Goal: Task Accomplishment & Management: Manage account settings

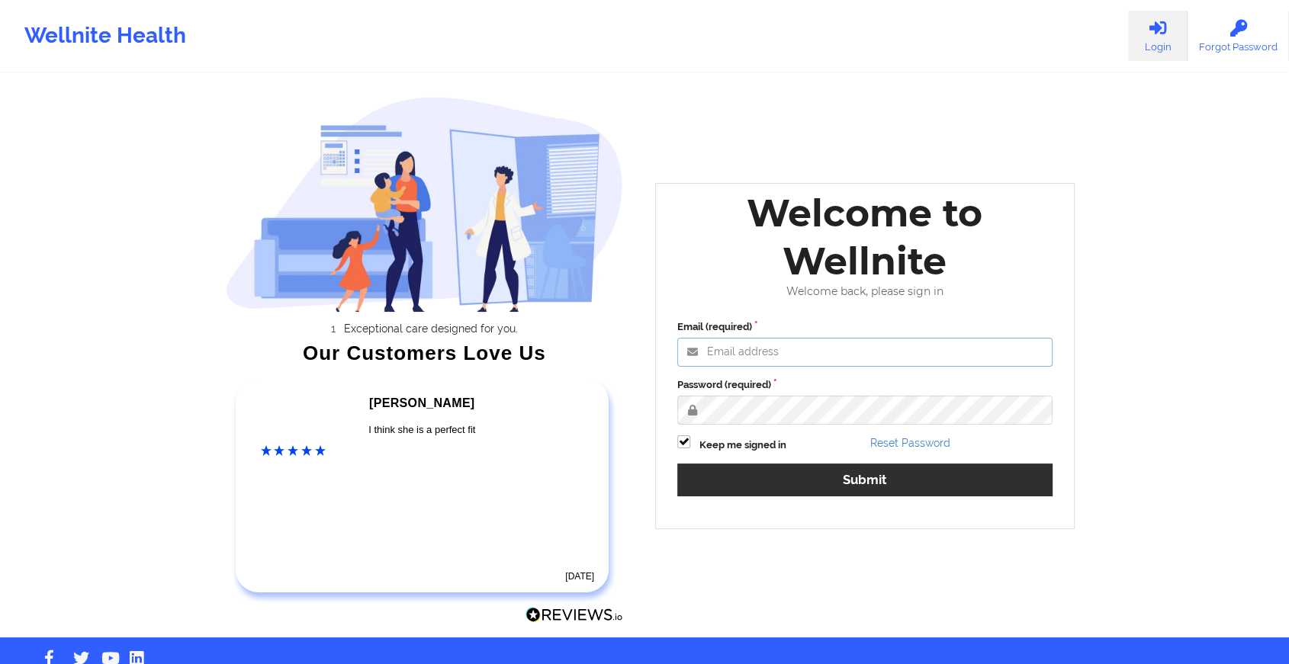
type input "[EMAIL_ADDRESS][DOMAIN_NAME]"
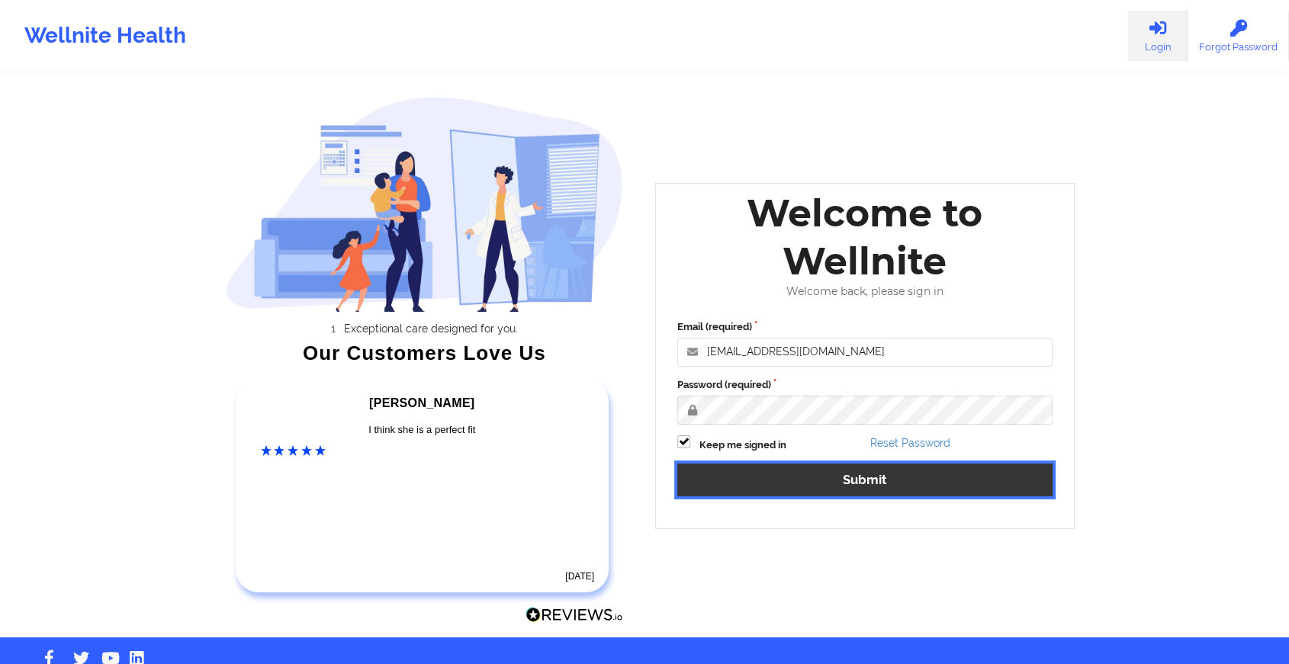
click at [760, 486] on button "Submit" at bounding box center [864, 480] width 375 height 33
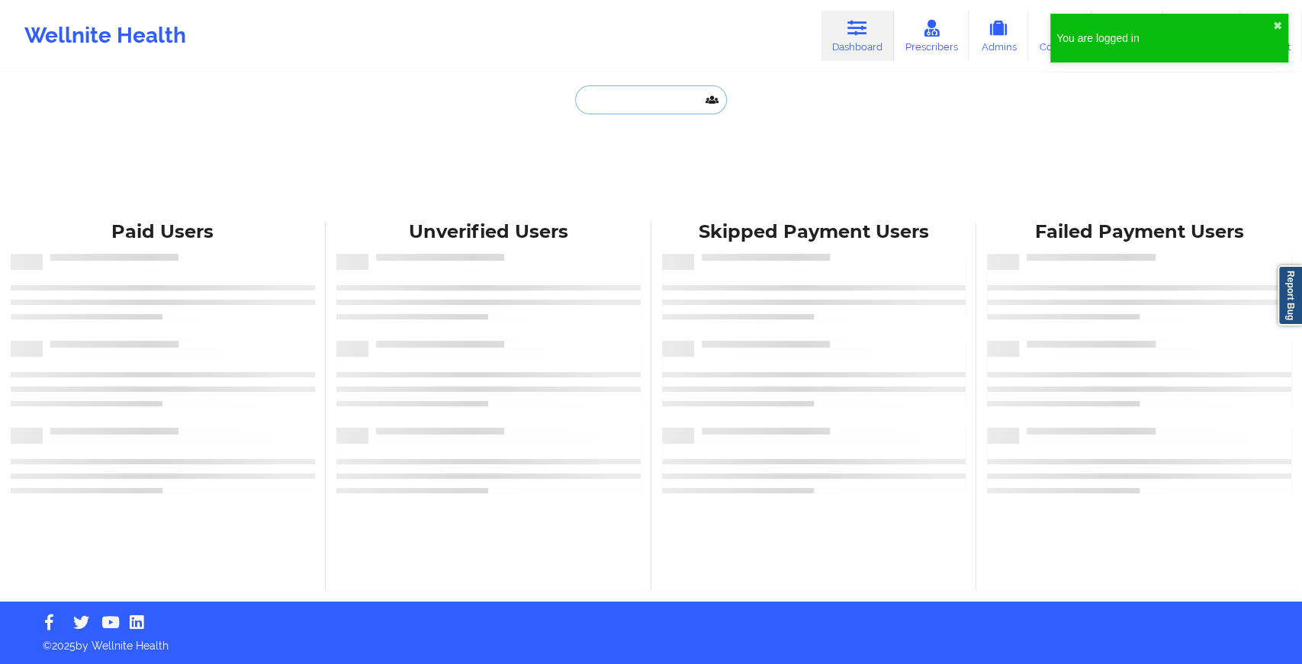
click at [631, 106] on input "text" at bounding box center [650, 99] width 151 height 29
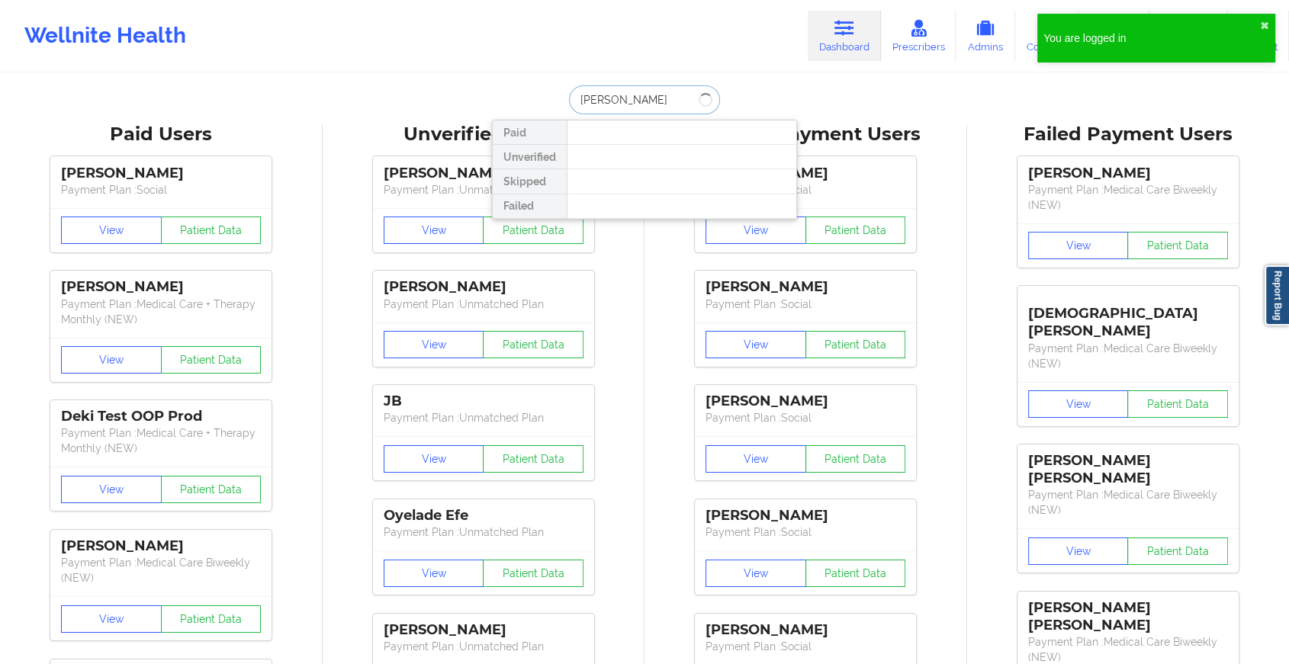
type input "[PERSON_NAME]"
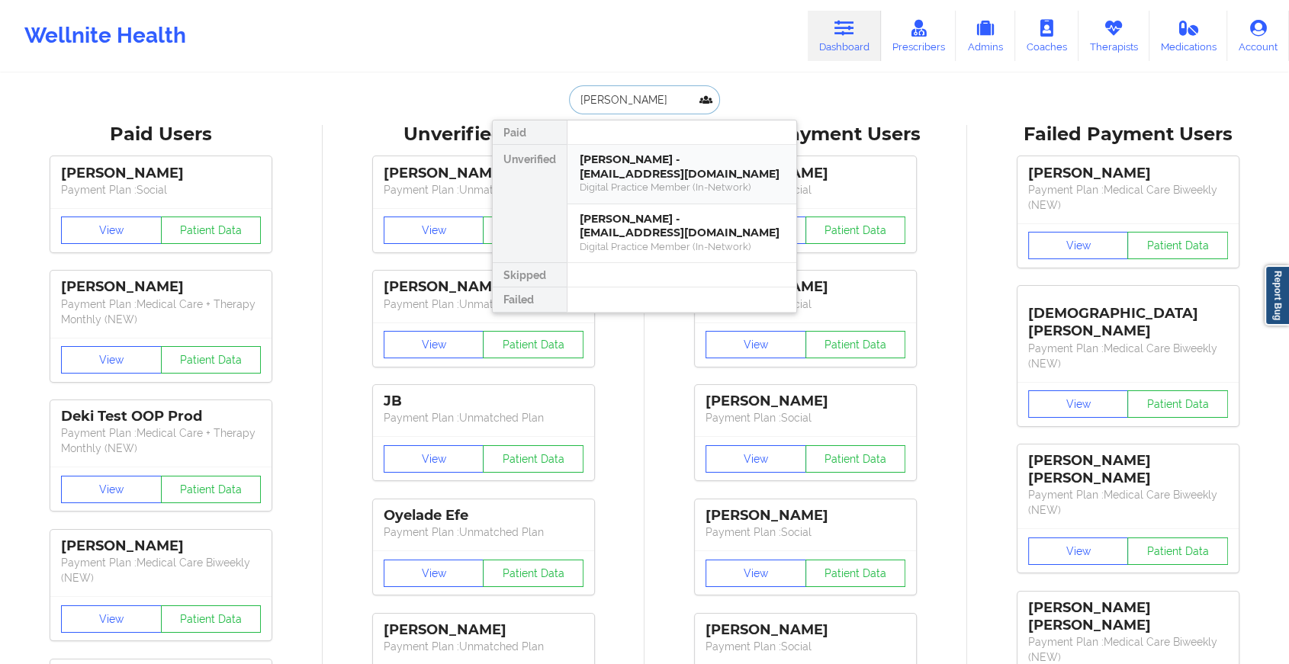
click at [626, 166] on div "[PERSON_NAME] - [EMAIL_ADDRESS][DOMAIN_NAME]" at bounding box center [682, 167] width 204 height 28
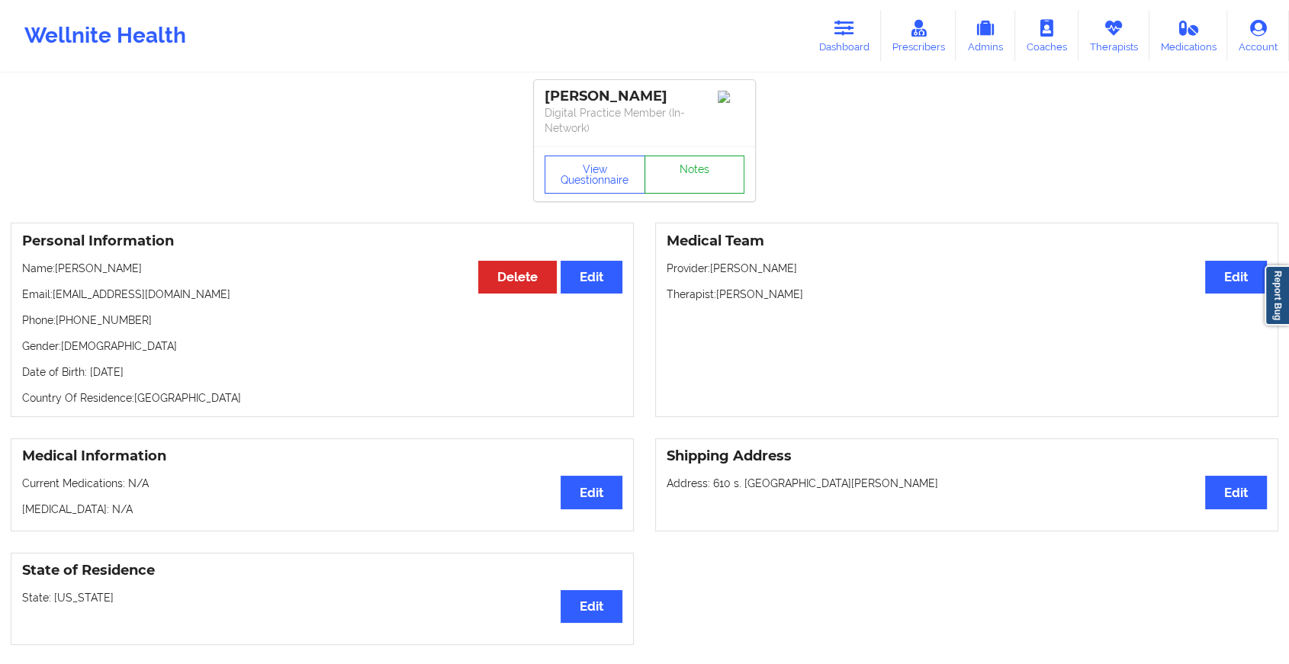
click at [712, 156] on link "Notes" at bounding box center [694, 175] width 101 height 38
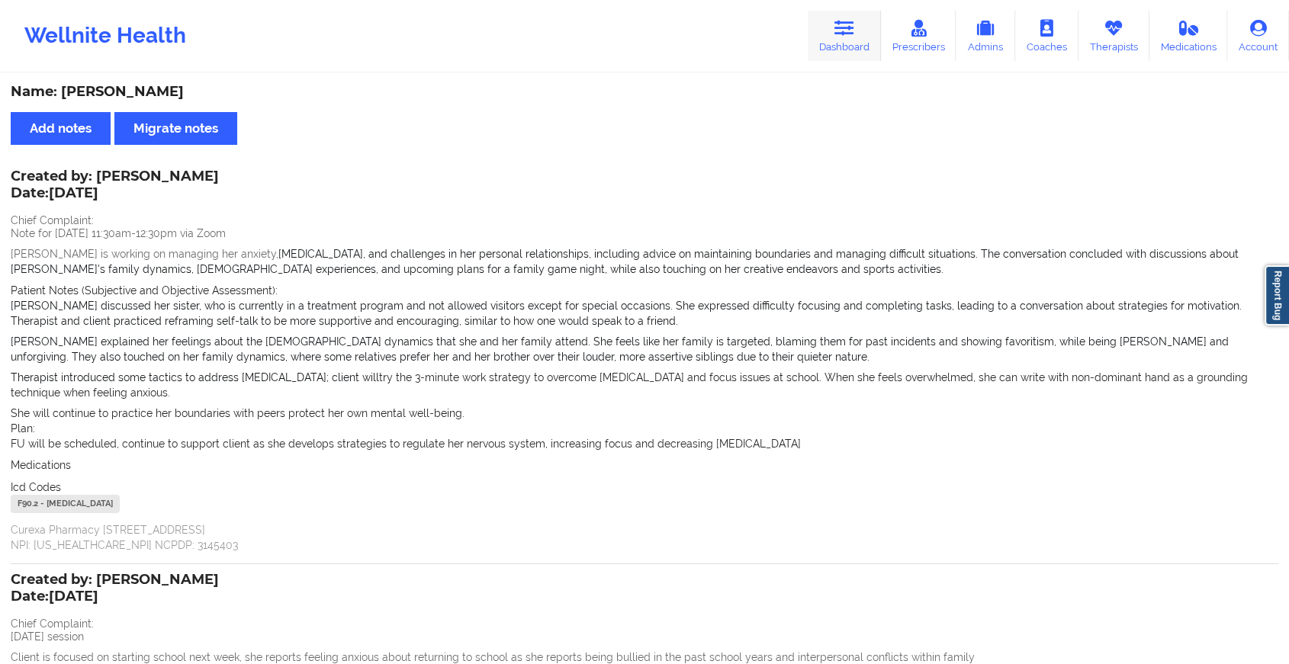
click at [860, 24] on link "Dashboard" at bounding box center [844, 36] width 73 height 50
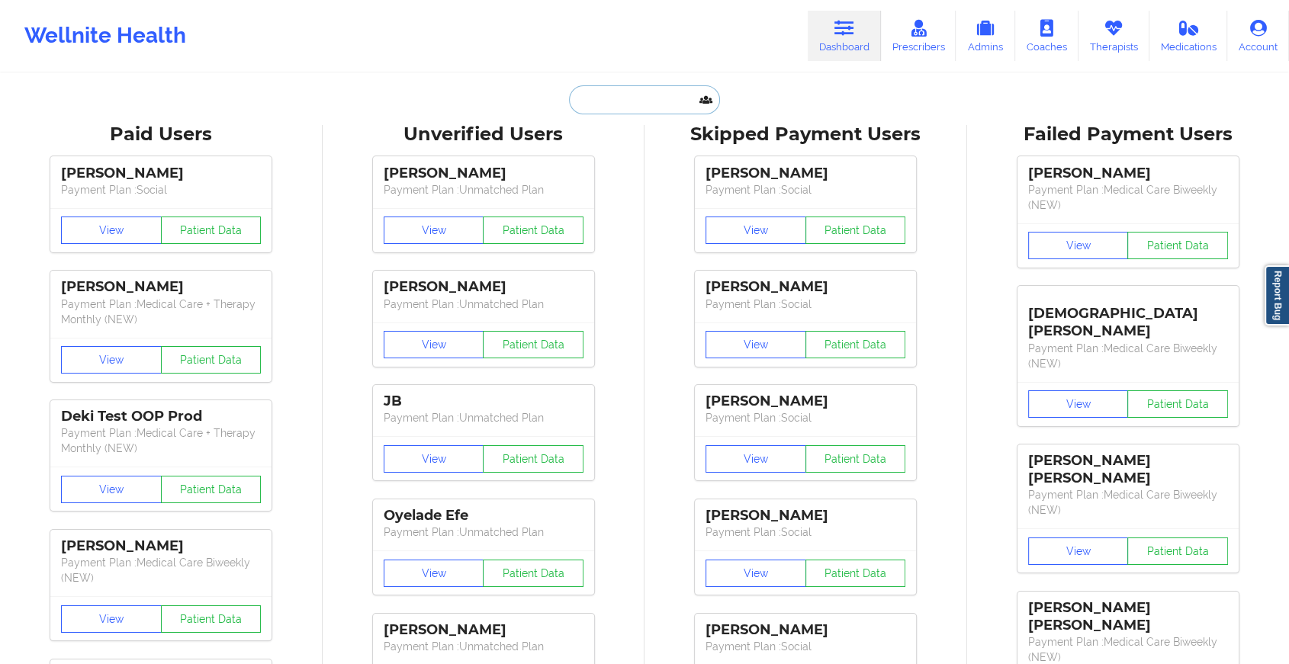
click at [674, 99] on input "text" at bounding box center [644, 99] width 151 height 29
type input "e"
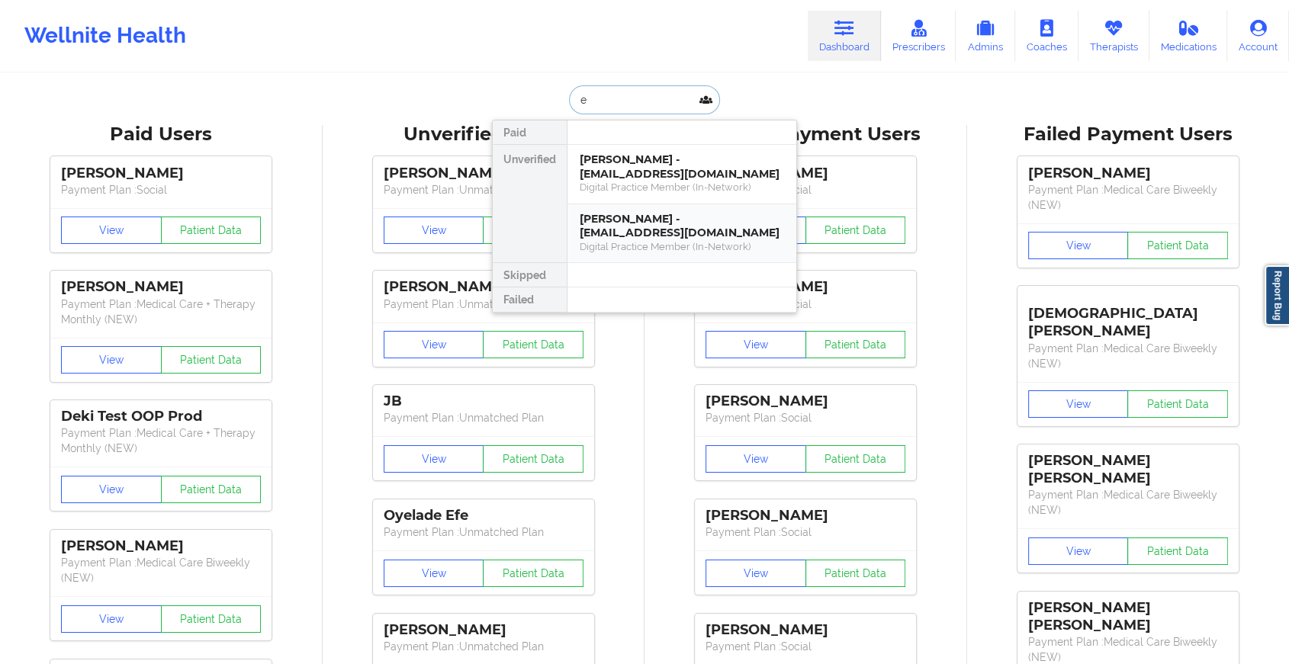
click at [656, 236] on div "[PERSON_NAME] - [EMAIL_ADDRESS][DOMAIN_NAME]" at bounding box center [682, 226] width 204 height 28
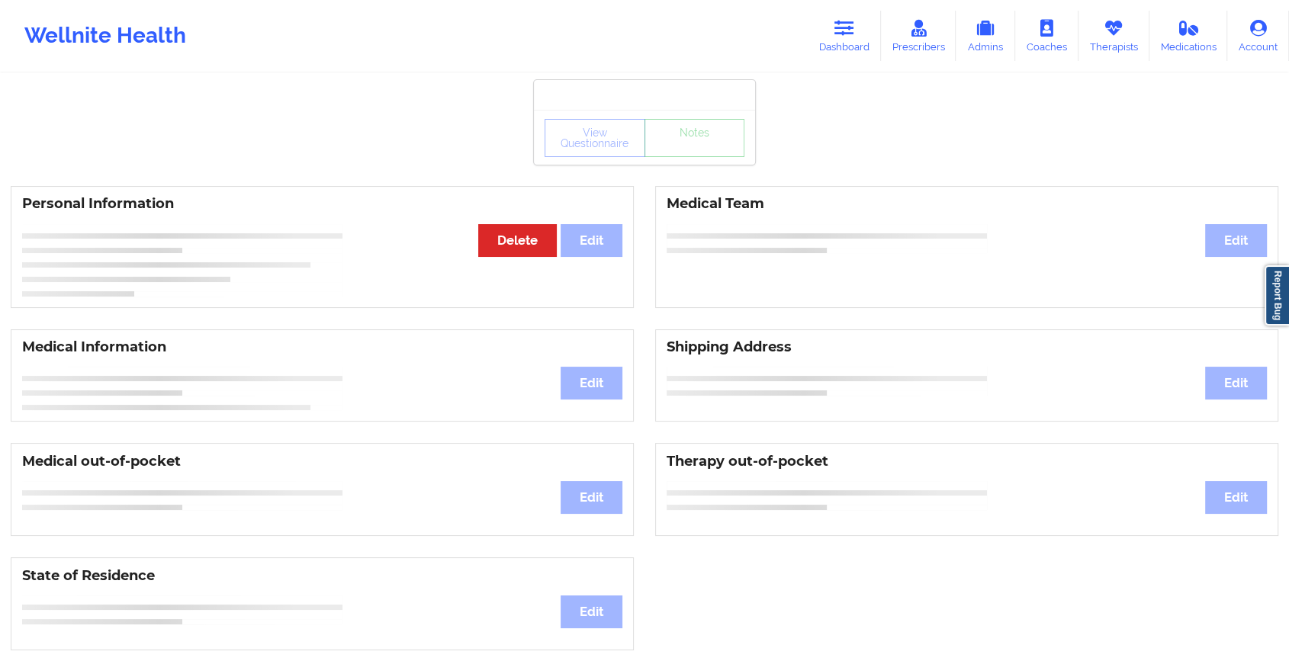
click at [699, 177] on div "Personal Information Edit Delete Medical Team Edit" at bounding box center [644, 246] width 1289 height 143
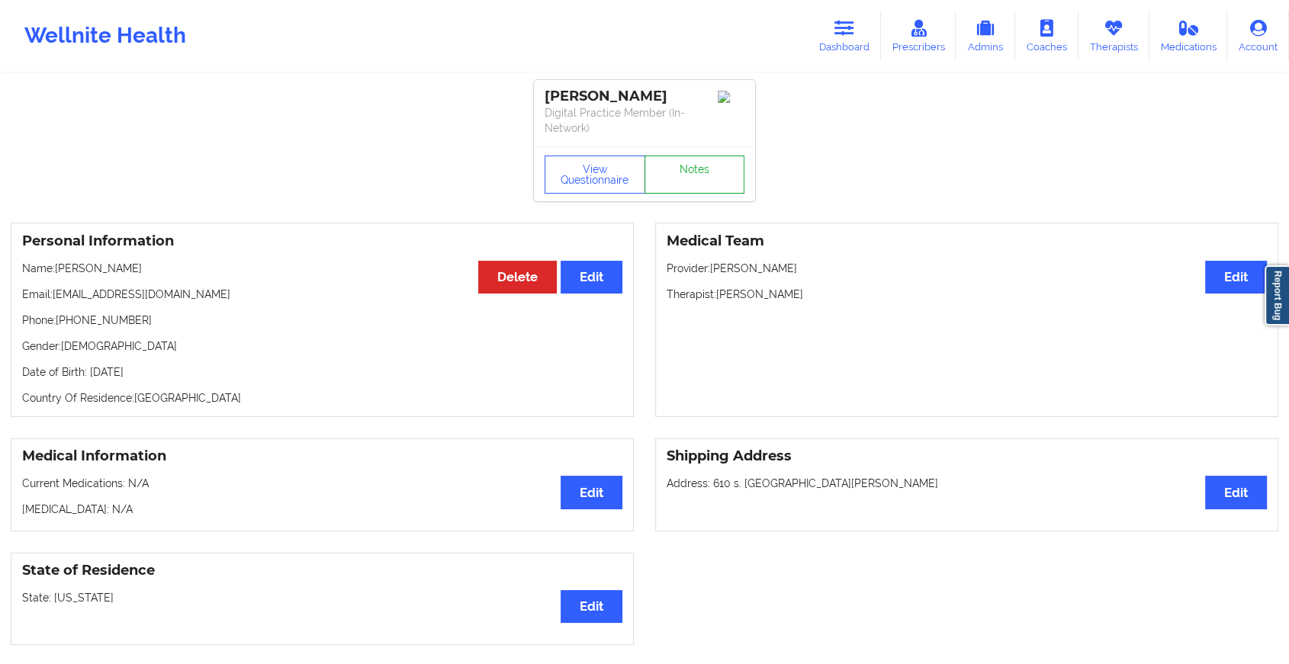
click at [702, 164] on link "Notes" at bounding box center [694, 175] width 101 height 38
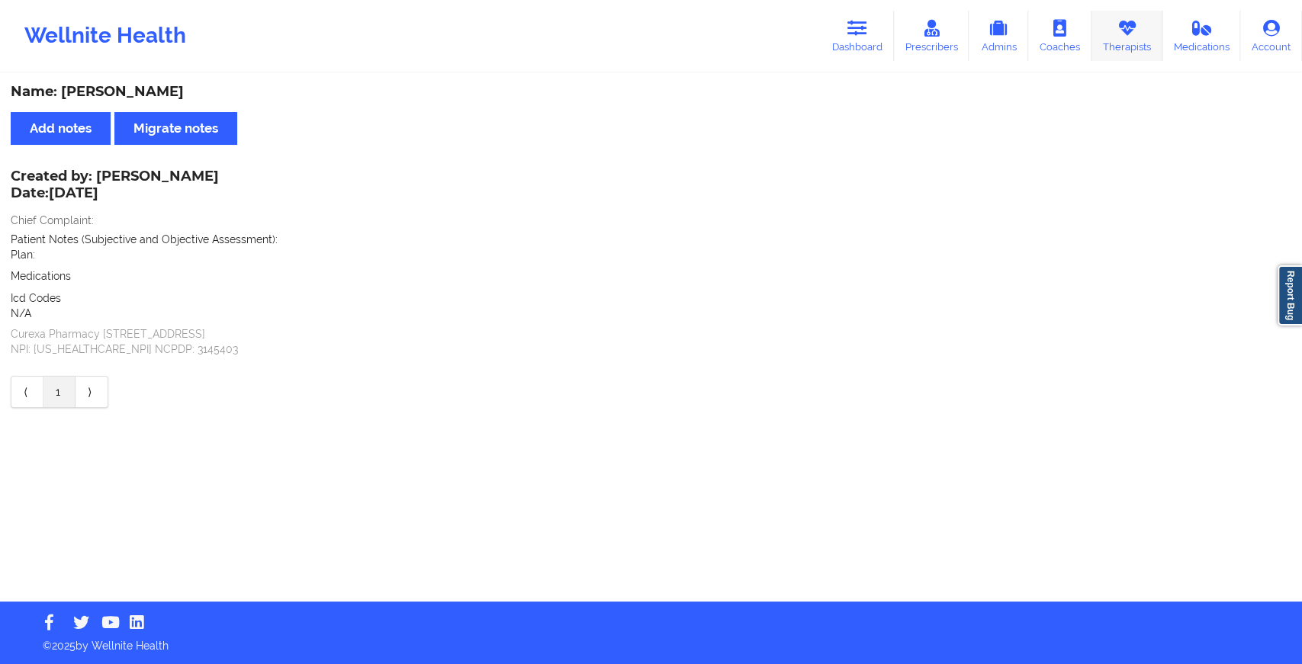
click at [1123, 24] on icon at bounding box center [1127, 28] width 20 height 17
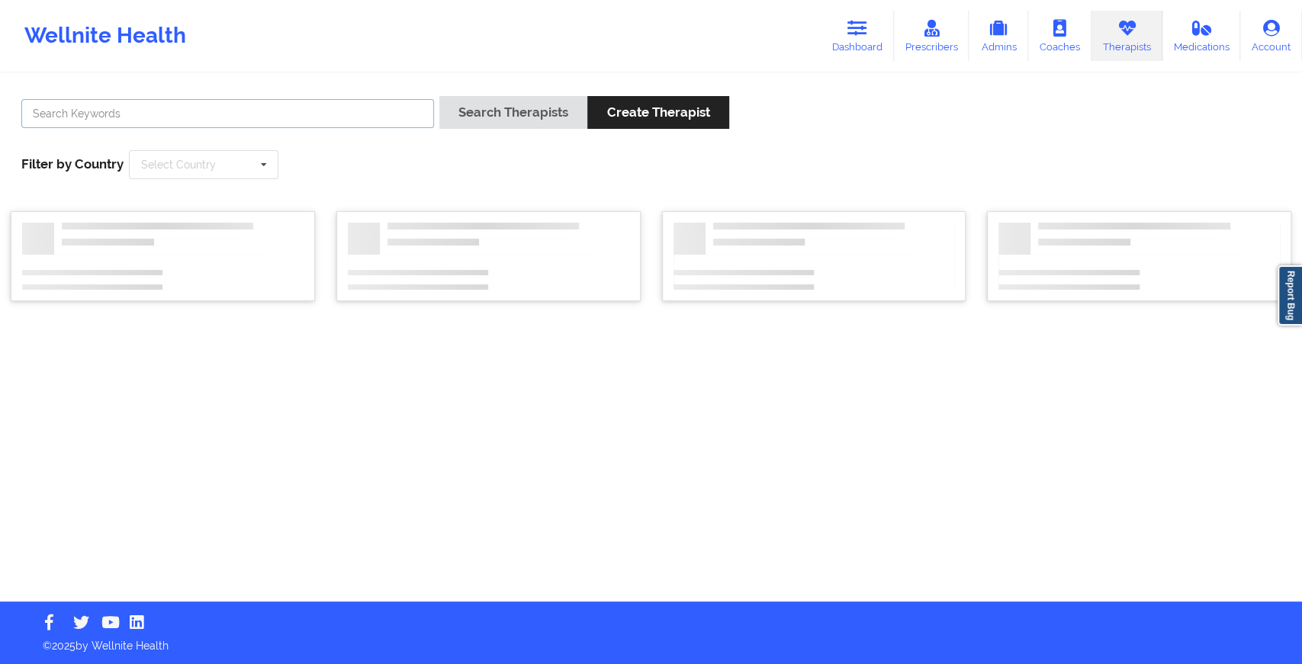
click at [76, 106] on input "text" at bounding box center [227, 113] width 413 height 29
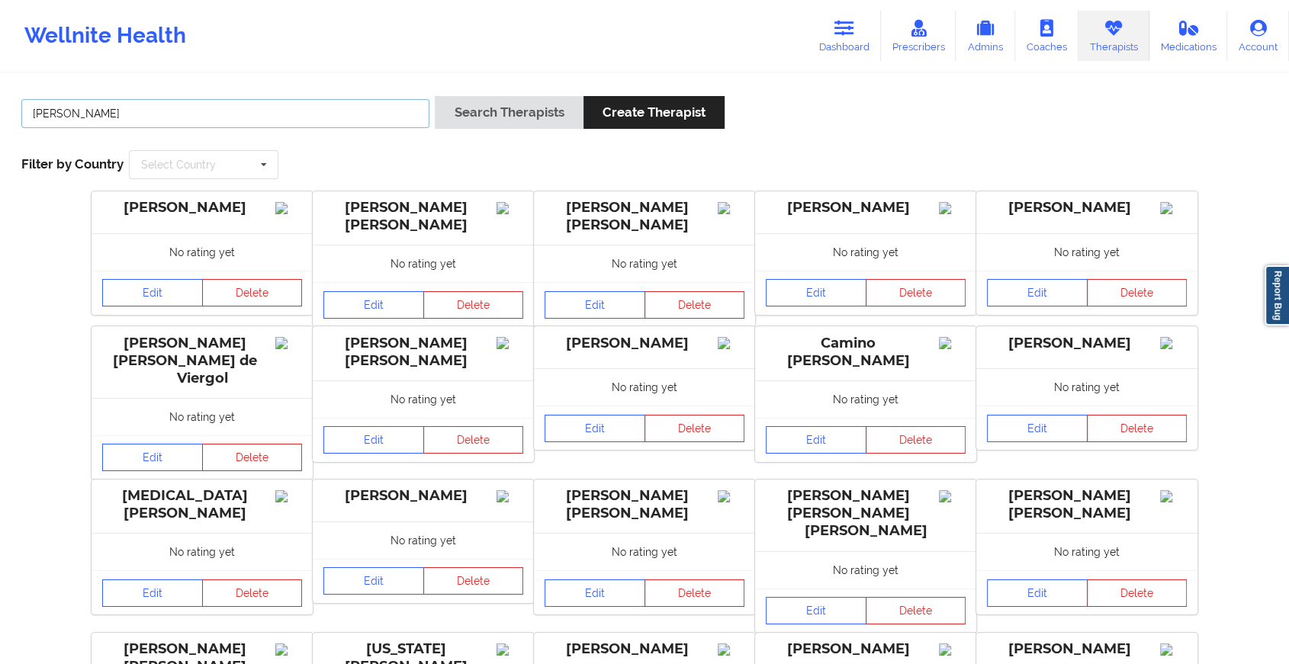
type input "[PERSON_NAME]"
click at [459, 97] on button "Search Therapists" at bounding box center [509, 112] width 148 height 33
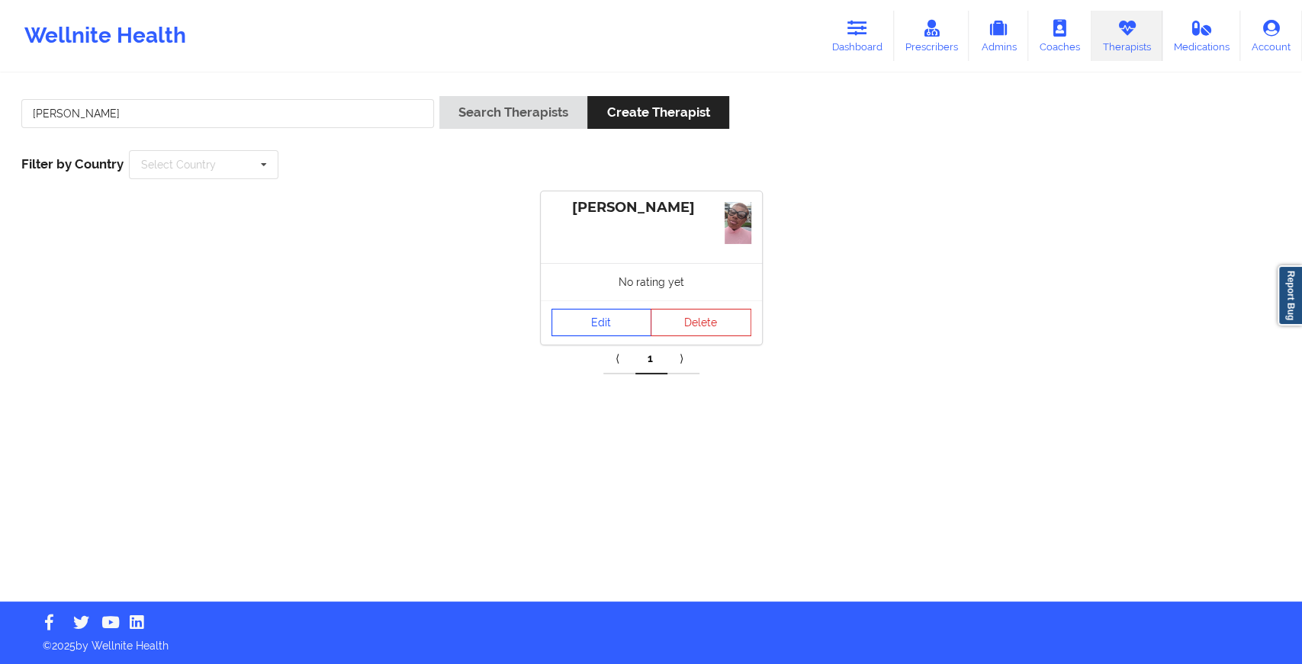
click at [584, 309] on link "Edit" at bounding box center [601, 322] width 101 height 27
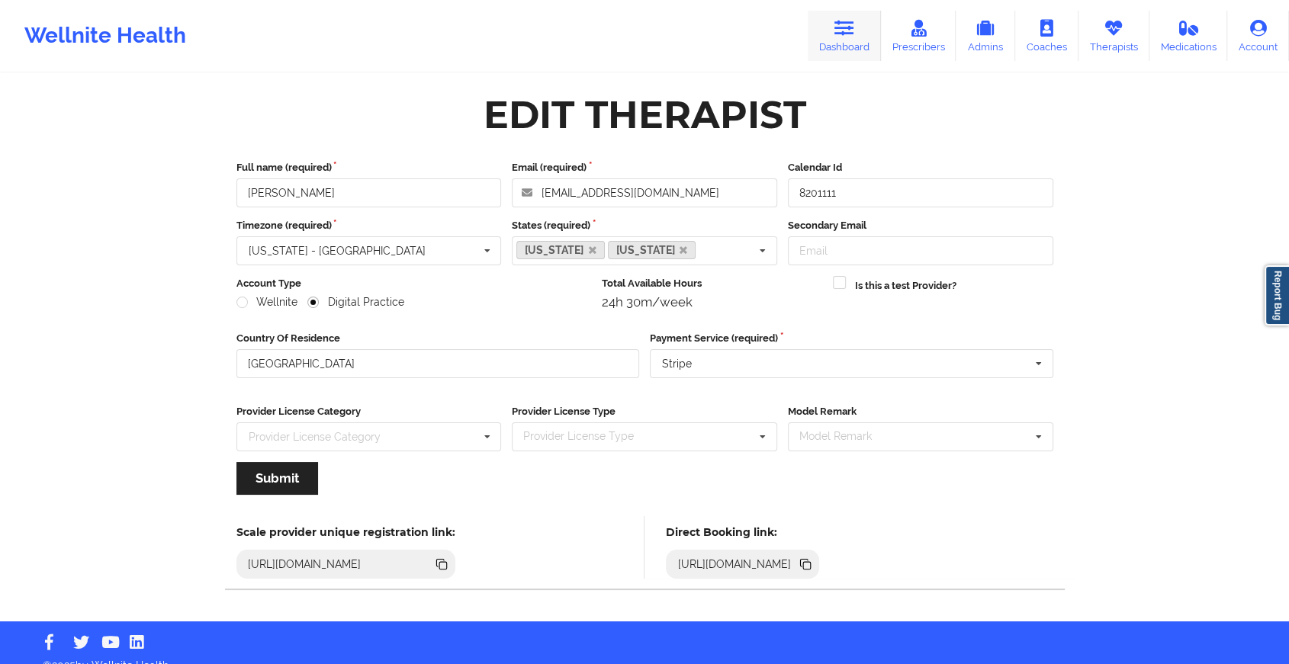
click at [838, 43] on link "Dashboard" at bounding box center [844, 36] width 73 height 50
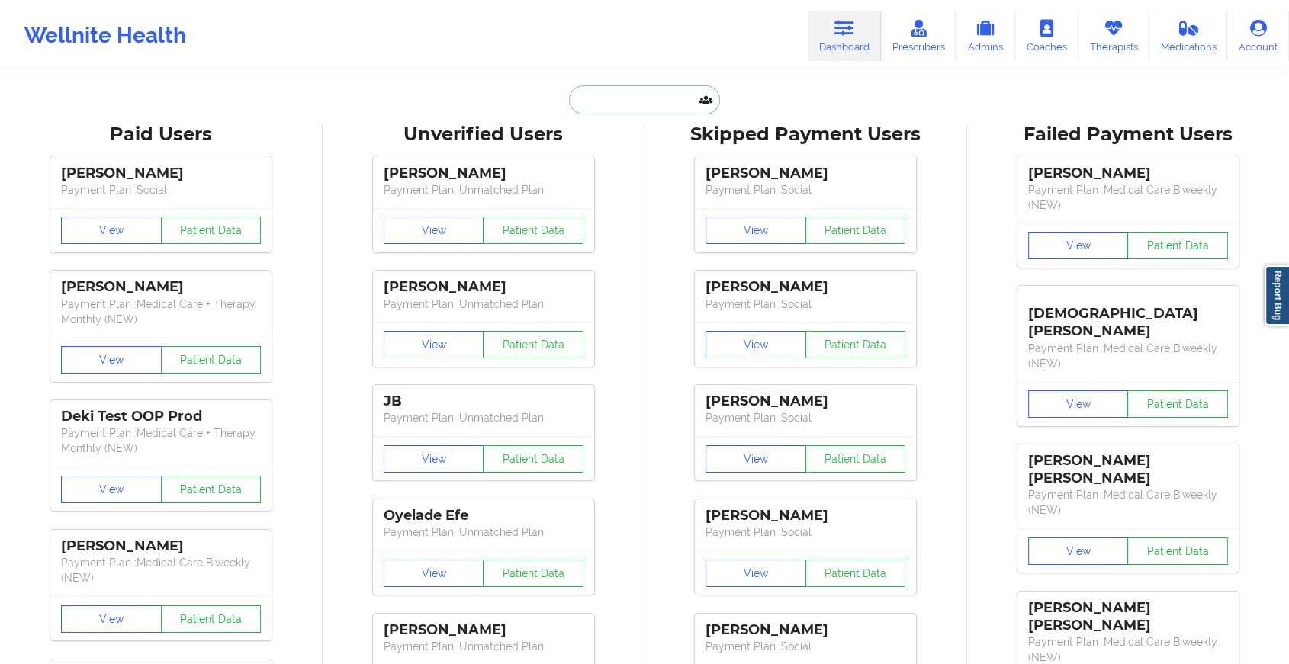
click at [628, 99] on input "text" at bounding box center [644, 99] width 151 height 29
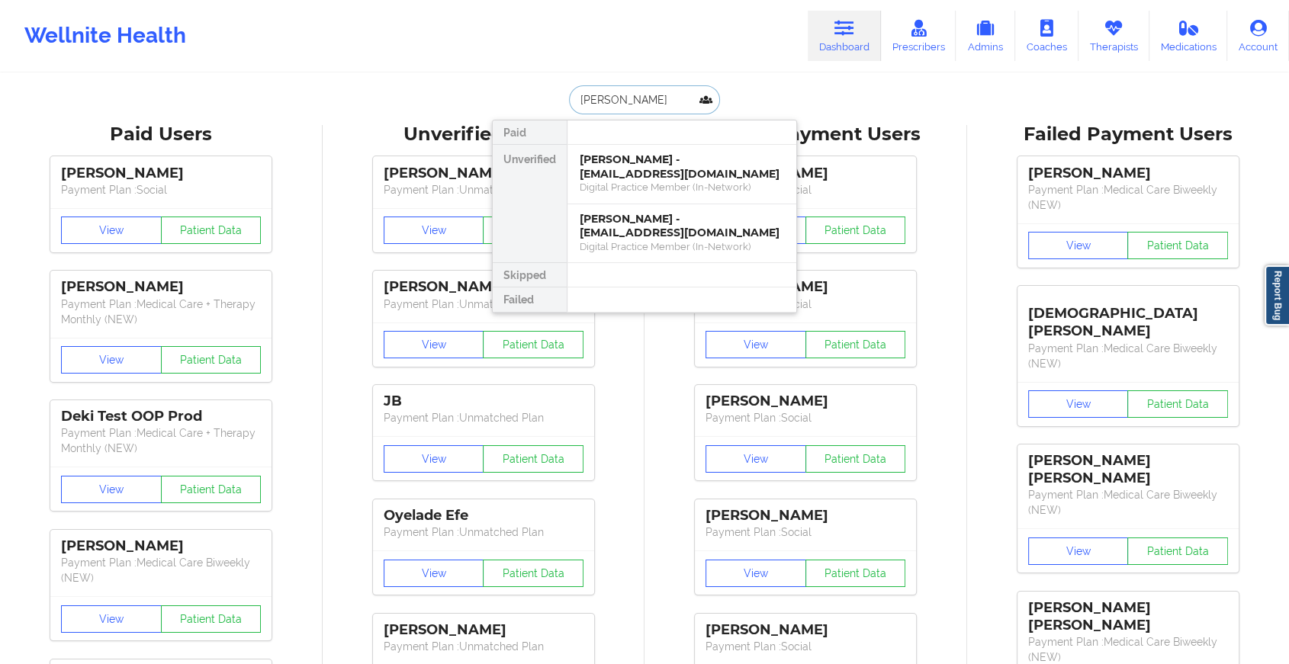
type input "[PERSON_NAME]"
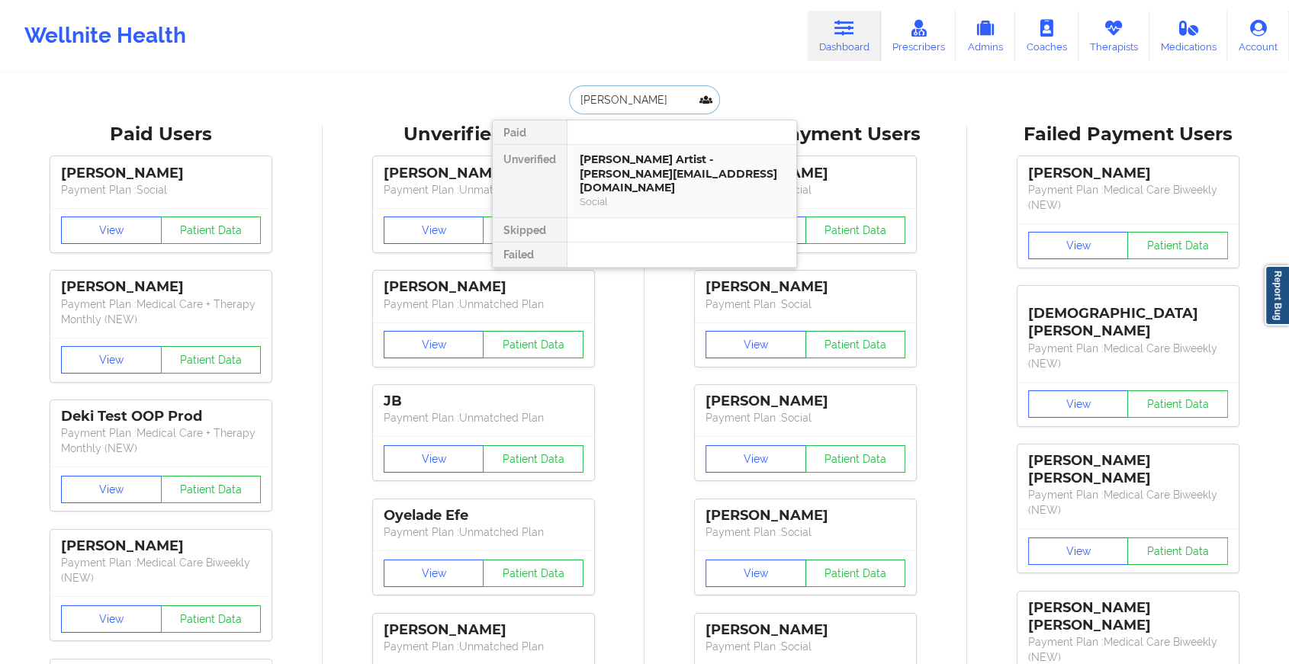
click at [636, 165] on div "[PERSON_NAME] Artist - [PERSON_NAME][EMAIL_ADDRESS][DOMAIN_NAME]" at bounding box center [682, 174] width 204 height 43
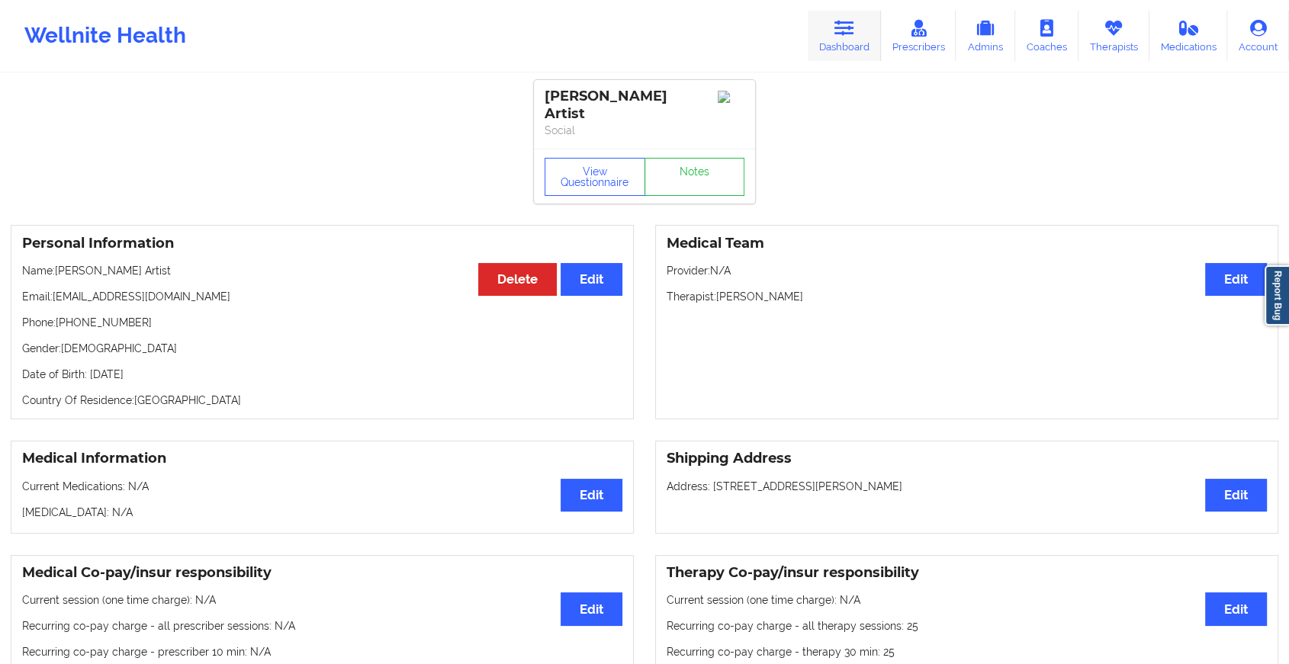
click at [850, 25] on icon at bounding box center [844, 28] width 20 height 17
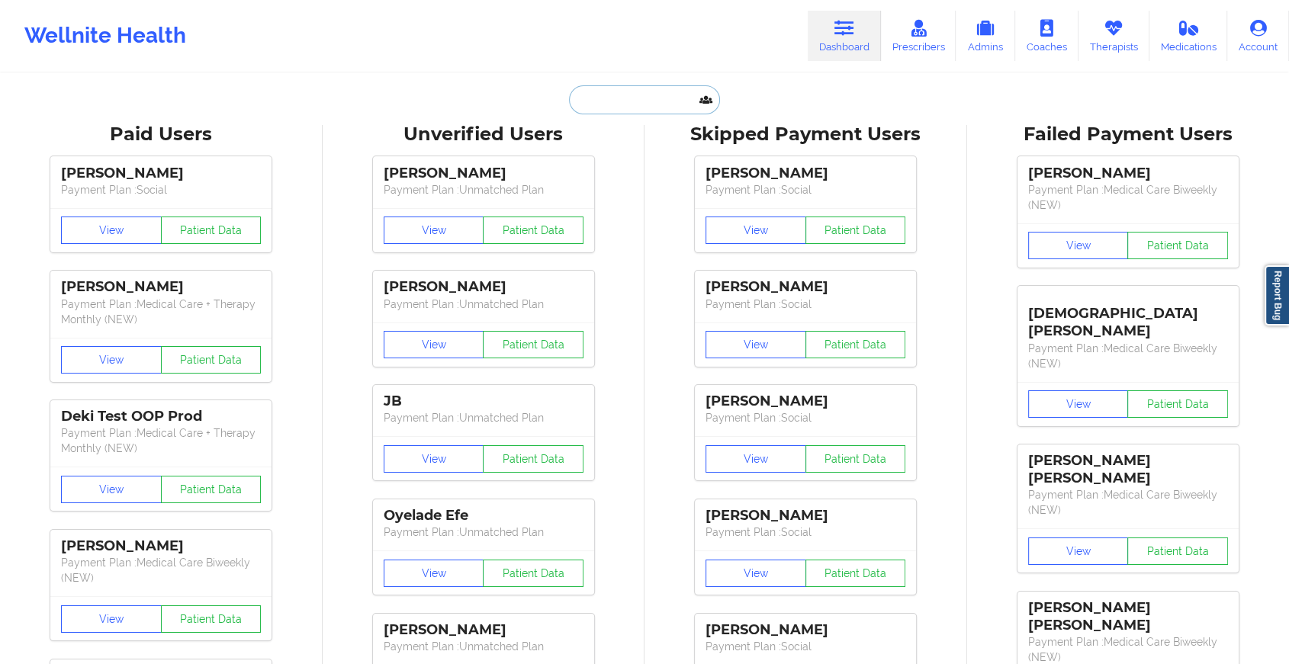
click at [597, 104] on input "text" at bounding box center [644, 99] width 151 height 29
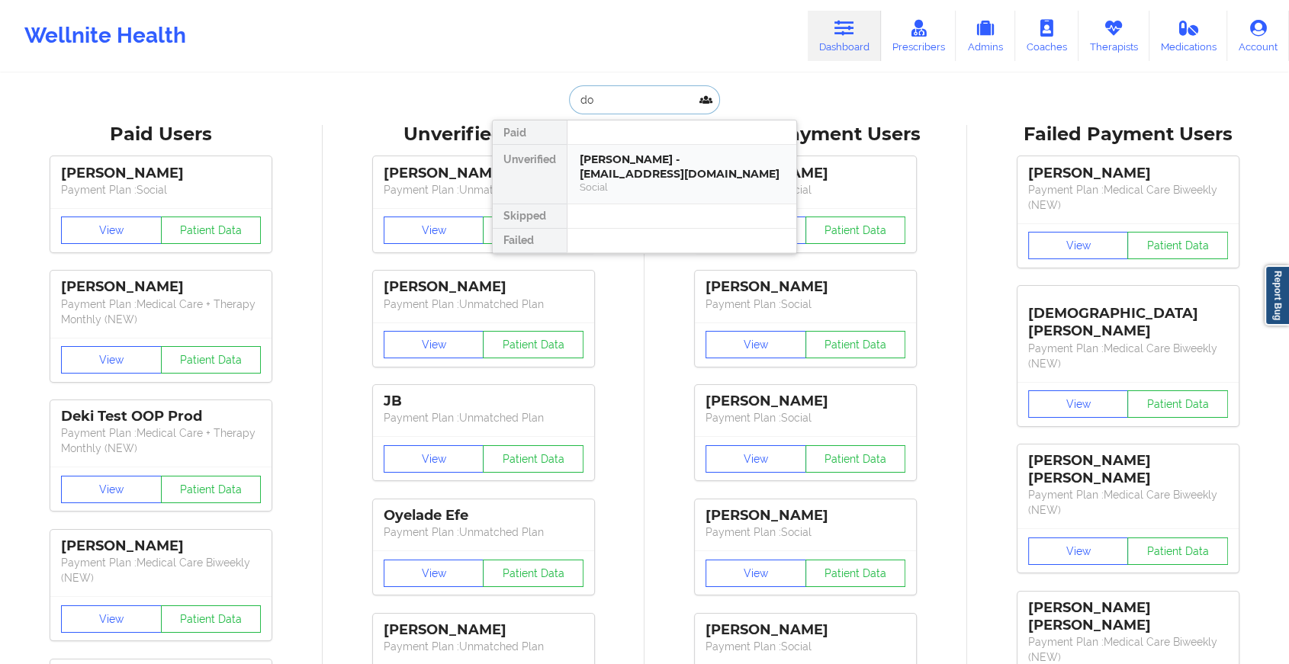
type input "d"
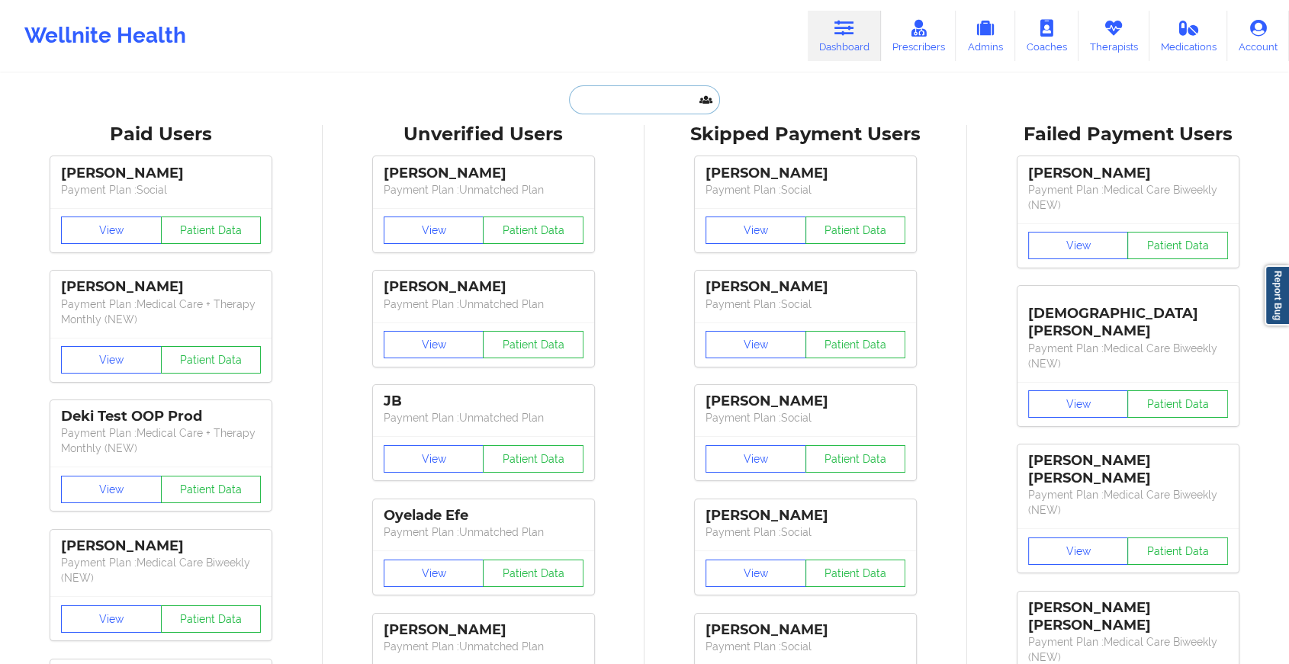
paste input "[EMAIL_ADDRESS][DOMAIN_NAME]"
type input "[EMAIL_ADDRESS][DOMAIN_NAME]"
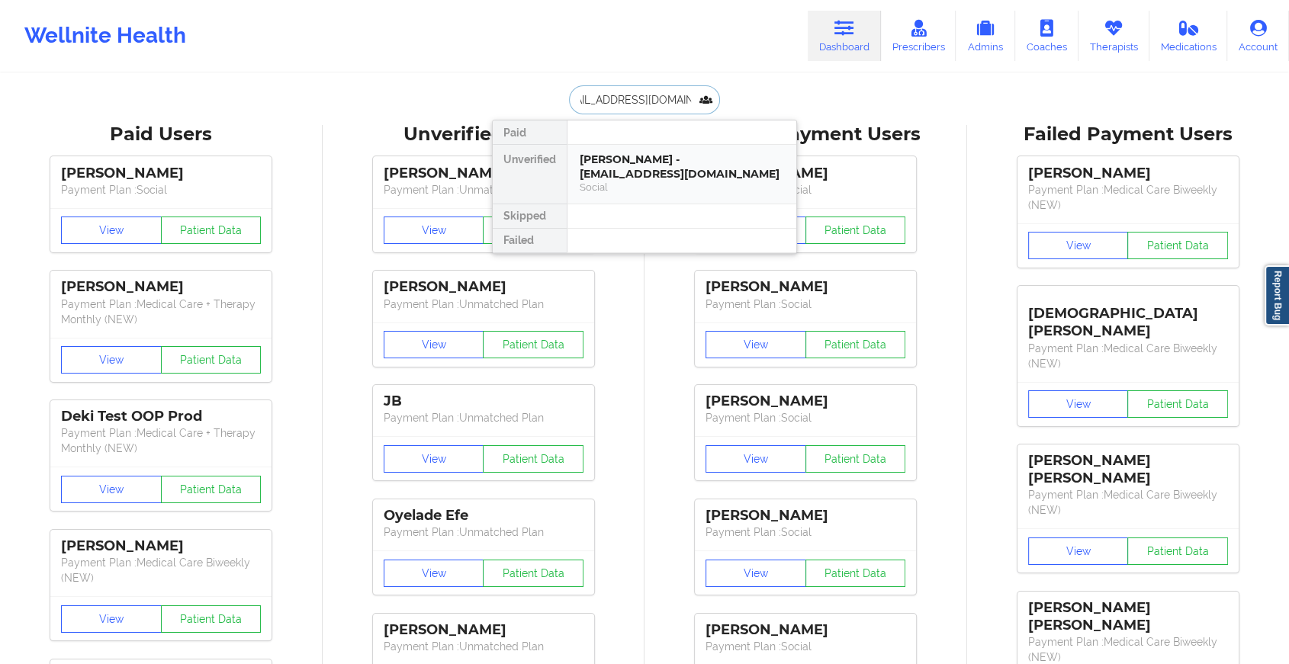
click at [663, 165] on div "[PERSON_NAME] - [EMAIL_ADDRESS][DOMAIN_NAME]" at bounding box center [682, 167] width 204 height 28
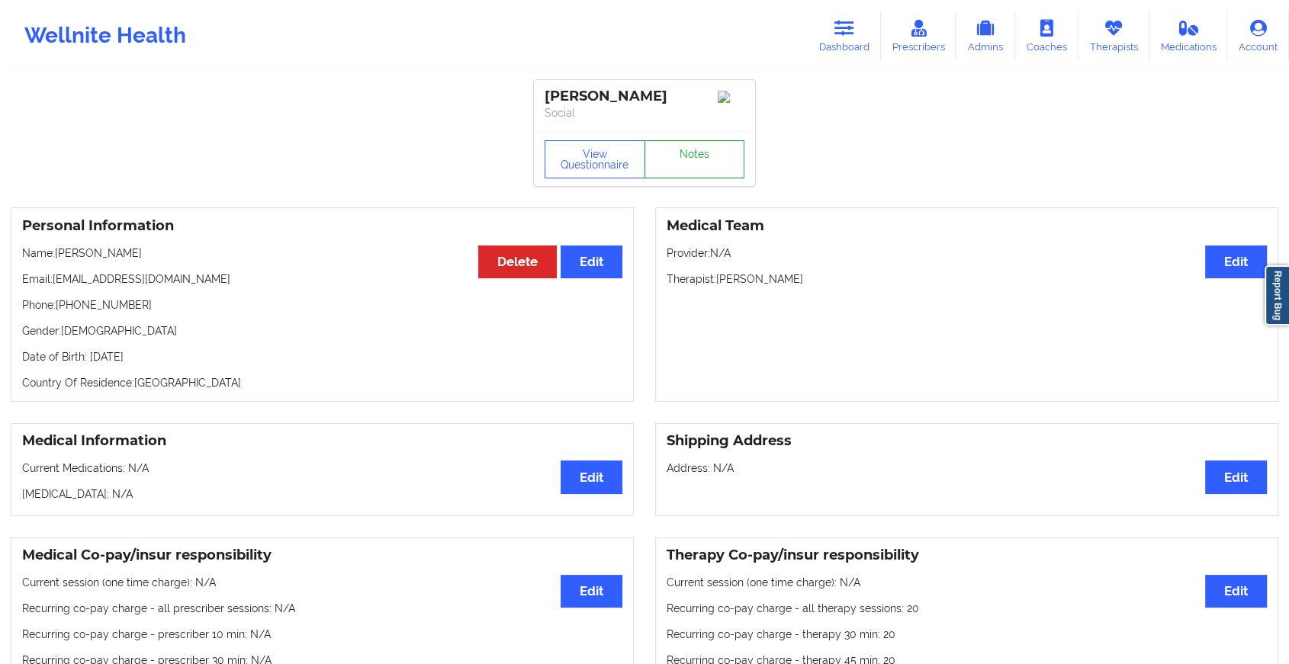
click at [692, 168] on link "Notes" at bounding box center [694, 159] width 101 height 38
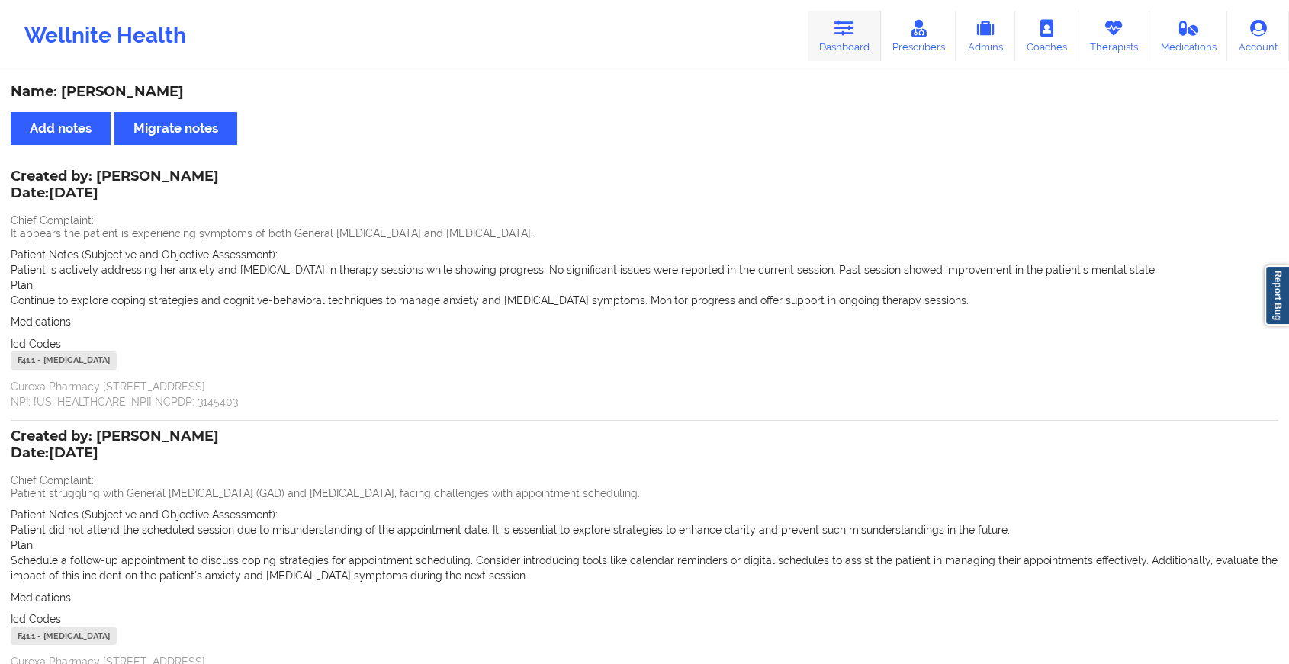
click at [850, 16] on link "Dashboard" at bounding box center [844, 36] width 73 height 50
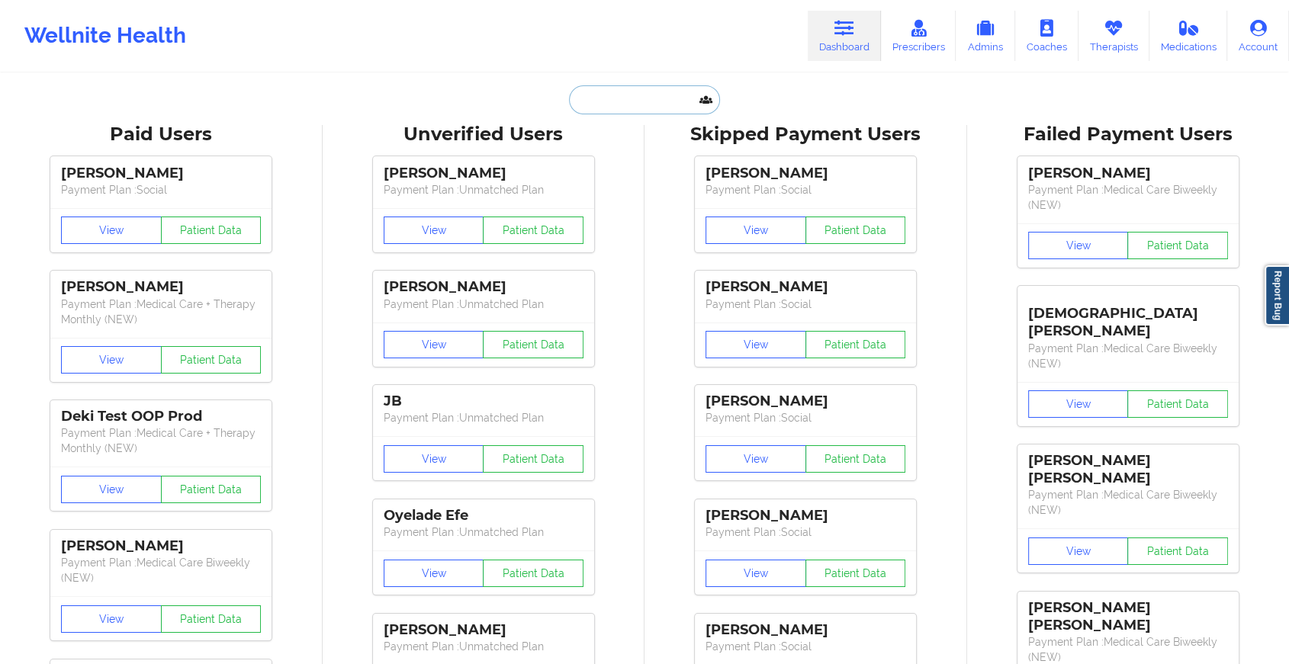
click at [664, 106] on input "text" at bounding box center [644, 99] width 151 height 29
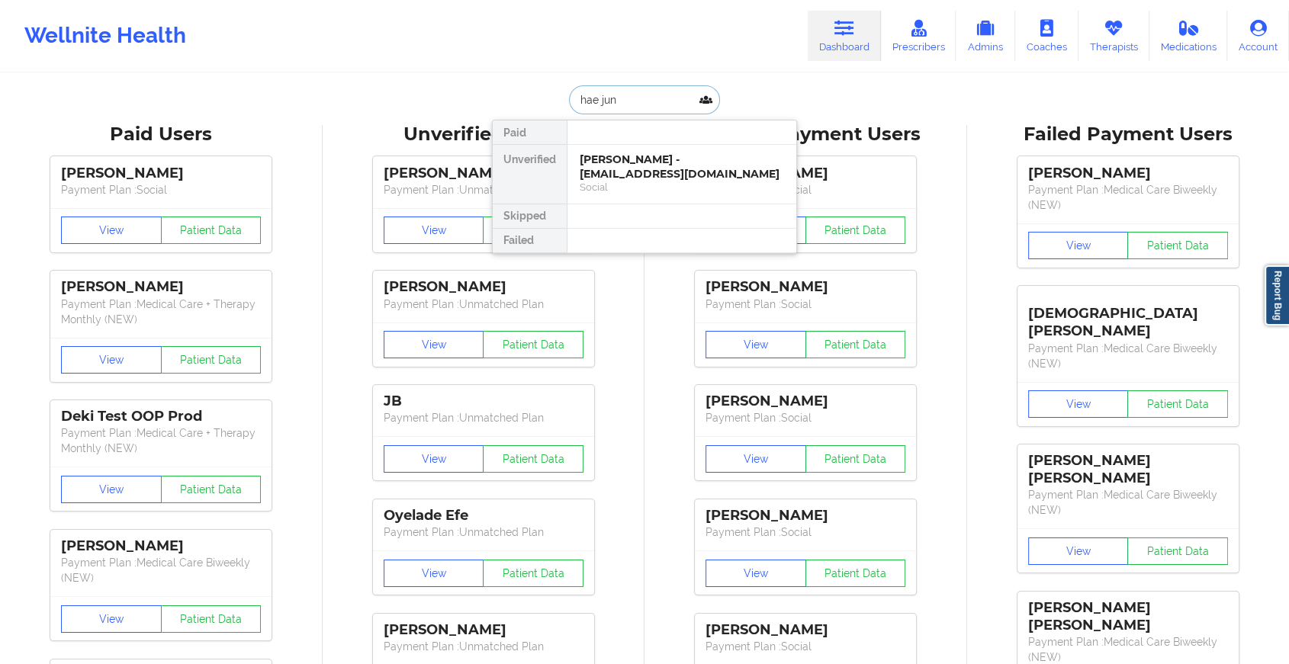
type input "[PERSON_NAME]"
click at [647, 165] on div "[PERSON_NAME] [PERSON_NAME] - [EMAIL_ADDRESS][DOMAIN_NAME]" at bounding box center [682, 167] width 204 height 28
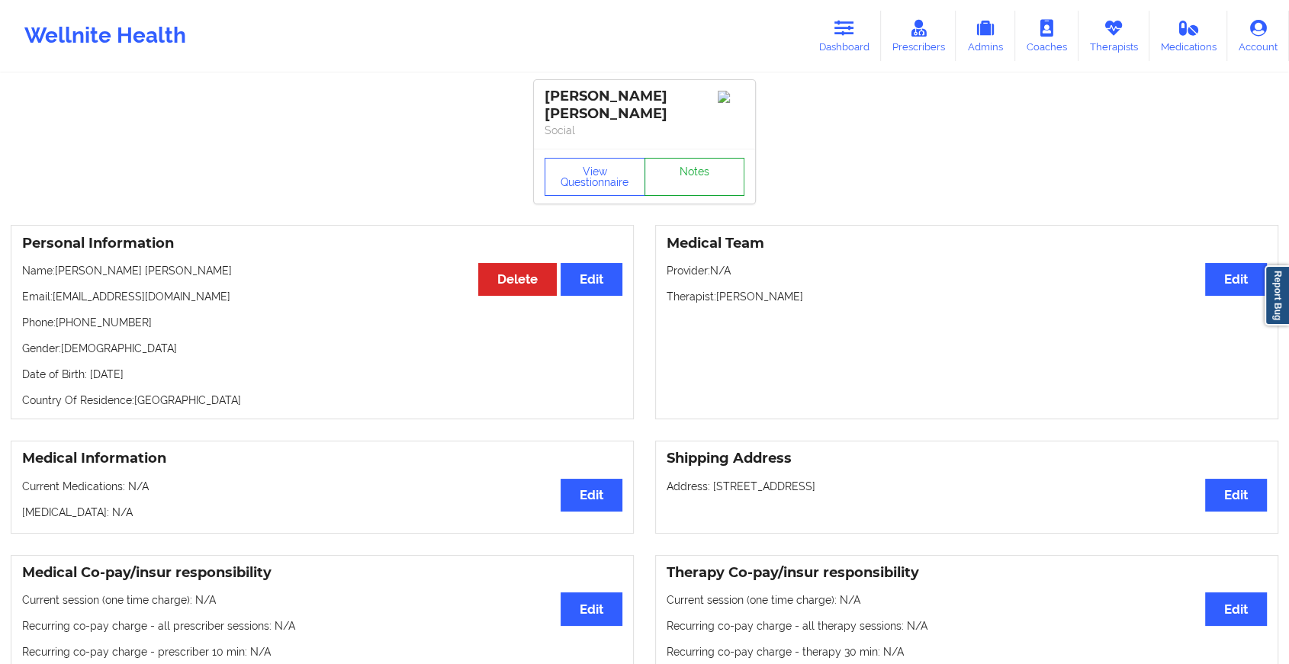
click at [690, 158] on link "Notes" at bounding box center [694, 177] width 101 height 38
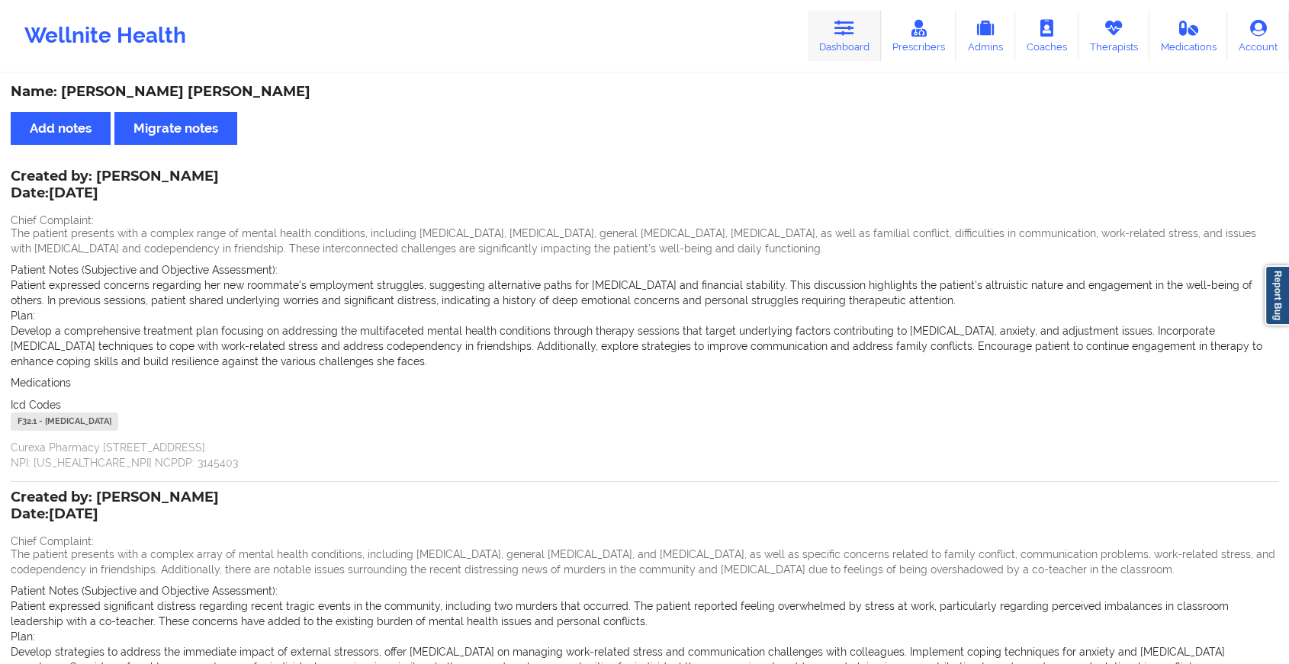
click at [847, 44] on link "Dashboard" at bounding box center [844, 36] width 73 height 50
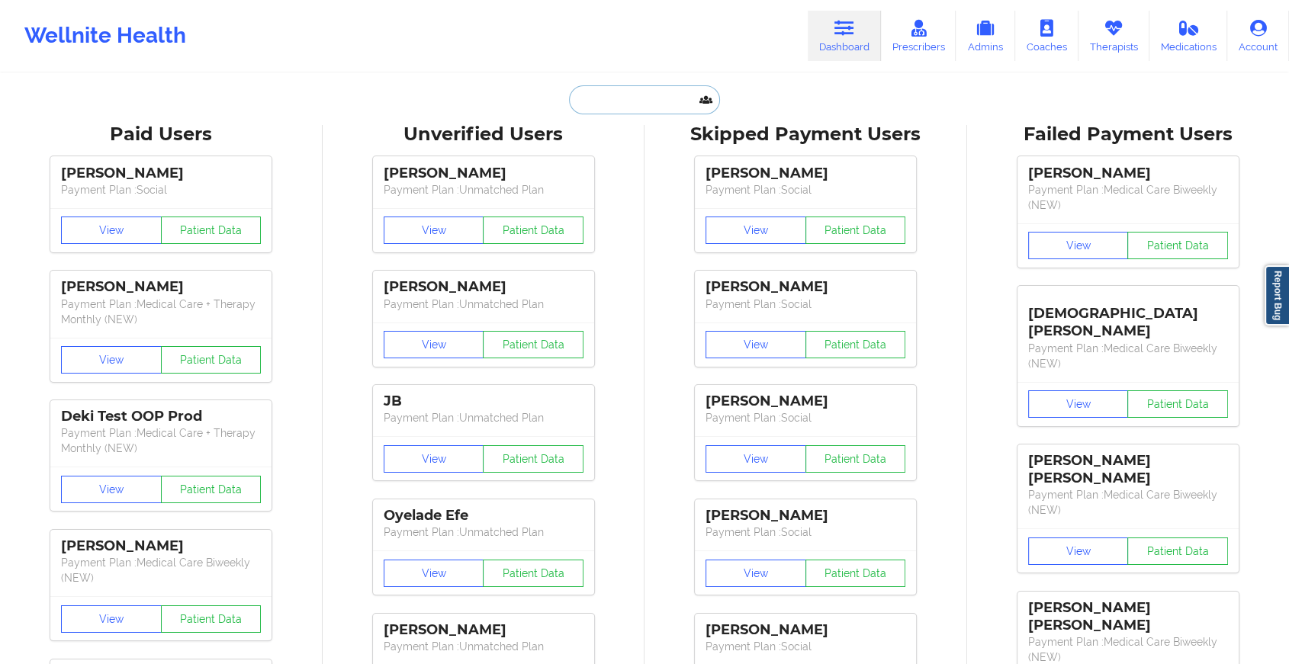
click at [628, 108] on input "text" at bounding box center [644, 99] width 151 height 29
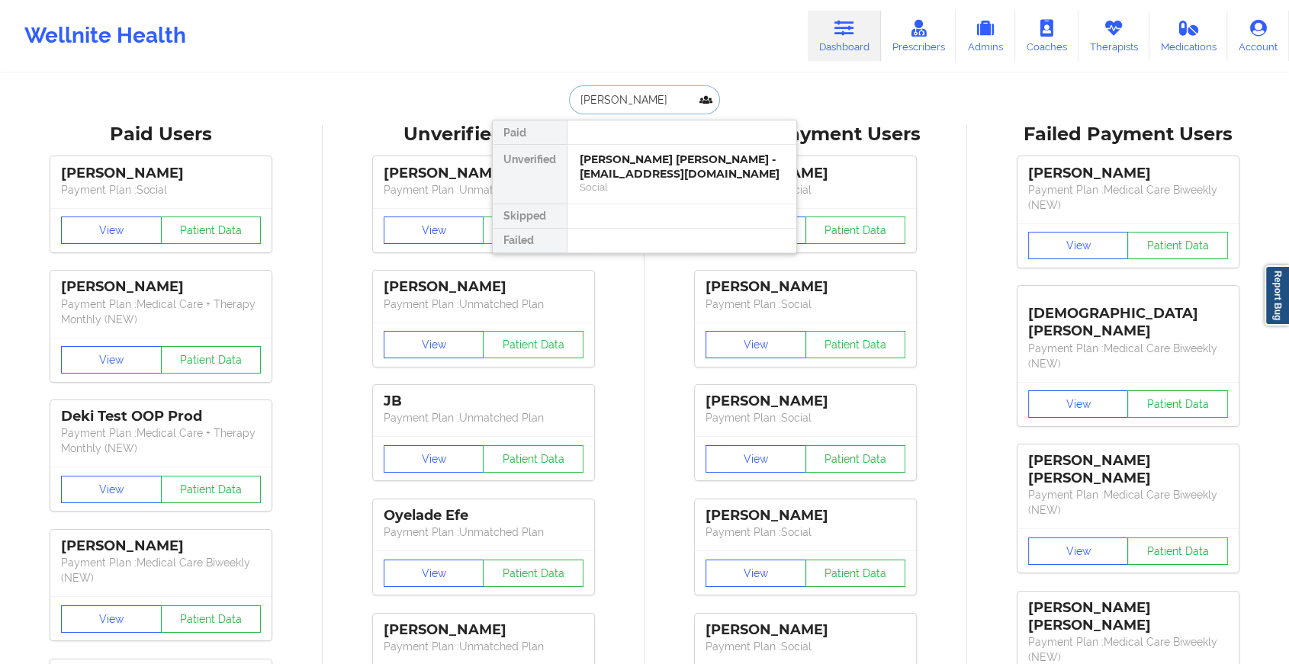
type input "[PERSON_NAME]"
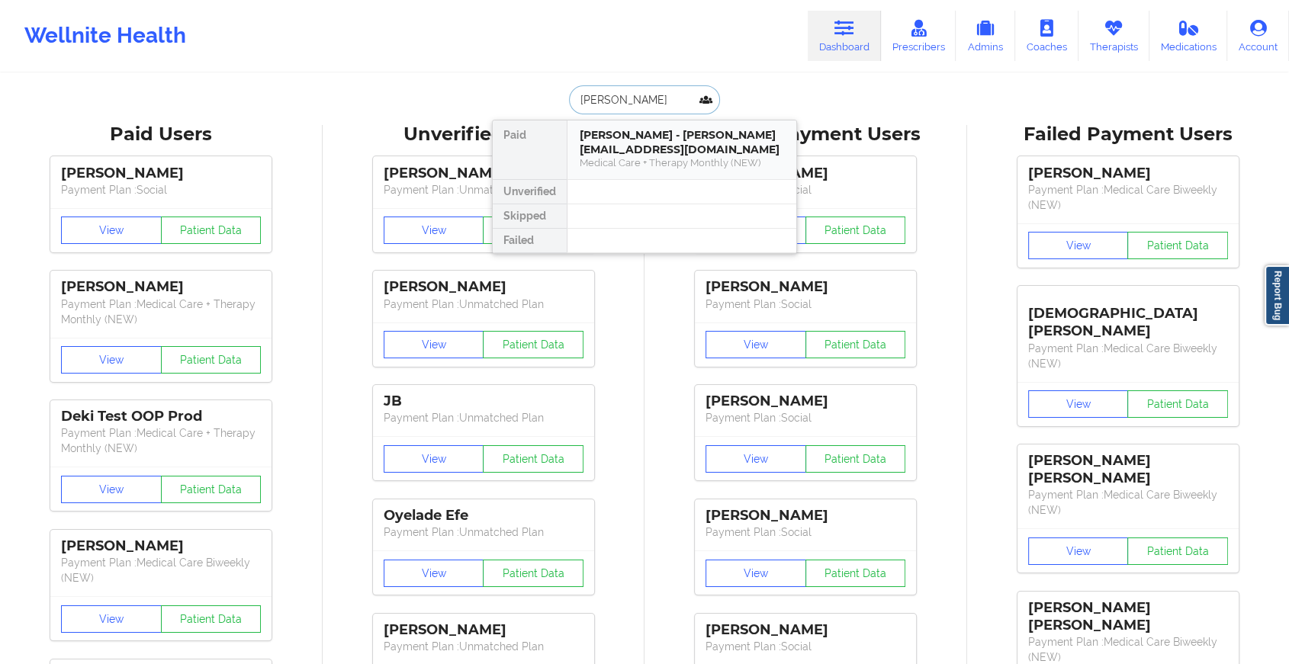
click at [631, 136] on div "[PERSON_NAME] - [PERSON_NAME][EMAIL_ADDRESS][DOMAIN_NAME]" at bounding box center [682, 142] width 204 height 28
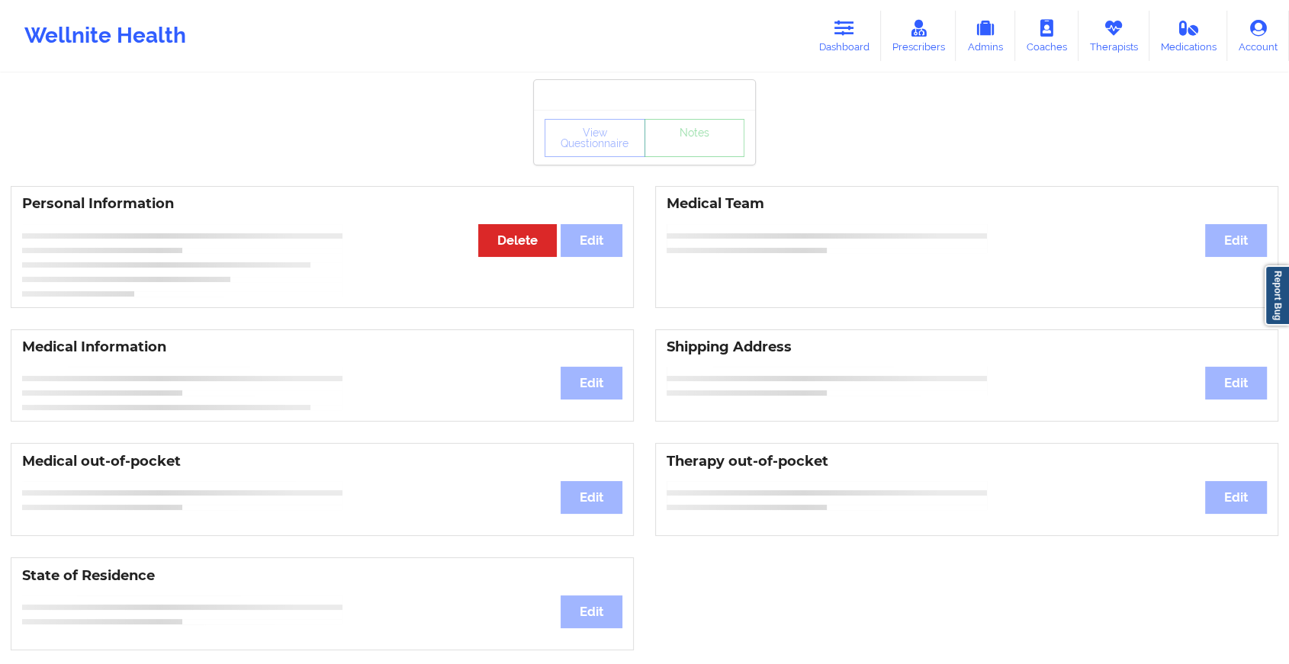
click at [692, 147] on div "View Questionnaire Notes" at bounding box center [645, 138] width 200 height 38
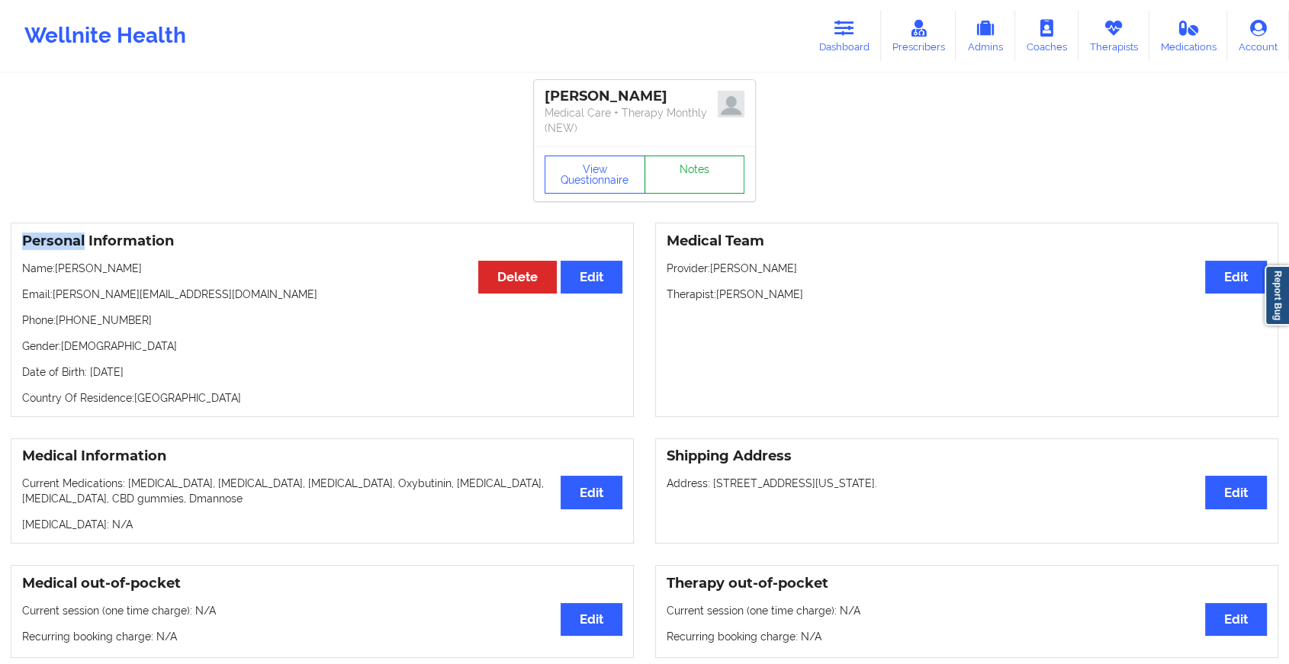
drag, startPoint x: 692, startPoint y: 147, endPoint x: 680, endPoint y: 190, distance: 44.4
click at [680, 190] on link "Notes" at bounding box center [694, 175] width 101 height 38
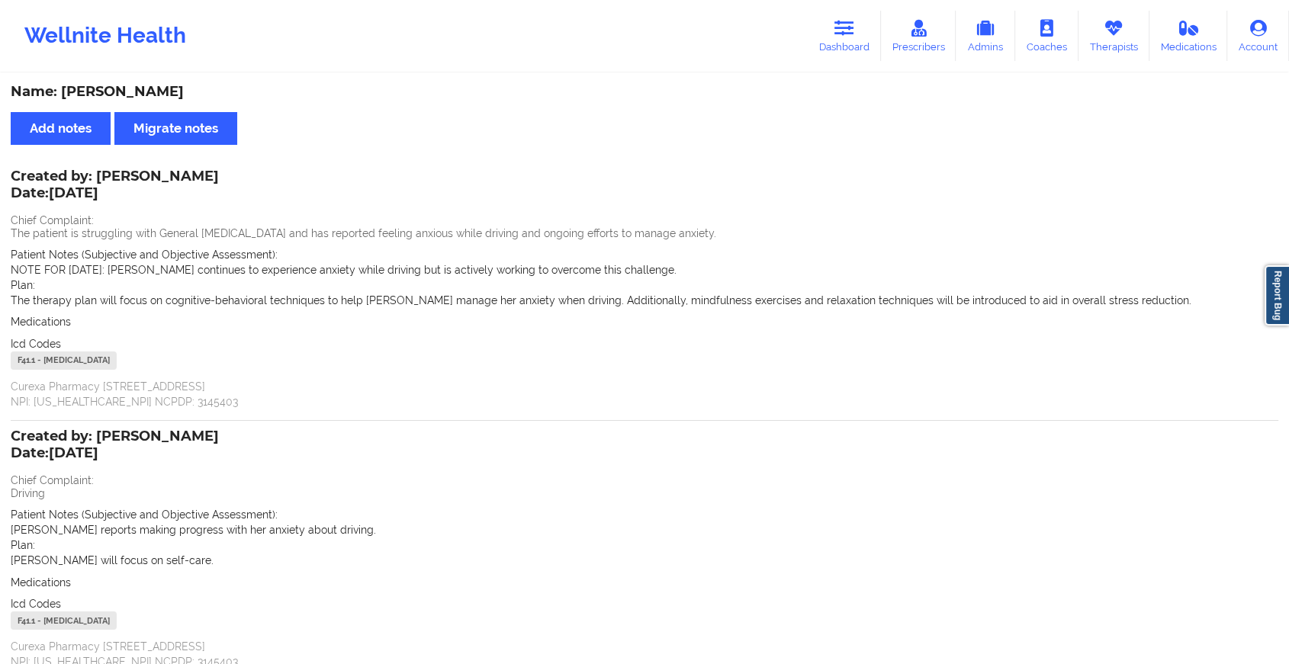
scroll to position [129, 0]
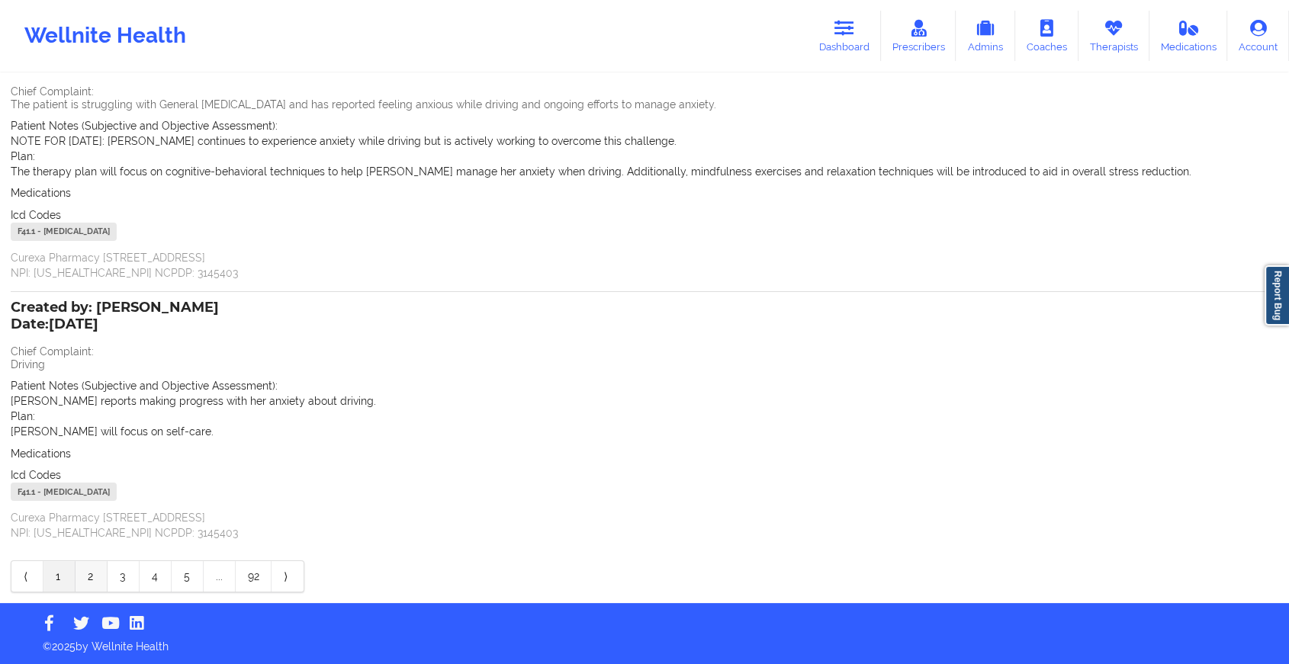
click at [83, 576] on link "2" at bounding box center [92, 576] width 32 height 31
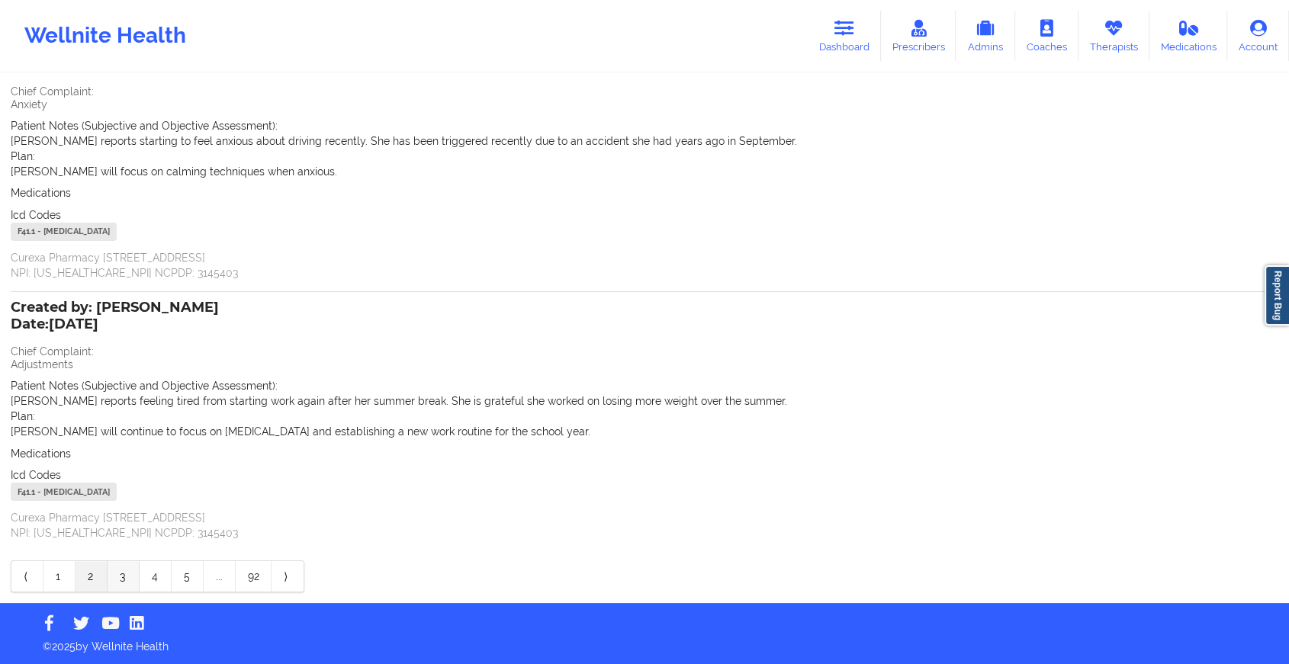
click at [125, 574] on link "3" at bounding box center [124, 576] width 32 height 31
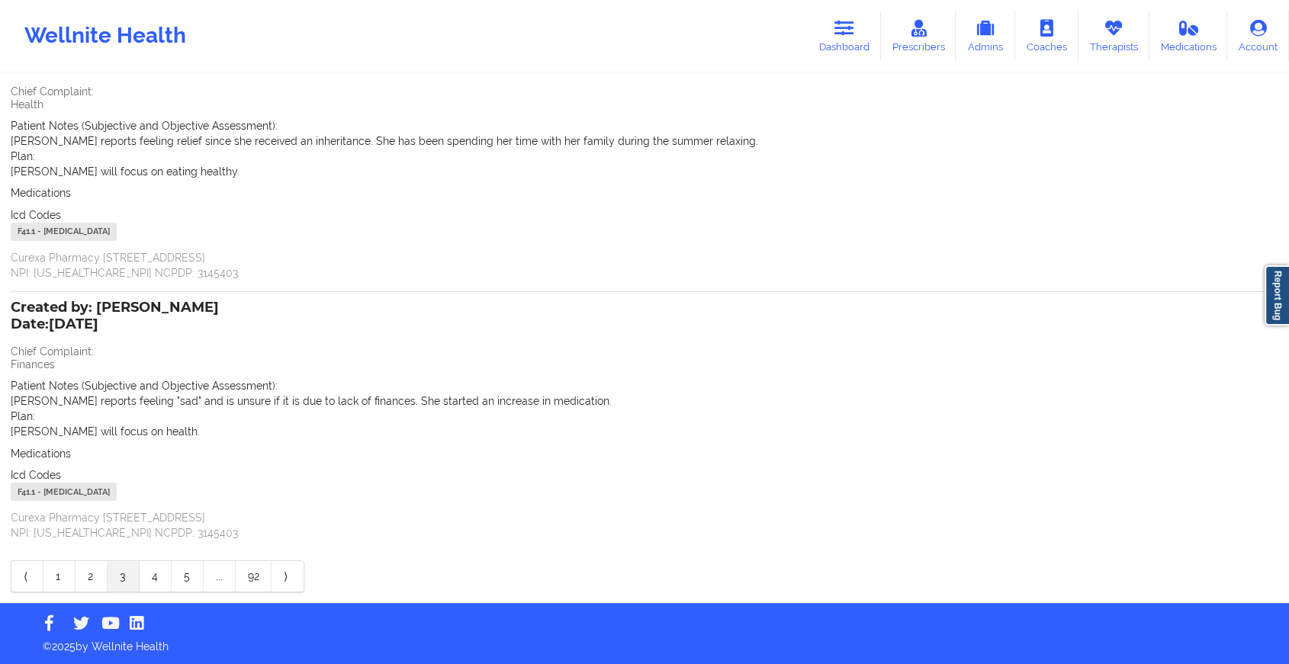
scroll to position [0, 0]
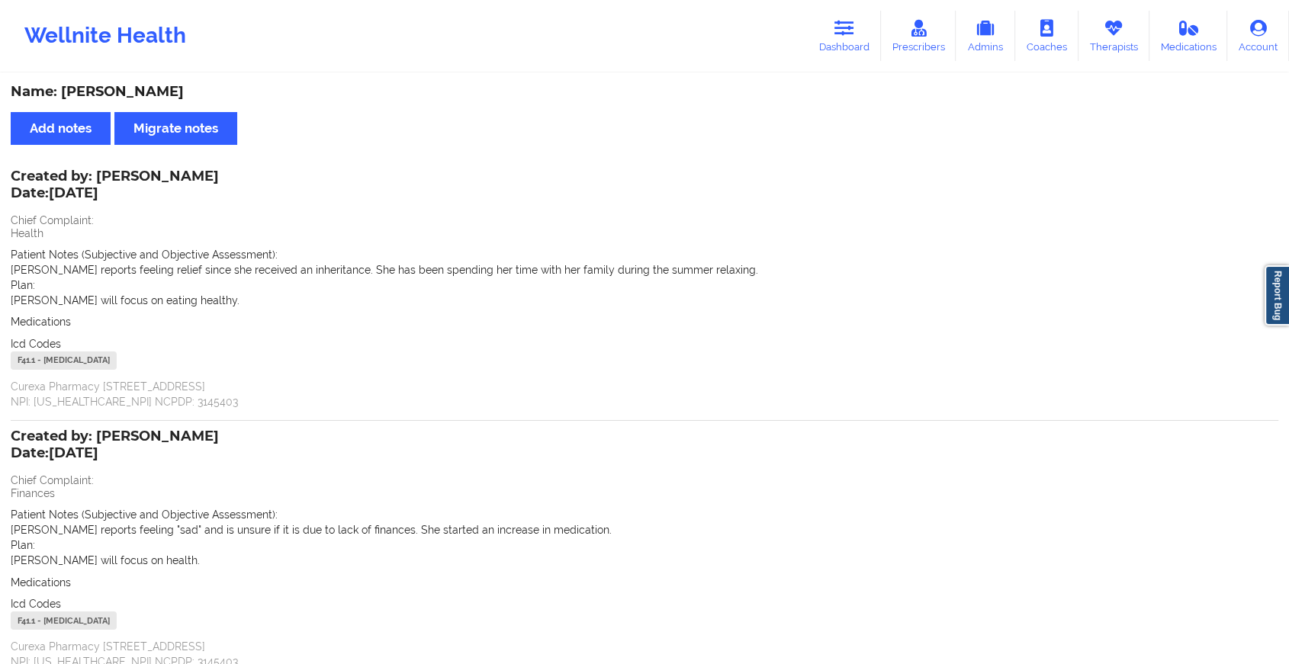
click at [613, 625] on div "F41.1 - [MEDICAL_DATA]" at bounding box center [645, 623] width 1268 height 22
click at [846, 27] on icon at bounding box center [844, 28] width 20 height 17
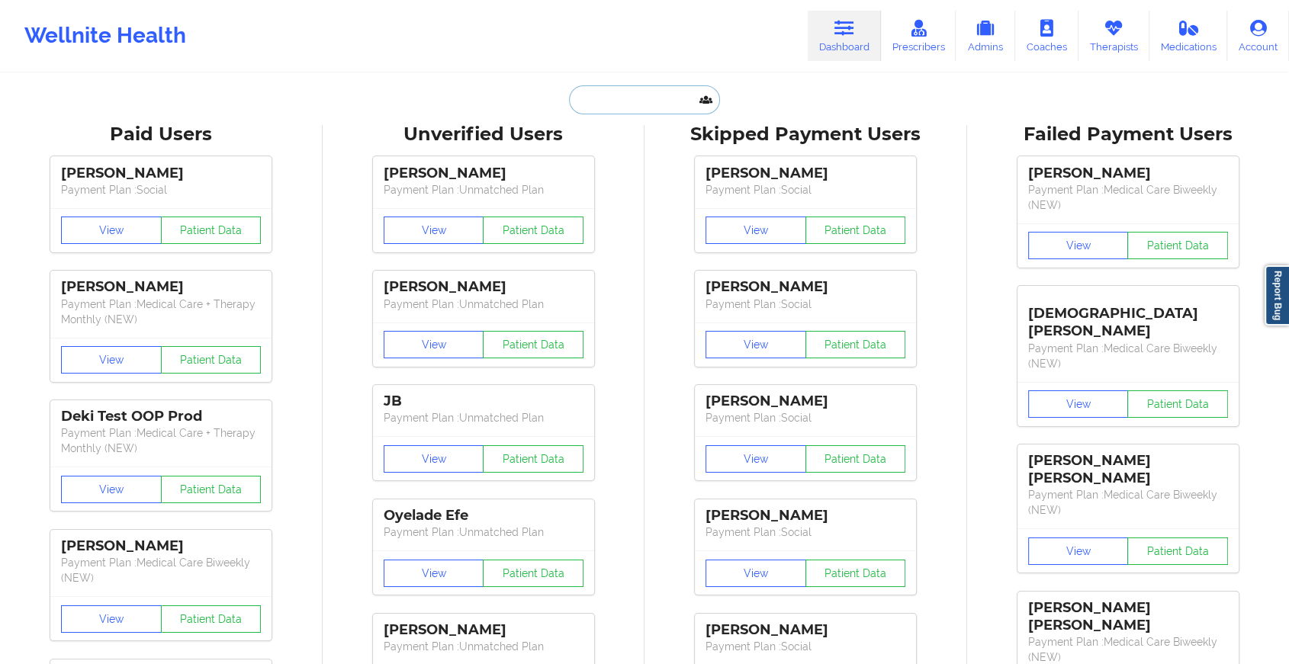
click at [640, 92] on input "text" at bounding box center [644, 99] width 151 height 29
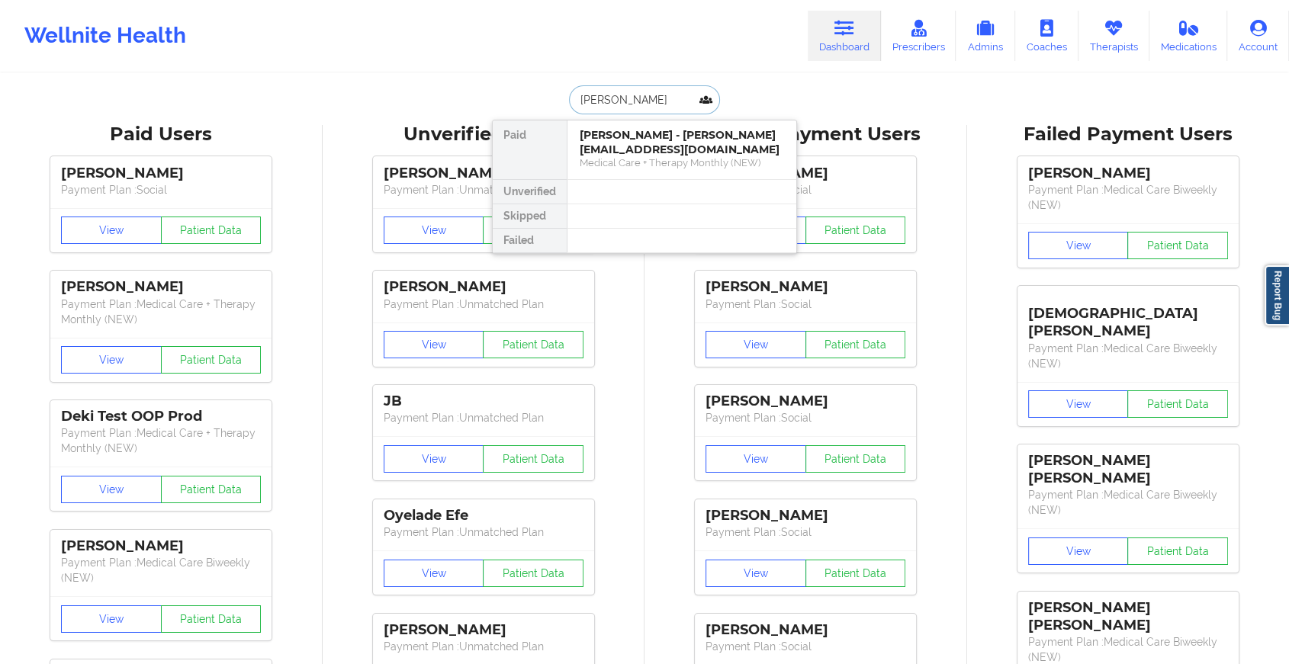
type input "[PERSON_NAME] ch"
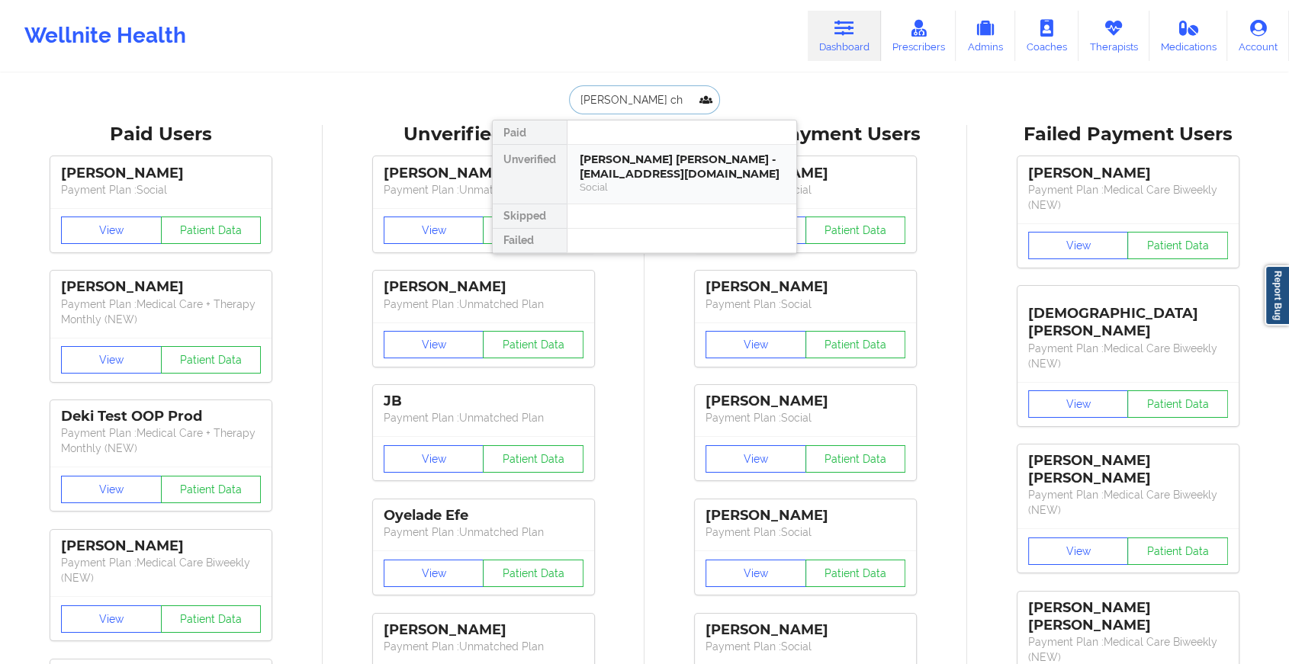
click at [635, 156] on div "[PERSON_NAME] [PERSON_NAME] - [EMAIL_ADDRESS][DOMAIN_NAME]" at bounding box center [682, 167] width 204 height 28
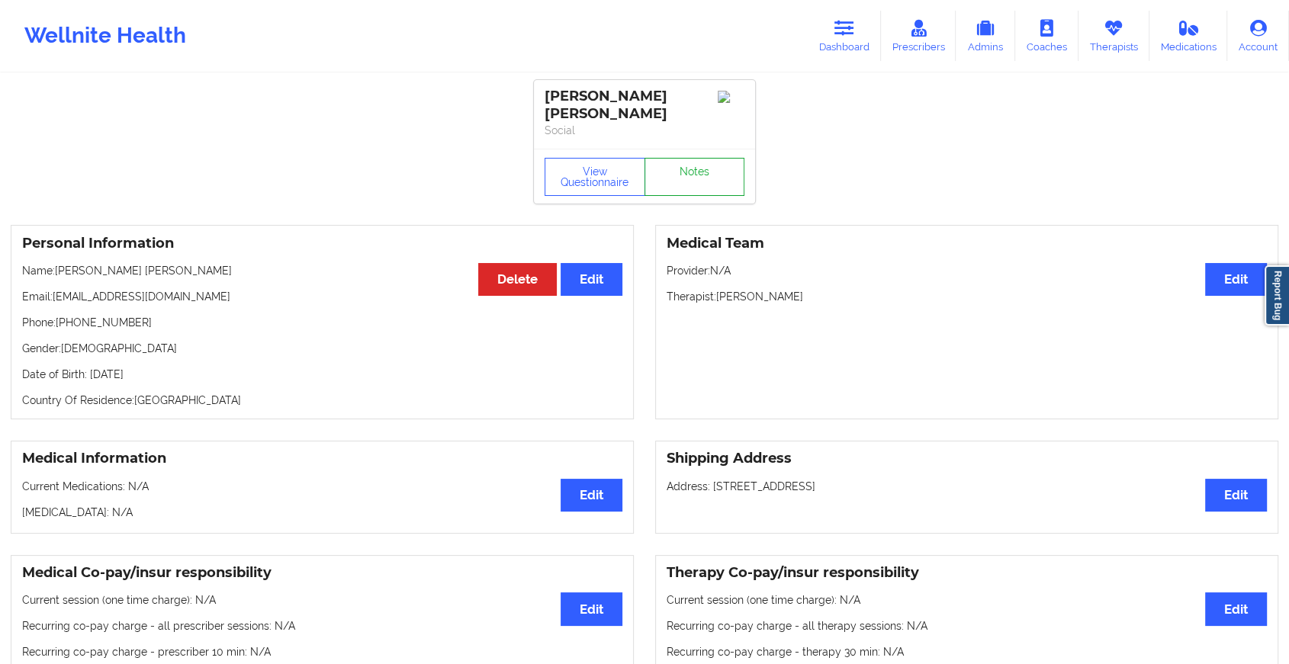
click at [680, 162] on link "Notes" at bounding box center [694, 177] width 101 height 38
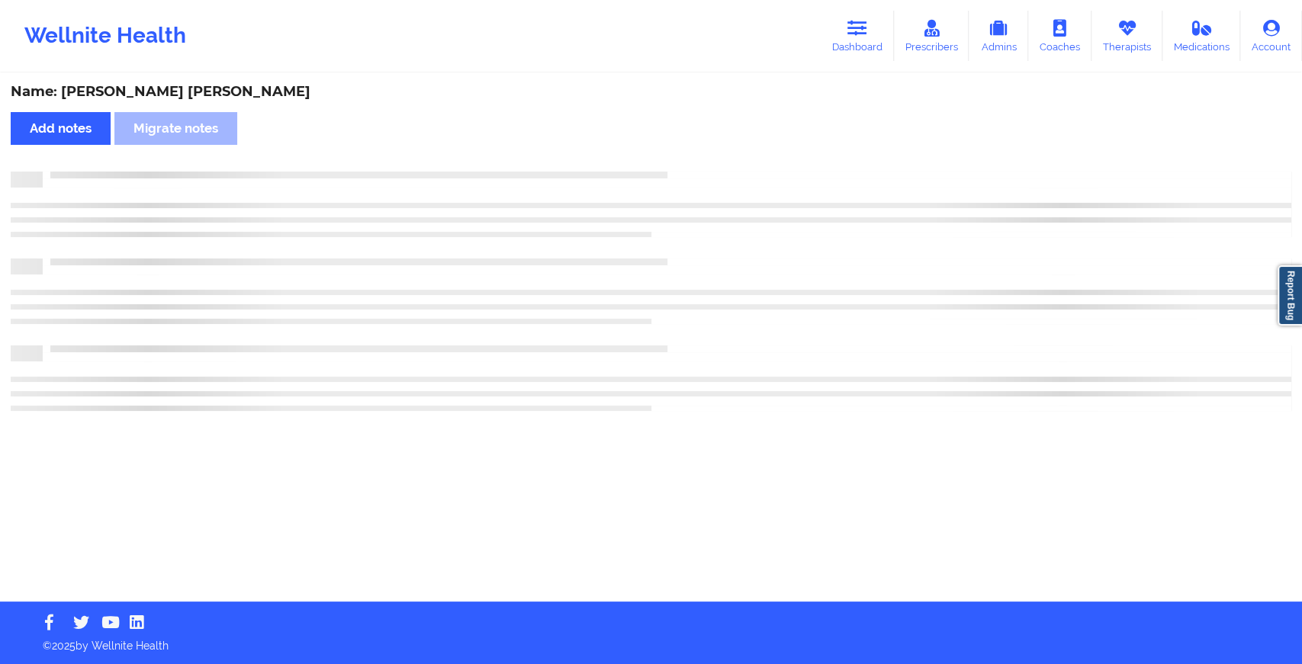
click at [680, 162] on div "Name: [PERSON_NAME] [PERSON_NAME] Add notes Migrate notes" at bounding box center [651, 338] width 1302 height 527
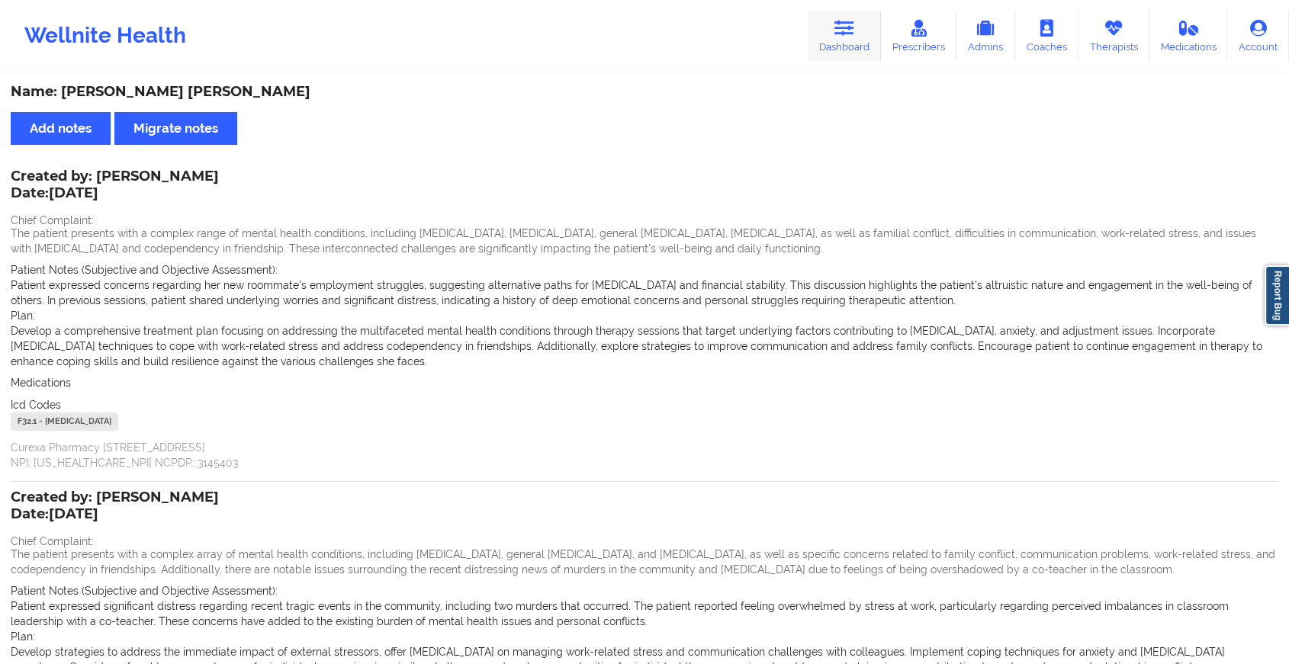
click at [856, 37] on link "Dashboard" at bounding box center [844, 36] width 73 height 50
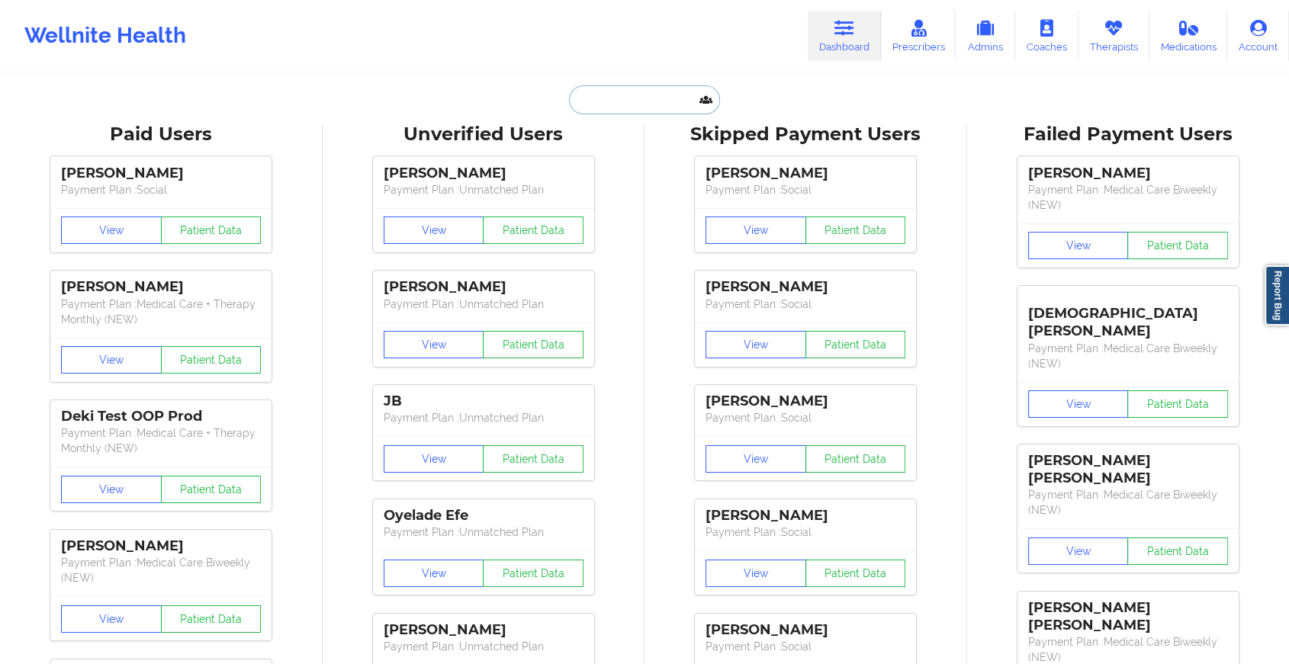
click at [641, 101] on input "text" at bounding box center [644, 99] width 151 height 29
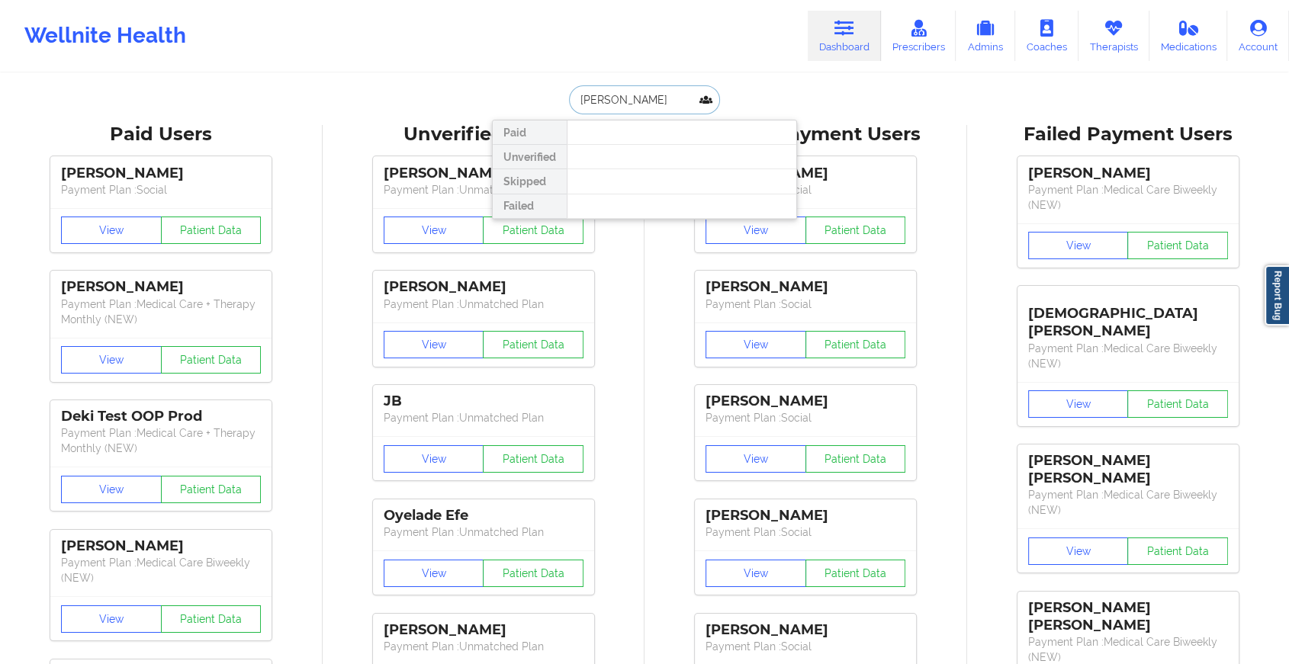
type input "[PERSON_NAME]"
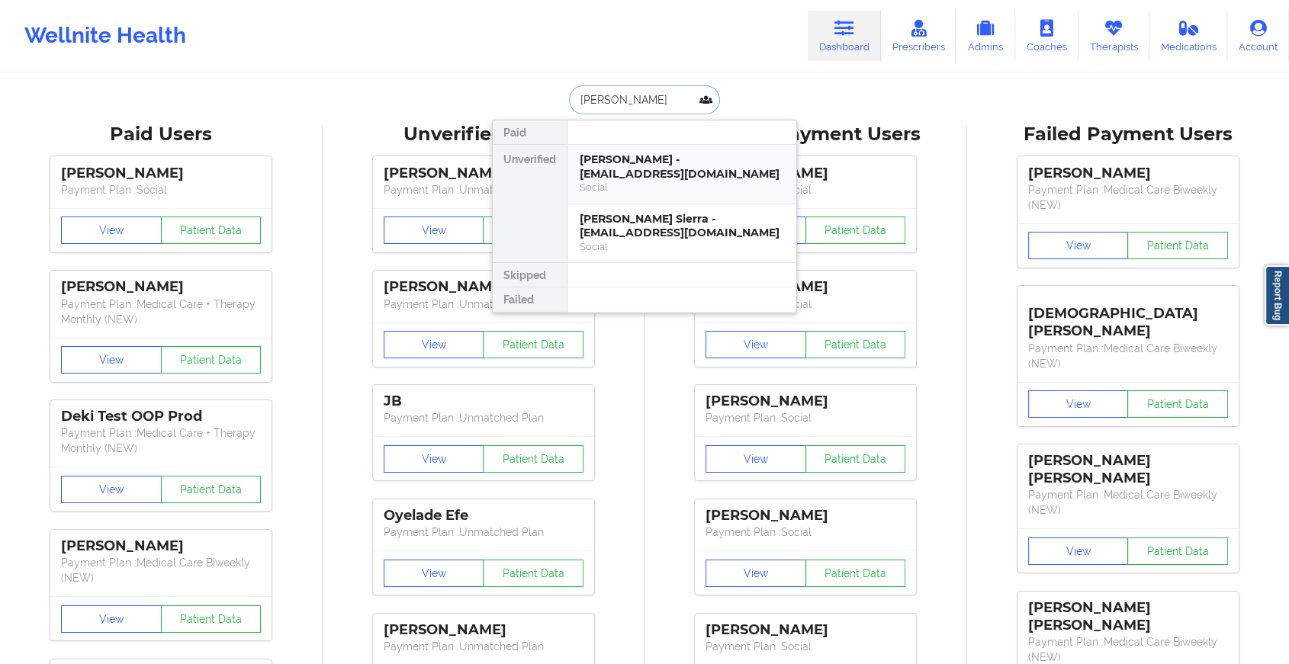
click at [642, 182] on div "Social" at bounding box center [682, 187] width 204 height 13
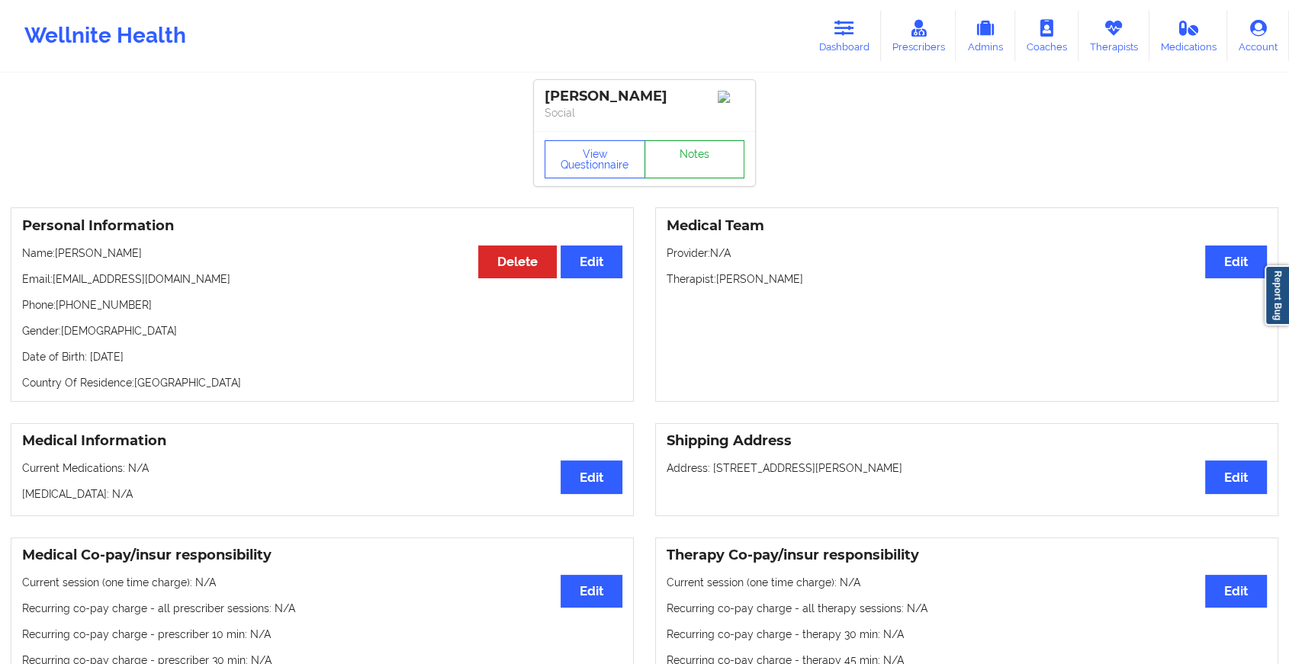
click at [707, 160] on link "Notes" at bounding box center [694, 159] width 101 height 38
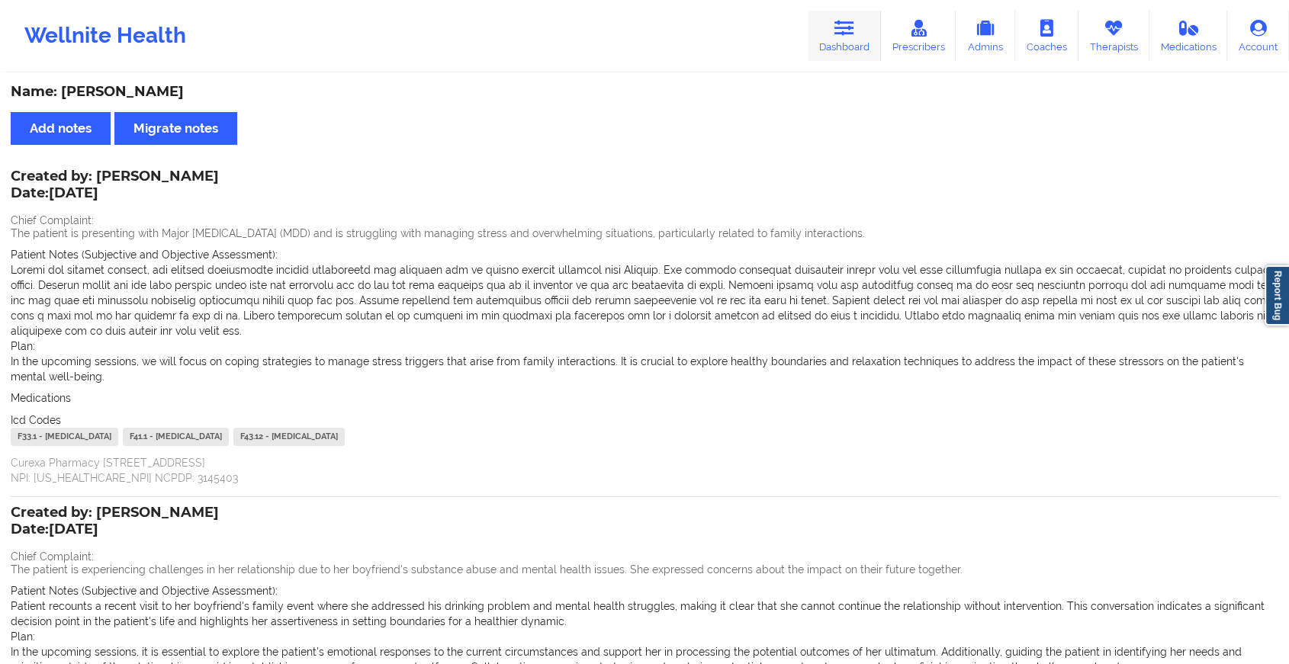
click at [827, 25] on link "Dashboard" at bounding box center [844, 36] width 73 height 50
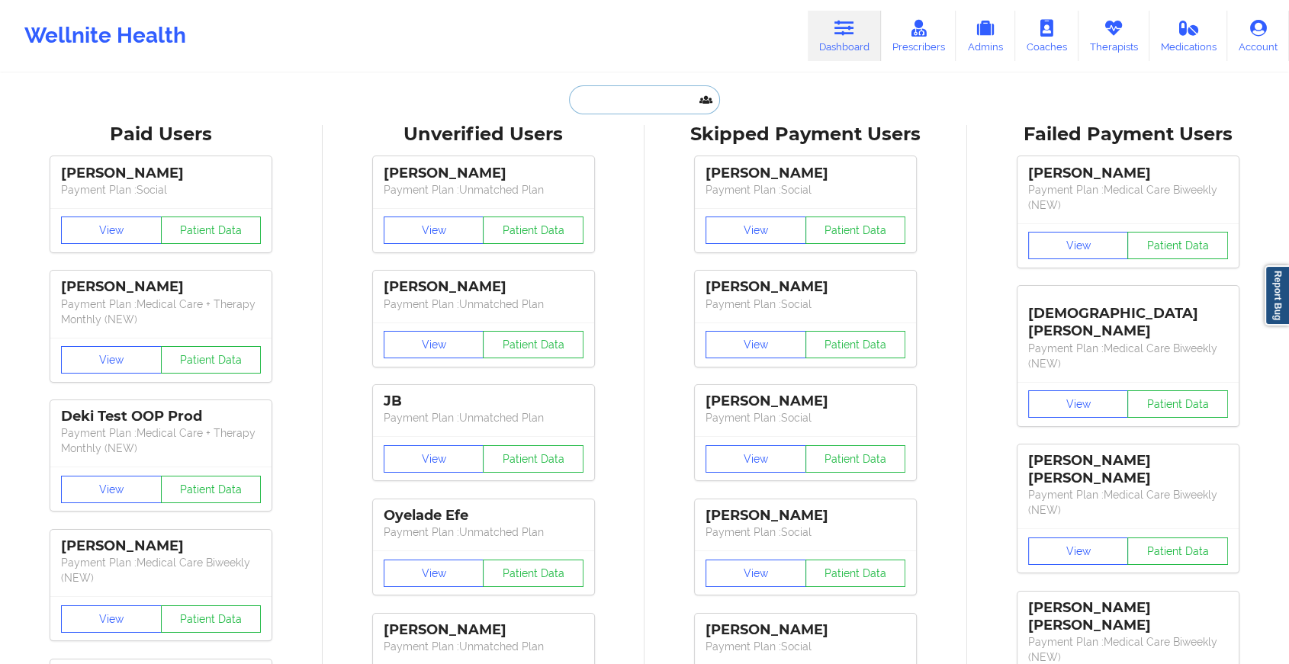
click at [615, 101] on input "text" at bounding box center [644, 99] width 151 height 29
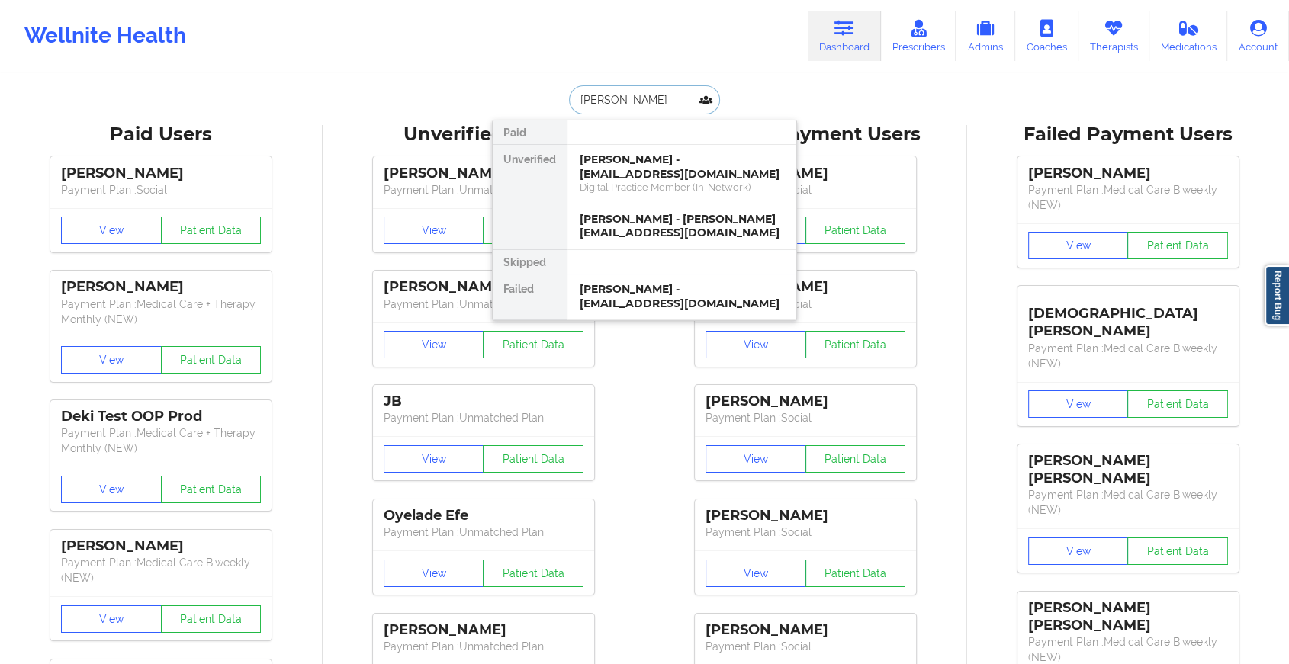
type input "[PERSON_NAME]"
click at [682, 178] on div "[PERSON_NAME] - [EMAIL_ADDRESS][DOMAIN_NAME]" at bounding box center [682, 167] width 204 height 28
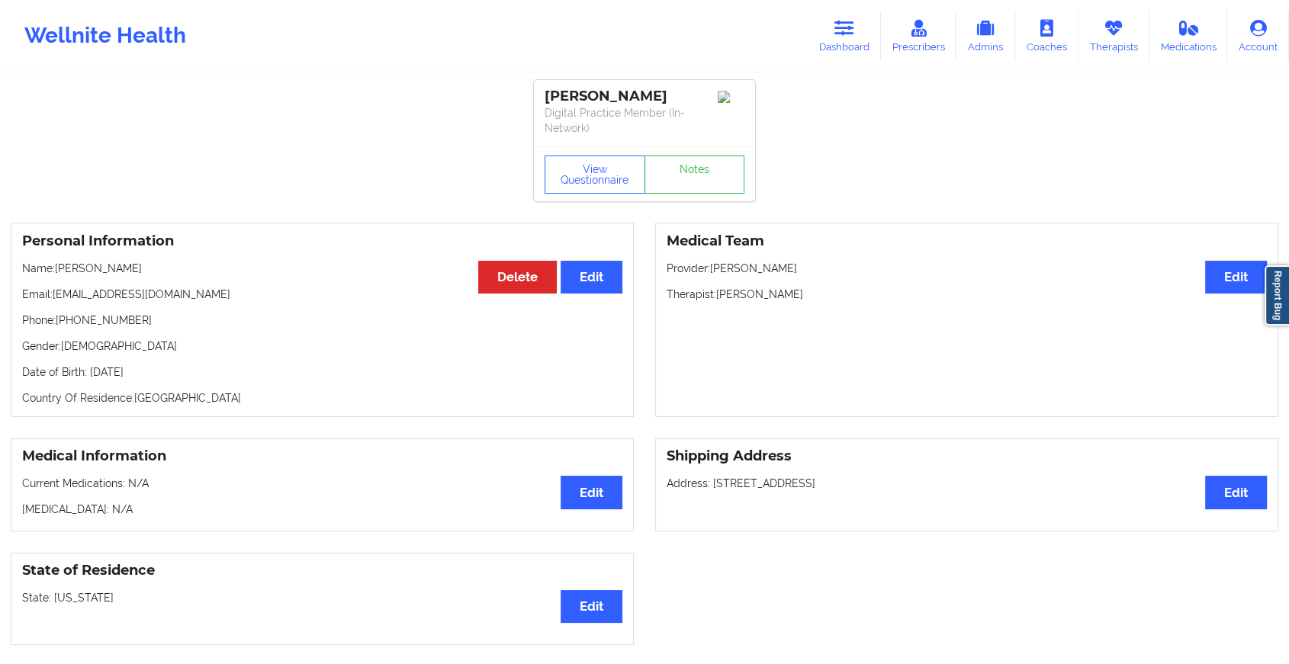
click at [691, 146] on div "[PERSON_NAME] Digital Practice Member (In-Network)" at bounding box center [644, 113] width 221 height 66
drag, startPoint x: 691, startPoint y: 159, endPoint x: 683, endPoint y: 201, distance: 42.8
click at [683, 194] on link "Notes" at bounding box center [694, 175] width 101 height 38
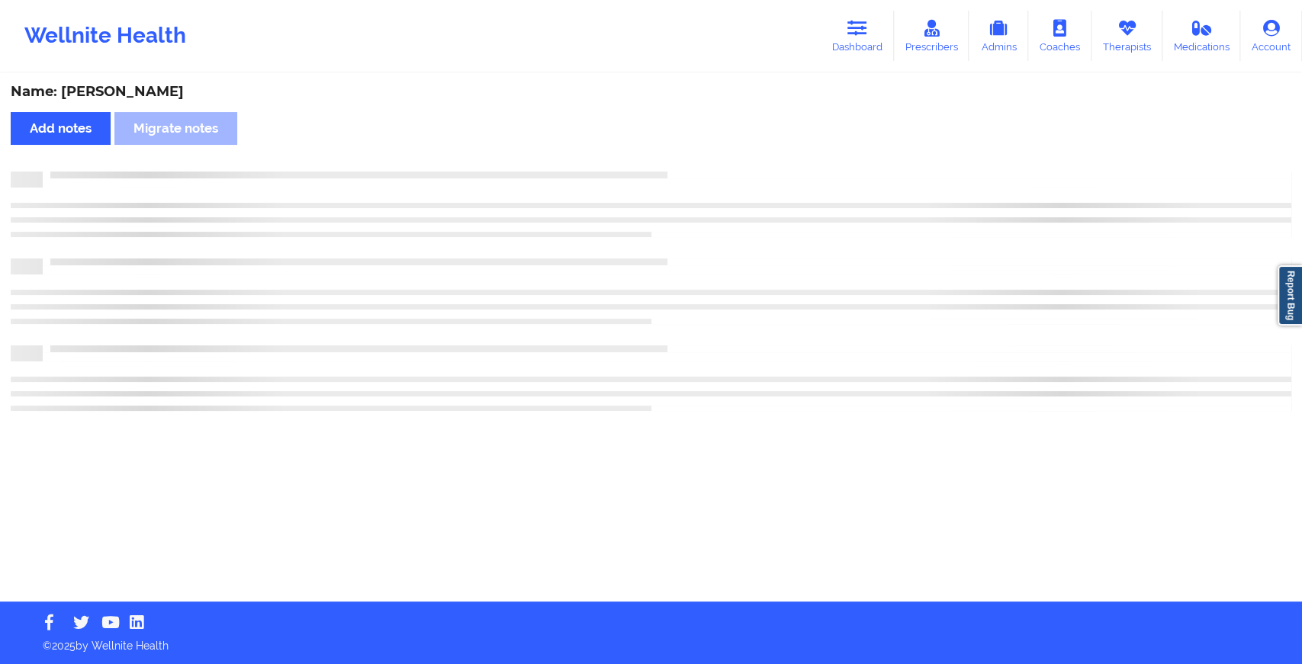
click at [683, 201] on div at bounding box center [651, 210] width 1281 height 44
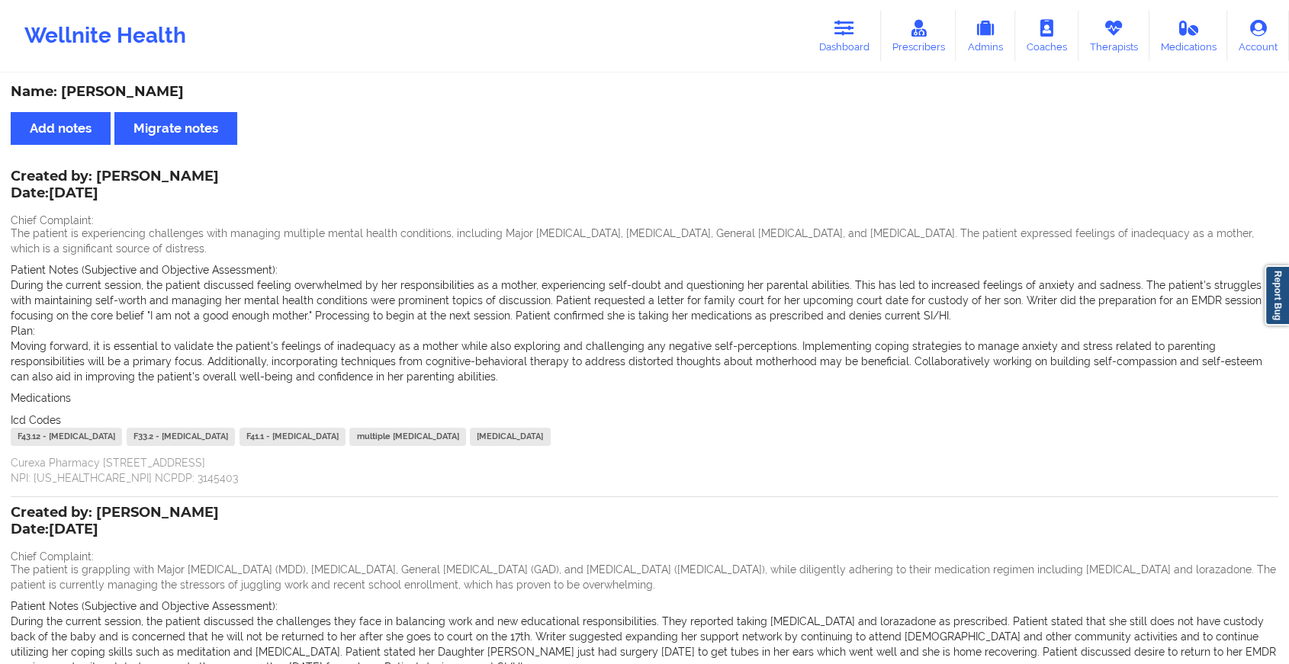
drag, startPoint x: 246, startPoint y: 88, endPoint x: 62, endPoint y: 91, distance: 184.6
click at [62, 91] on div "Name: [PERSON_NAME]" at bounding box center [645, 92] width 1268 height 18
copy div "[PERSON_NAME]"
click at [849, 31] on icon at bounding box center [844, 28] width 20 height 17
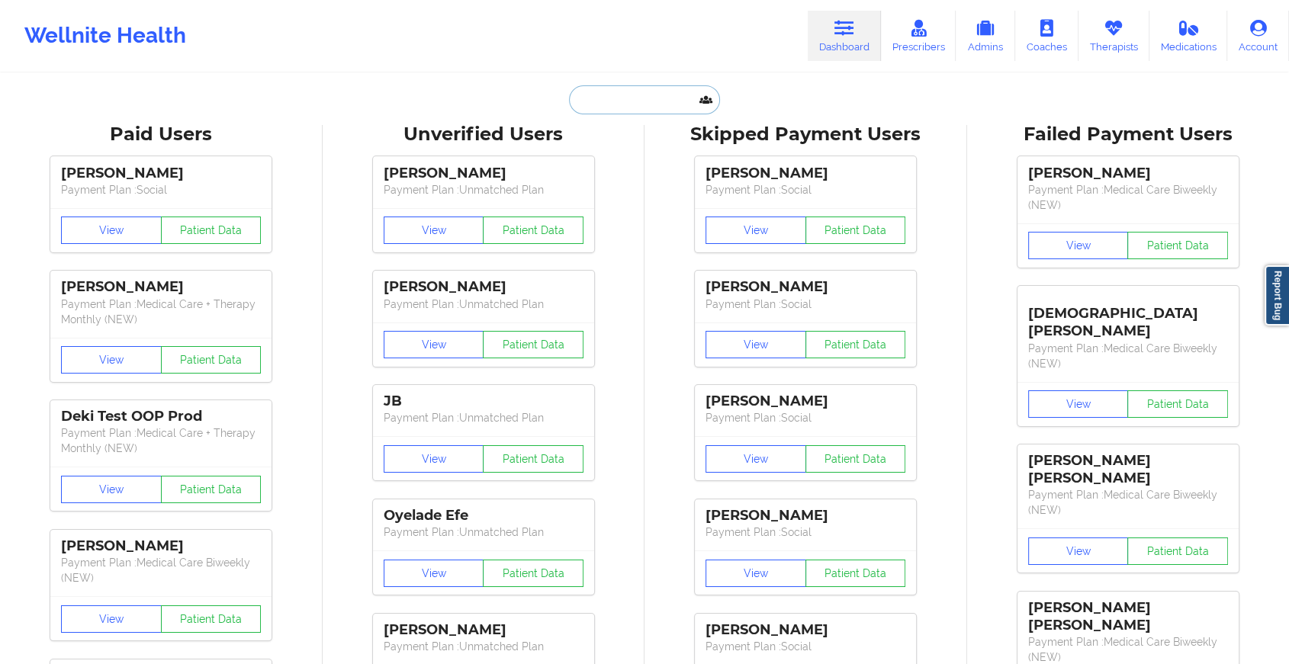
click at [654, 98] on input "text" at bounding box center [644, 99] width 151 height 29
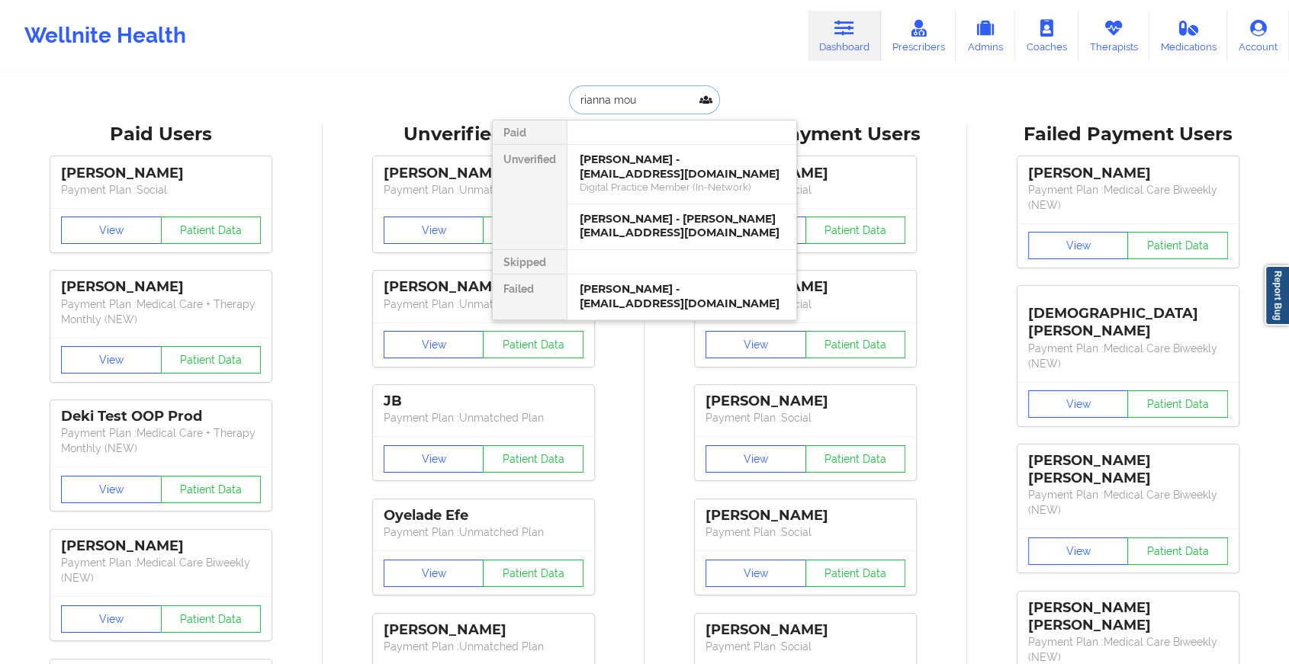
type input "rianna mous"
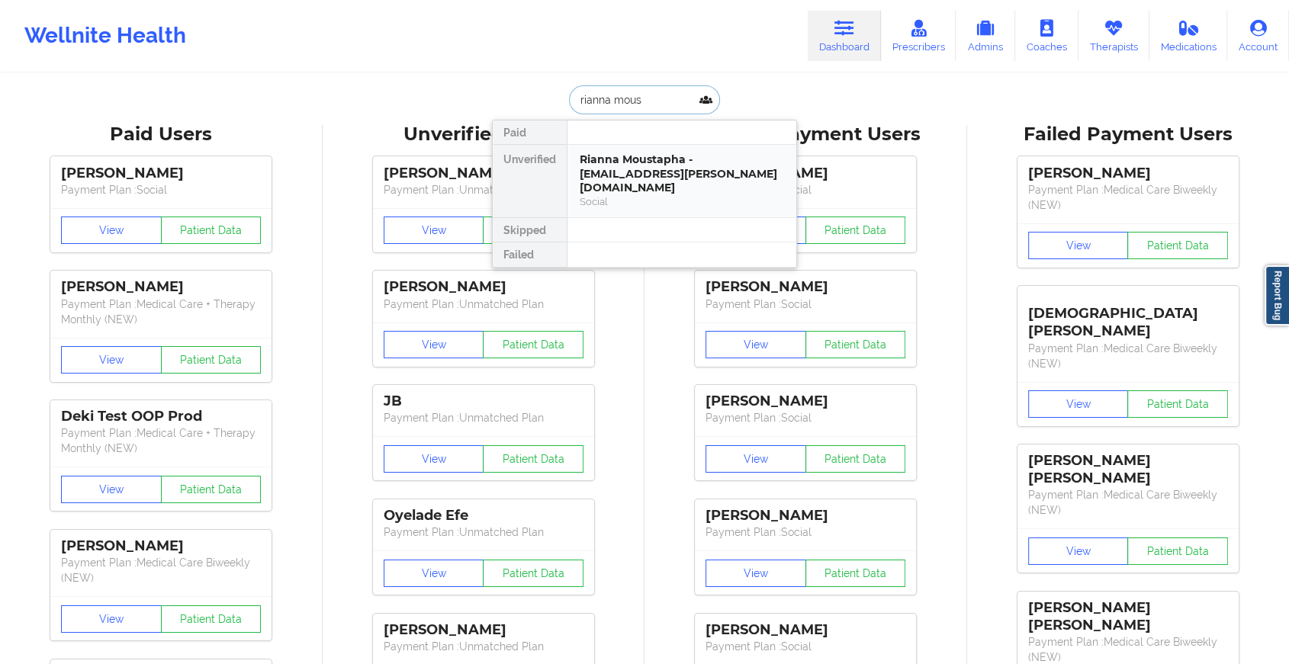
click at [641, 171] on div "Rianna Moustapha - [EMAIL_ADDRESS][PERSON_NAME][DOMAIN_NAME]" at bounding box center [682, 174] width 204 height 43
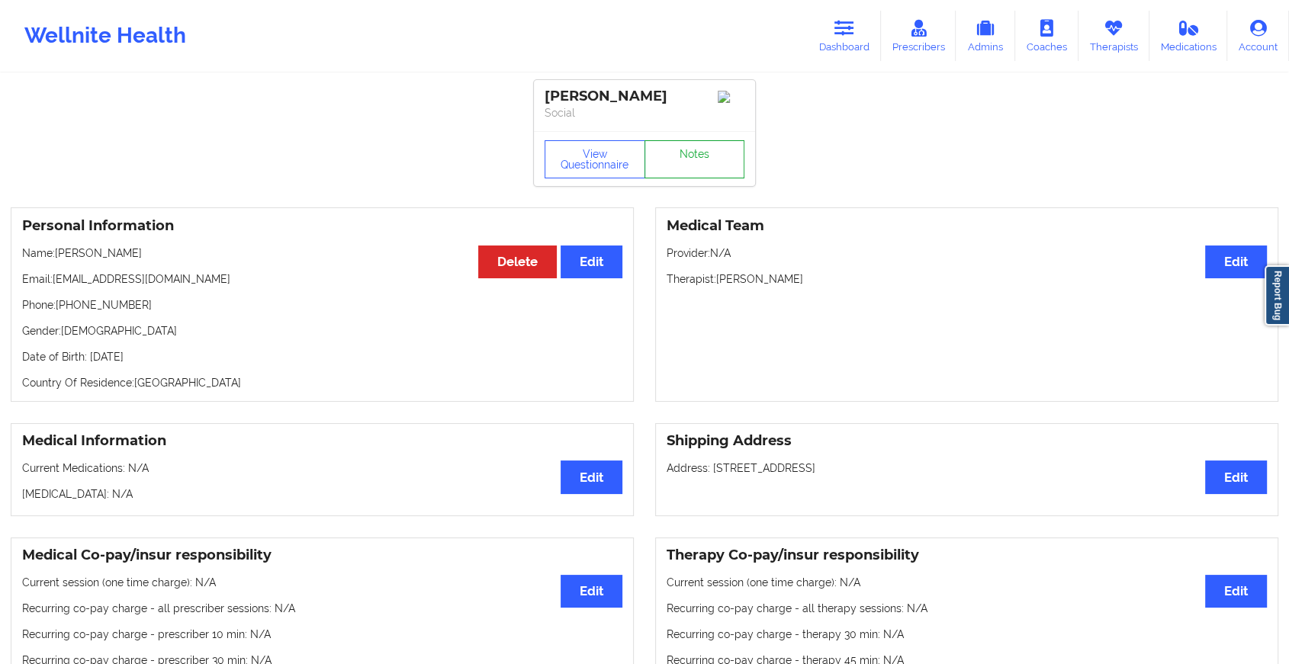
click at [683, 165] on link "Notes" at bounding box center [694, 159] width 101 height 38
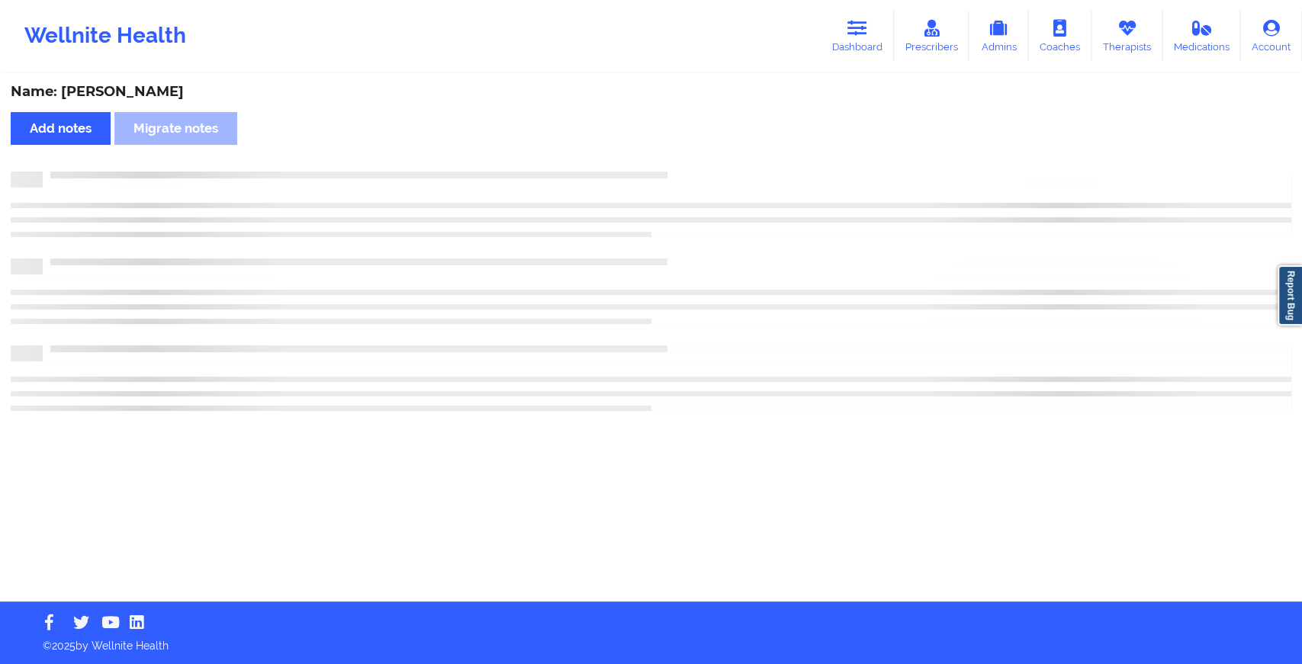
click at [683, 165] on div "Name: [PERSON_NAME] Add notes Migrate notes" at bounding box center [651, 338] width 1302 height 527
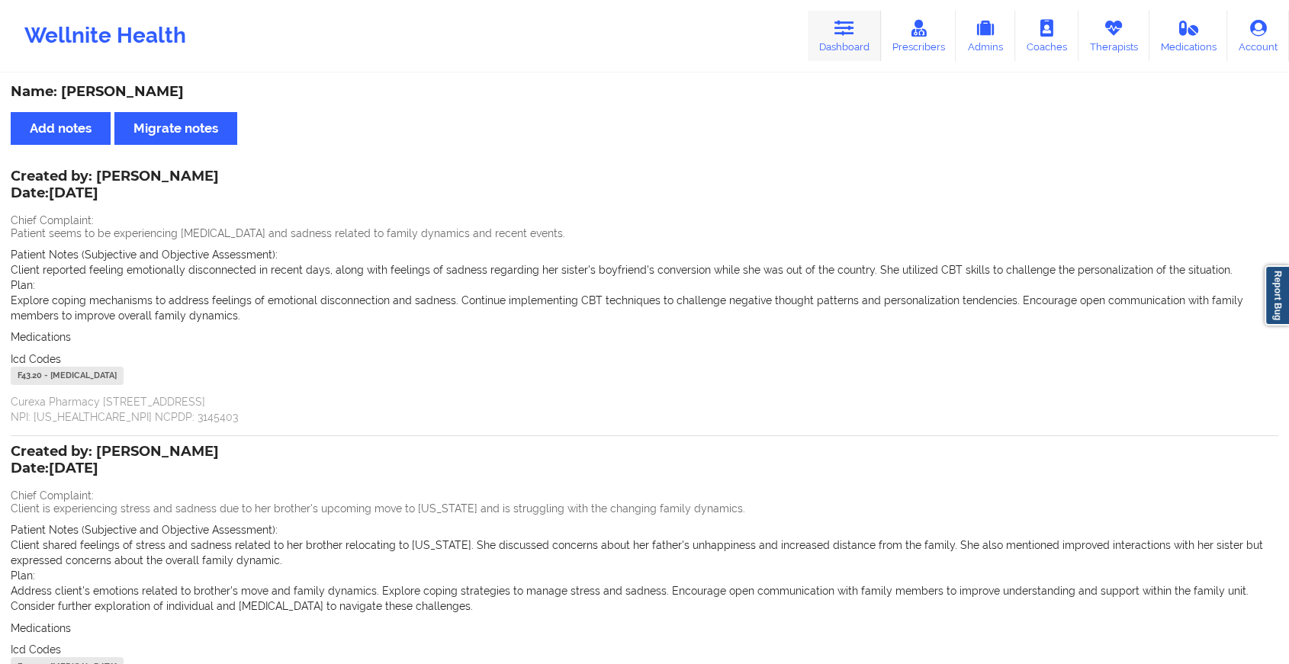
click at [834, 25] on link "Dashboard" at bounding box center [844, 36] width 73 height 50
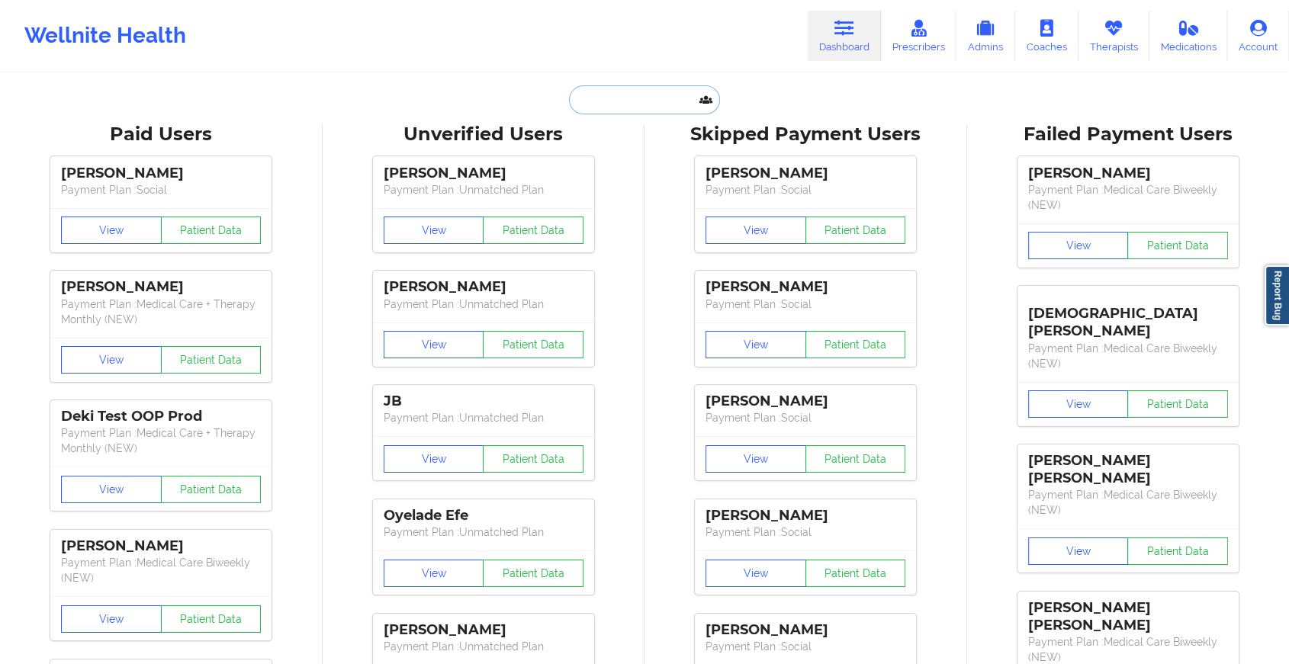
click at [635, 97] on input "text" at bounding box center [644, 99] width 151 height 29
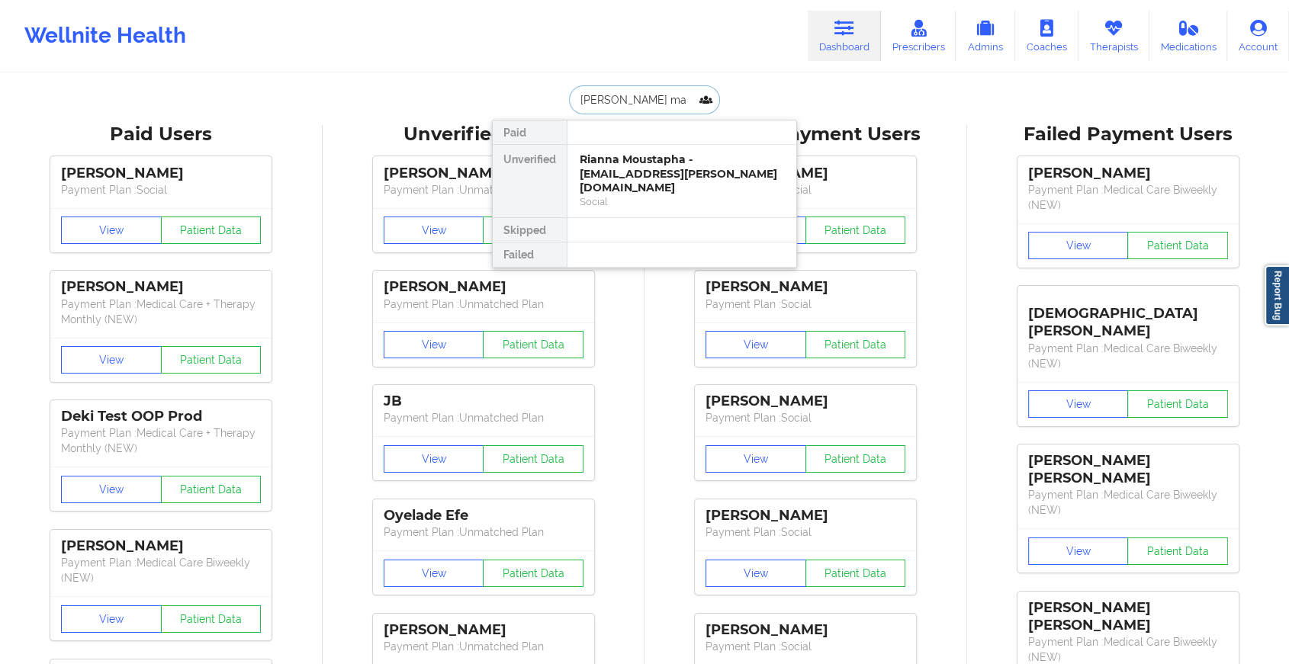
type input "[PERSON_NAME]"
click at [626, 171] on div "[PERSON_NAME] - [PERSON_NAME][EMAIL_ADDRESS][DOMAIN_NAME]" at bounding box center [682, 167] width 204 height 28
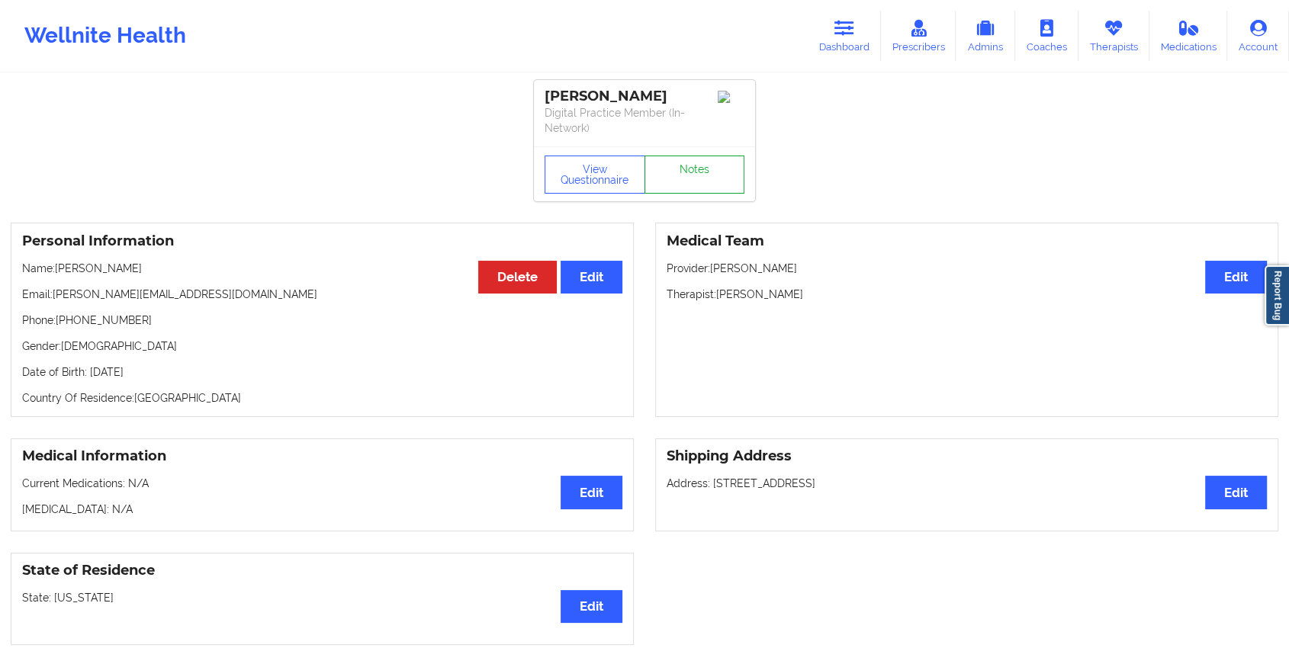
click at [687, 159] on link "Notes" at bounding box center [694, 175] width 101 height 38
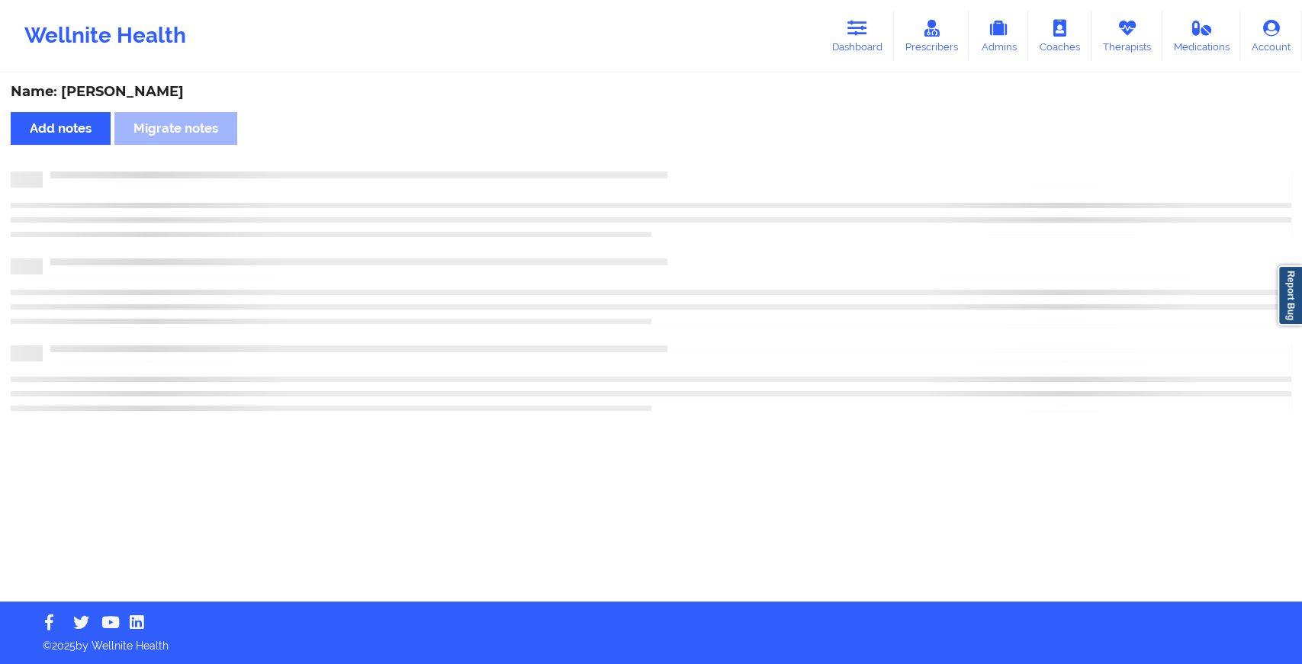
click at [687, 159] on div "Name: [PERSON_NAME] Add notes Migrate notes" at bounding box center [651, 338] width 1302 height 527
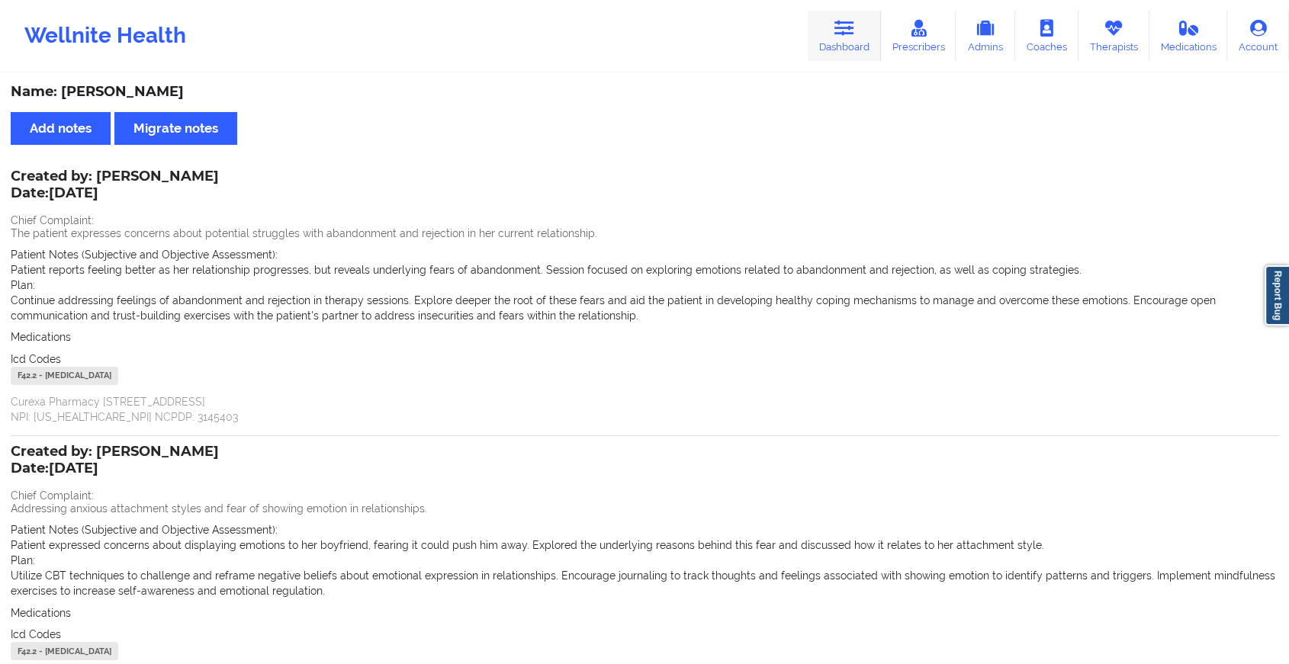
click at [861, 14] on link "Dashboard" at bounding box center [844, 36] width 73 height 50
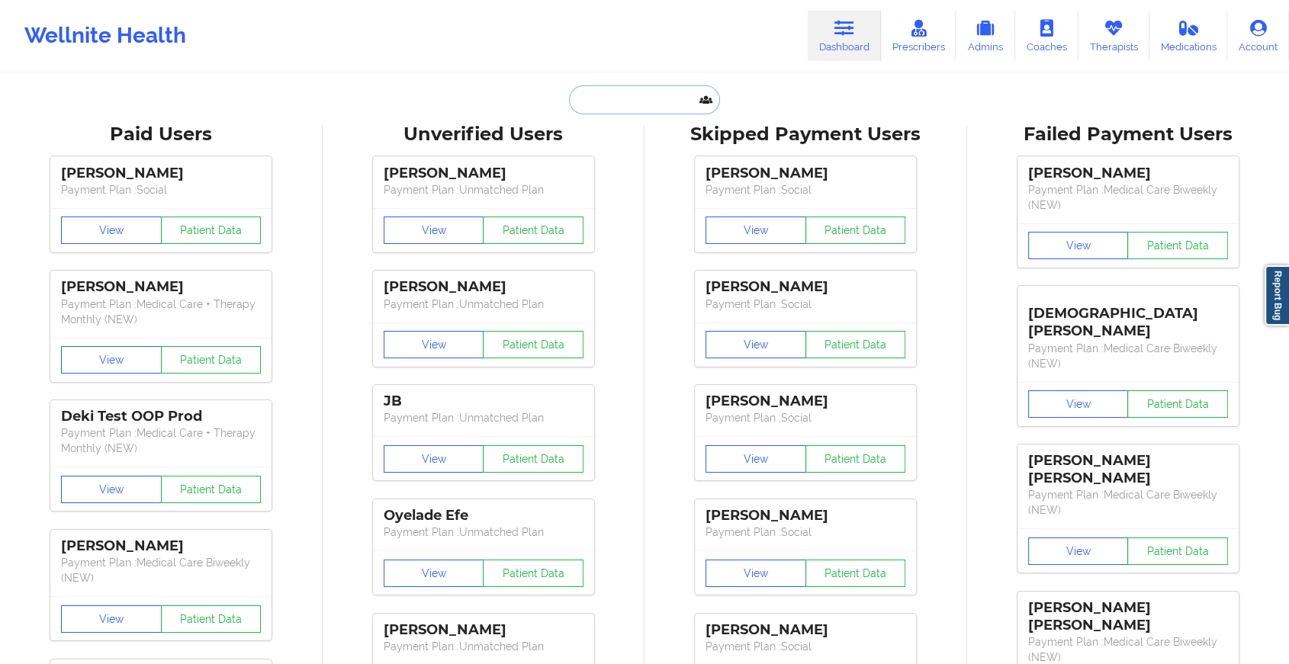
click at [655, 87] on input "text" at bounding box center [644, 99] width 151 height 29
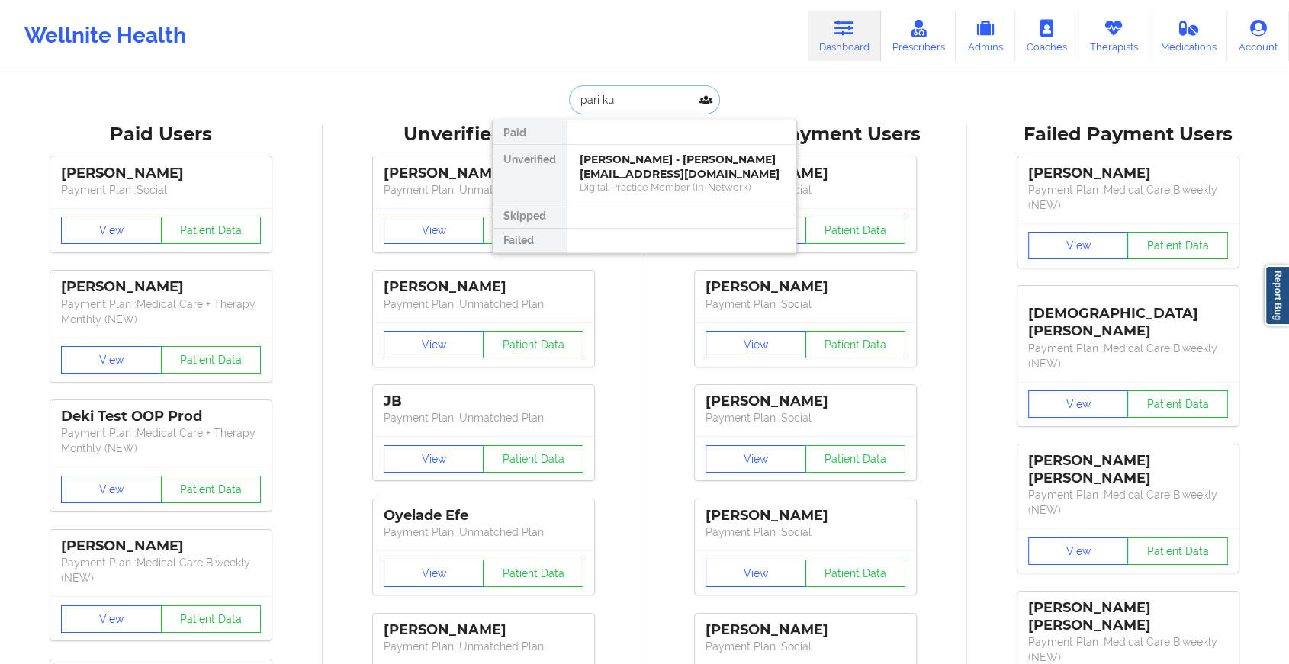
type input "pari kum"
click at [620, 163] on div "[PERSON_NAME] - [EMAIL_ADDRESS][PERSON_NAME][DOMAIN_NAME]" at bounding box center [682, 174] width 204 height 43
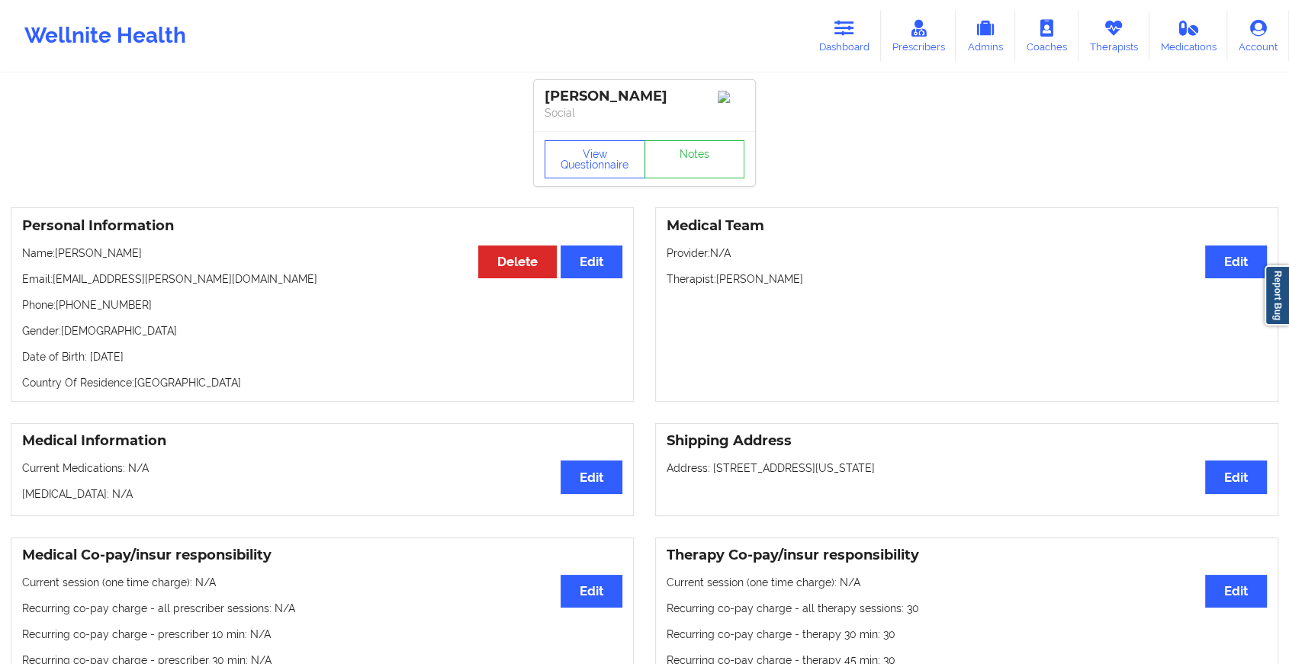
click at [696, 165] on link "Notes" at bounding box center [694, 159] width 101 height 38
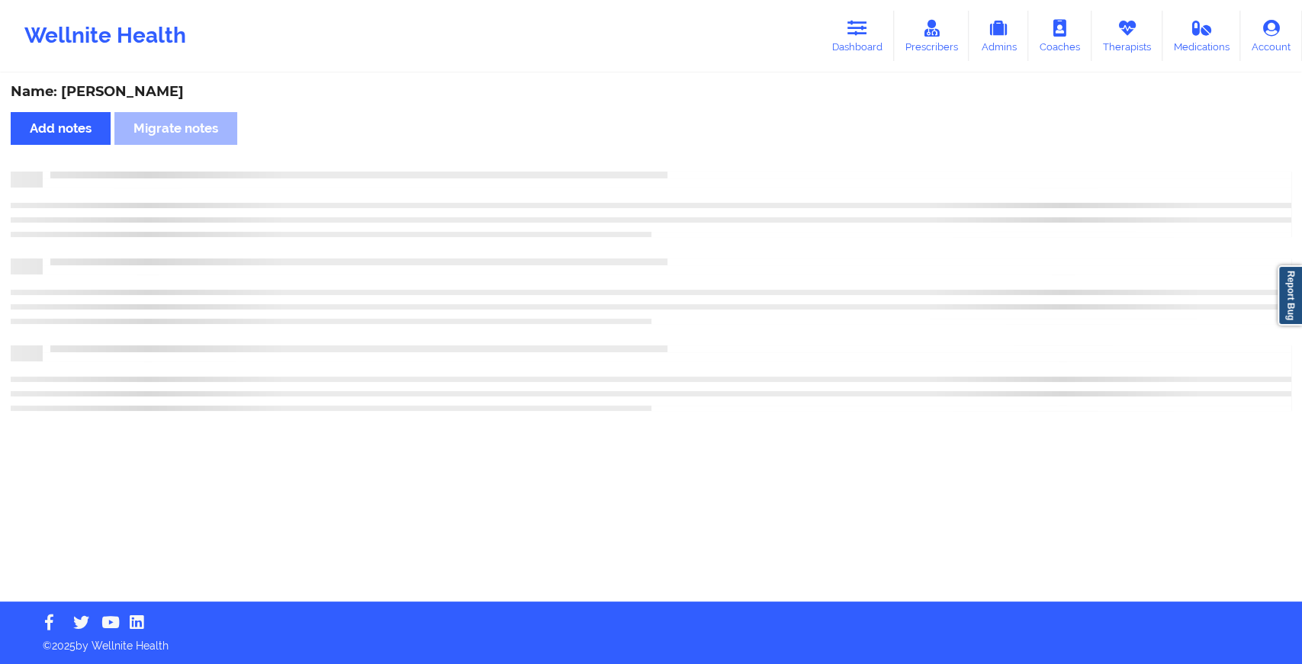
click at [696, 165] on div "Name: [PERSON_NAME] Add notes Migrate notes" at bounding box center [651, 338] width 1302 height 527
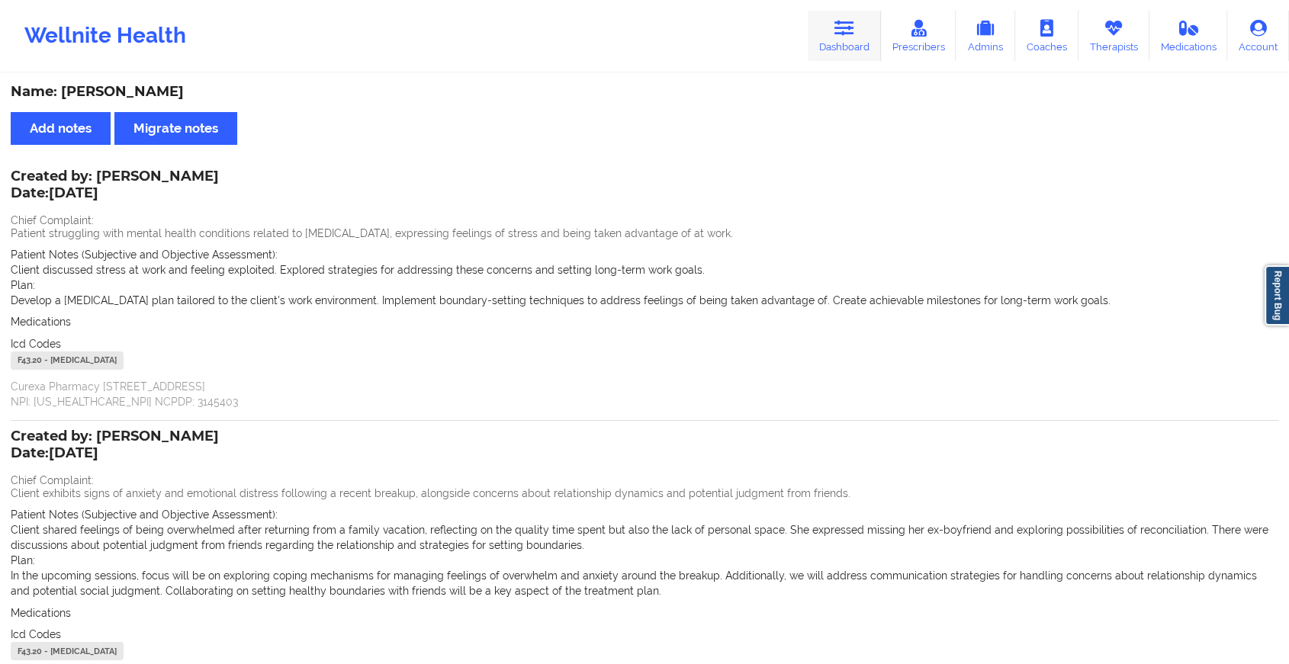
click at [843, 31] on icon at bounding box center [844, 28] width 20 height 17
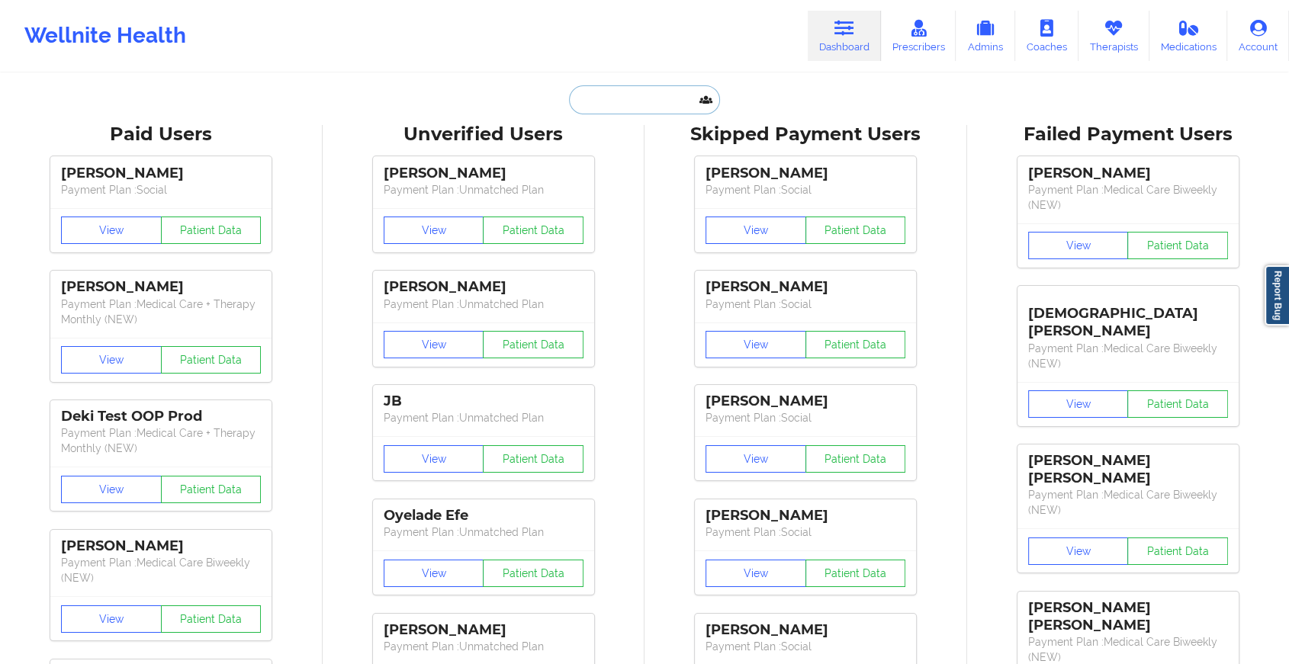
click at [625, 97] on input "text" at bounding box center [644, 99] width 151 height 29
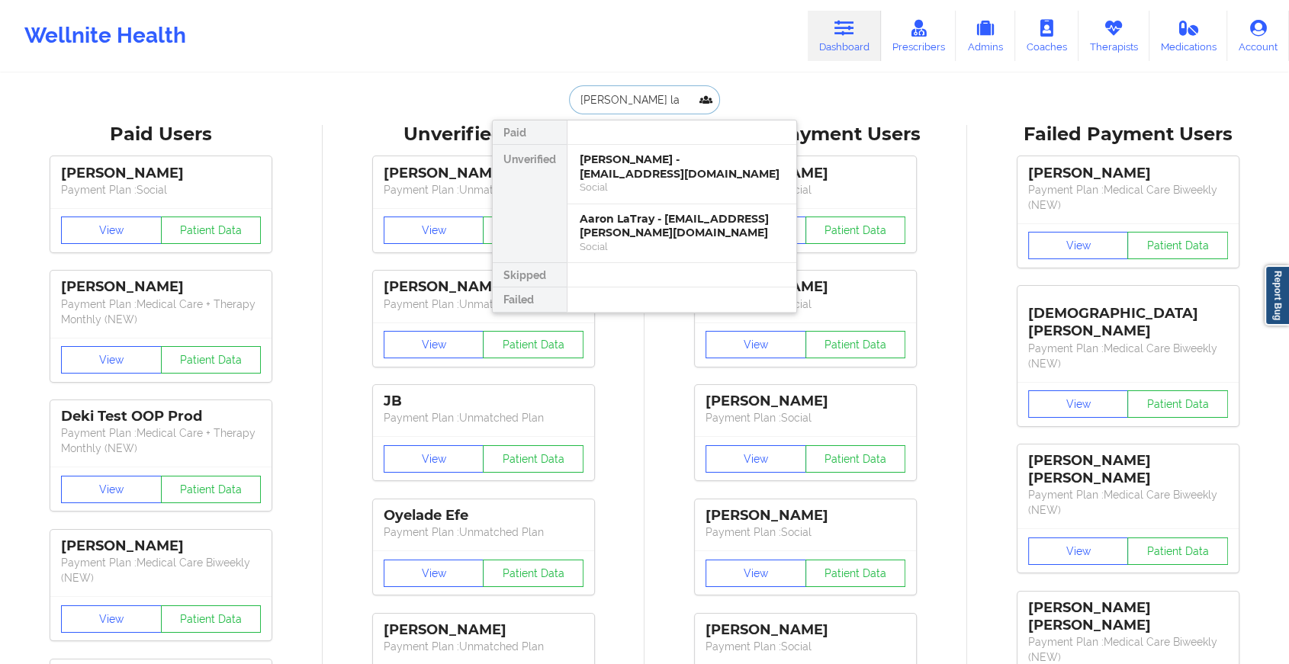
type input "[PERSON_NAME] la"
click at [612, 187] on div "Social" at bounding box center [682, 187] width 204 height 13
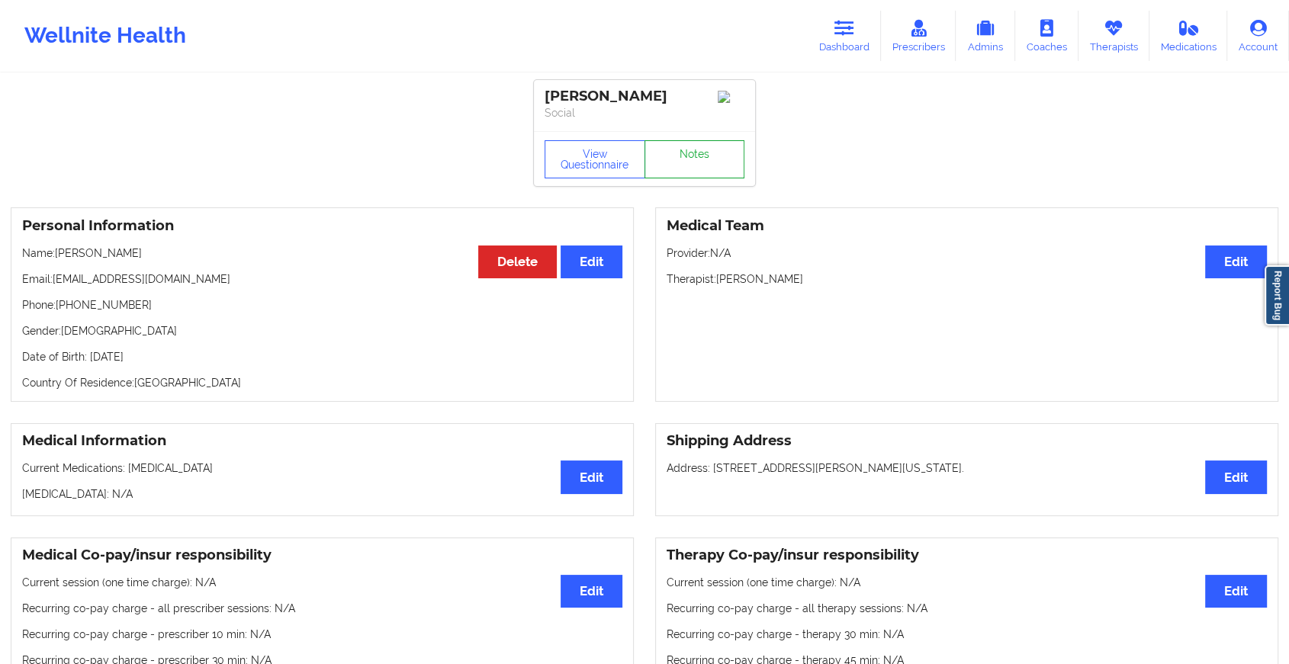
click at [693, 173] on link "Notes" at bounding box center [694, 159] width 101 height 38
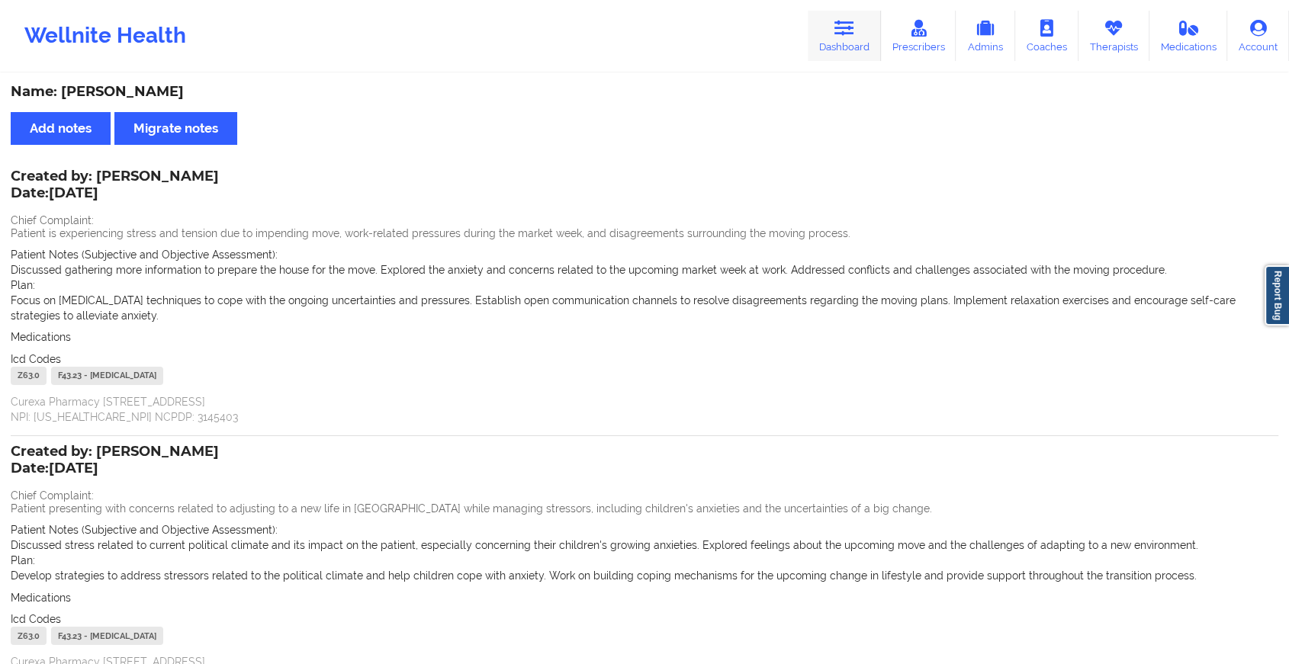
click at [850, 31] on icon at bounding box center [844, 28] width 20 height 17
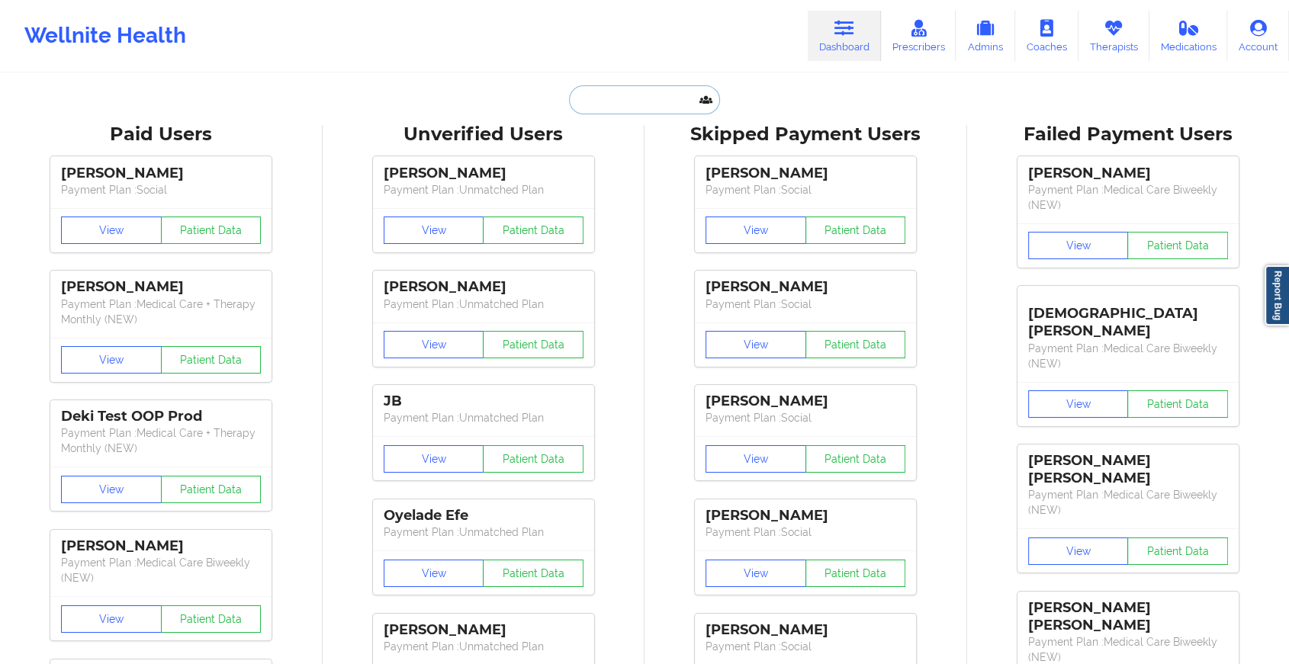
click at [644, 85] on input "text" at bounding box center [644, 99] width 151 height 29
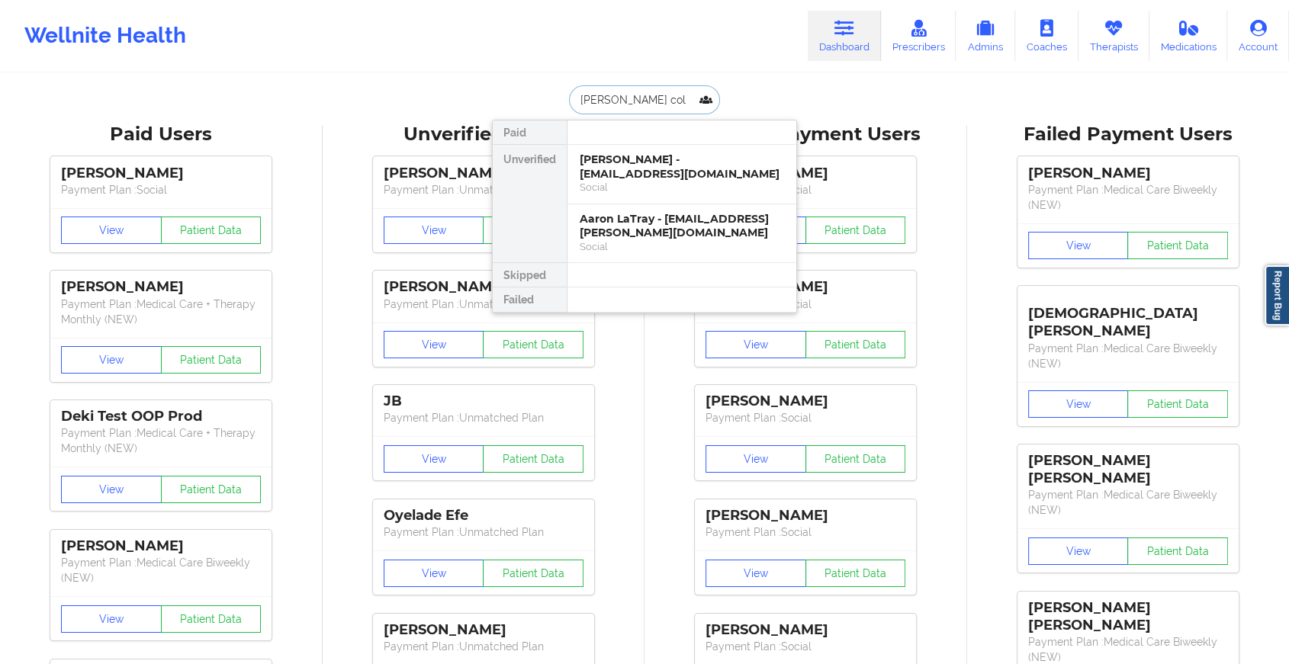
type input "[PERSON_NAME] colo"
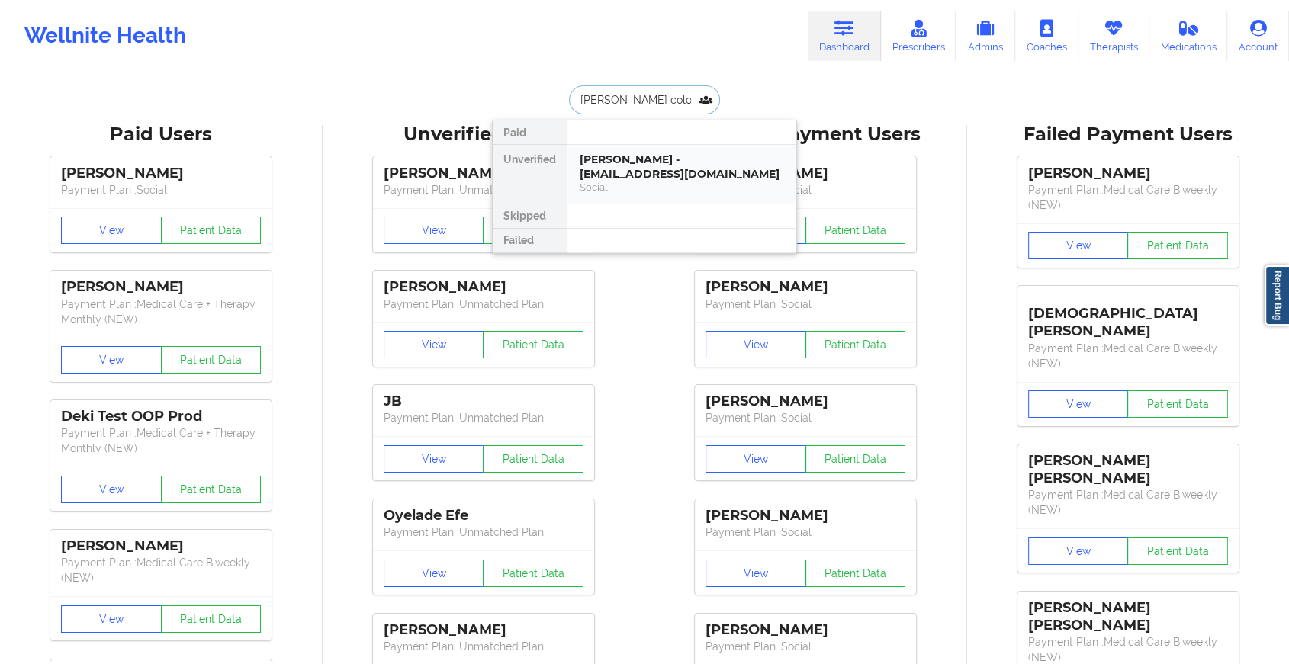
click at [638, 156] on div "[PERSON_NAME] - [EMAIL_ADDRESS][DOMAIN_NAME]" at bounding box center [682, 167] width 204 height 28
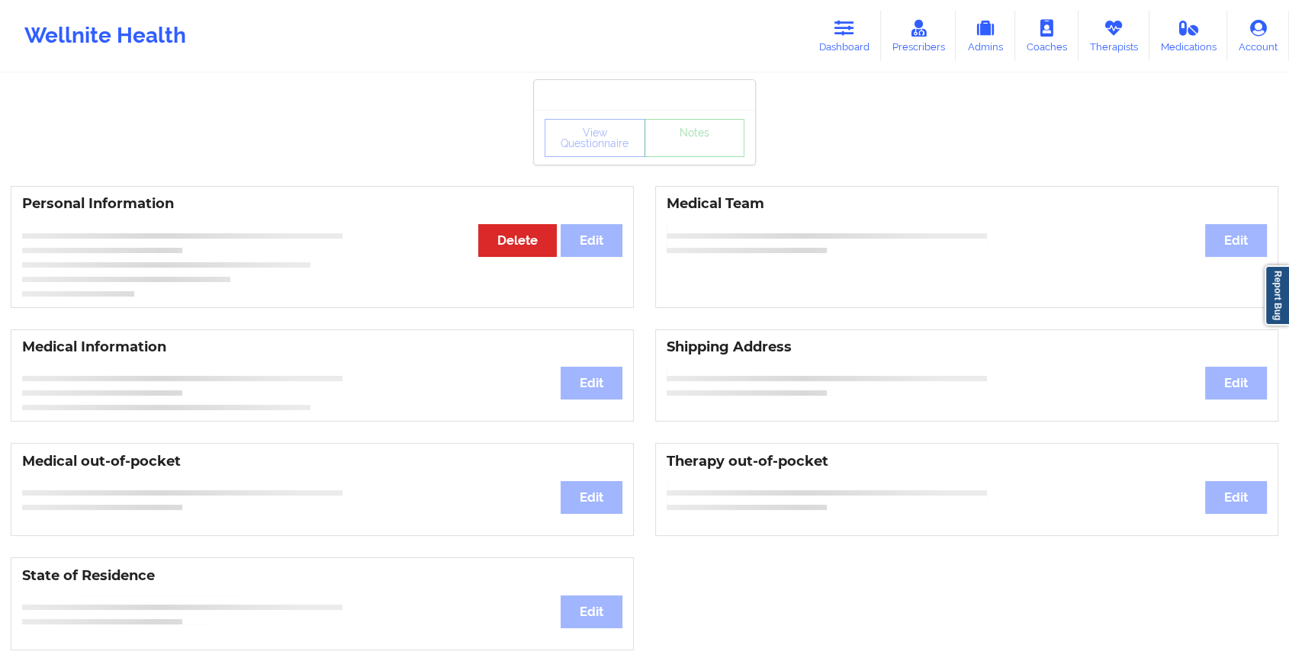
click at [696, 162] on div "View Questionnaire Notes" at bounding box center [644, 137] width 221 height 55
click at [696, 157] on link "Notes" at bounding box center [694, 138] width 101 height 38
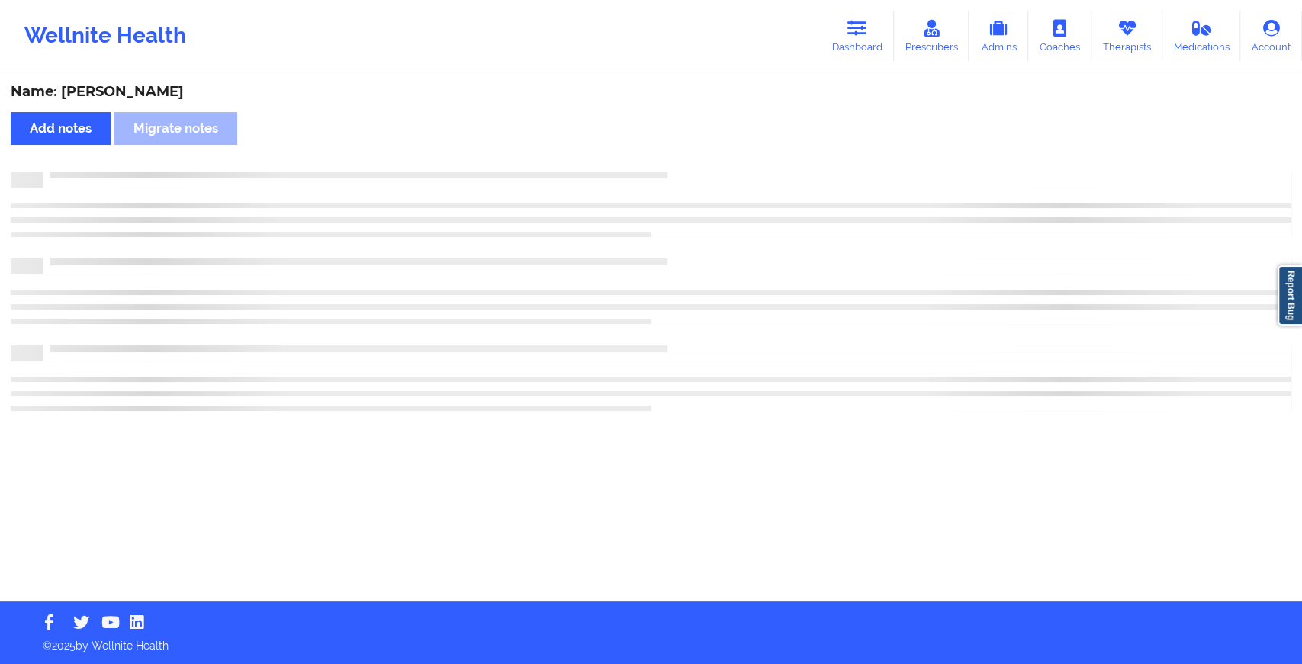
click at [696, 162] on div "Name: [PERSON_NAME] Add notes Migrate notes" at bounding box center [651, 338] width 1302 height 527
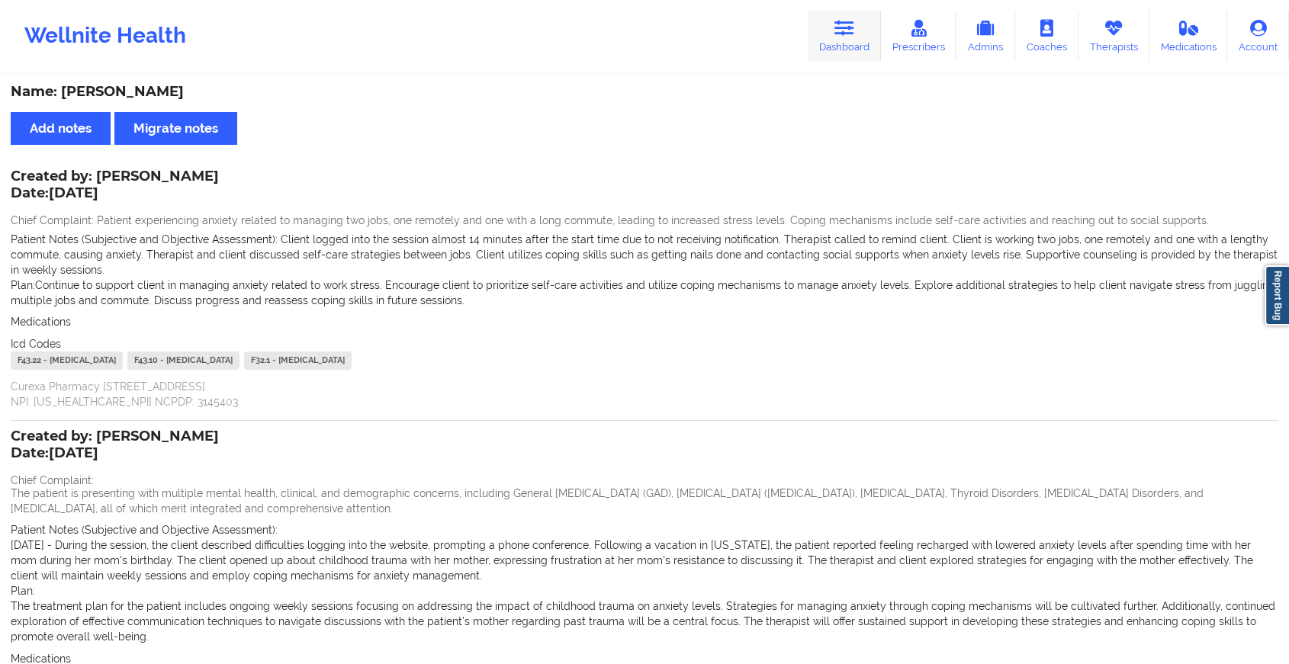
click at [825, 38] on link "Dashboard" at bounding box center [844, 36] width 73 height 50
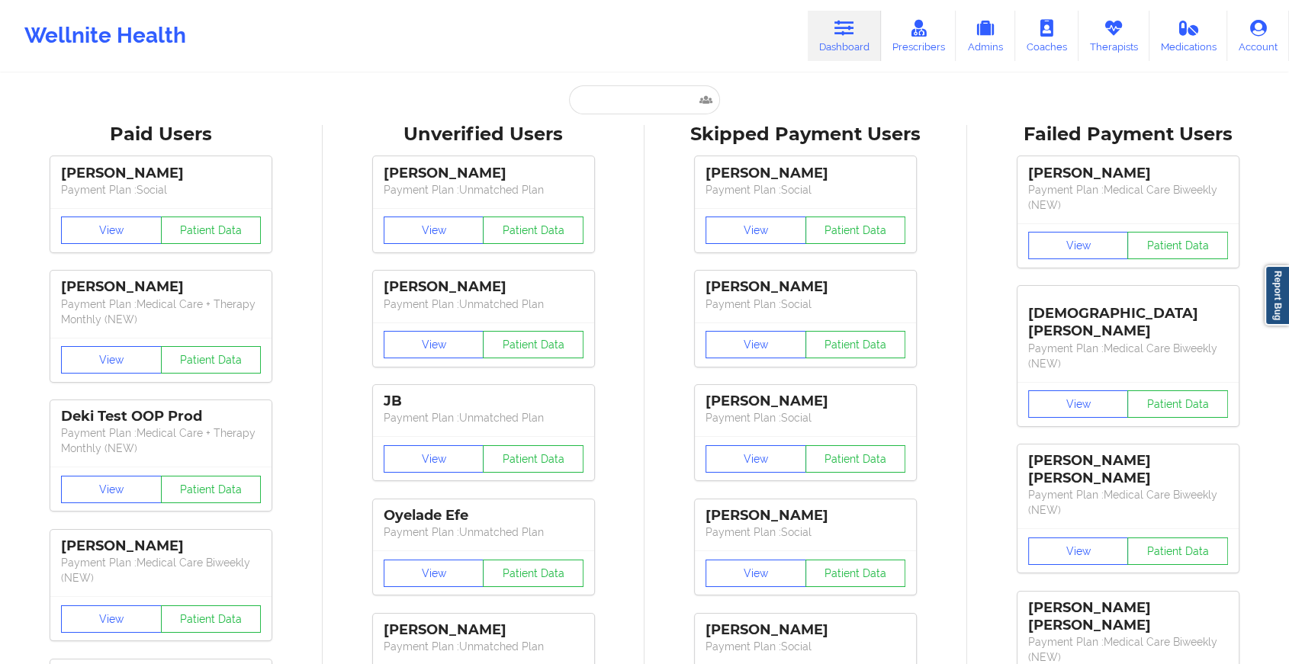
click at [825, 38] on link "Dashboard" at bounding box center [844, 36] width 73 height 50
click at [645, 103] on input "text" at bounding box center [644, 99] width 151 height 29
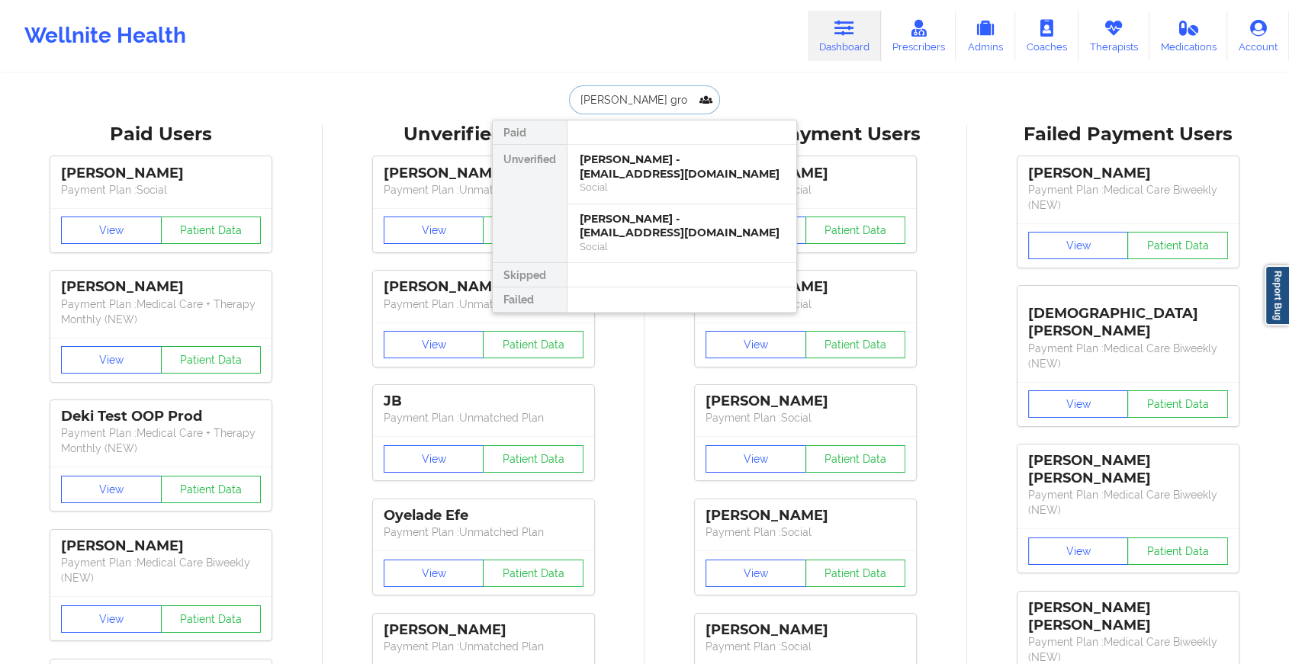
type input "[PERSON_NAME]"
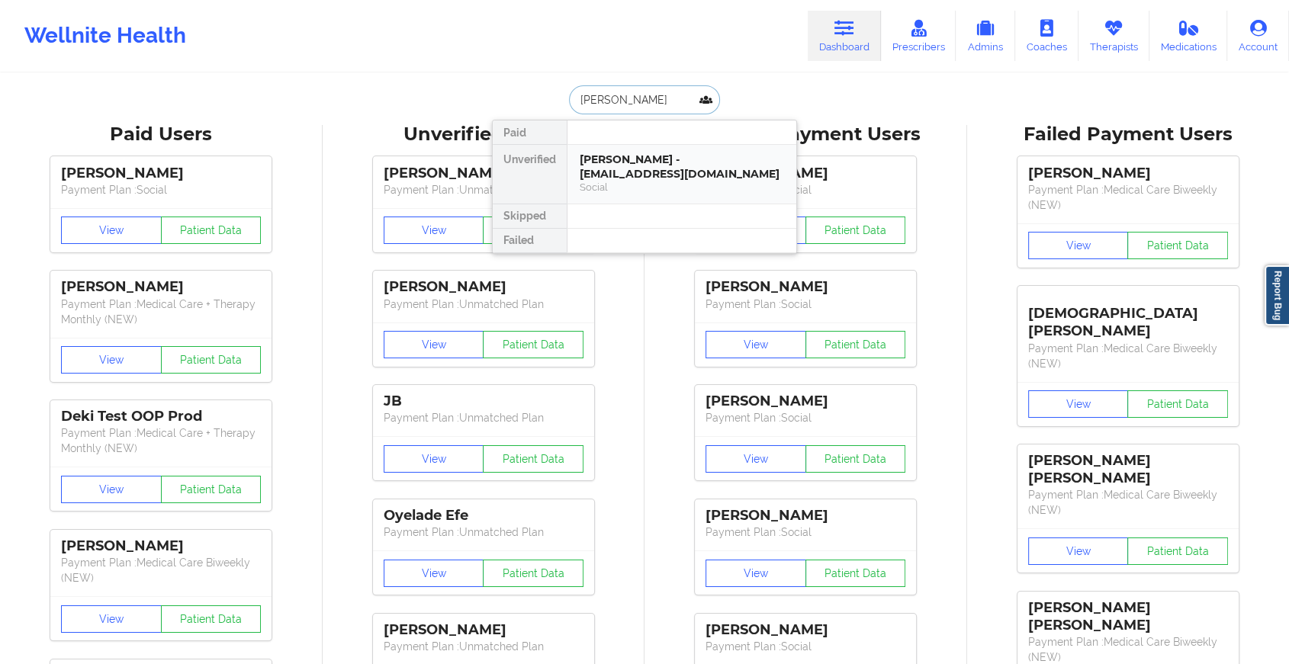
click at [654, 173] on div "[PERSON_NAME] - [EMAIL_ADDRESS][DOMAIN_NAME]" at bounding box center [682, 167] width 204 height 28
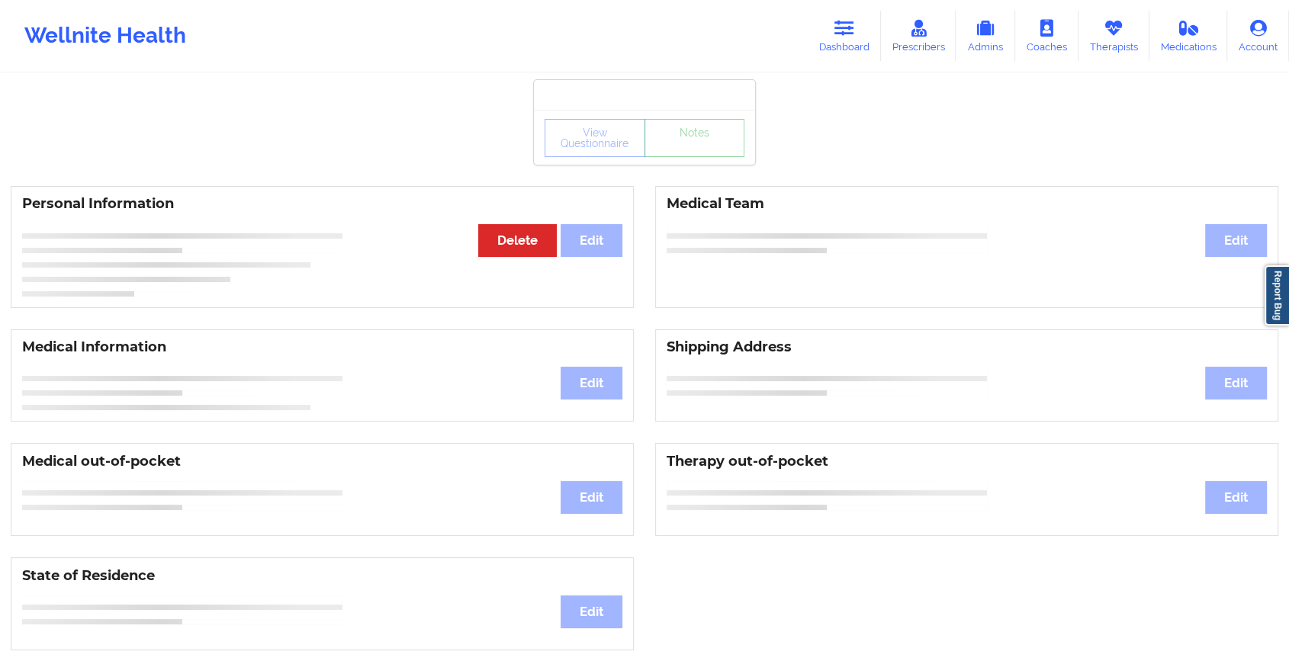
click at [671, 156] on link "Notes" at bounding box center [694, 138] width 101 height 38
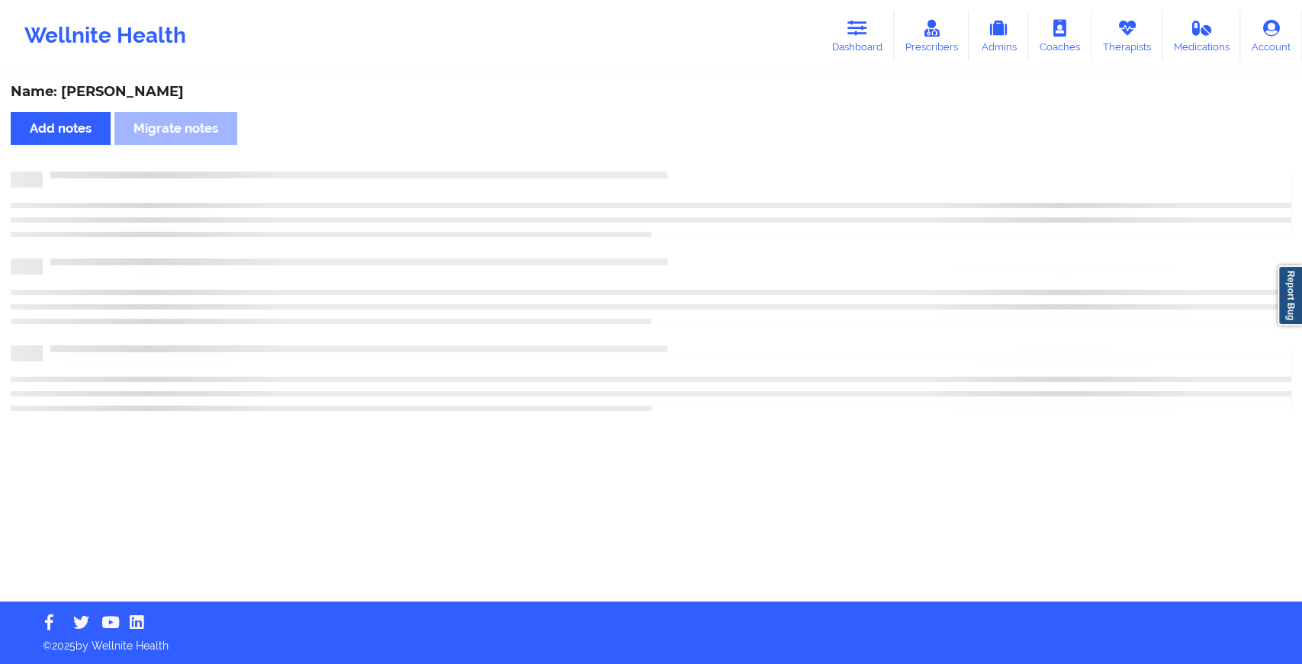
click at [671, 156] on div "Name: [PERSON_NAME] Add notes Migrate notes" at bounding box center [651, 338] width 1302 height 527
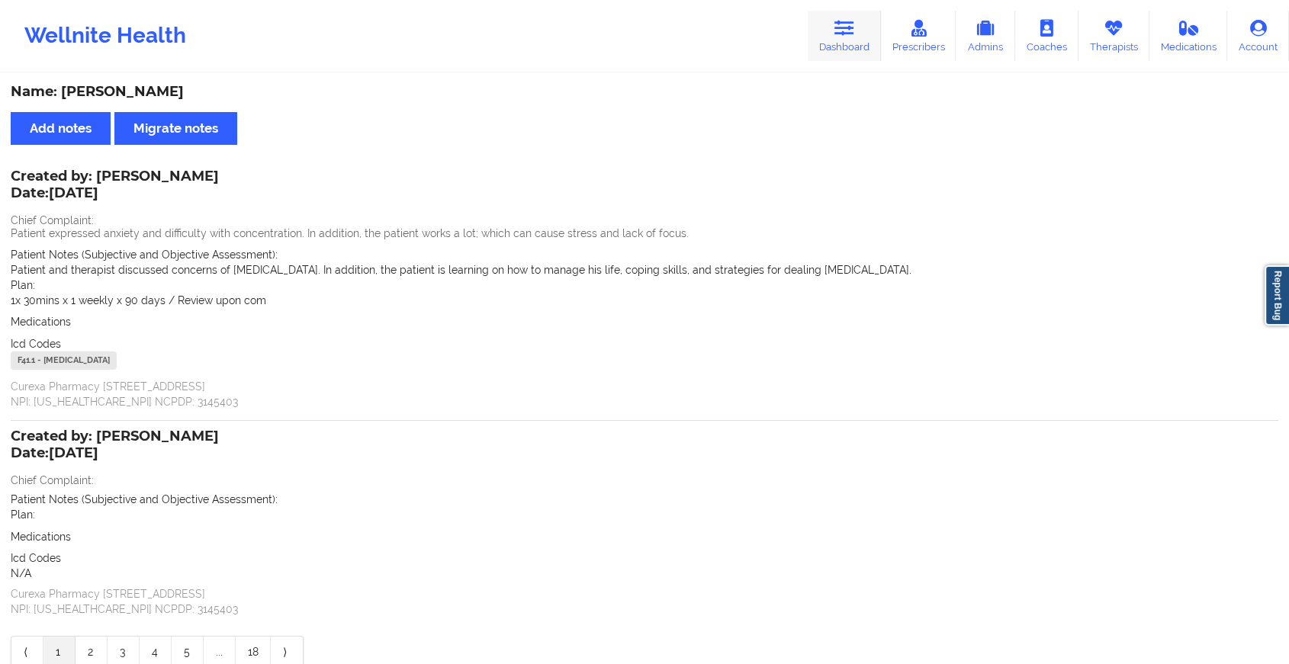
click at [844, 43] on link "Dashboard" at bounding box center [844, 36] width 73 height 50
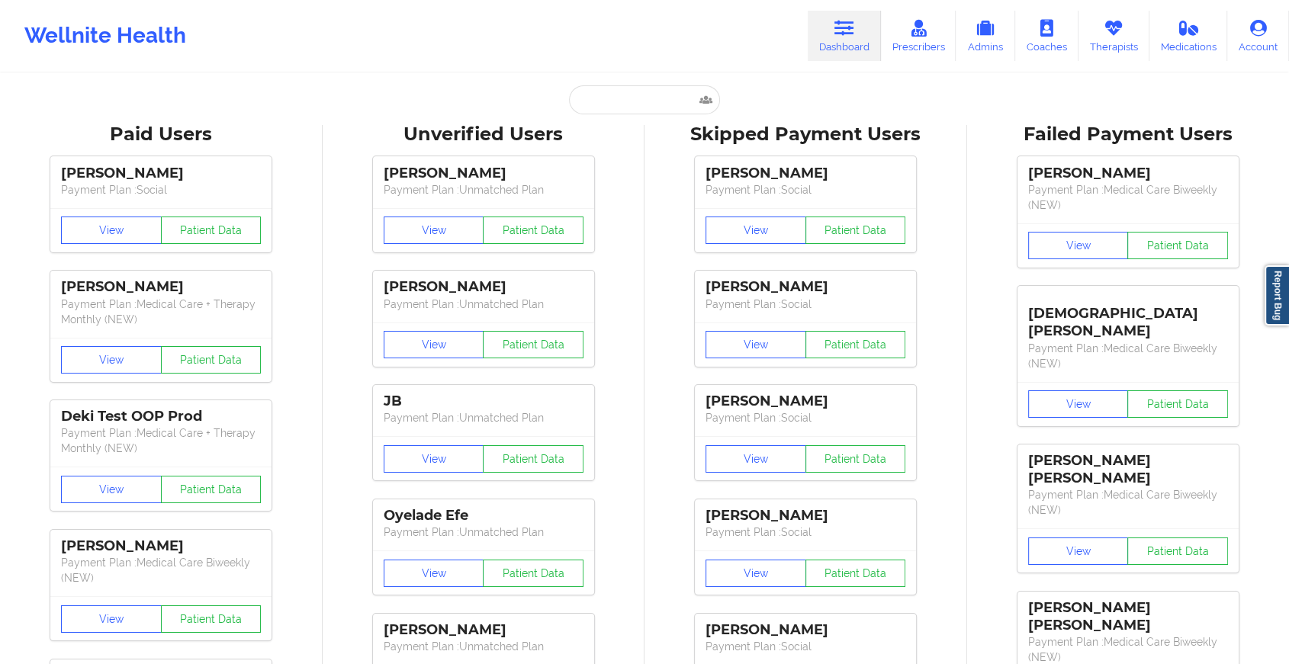
click at [659, 85] on input "text" at bounding box center [644, 99] width 151 height 29
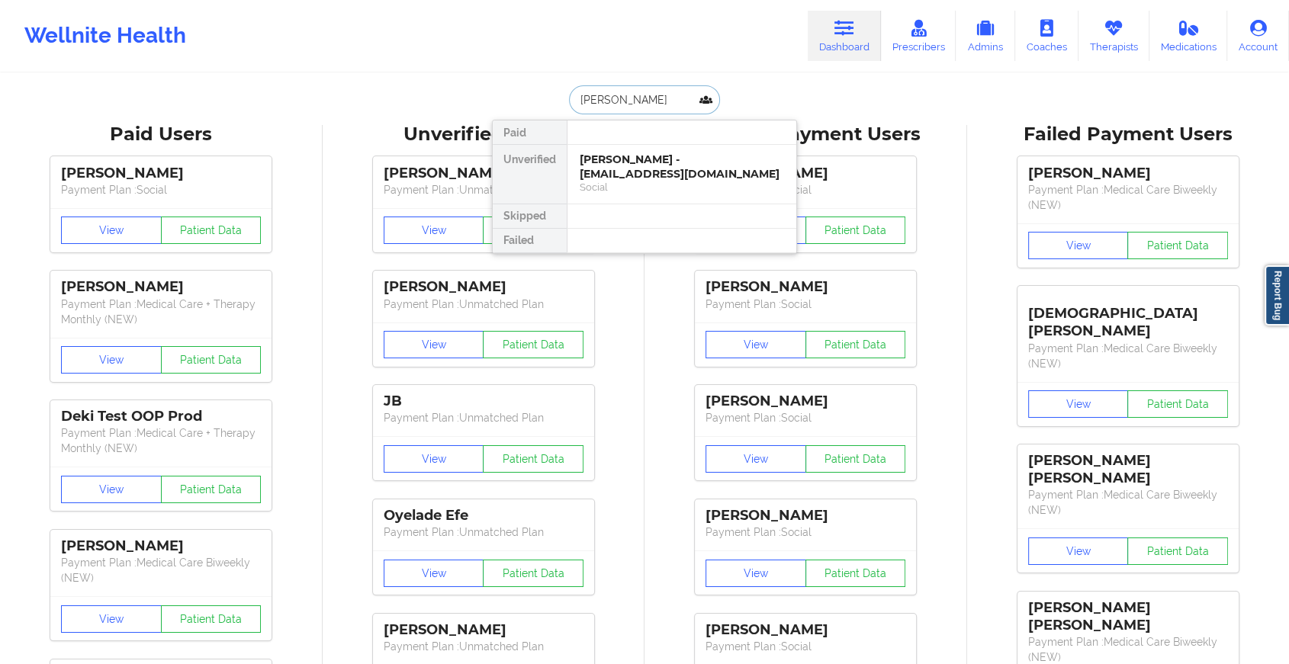
type input "paulina di"
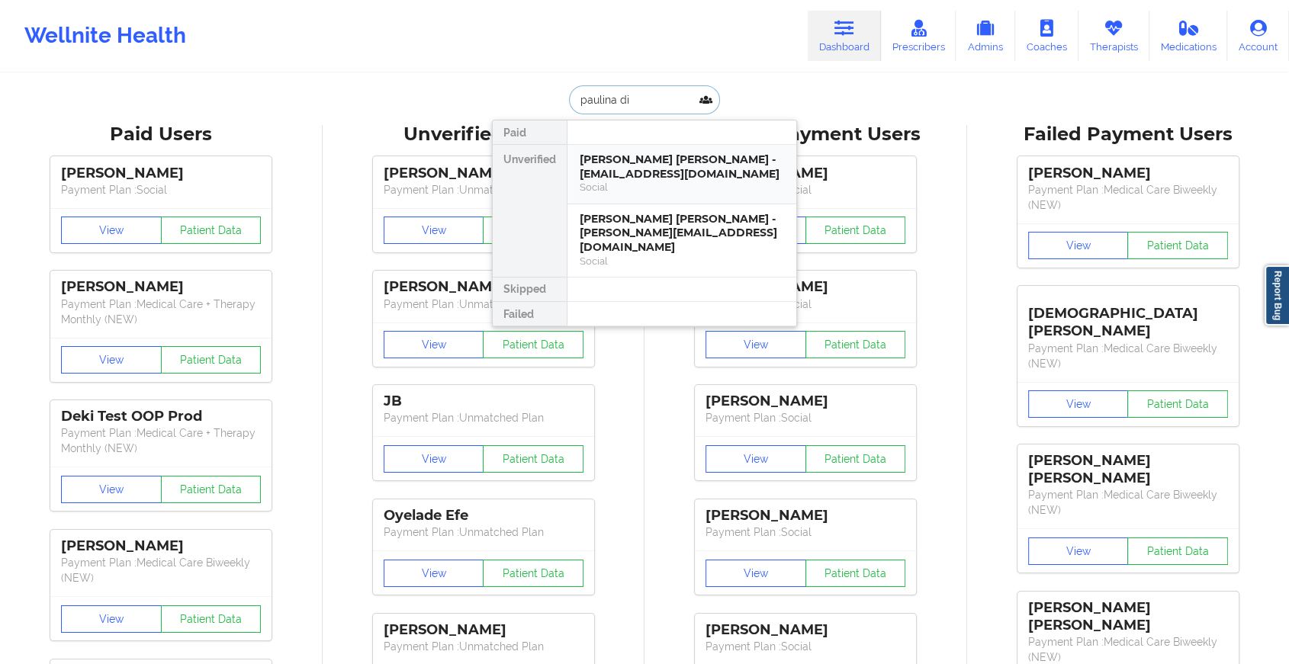
click at [661, 179] on div "[PERSON_NAME] [PERSON_NAME] - [EMAIL_ADDRESS][DOMAIN_NAME]" at bounding box center [682, 167] width 204 height 28
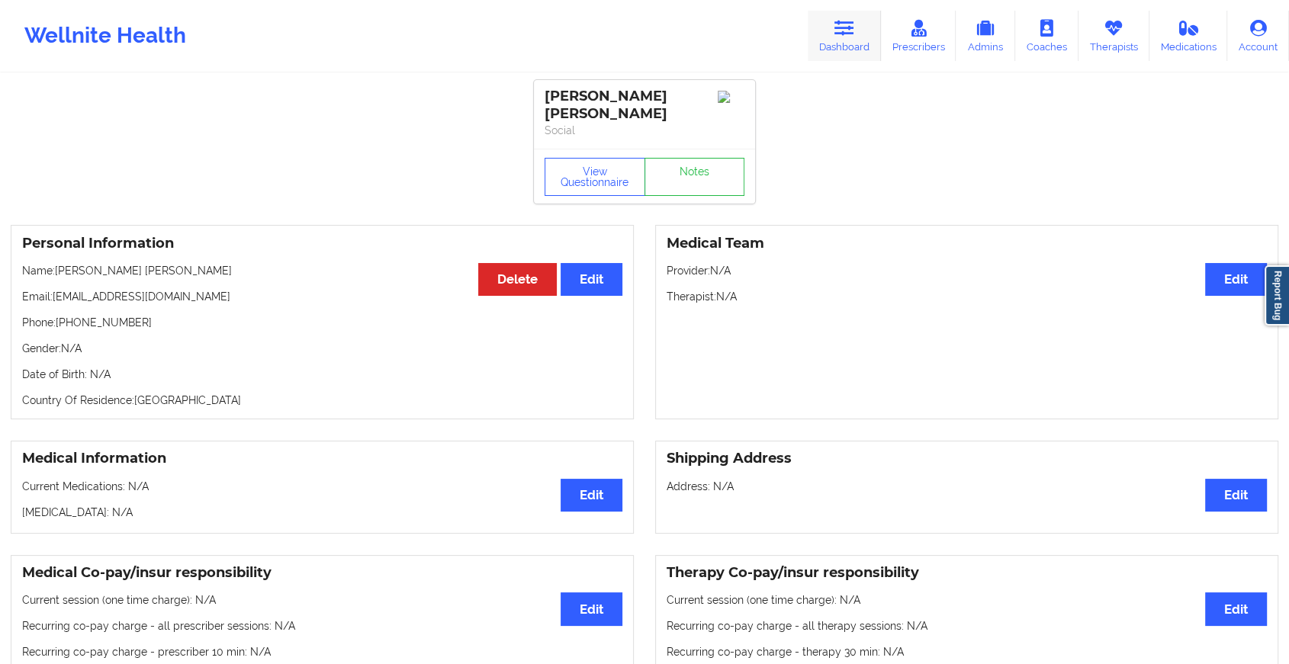
click at [818, 34] on link "Dashboard" at bounding box center [844, 36] width 73 height 50
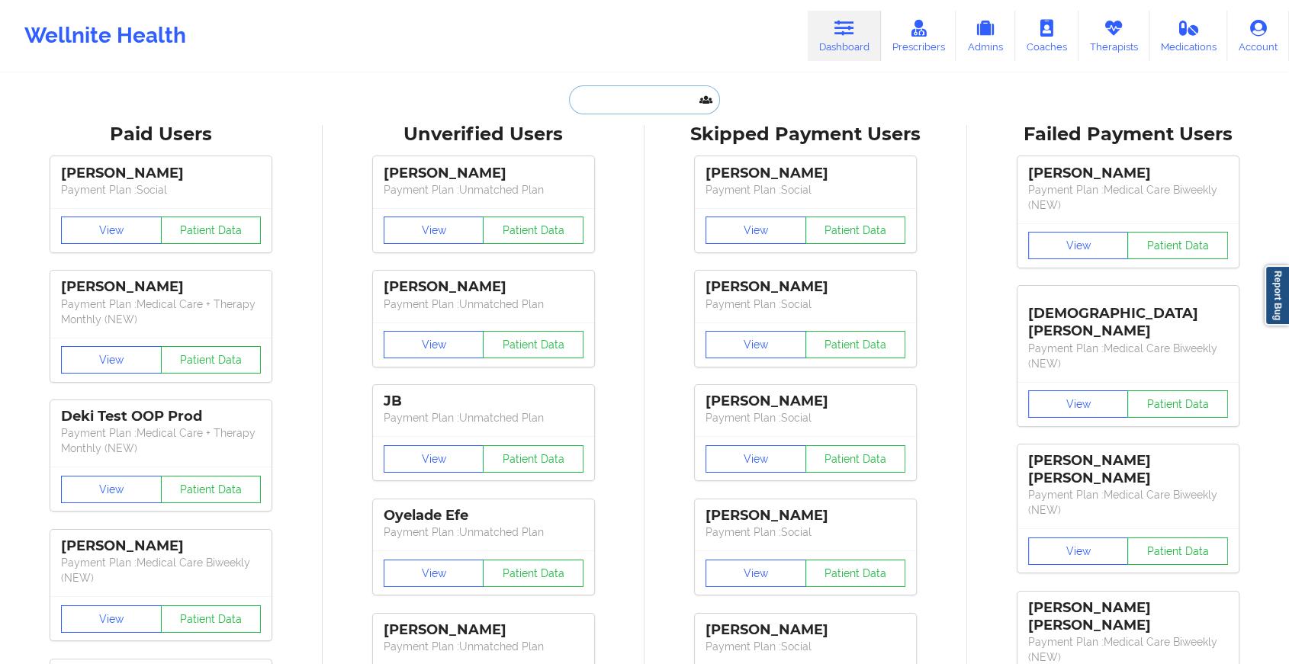
click at [636, 100] on input "text" at bounding box center [644, 99] width 151 height 29
paste input "[EMAIL_ADDRESS][DOMAIN_NAME]"
type input "[EMAIL_ADDRESS][DOMAIN_NAME]"
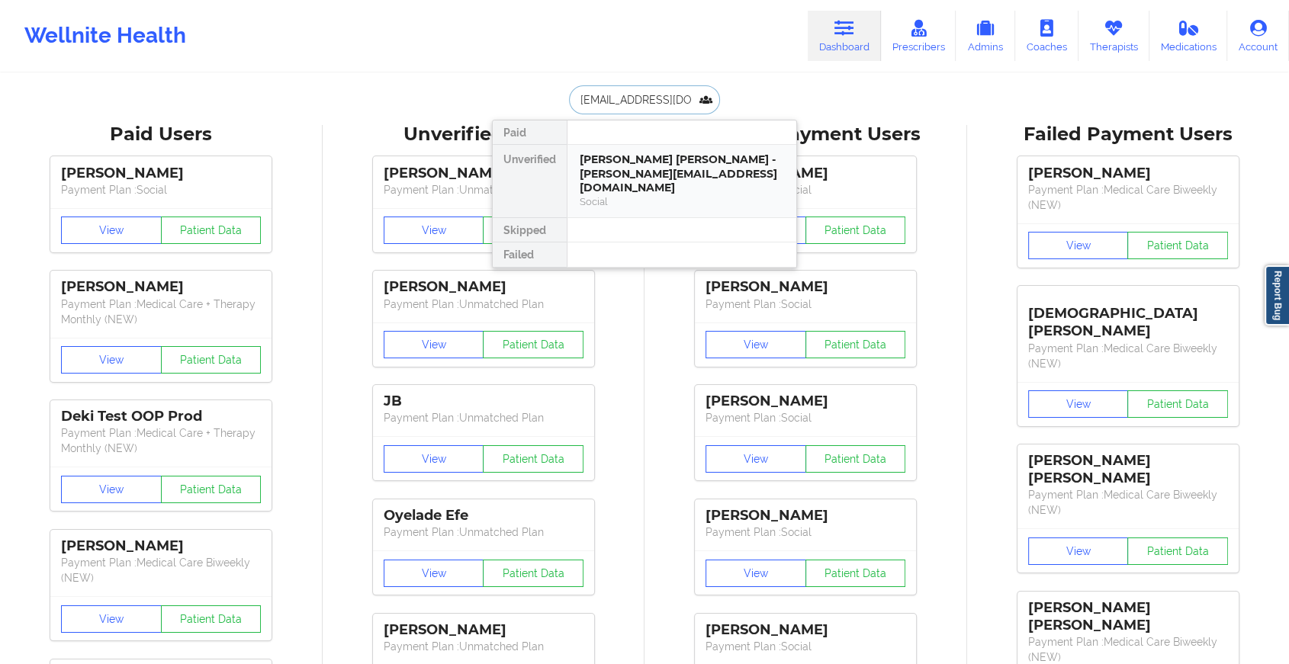
click at [667, 161] on div "[PERSON_NAME] [PERSON_NAME] - [PERSON_NAME][EMAIL_ADDRESS][DOMAIN_NAME]" at bounding box center [682, 174] width 204 height 43
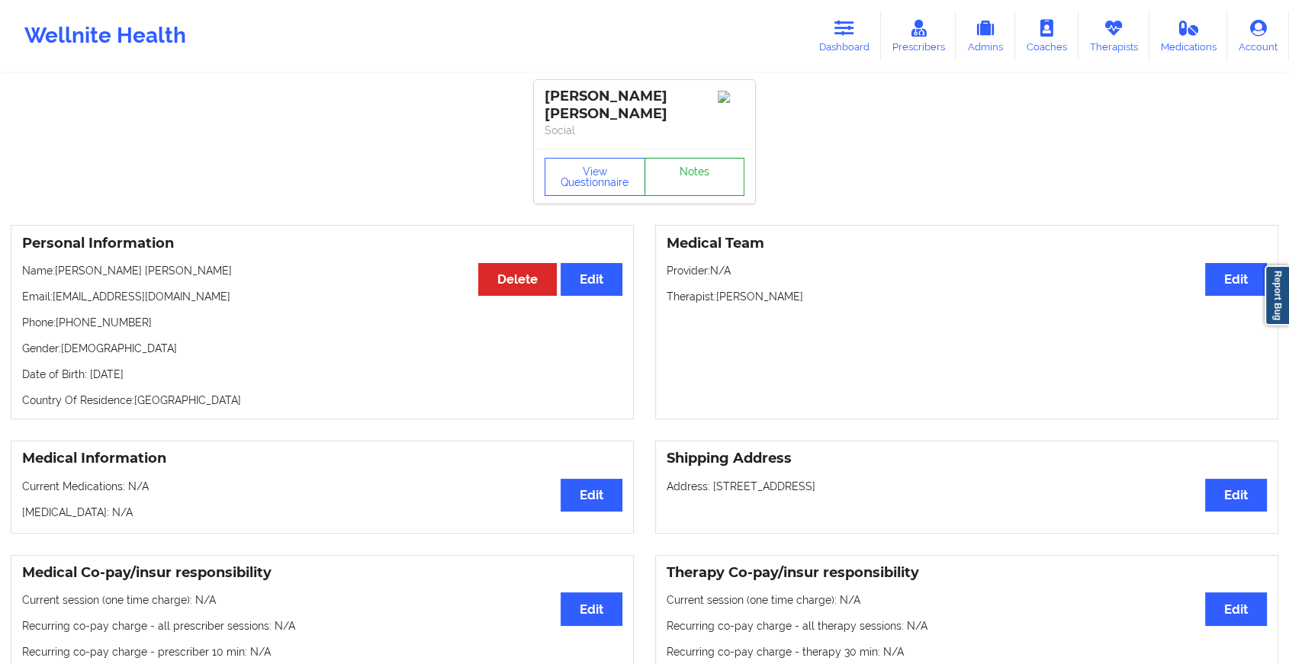
click at [685, 162] on link "Notes" at bounding box center [694, 177] width 101 height 38
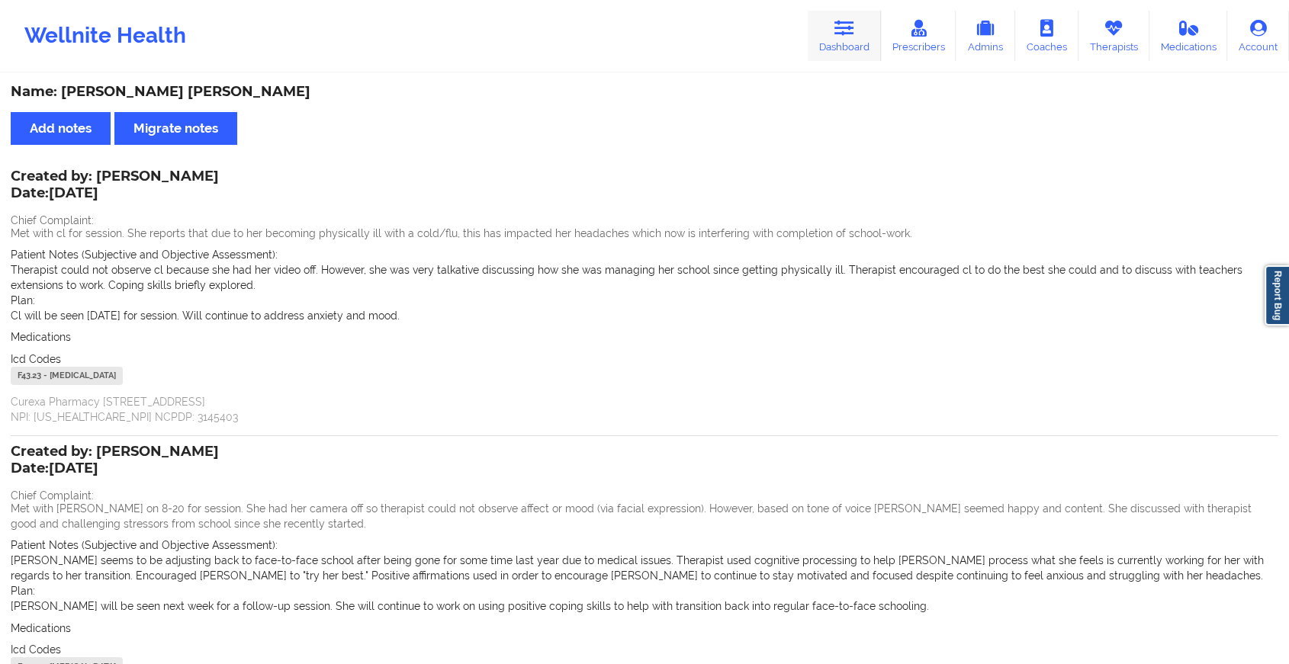
click at [841, 34] on icon at bounding box center [844, 28] width 20 height 17
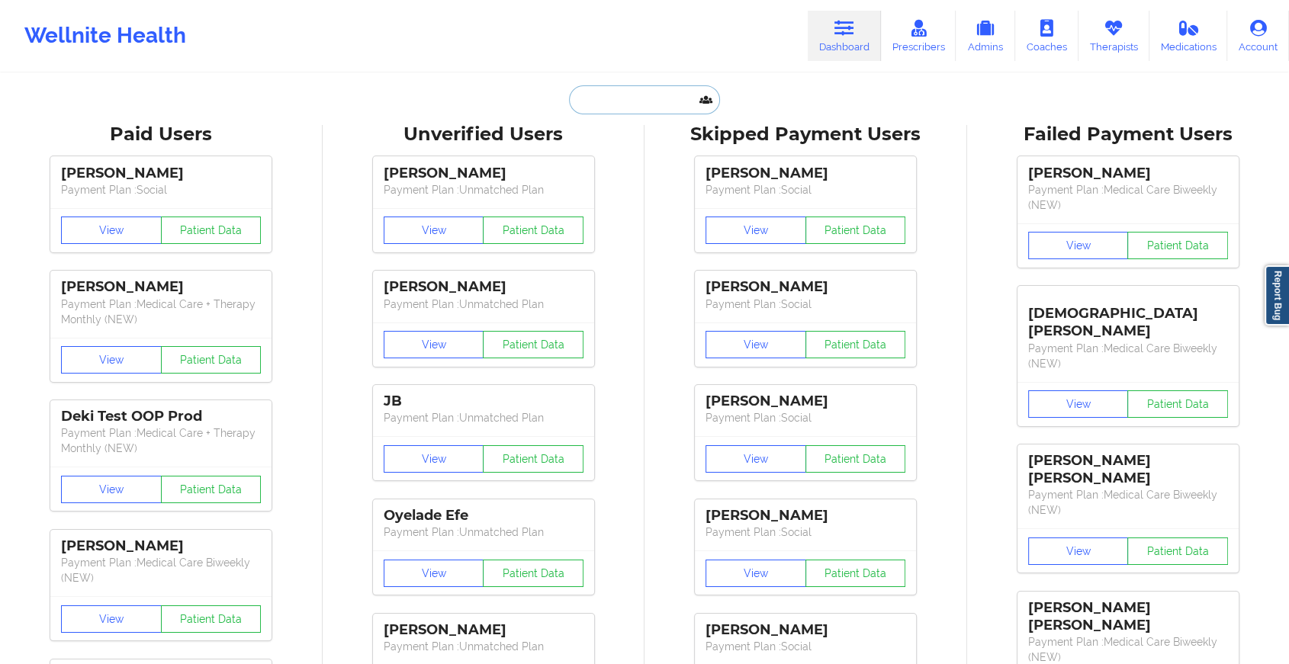
click at [667, 90] on input "text" at bounding box center [644, 99] width 151 height 29
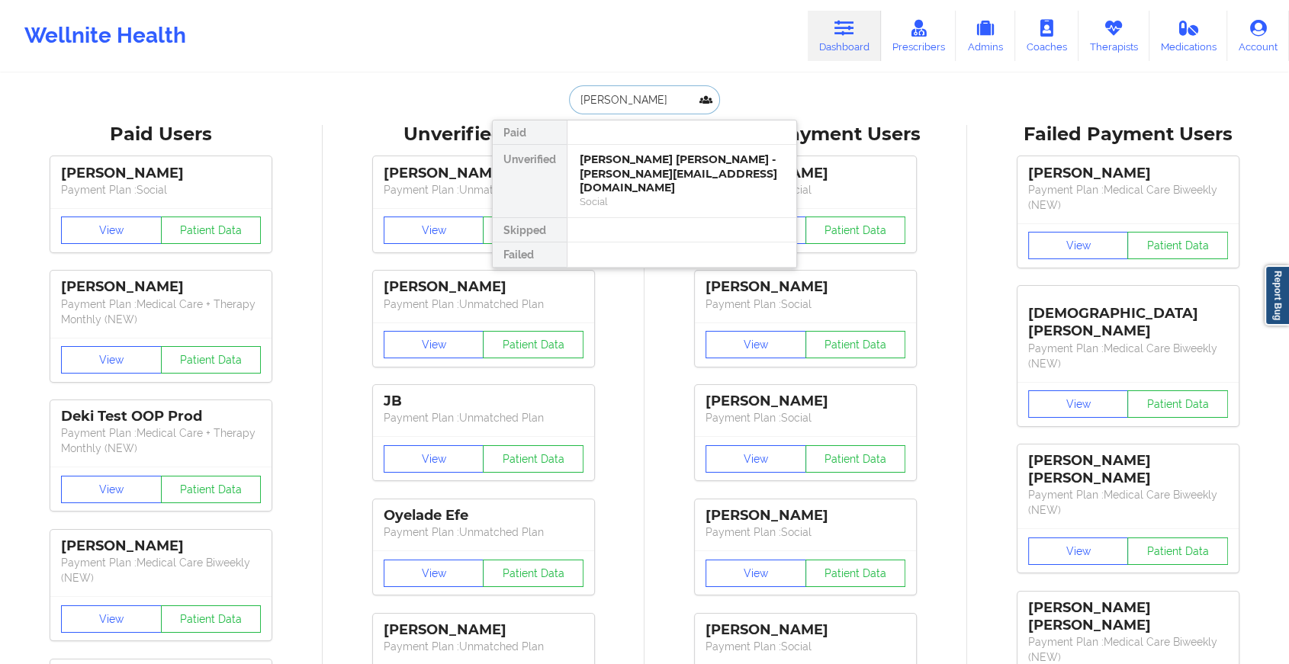
type input "[PERSON_NAME] [PERSON_NAME]"
click at [628, 166] on div "[PERSON_NAME] - [PERSON_NAME][EMAIL_ADDRESS][PERSON_NAME][DOMAIN_NAME]" at bounding box center [682, 174] width 204 height 43
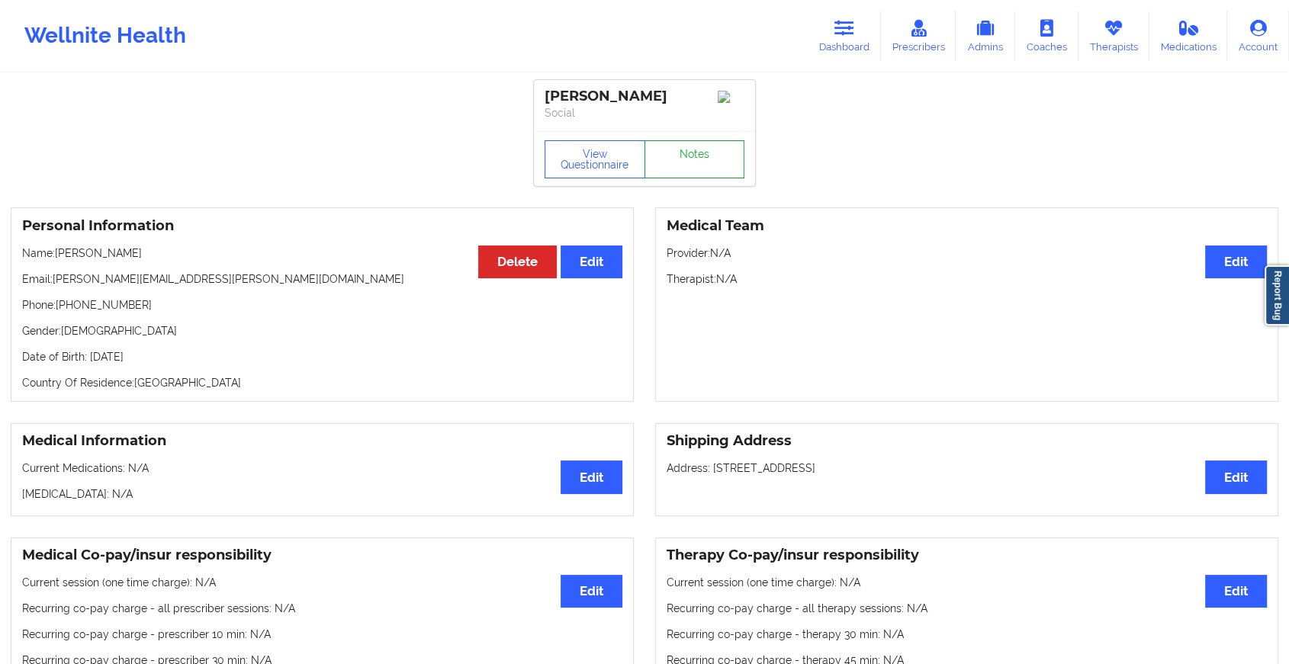
click at [686, 164] on link "Notes" at bounding box center [694, 159] width 101 height 38
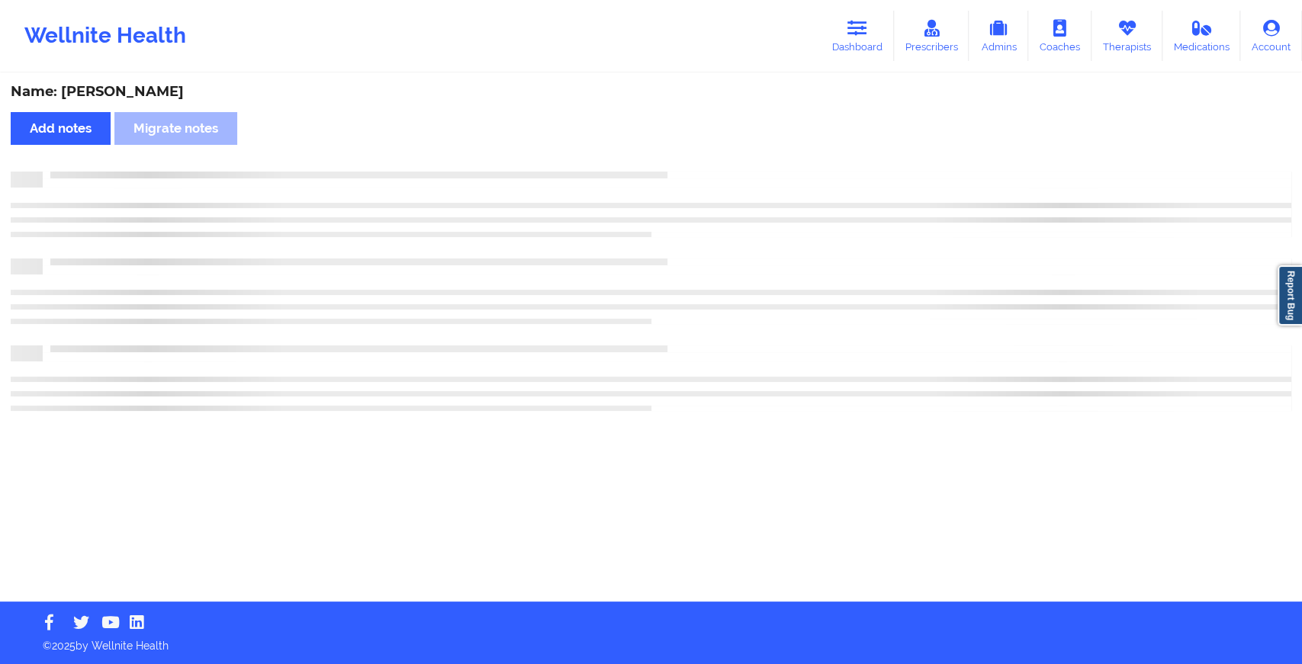
click at [686, 164] on div "Name: [PERSON_NAME] Add notes Migrate notes" at bounding box center [651, 338] width 1302 height 527
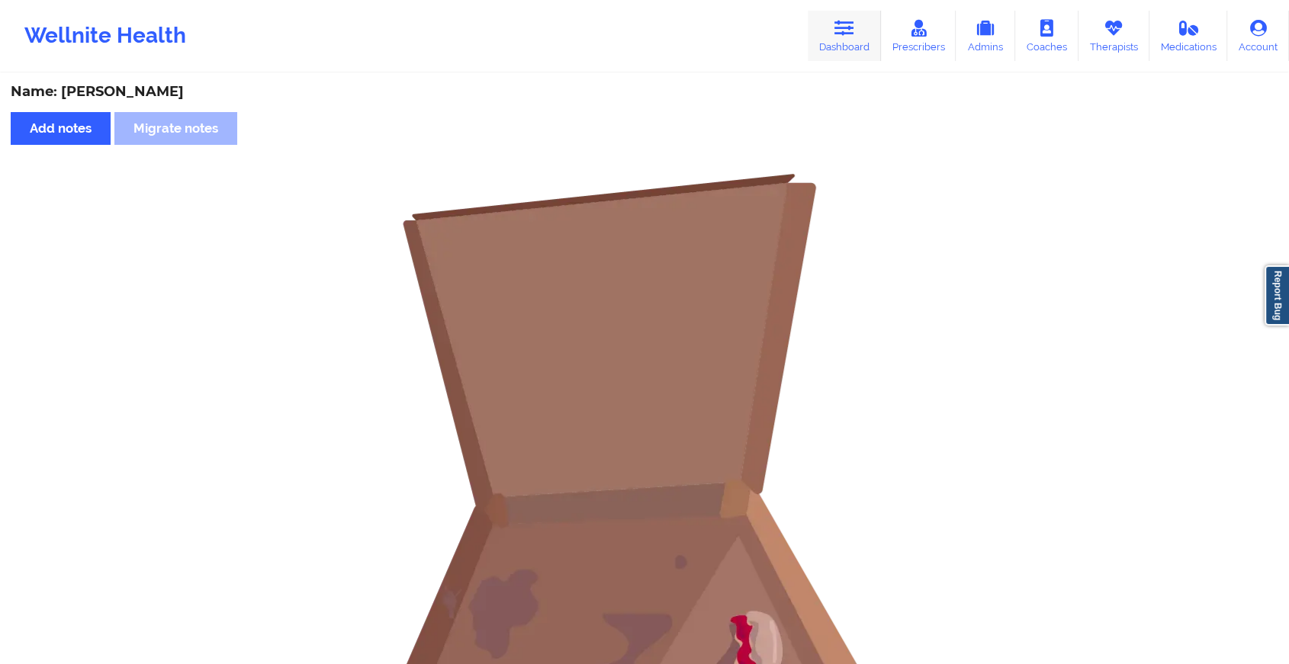
click at [842, 31] on icon at bounding box center [844, 28] width 20 height 17
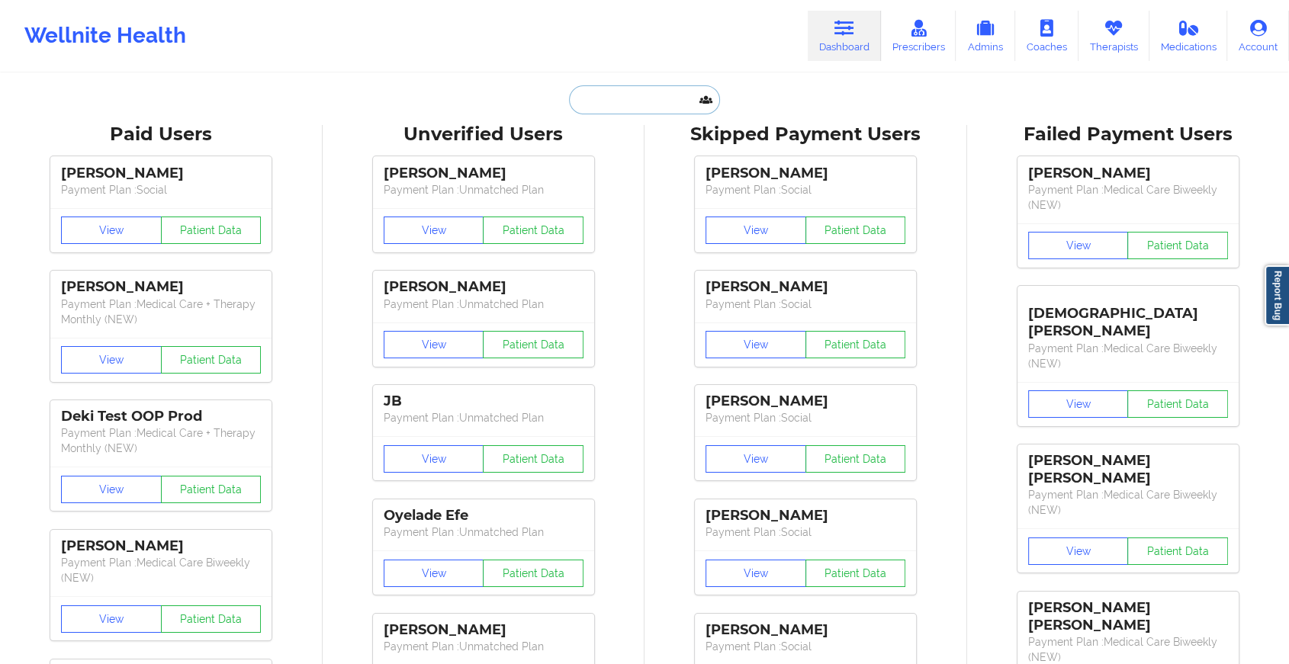
click at [638, 100] on input "text" at bounding box center [644, 99] width 151 height 29
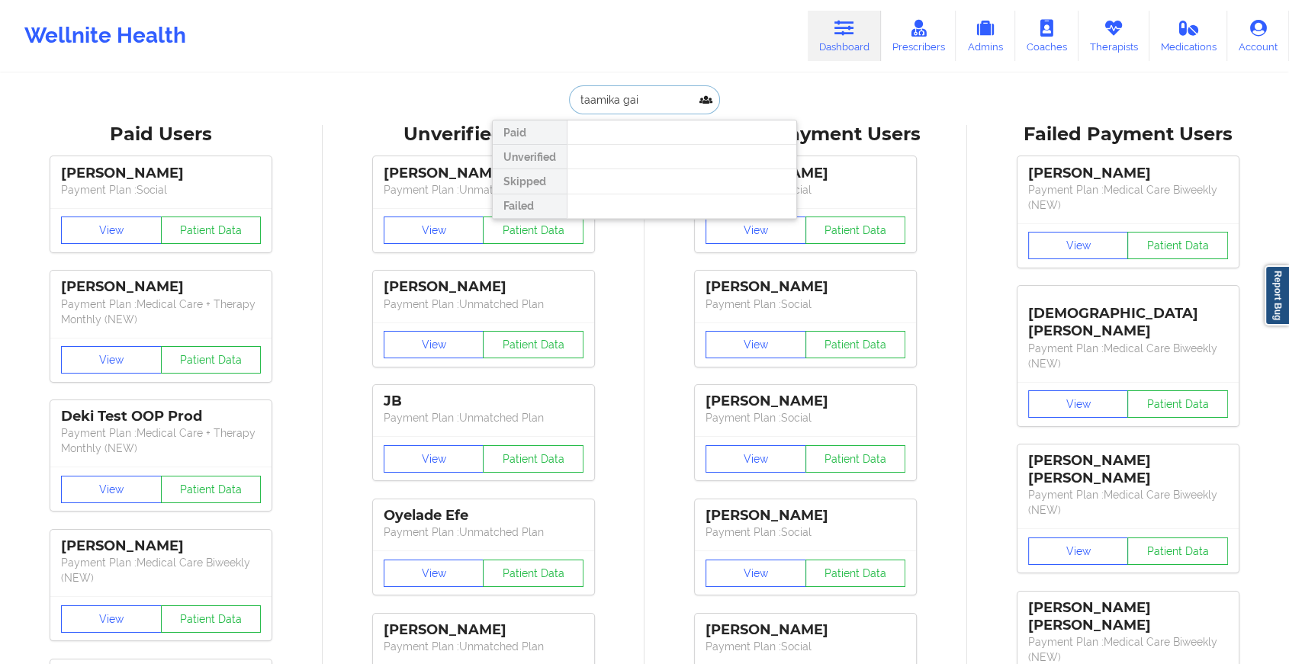
type input "[PERSON_NAME]"
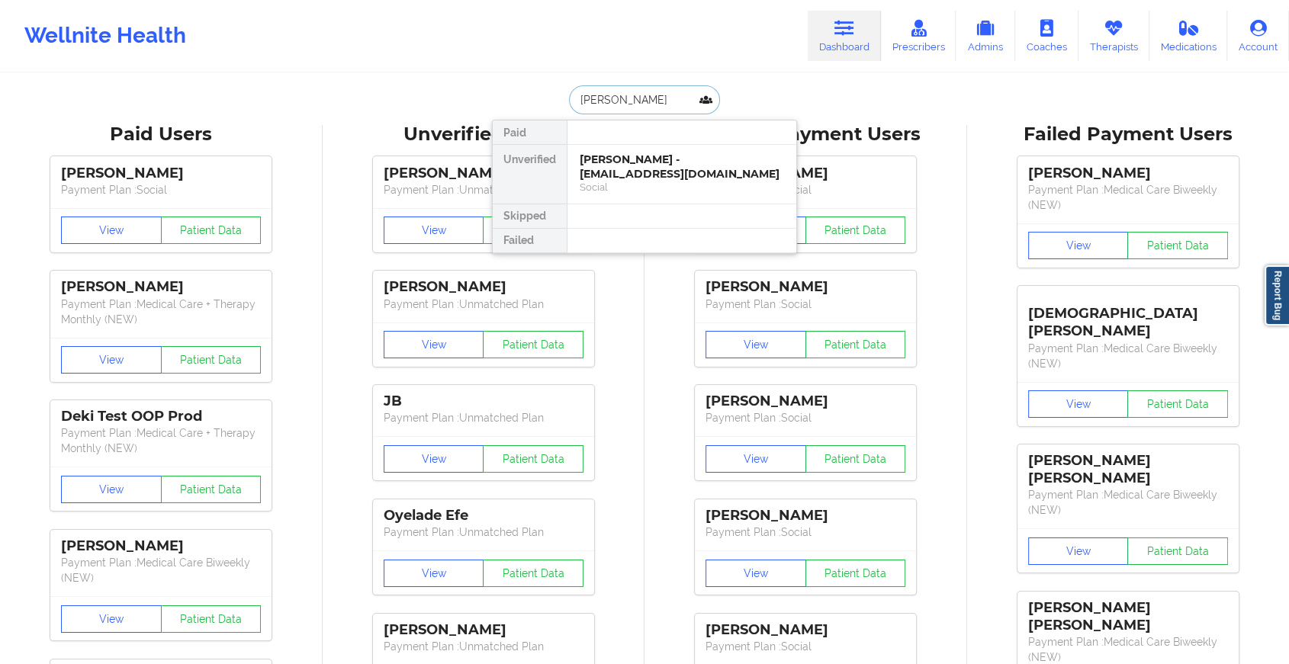
click at [642, 174] on div "[PERSON_NAME] - [EMAIL_ADDRESS][DOMAIN_NAME]" at bounding box center [682, 167] width 204 height 28
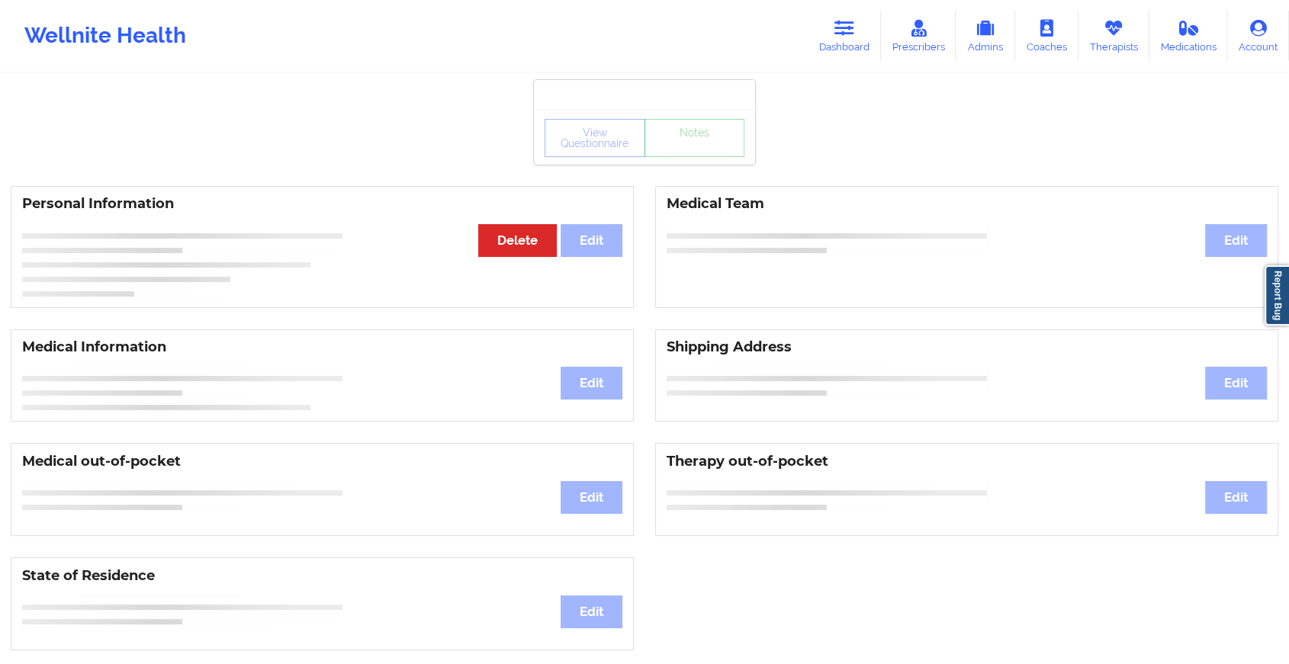
click at [699, 178] on div "View Questionnaire Notes Personal Information Edit Delete Medical Team Edit Med…" at bounding box center [644, 643] width 1289 height 1287
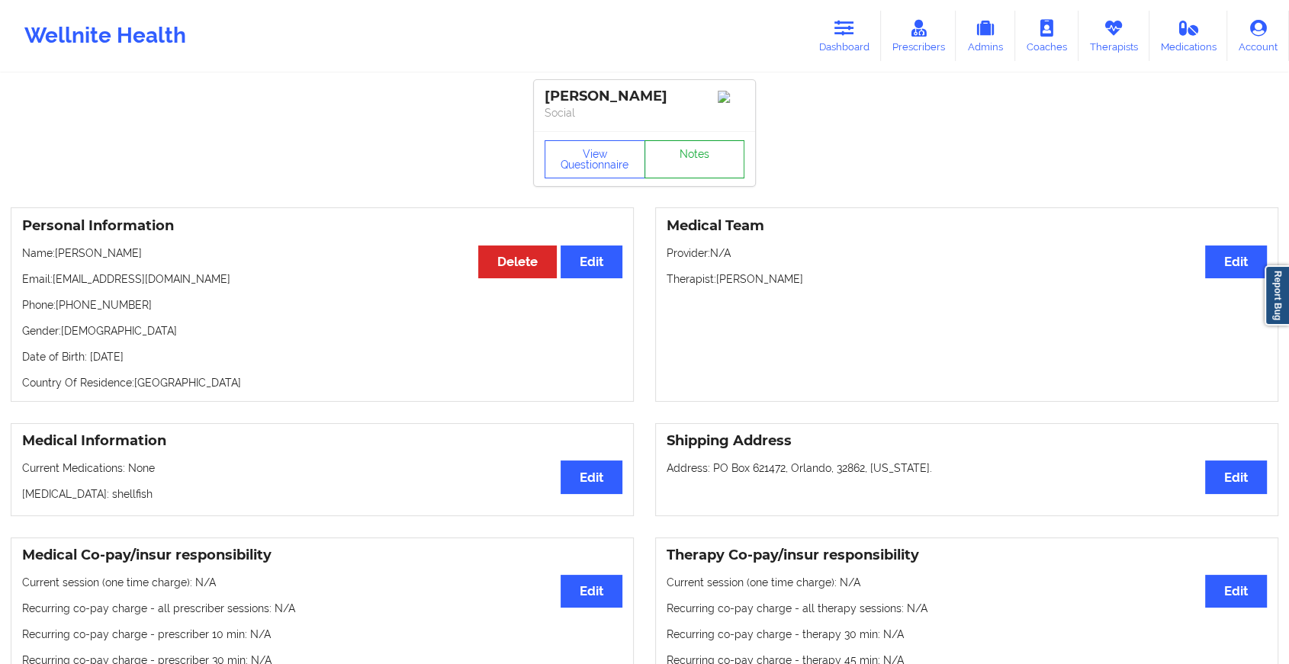
click at [699, 176] on link "Notes" at bounding box center [694, 159] width 101 height 38
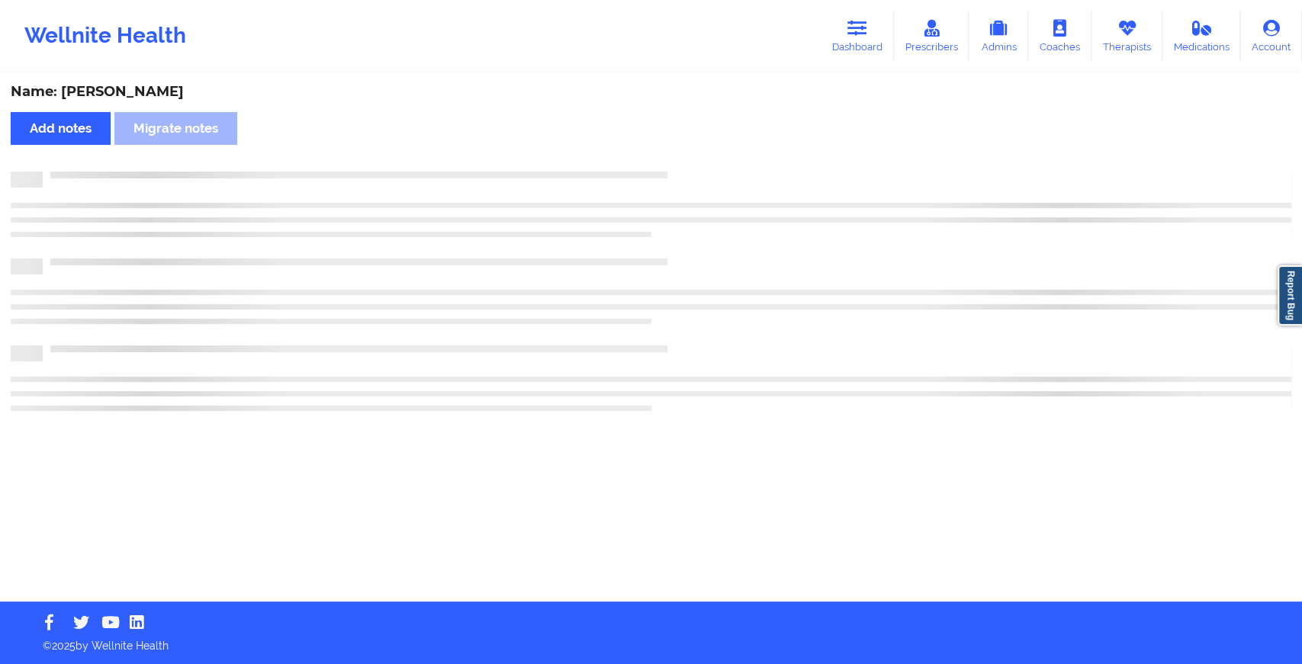
click at [699, 172] on div at bounding box center [667, 172] width 1249 height 0
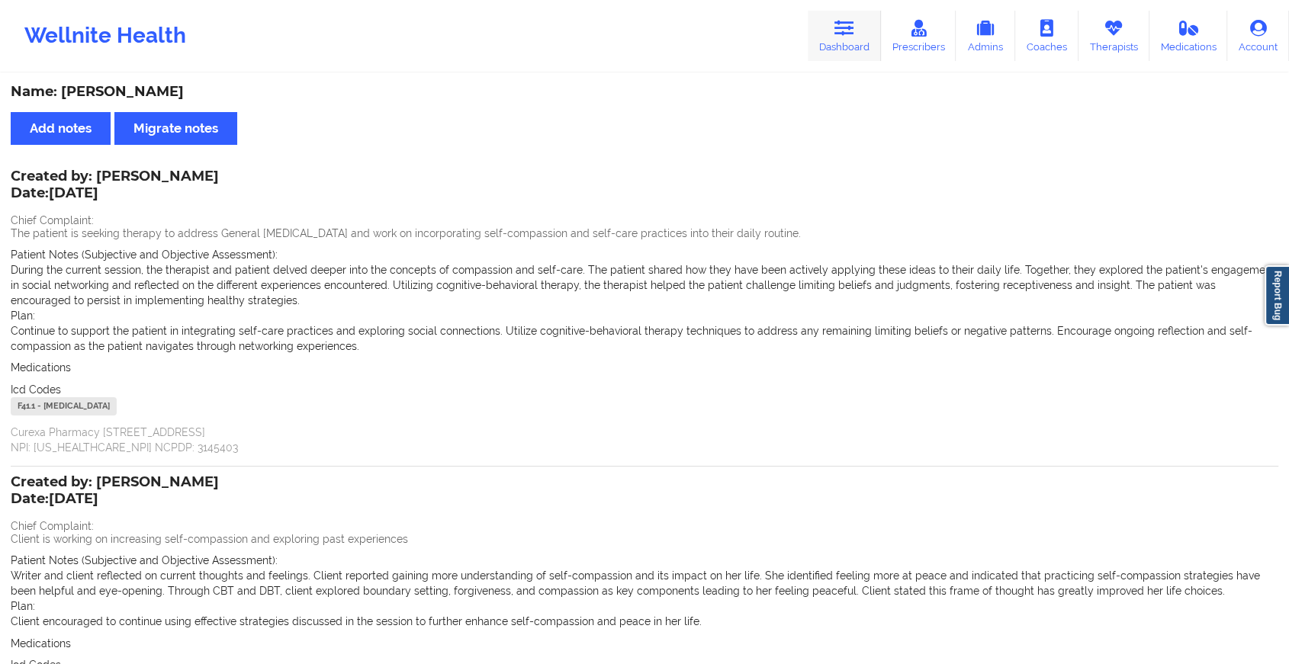
click at [839, 22] on icon at bounding box center [844, 28] width 20 height 17
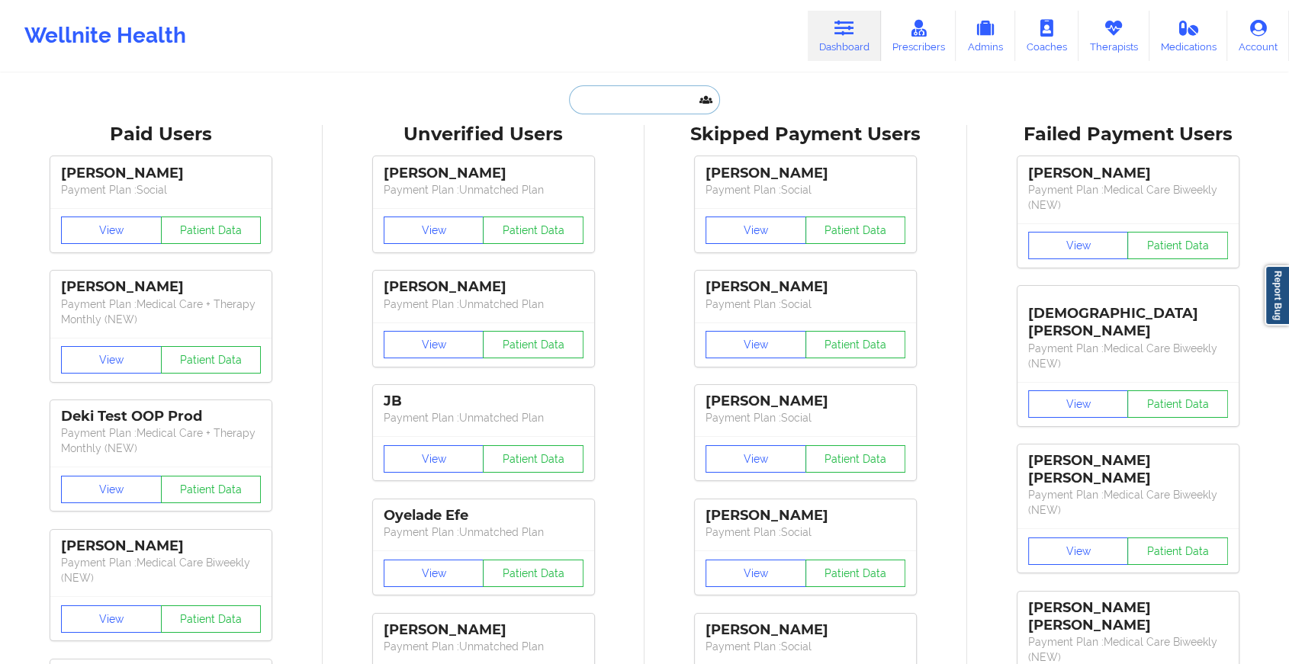
click at [586, 104] on input "text" at bounding box center [644, 99] width 151 height 29
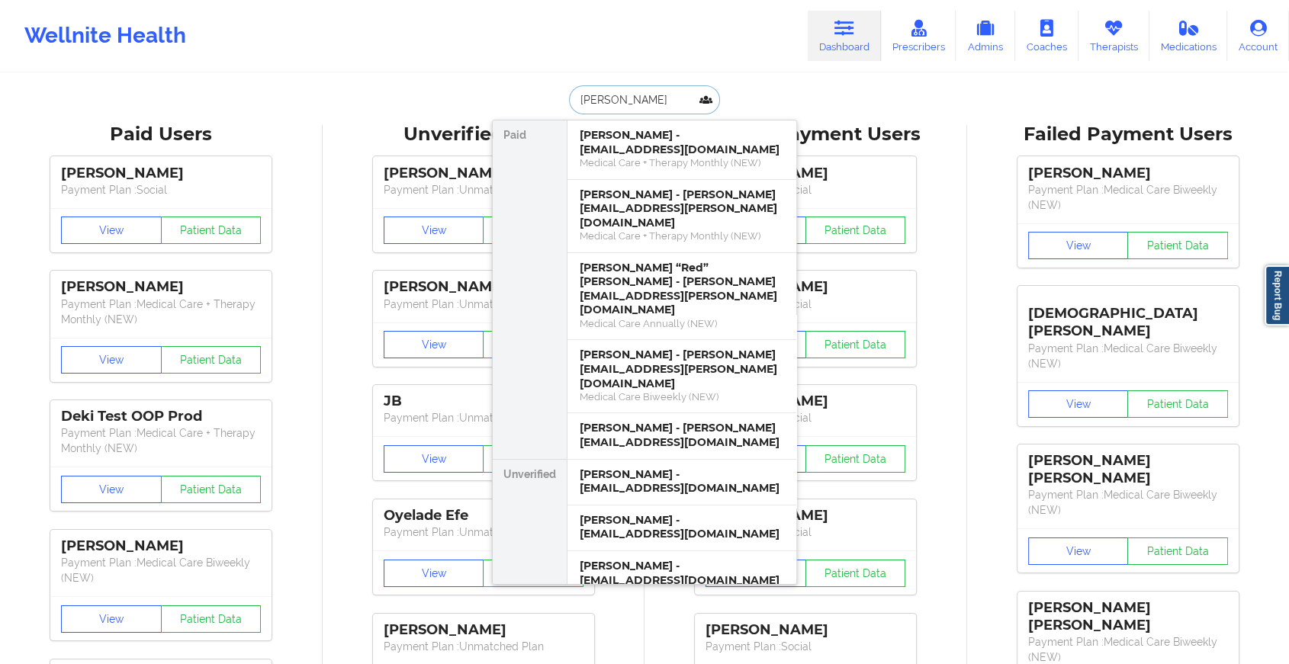
type input "[PERSON_NAME]"
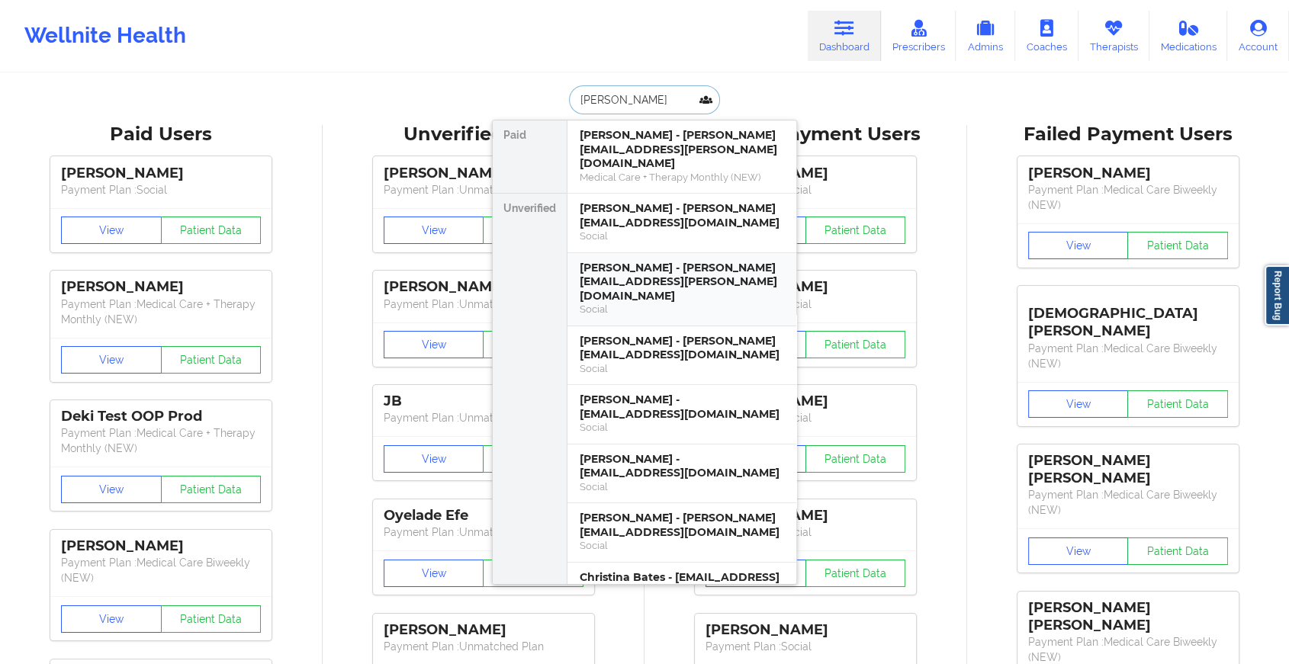
click at [590, 261] on div "[PERSON_NAME] - [PERSON_NAME][EMAIL_ADDRESS][PERSON_NAME][DOMAIN_NAME]" at bounding box center [682, 282] width 204 height 43
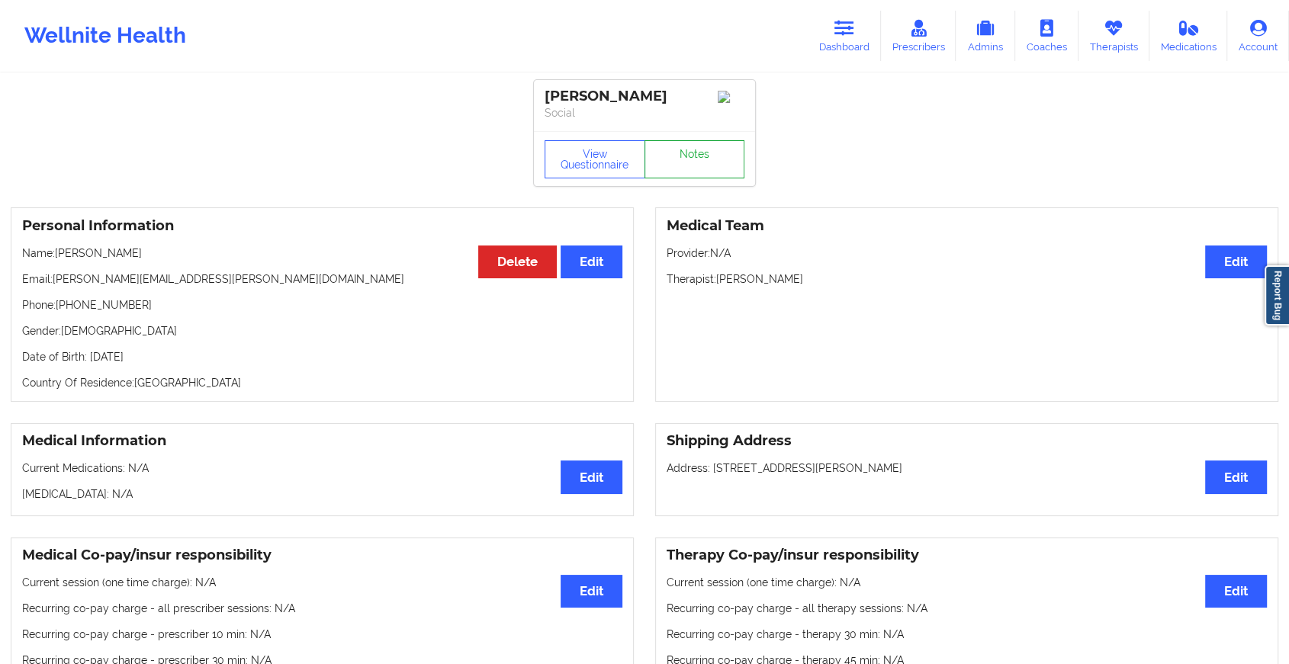
click at [689, 170] on link "Notes" at bounding box center [694, 159] width 101 height 38
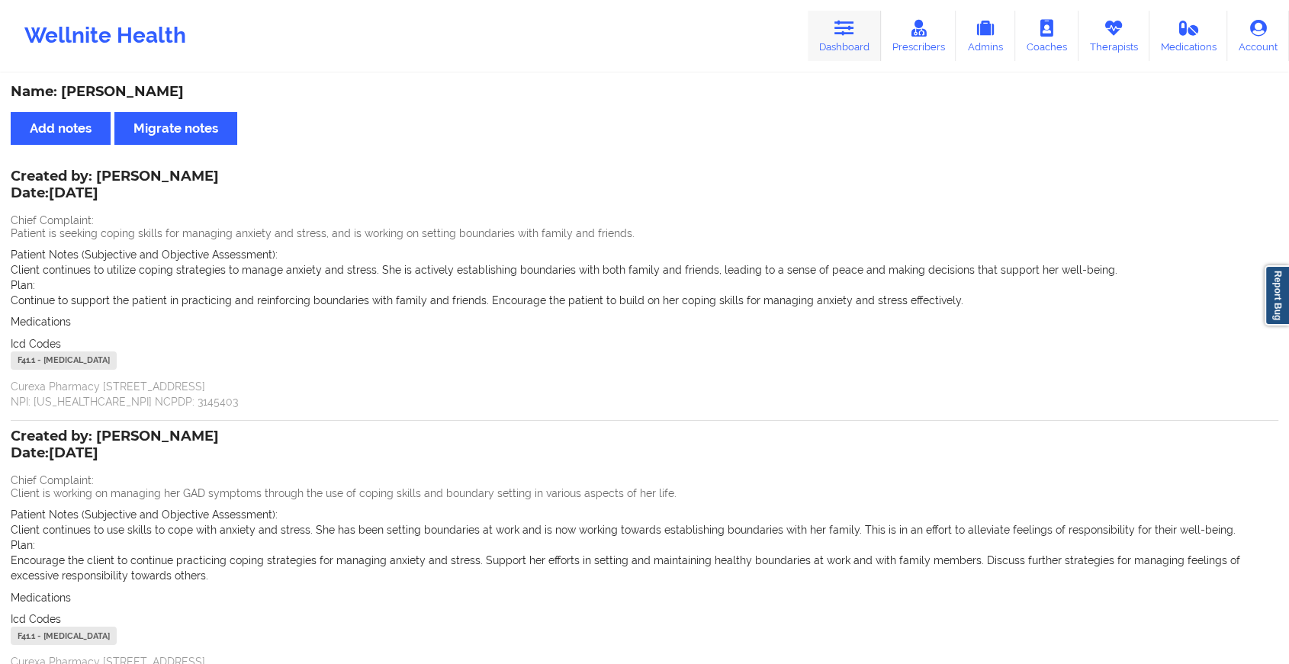
click at [851, 24] on icon at bounding box center [844, 28] width 20 height 17
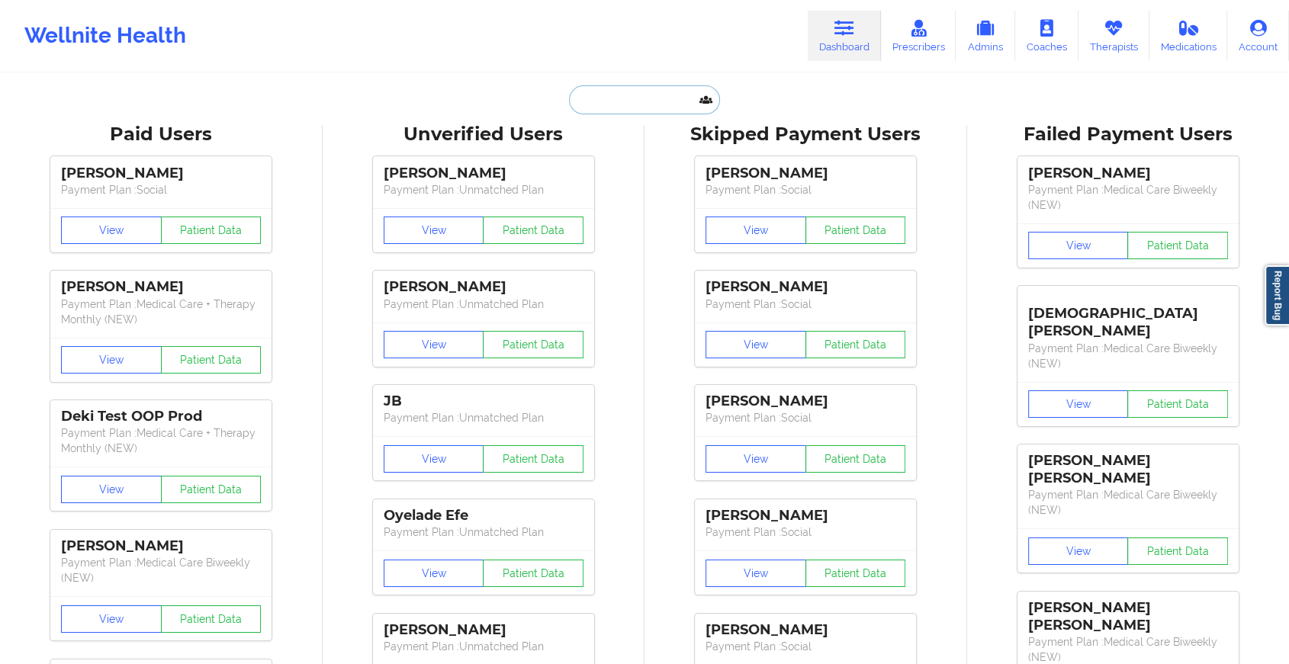
click at [635, 98] on input "text" at bounding box center [644, 99] width 151 height 29
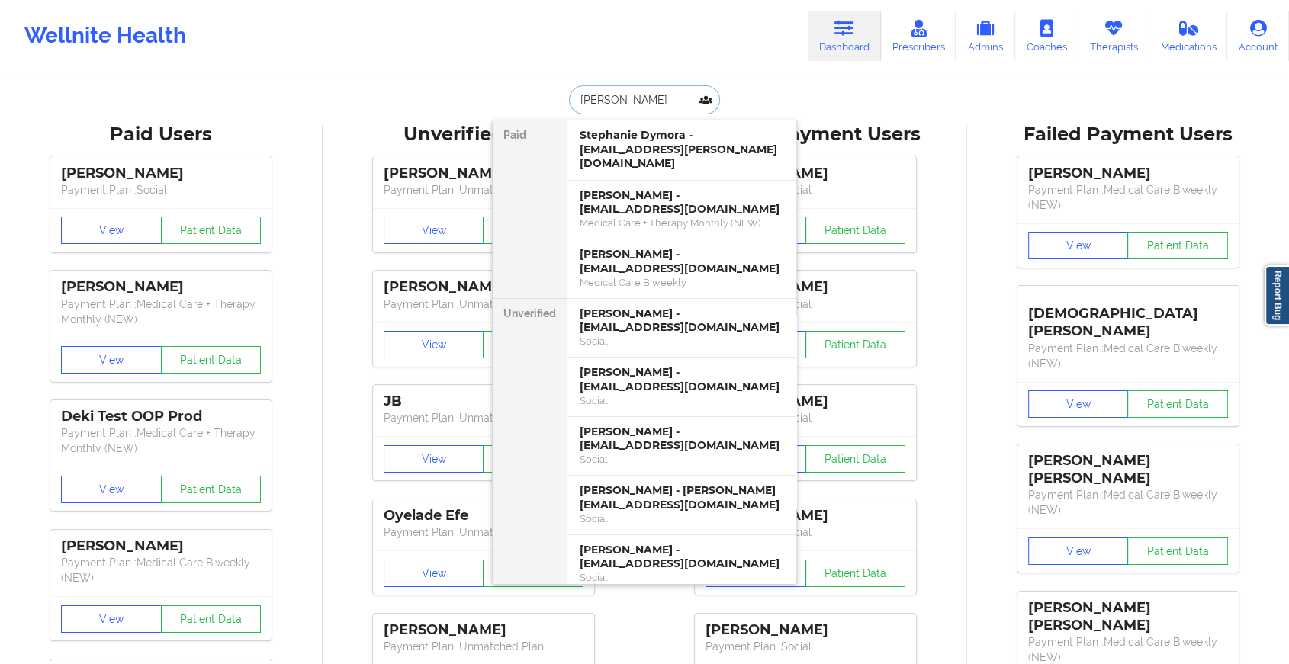
type input "[PERSON_NAME]"
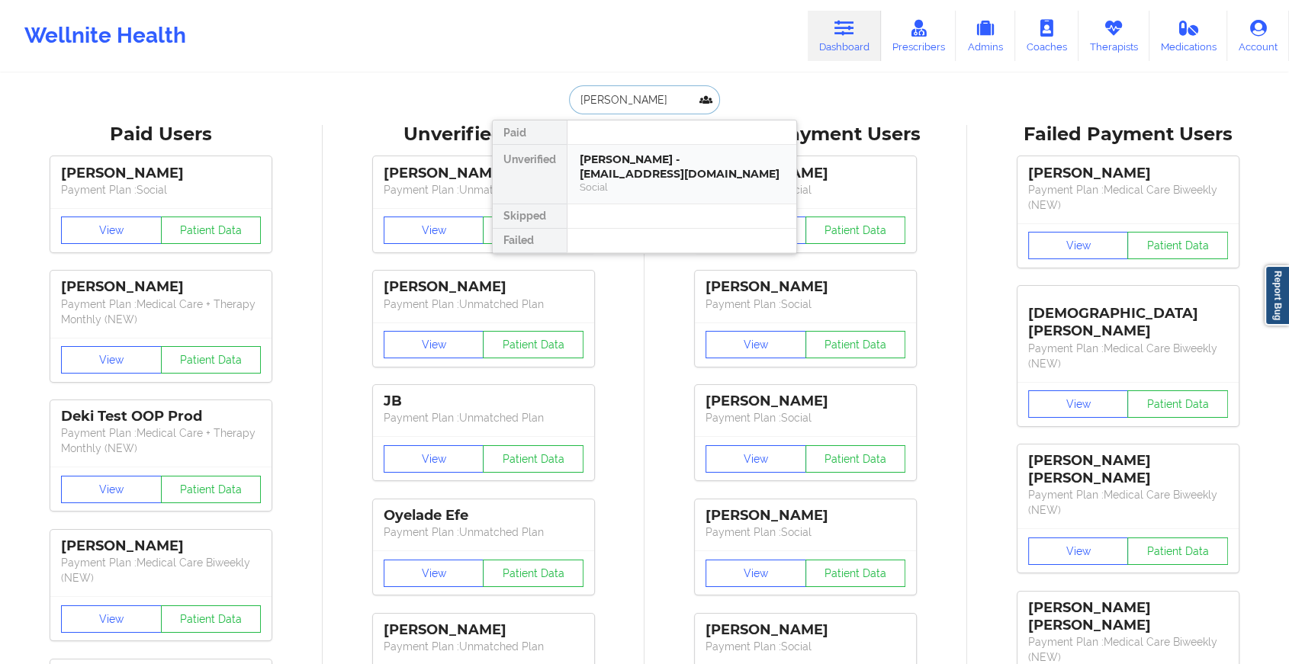
click at [615, 169] on div "[PERSON_NAME] - [EMAIL_ADDRESS][DOMAIN_NAME]" at bounding box center [682, 167] width 204 height 28
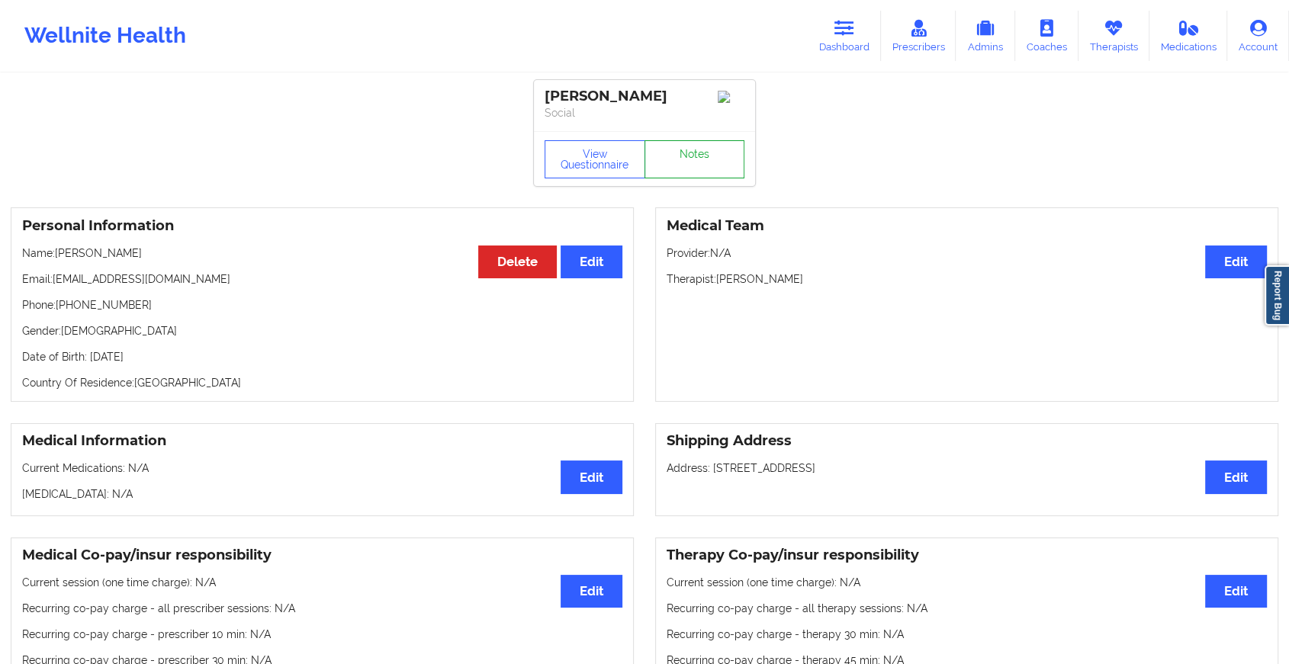
click at [714, 162] on link "Notes" at bounding box center [694, 159] width 101 height 38
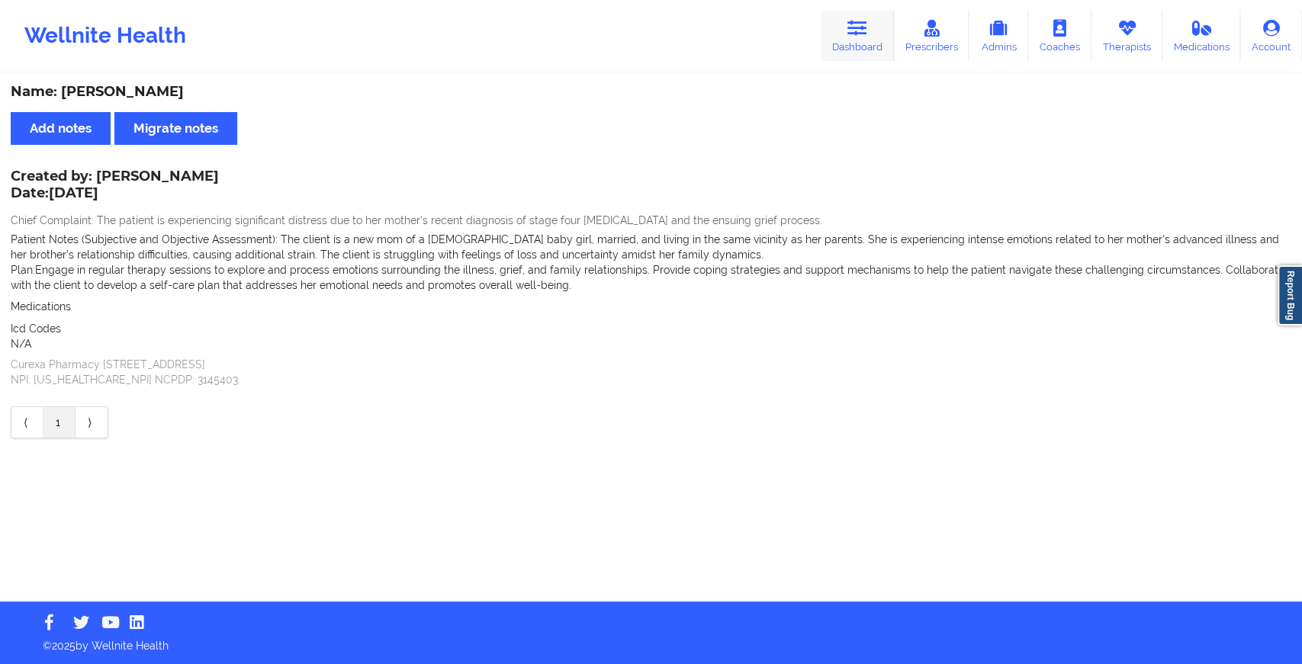
click at [853, 24] on icon at bounding box center [857, 28] width 20 height 17
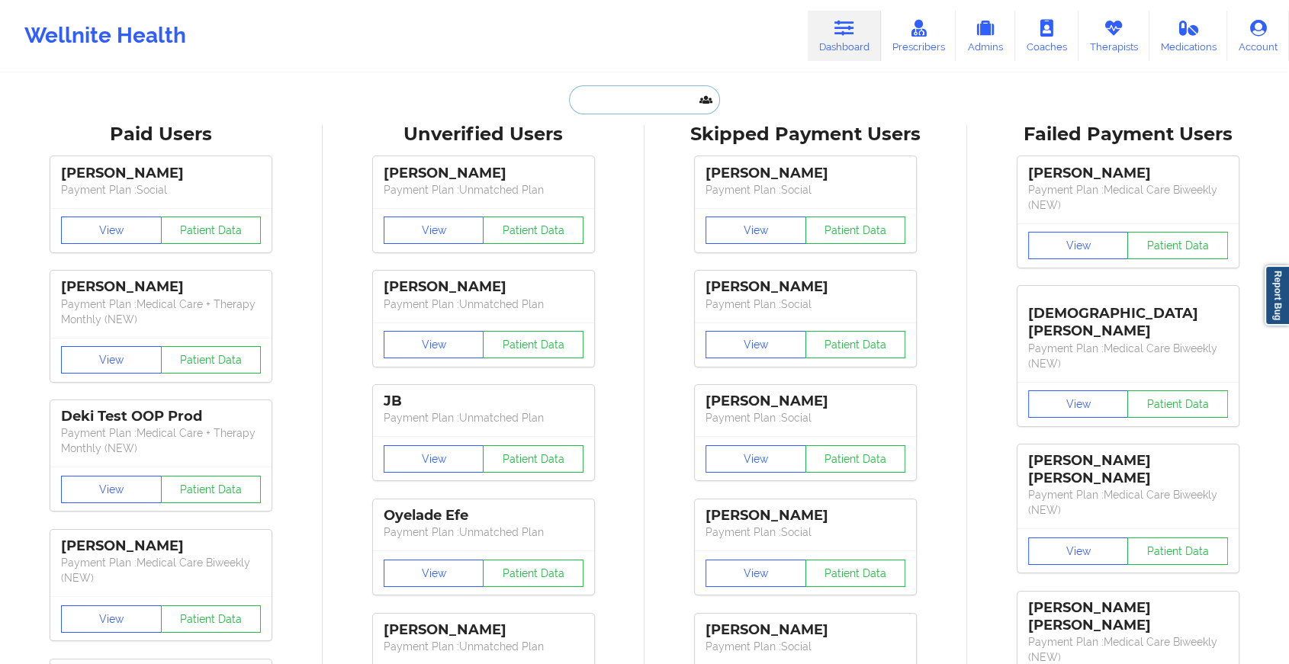
click at [625, 94] on input "text" at bounding box center [644, 99] width 151 height 29
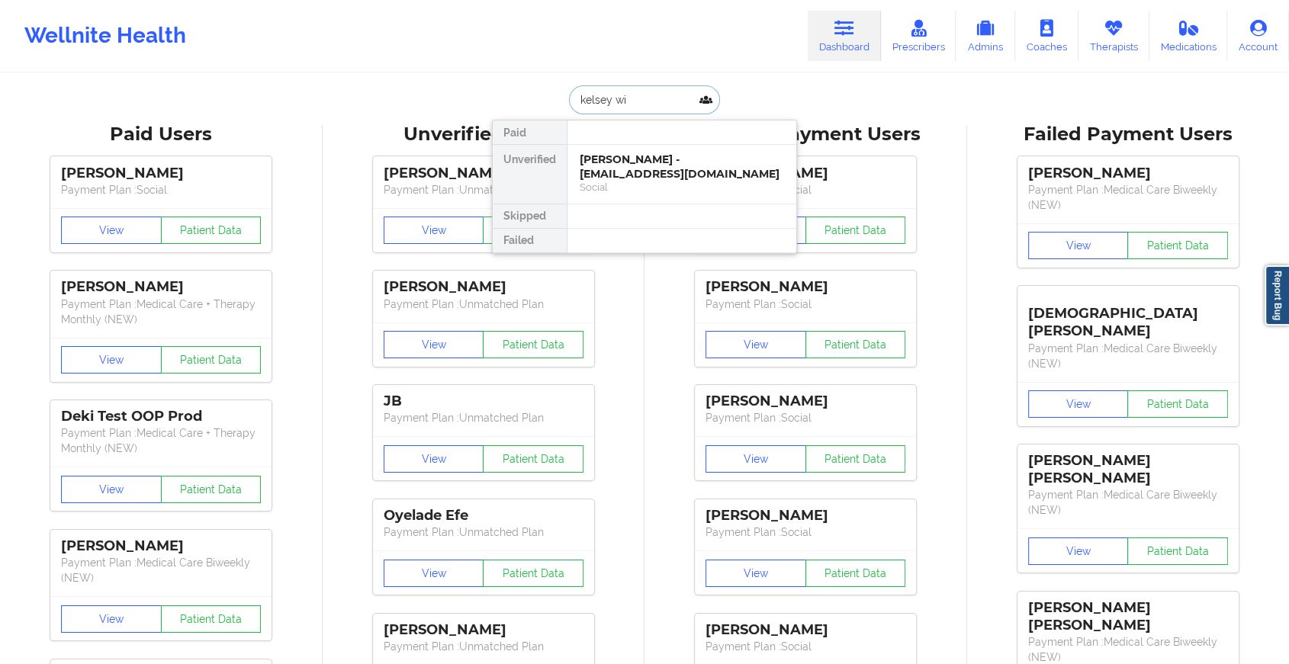
type input "[PERSON_NAME]"
click at [667, 160] on div "Kelsey Wilborn - [EMAIL_ADDRESS][PERSON_NAME][DOMAIN_NAME]" at bounding box center [682, 167] width 204 height 28
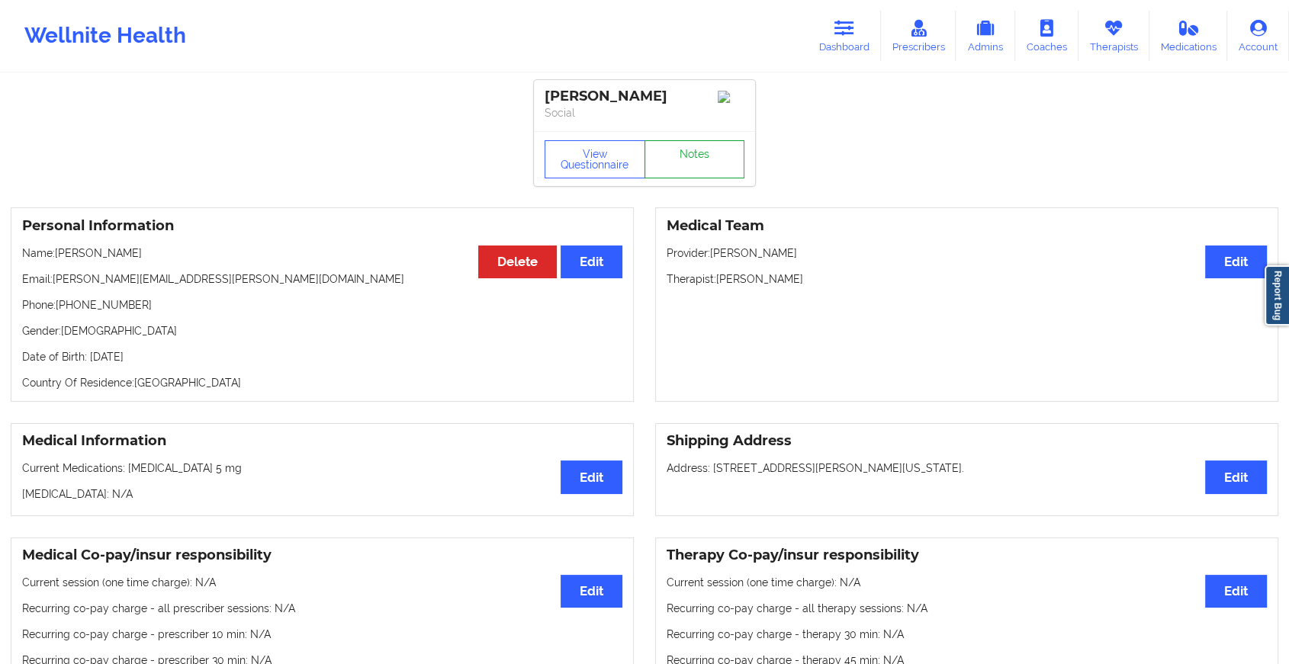
click at [696, 174] on link "Notes" at bounding box center [694, 159] width 101 height 38
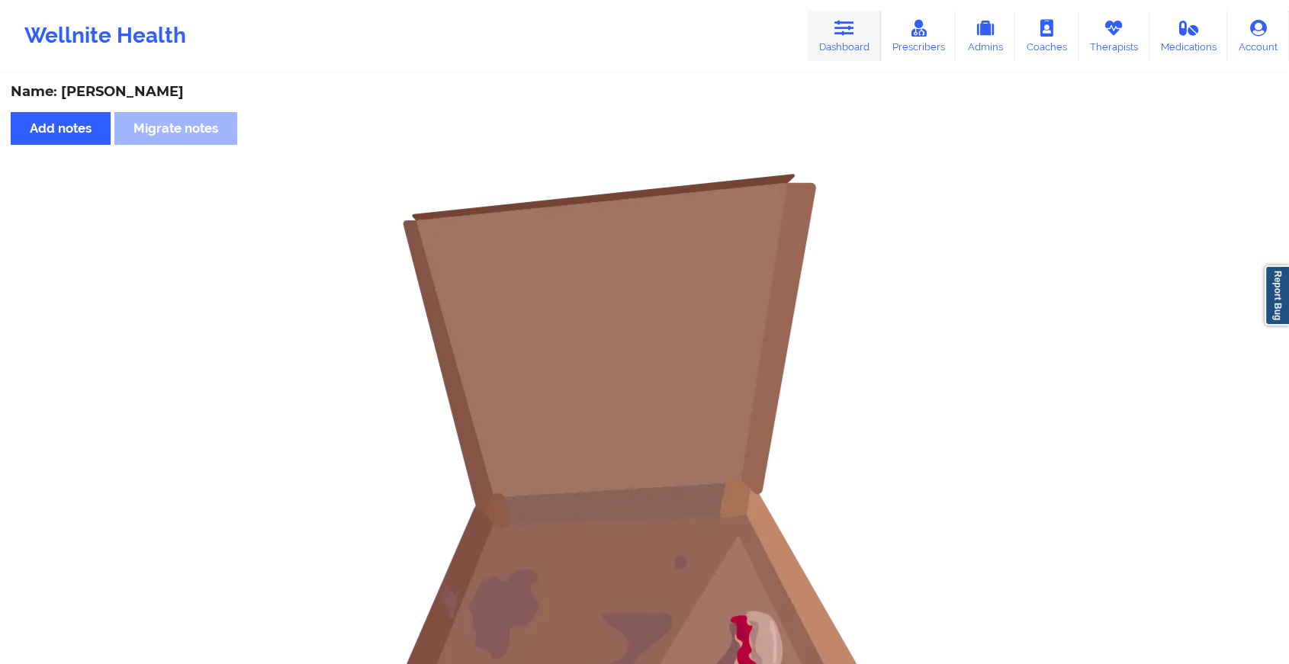
click at [862, 28] on link "Dashboard" at bounding box center [844, 36] width 73 height 50
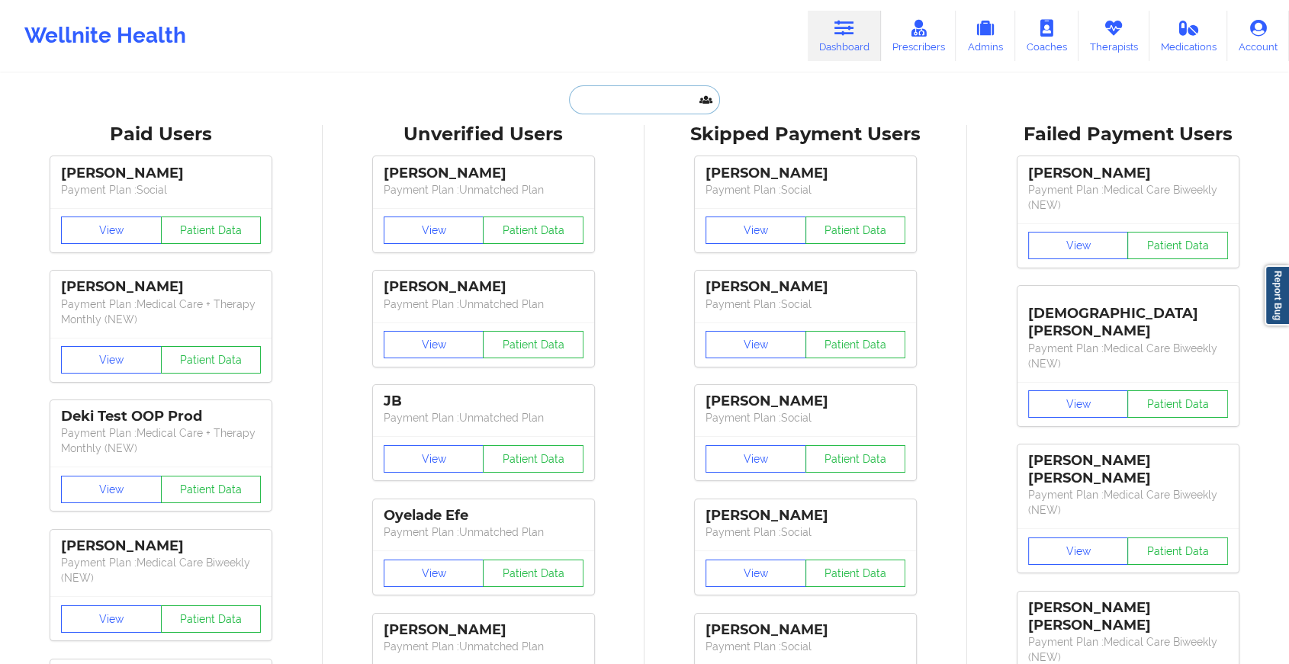
click at [619, 103] on input "text" at bounding box center [644, 99] width 151 height 29
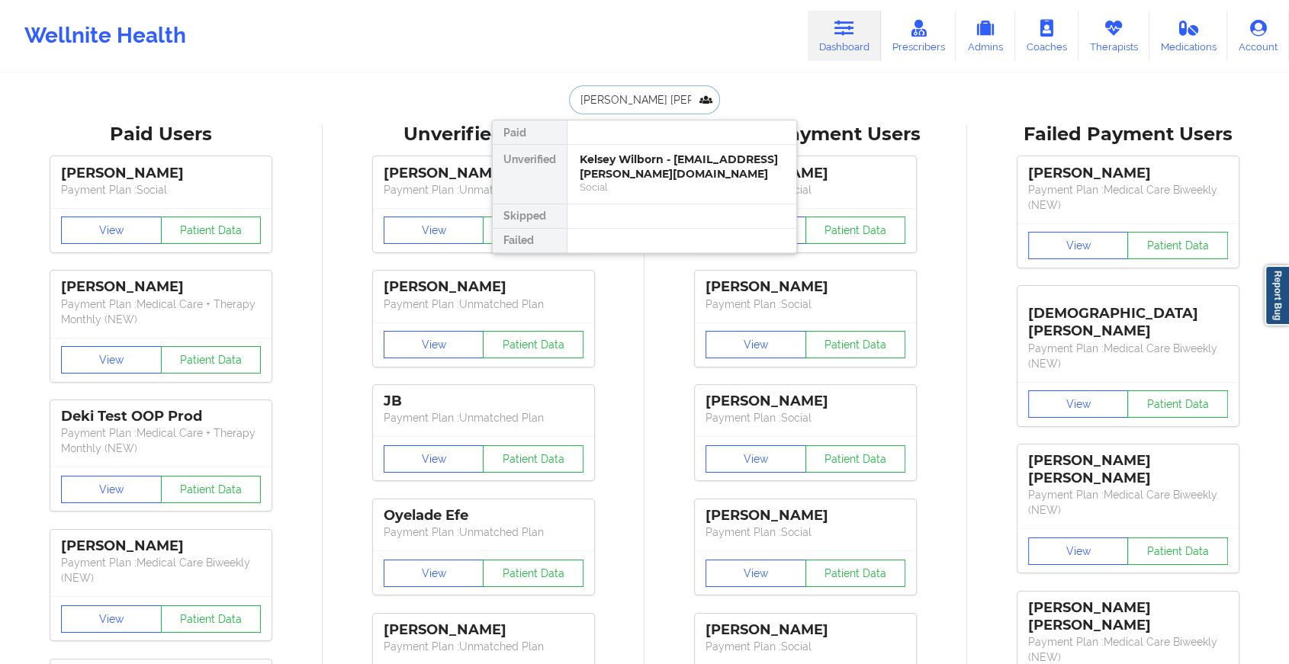
type input "[PERSON_NAME]"
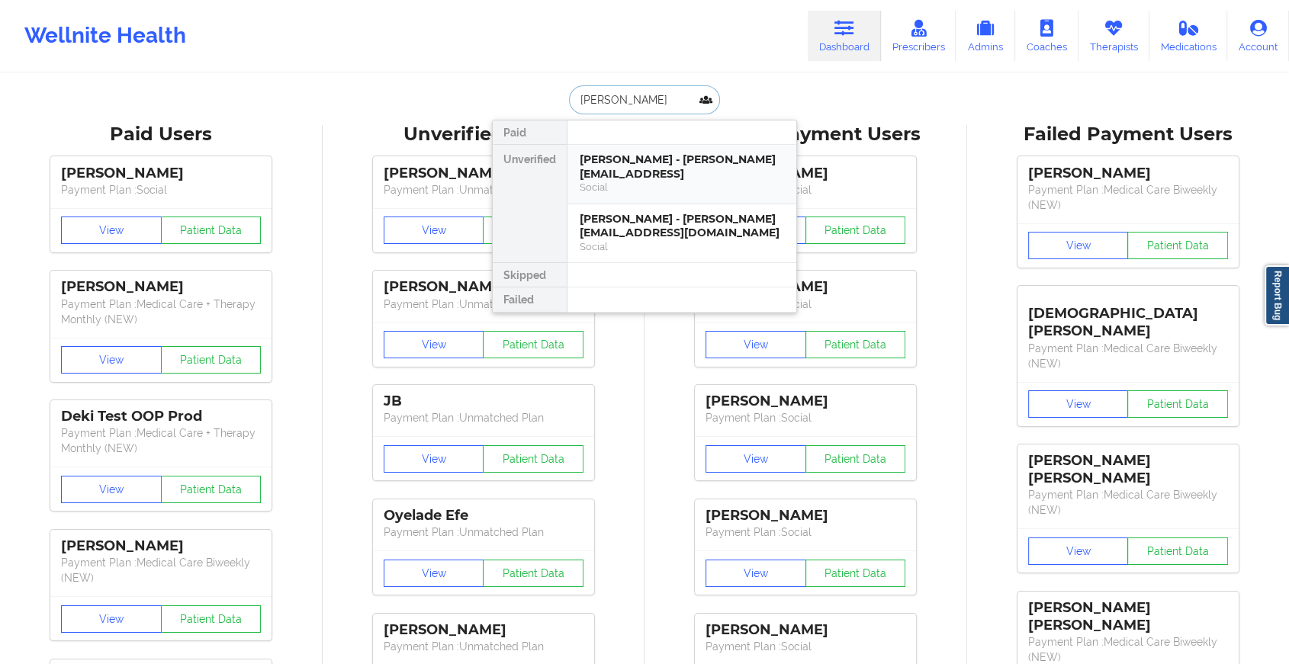
click at [667, 180] on div "[PERSON_NAME] - [PERSON_NAME][EMAIL_ADDRESS] Social" at bounding box center [681, 174] width 229 height 59
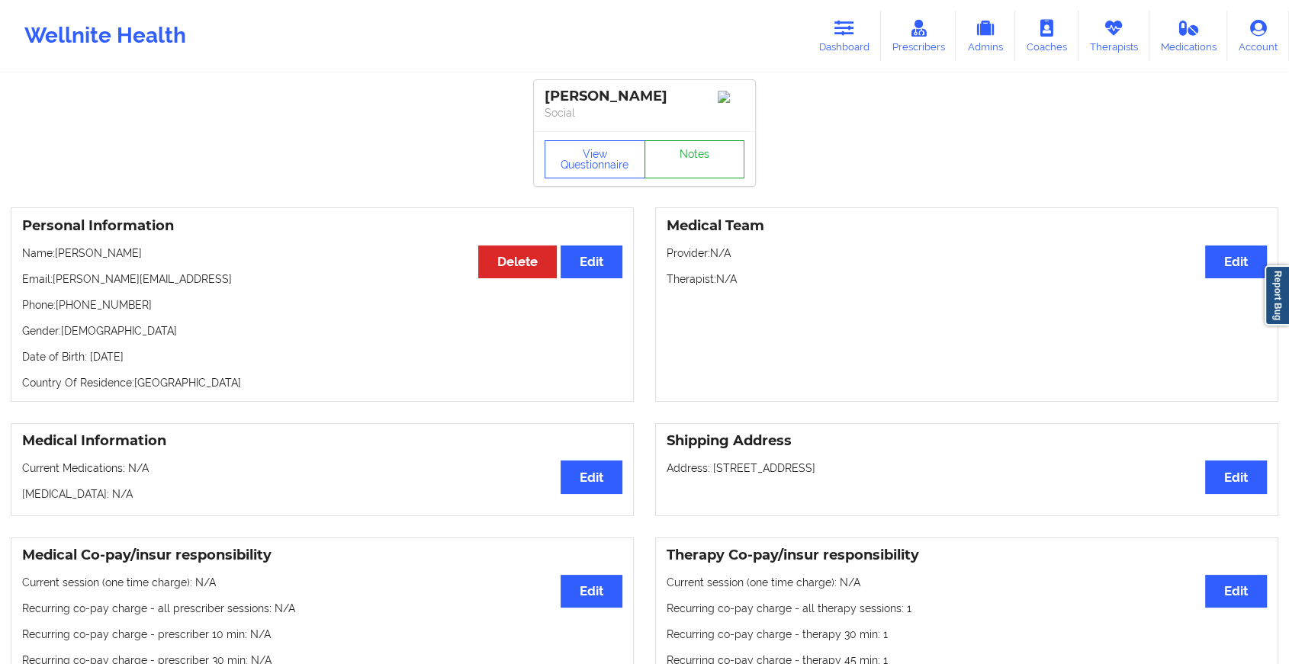
click at [676, 172] on link "Notes" at bounding box center [694, 159] width 101 height 38
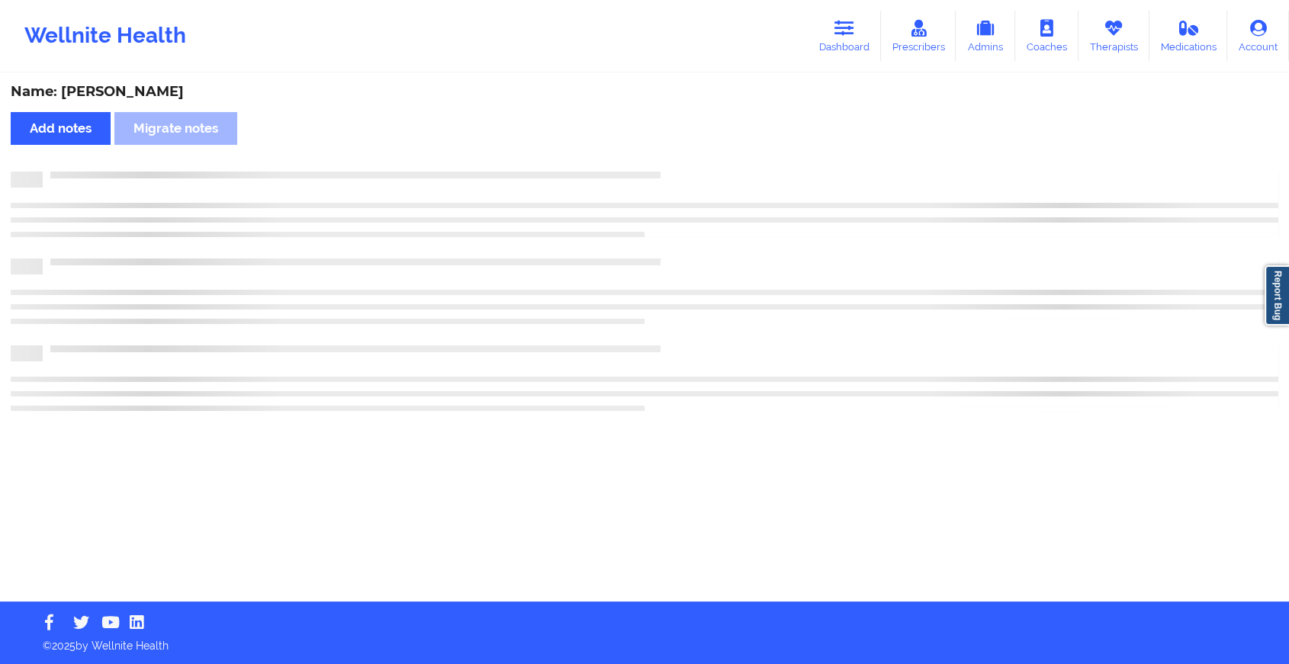
click at [676, 172] on div at bounding box center [661, 172] width 1236 height 0
click at [676, 172] on div at bounding box center [667, 172] width 1249 height 0
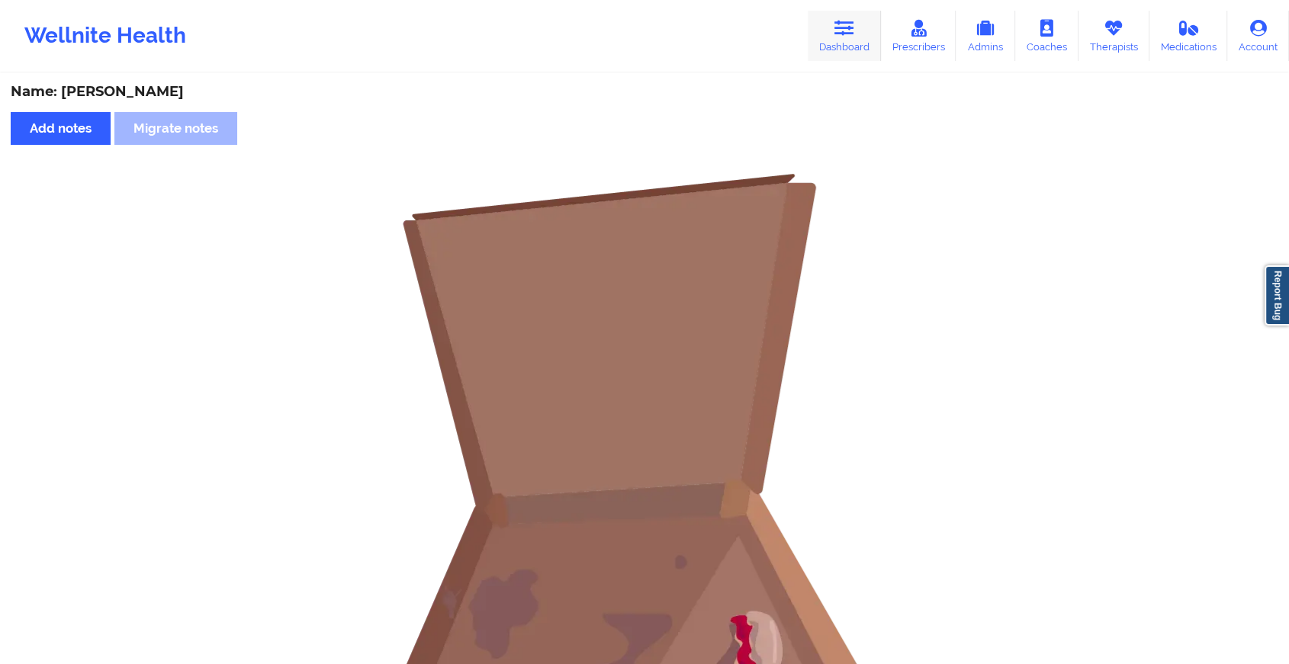
click at [830, 49] on link "Dashboard" at bounding box center [844, 36] width 73 height 50
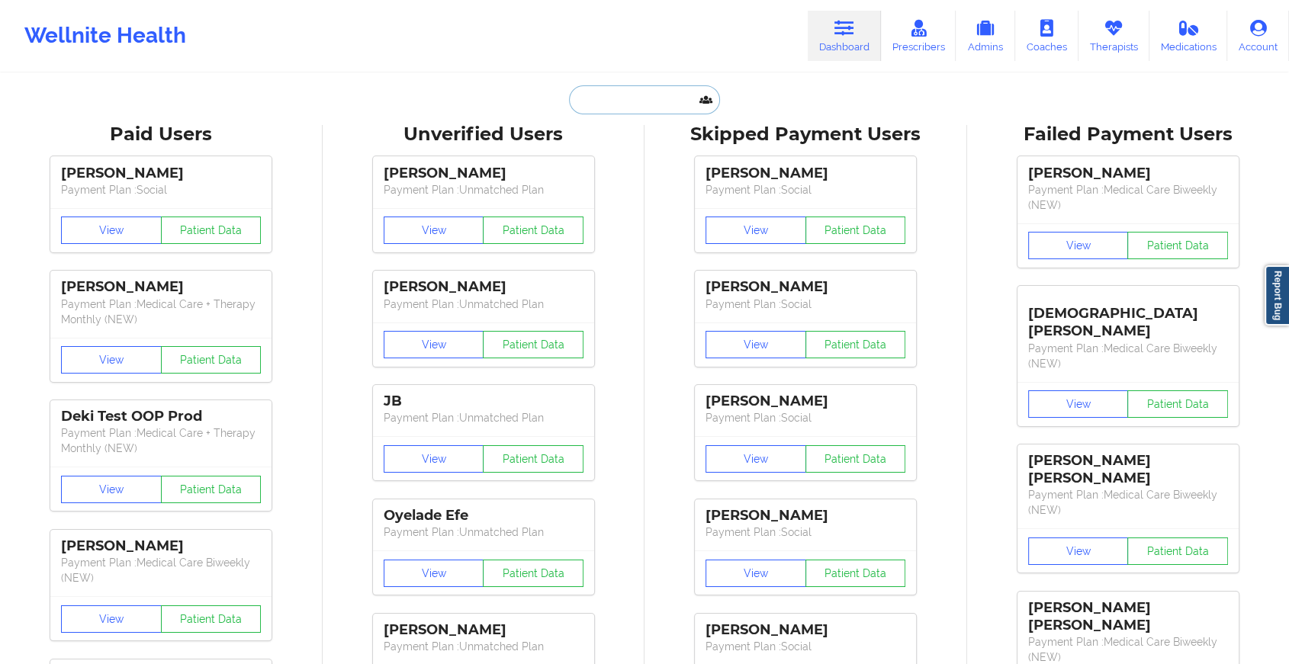
click at [683, 104] on input "text" at bounding box center [644, 99] width 151 height 29
type input "m"
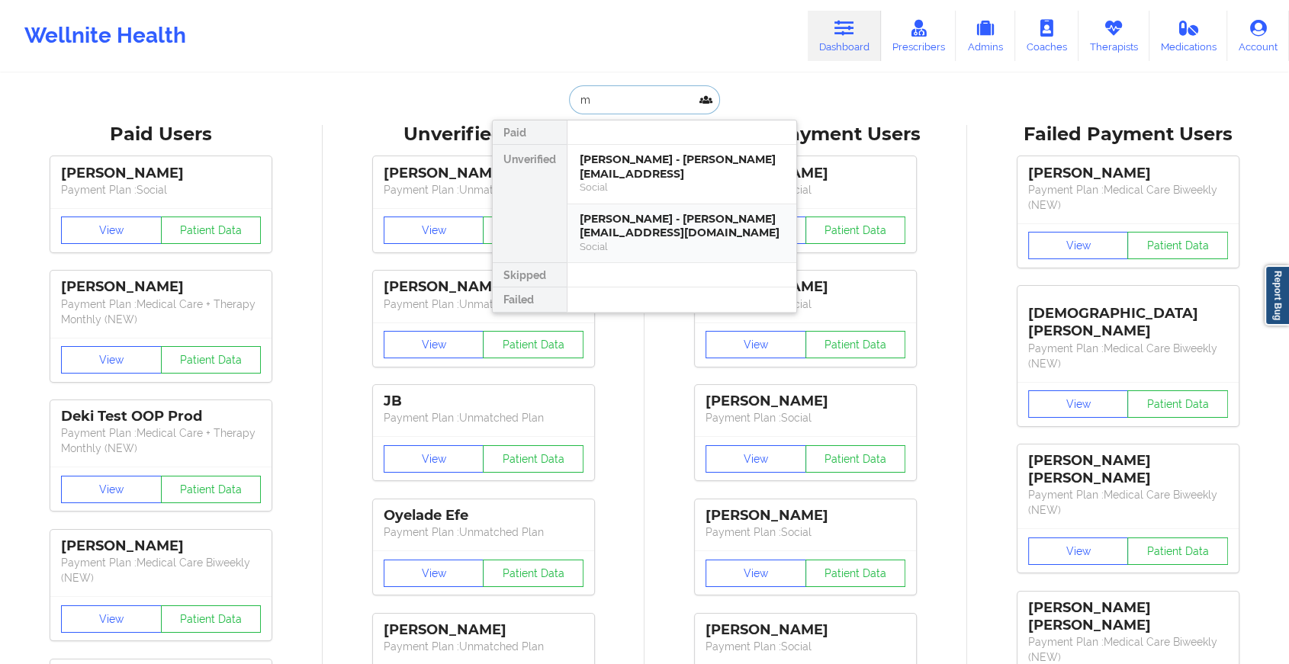
click at [627, 212] on div "[PERSON_NAME] - [PERSON_NAME][EMAIL_ADDRESS][DOMAIN_NAME]" at bounding box center [682, 226] width 204 height 28
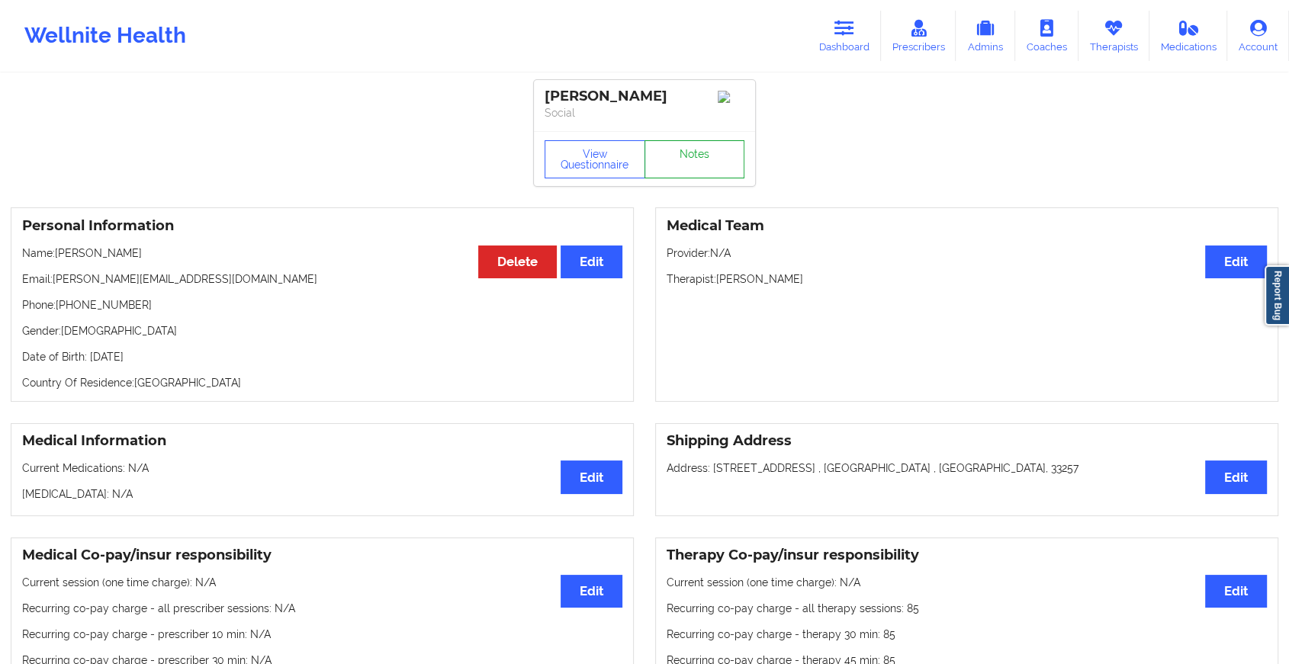
click at [665, 158] on link "Notes" at bounding box center [694, 159] width 101 height 38
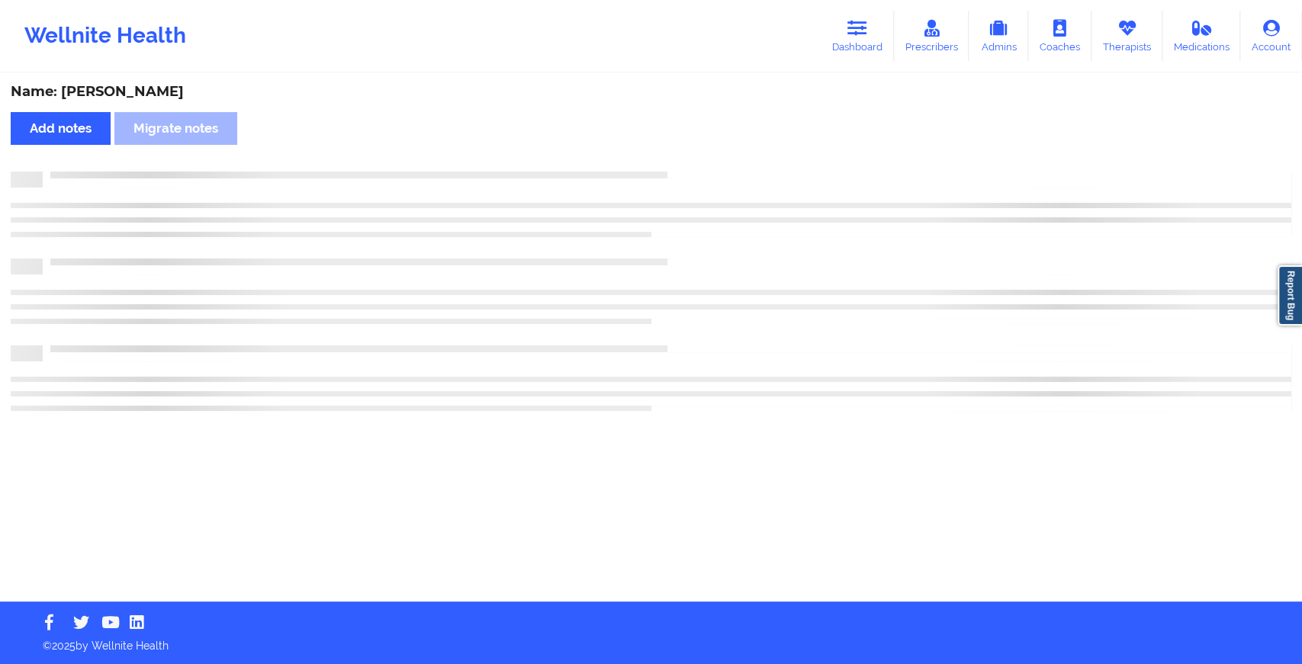
click at [665, 158] on div "Name: [PERSON_NAME] Add notes Migrate notes" at bounding box center [651, 338] width 1302 height 527
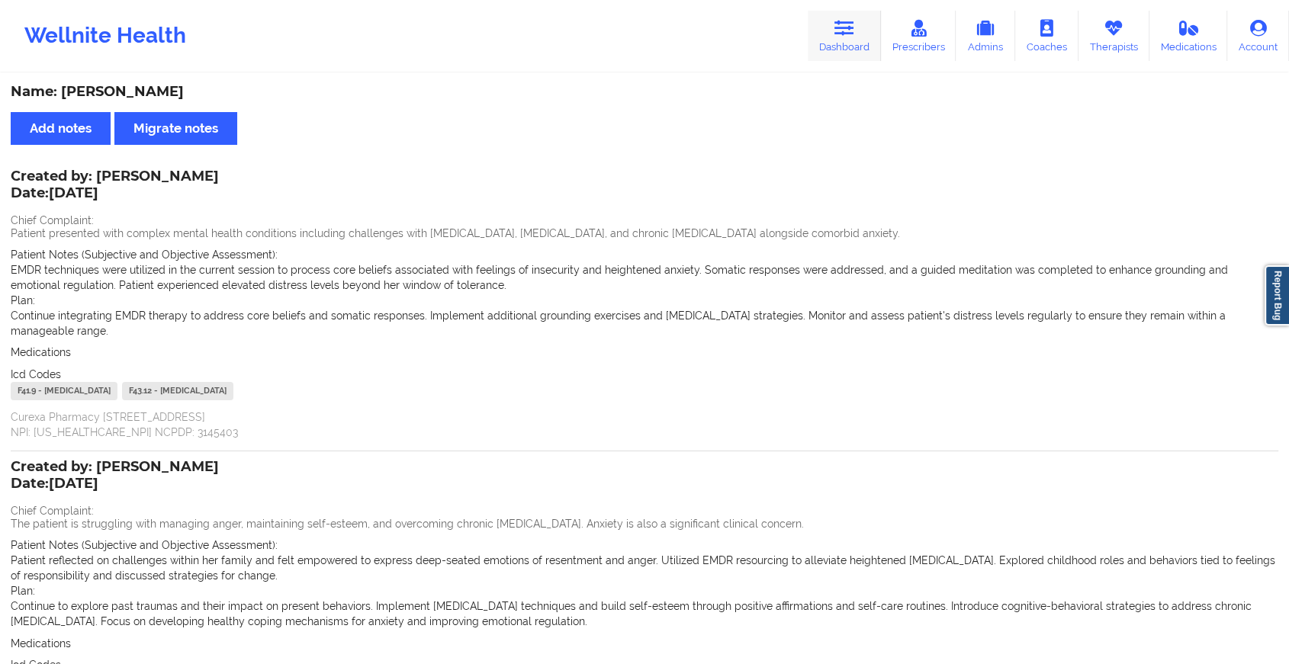
click at [854, 32] on icon at bounding box center [844, 28] width 20 height 17
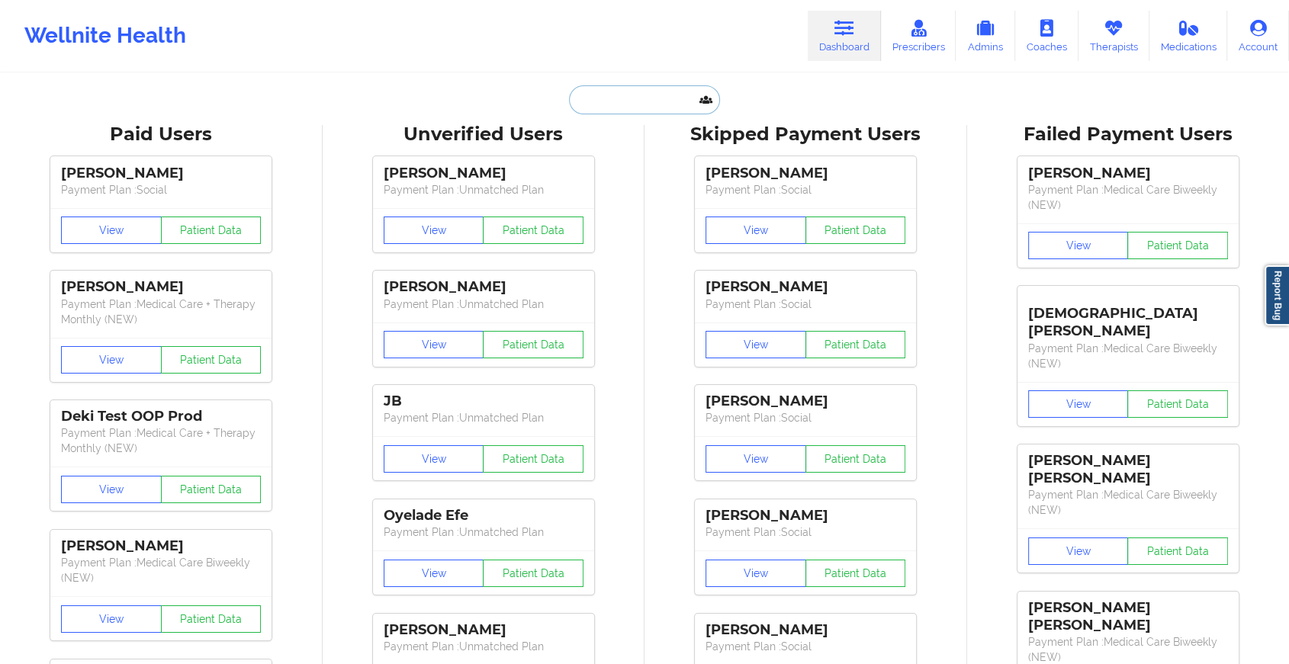
click at [622, 98] on input "text" at bounding box center [644, 99] width 151 height 29
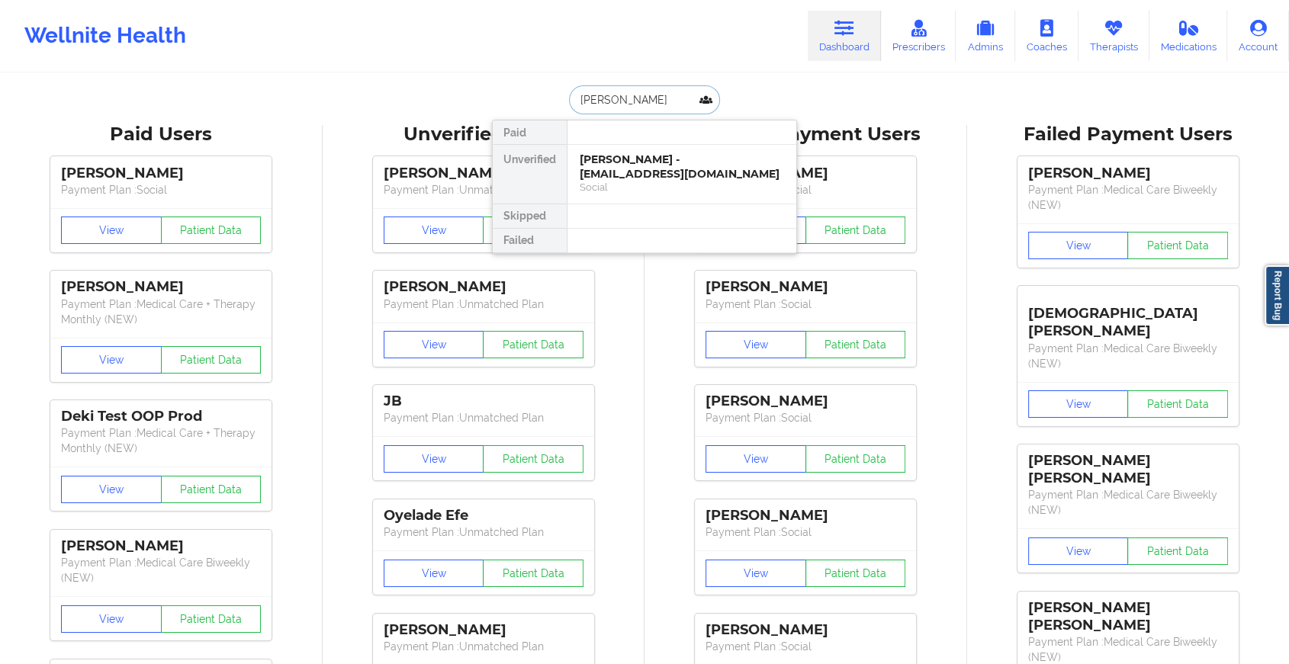
type input "[PERSON_NAME]"
click at [626, 178] on div "[PERSON_NAME] - [EMAIL_ADDRESS][DOMAIN_NAME]" at bounding box center [682, 167] width 204 height 28
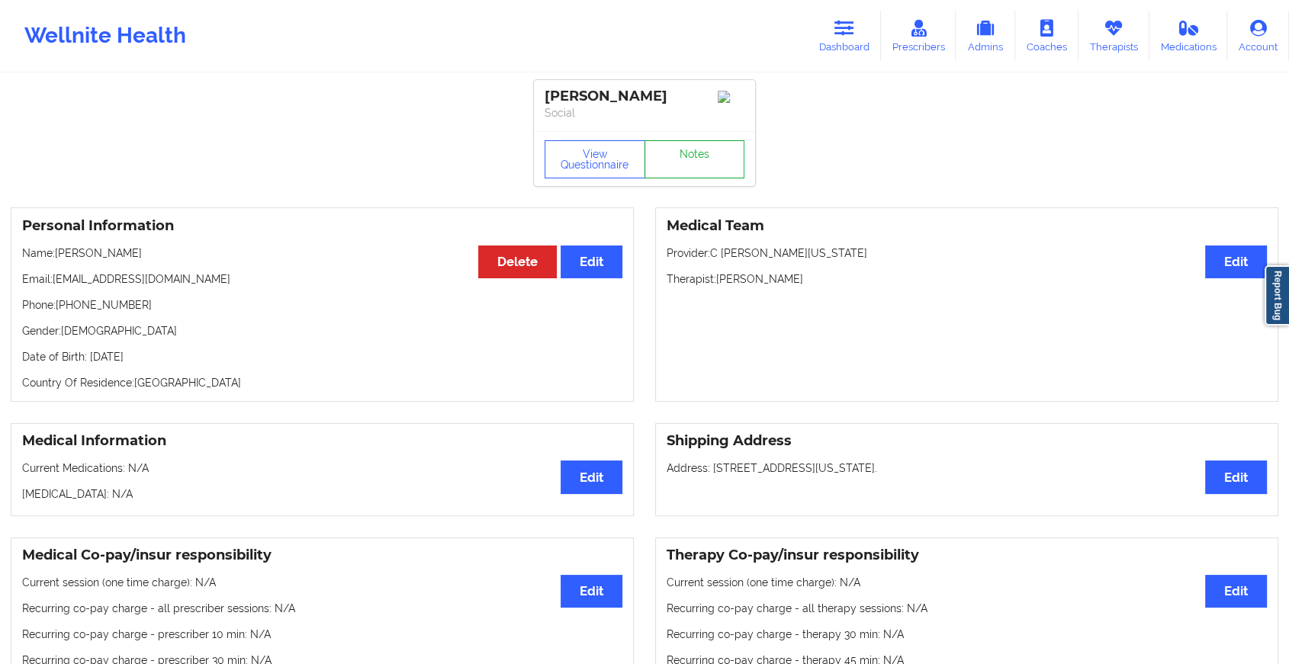
click at [669, 155] on link "Notes" at bounding box center [694, 159] width 101 height 38
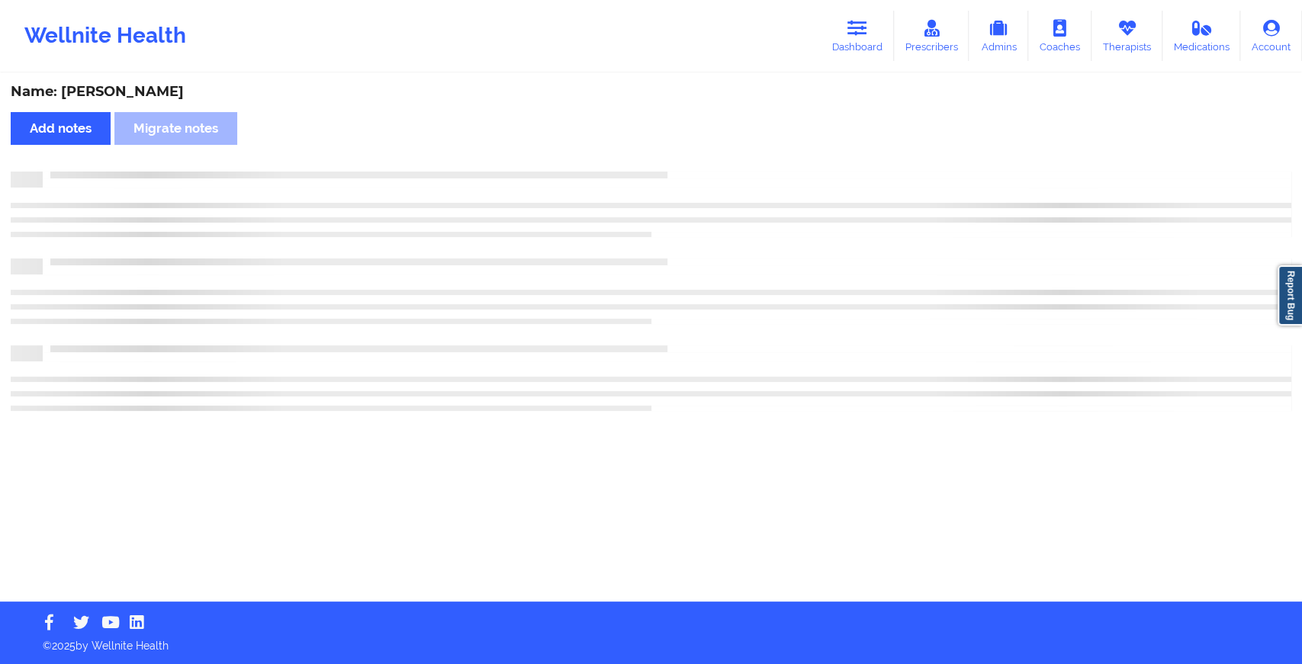
click at [669, 155] on div "Name: [PERSON_NAME] Add notes Migrate notes" at bounding box center [651, 338] width 1302 height 527
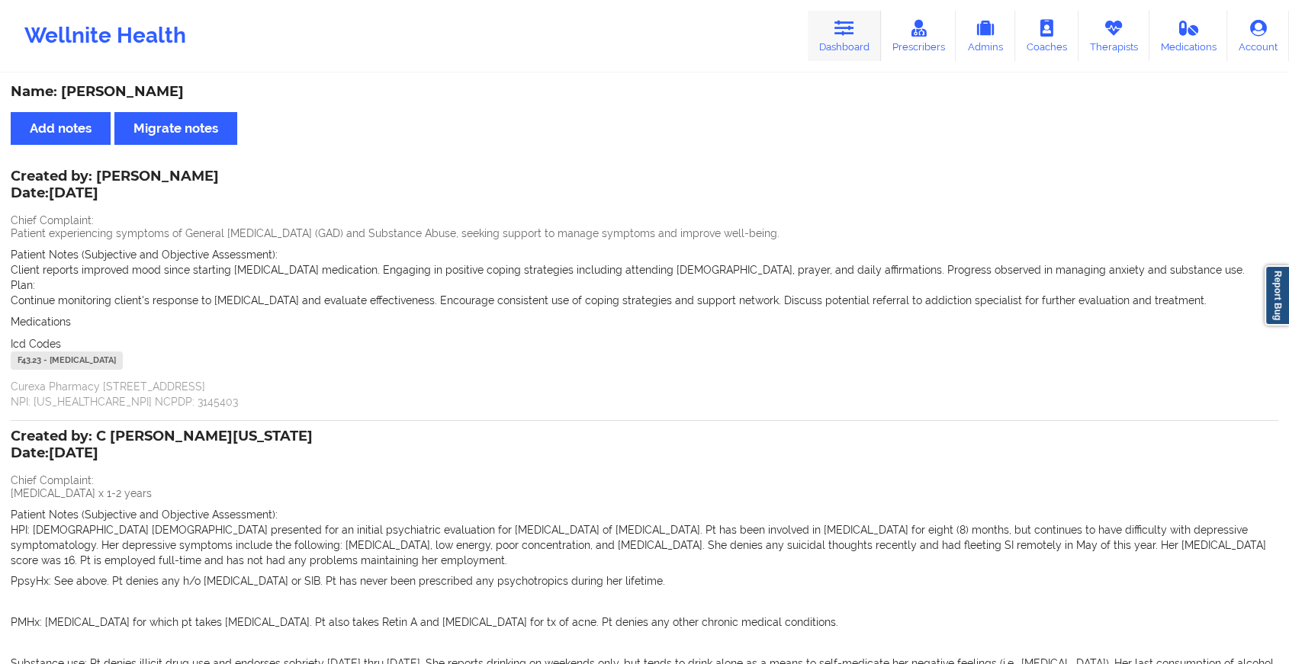
click at [820, 39] on link "Dashboard" at bounding box center [844, 36] width 73 height 50
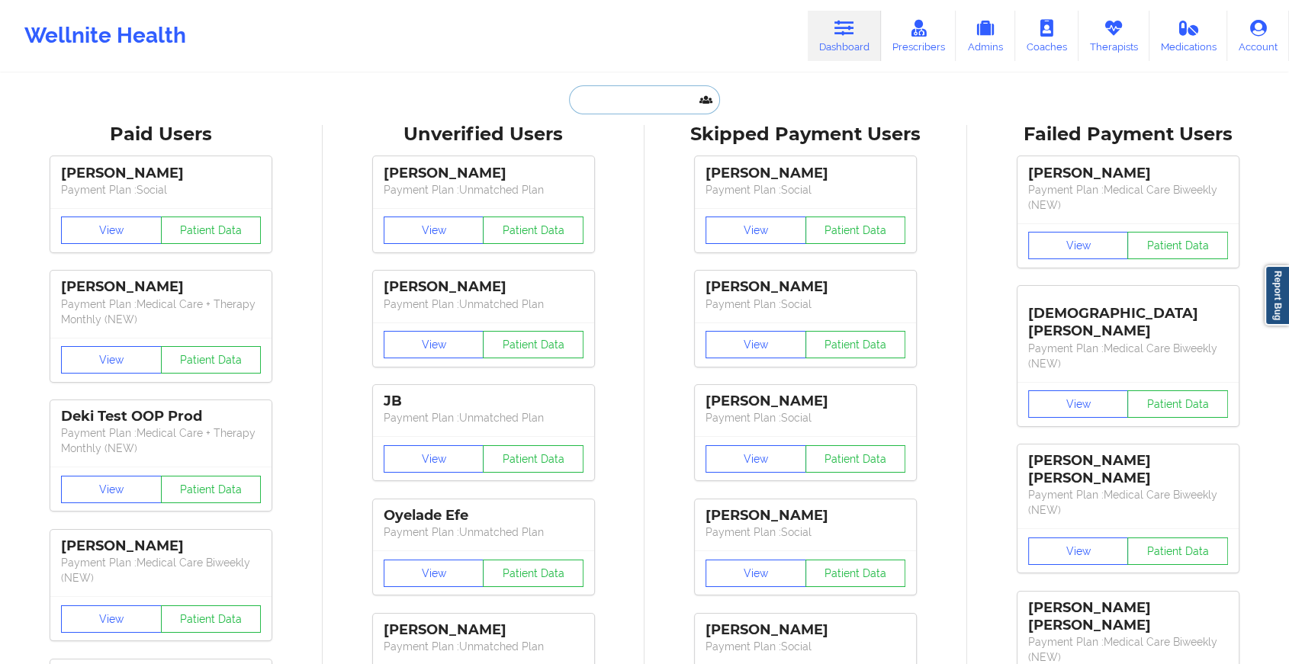
click at [600, 110] on input "text" at bounding box center [644, 99] width 151 height 29
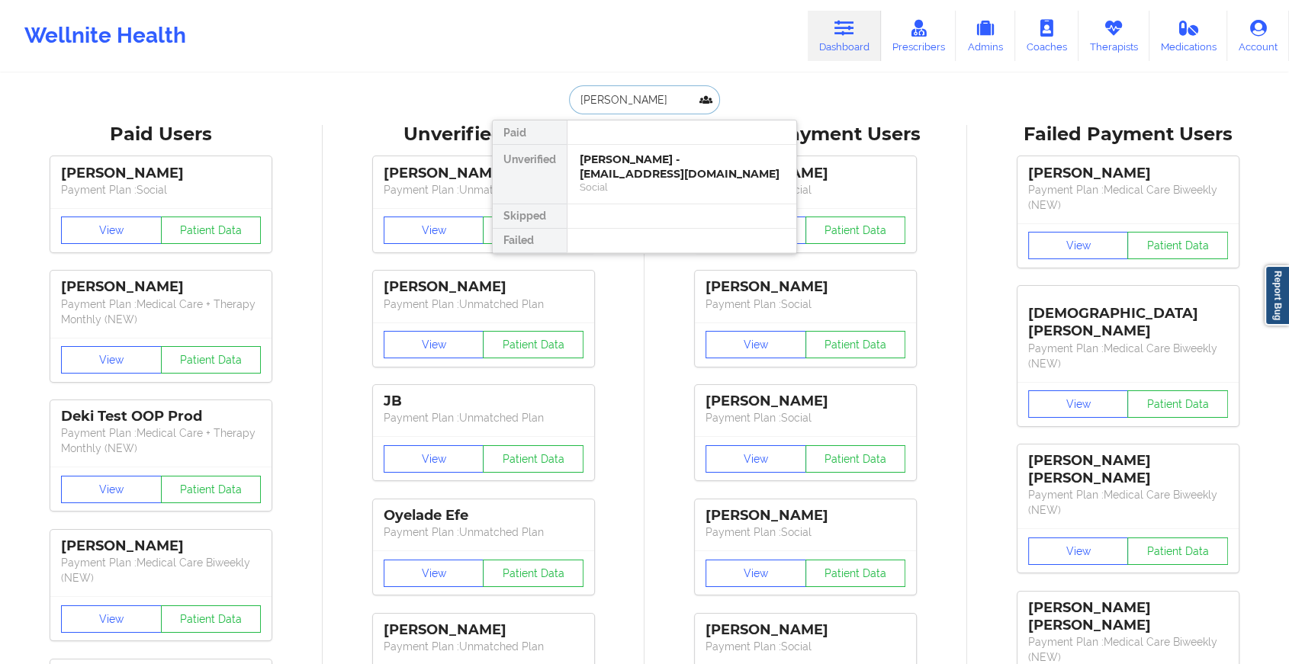
type input "[PERSON_NAME]"
click at [628, 167] on div "[PERSON_NAME] - [EMAIL_ADDRESS][DOMAIN_NAME]" at bounding box center [682, 167] width 204 height 28
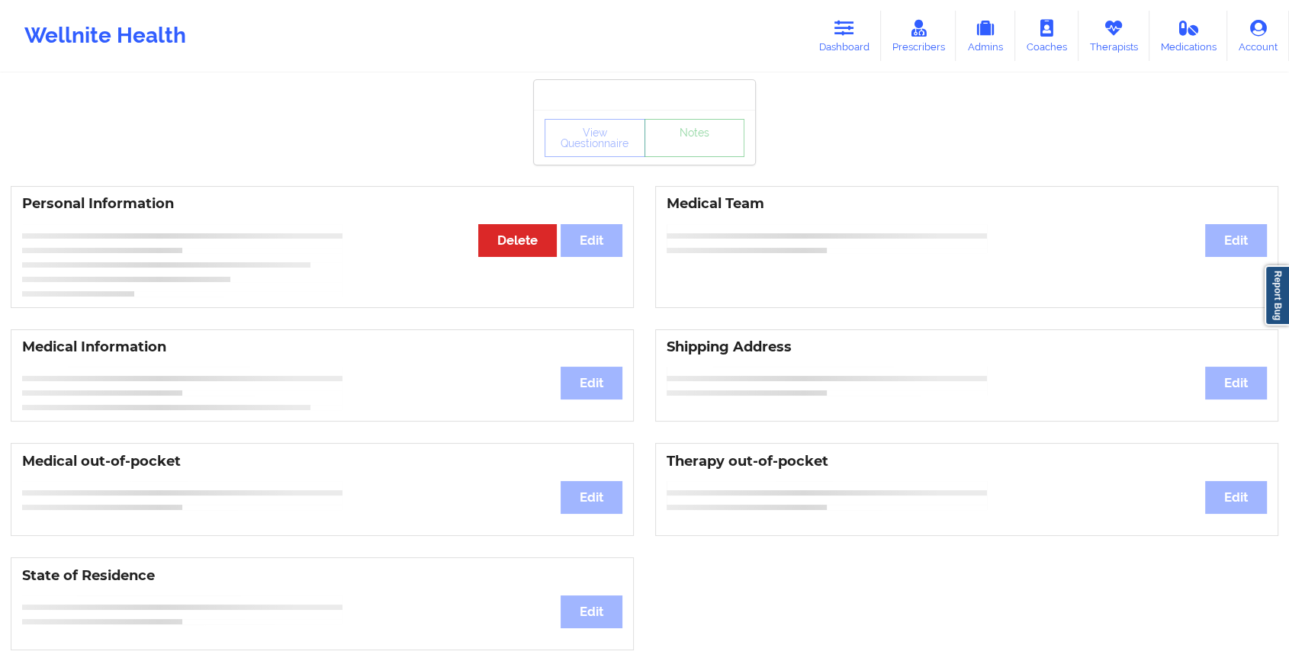
click at [686, 154] on link "Notes" at bounding box center [694, 138] width 101 height 38
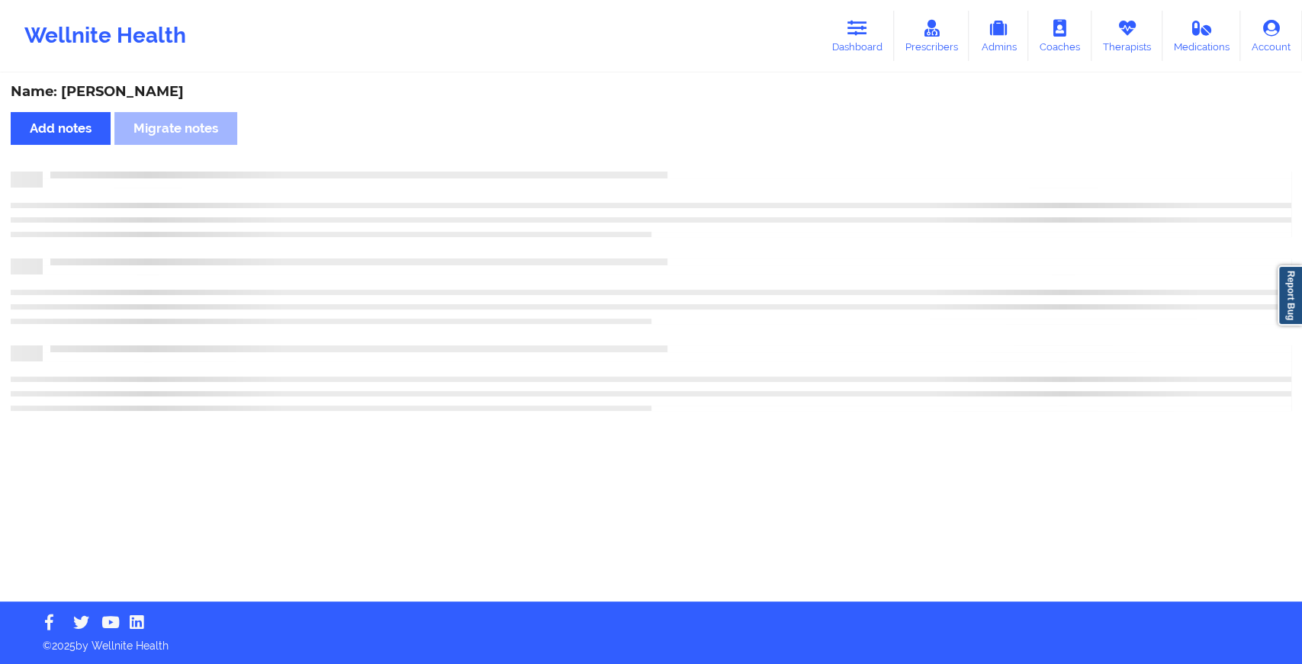
click at [686, 154] on div "Name: [PERSON_NAME] notes [PERSON_NAME] notes" at bounding box center [651, 338] width 1302 height 527
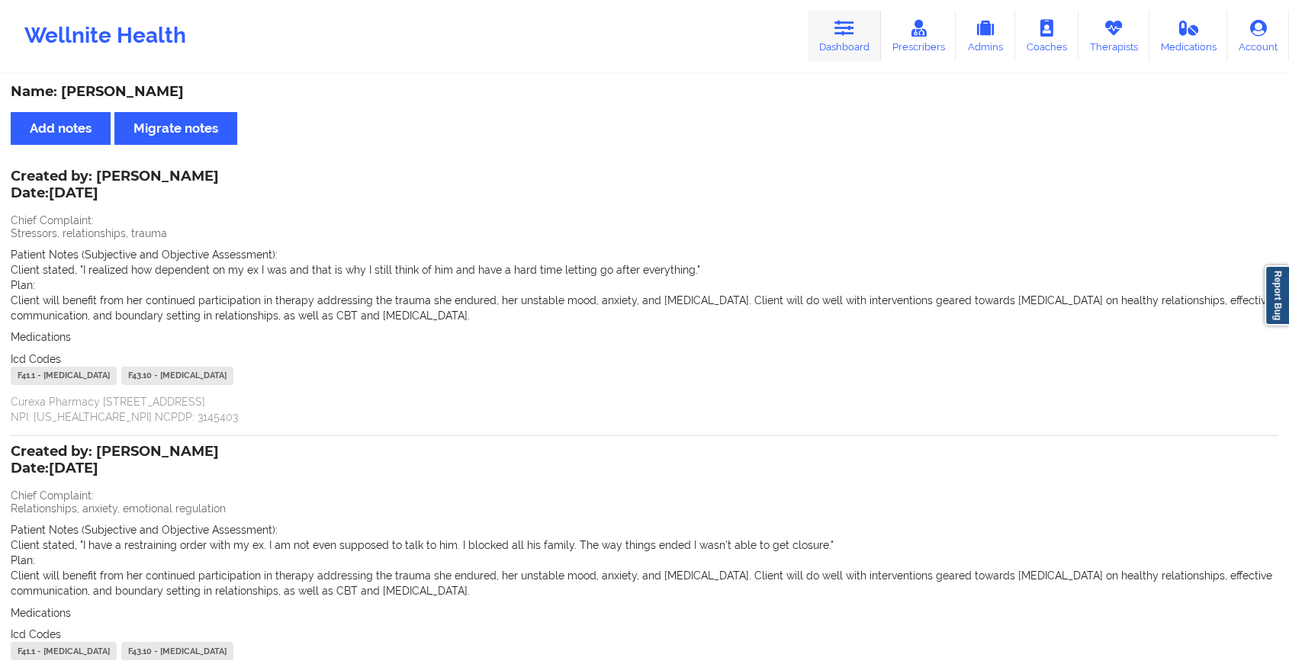
click at [844, 37] on link "Dashboard" at bounding box center [844, 36] width 73 height 50
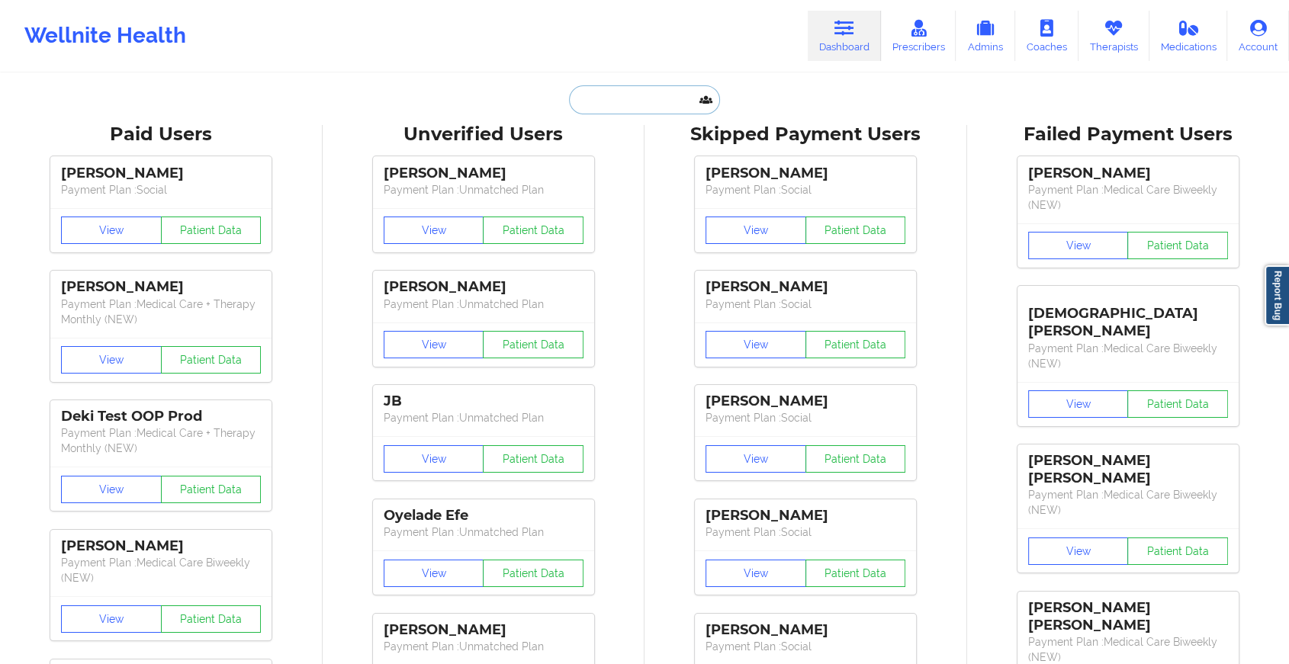
click at [627, 94] on input "text" at bounding box center [644, 99] width 151 height 29
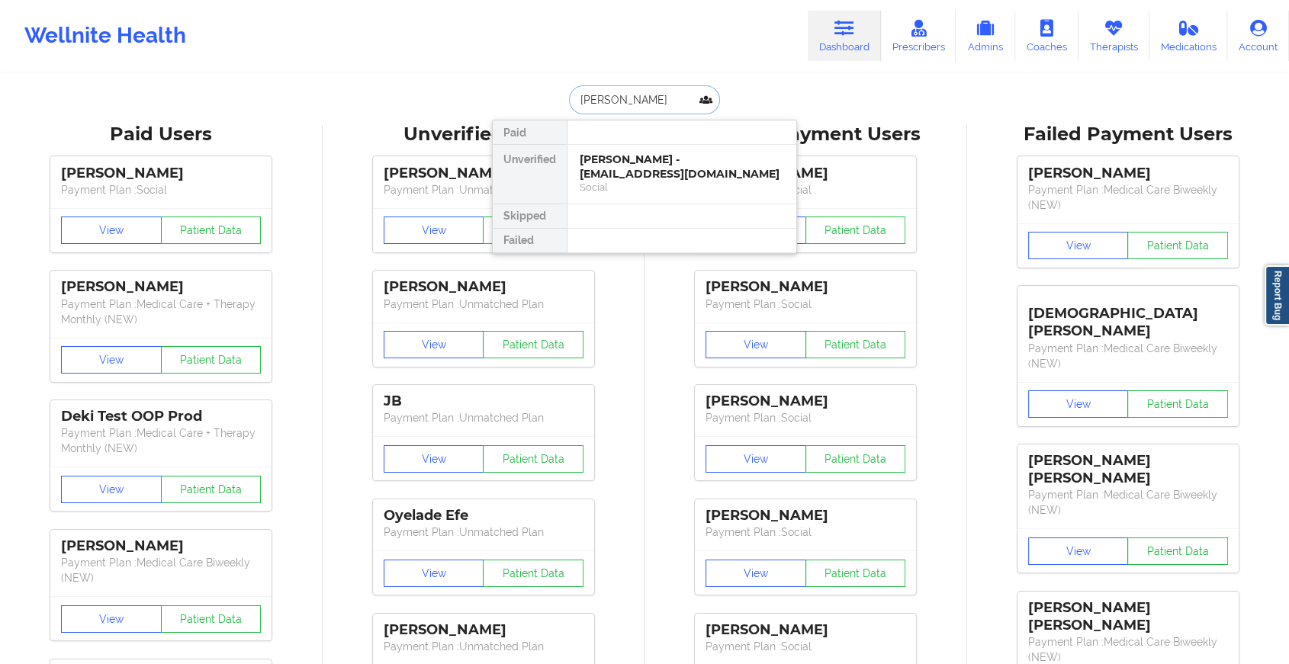
type input "[PERSON_NAME]"
click at [643, 181] on div "Social" at bounding box center [682, 187] width 204 height 13
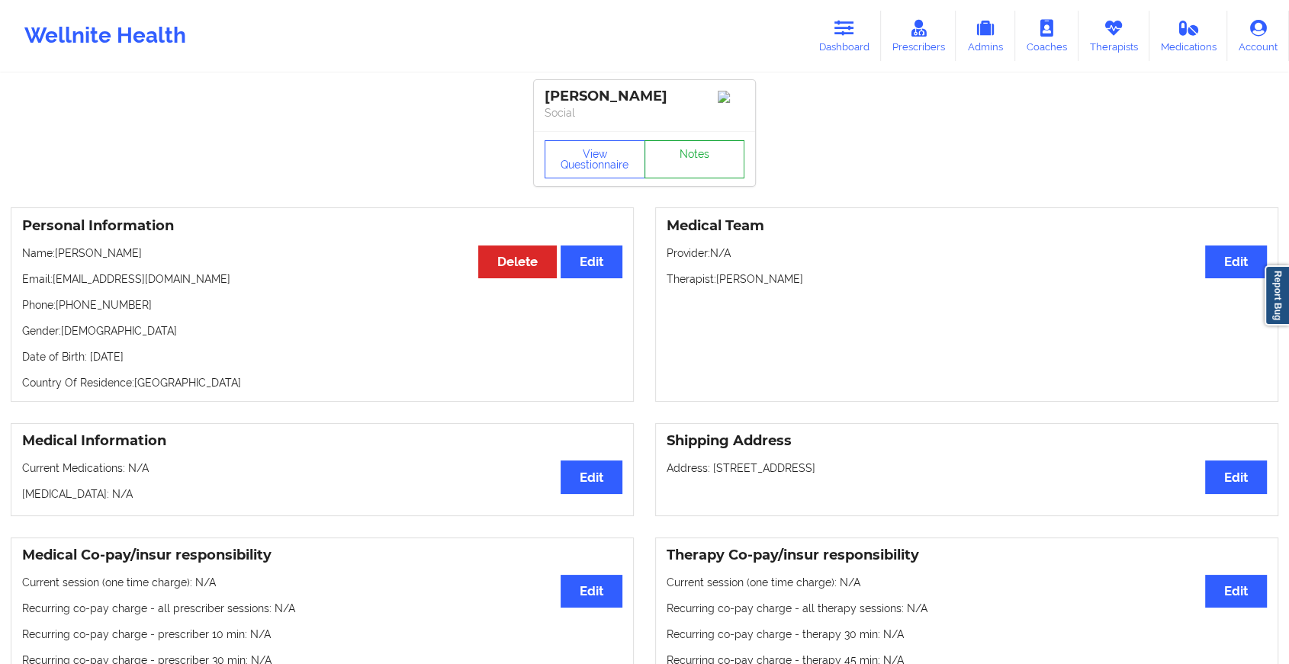
click at [686, 159] on link "Notes" at bounding box center [694, 159] width 101 height 38
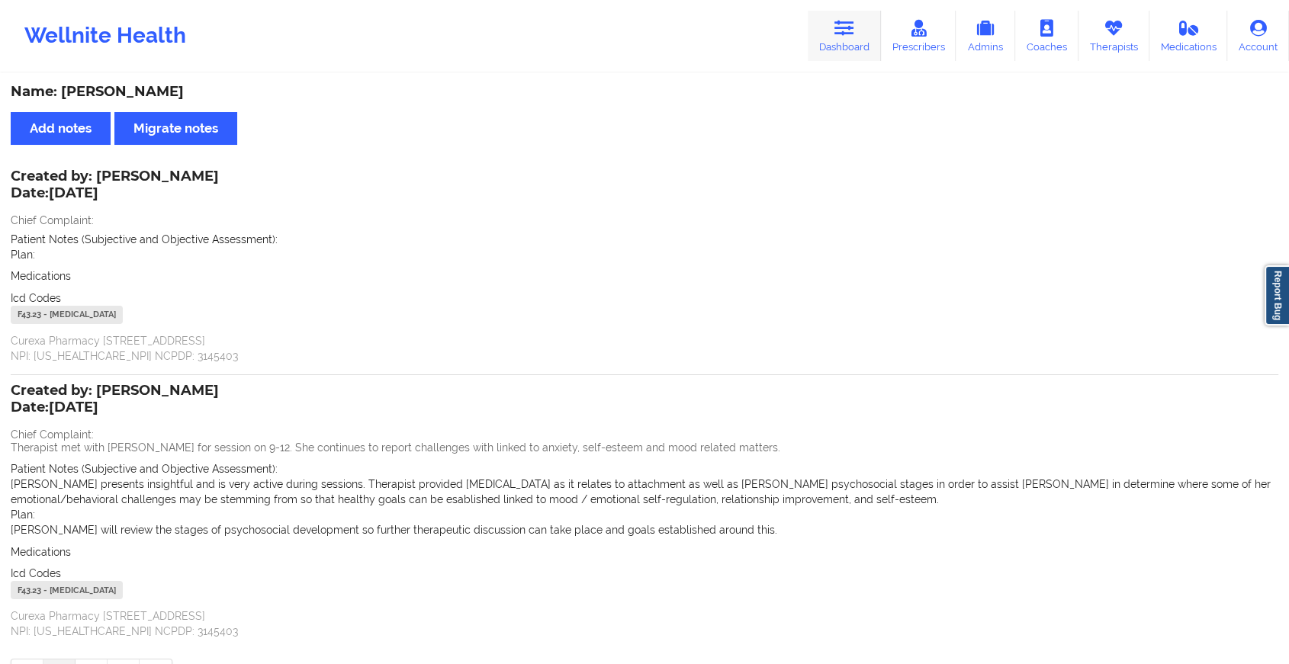
click at [845, 25] on icon at bounding box center [844, 28] width 20 height 17
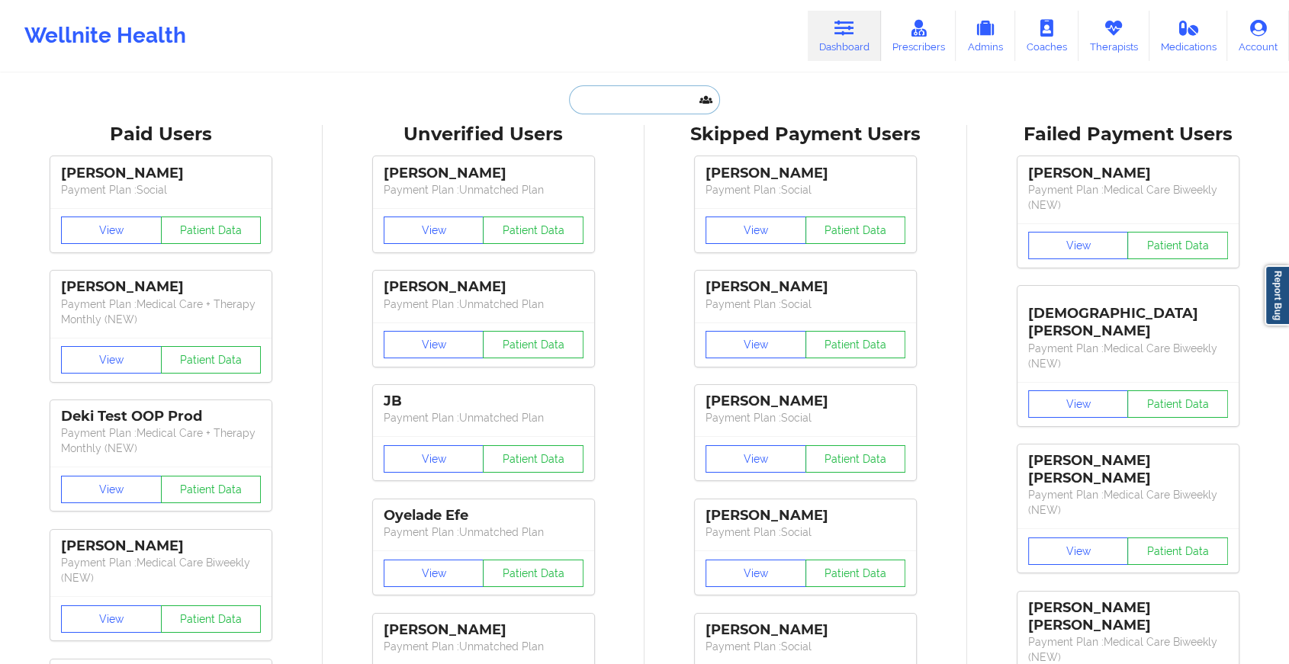
click at [617, 98] on input "text" at bounding box center [644, 99] width 151 height 29
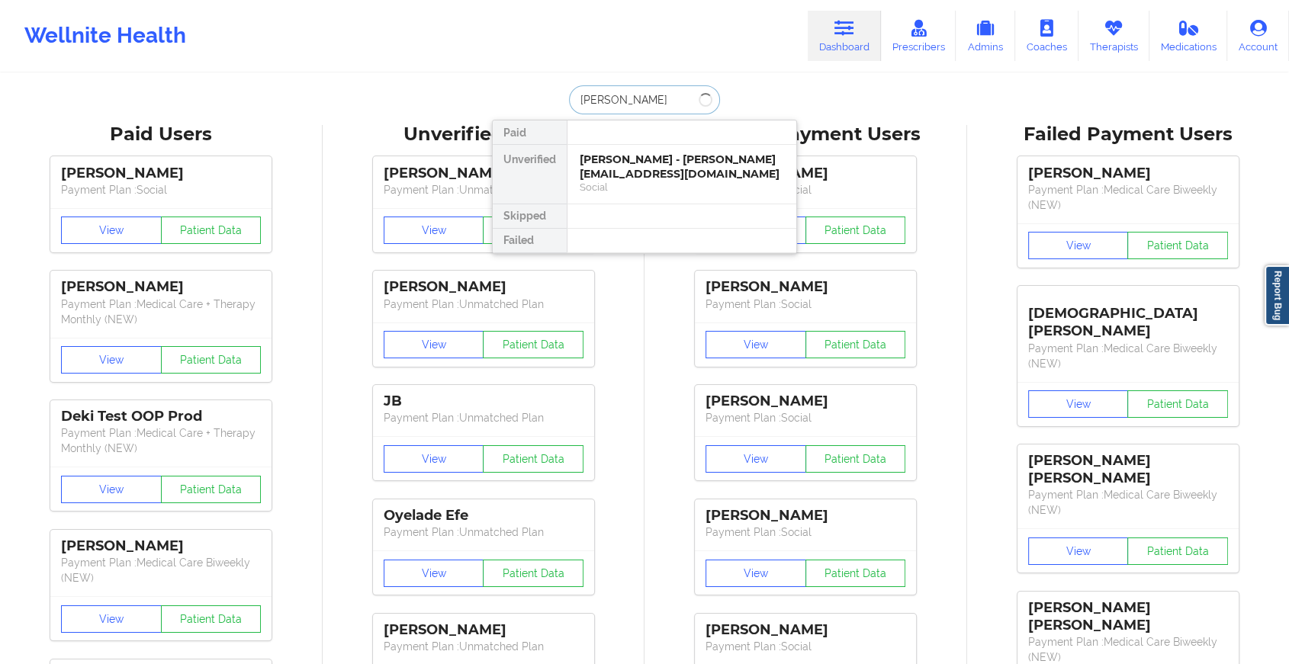
type input "[PERSON_NAME]"
click at [617, 166] on div "[PERSON_NAME] - [EMAIL_ADDRESS][DOMAIN_NAME]" at bounding box center [682, 167] width 204 height 28
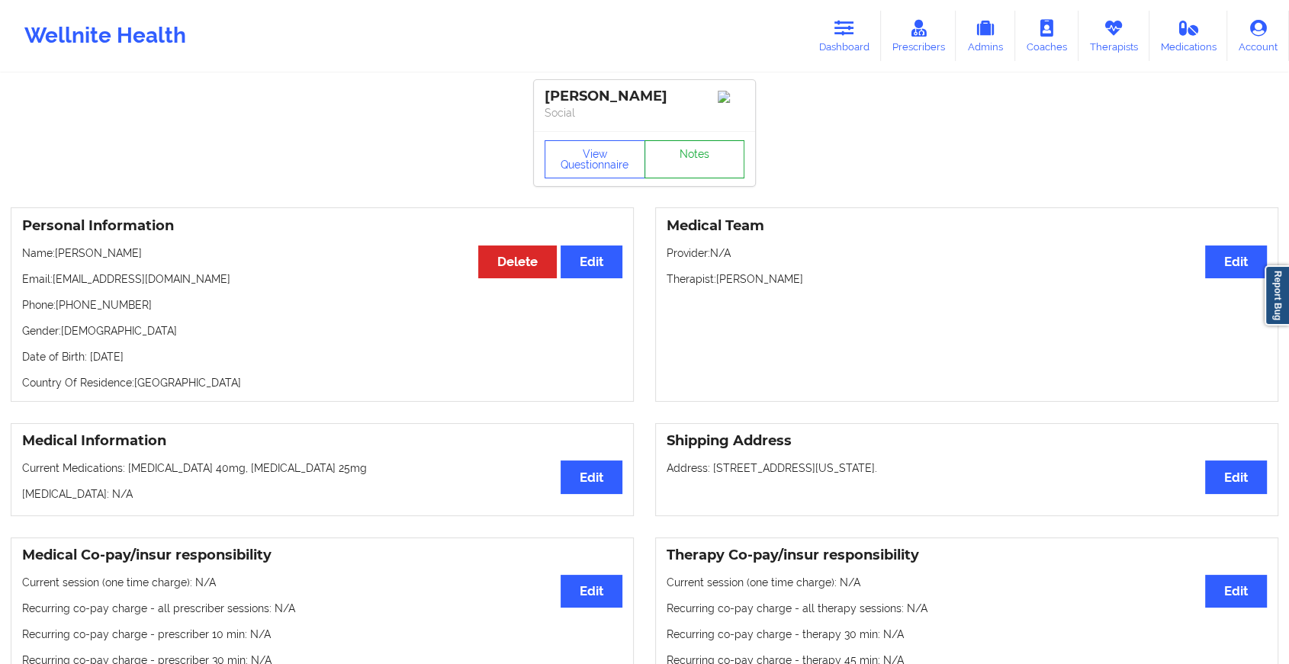
click at [676, 153] on link "Notes" at bounding box center [694, 159] width 101 height 38
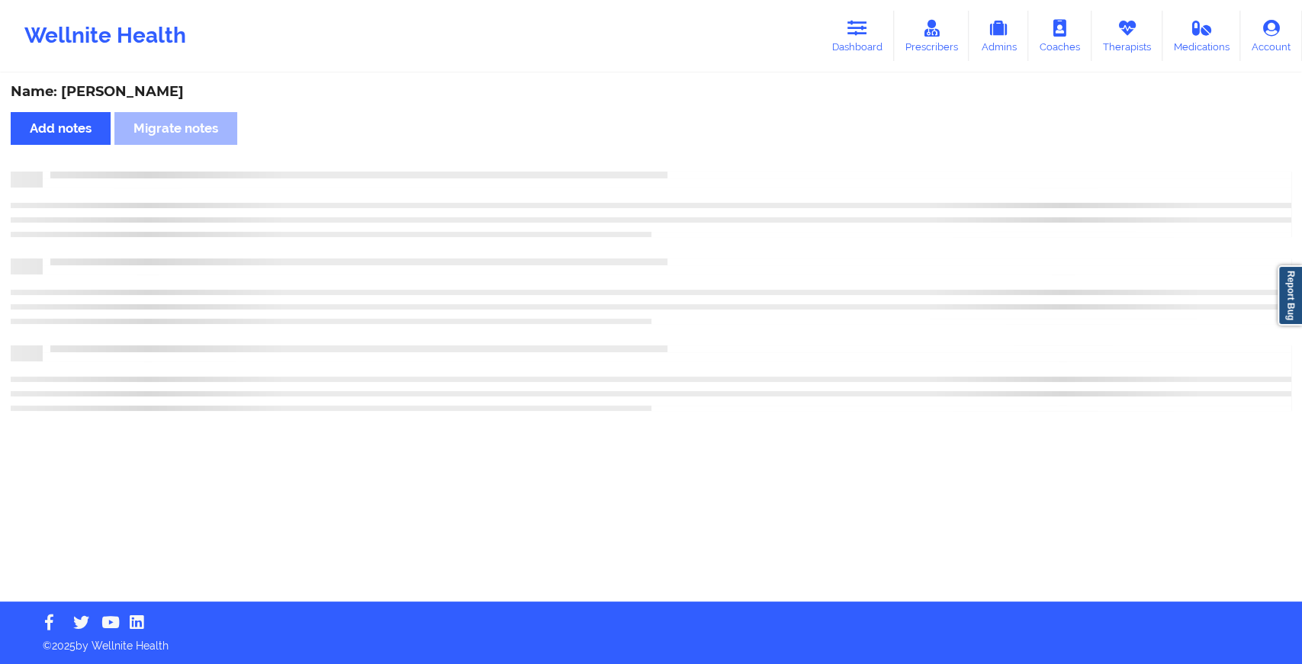
click at [676, 153] on div "Name: [PERSON_NAME] Add notes Migrate notes" at bounding box center [651, 338] width 1302 height 527
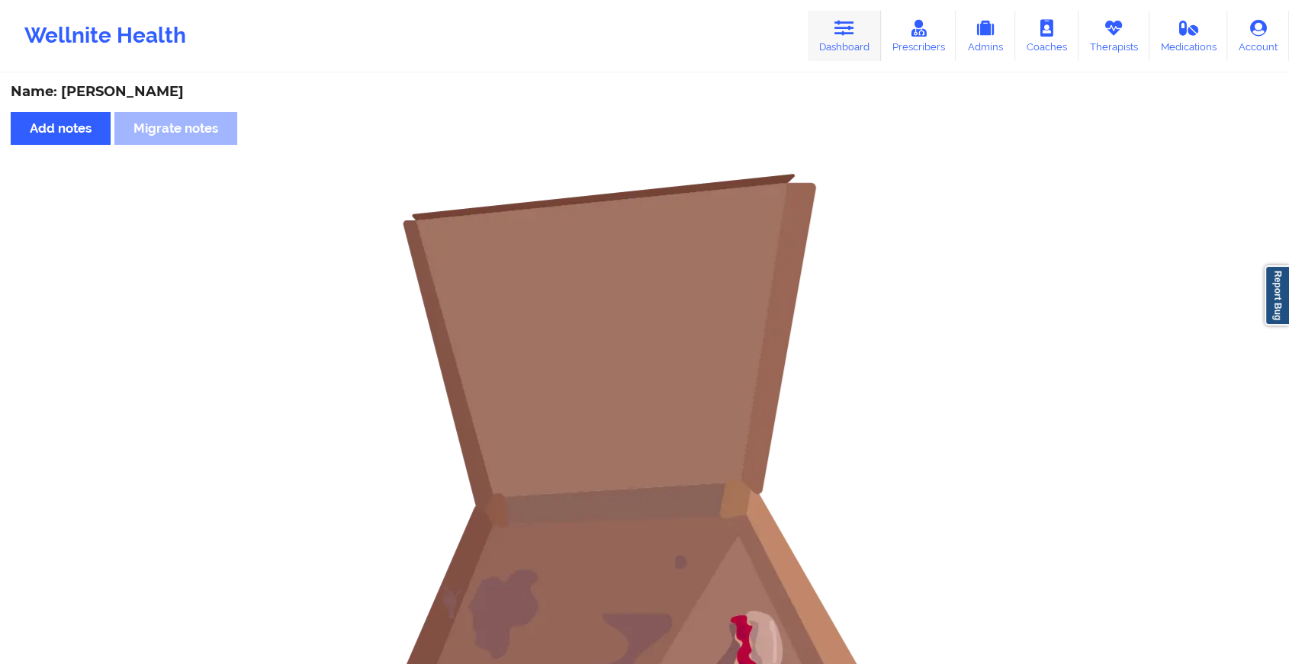
click at [853, 32] on icon at bounding box center [844, 28] width 20 height 17
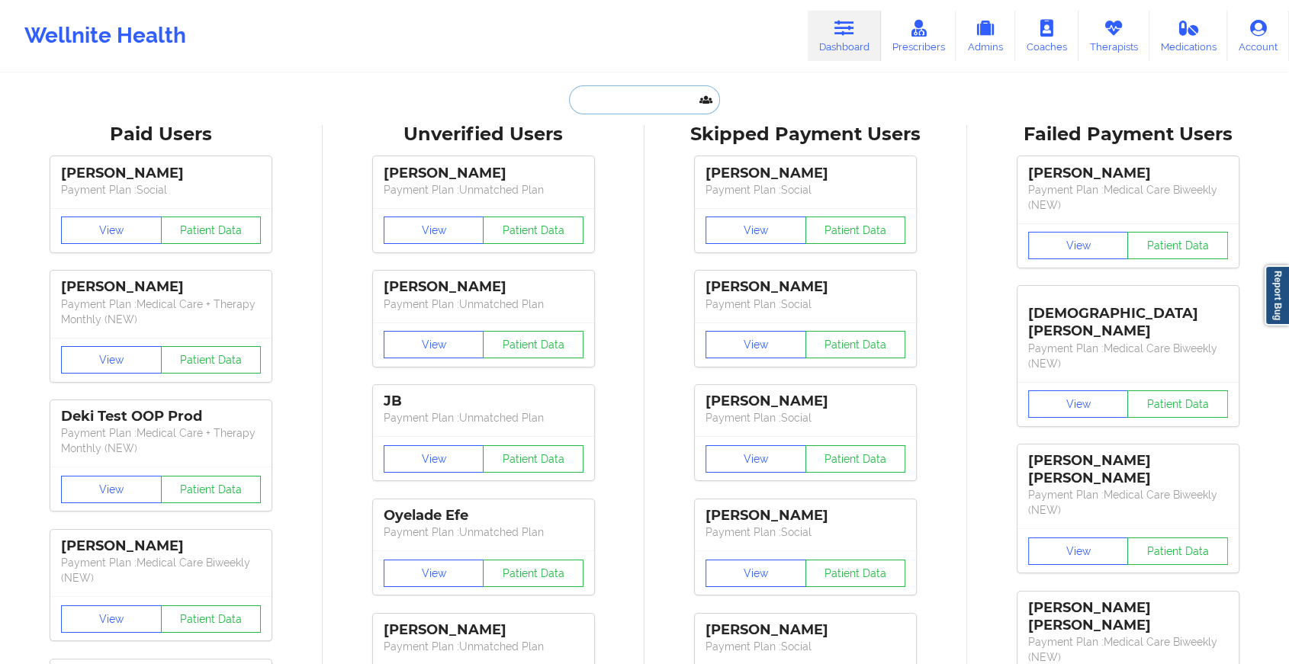
click at [625, 111] on input "text" at bounding box center [644, 99] width 151 height 29
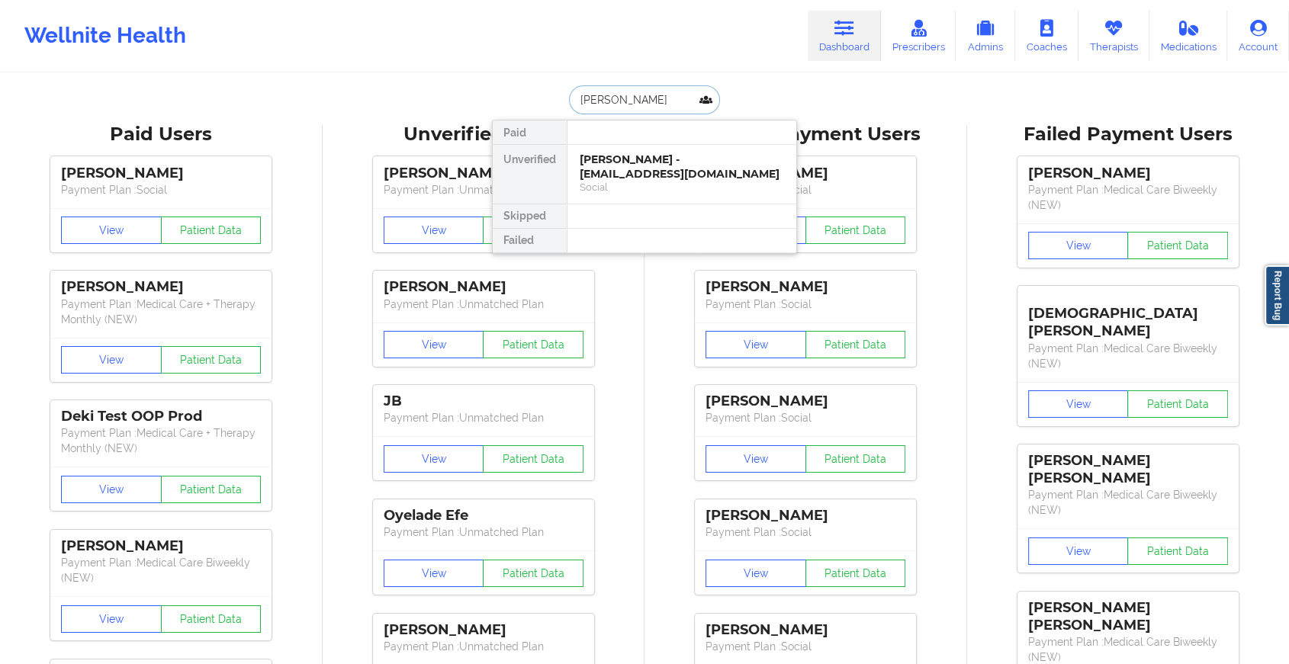
type input "[PERSON_NAME]"
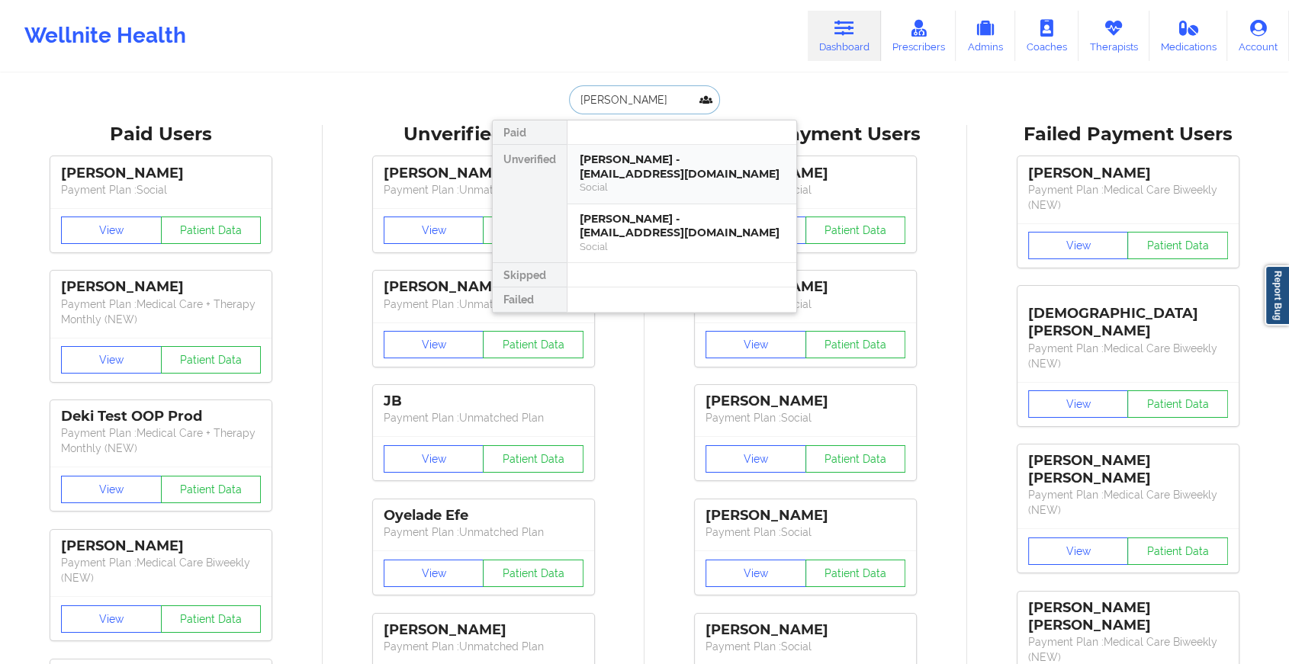
click at [644, 170] on div "[PERSON_NAME] - [EMAIL_ADDRESS][DOMAIN_NAME]" at bounding box center [682, 167] width 204 height 28
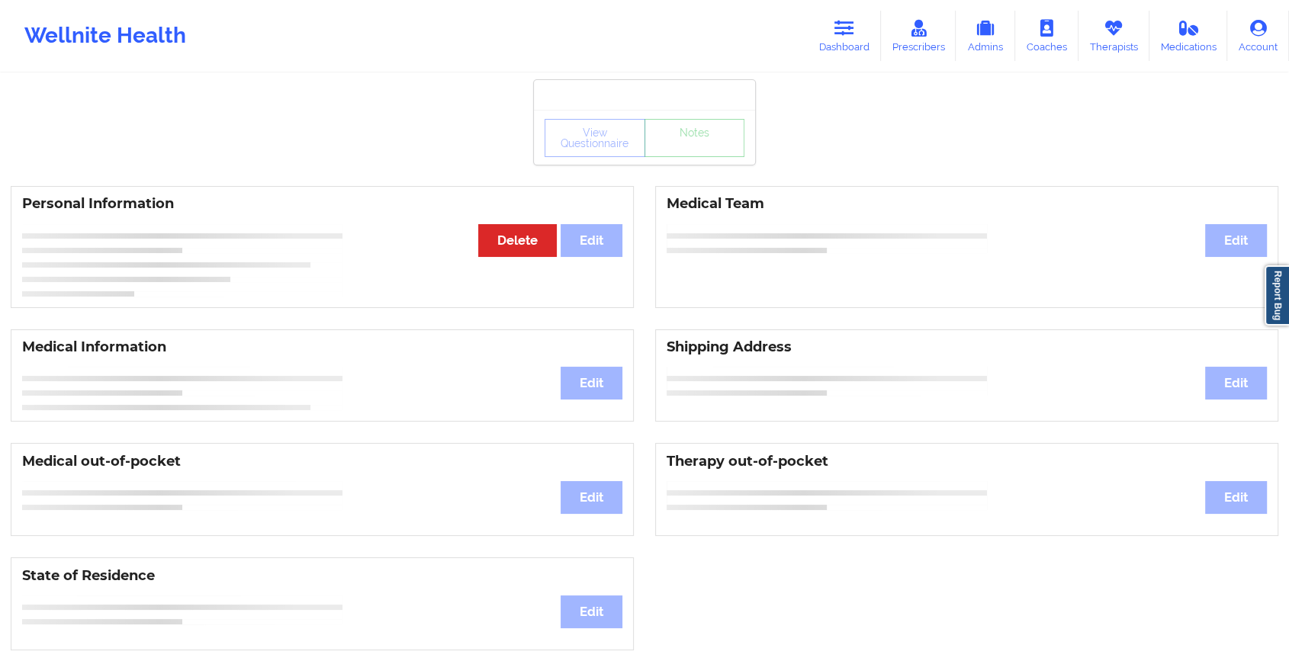
click at [690, 167] on div "View Questionnaire Notes Personal Information Edit Delete Medical Team Edit Med…" at bounding box center [644, 643] width 1289 height 1287
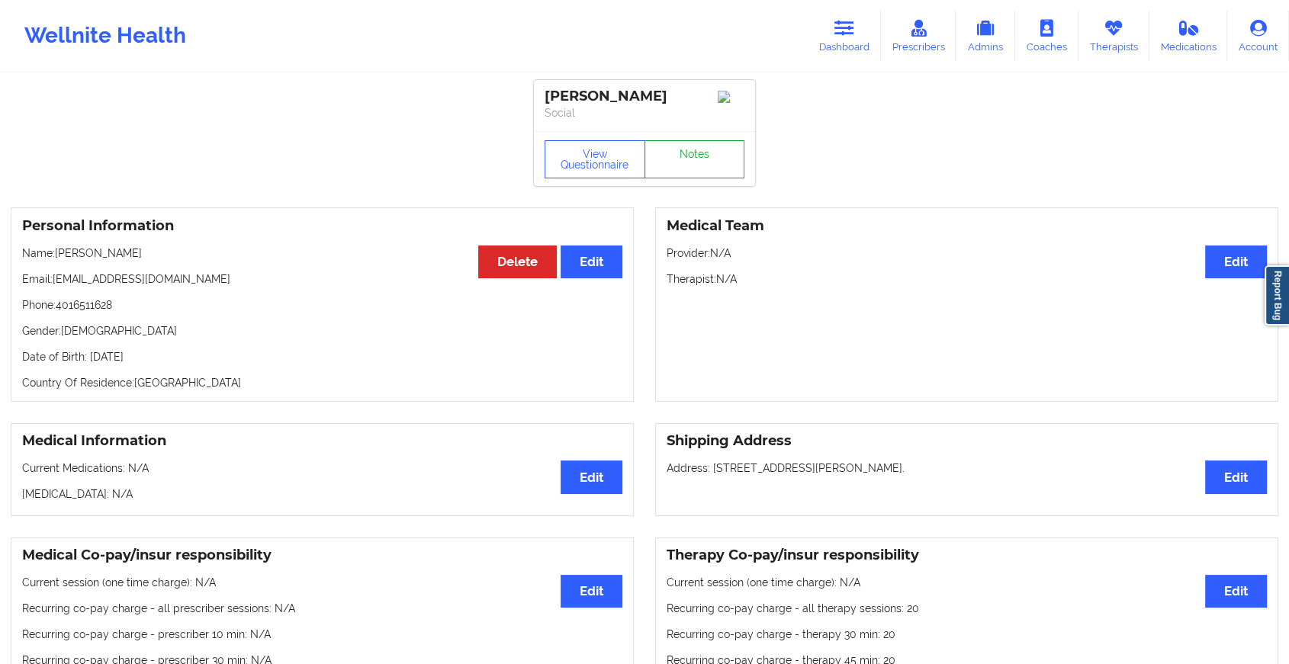
click at [690, 167] on link "Notes" at bounding box center [694, 159] width 101 height 38
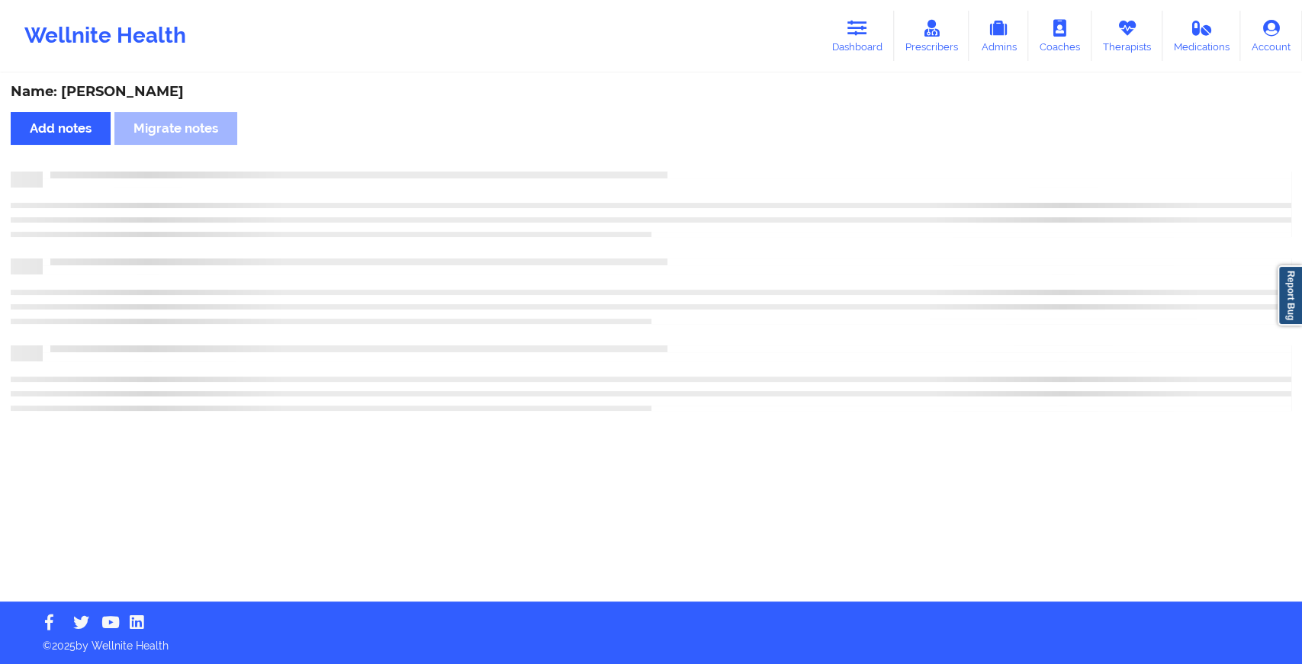
click at [690, 167] on div "Name: [PERSON_NAME] Add notes Migrate notes" at bounding box center [651, 338] width 1302 height 527
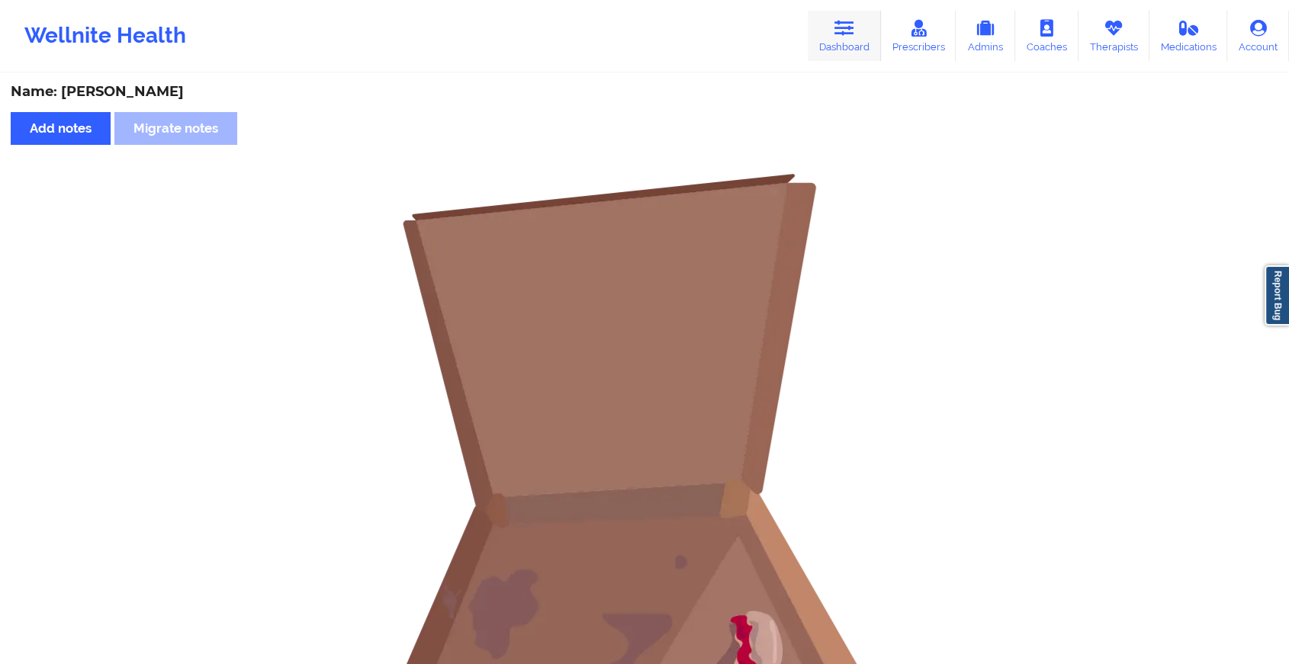
click at [813, 26] on link "Dashboard" at bounding box center [844, 36] width 73 height 50
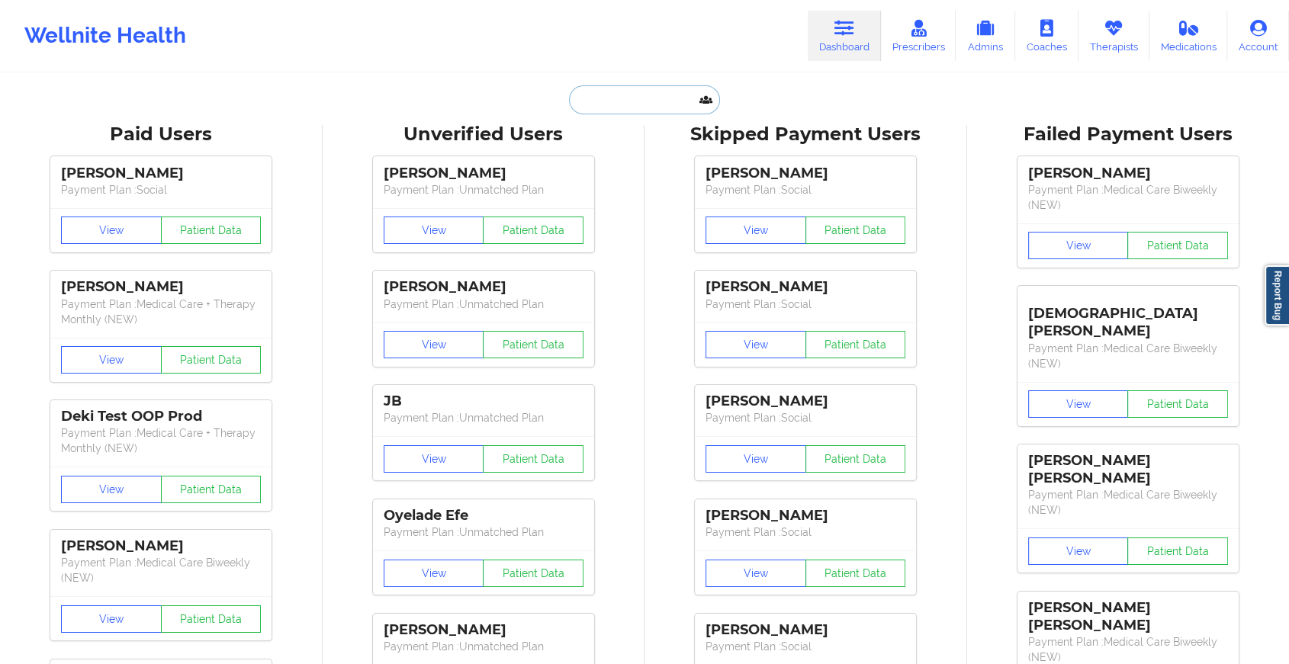
click at [632, 104] on input "text" at bounding box center [644, 99] width 151 height 29
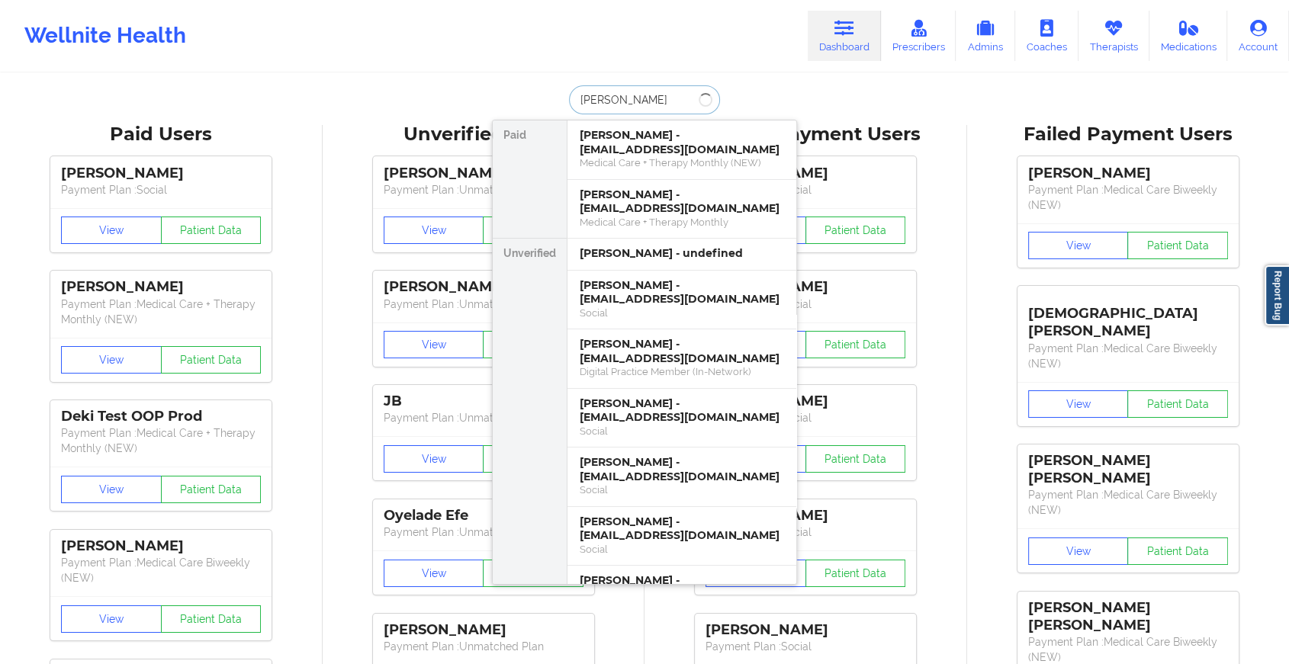
type input "[PERSON_NAME]"
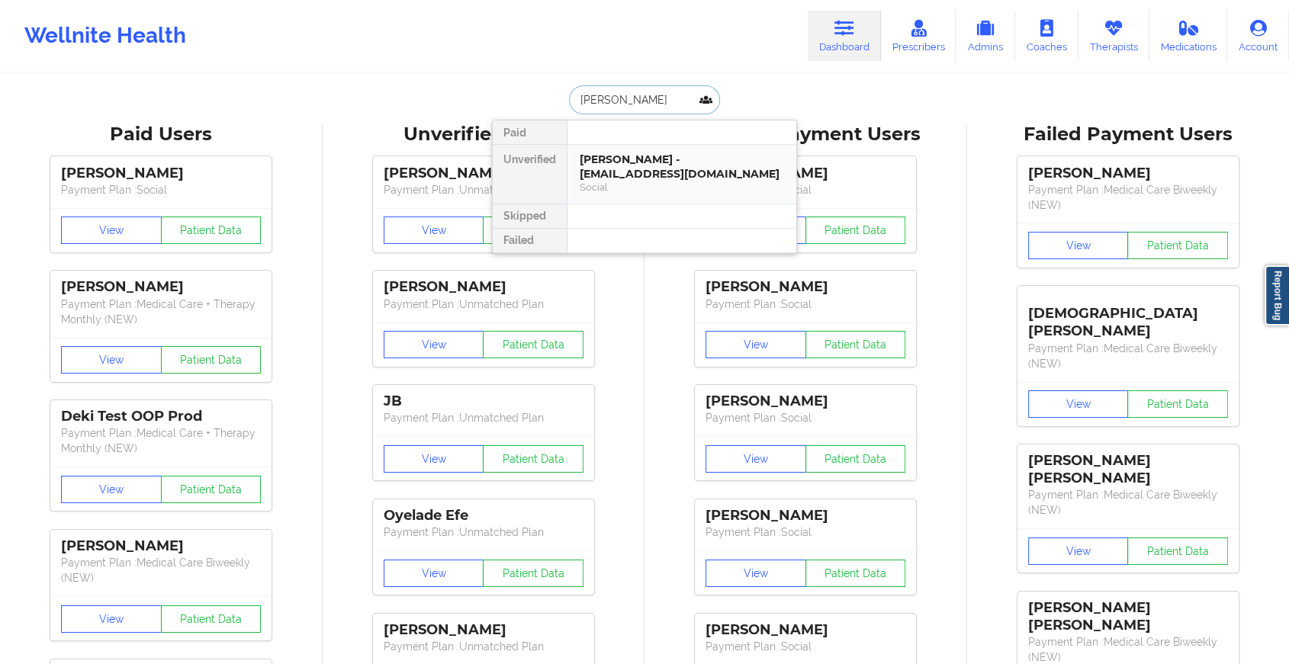
click at [644, 153] on div "[PERSON_NAME] - [EMAIL_ADDRESS][DOMAIN_NAME]" at bounding box center [682, 167] width 204 height 28
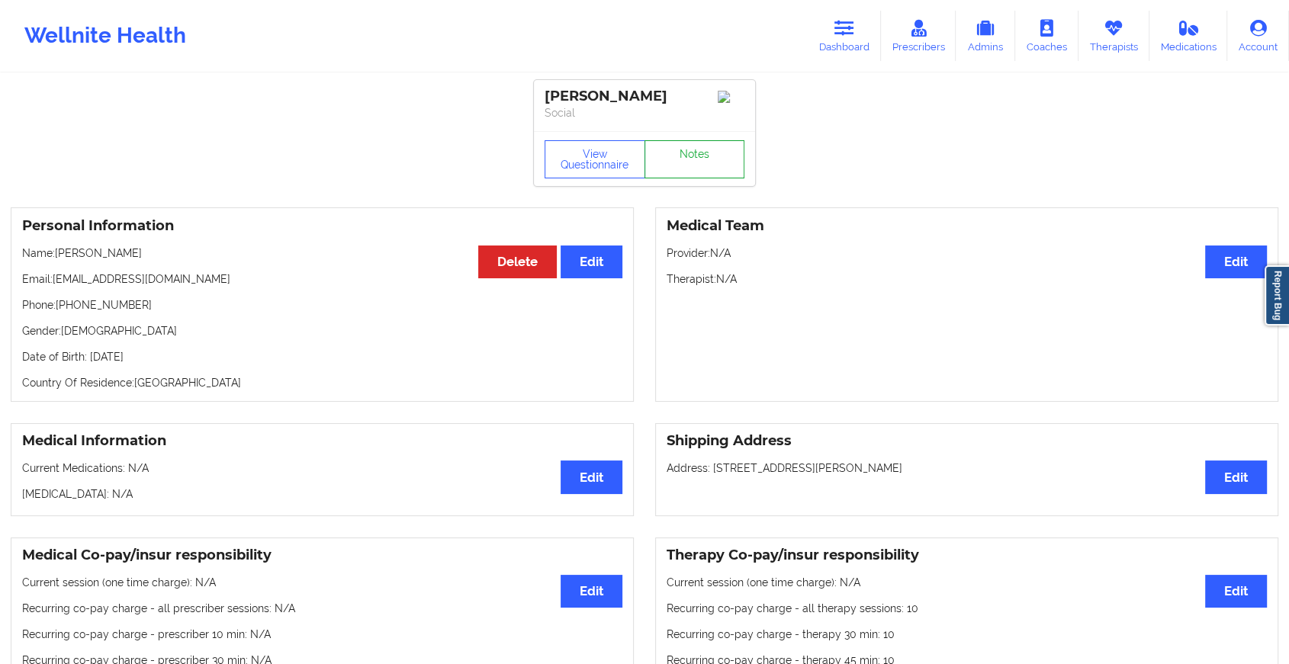
click at [691, 160] on link "Notes" at bounding box center [694, 159] width 101 height 38
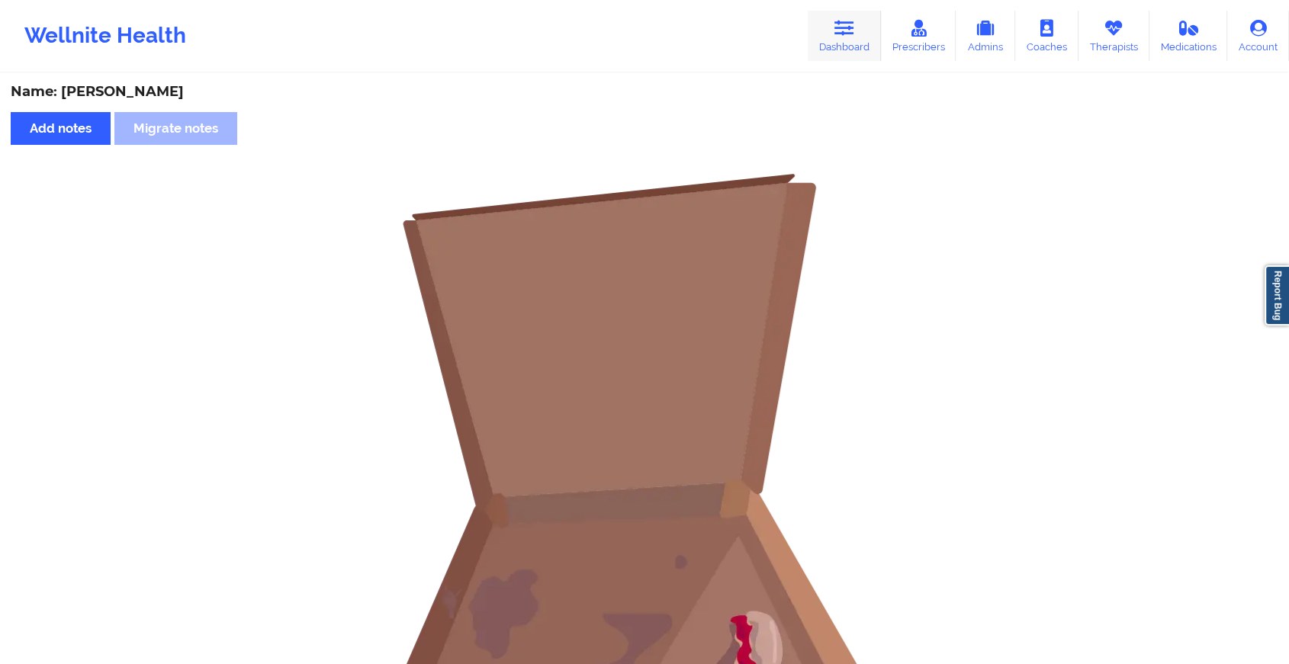
click at [845, 40] on link "Dashboard" at bounding box center [844, 36] width 73 height 50
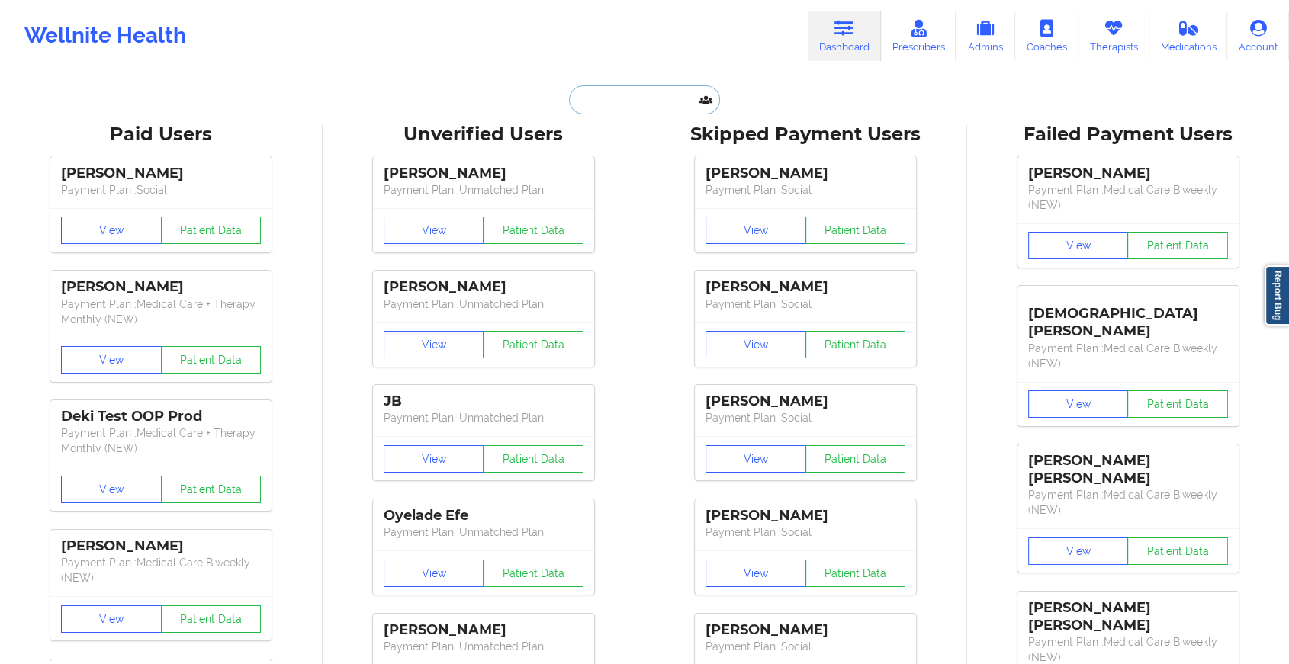
click at [626, 100] on input "text" at bounding box center [644, 99] width 151 height 29
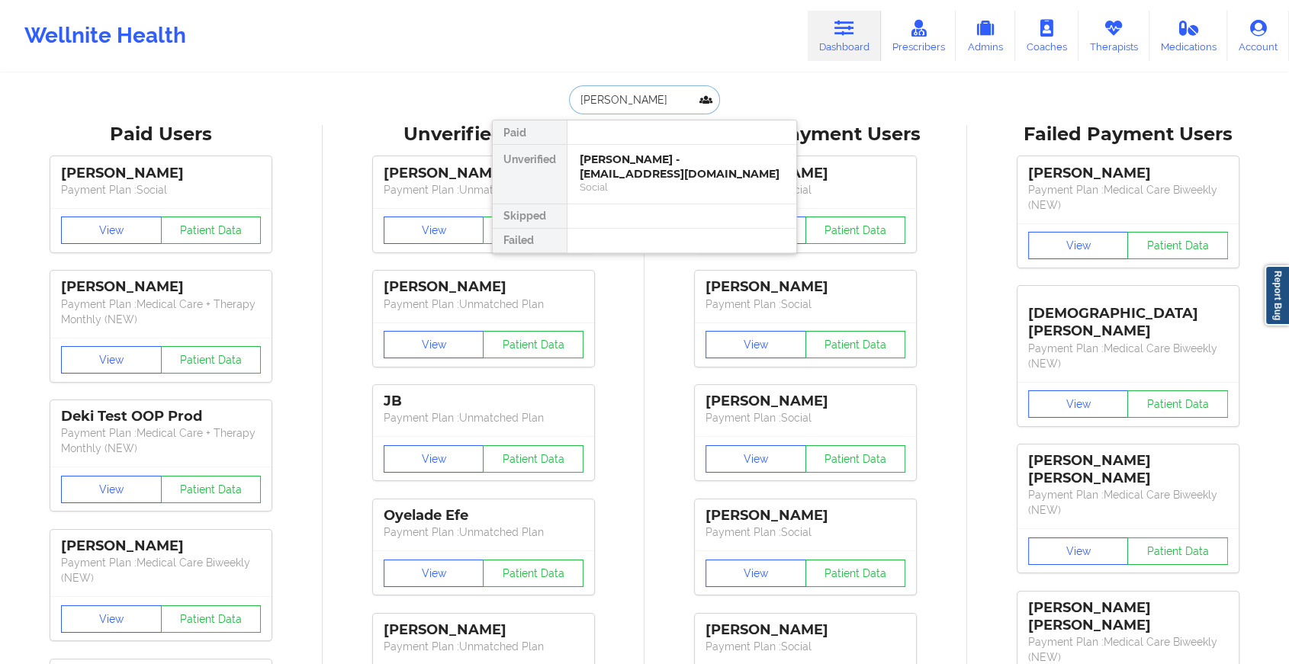
type input "[PERSON_NAME]"
click at [633, 174] on div "[PERSON_NAME] - [EMAIL_ADDRESS][DOMAIN_NAME]" at bounding box center [682, 167] width 204 height 28
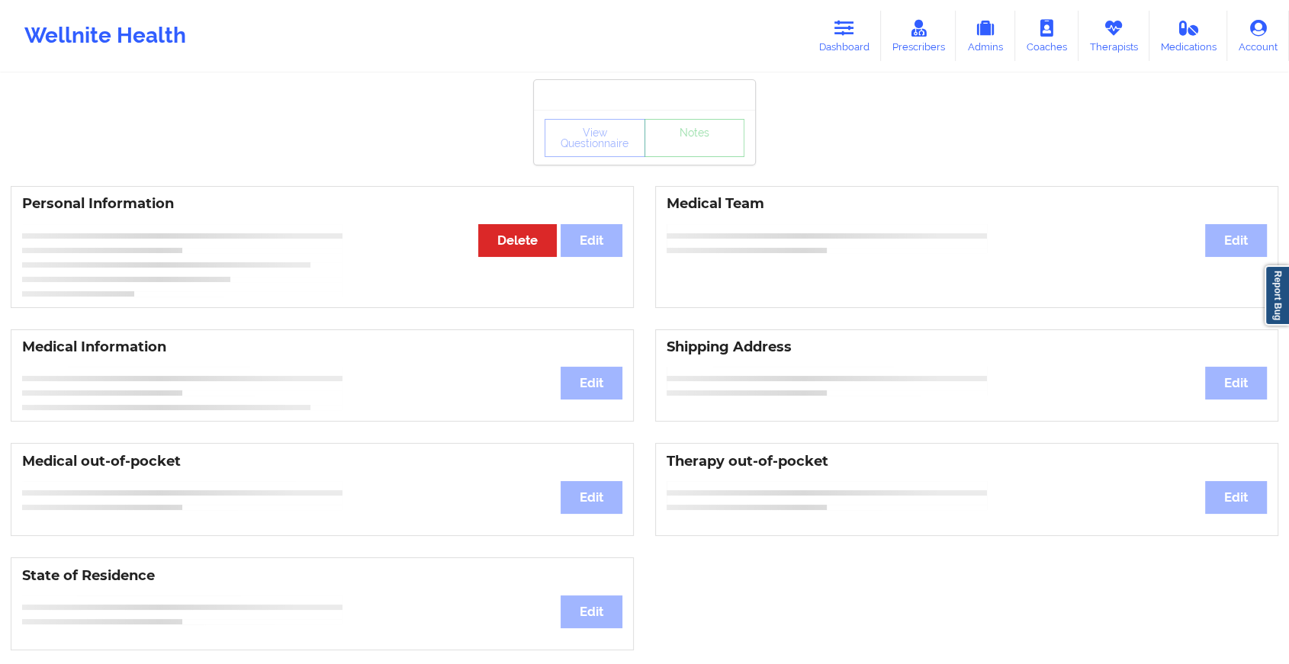
click at [671, 161] on div "View Questionnaire Notes" at bounding box center [644, 137] width 221 height 55
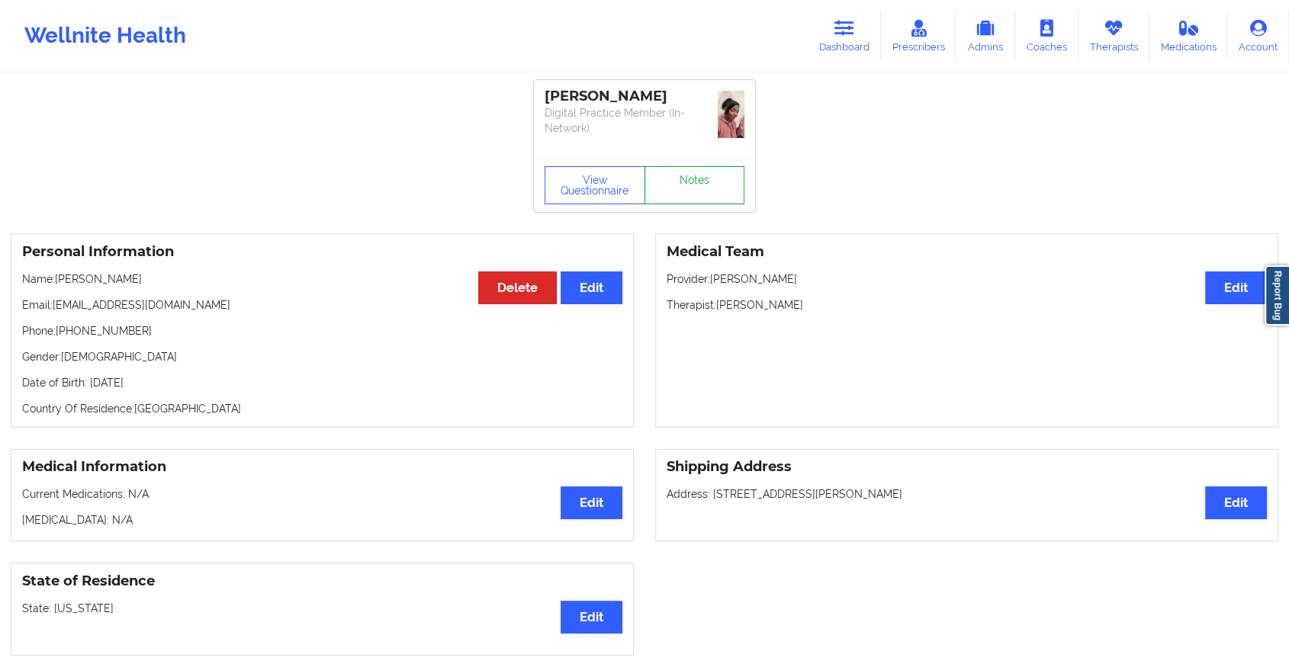
click at [671, 166] on link "Notes" at bounding box center [694, 185] width 101 height 38
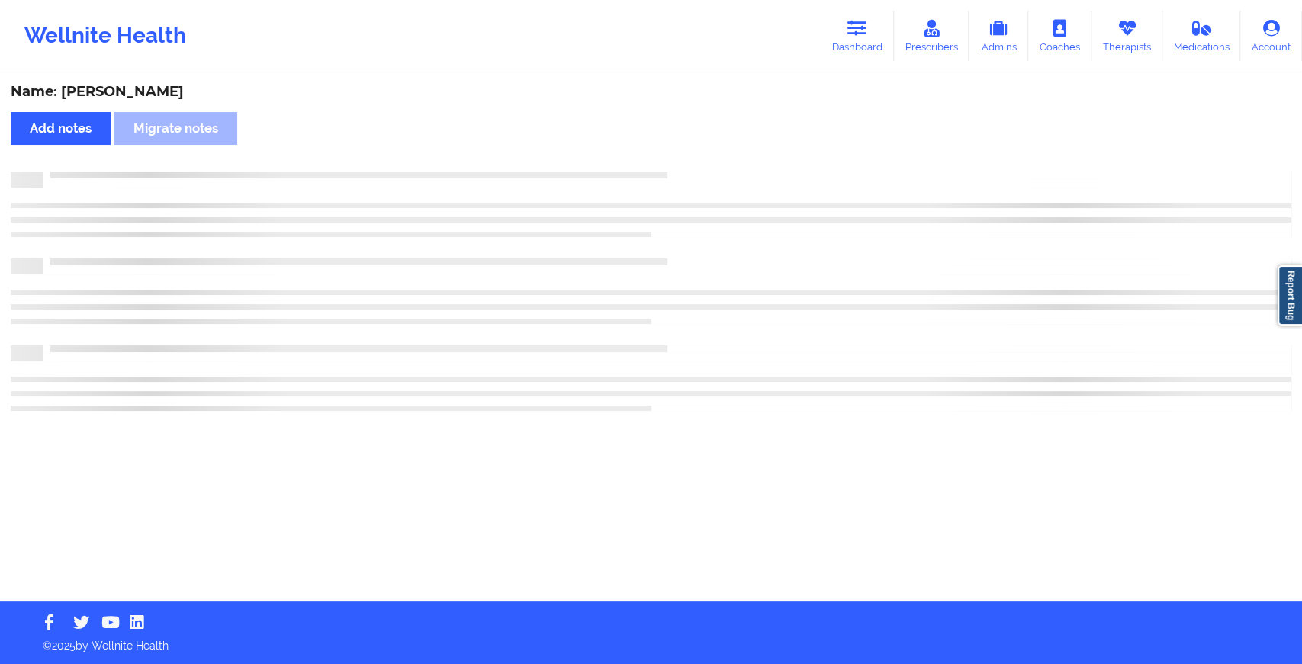
click at [671, 161] on div "Name: [PERSON_NAME] Add notes Migrate notes" at bounding box center [651, 338] width 1302 height 527
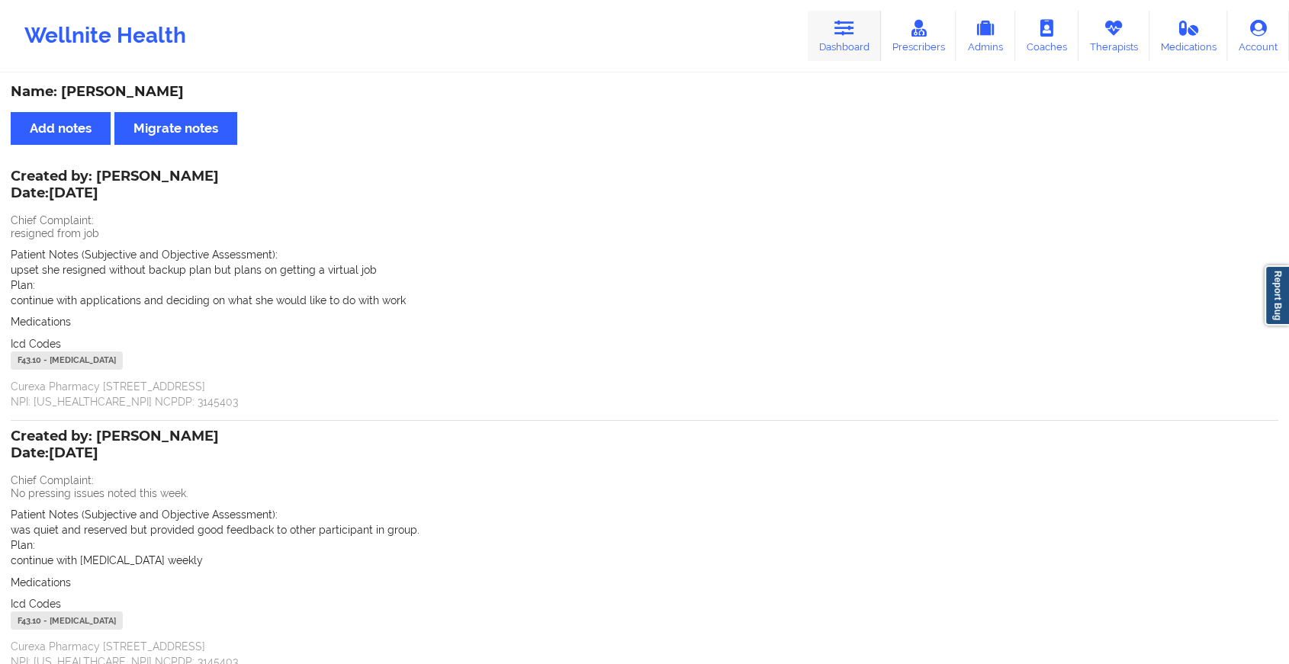
click at [853, 14] on link "Dashboard" at bounding box center [844, 36] width 73 height 50
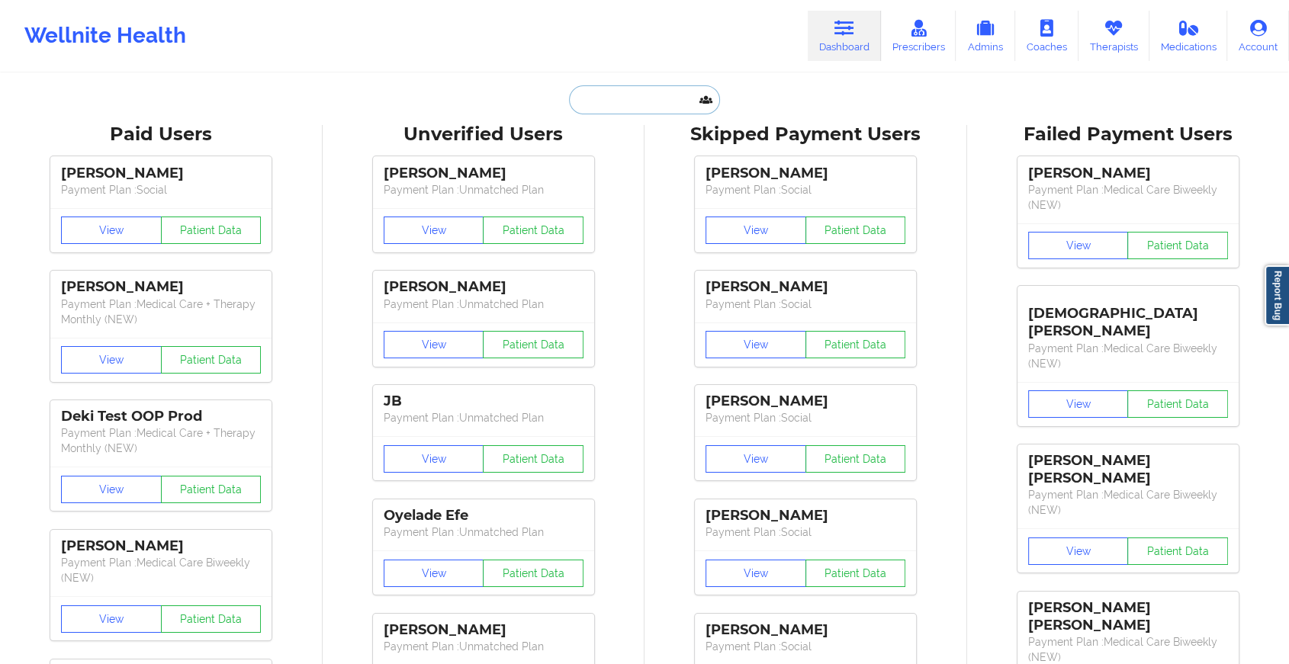
click at [640, 88] on input "text" at bounding box center [644, 99] width 151 height 29
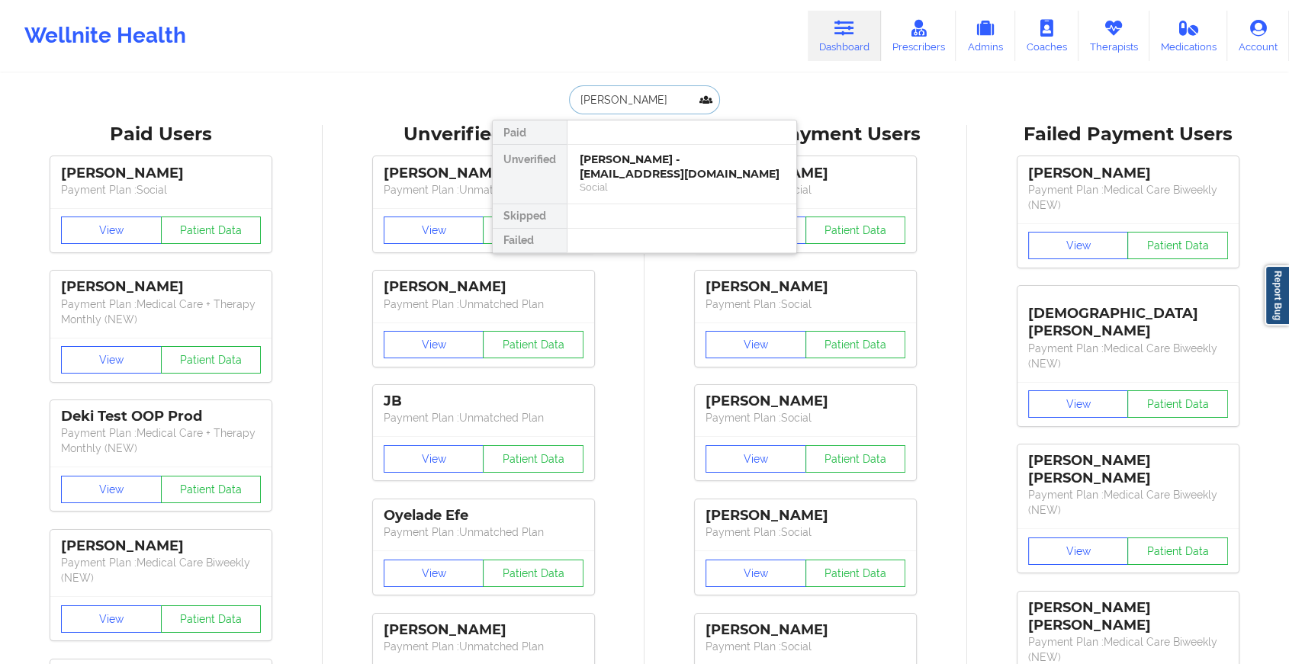
type input "[PERSON_NAME]"
click at [619, 162] on div "[PERSON_NAME] - [EMAIL_ADDRESS][DOMAIN_NAME]" at bounding box center [682, 167] width 204 height 28
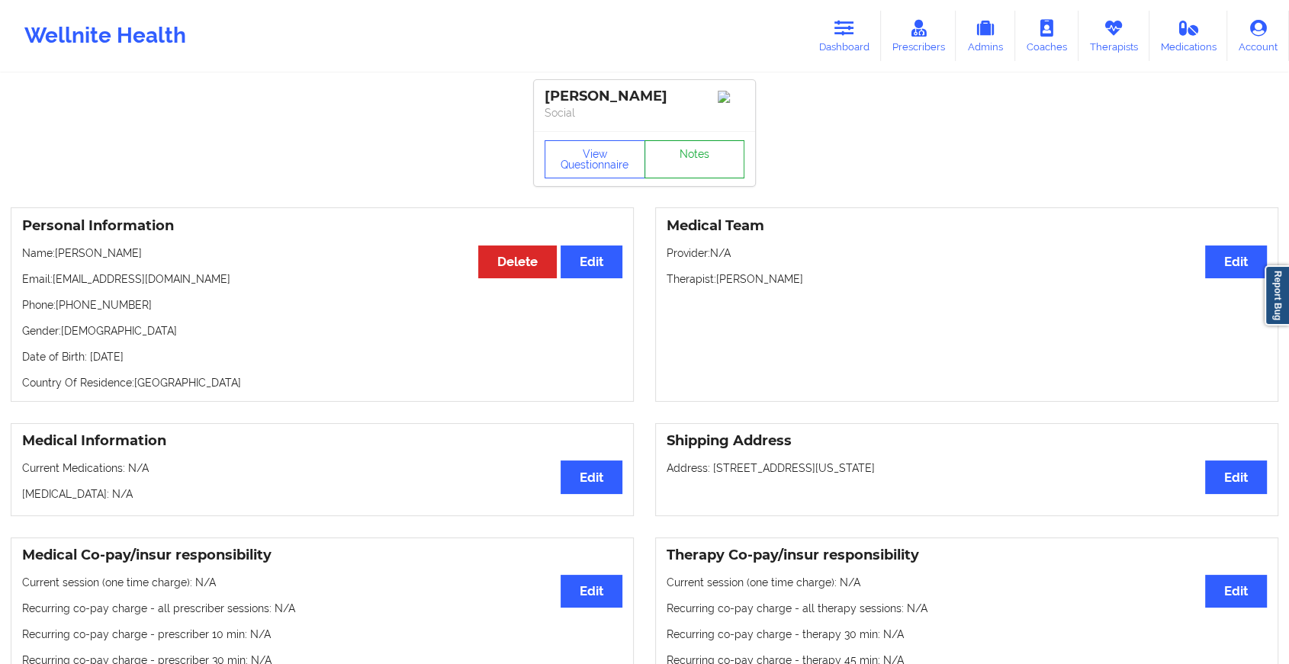
click at [681, 166] on link "Notes" at bounding box center [694, 159] width 101 height 38
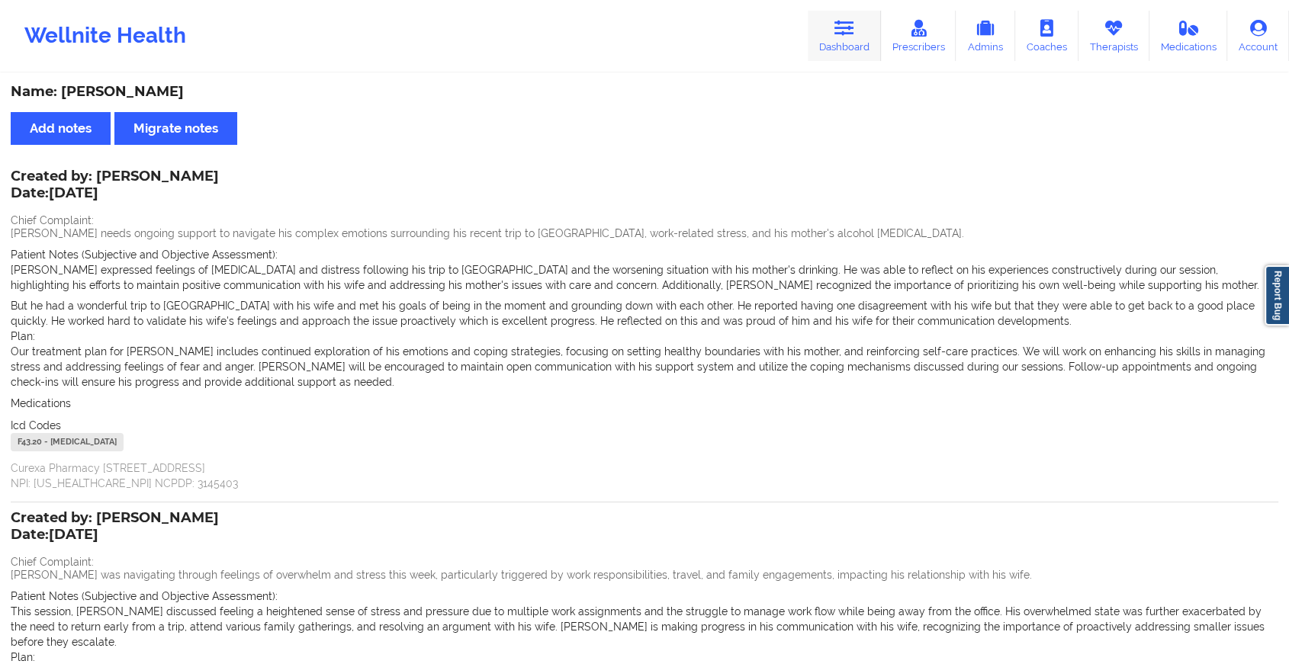
click at [847, 11] on link "Dashboard" at bounding box center [844, 36] width 73 height 50
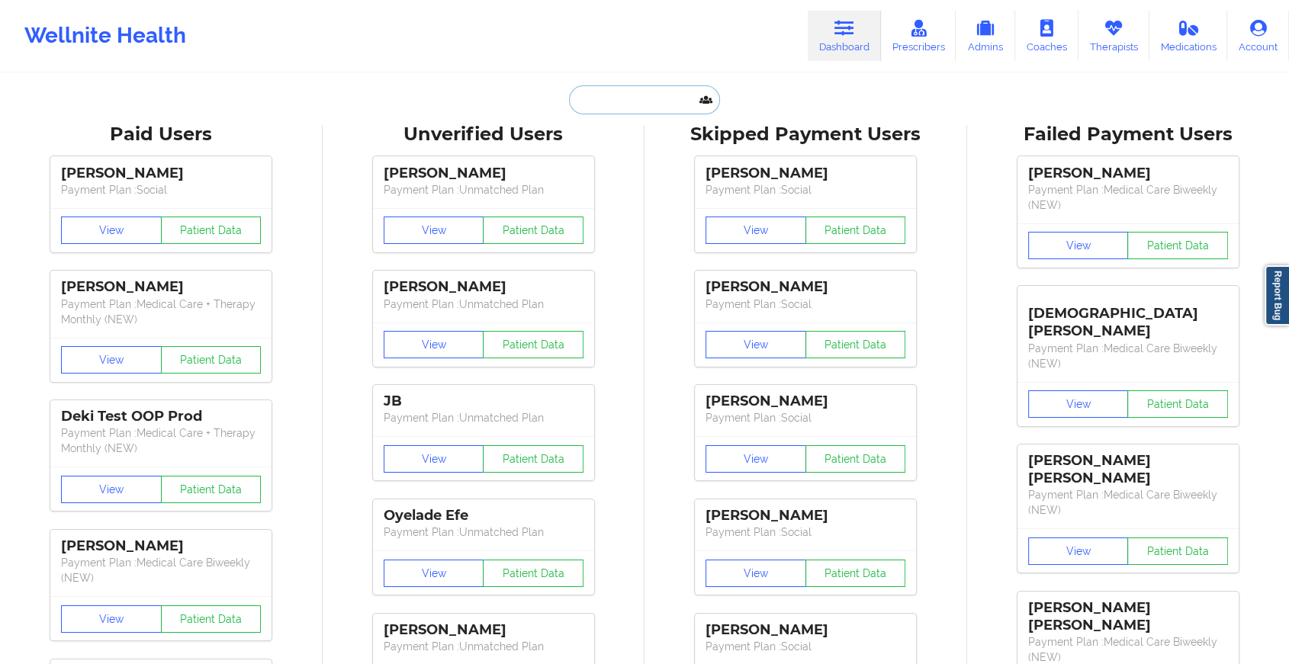
click at [593, 104] on input "text" at bounding box center [644, 99] width 151 height 29
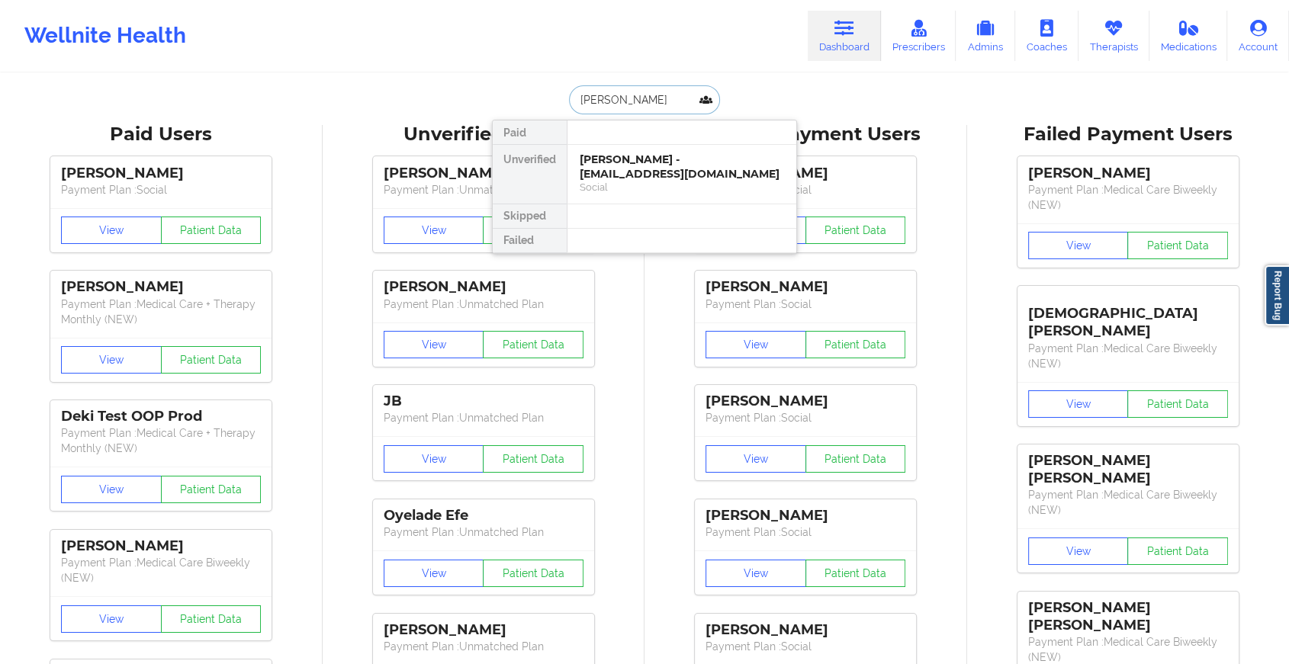
type input "[PERSON_NAME]"
click at [631, 171] on div "[PERSON_NAME] - [EMAIL_ADDRESS][DOMAIN_NAME]" at bounding box center [682, 167] width 204 height 28
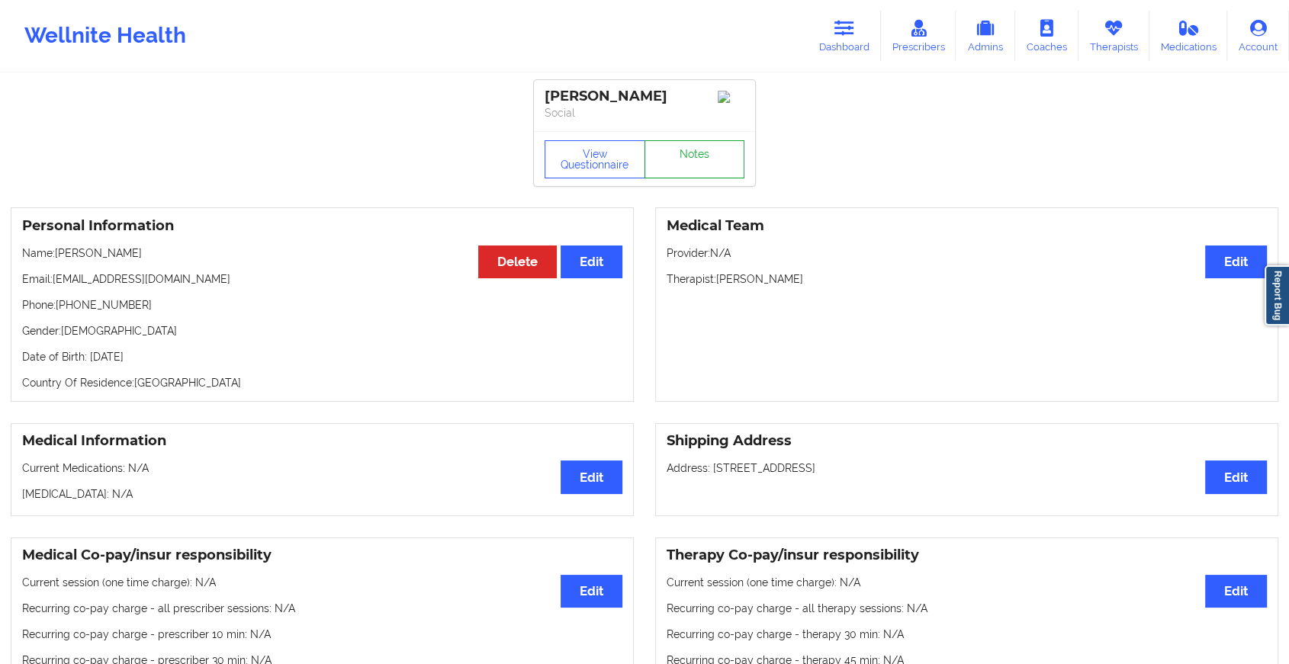
click at [695, 159] on link "Notes" at bounding box center [694, 159] width 101 height 38
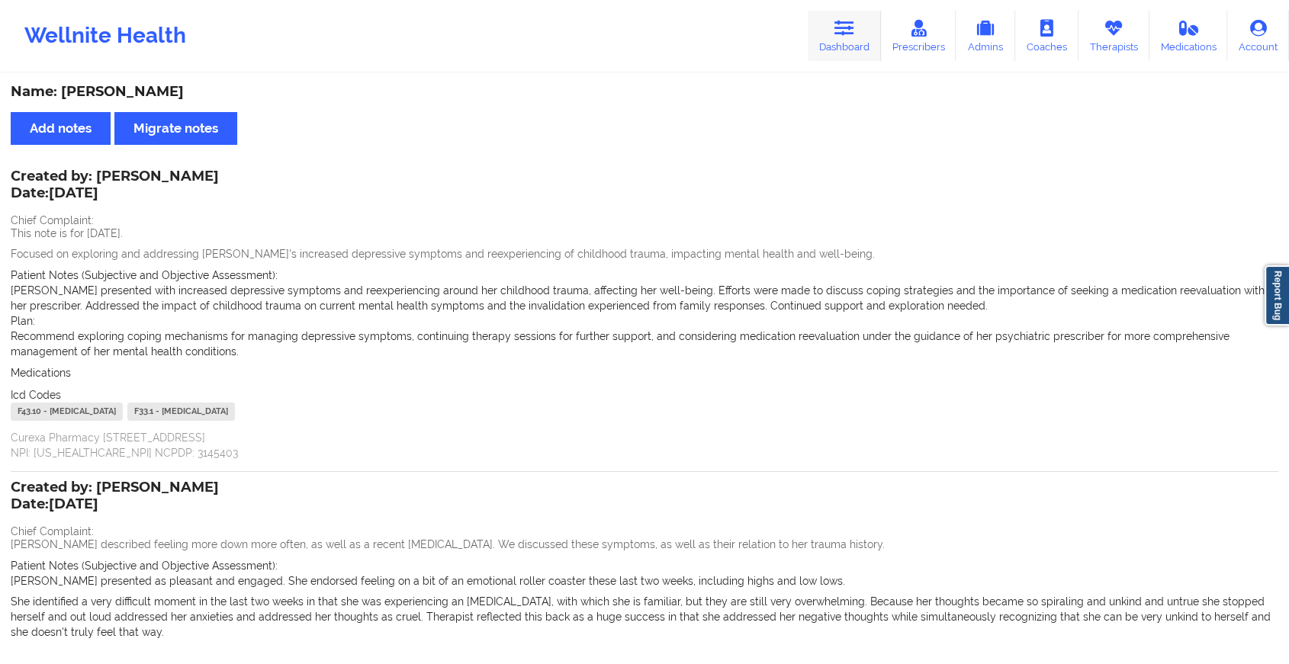
click at [838, 31] on icon at bounding box center [844, 28] width 20 height 17
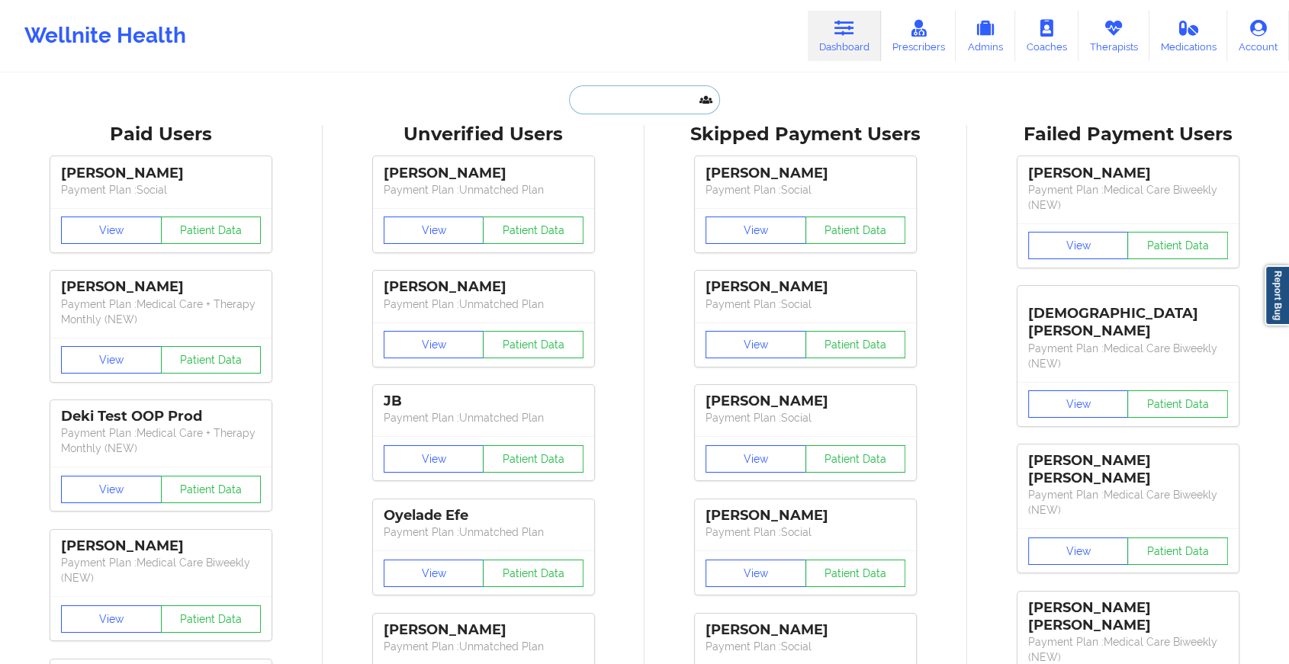
click at [617, 97] on input "text" at bounding box center [644, 99] width 151 height 29
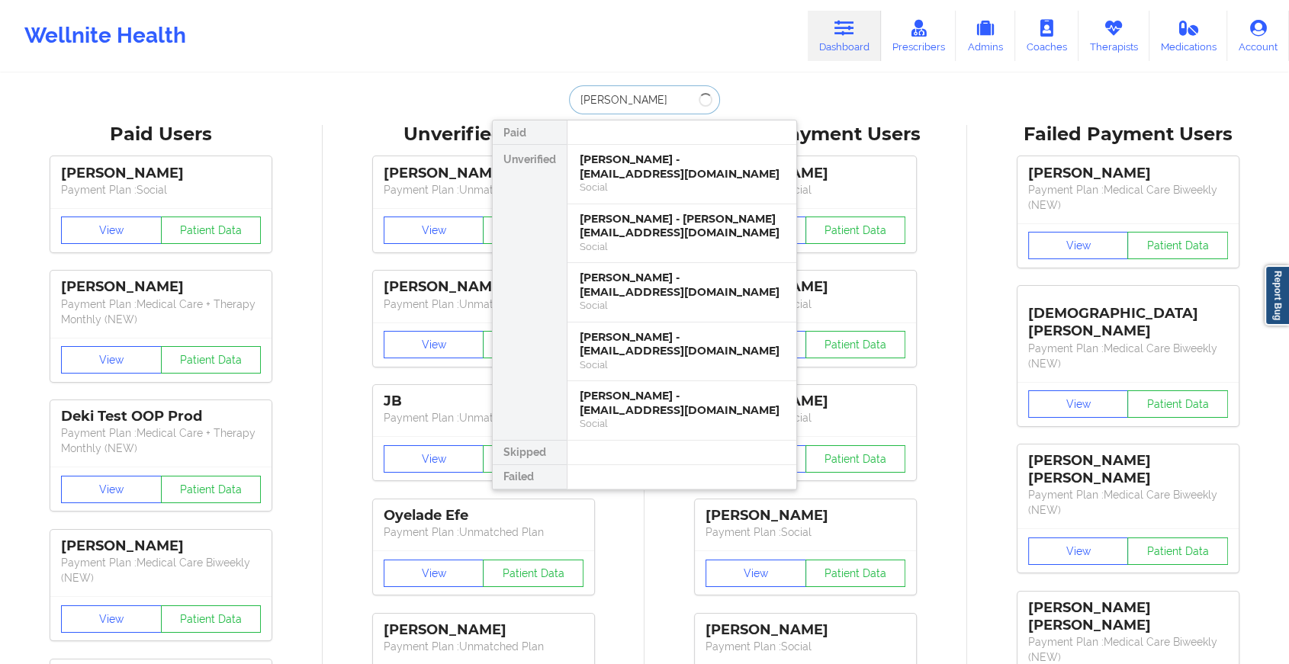
type input "[PERSON_NAME]"
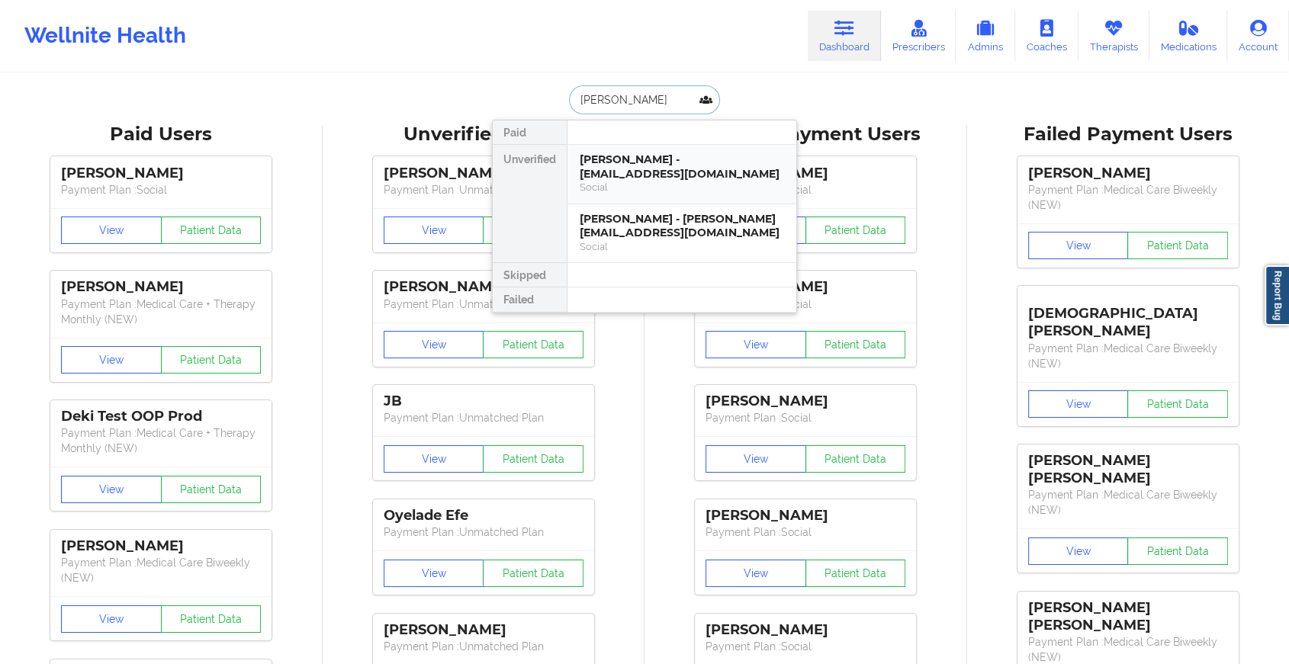
click at [697, 170] on div "[PERSON_NAME] - [EMAIL_ADDRESS][DOMAIN_NAME]" at bounding box center [682, 167] width 204 height 28
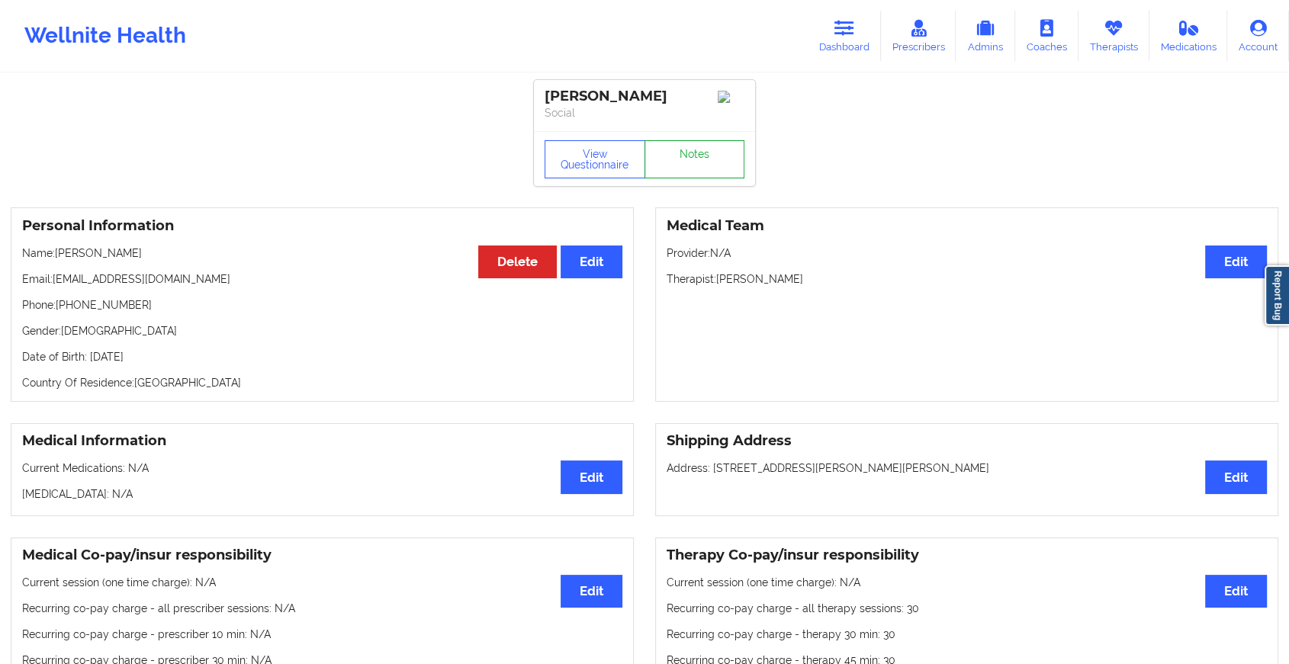
click at [698, 164] on link "Notes" at bounding box center [694, 159] width 101 height 38
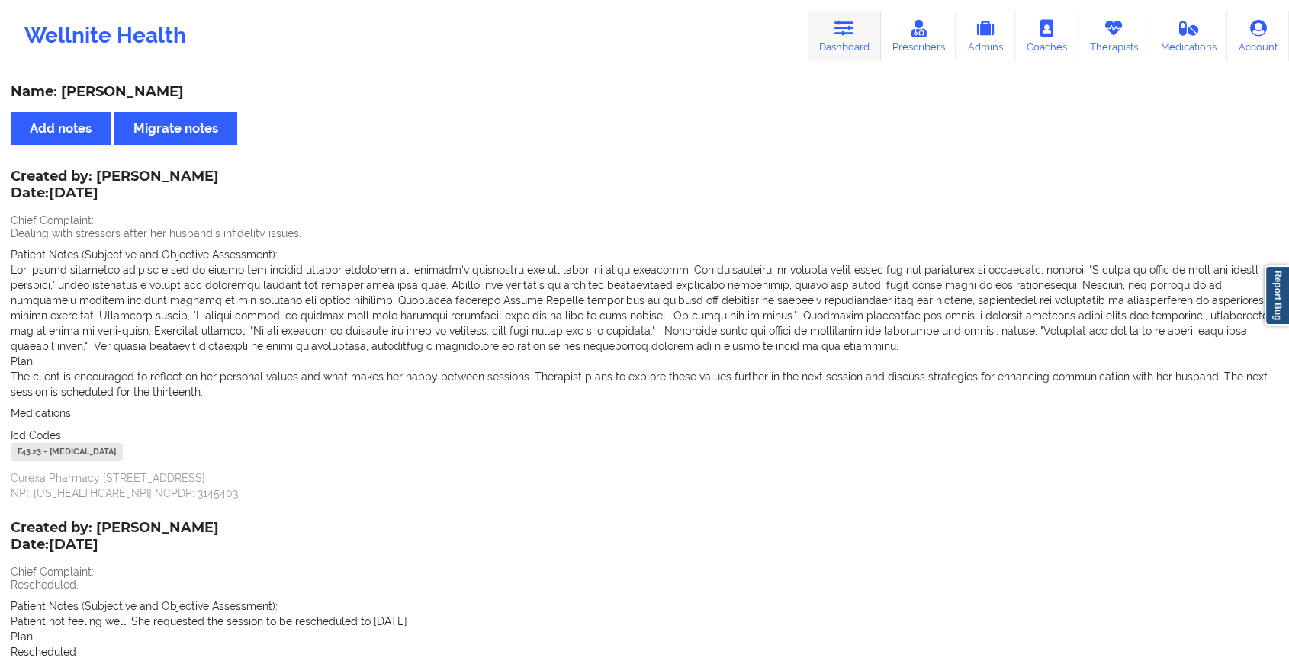
click at [847, 30] on icon at bounding box center [844, 28] width 20 height 17
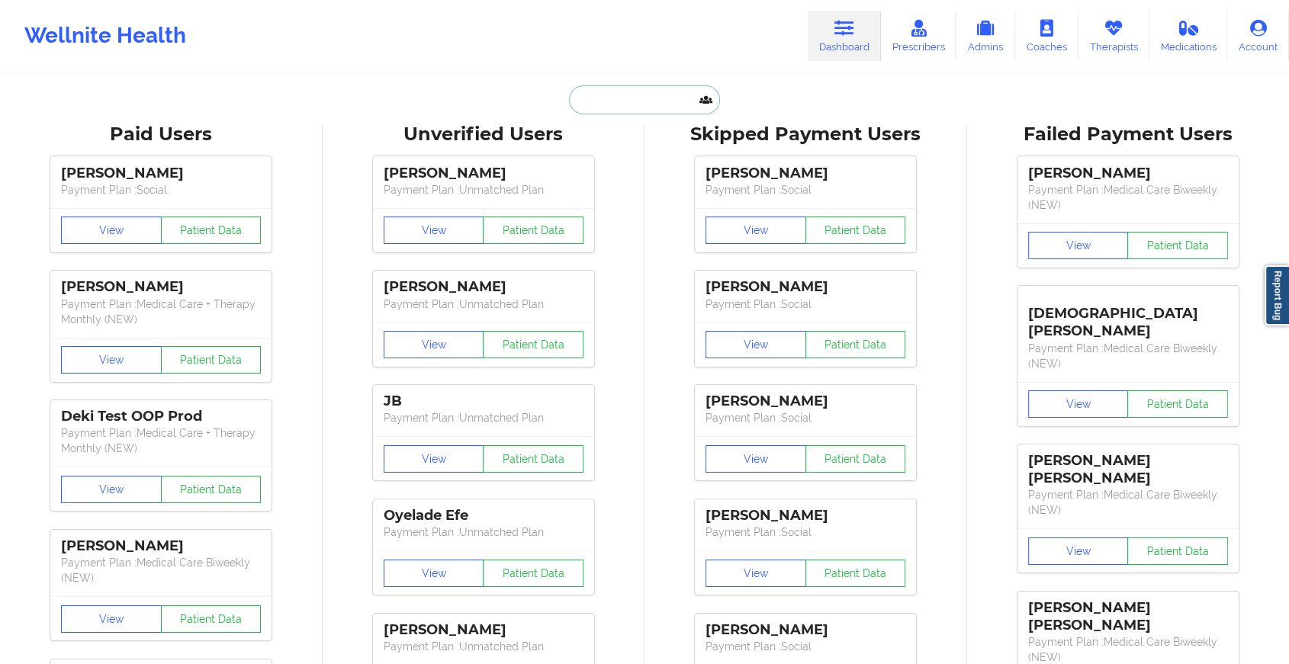
click at [627, 99] on input "text" at bounding box center [644, 99] width 151 height 29
type input "h"
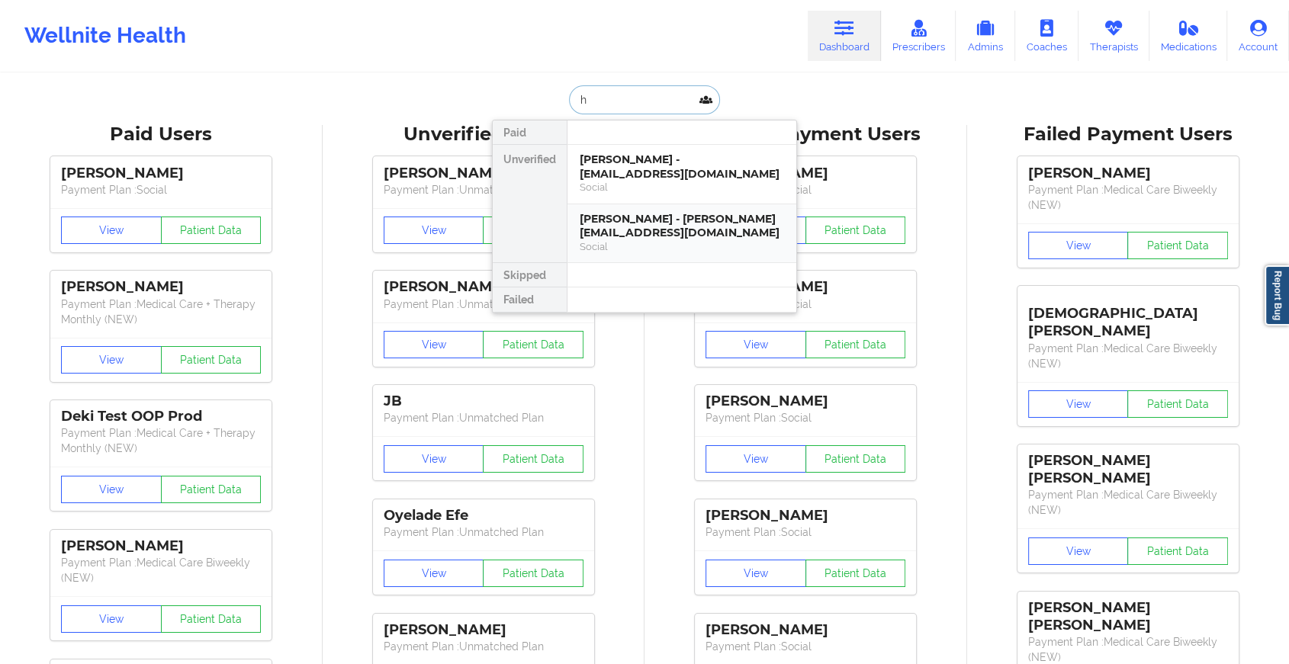
click at [660, 231] on div "[PERSON_NAME] - [PERSON_NAME][EMAIL_ADDRESS][DOMAIN_NAME]" at bounding box center [682, 226] width 204 height 28
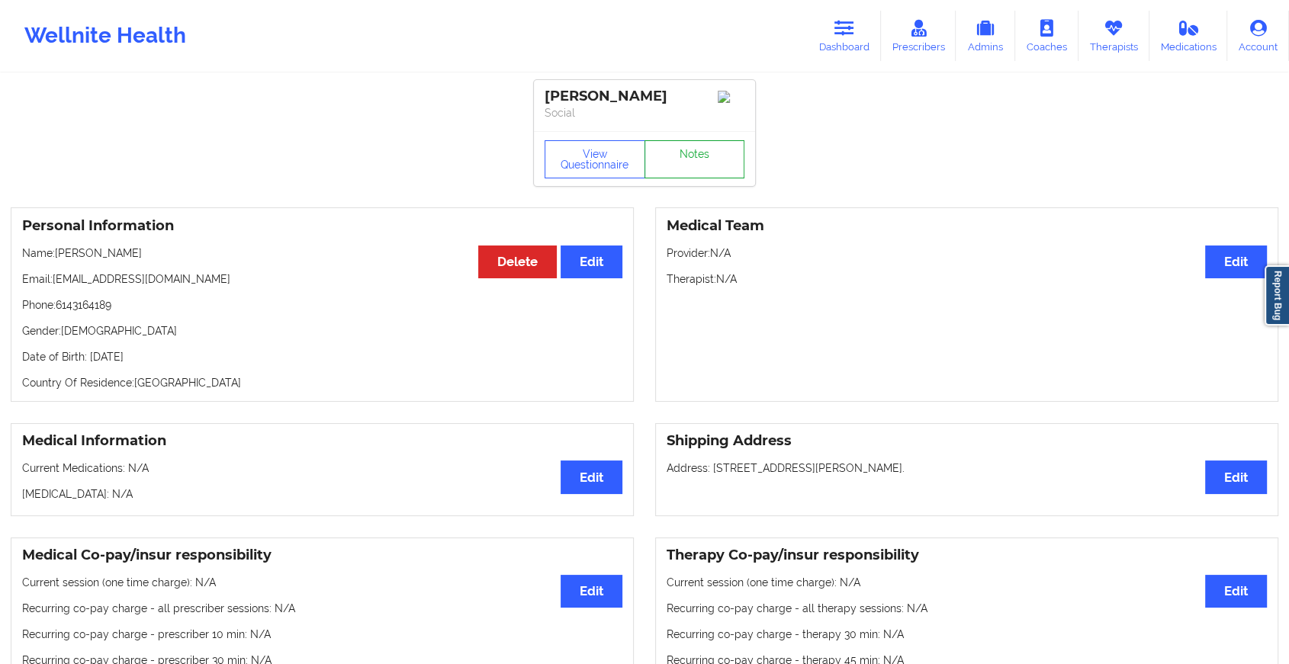
click at [710, 175] on link "Notes" at bounding box center [694, 159] width 101 height 38
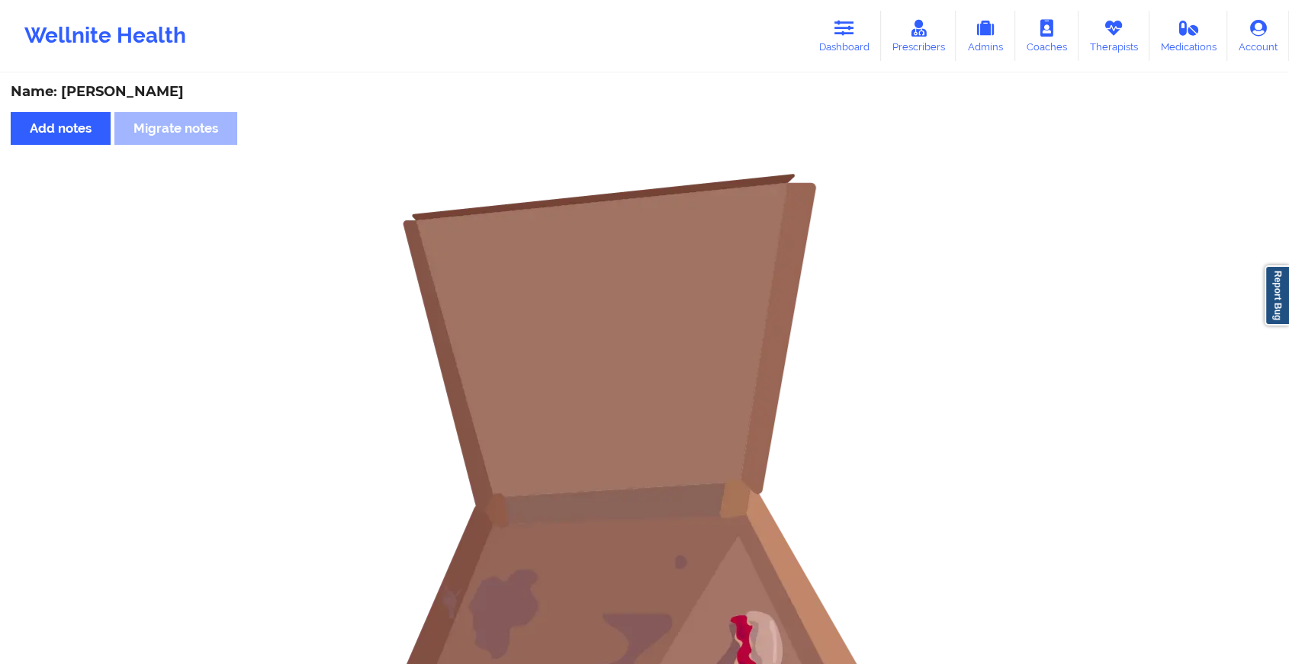
click at [845, 6] on div "Wellnite Health Dashboard Prescribers Admins Coaches Therapists Medications Acc…" at bounding box center [644, 35] width 1289 height 61
click at [841, 24] on icon at bounding box center [844, 28] width 20 height 17
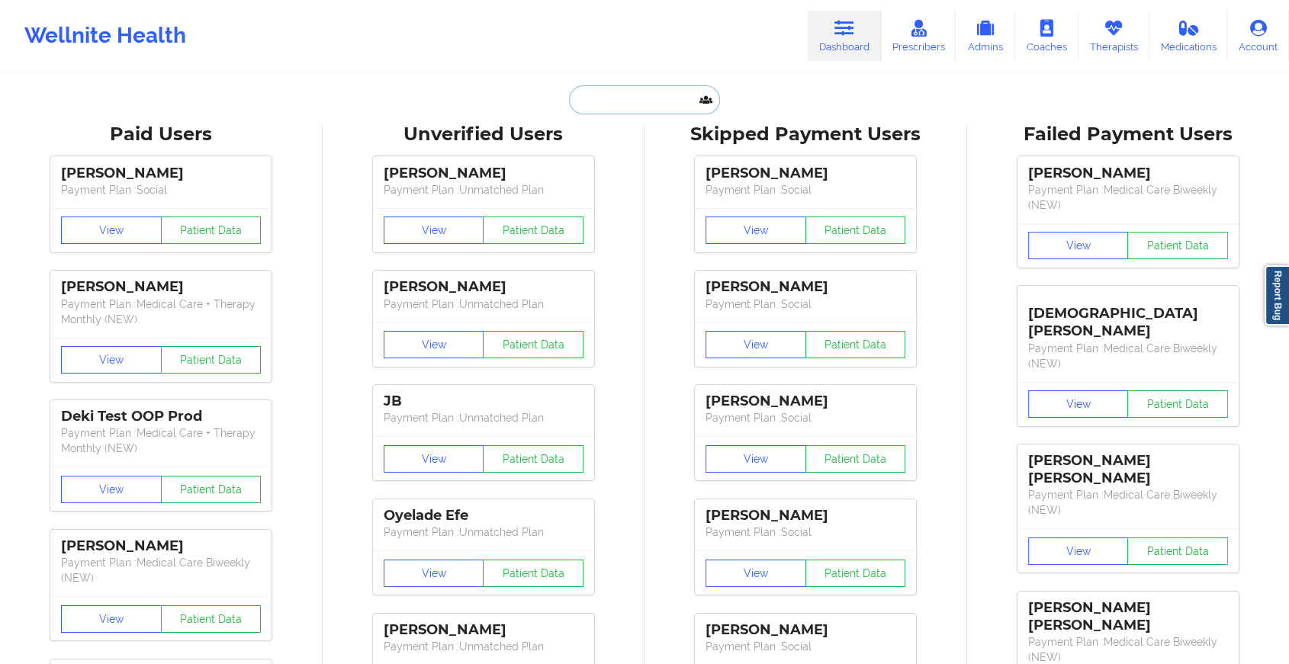
click at [622, 104] on input "text" at bounding box center [644, 99] width 151 height 29
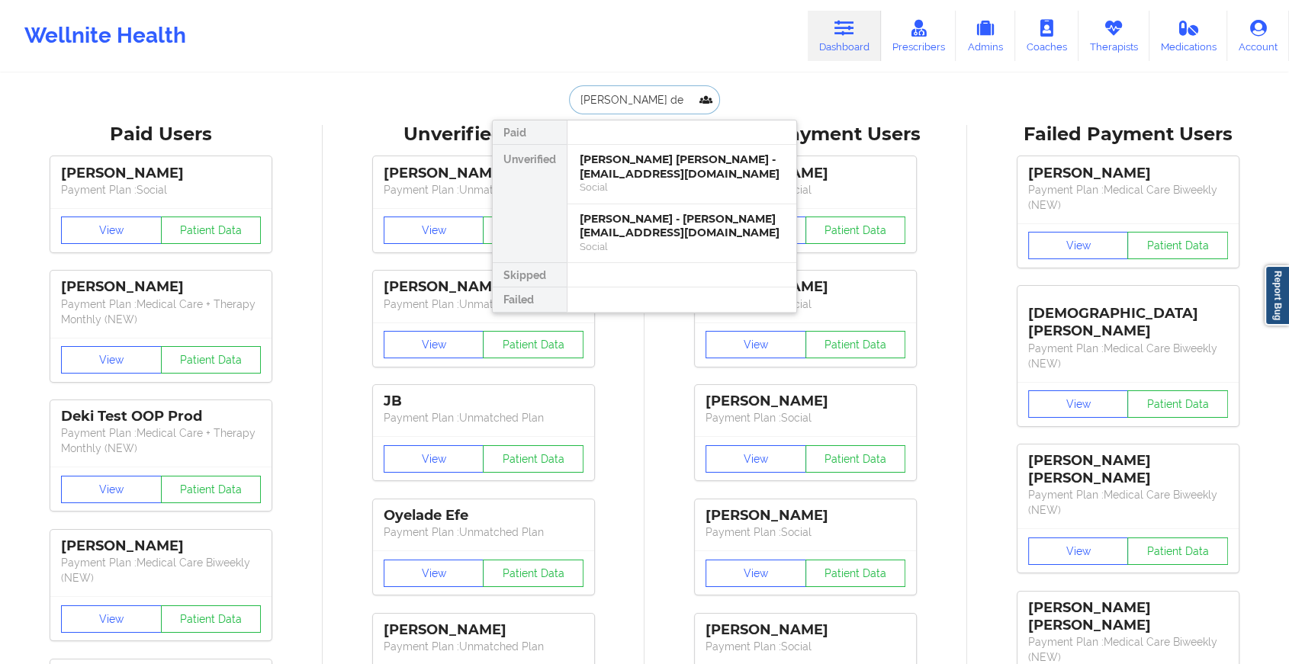
type input "[PERSON_NAME] de"
click at [632, 164] on div "[PERSON_NAME] [PERSON_NAME] - [EMAIL_ADDRESS][DOMAIN_NAME]" at bounding box center [682, 167] width 204 height 28
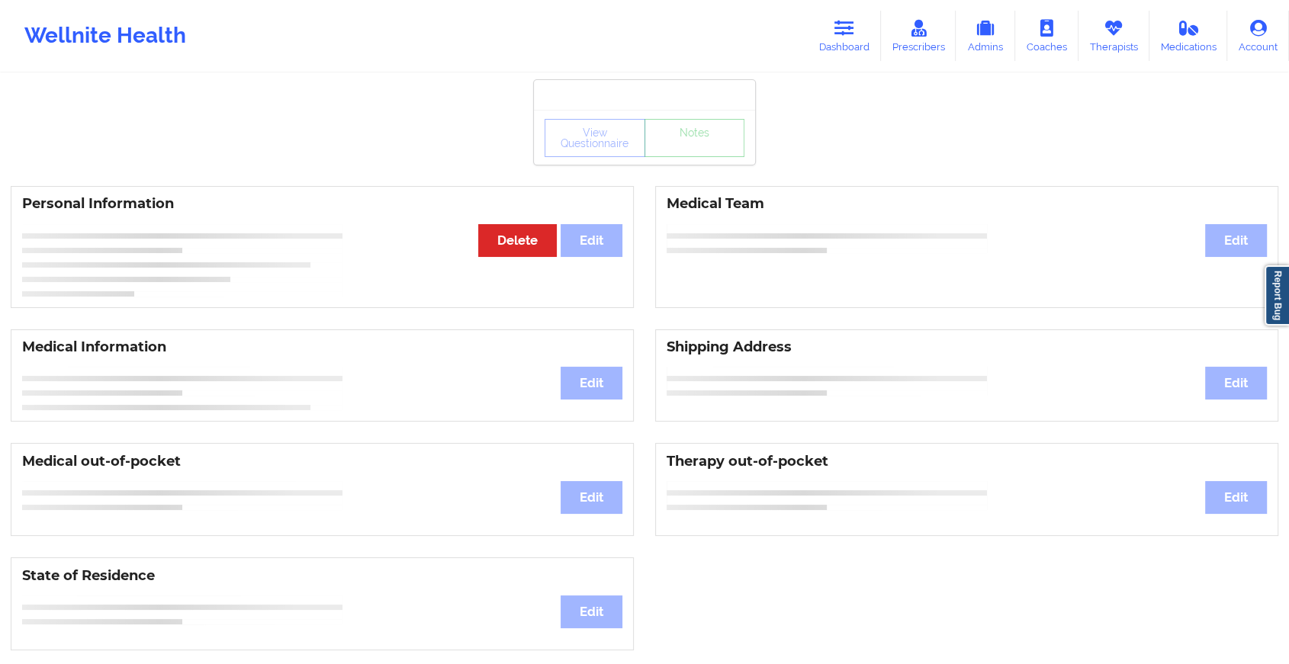
click at [632, 164] on div "View Questionnaire Notes" at bounding box center [644, 137] width 221 height 55
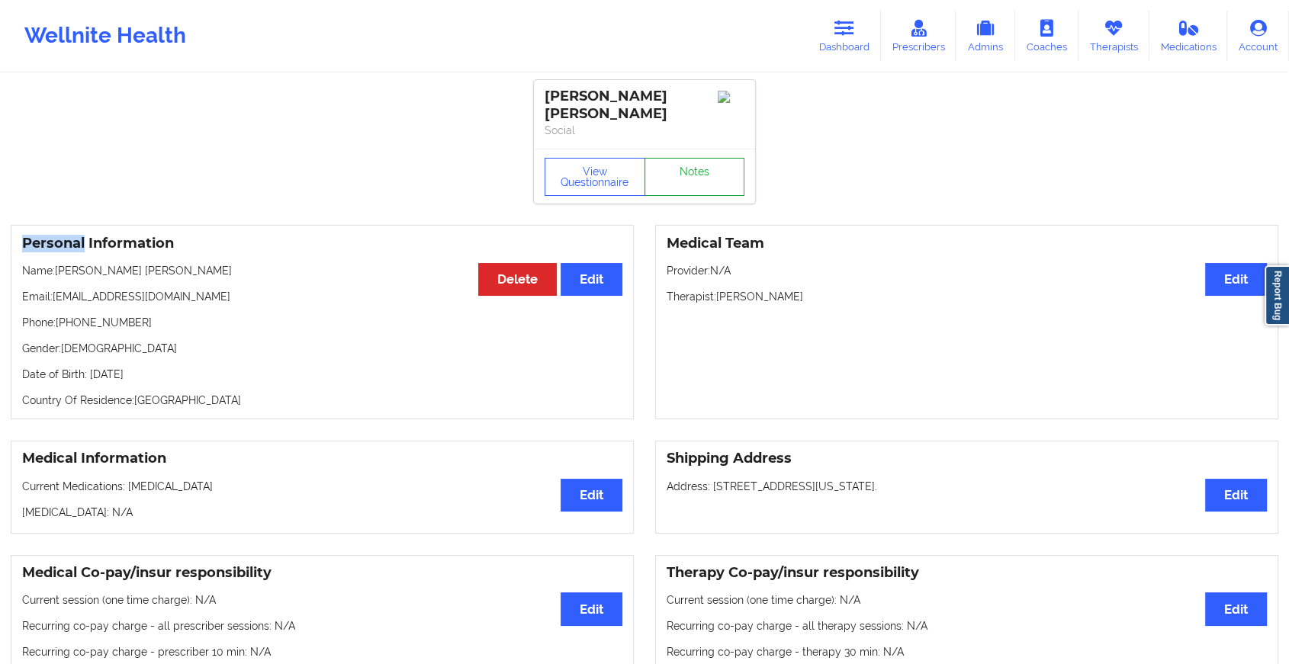
drag, startPoint x: 632, startPoint y: 164, endPoint x: 667, endPoint y: 176, distance: 37.1
click at [667, 176] on link "Notes" at bounding box center [694, 177] width 101 height 38
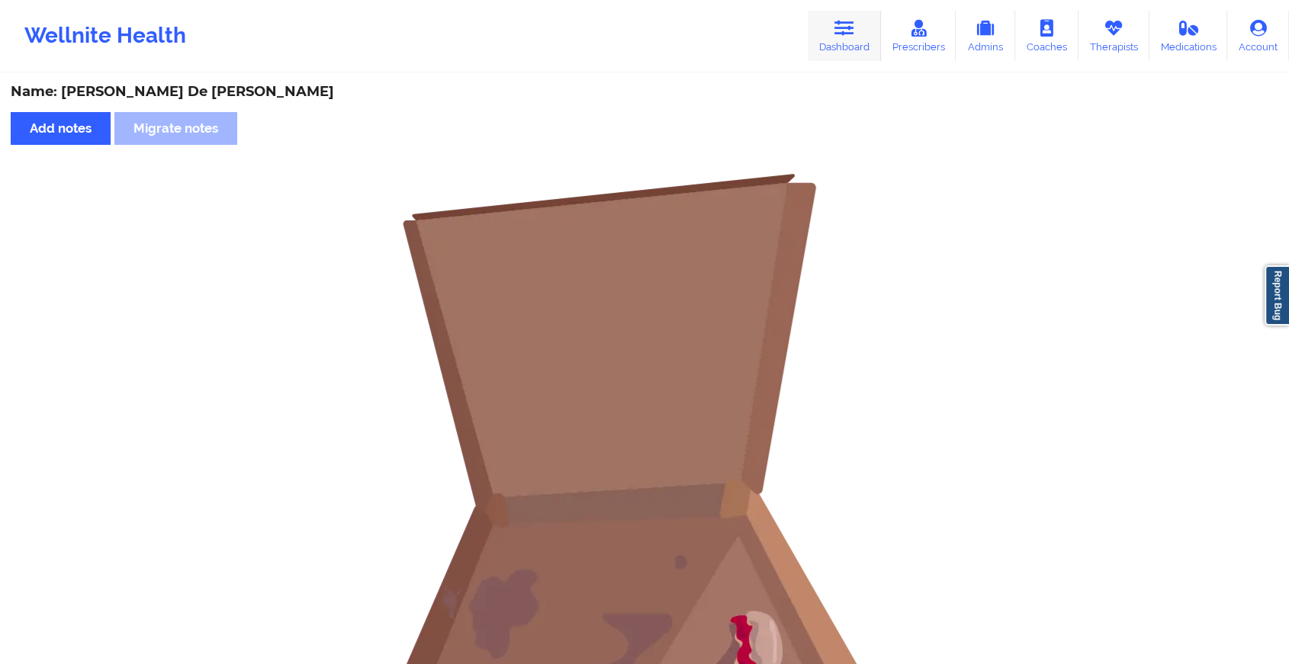
click at [833, 40] on link "Dashboard" at bounding box center [844, 36] width 73 height 50
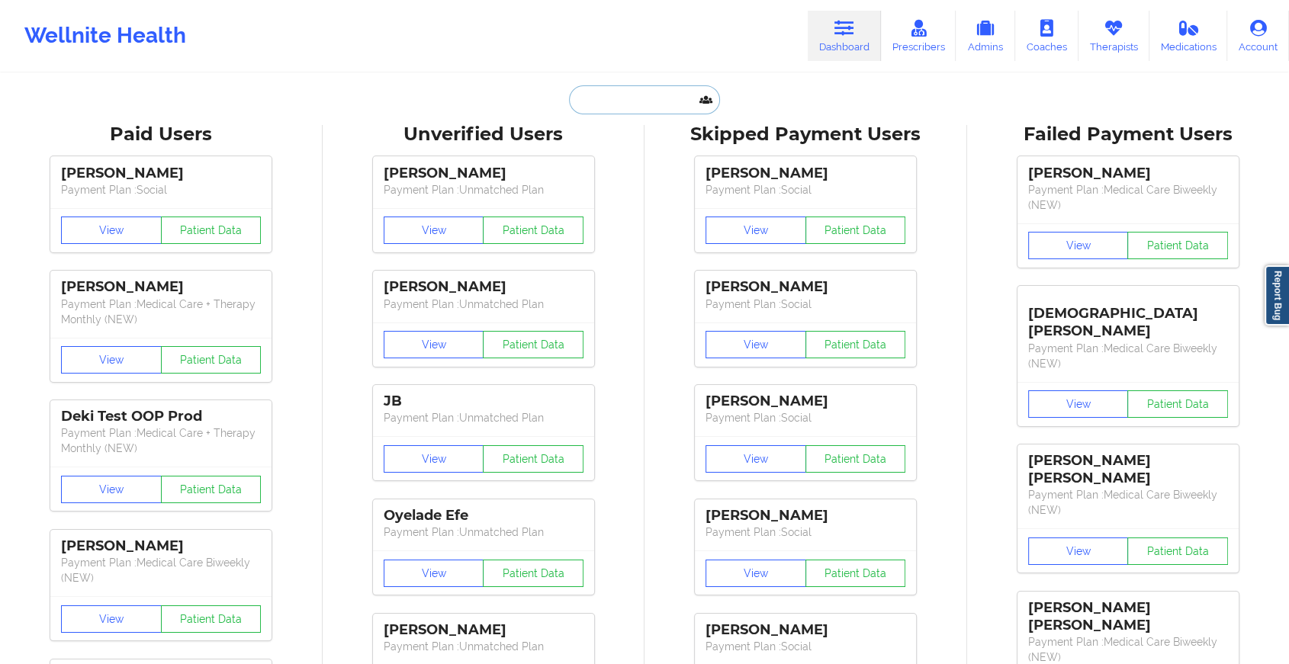
click at [596, 104] on input "text" at bounding box center [644, 99] width 151 height 29
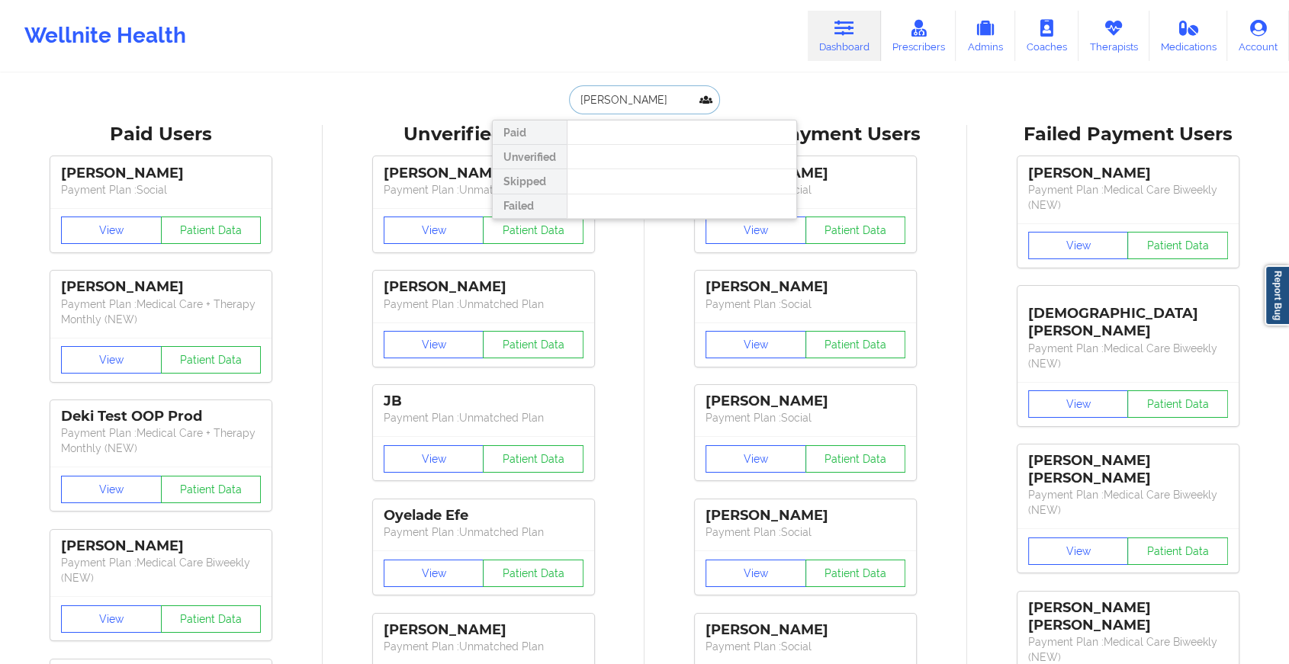
type input "[PERSON_NAME]"
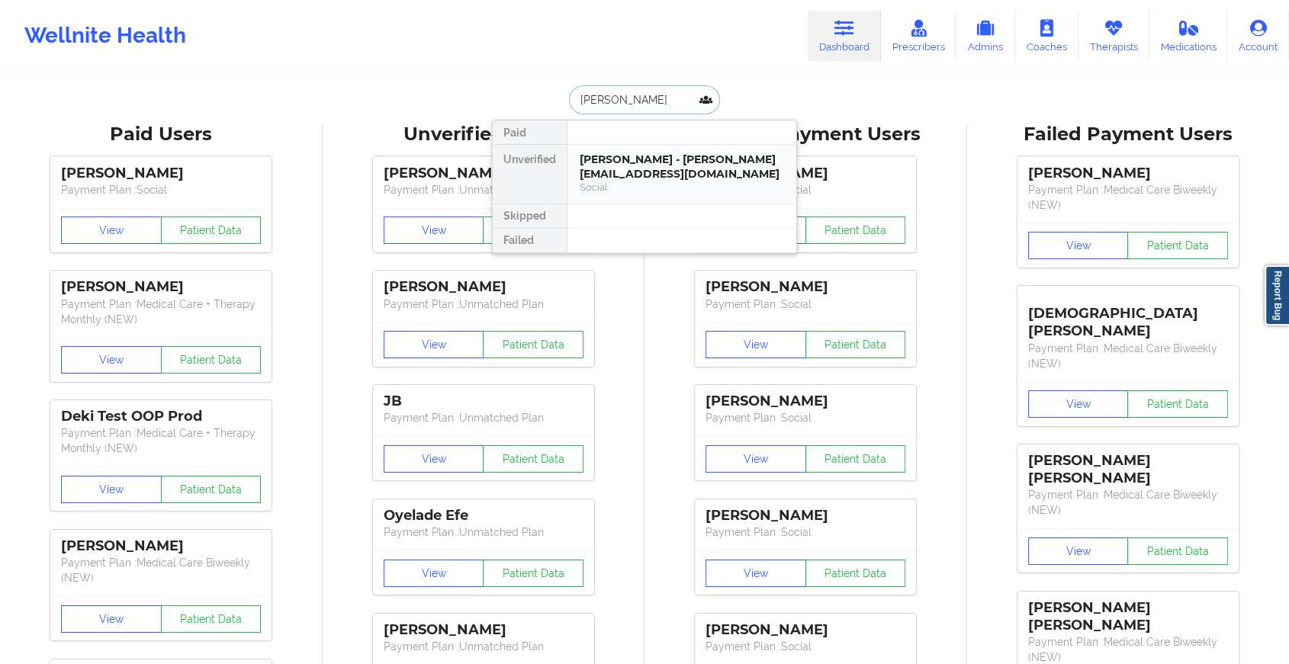
click at [634, 169] on div "[PERSON_NAME] - [PERSON_NAME][EMAIL_ADDRESS][DOMAIN_NAME]" at bounding box center [682, 167] width 204 height 28
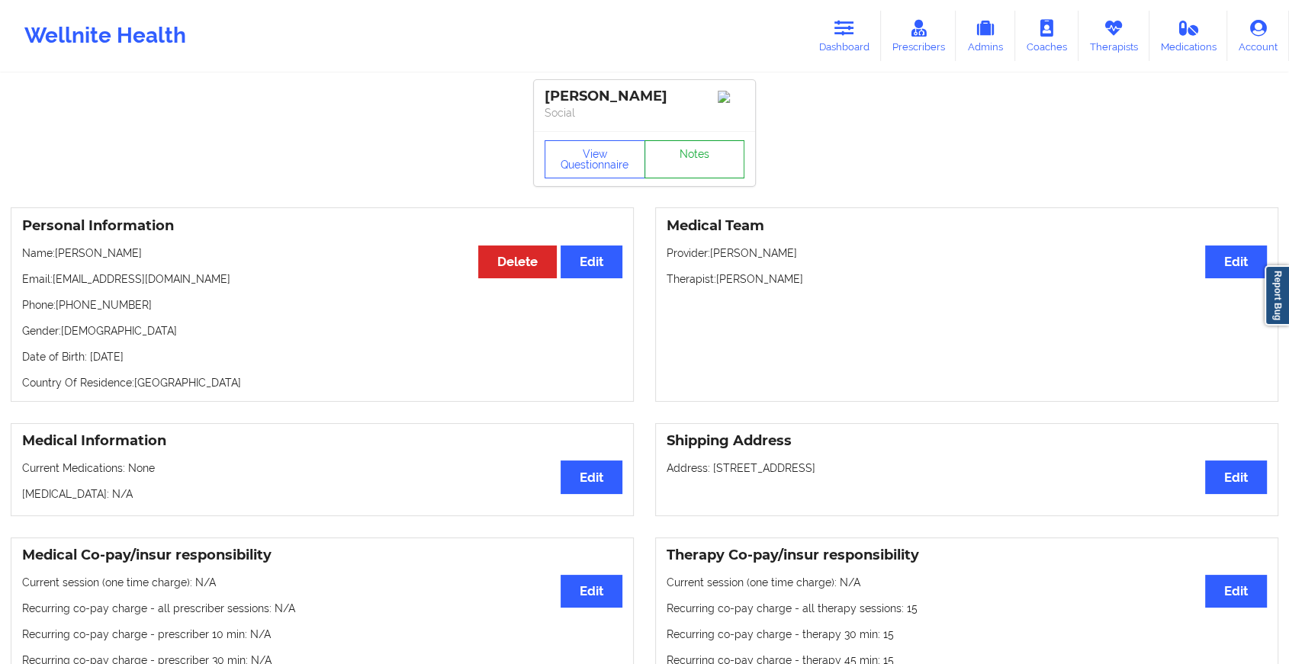
click at [683, 161] on link "Notes" at bounding box center [694, 159] width 101 height 38
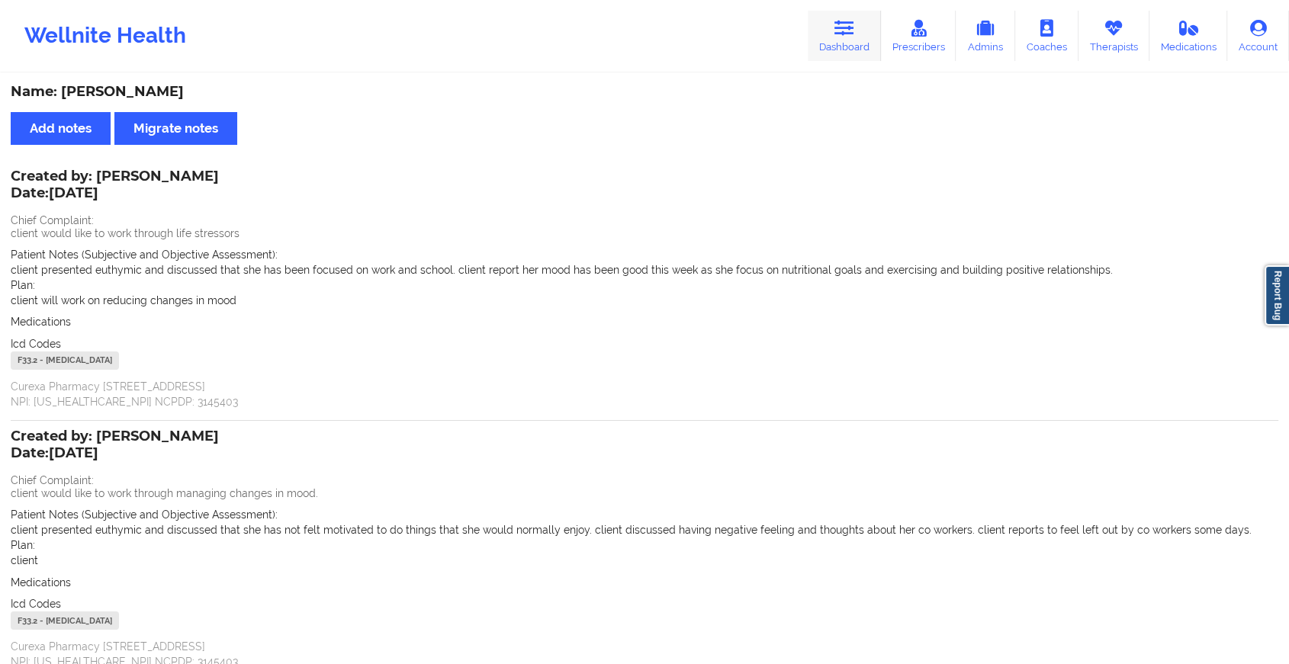
click at [830, 34] on link "Dashboard" at bounding box center [844, 36] width 73 height 50
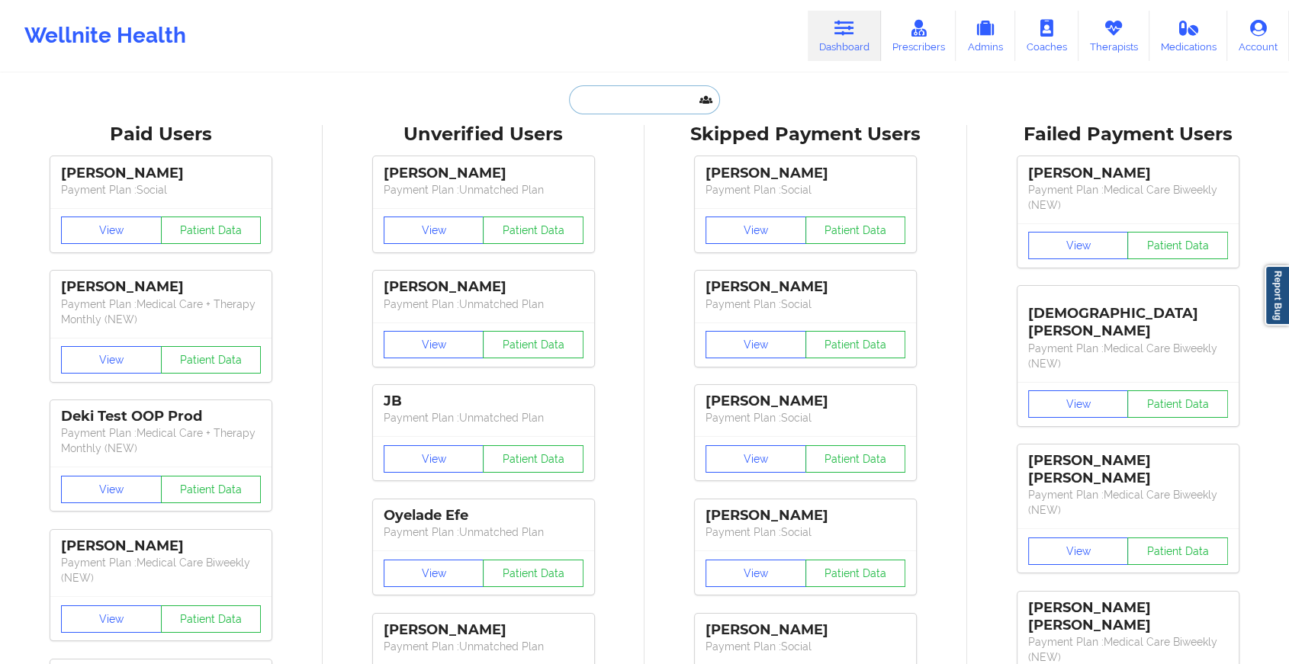
click at [651, 103] on input "text" at bounding box center [644, 99] width 151 height 29
type input "w"
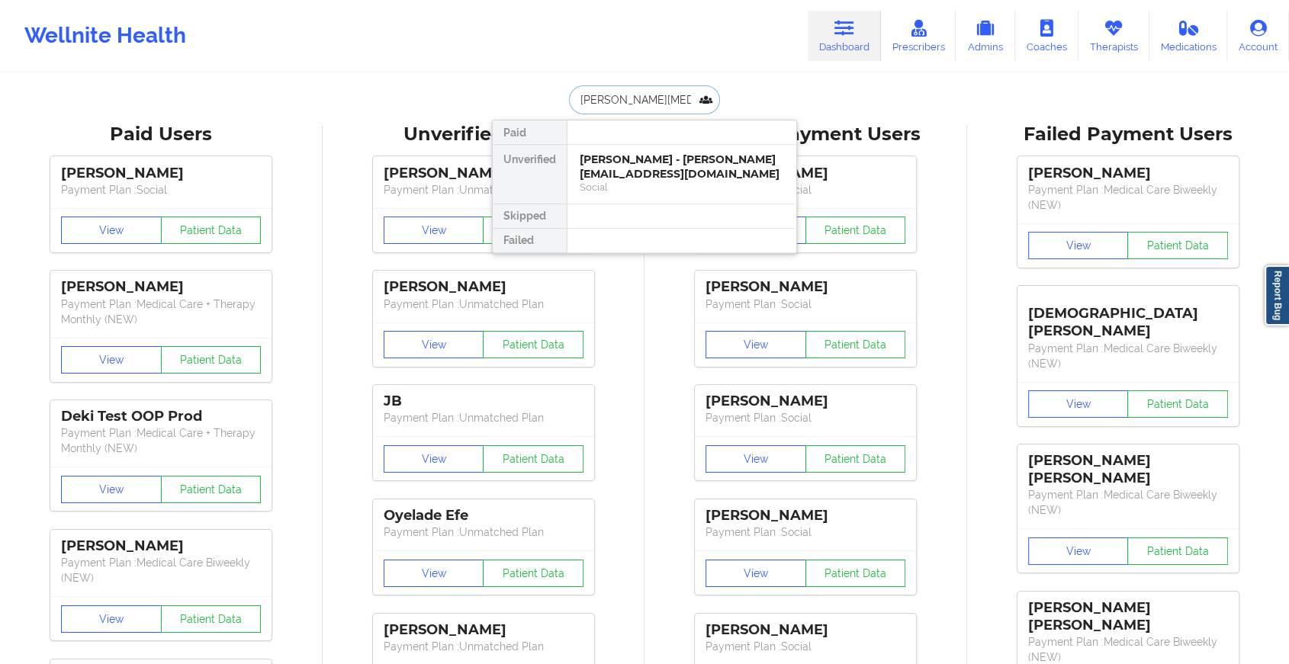
type input "[PERSON_NAME]"
click at [643, 158] on div "[PERSON_NAME] - [EMAIL_ADDRESS][DOMAIN_NAME]" at bounding box center [682, 167] width 204 height 28
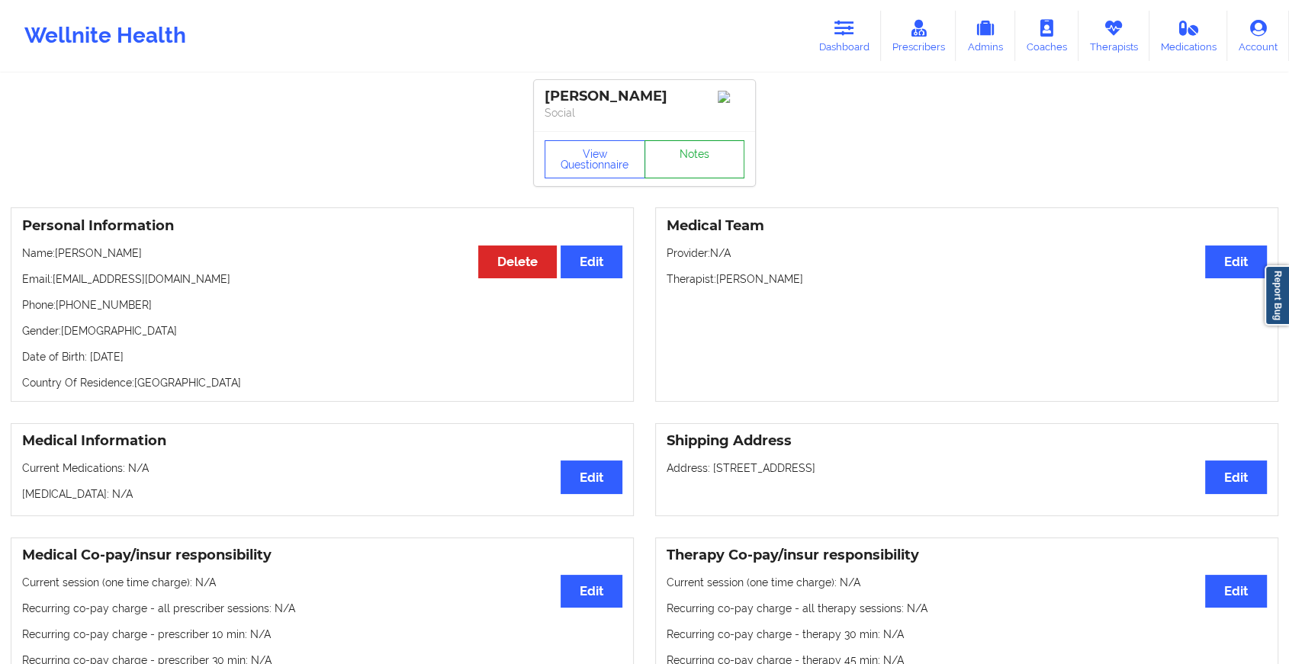
click at [709, 171] on link "Notes" at bounding box center [694, 159] width 101 height 38
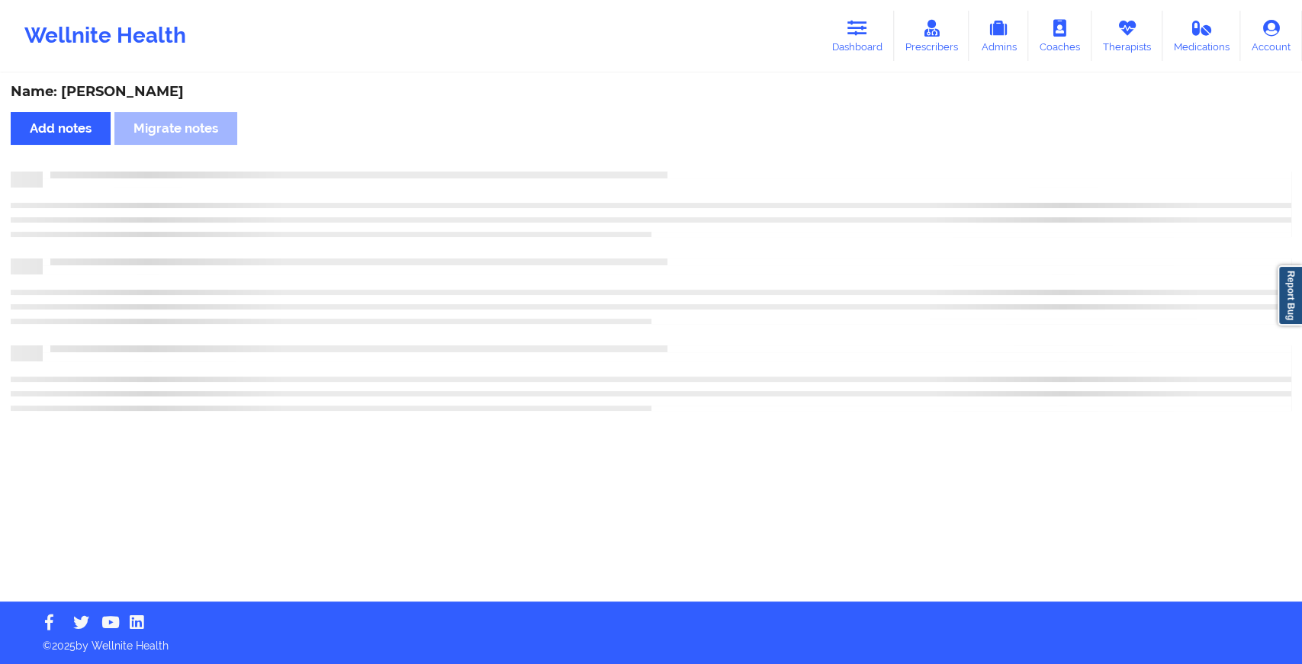
click at [709, 172] on div at bounding box center [667, 172] width 1249 height 0
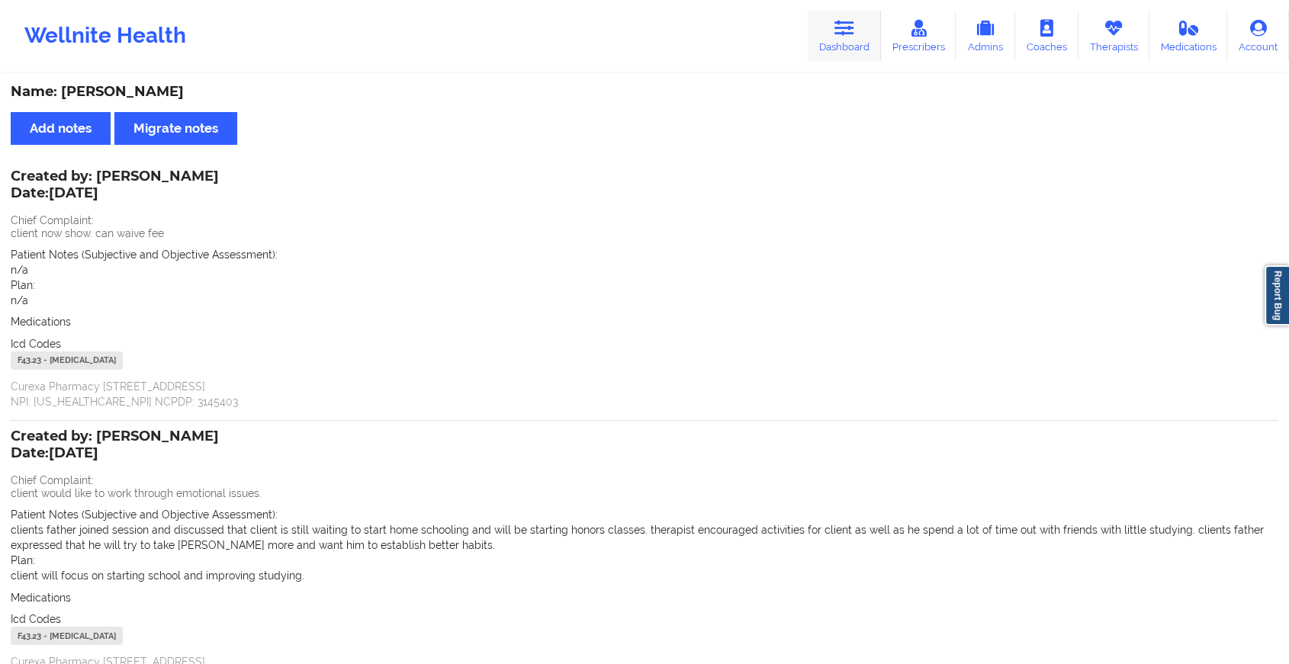
click at [867, 33] on link "Dashboard" at bounding box center [844, 36] width 73 height 50
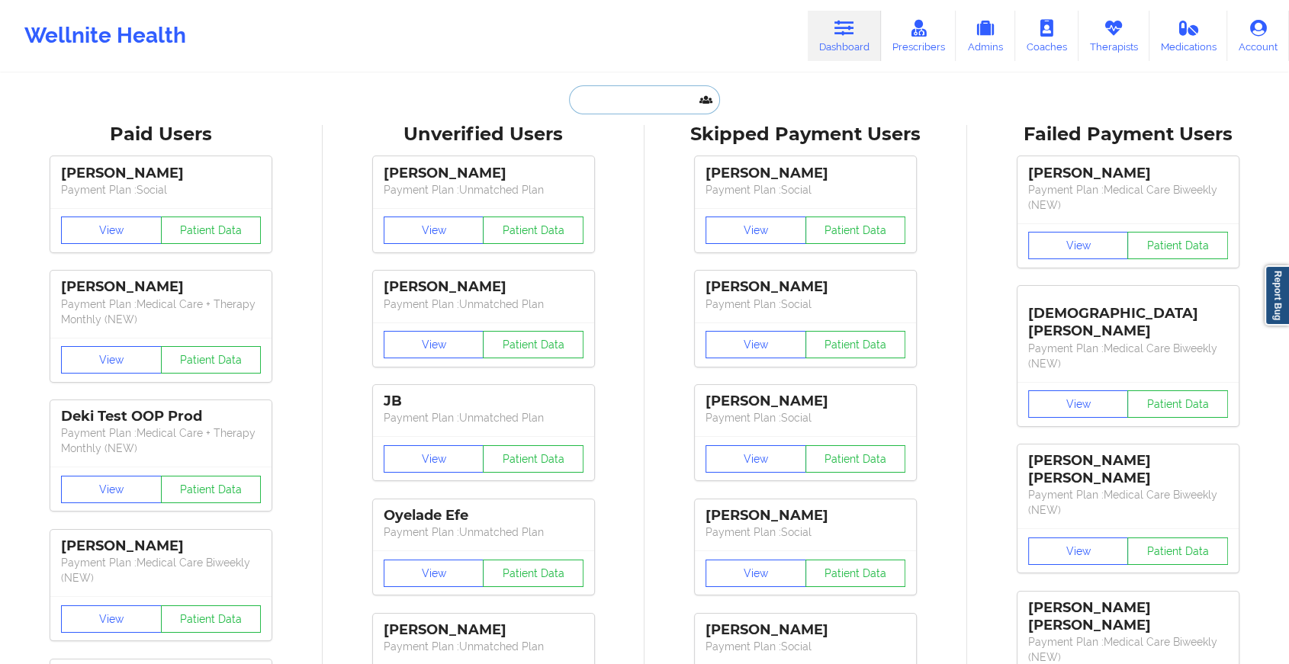
click at [624, 93] on input "text" at bounding box center [644, 99] width 151 height 29
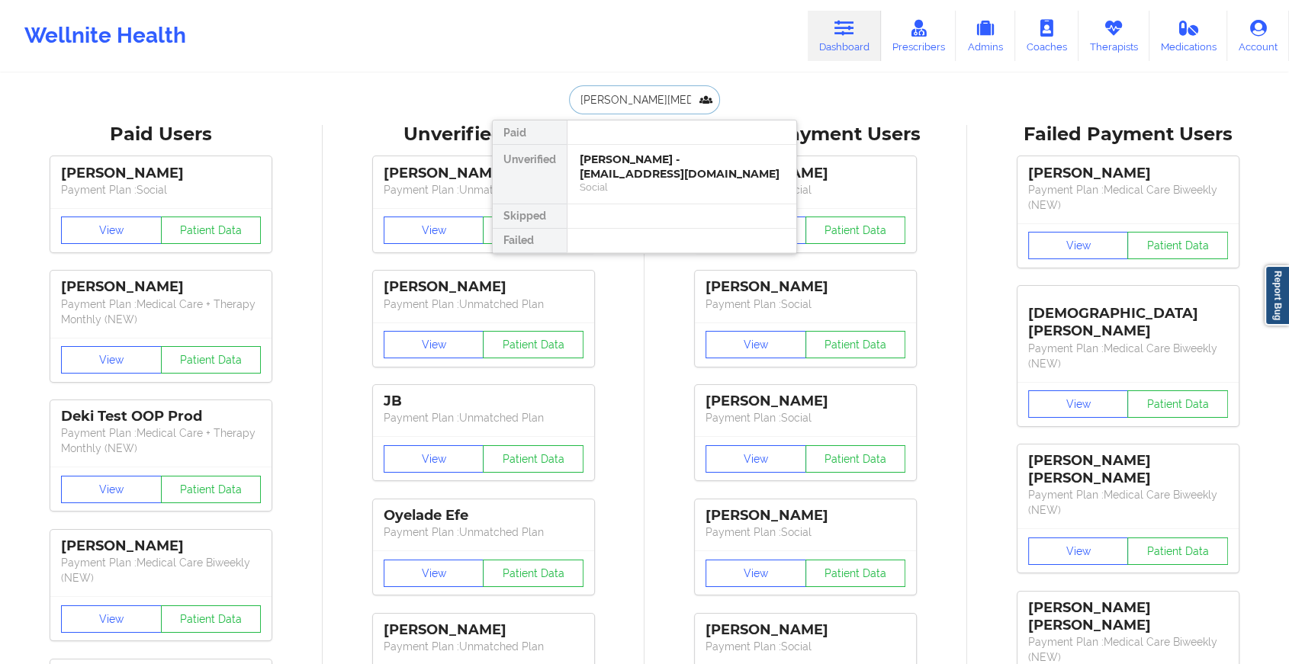
type input "[PERSON_NAME]"
click at [662, 160] on div "[PERSON_NAME] - [EMAIL_ADDRESS][DOMAIN_NAME]" at bounding box center [682, 167] width 204 height 28
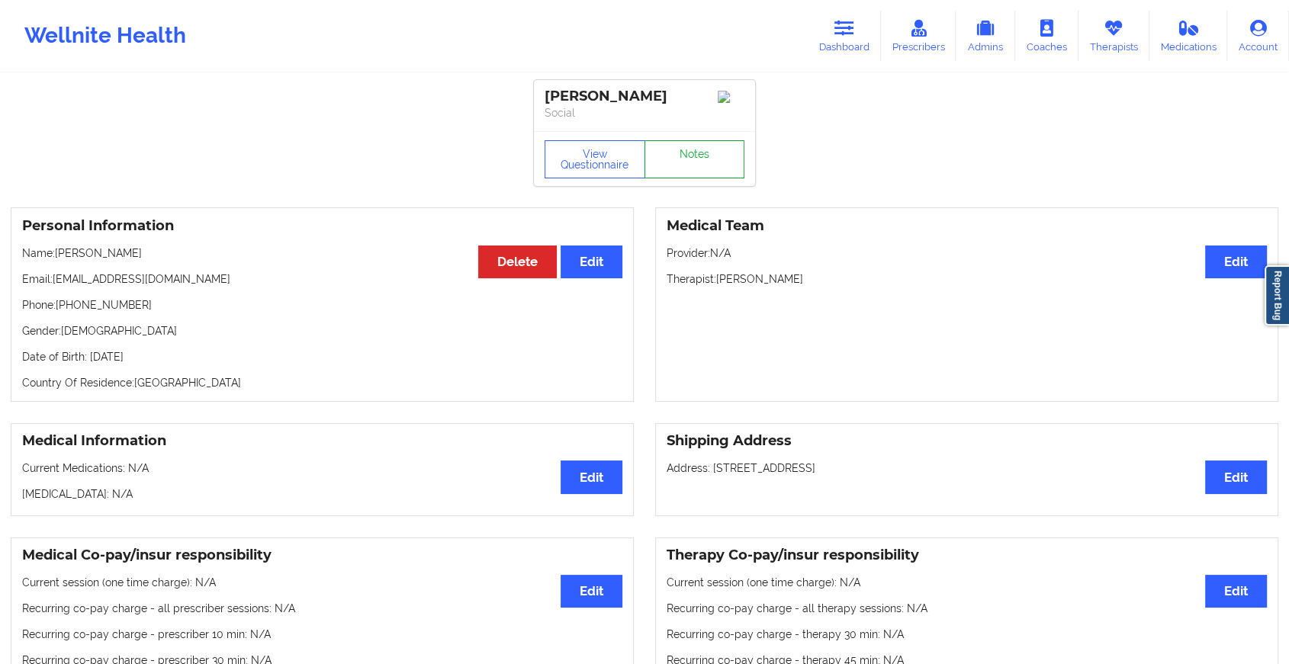
click at [695, 154] on link "Notes" at bounding box center [694, 159] width 101 height 38
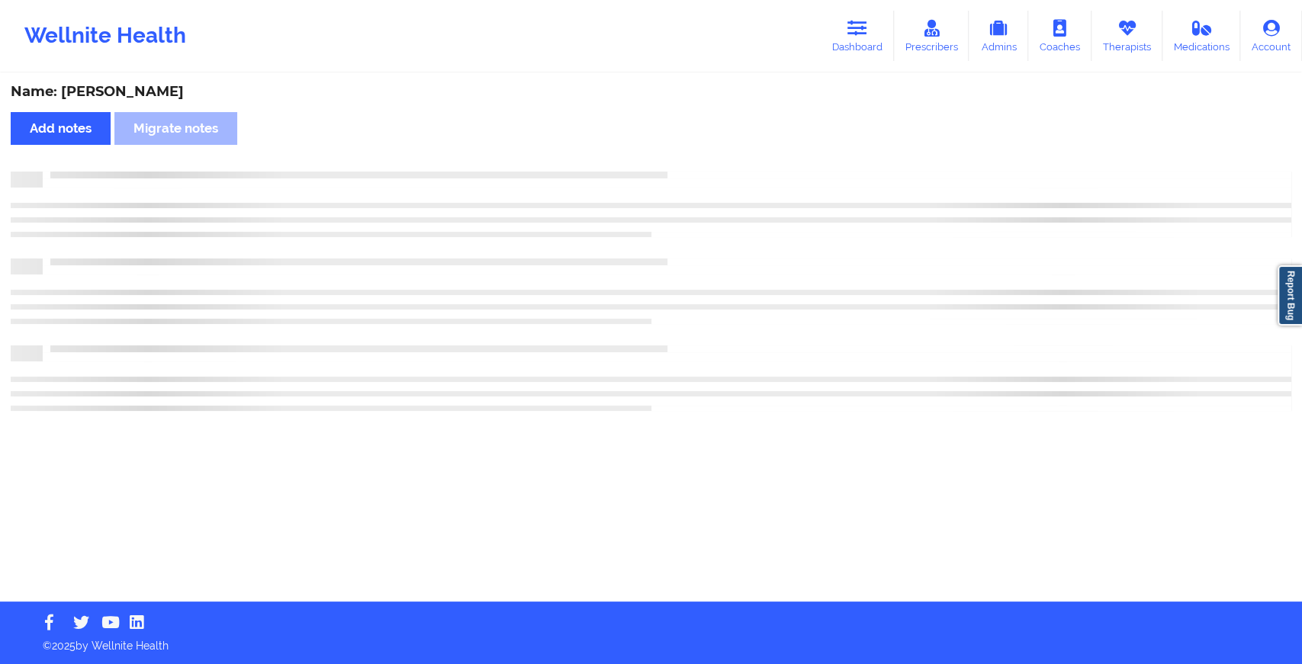
click at [695, 154] on div "Name: [PERSON_NAME] Add notes Migrate notes" at bounding box center [651, 338] width 1302 height 527
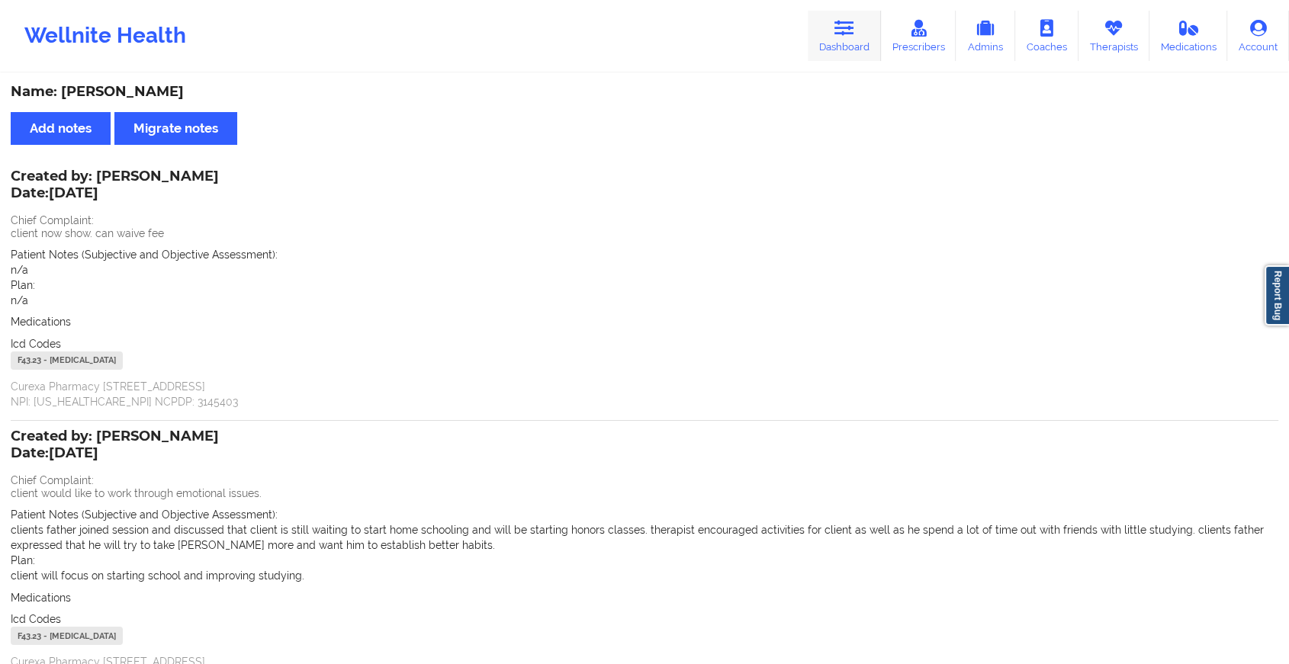
click at [853, 29] on icon at bounding box center [844, 28] width 20 height 17
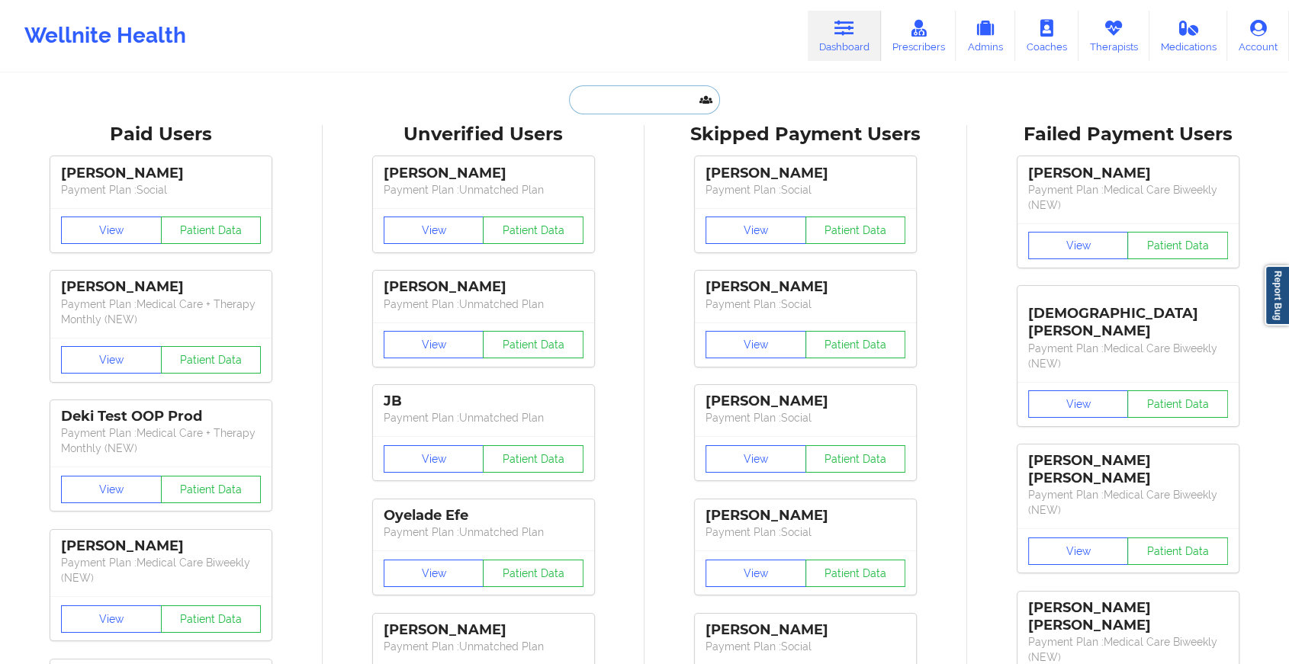
click at [644, 111] on input "text" at bounding box center [644, 99] width 151 height 29
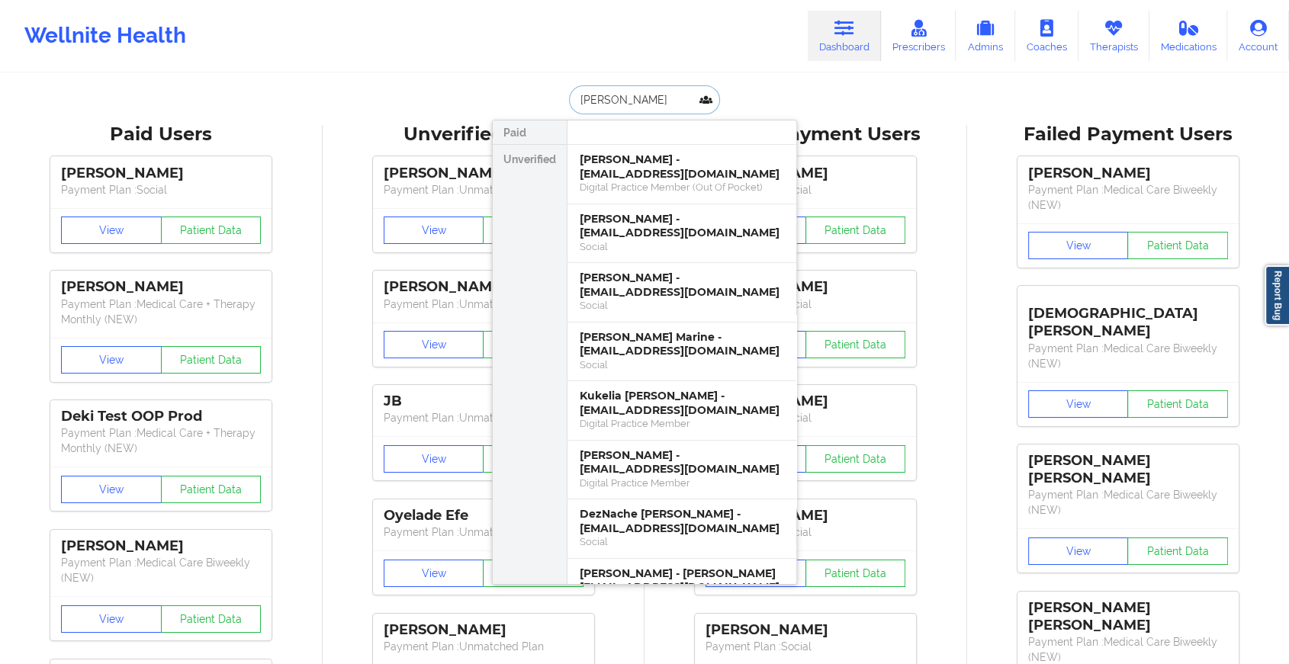
type input "[PERSON_NAME]"
click at [614, 271] on div "[PERSON_NAME] - [EMAIL_ADDRESS][DOMAIN_NAME] Digital Practice Member (Out Of Po…" at bounding box center [682, 559] width 230 height 828
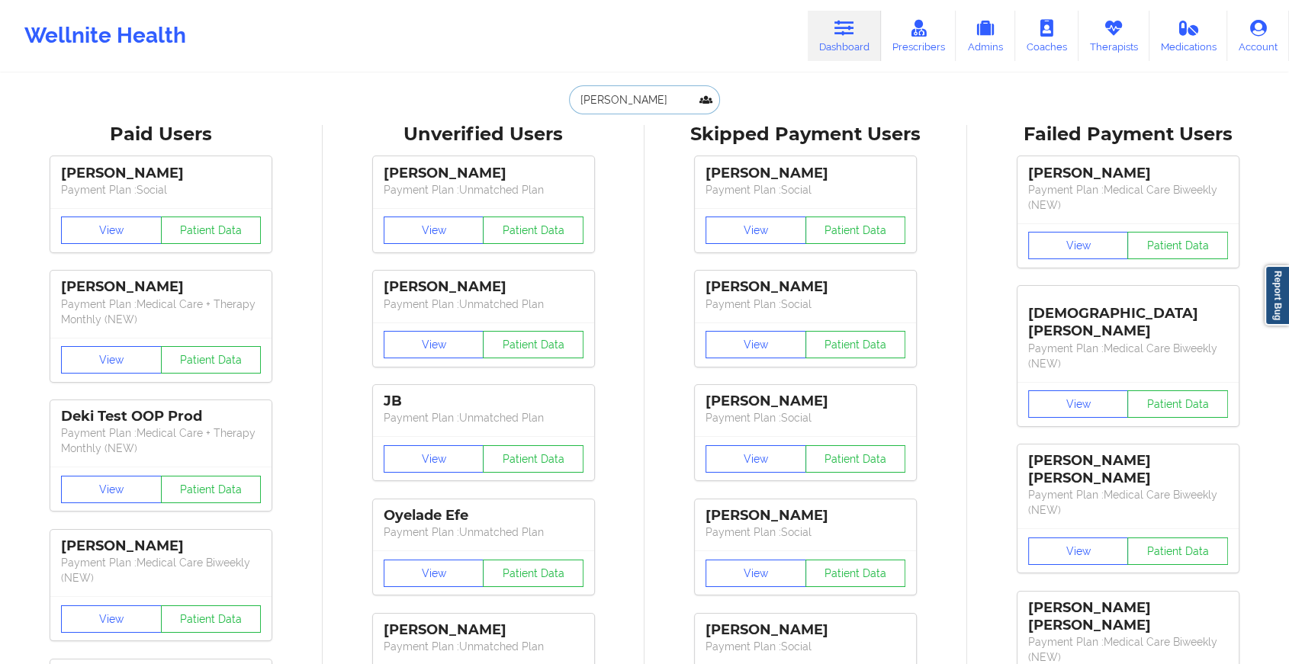
click at [621, 94] on input "[PERSON_NAME]" at bounding box center [644, 99] width 151 height 29
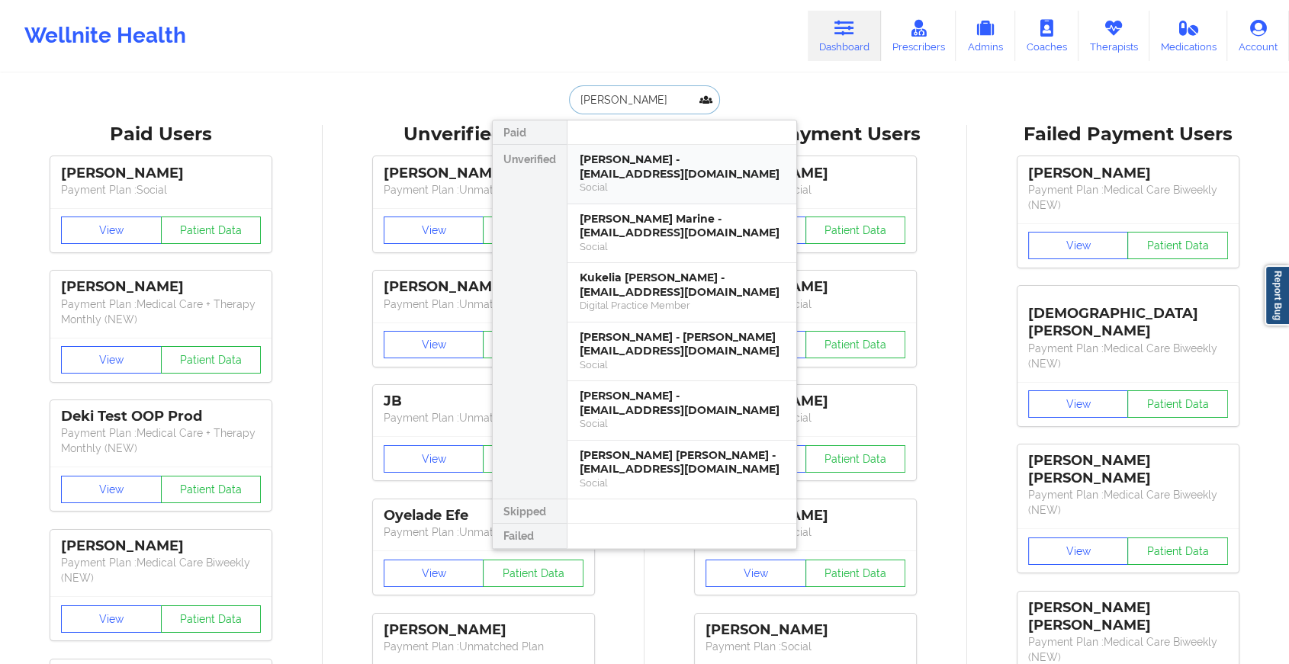
click at [670, 171] on div "[PERSON_NAME] - [EMAIL_ADDRESS][DOMAIN_NAME]" at bounding box center [682, 167] width 204 height 28
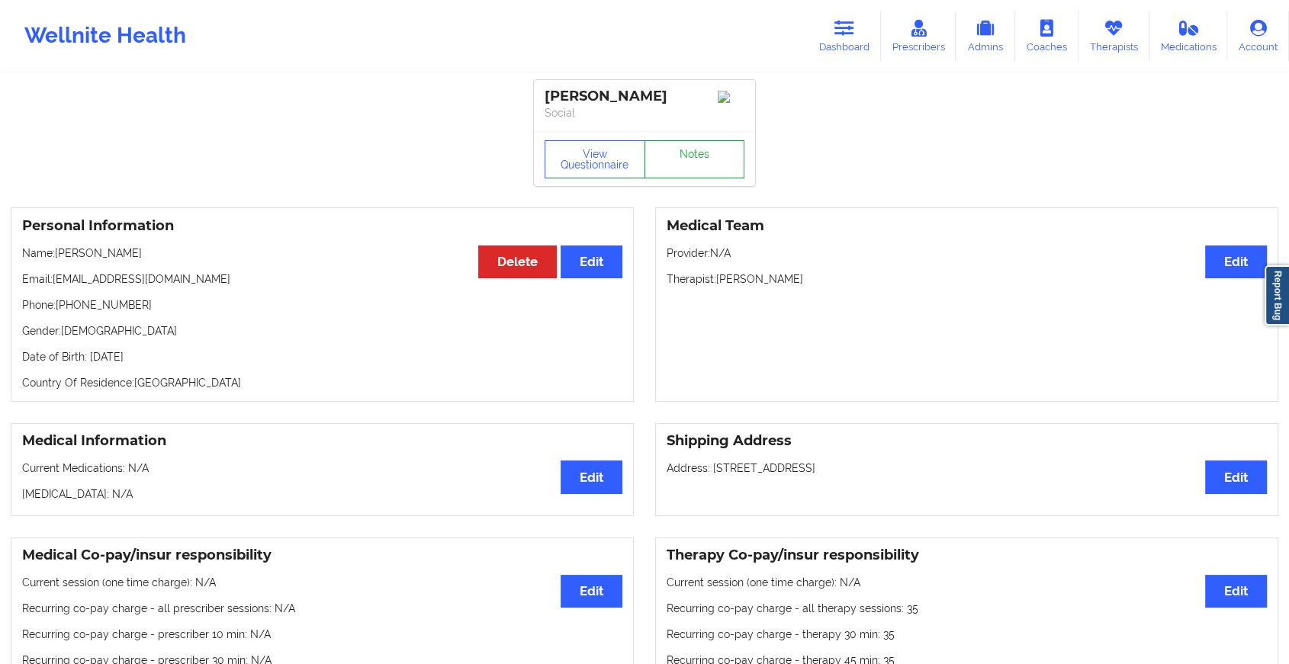
click at [689, 157] on link "Notes" at bounding box center [694, 159] width 101 height 38
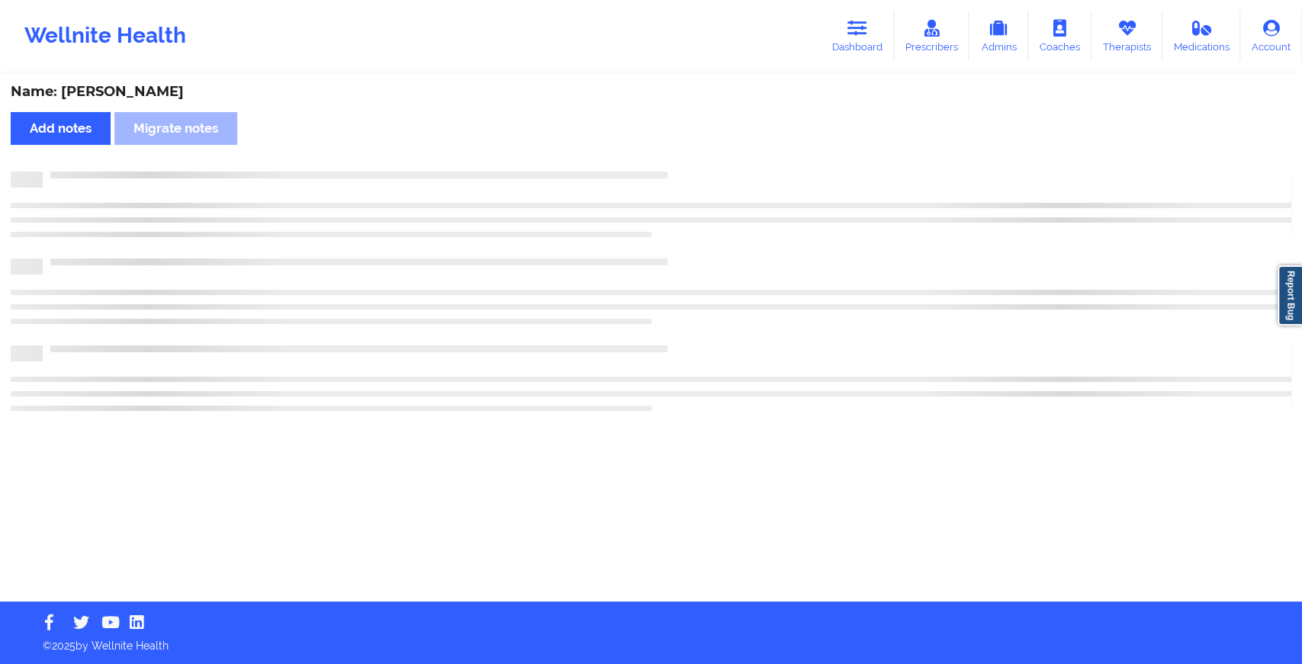
click at [689, 157] on div "Name: [PERSON_NAME] Add notes Migrate notes" at bounding box center [651, 338] width 1302 height 527
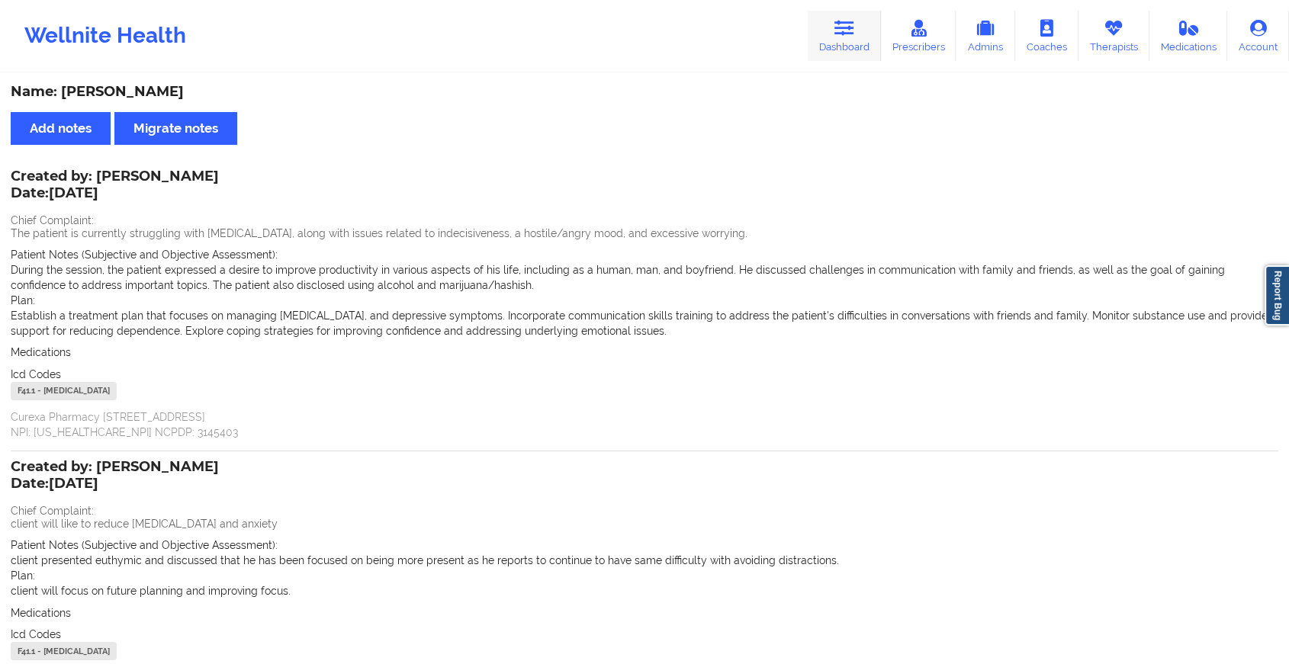
click at [830, 22] on link "Dashboard" at bounding box center [844, 36] width 73 height 50
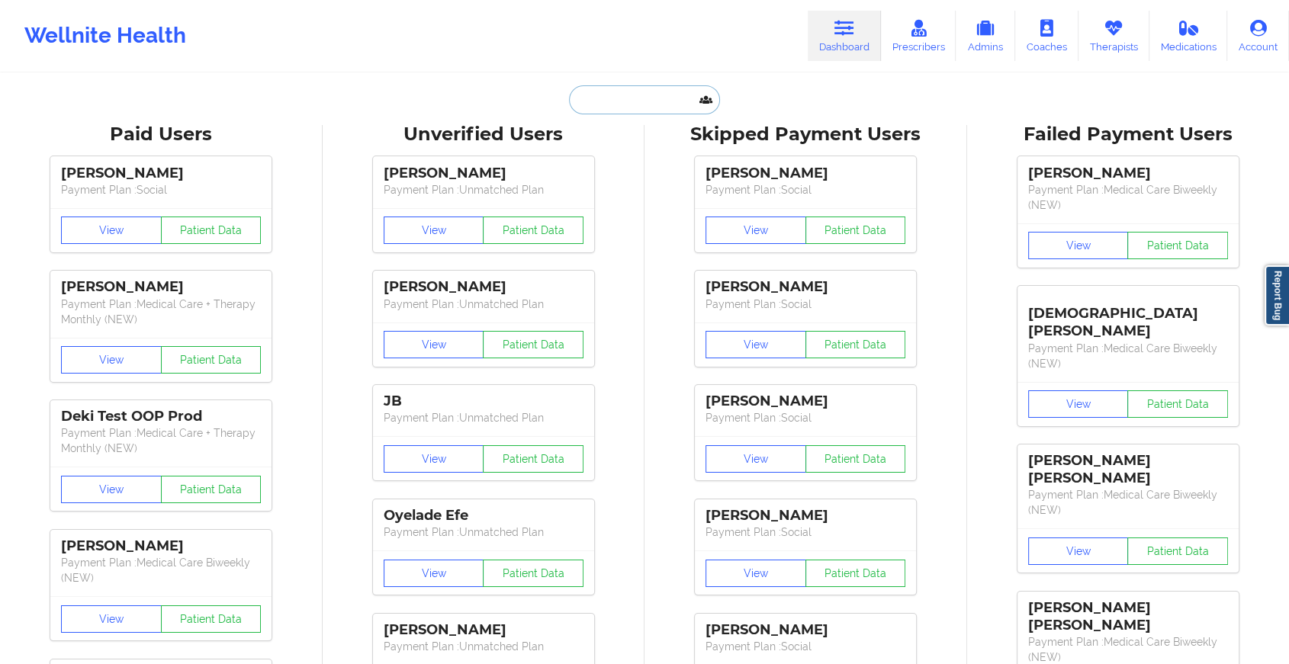
click at [650, 95] on input "text" at bounding box center [644, 99] width 151 height 29
type input "d"
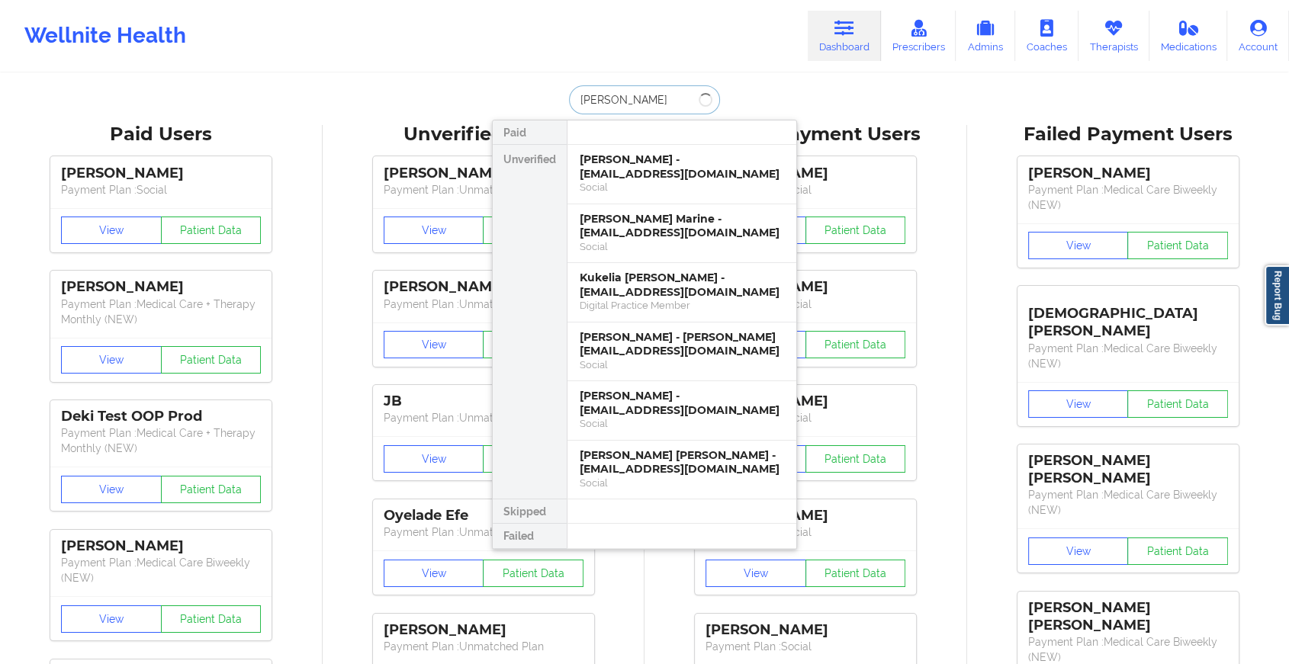
type input "[PERSON_NAME]"
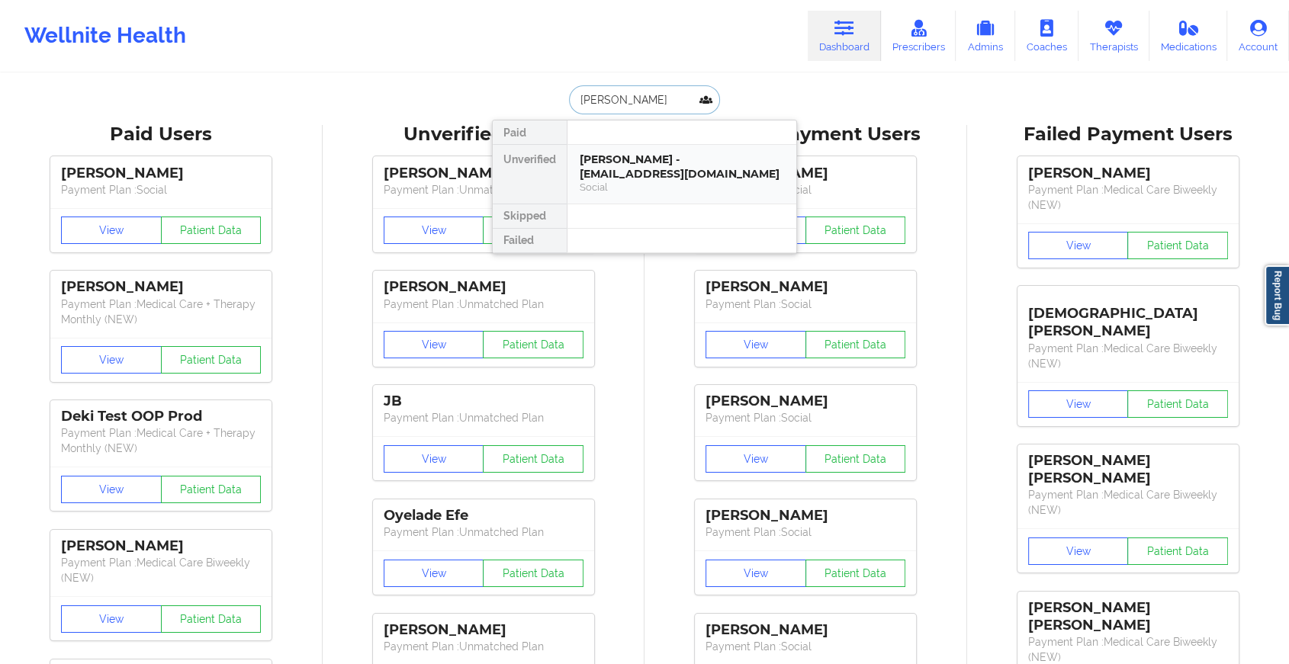
click at [628, 168] on div "[PERSON_NAME] - [EMAIL_ADDRESS][DOMAIN_NAME]" at bounding box center [682, 167] width 204 height 28
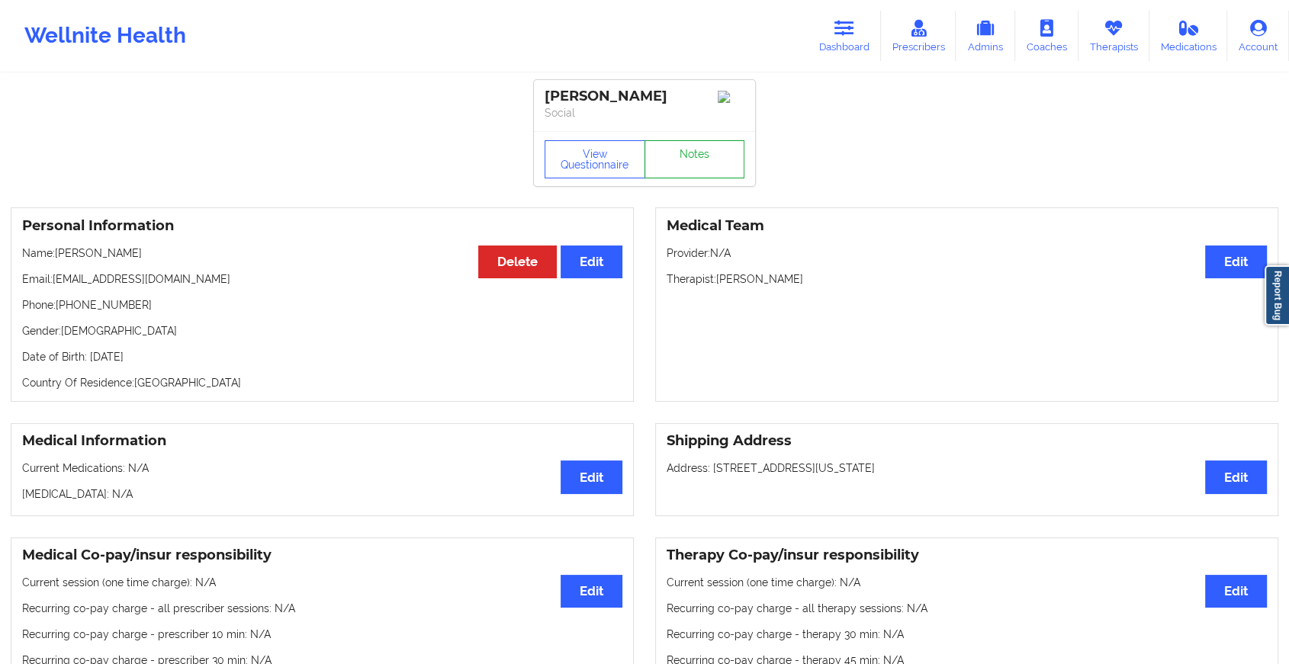
click at [683, 163] on link "Notes" at bounding box center [694, 159] width 101 height 38
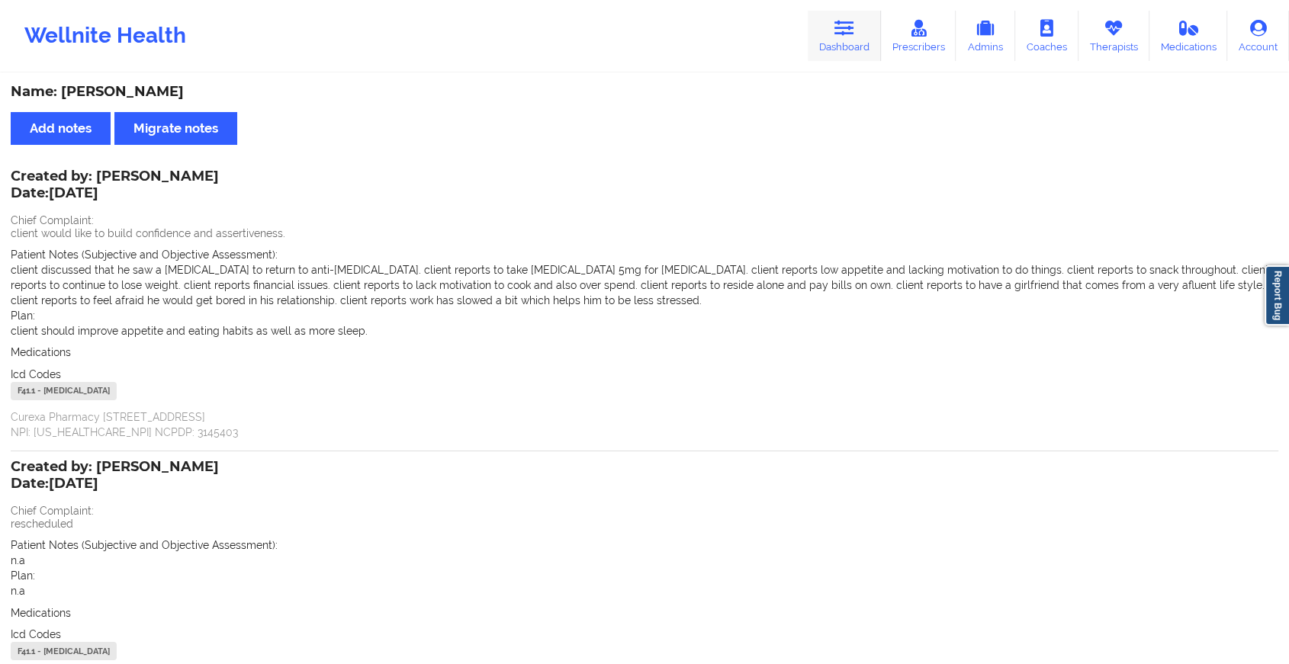
click at [831, 24] on link "Dashboard" at bounding box center [844, 36] width 73 height 50
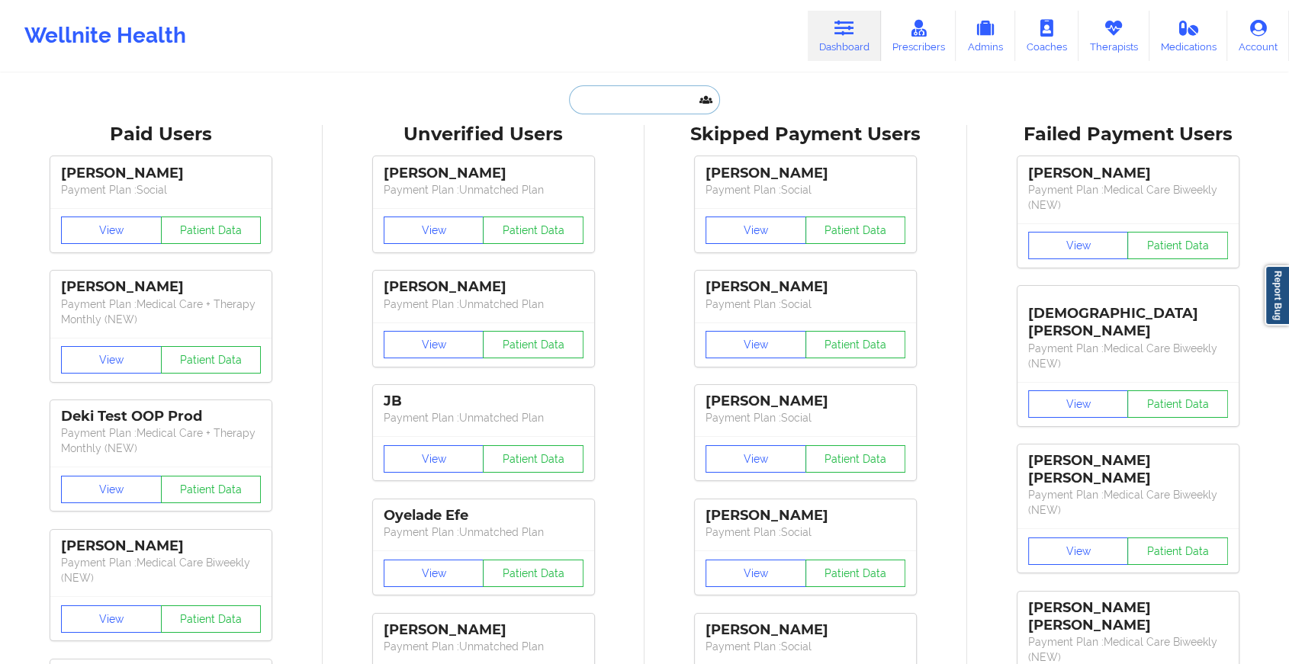
click at [644, 108] on input "text" at bounding box center [644, 99] width 151 height 29
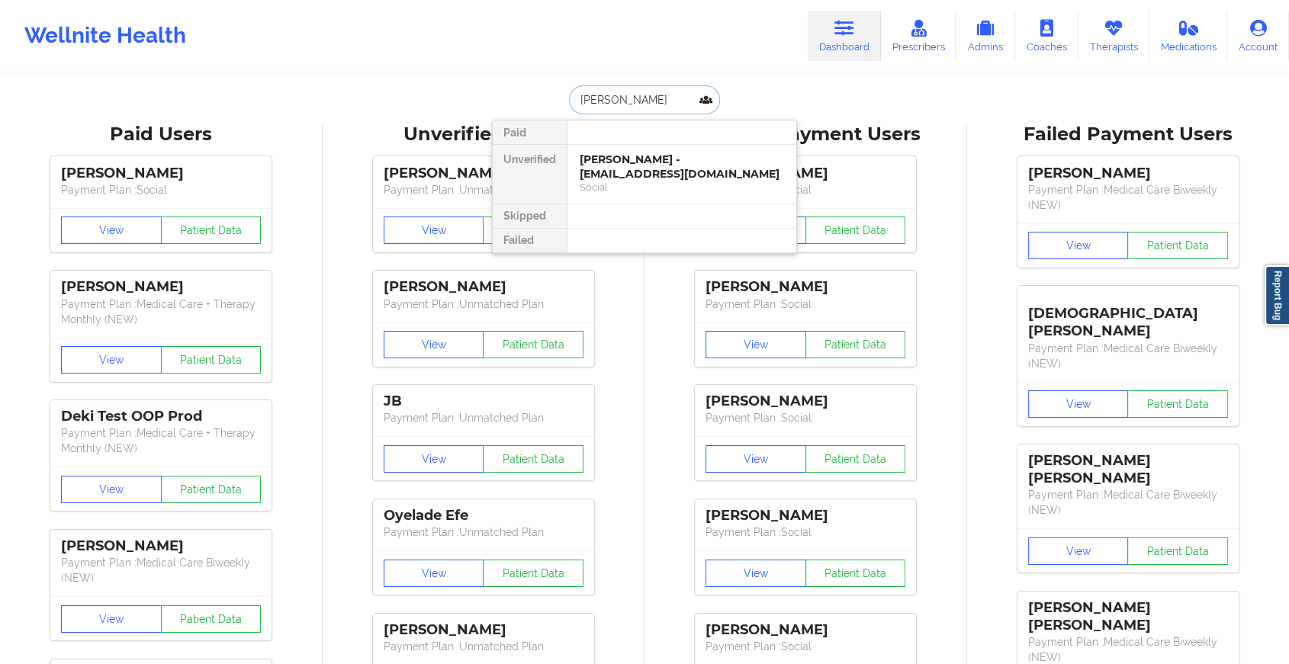
type input "[PERSON_NAME]"
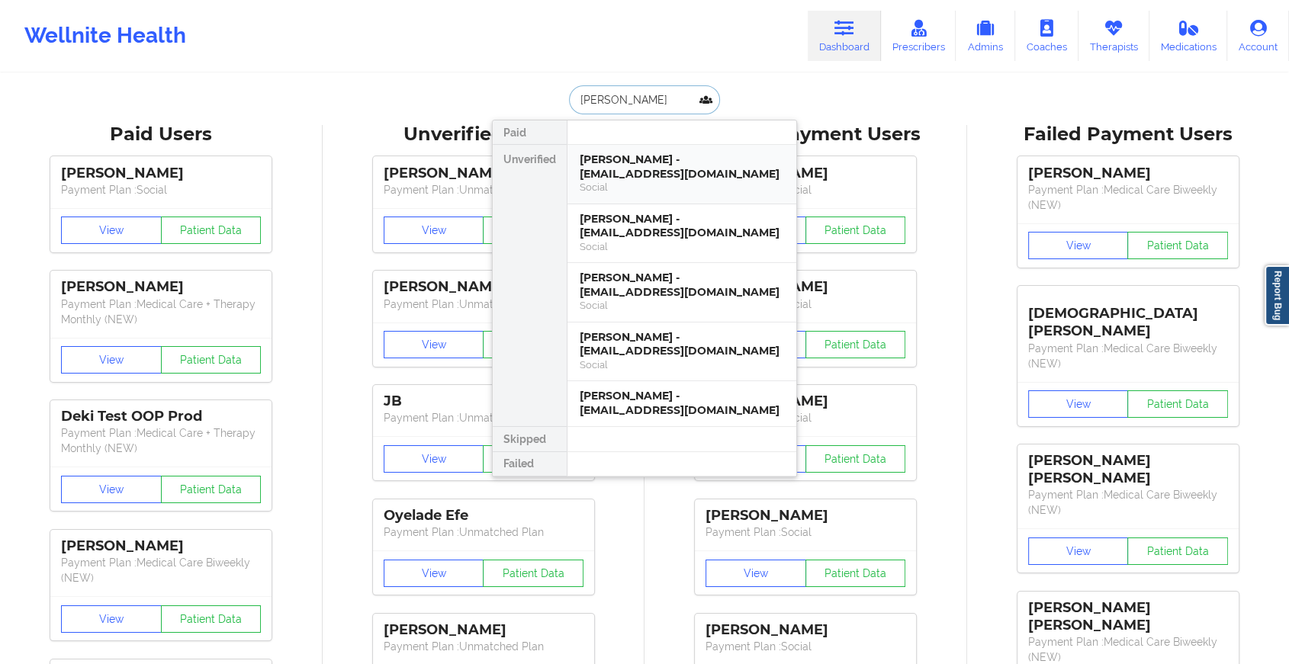
click at [651, 170] on div "[PERSON_NAME] - [EMAIL_ADDRESS][DOMAIN_NAME]" at bounding box center [682, 167] width 204 height 28
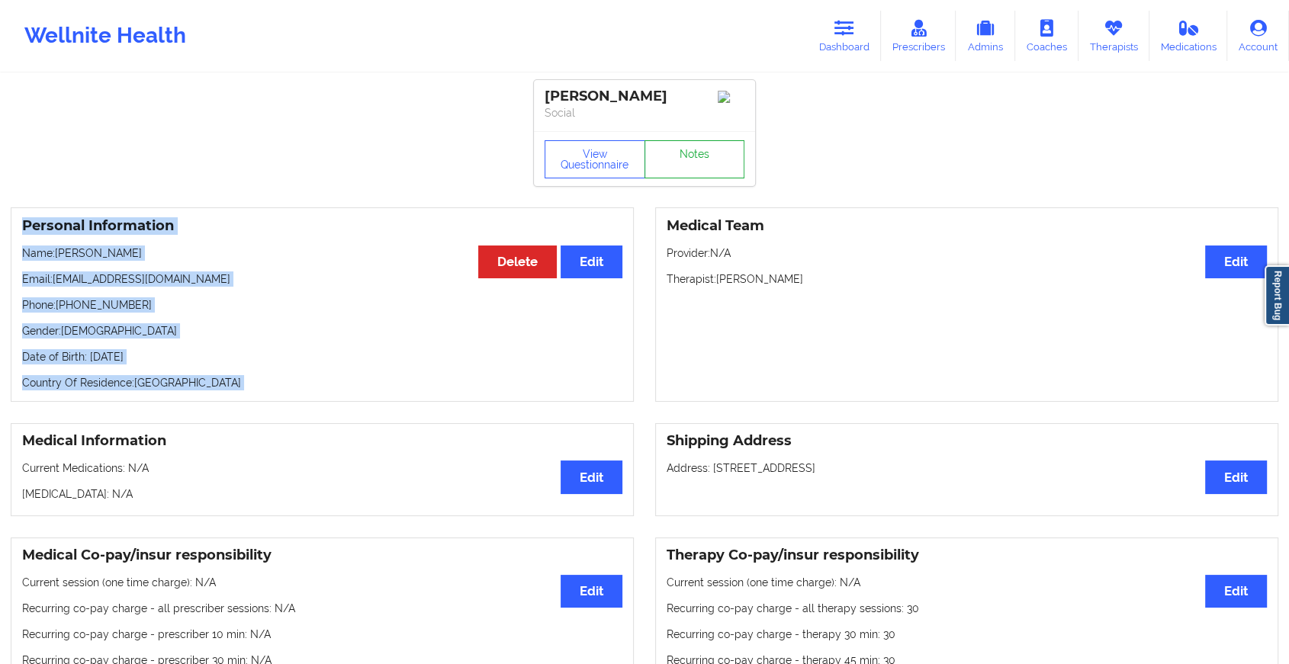
drag, startPoint x: 651, startPoint y: 169, endPoint x: 681, endPoint y: 159, distance: 31.6
click at [681, 159] on link "Notes" at bounding box center [694, 159] width 101 height 38
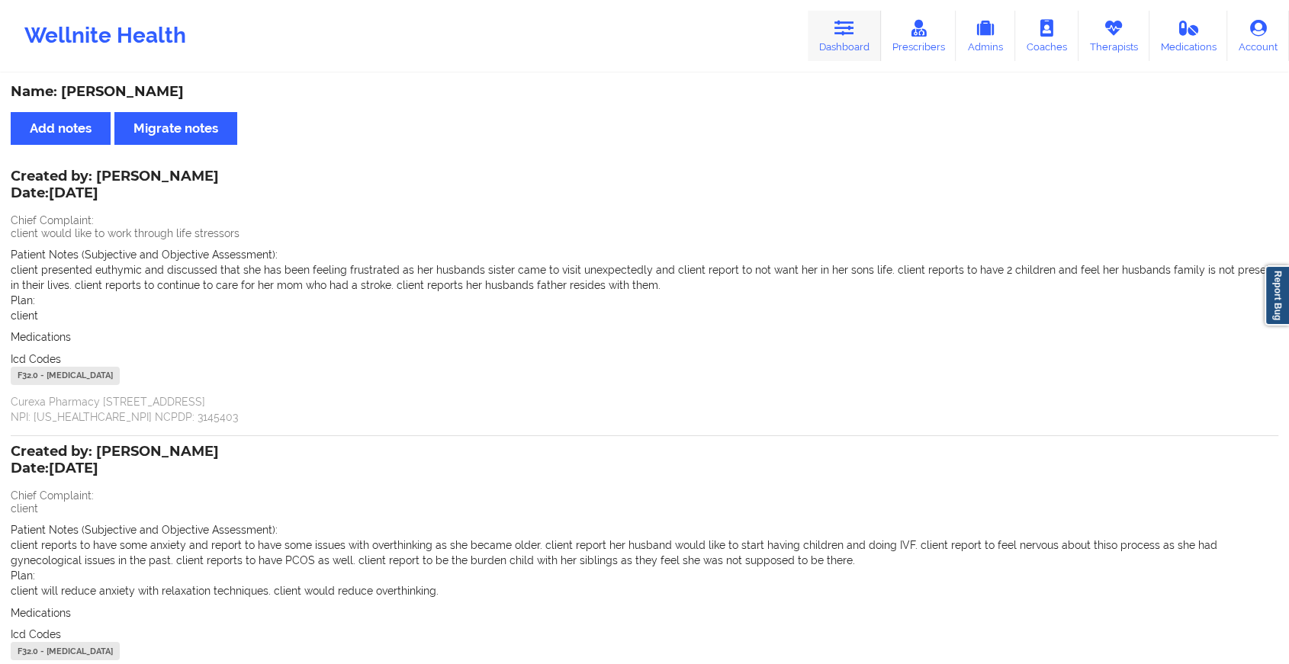
click at [844, 48] on link "Dashboard" at bounding box center [844, 36] width 73 height 50
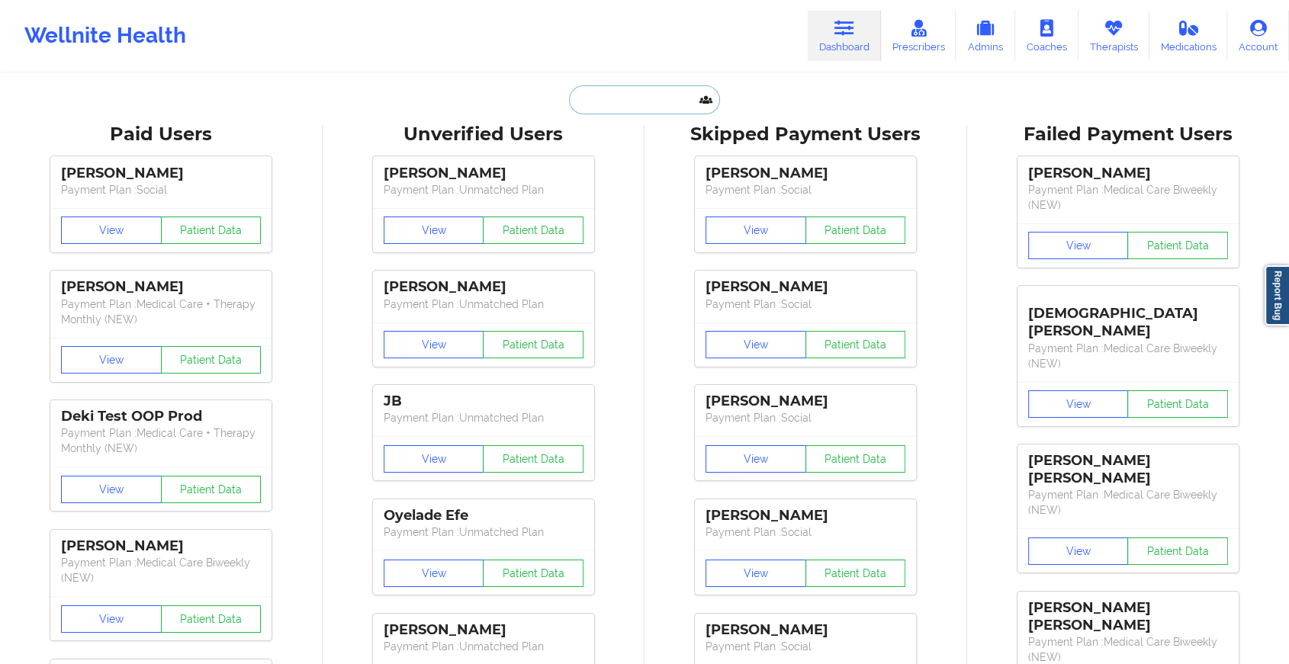
click at [638, 100] on input "text" at bounding box center [644, 99] width 151 height 29
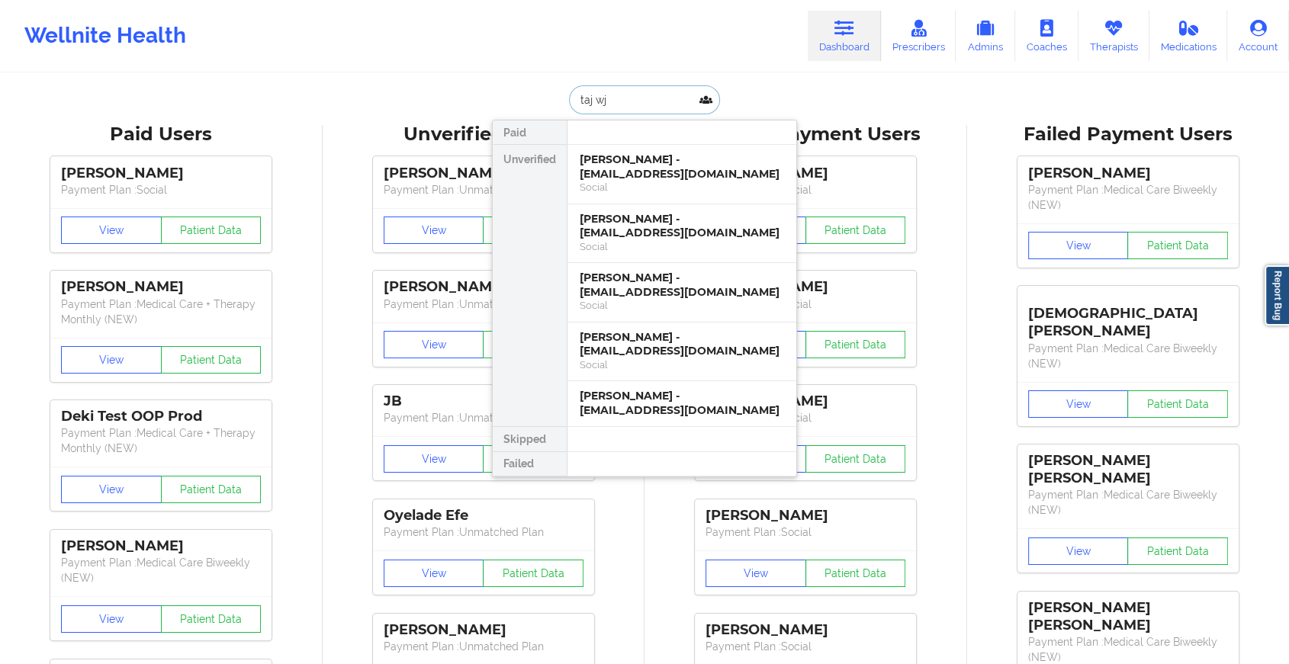
type input "taj w"
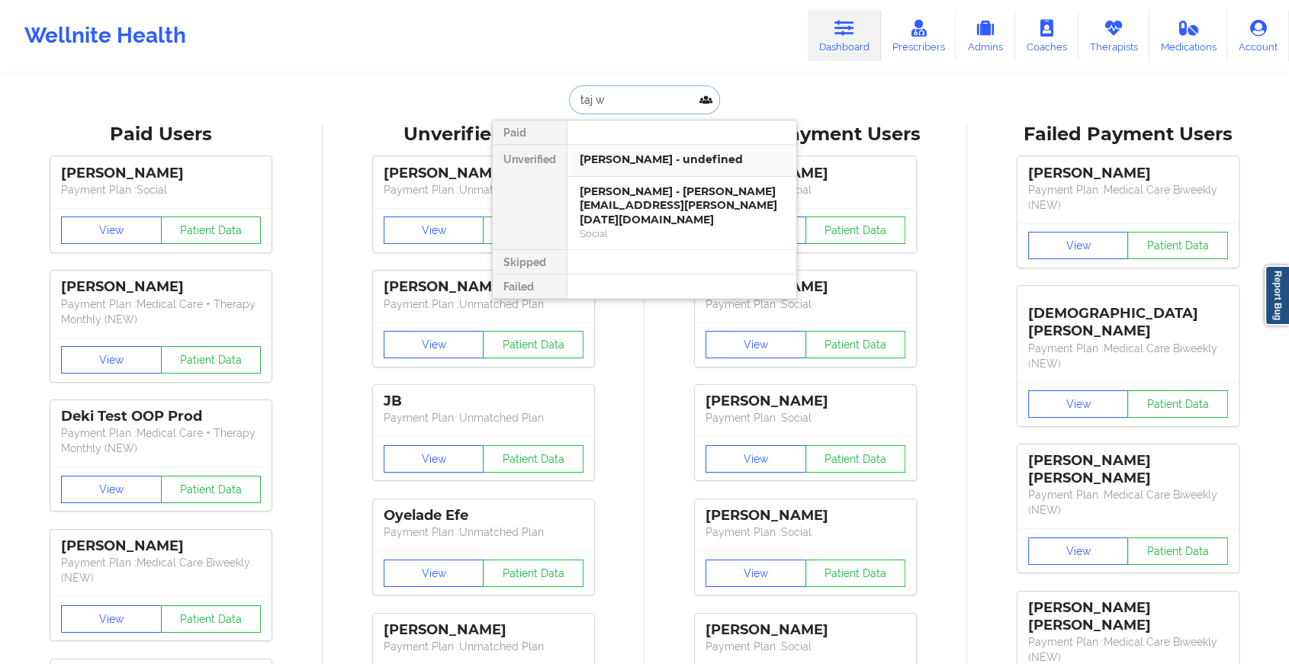
click at [635, 169] on div "[PERSON_NAME] - undefined" at bounding box center [681, 161] width 229 height 32
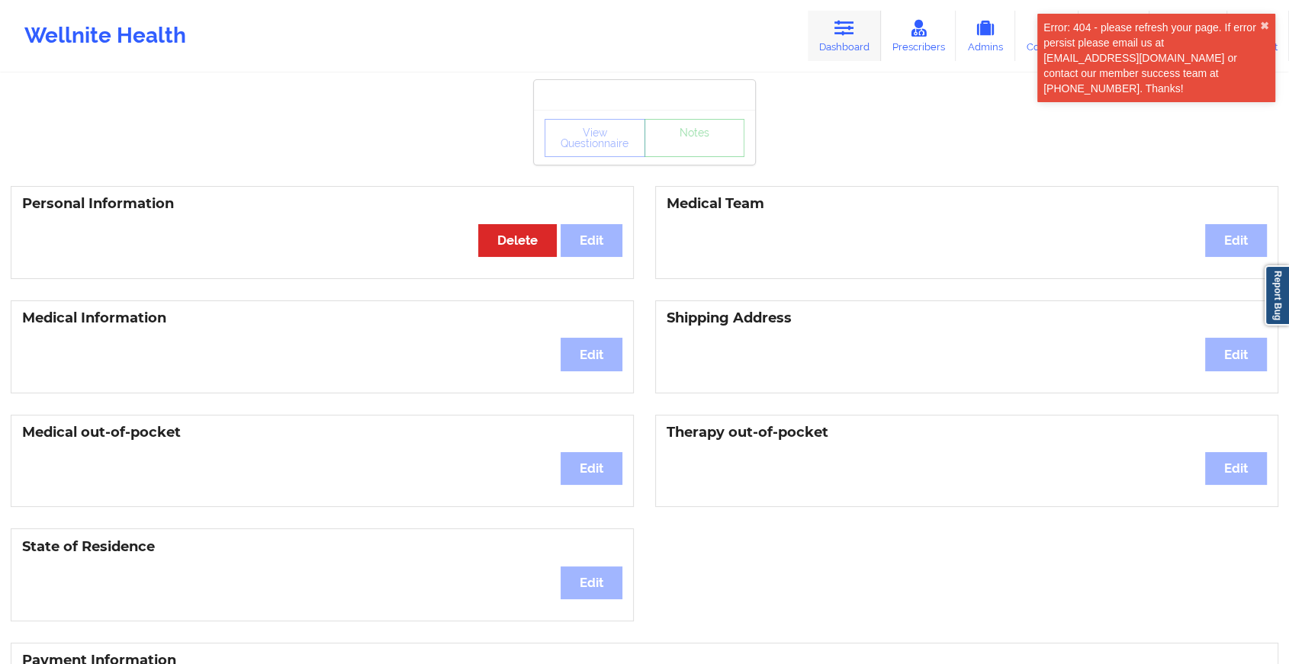
click at [833, 33] on link "Dashboard" at bounding box center [844, 36] width 73 height 50
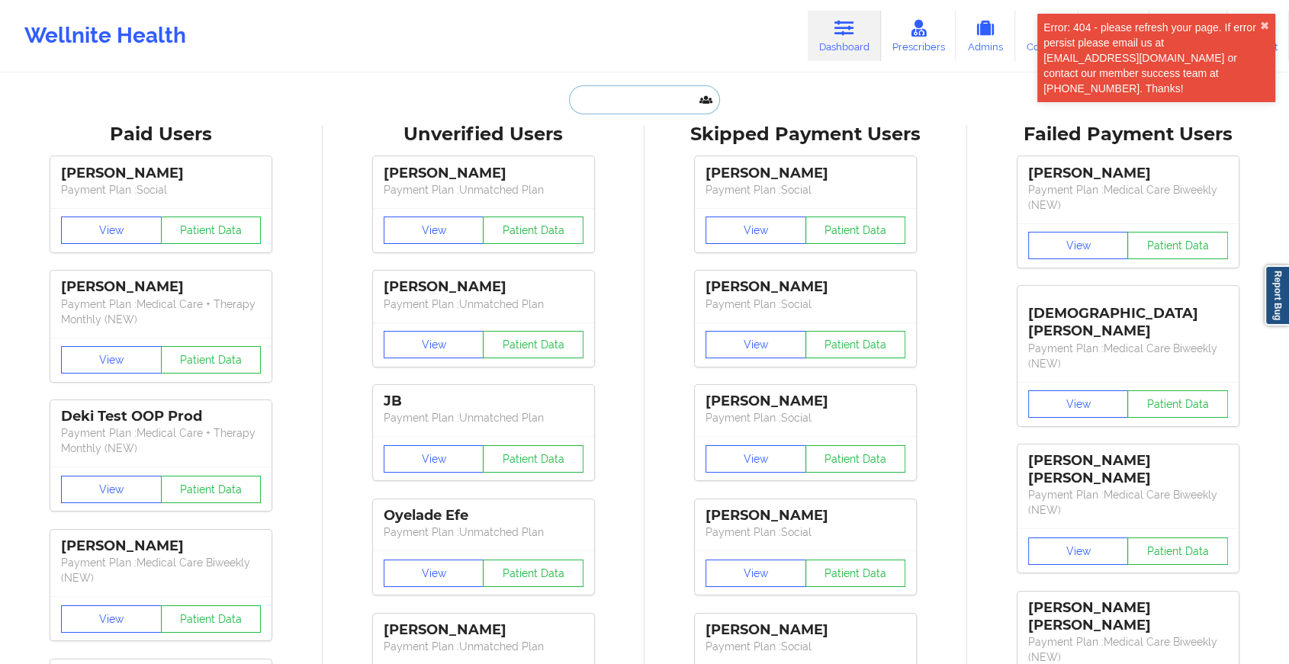
click at [635, 101] on input "text" at bounding box center [644, 99] width 151 height 29
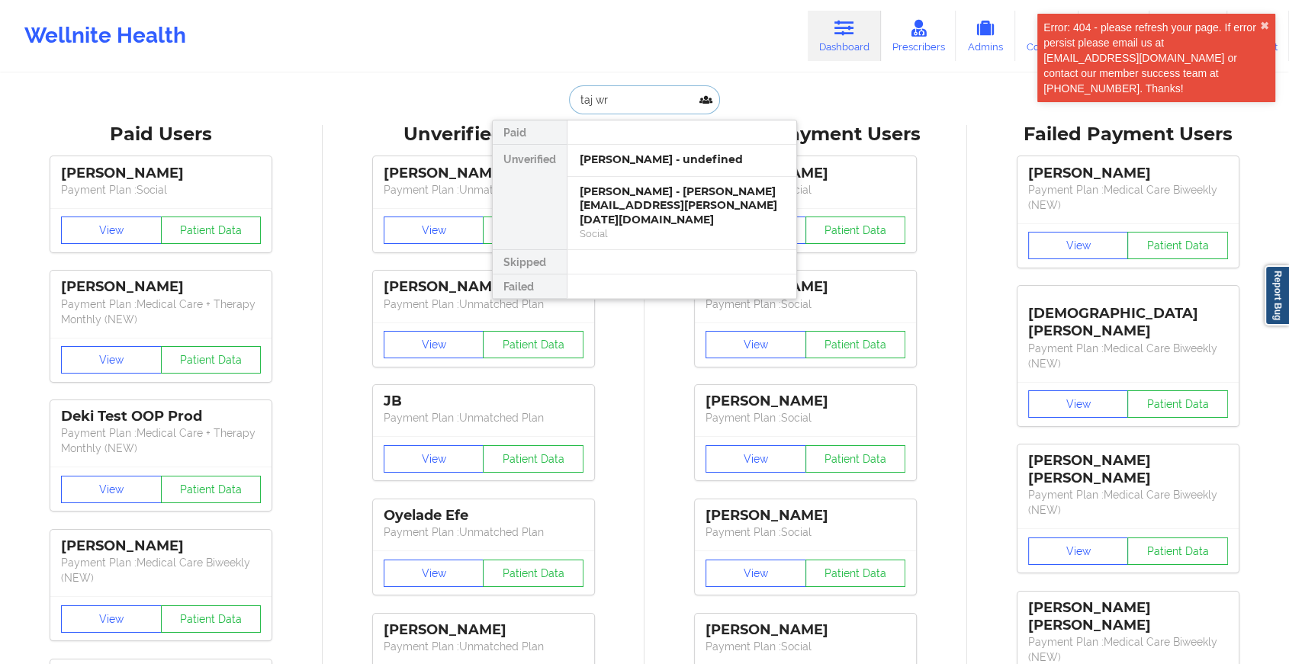
type input "taj wri"
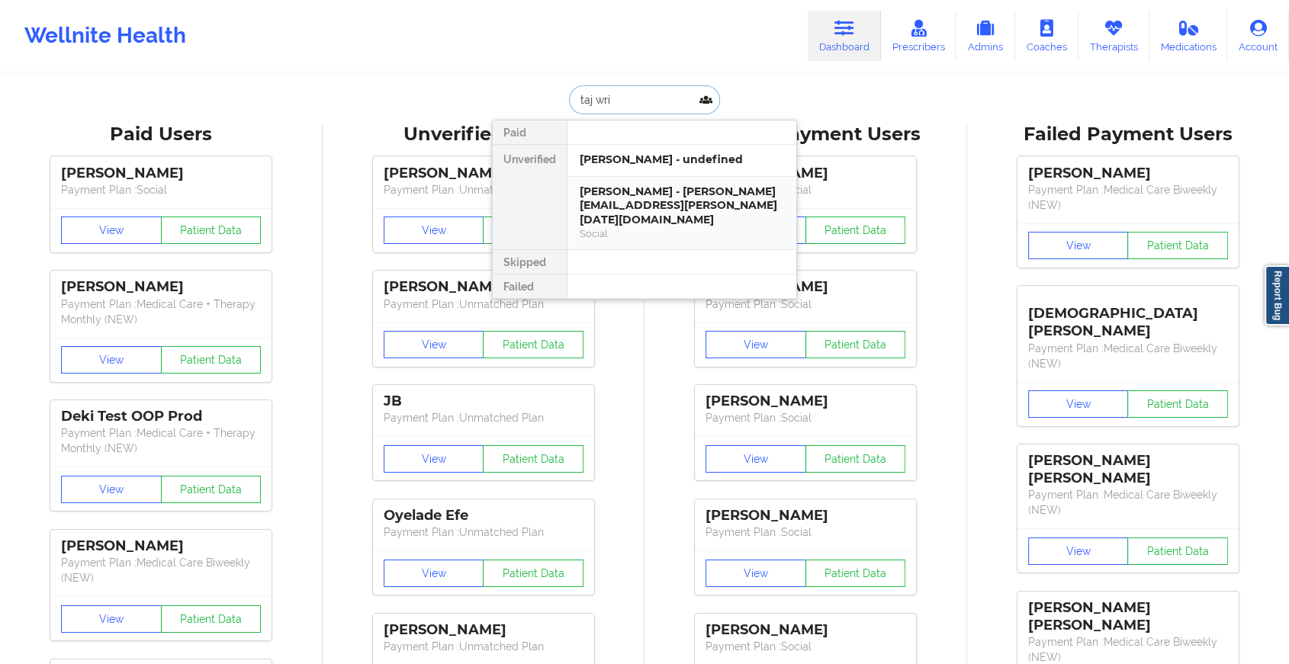
click at [653, 191] on div "[PERSON_NAME] - [PERSON_NAME][EMAIL_ADDRESS][PERSON_NAME][DATE][DOMAIN_NAME]" at bounding box center [682, 206] width 204 height 43
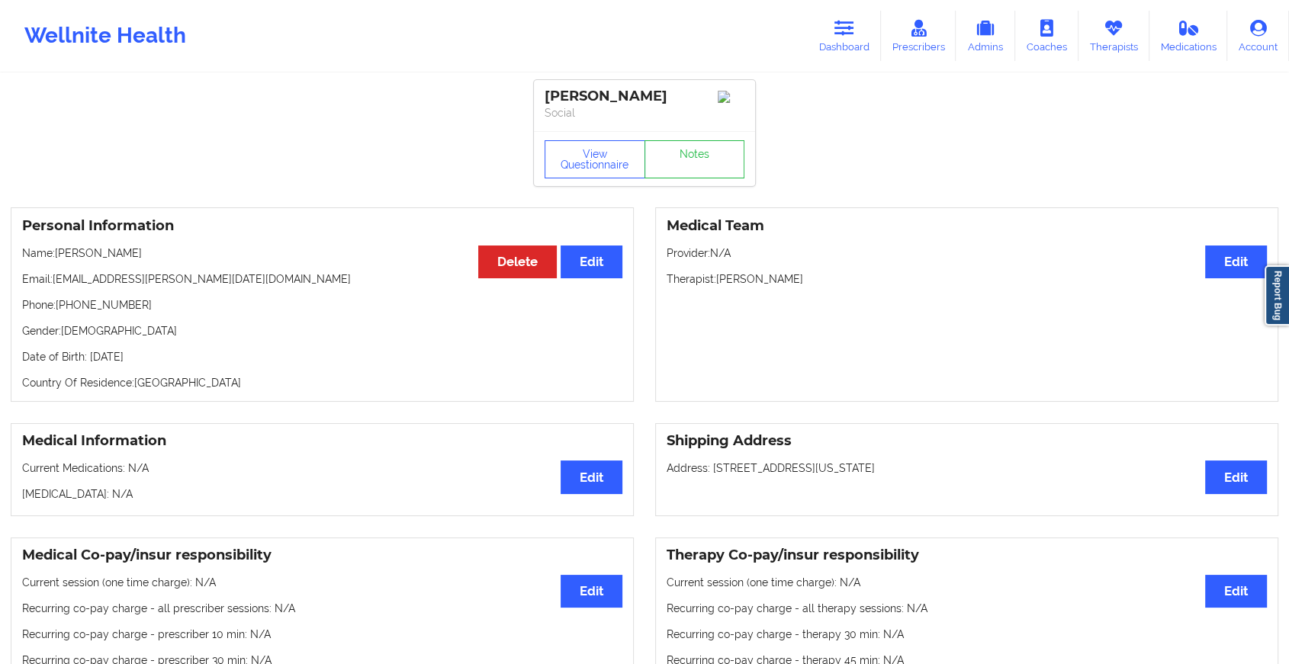
click at [694, 174] on link "Notes" at bounding box center [694, 159] width 101 height 38
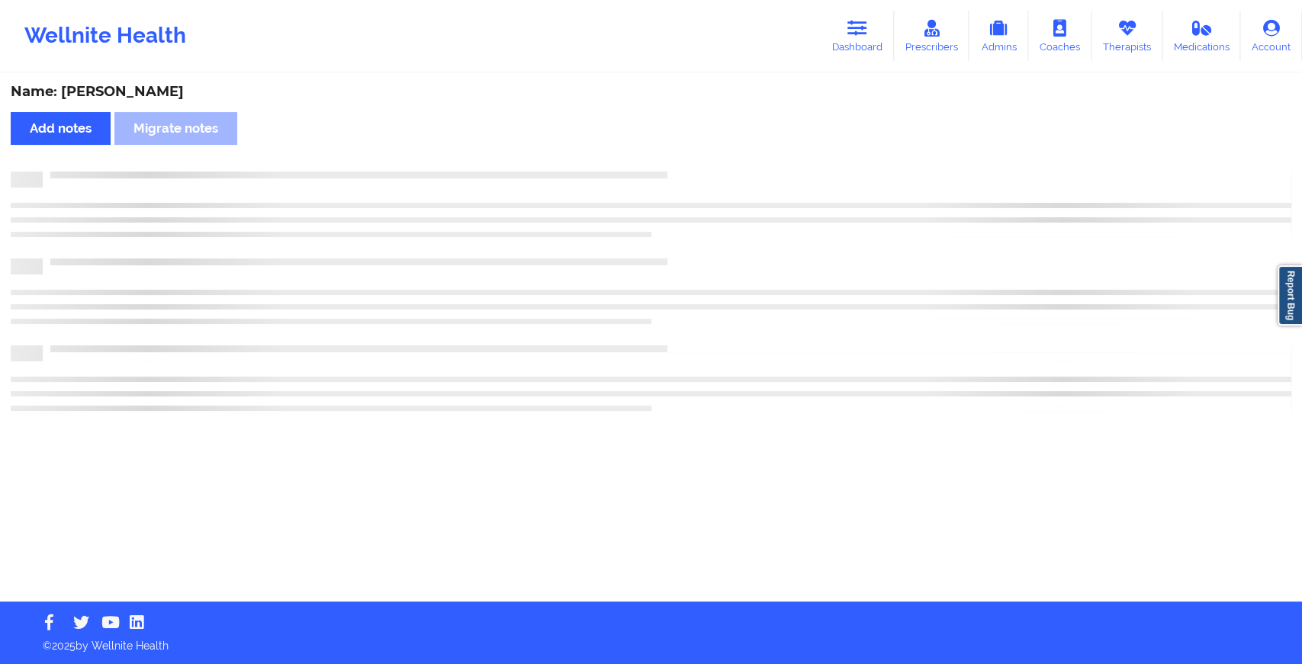
click at [694, 172] on div at bounding box center [667, 172] width 1249 height 0
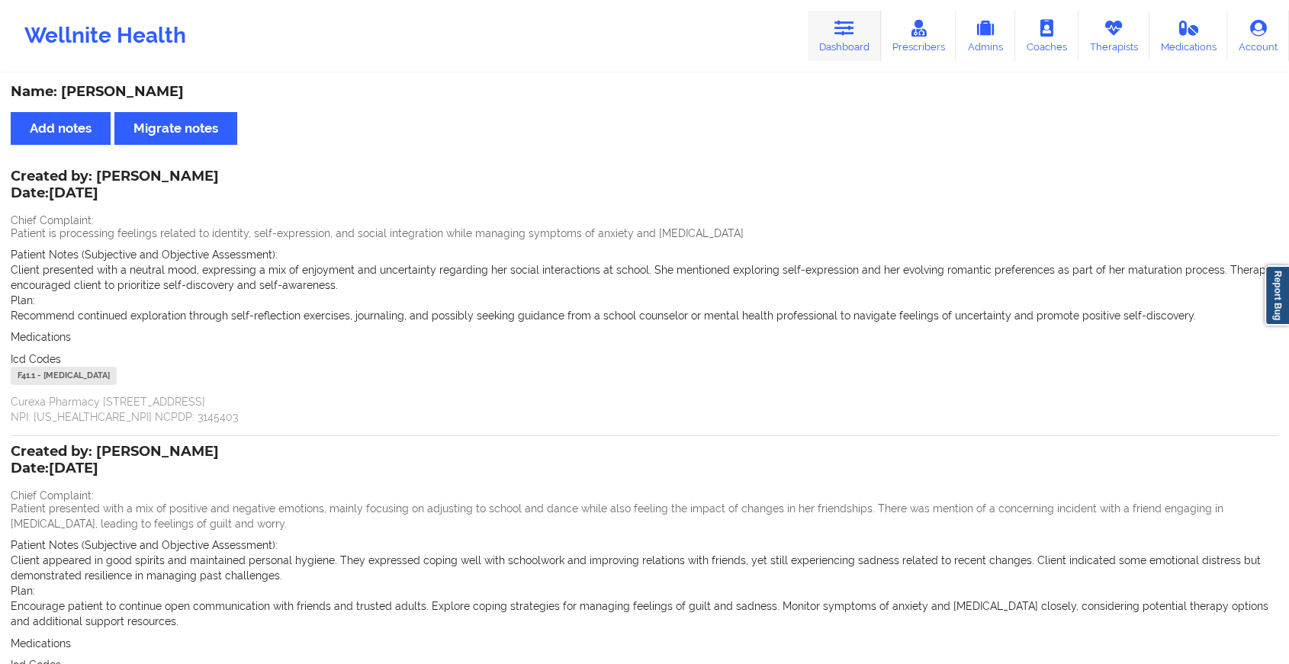
click at [826, 40] on link "Dashboard" at bounding box center [844, 36] width 73 height 50
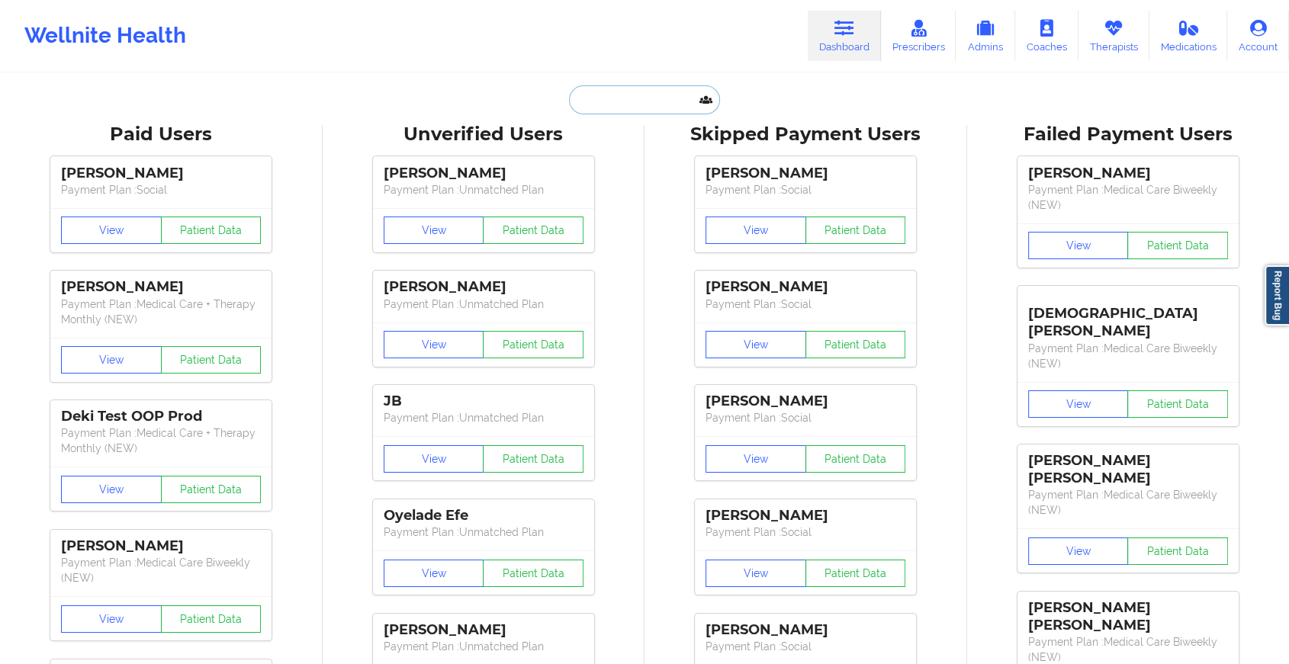
click at [662, 106] on input "text" at bounding box center [644, 99] width 151 height 29
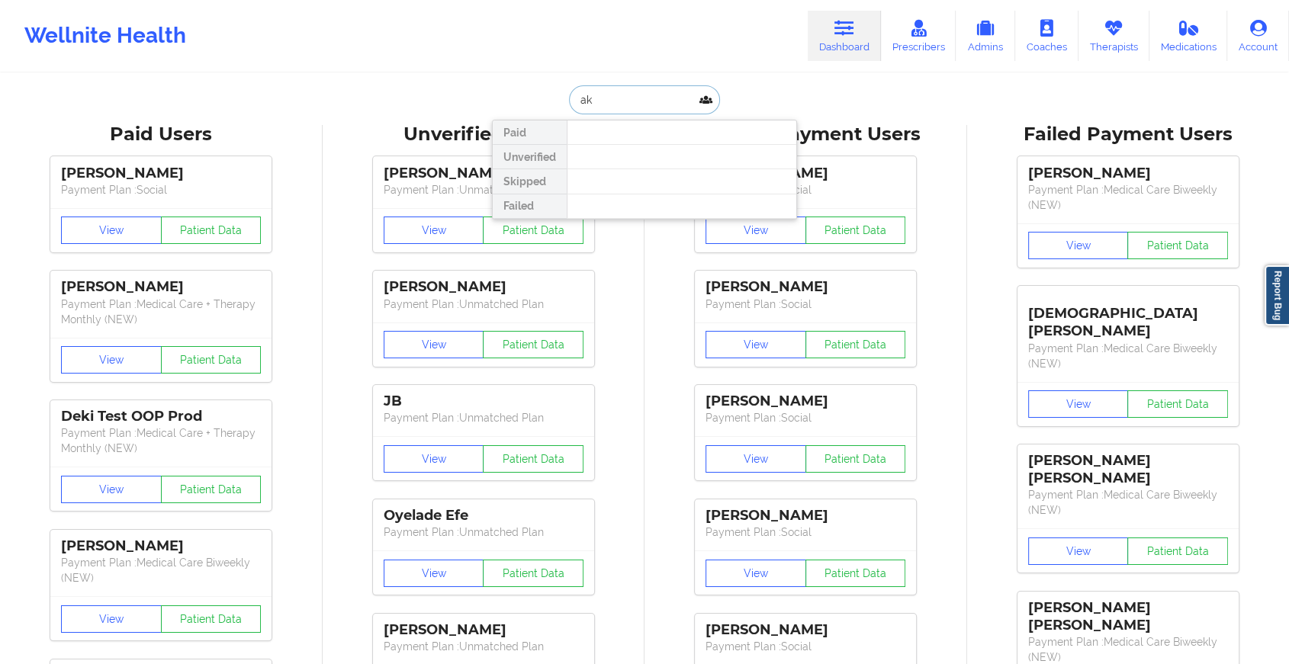
type input "a"
type input "[PERSON_NAME]"
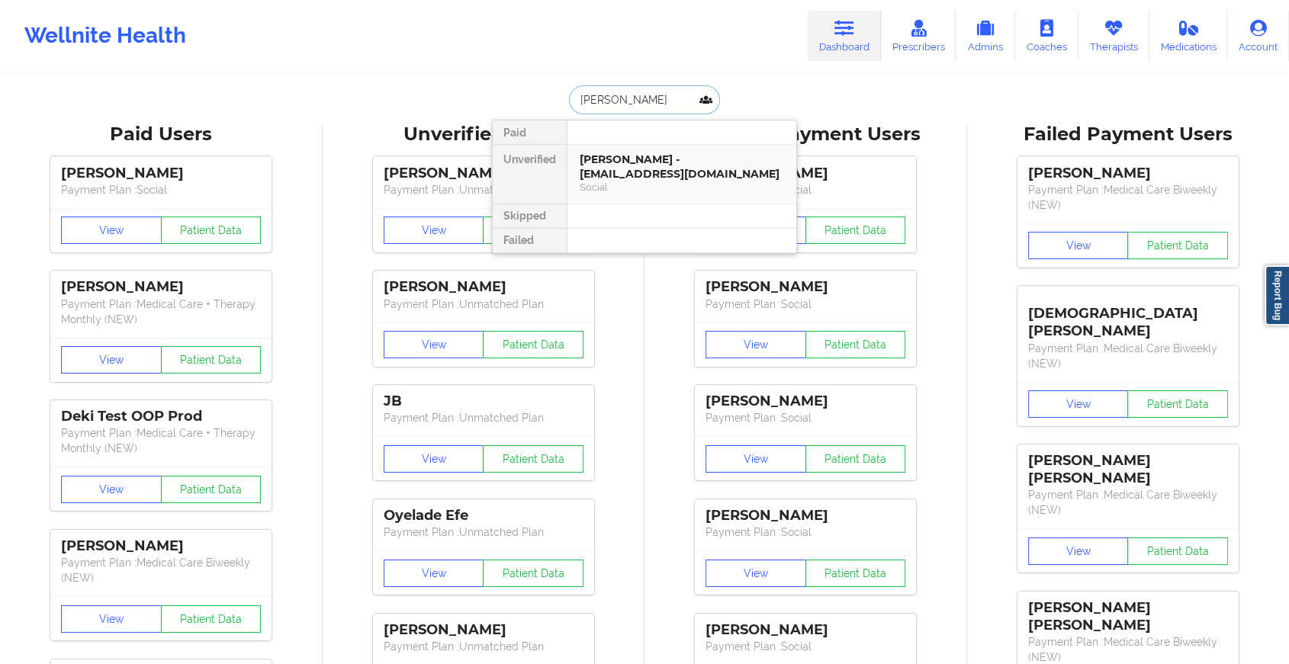
click at [644, 159] on div "[PERSON_NAME] - [EMAIL_ADDRESS][DOMAIN_NAME]" at bounding box center [682, 167] width 204 height 28
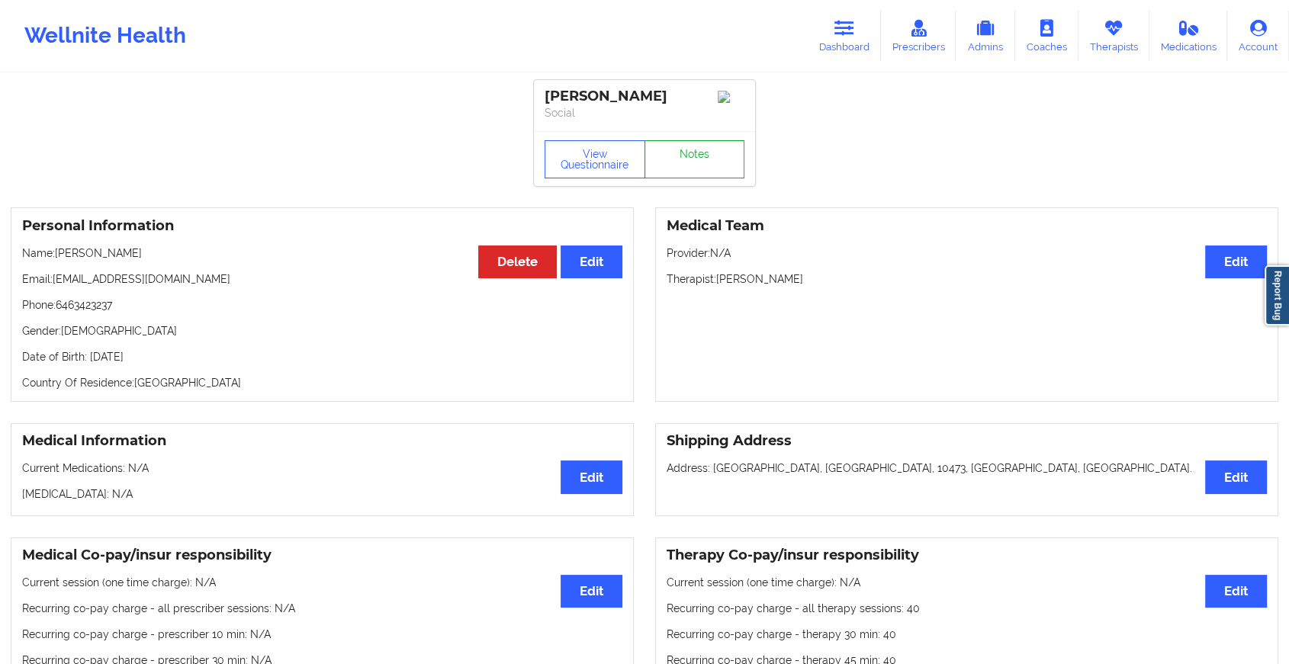
click at [680, 168] on link "Notes" at bounding box center [694, 159] width 101 height 38
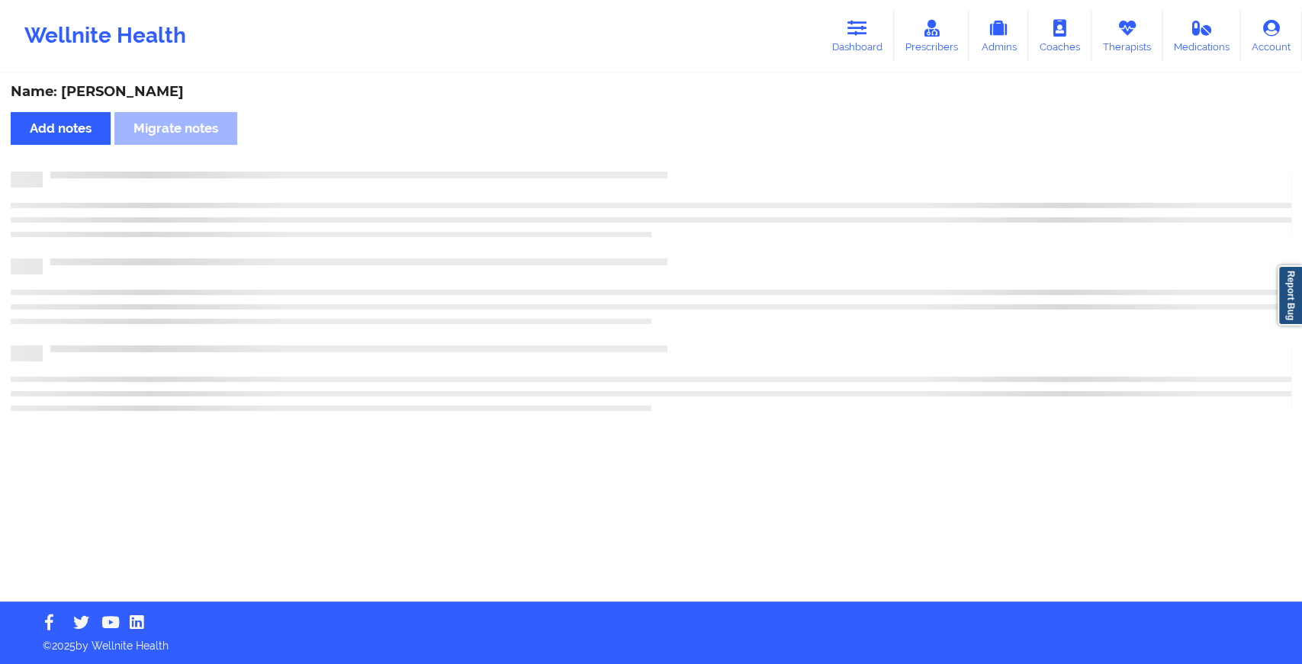
click at [680, 168] on div "Name: [PERSON_NAME] Add notes Migrate notes" at bounding box center [651, 338] width 1302 height 527
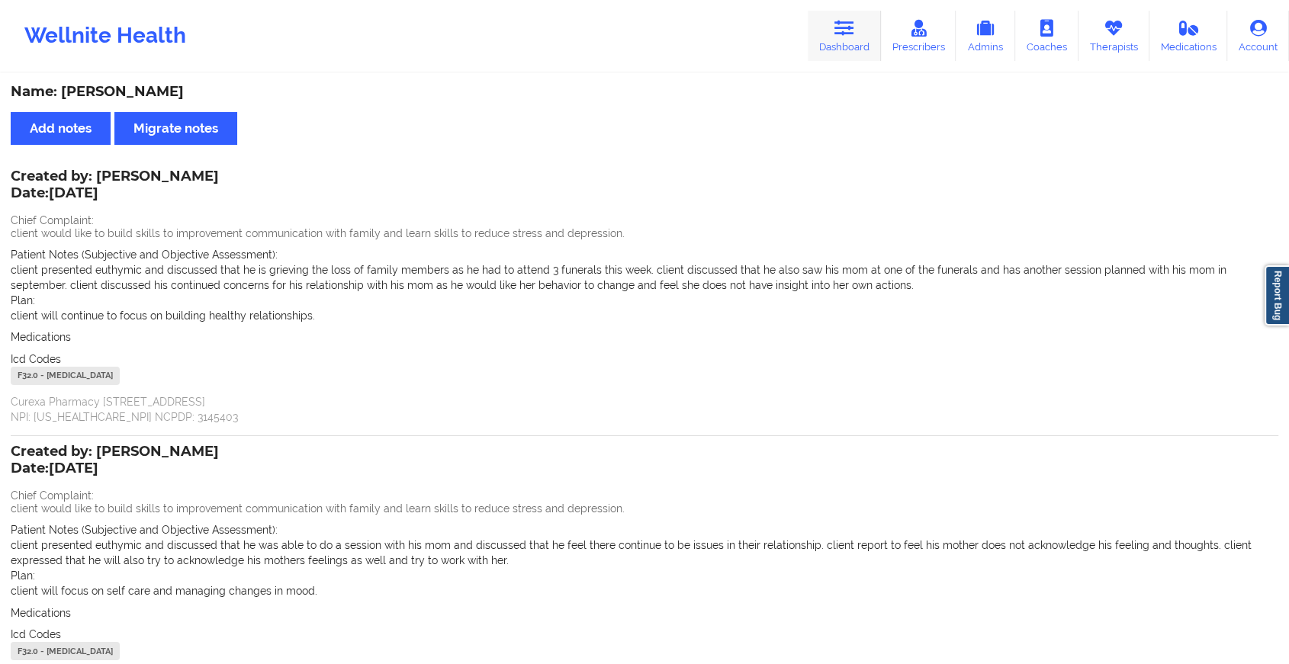
click at [847, 37] on link "Dashboard" at bounding box center [844, 36] width 73 height 50
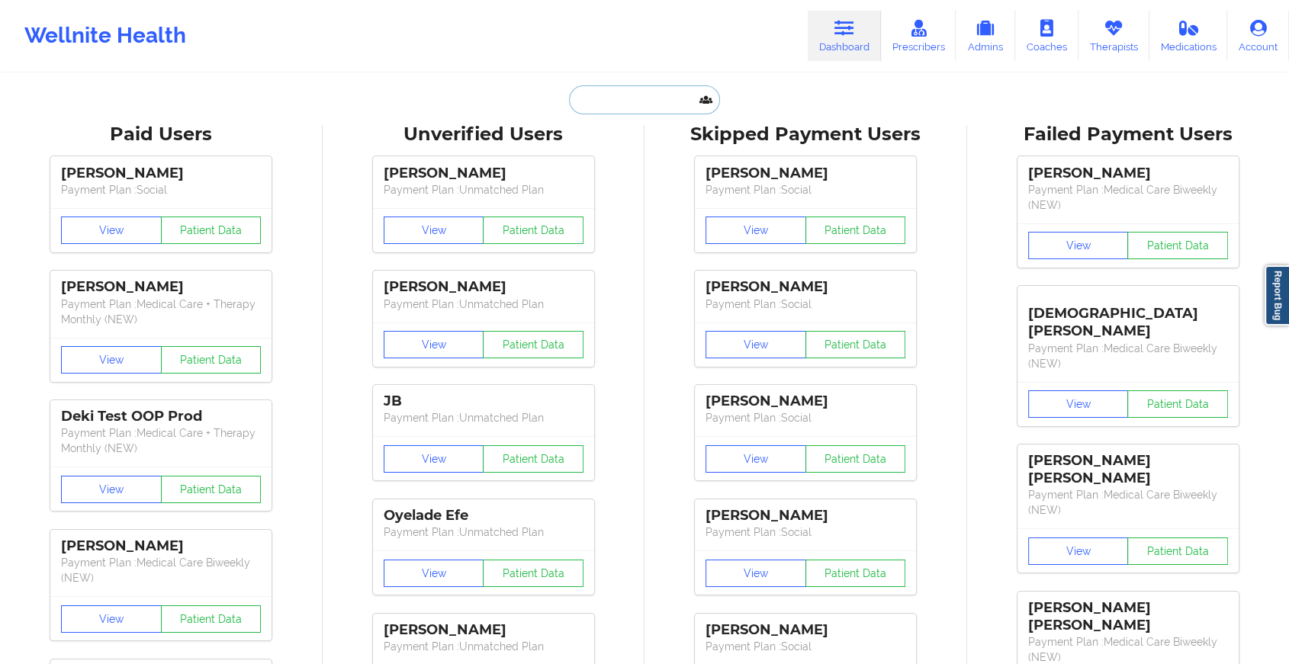
click at [629, 98] on input "text" at bounding box center [644, 99] width 151 height 29
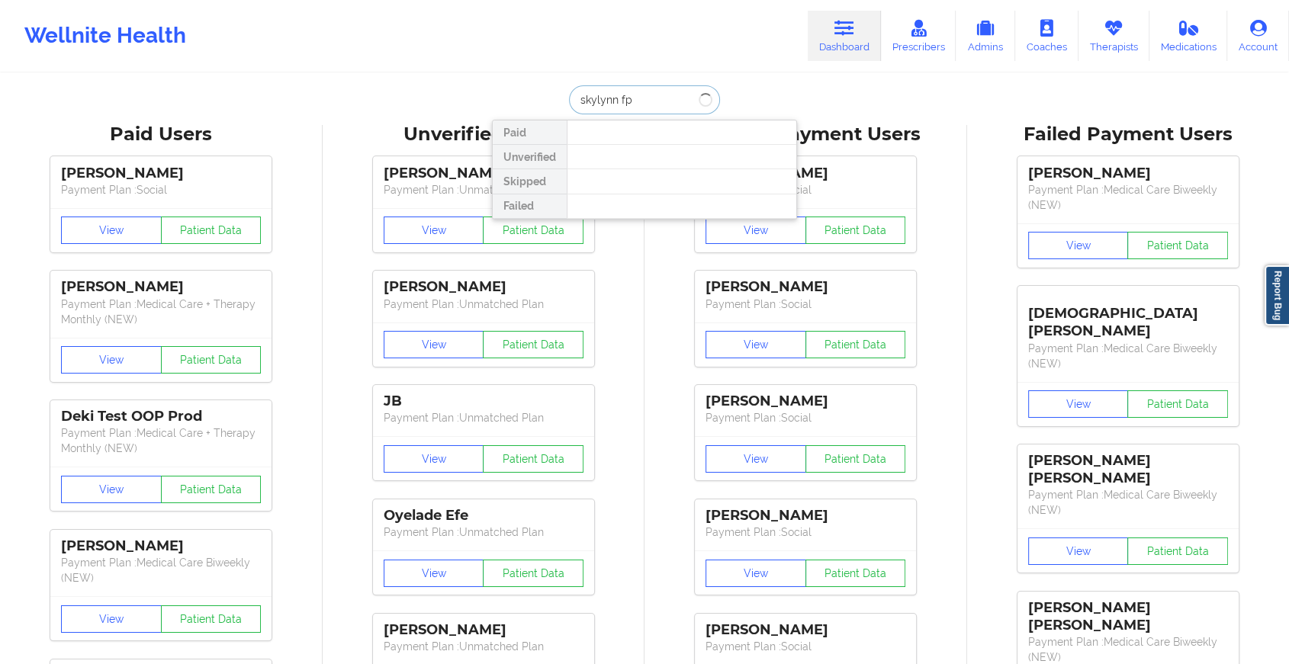
type input "skylynn f"
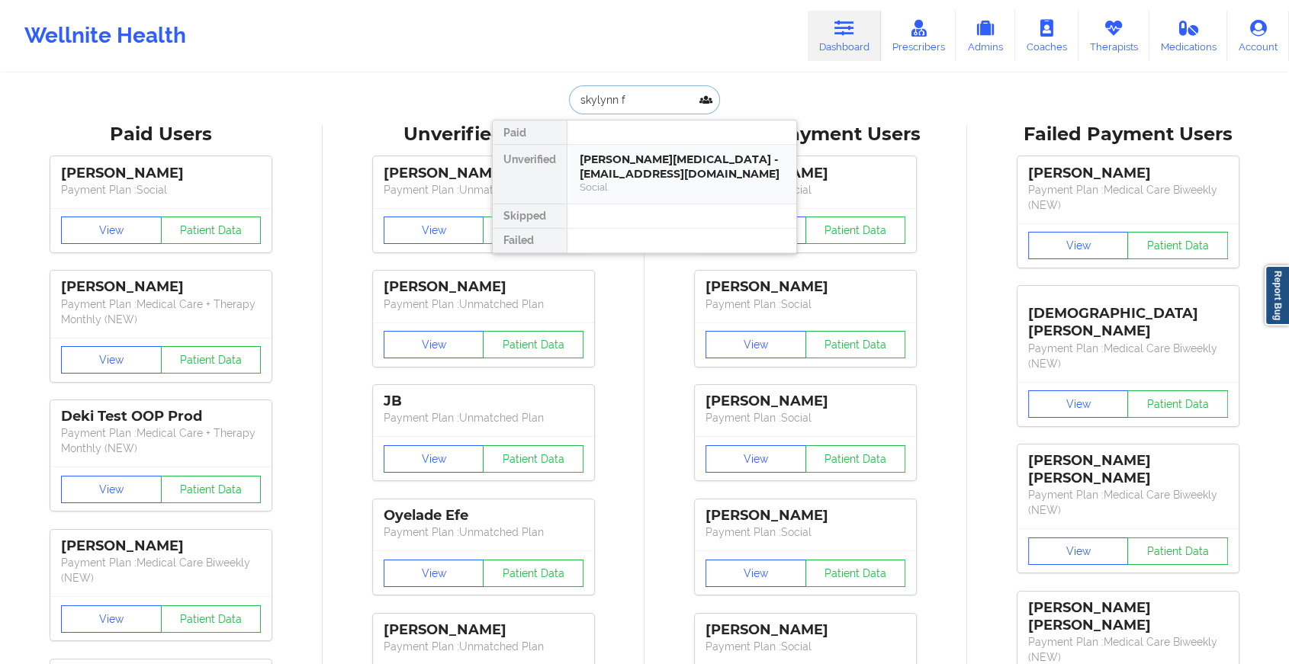
click at [631, 159] on div "[PERSON_NAME][MEDICAL_DATA] - [EMAIL_ADDRESS][DOMAIN_NAME]" at bounding box center [682, 167] width 204 height 28
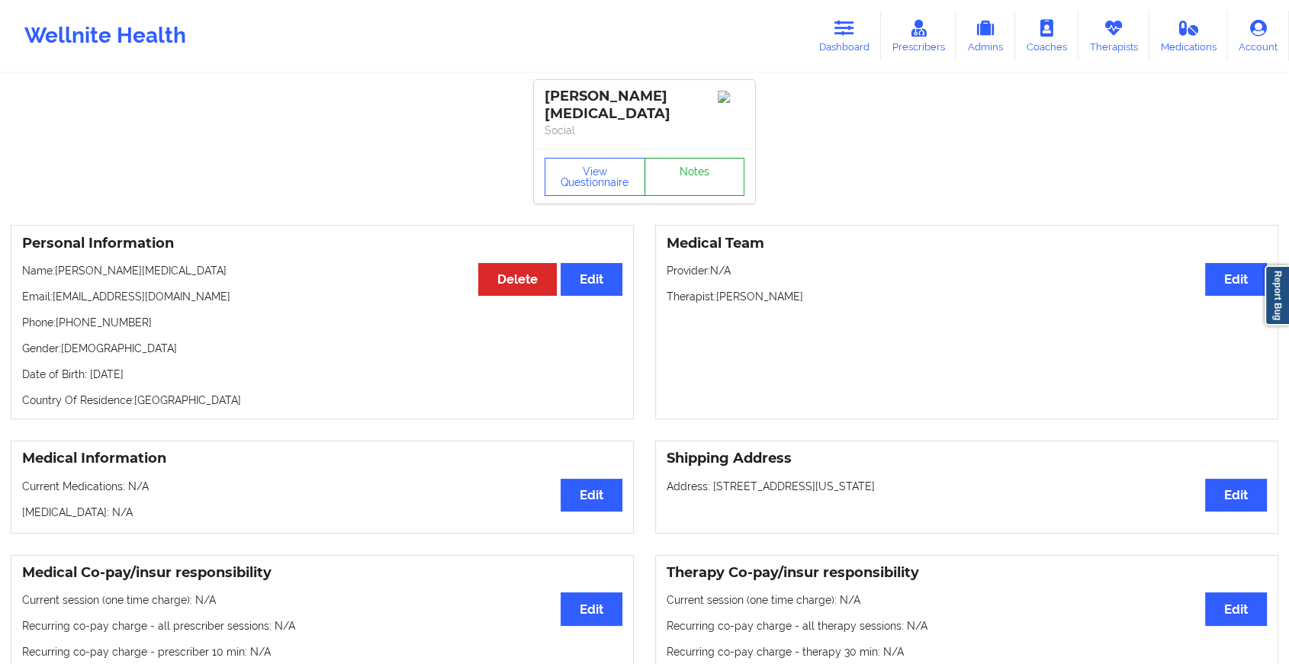
click at [686, 170] on link "Notes" at bounding box center [694, 177] width 101 height 38
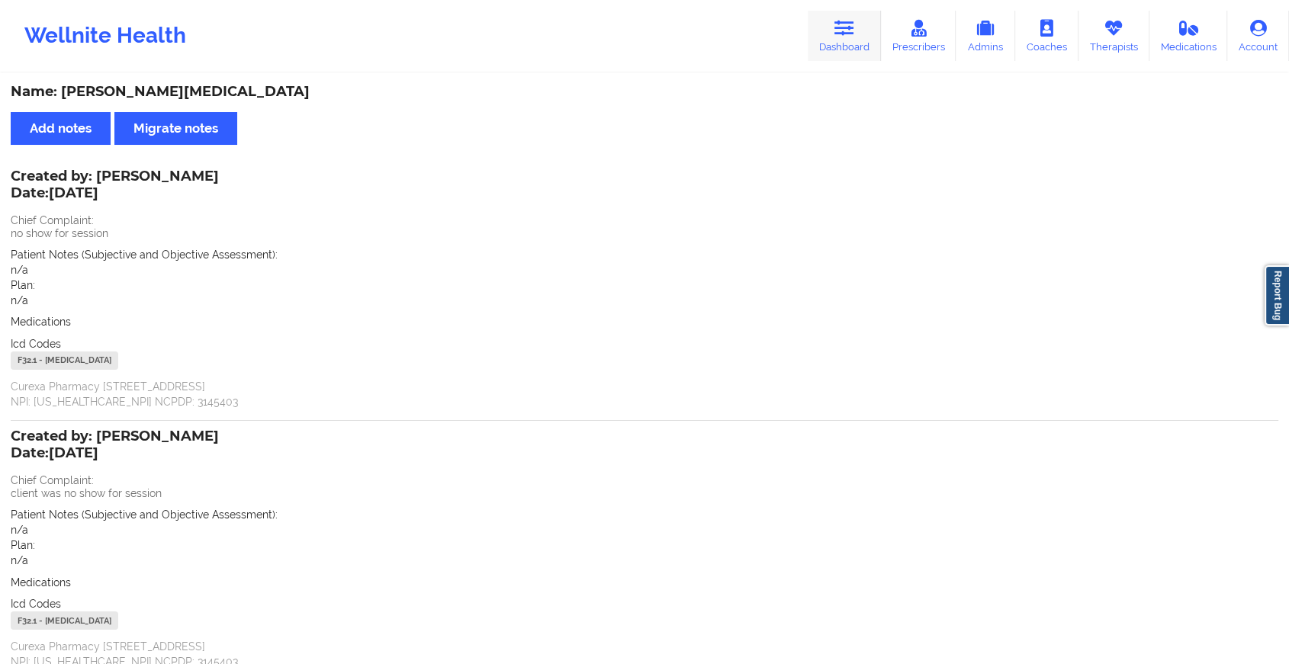
click at [837, 13] on link "Dashboard" at bounding box center [844, 36] width 73 height 50
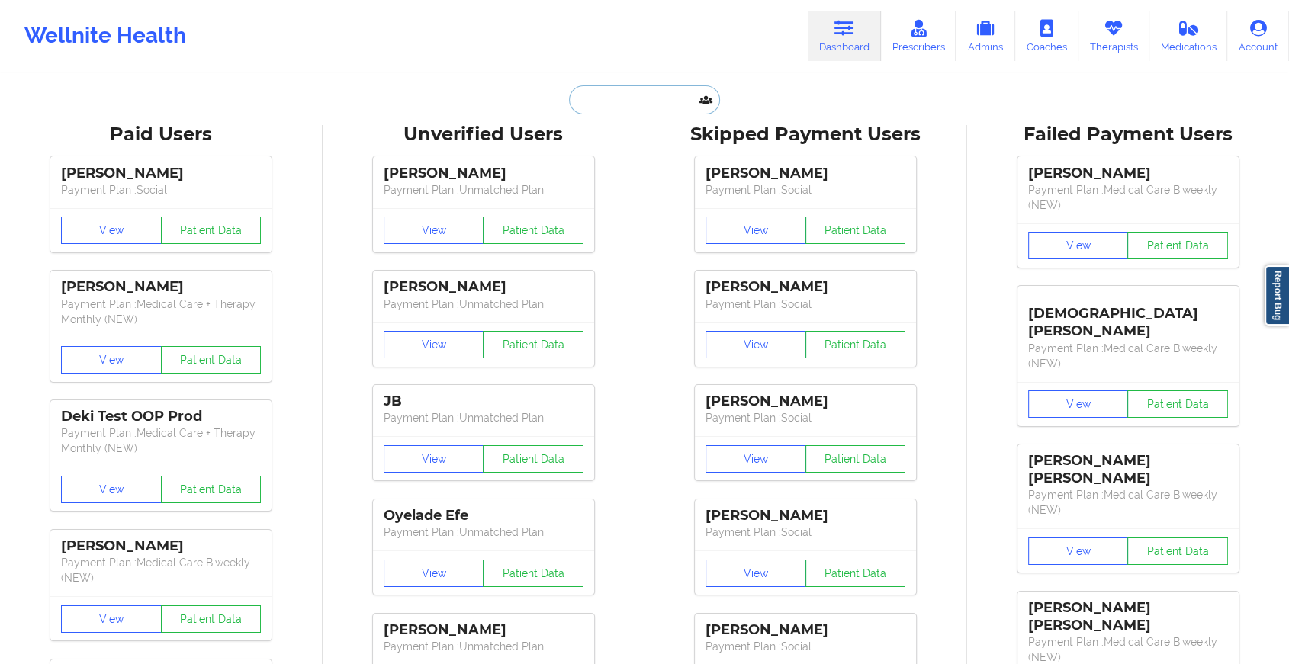
click at [665, 92] on input "text" at bounding box center [644, 99] width 151 height 29
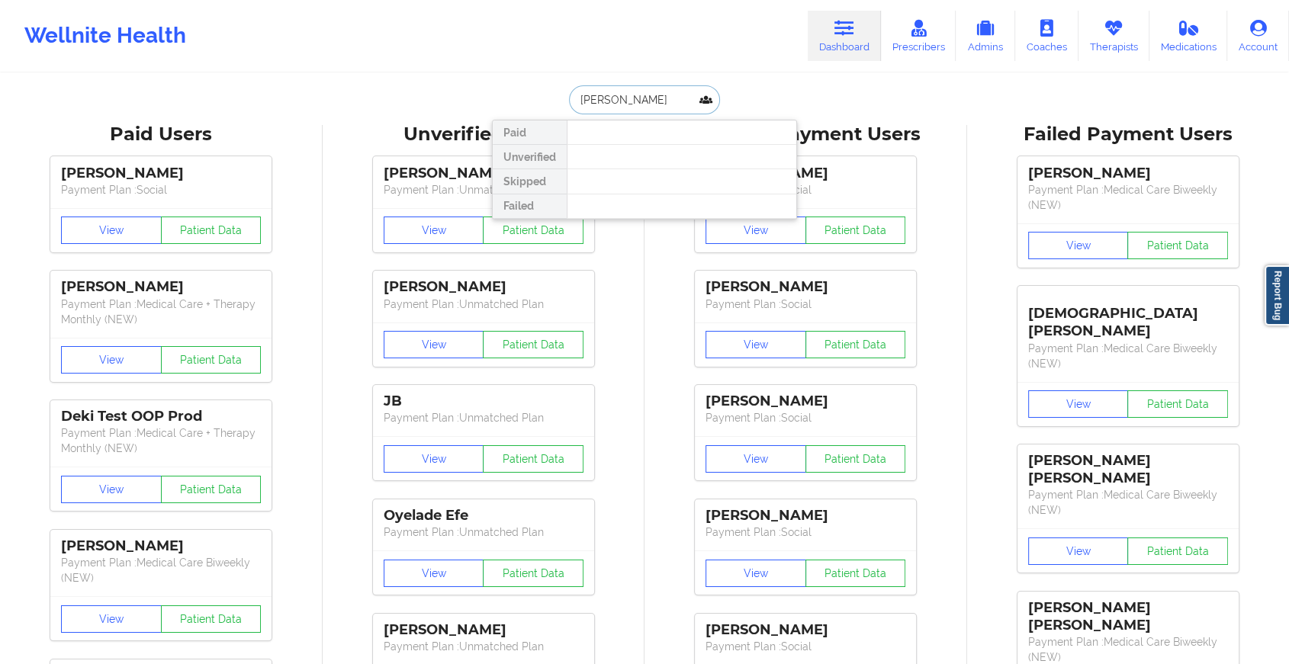
type input "[PERSON_NAME]"
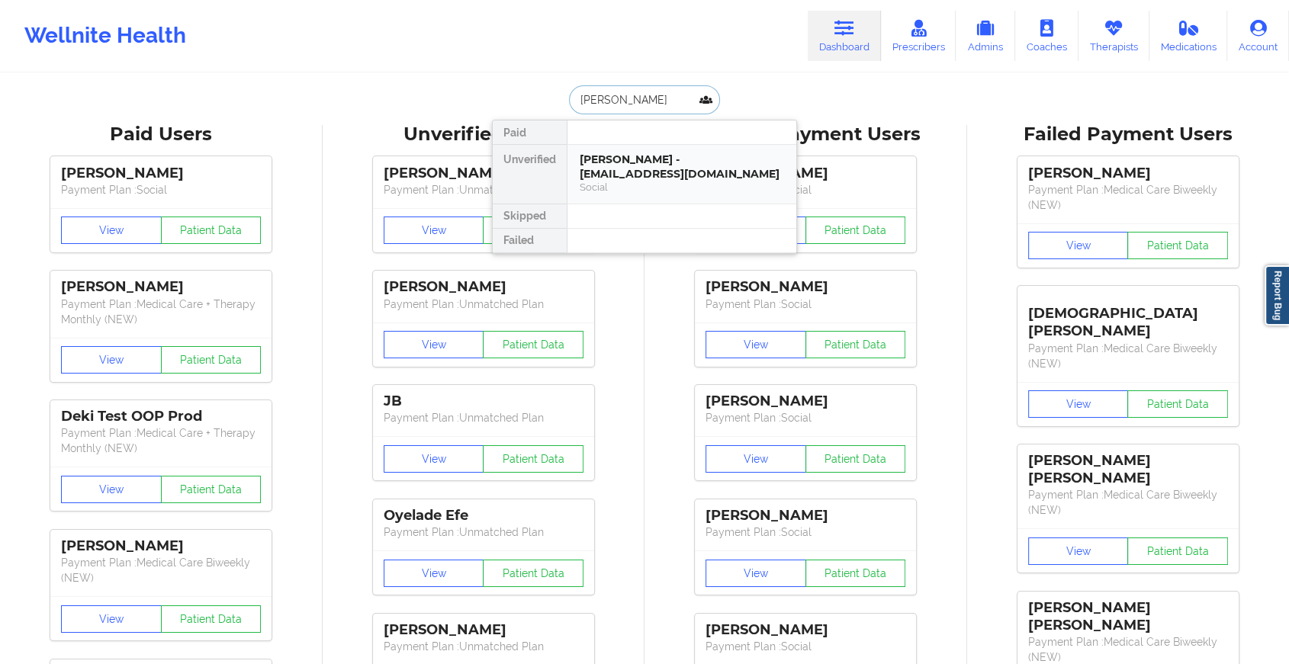
click at [665, 156] on div "[PERSON_NAME] - [EMAIL_ADDRESS][DOMAIN_NAME]" at bounding box center [682, 167] width 204 height 28
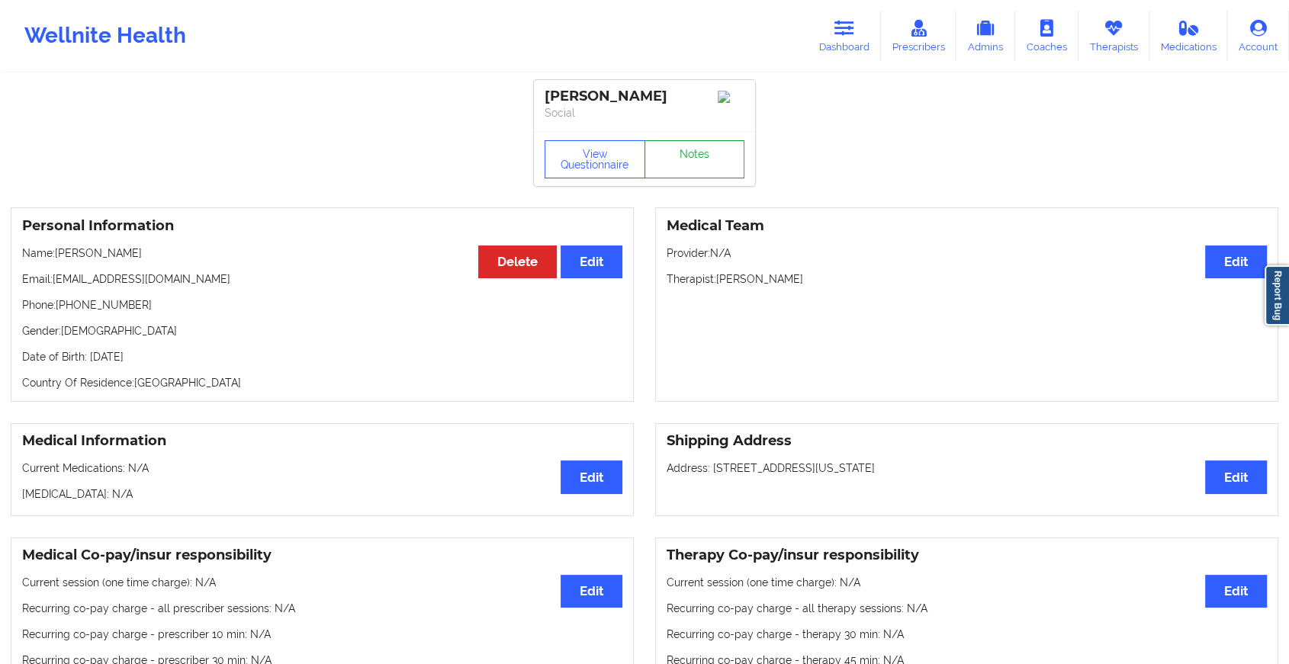
click at [695, 159] on link "Notes" at bounding box center [694, 159] width 101 height 38
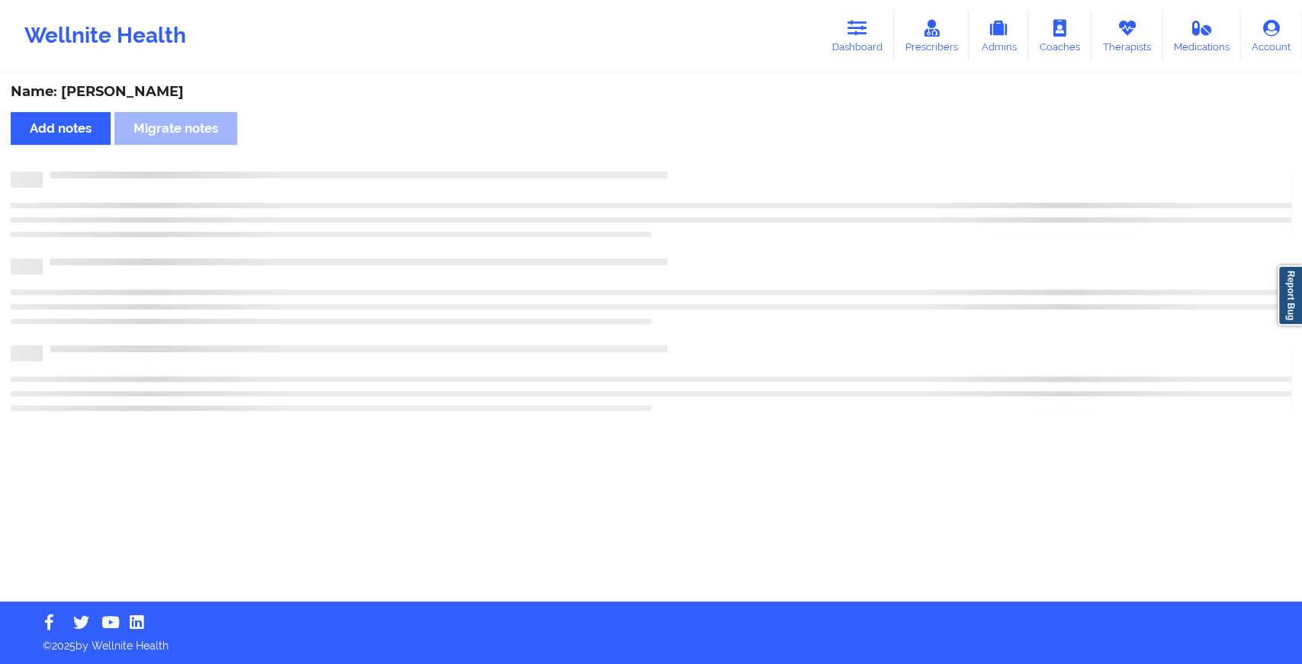
click at [695, 159] on div "Name: [PERSON_NAME] Add notes Migrate notes" at bounding box center [651, 338] width 1302 height 527
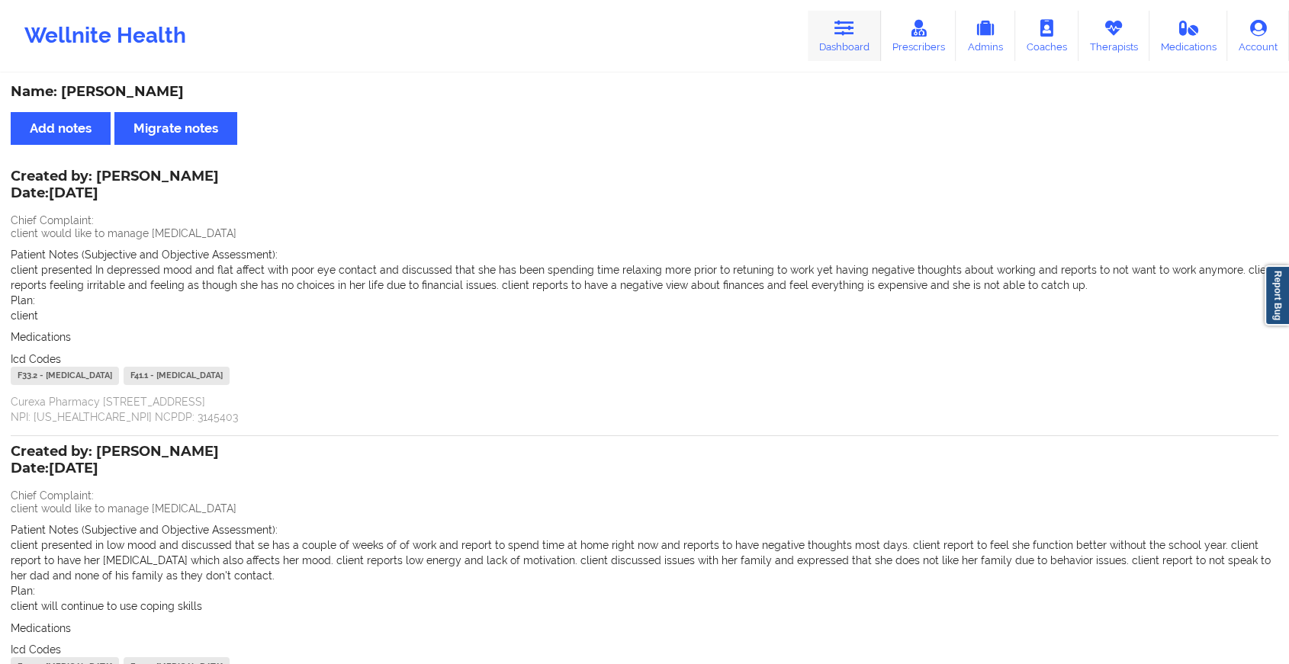
click at [837, 23] on icon at bounding box center [844, 28] width 20 height 17
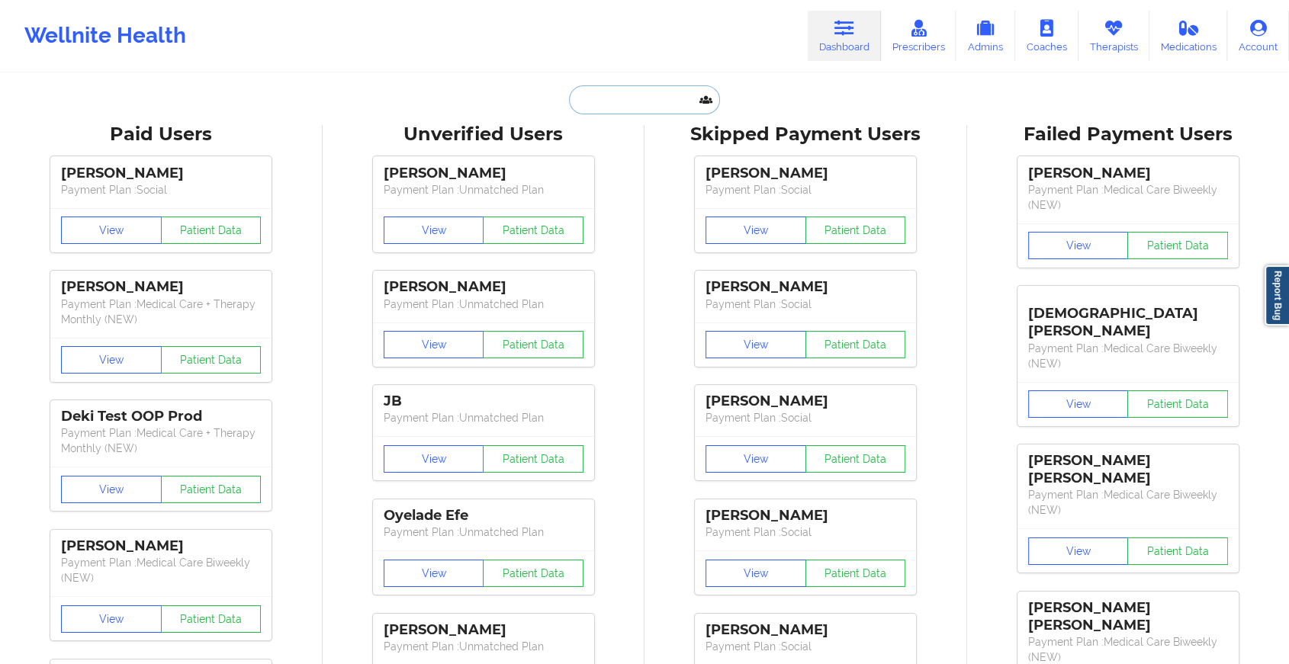
click at [598, 108] on input "text" at bounding box center [644, 99] width 151 height 29
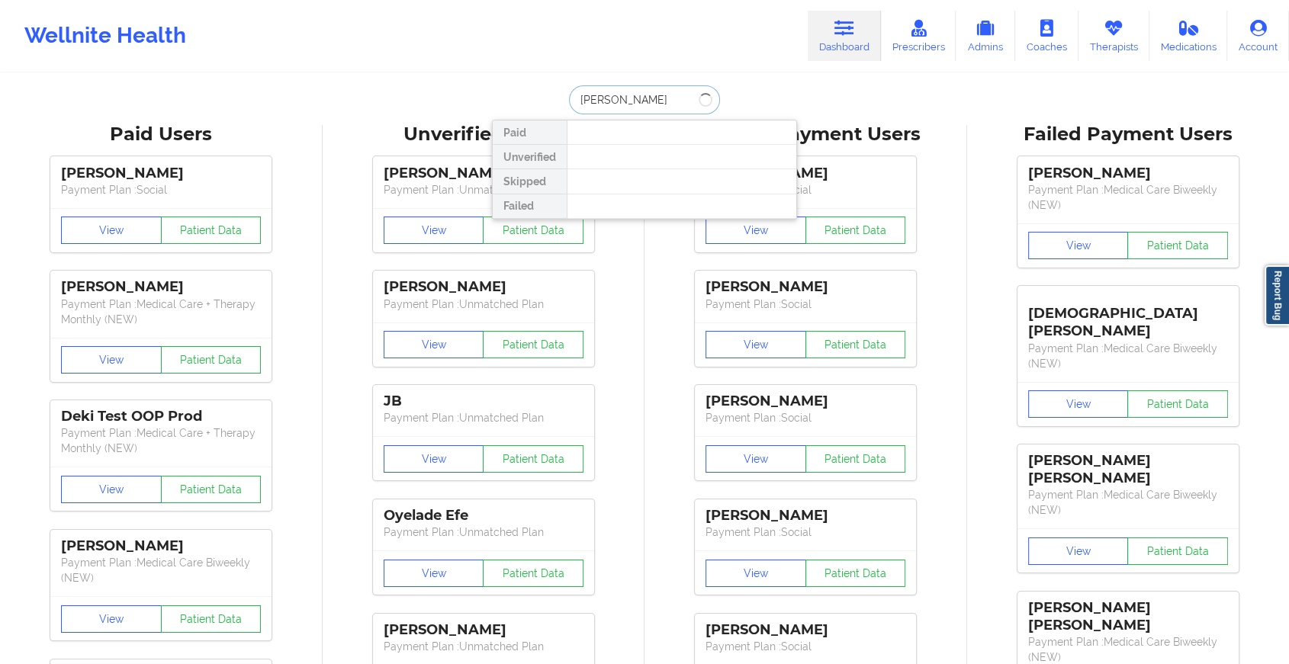
type input "[PERSON_NAME]"
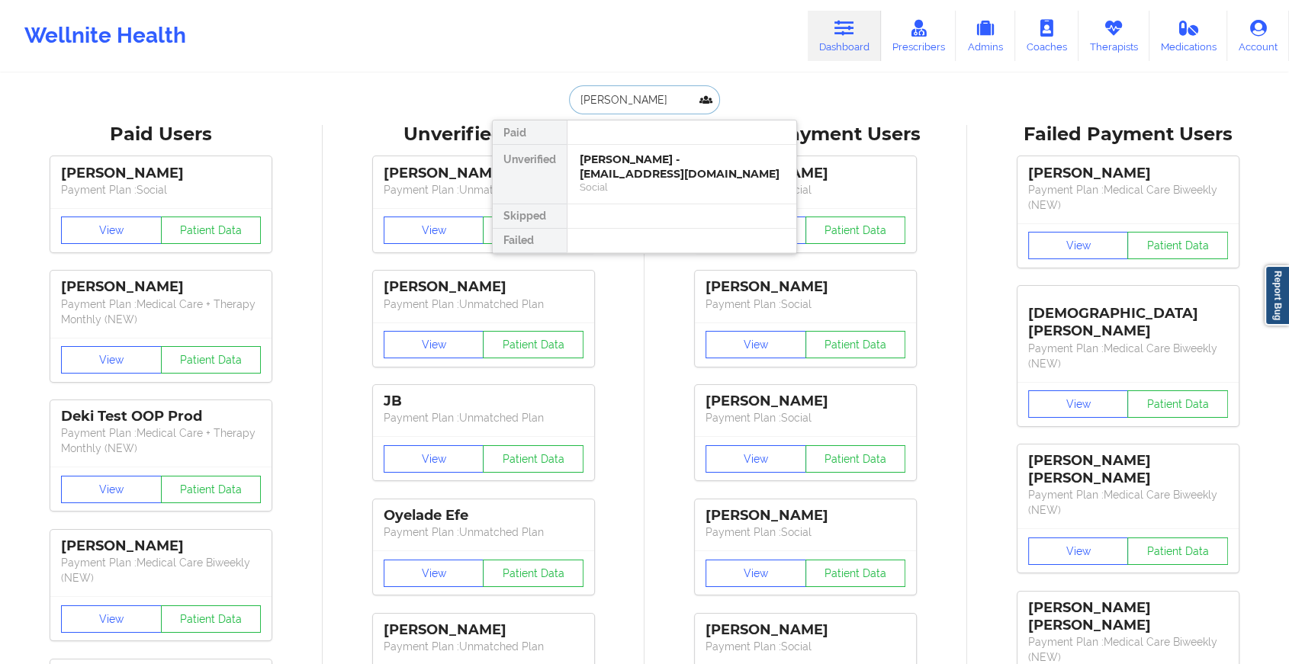
click at [614, 163] on div "[PERSON_NAME] - [EMAIL_ADDRESS][DOMAIN_NAME]" at bounding box center [682, 167] width 204 height 28
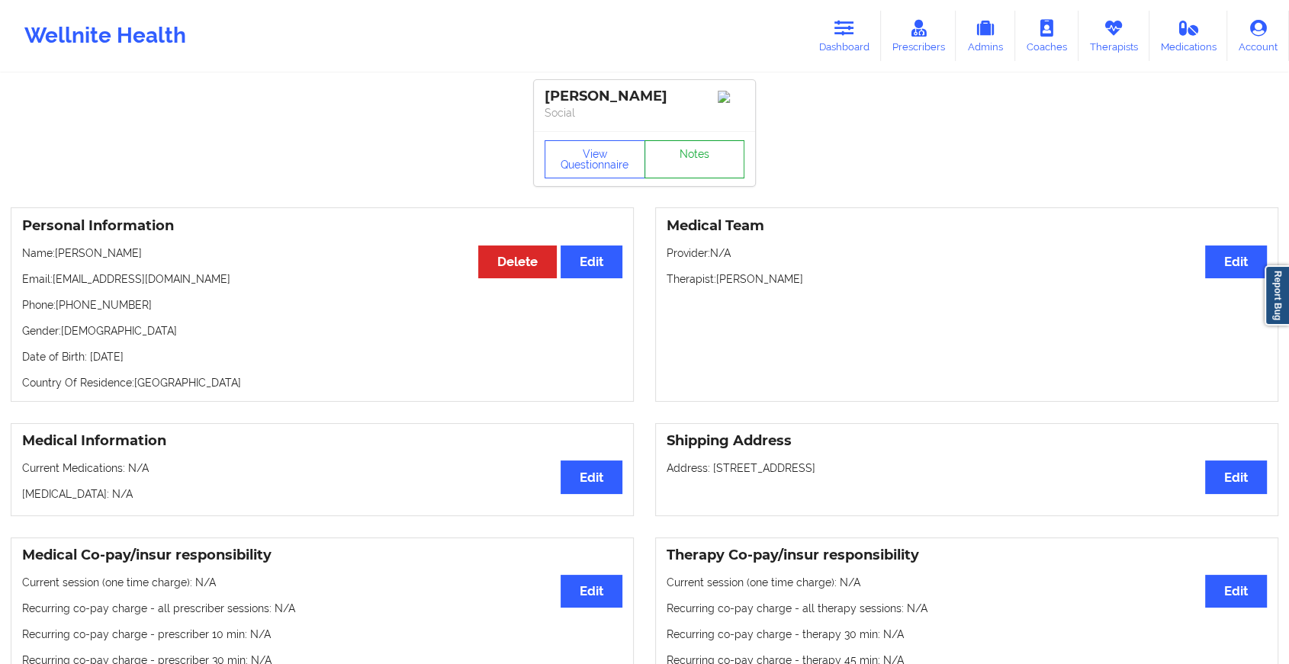
click at [686, 151] on link "Notes" at bounding box center [694, 159] width 101 height 38
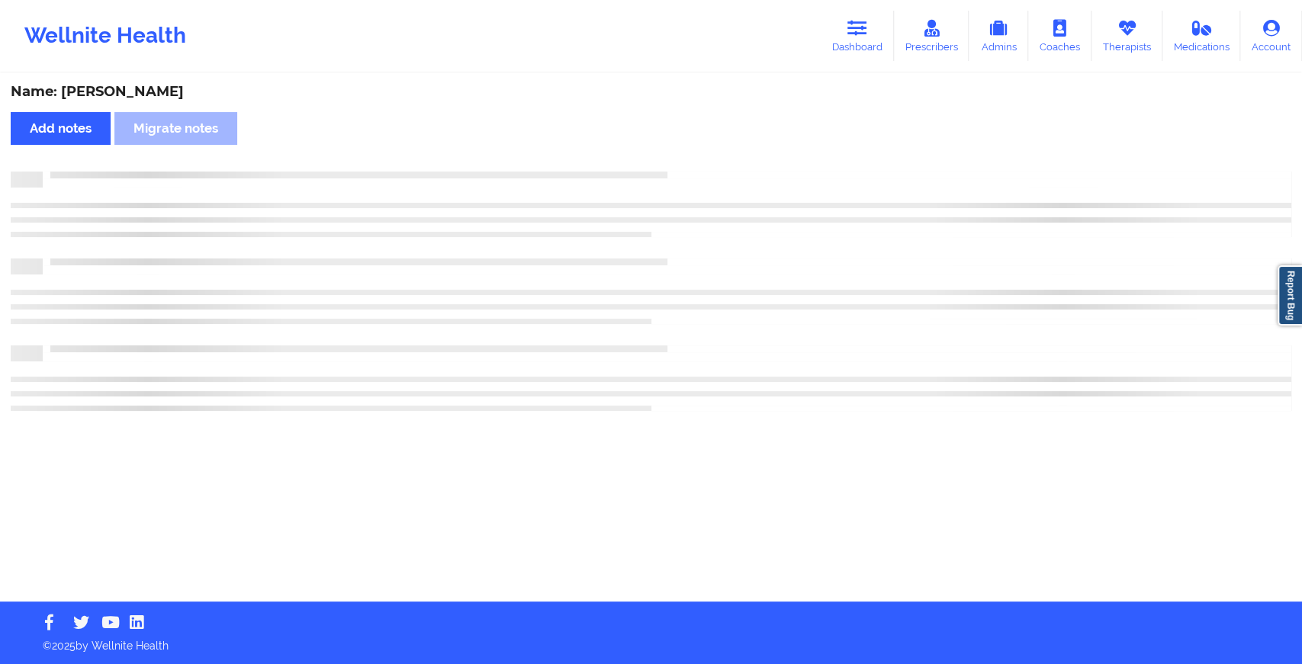
click at [686, 151] on div "Name: [PERSON_NAME] Add notes Migrate notes" at bounding box center [651, 338] width 1302 height 527
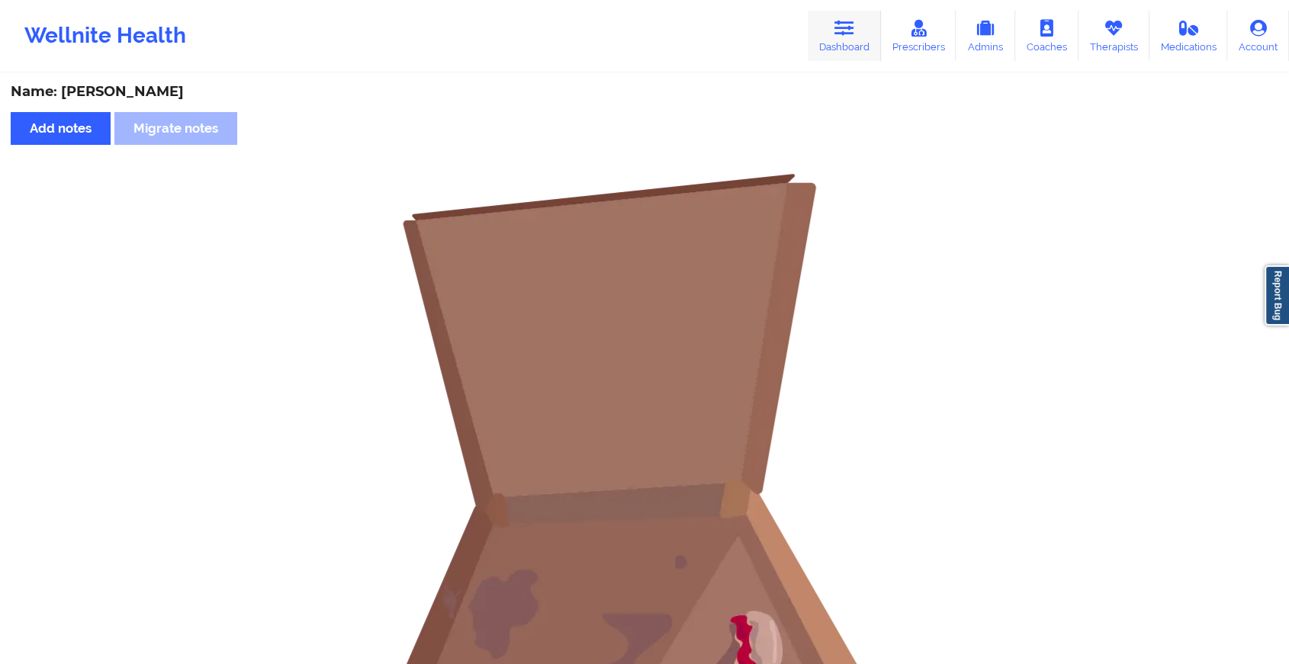
click at [828, 15] on link "Dashboard" at bounding box center [844, 36] width 73 height 50
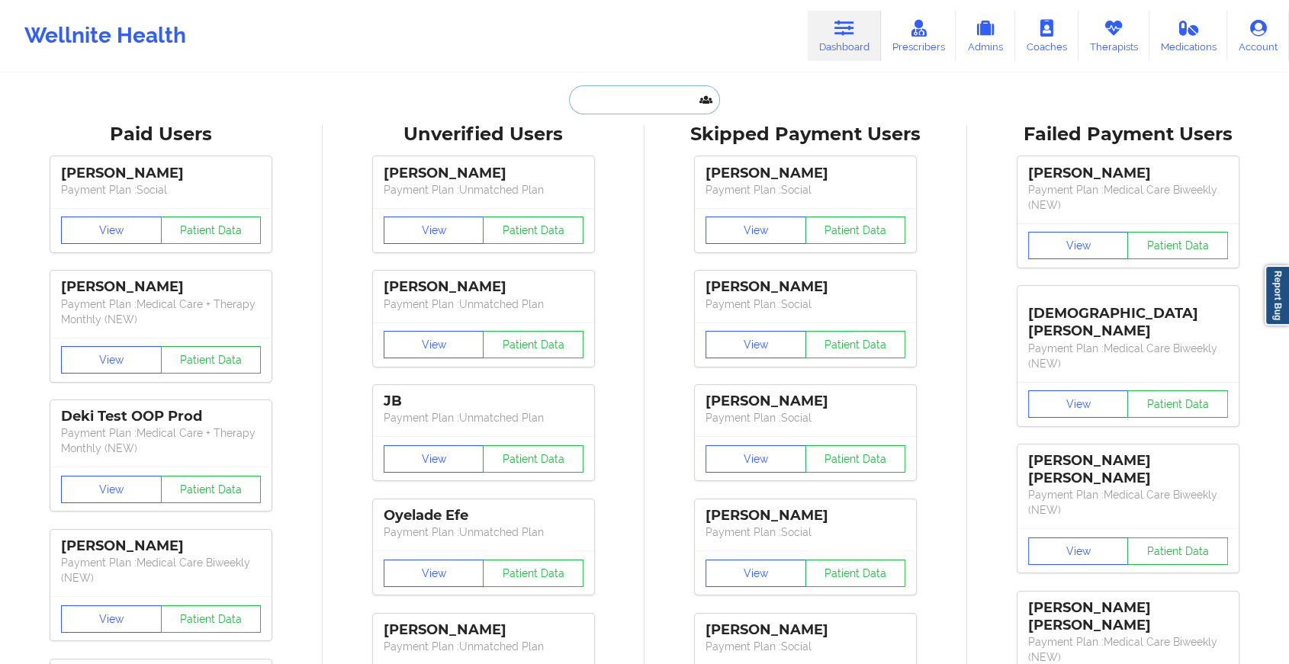
click at [657, 97] on input "text" at bounding box center [644, 99] width 151 height 29
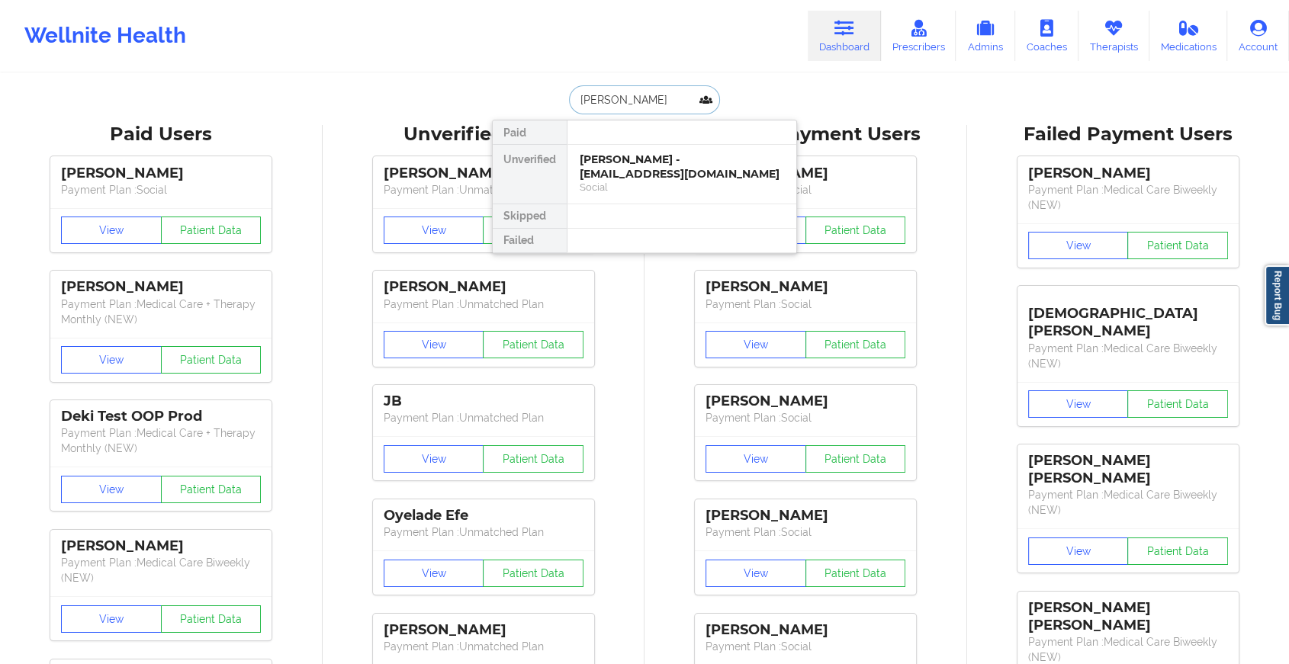
type input "[PERSON_NAME]"
click at [651, 159] on div "[PERSON_NAME] - [EMAIL_ADDRESS][DOMAIN_NAME]" at bounding box center [682, 167] width 204 height 28
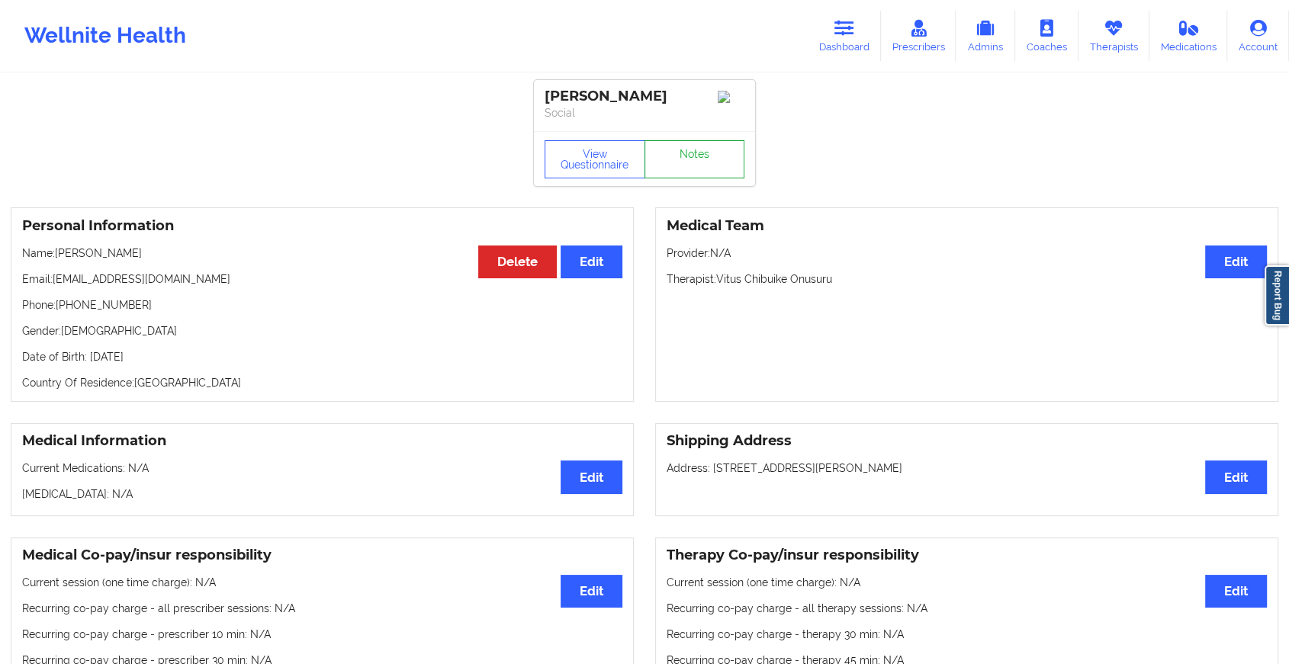
click at [689, 162] on link "Notes" at bounding box center [694, 159] width 101 height 38
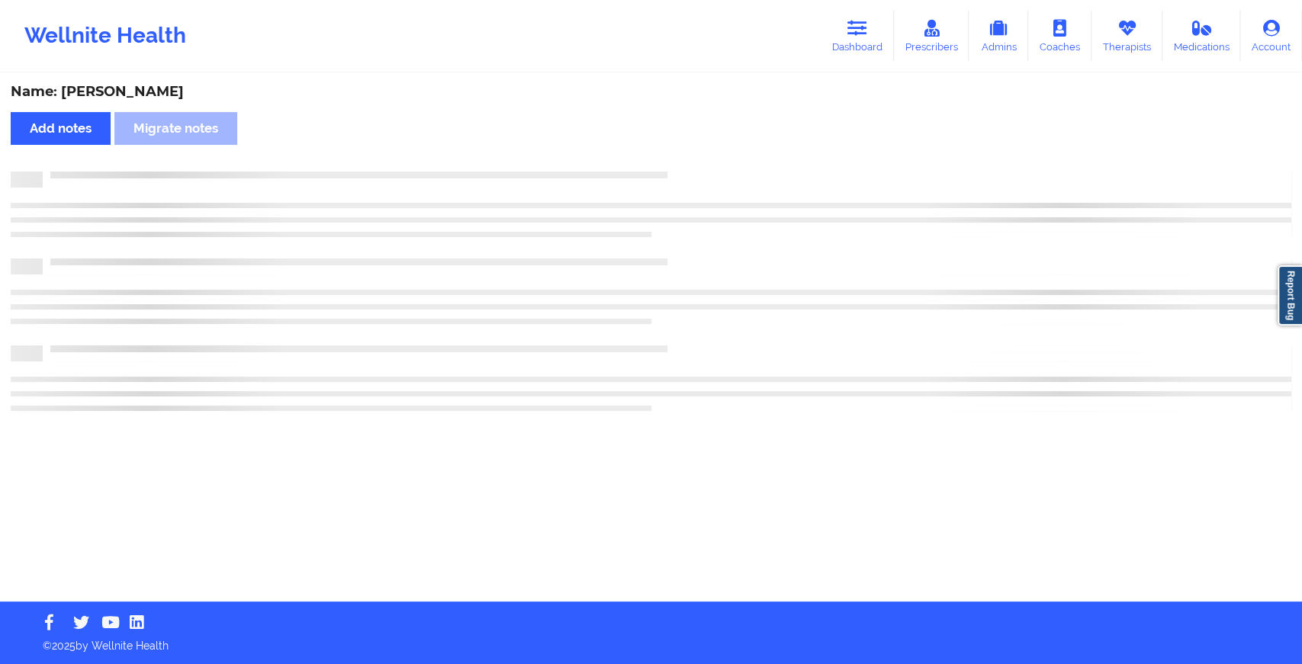
click at [689, 162] on div "Name: [PERSON_NAME] Add notes Migrate notes" at bounding box center [651, 338] width 1302 height 527
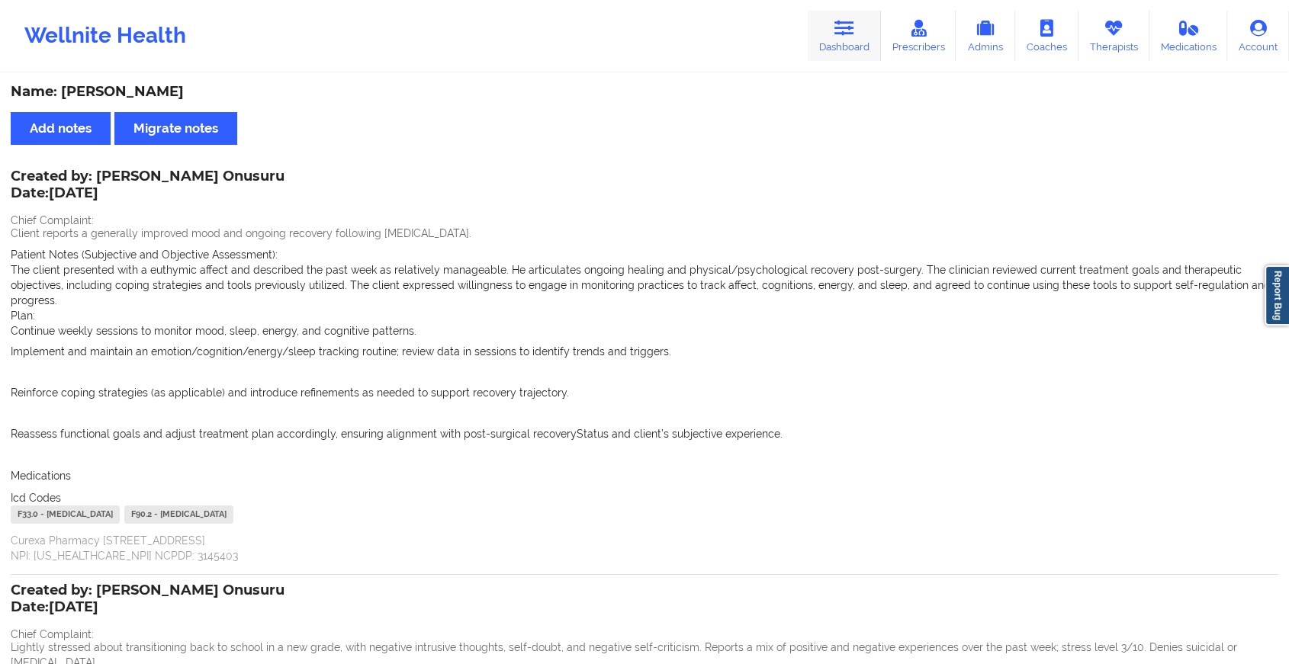
click at [847, 32] on icon at bounding box center [844, 28] width 20 height 17
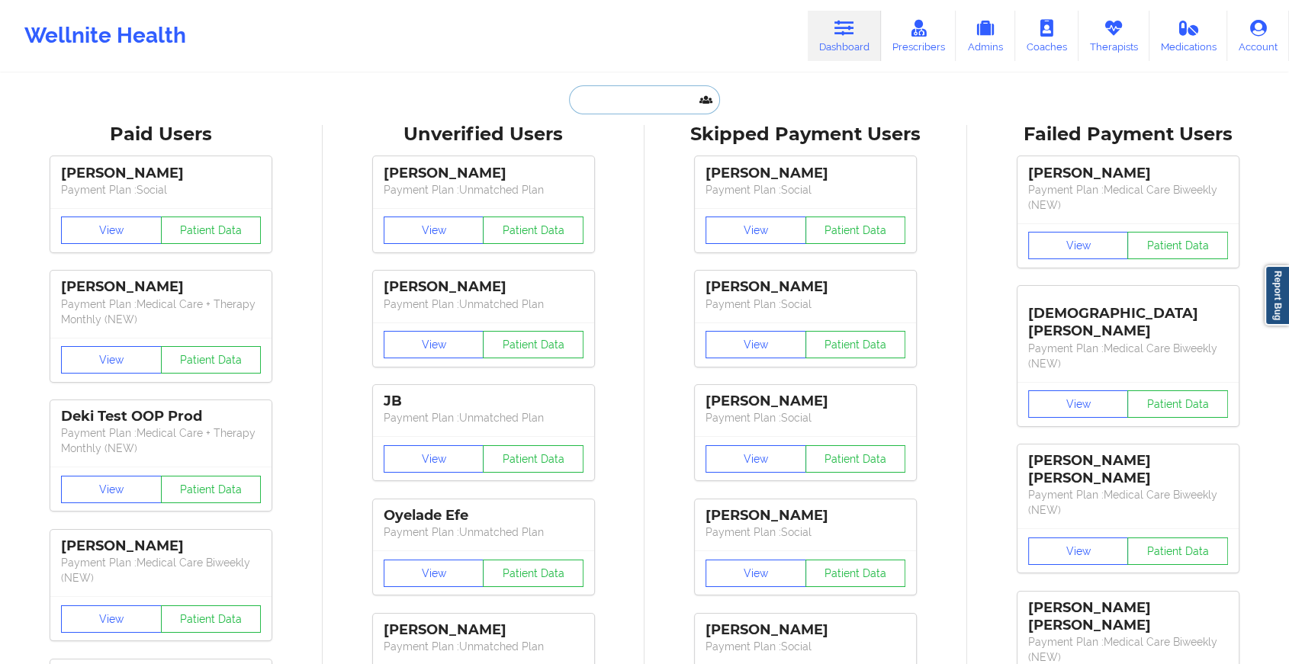
click at [659, 96] on input "text" at bounding box center [644, 99] width 151 height 29
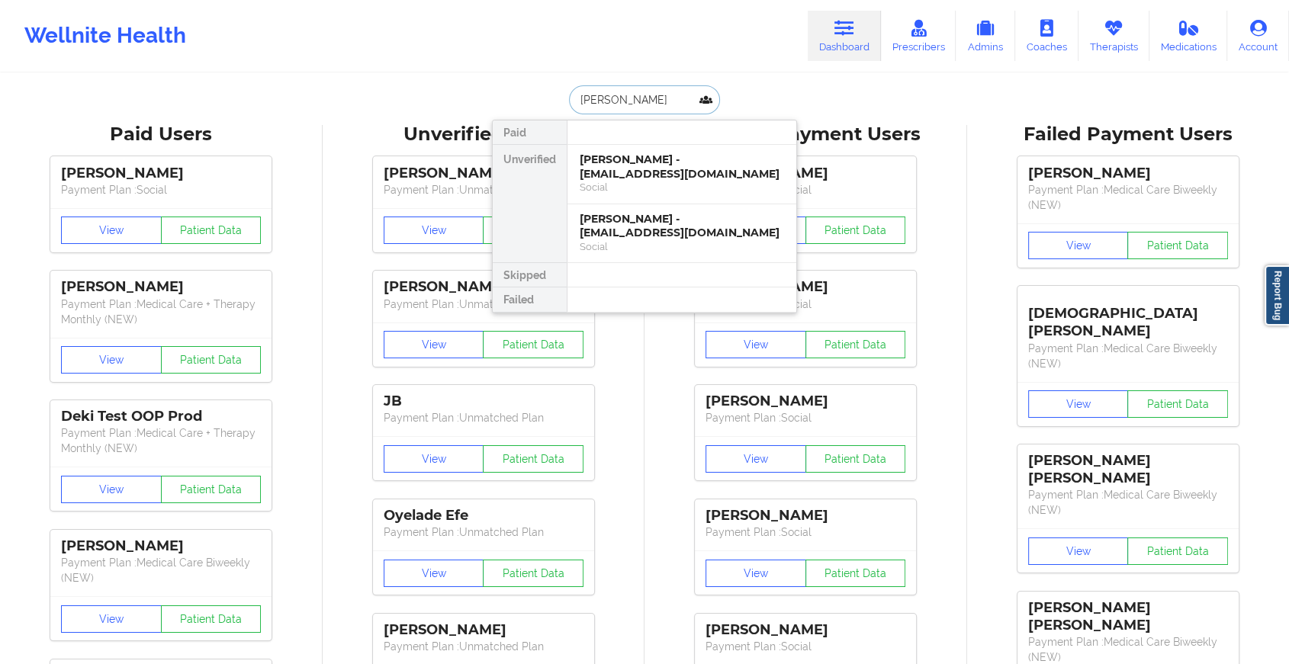
type input "[PERSON_NAME] j"
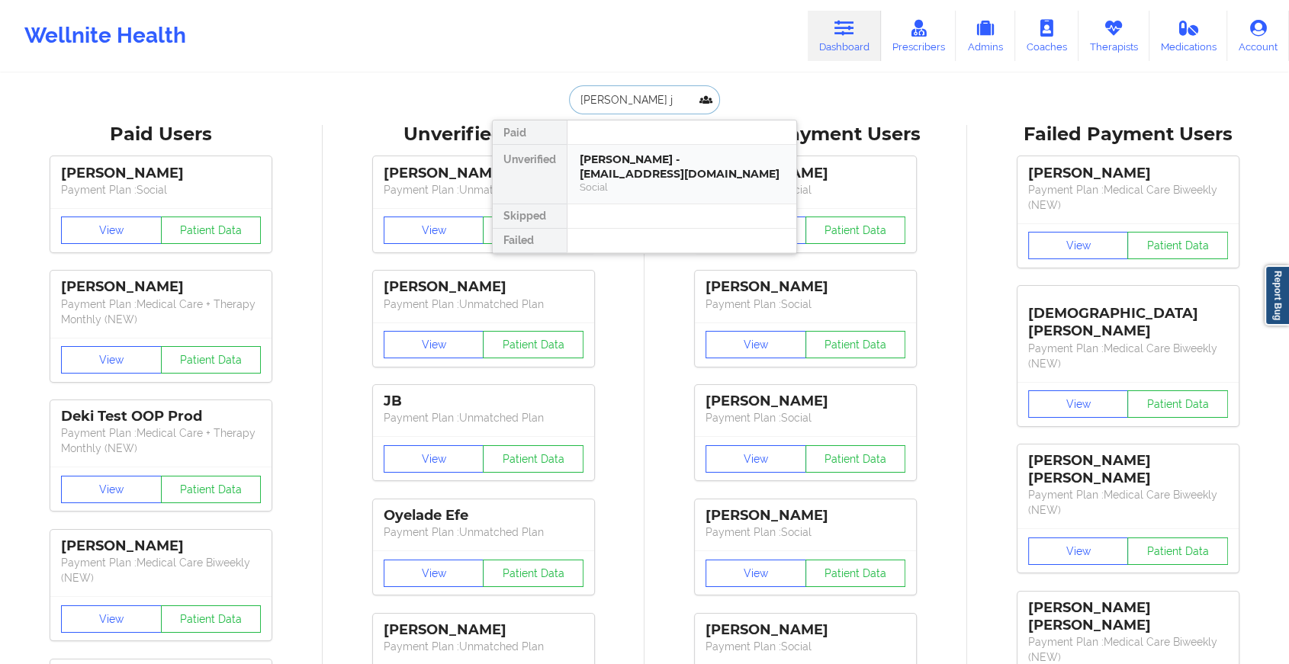
click at [708, 154] on div "[PERSON_NAME] - [EMAIL_ADDRESS][DOMAIN_NAME]" at bounding box center [682, 167] width 204 height 28
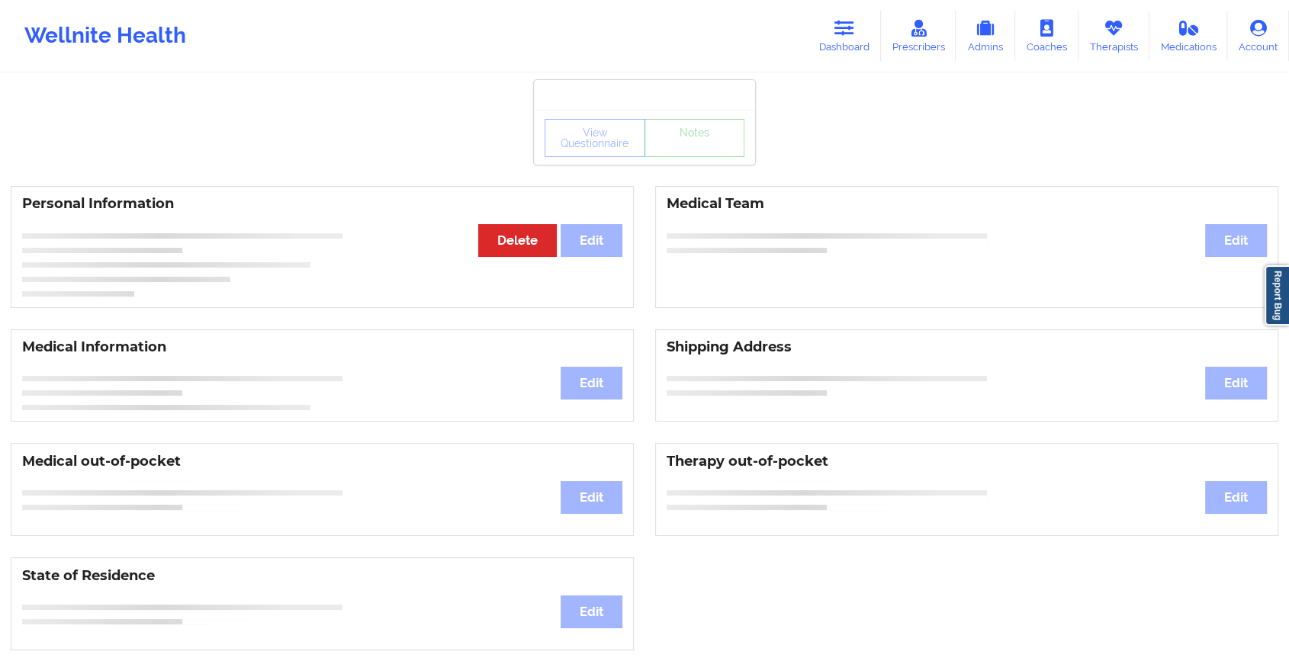
click at [705, 163] on div "View Questionnaire Notes" at bounding box center [644, 137] width 221 height 55
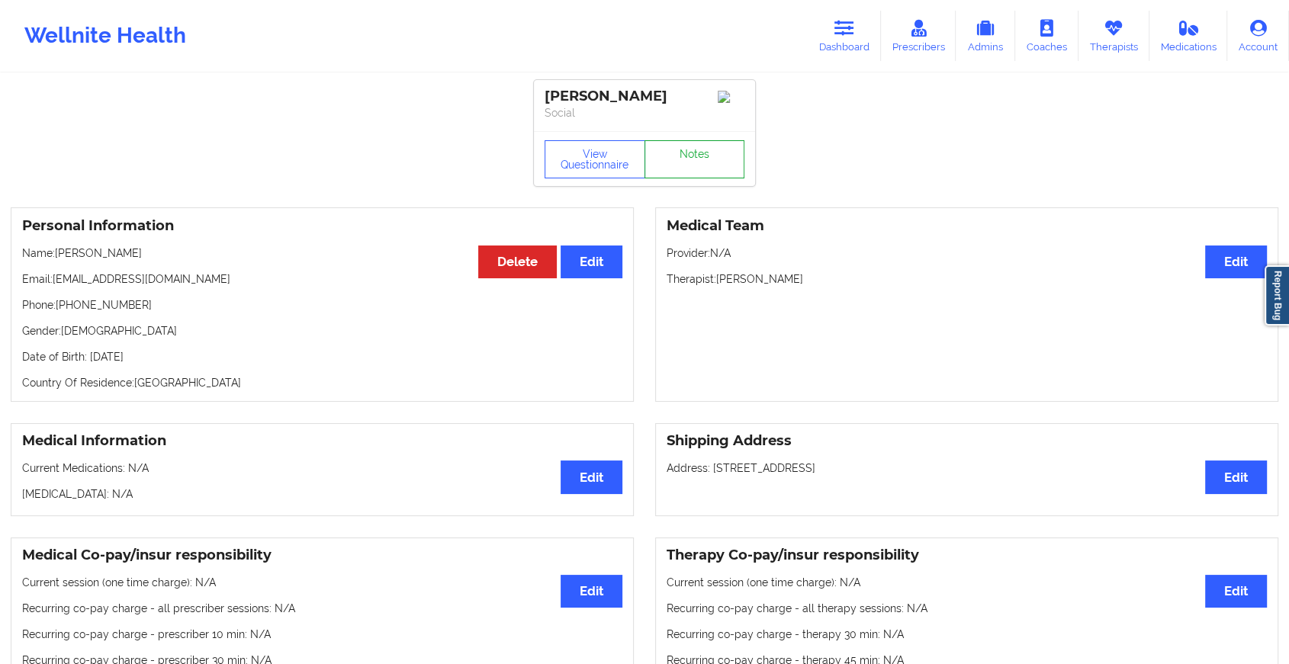
click at [705, 163] on link "Notes" at bounding box center [694, 159] width 101 height 38
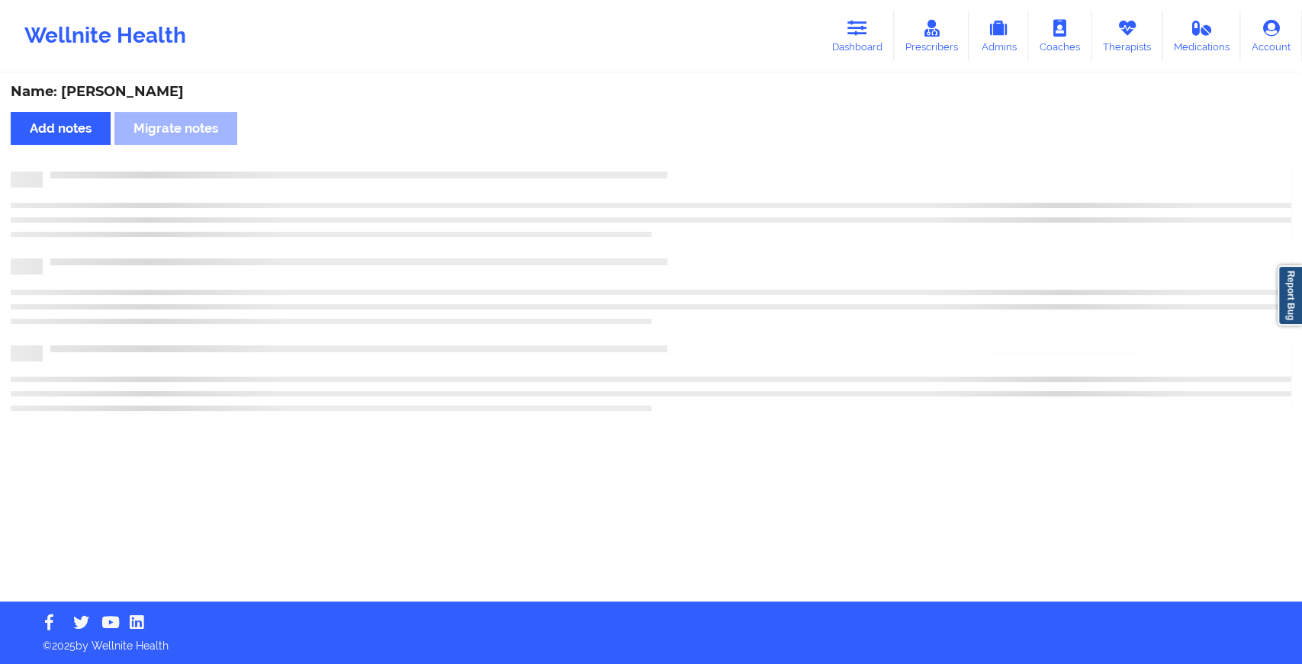
click at [705, 163] on div "Name: [PERSON_NAME] Add notes Migrate notes" at bounding box center [651, 338] width 1302 height 527
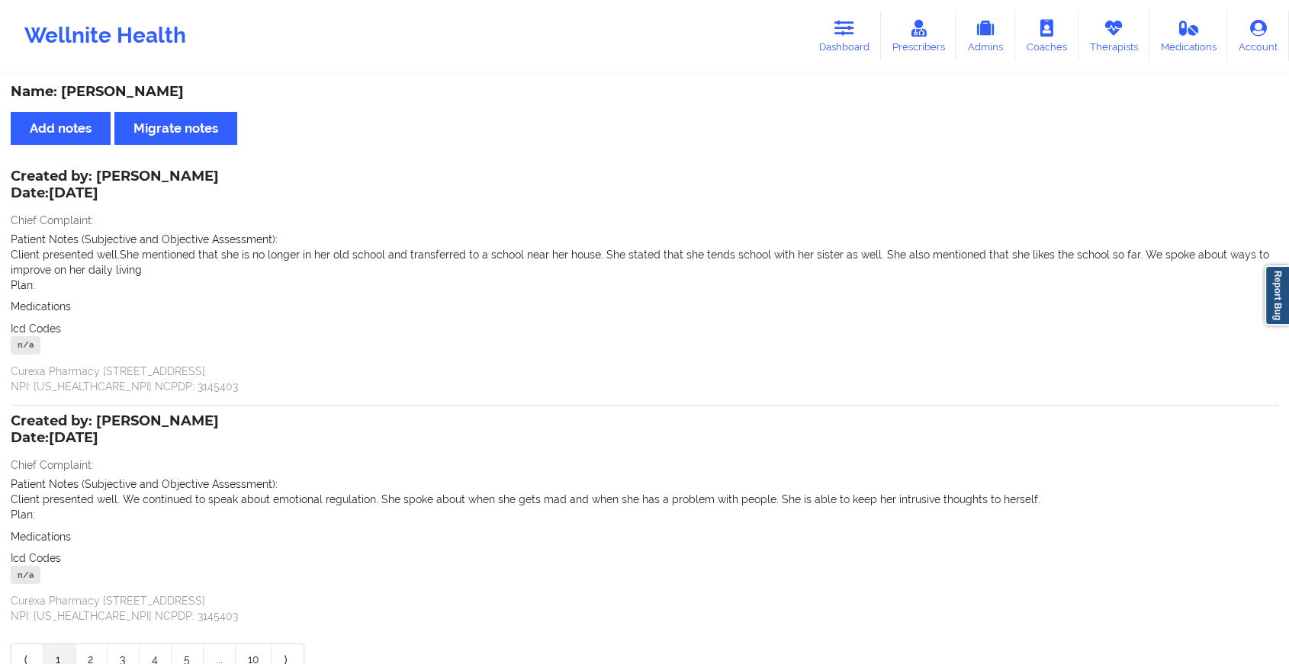
click at [873, 2] on div "Wellnite Health Dashboard Prescribers Admins Coaches Therapists Medications Acc…" at bounding box center [644, 36] width 1289 height 72
click at [847, 38] on link "Dashboard" at bounding box center [844, 36] width 73 height 50
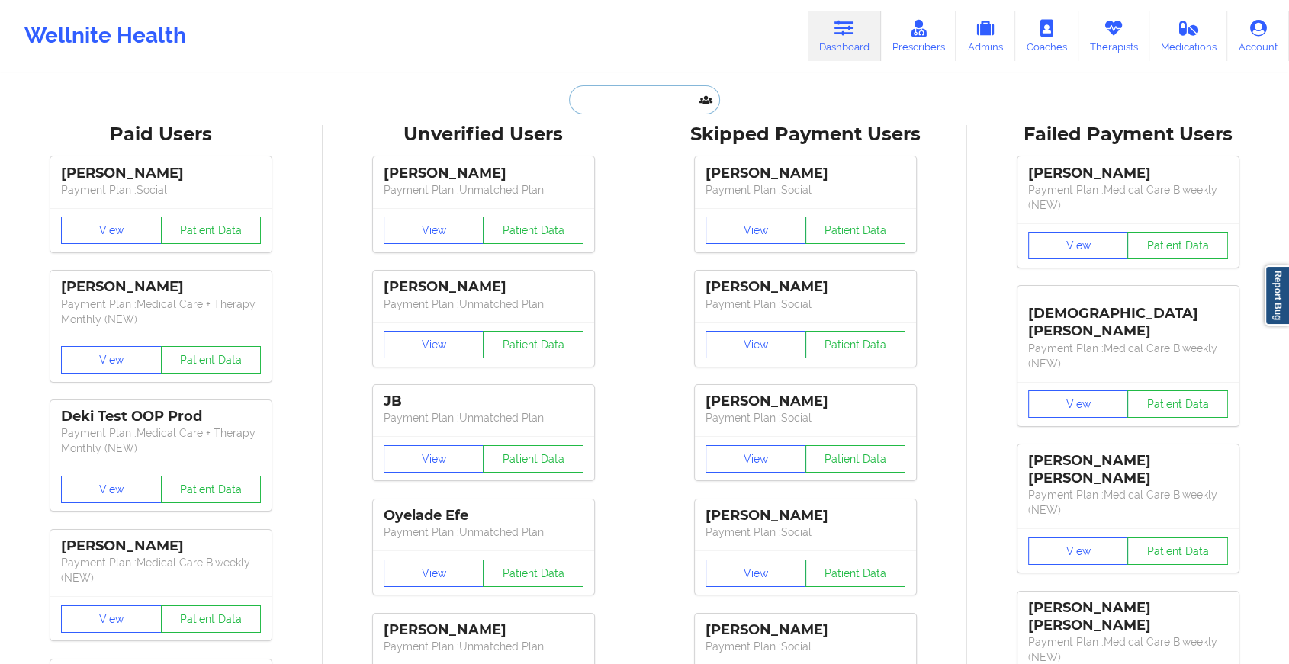
click at [661, 98] on input "text" at bounding box center [644, 99] width 151 height 29
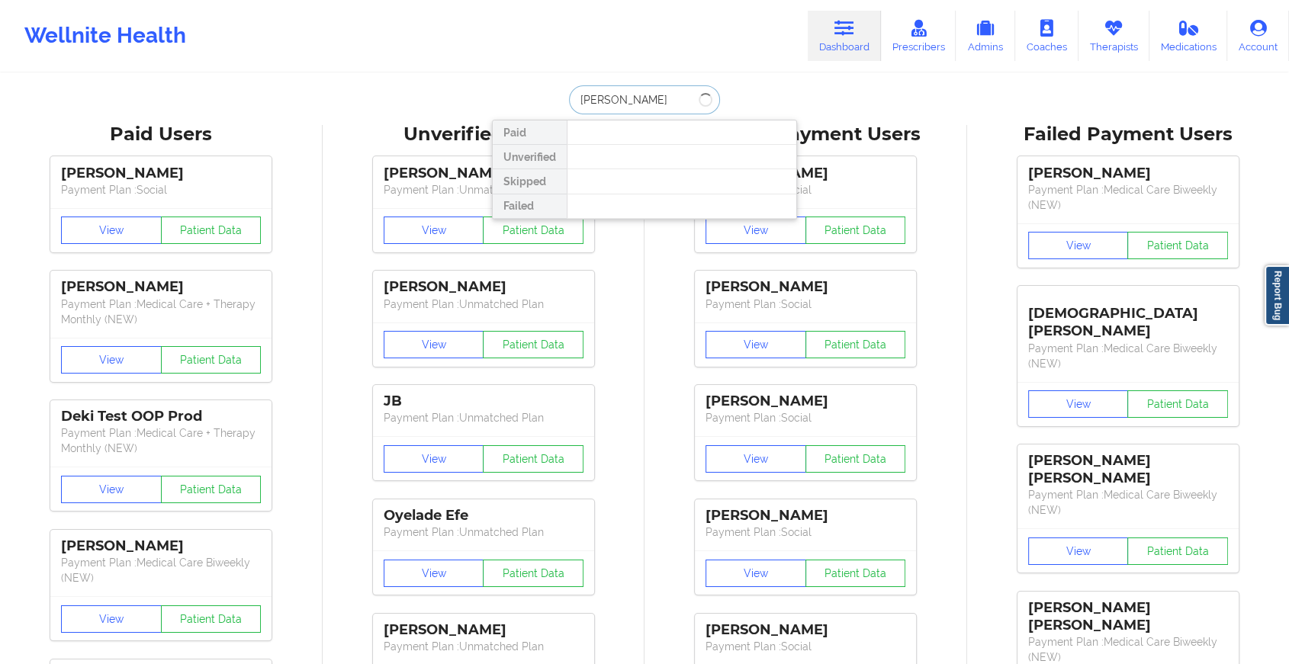
type input "[PERSON_NAME]"
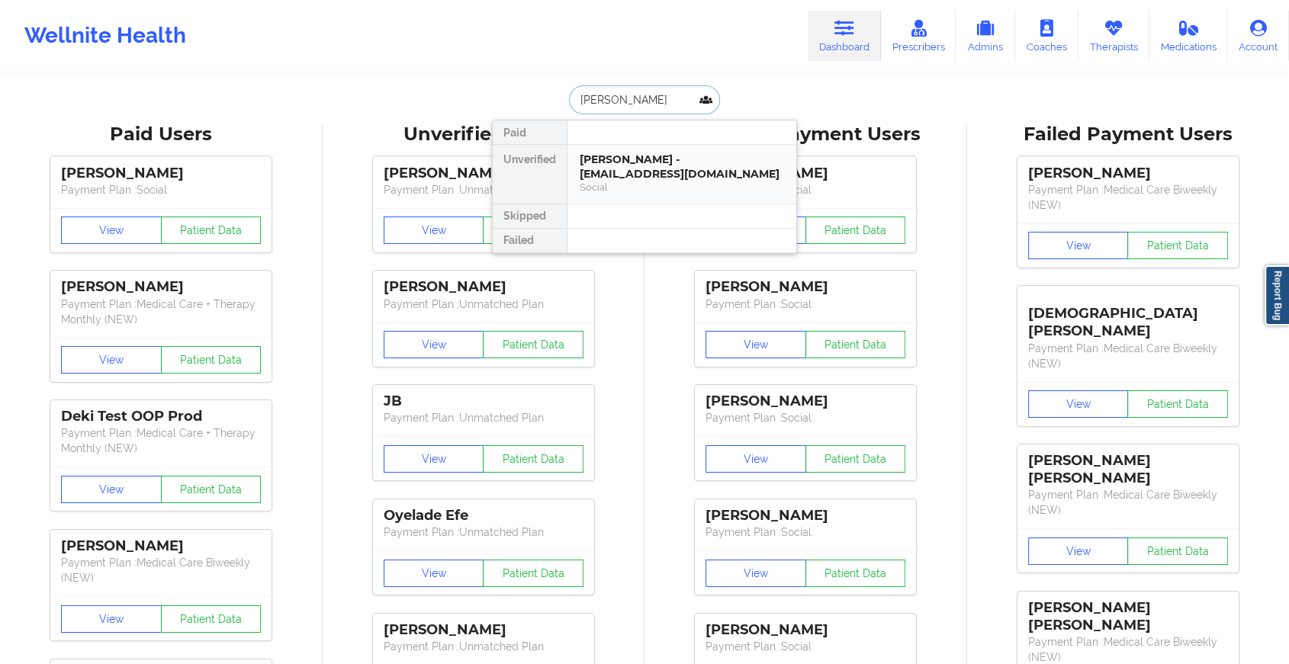
click at [621, 156] on div "[PERSON_NAME] - [EMAIL_ADDRESS][DOMAIN_NAME]" at bounding box center [682, 167] width 204 height 28
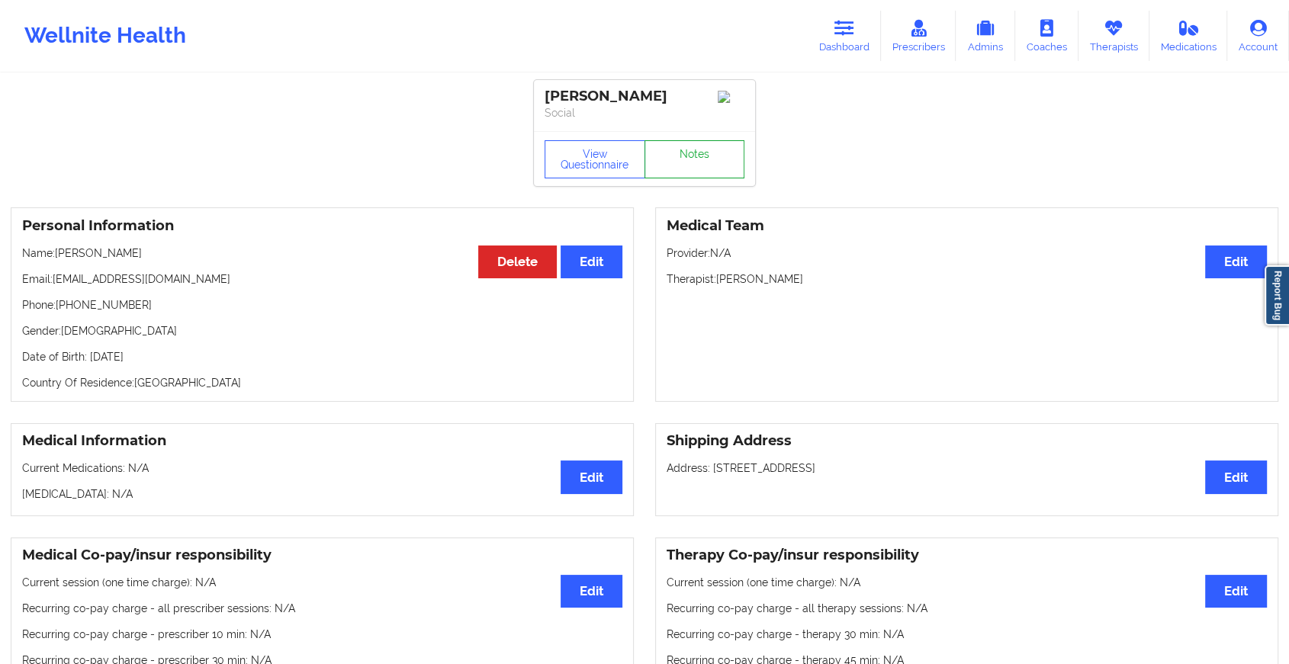
click at [683, 154] on link "Notes" at bounding box center [694, 159] width 101 height 38
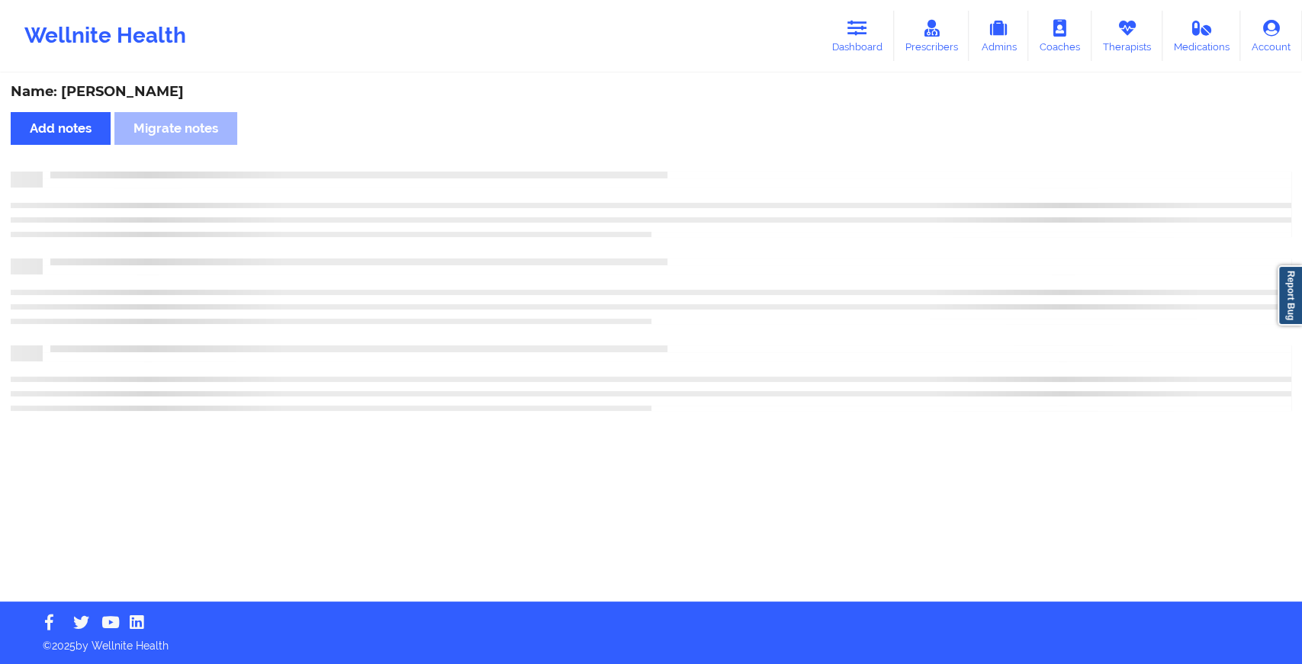
click at [683, 154] on div "Name: [PERSON_NAME] Add notes Migrate notes" at bounding box center [651, 338] width 1302 height 527
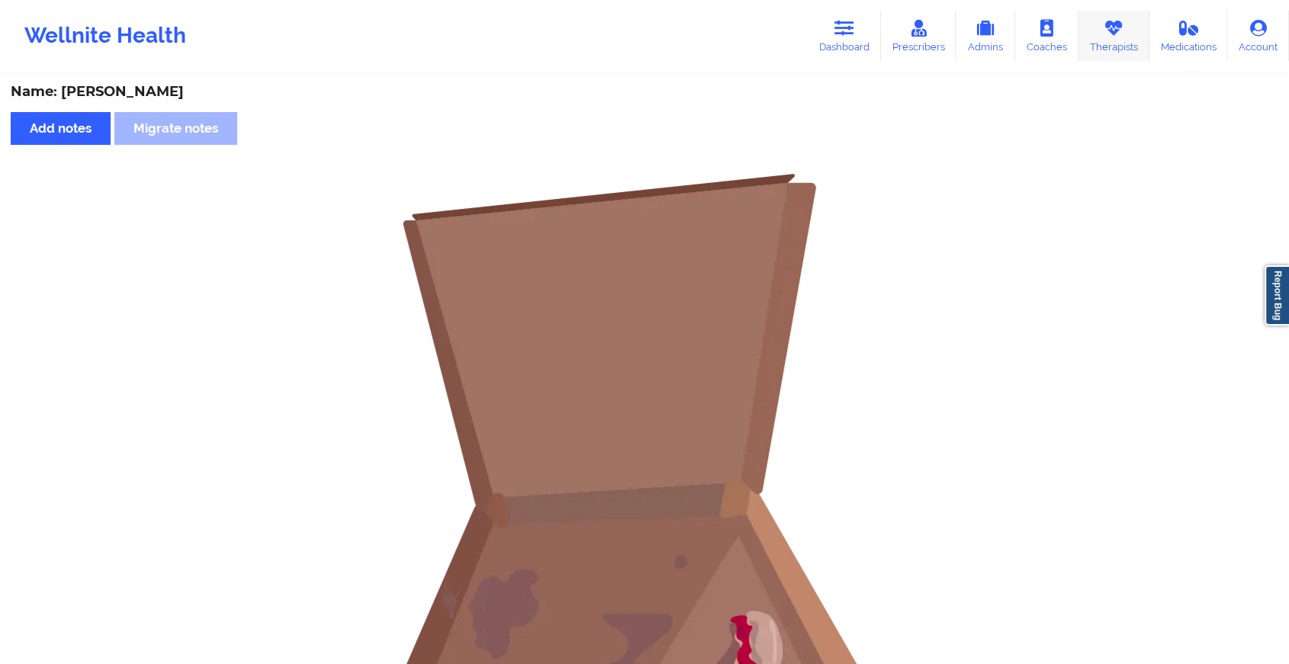
click at [1092, 21] on link "Therapists" at bounding box center [1113, 36] width 71 height 50
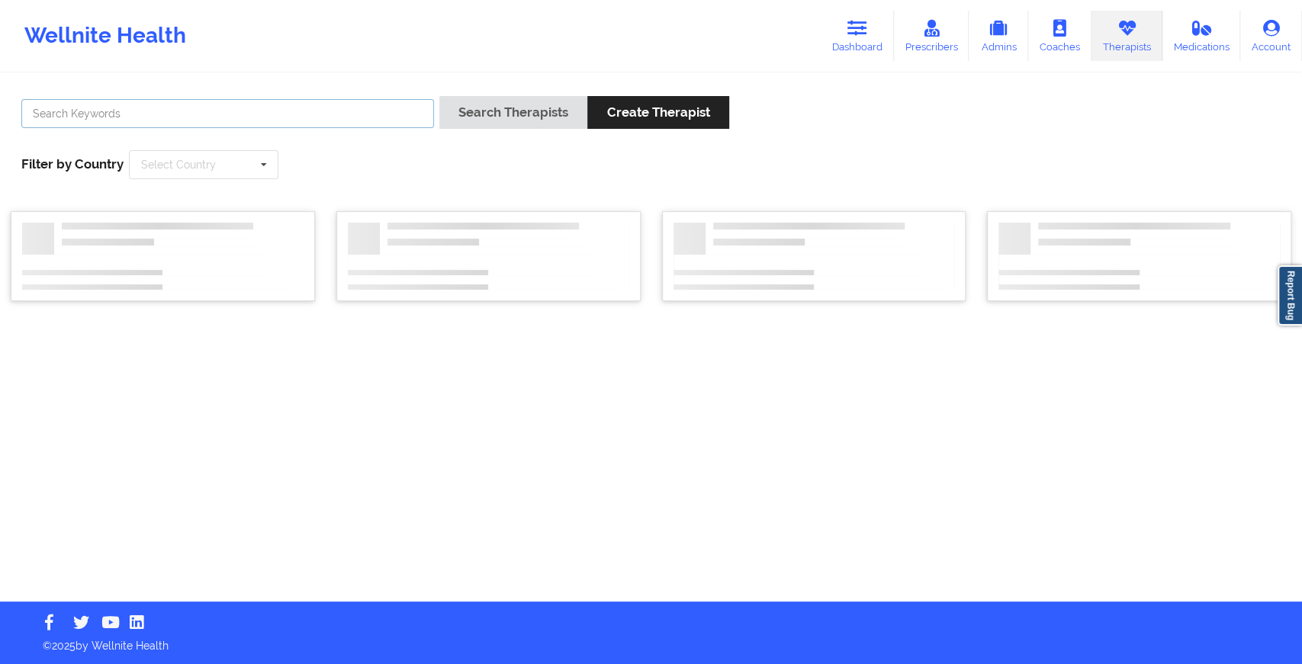
click at [297, 121] on input "text" at bounding box center [227, 113] width 413 height 29
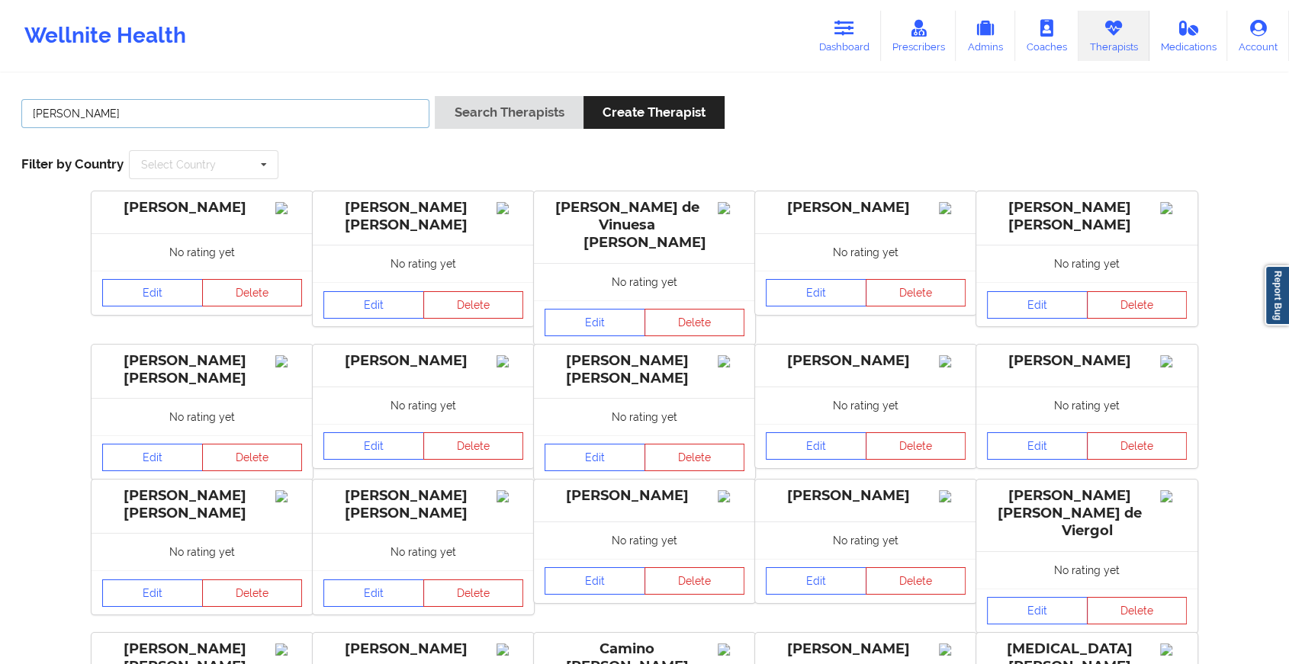
type input "[PERSON_NAME]"
click at [435, 96] on button "Search Therapists" at bounding box center [509, 112] width 148 height 33
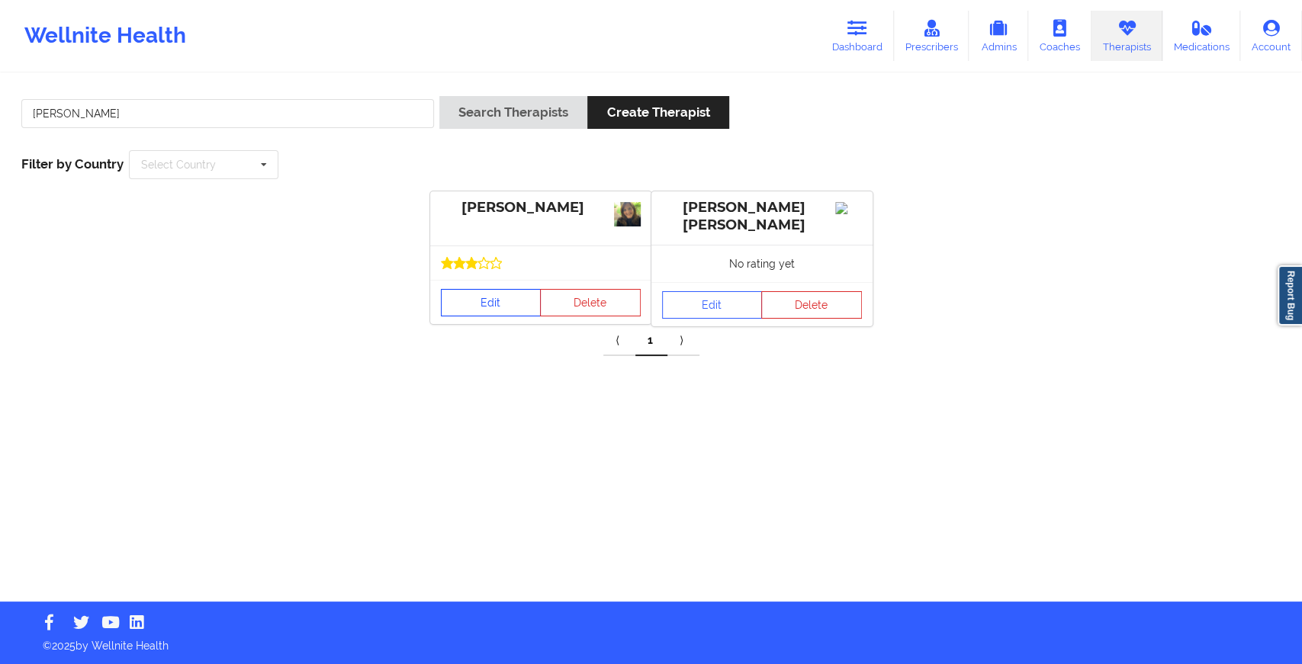
click at [517, 305] on link "Edit" at bounding box center [491, 302] width 101 height 27
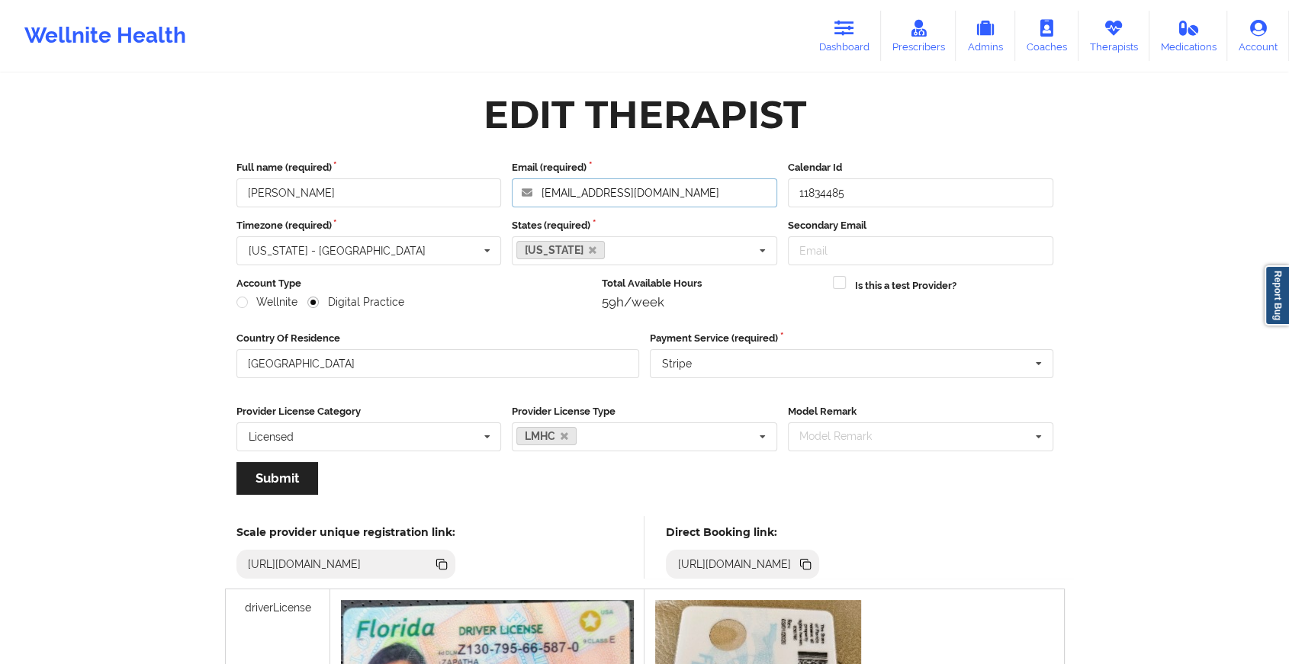
drag, startPoint x: 690, startPoint y: 189, endPoint x: 519, endPoint y: 167, distance: 172.3
click at [519, 167] on div "Email (required) [EMAIL_ADDRESS][DOMAIN_NAME]" at bounding box center [644, 183] width 276 height 47
paste input "kafernandez08"
type input "[EMAIL_ADDRESS][DOMAIN_NAME]"
click at [683, 166] on label "Email (required)" at bounding box center [644, 167] width 265 height 15
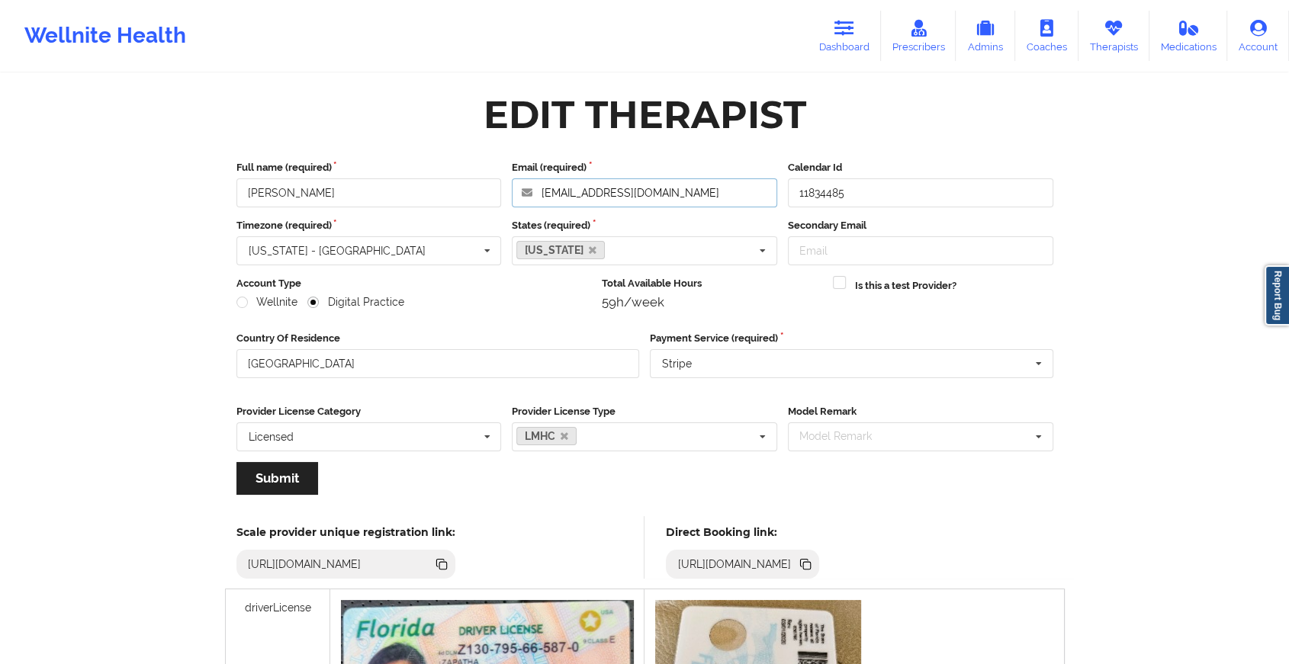
click at [683, 178] on input "[EMAIL_ADDRESS][DOMAIN_NAME]" at bounding box center [644, 192] width 265 height 29
click at [715, 194] on input "[EMAIL_ADDRESS][DOMAIN_NAME]" at bounding box center [644, 192] width 265 height 29
drag, startPoint x: 715, startPoint y: 194, endPoint x: 502, endPoint y: 163, distance: 215.8
click at [502, 163] on div "Full name (required) [PERSON_NAME] Email (required) [EMAIL_ADDRESS][DOMAIN_NAME…" at bounding box center [645, 183] width 828 height 47
click at [846, 33] on icon at bounding box center [844, 28] width 20 height 17
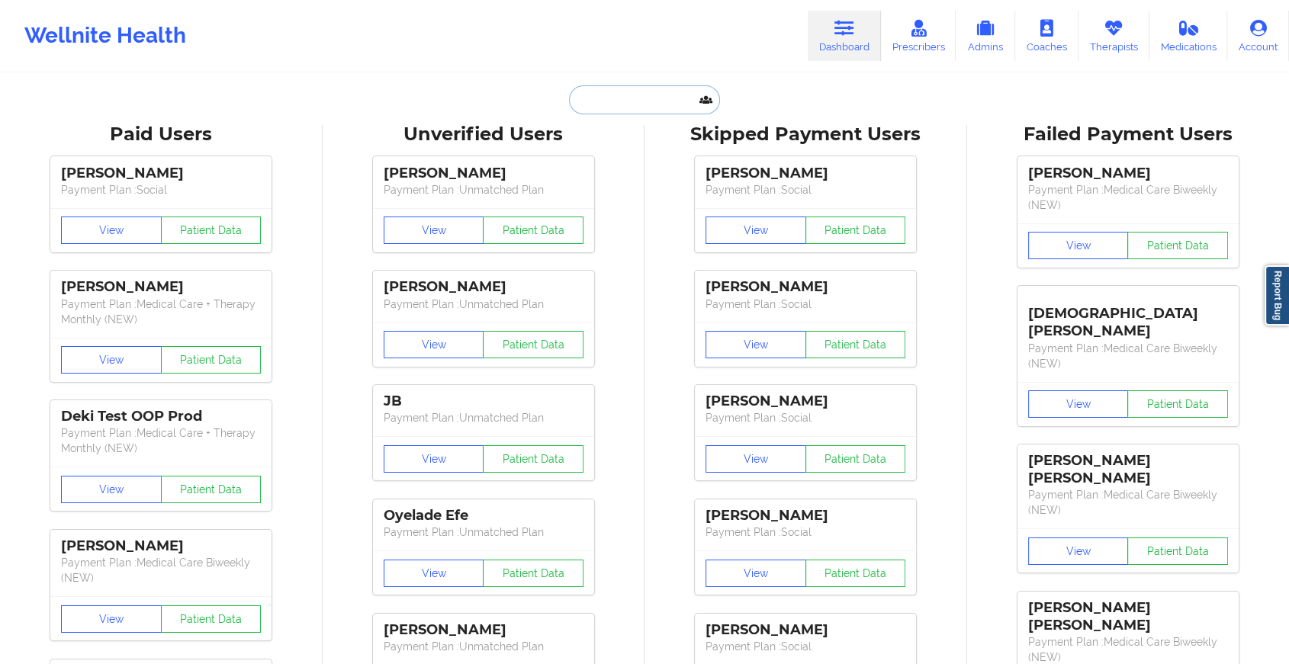
click at [617, 92] on input "text" at bounding box center [644, 99] width 151 height 29
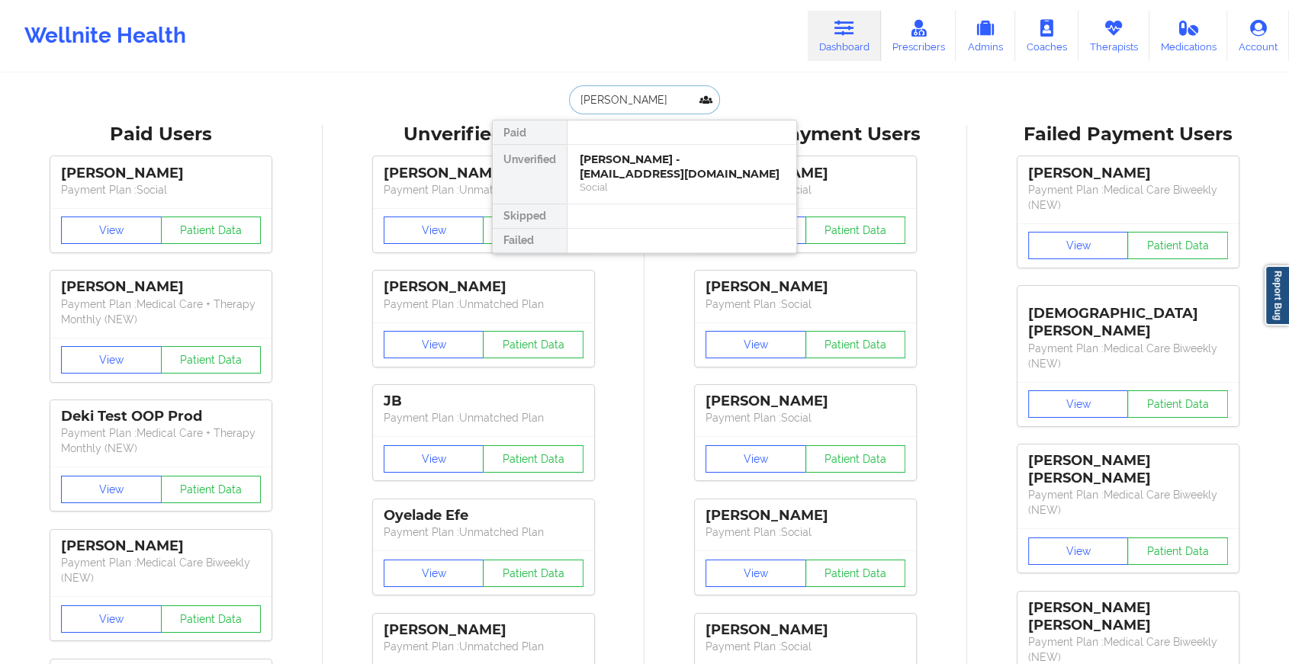
type input "[PERSON_NAME]"
click at [673, 161] on div "[PERSON_NAME] - [EMAIL_ADDRESS][DOMAIN_NAME]" at bounding box center [682, 167] width 204 height 28
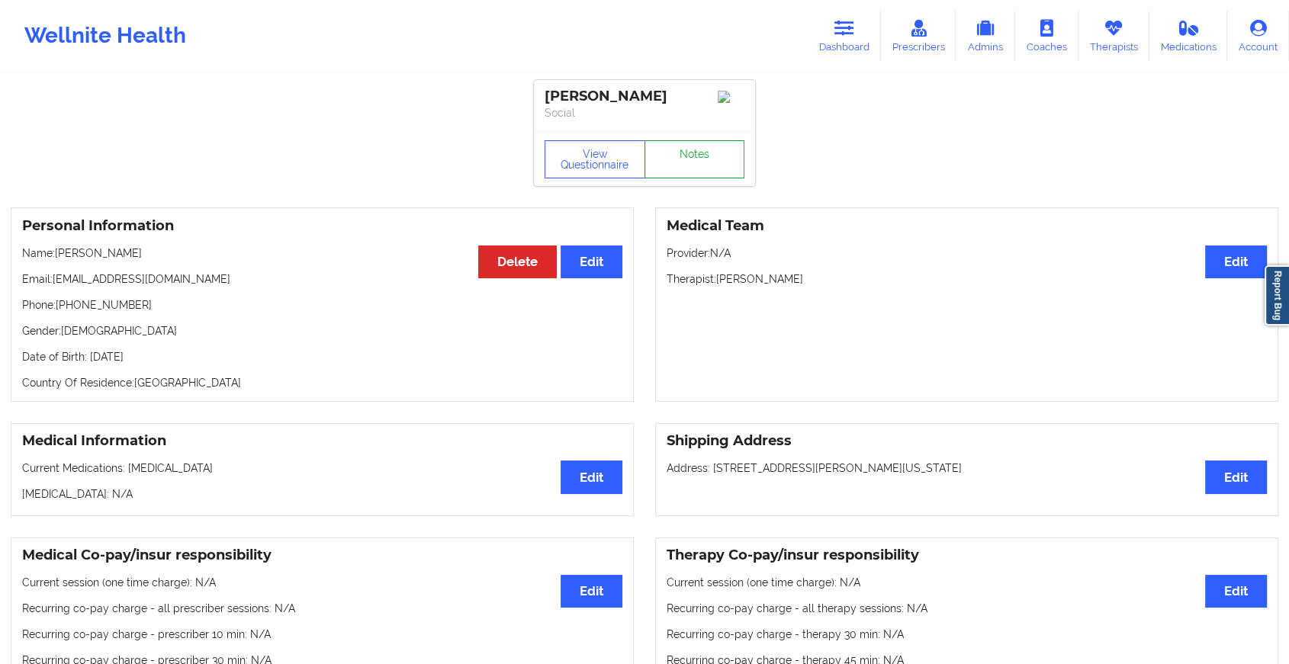
click at [707, 162] on link "Notes" at bounding box center [694, 159] width 101 height 38
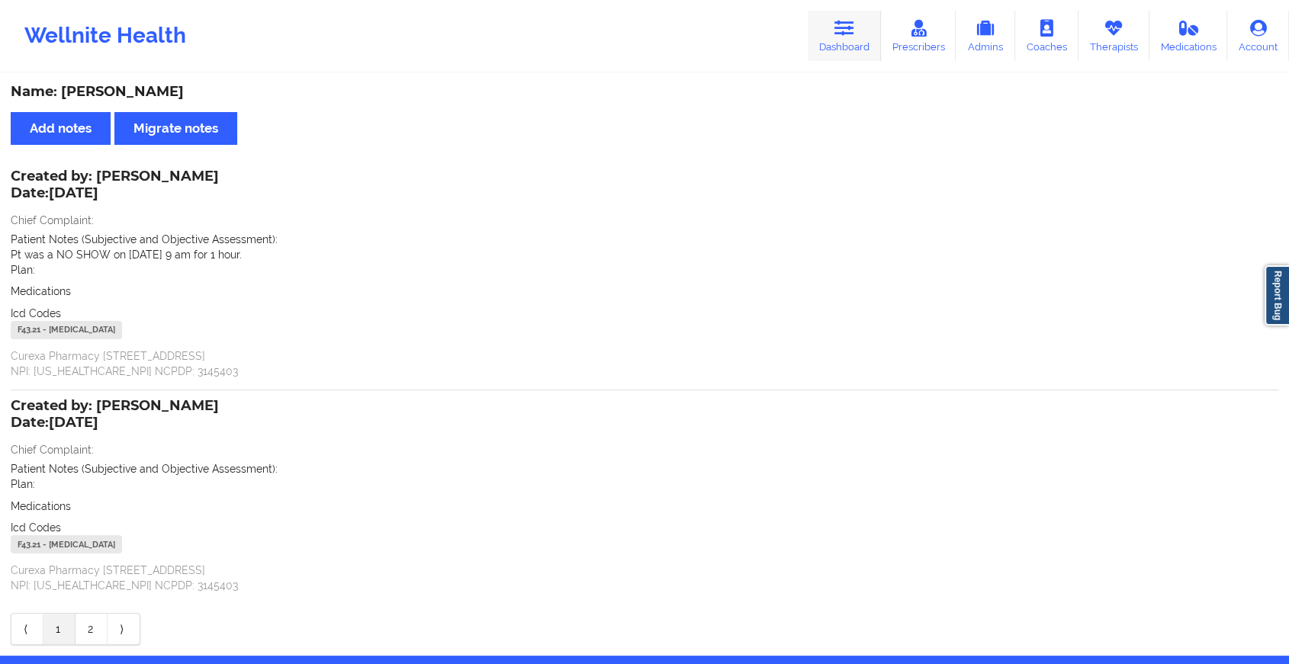
click at [854, 37] on icon at bounding box center [844, 28] width 20 height 17
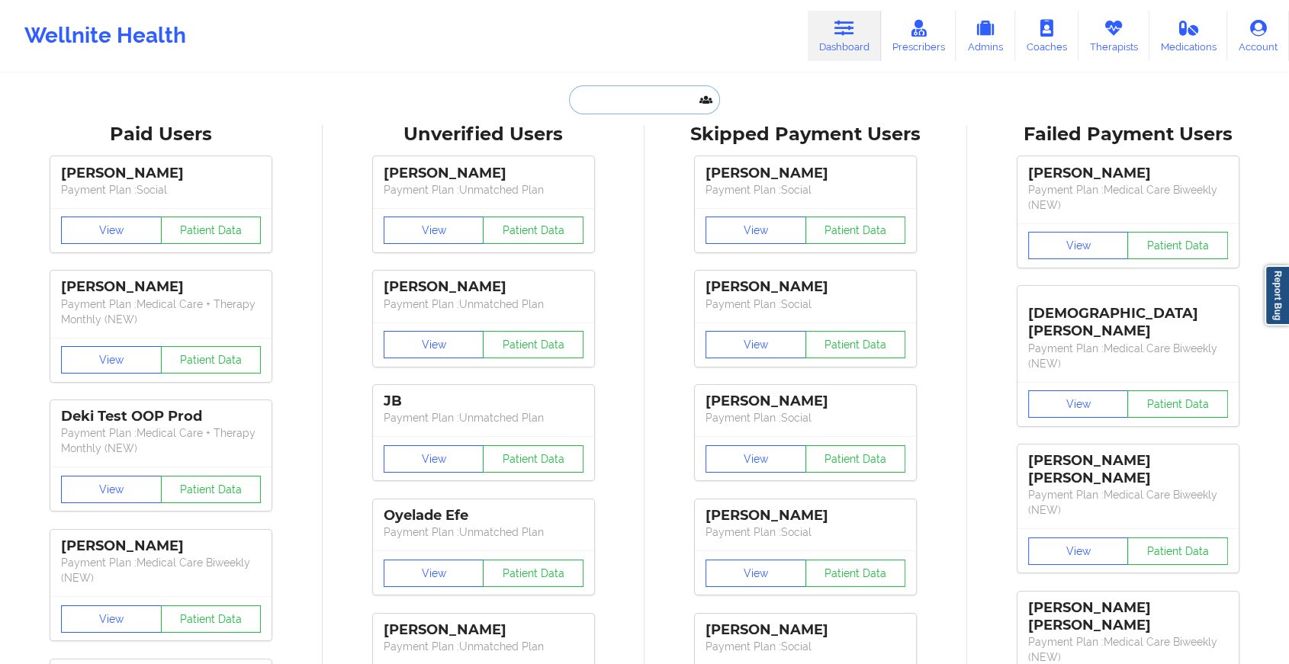
click at [661, 94] on input "text" at bounding box center [644, 99] width 151 height 29
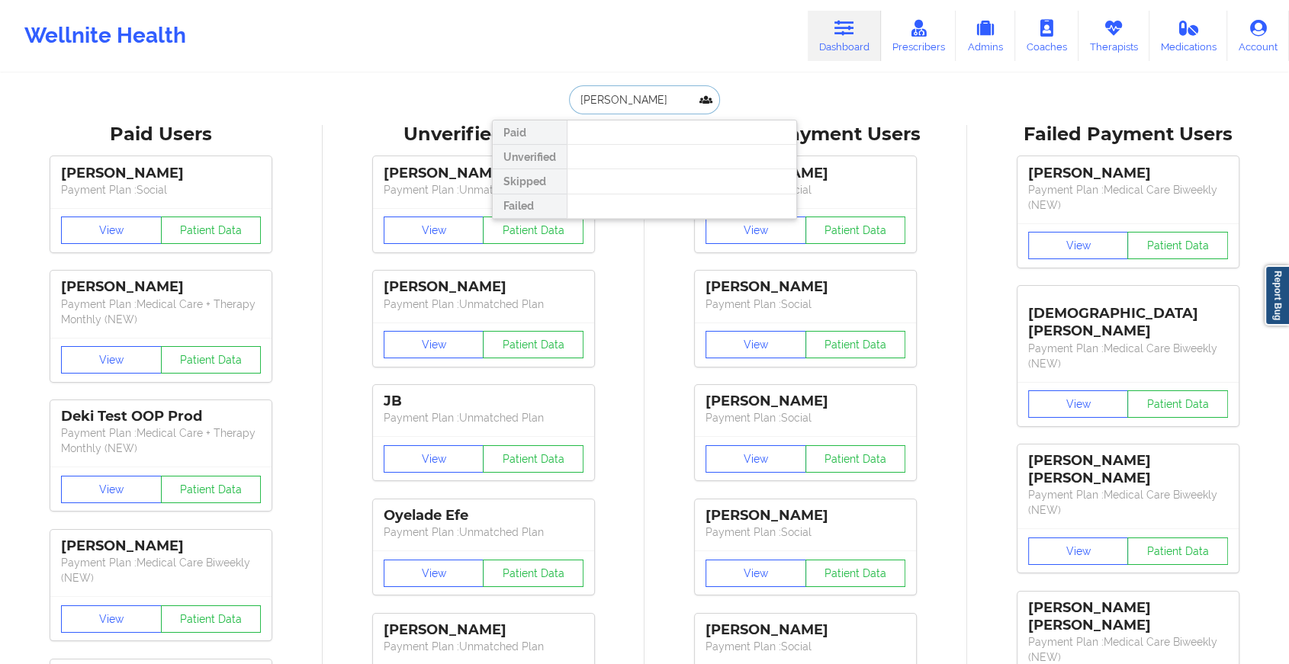
type input "cedricka"
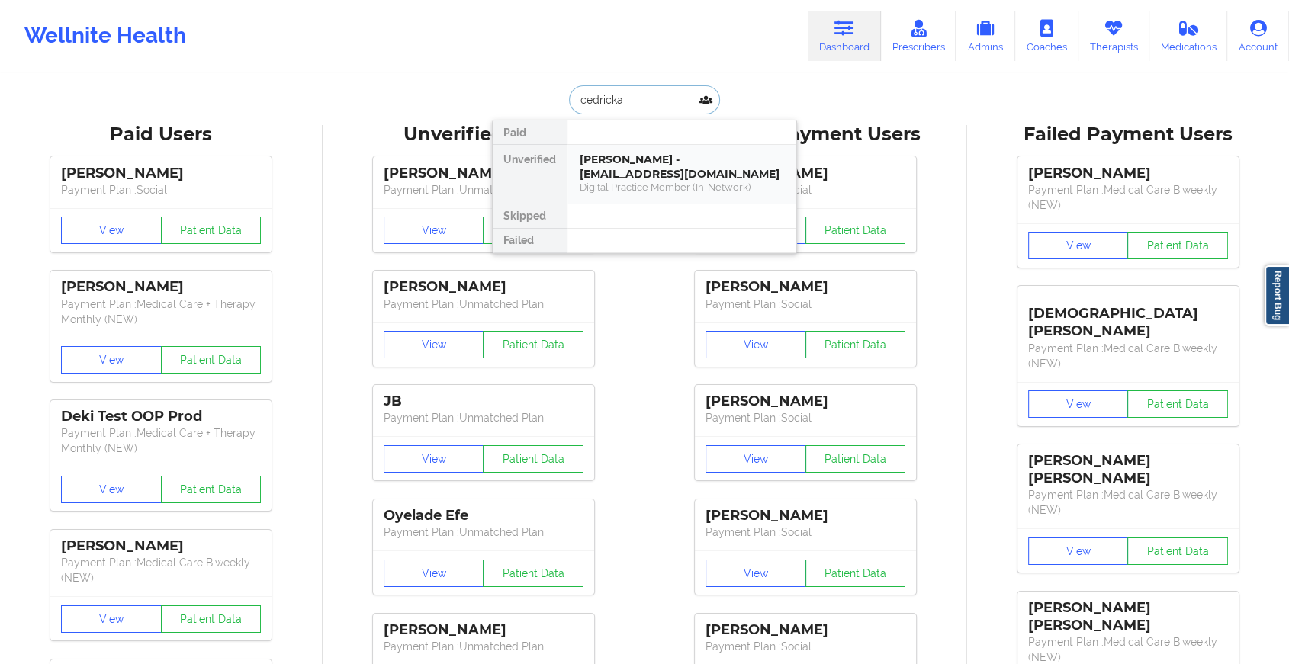
click at [646, 165] on div "[PERSON_NAME] - [EMAIL_ADDRESS][DOMAIN_NAME]" at bounding box center [682, 167] width 204 height 28
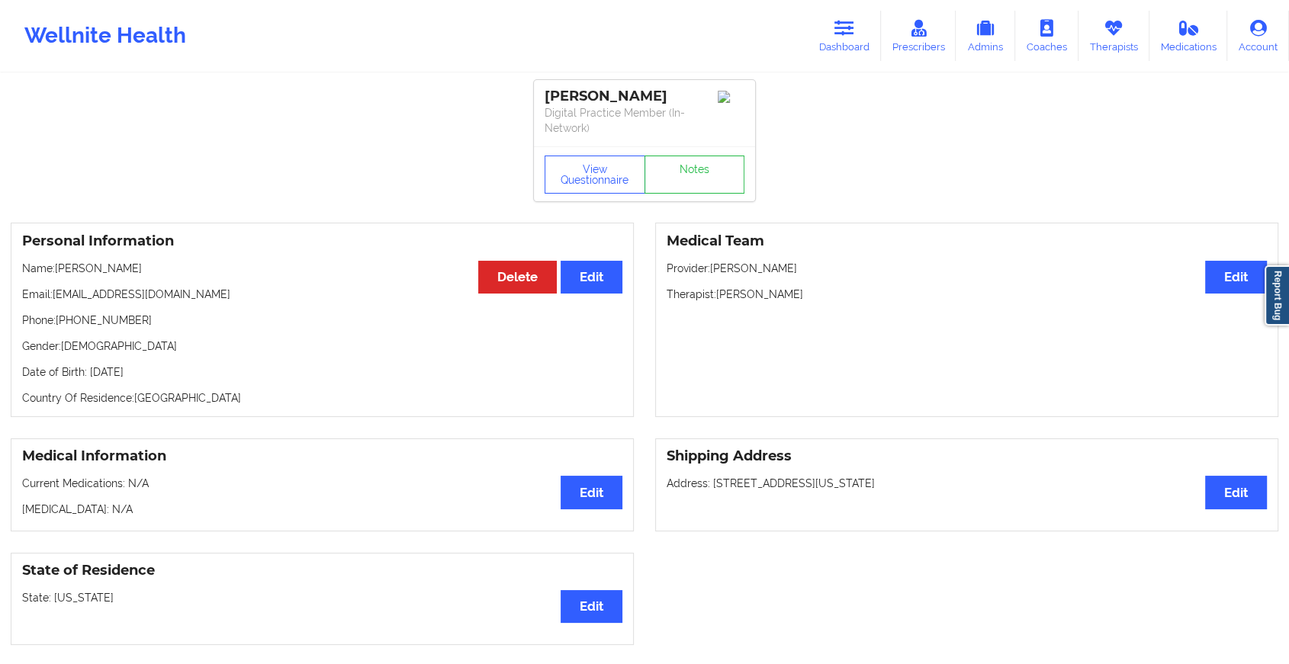
click at [689, 152] on div "View Questionnaire Notes" at bounding box center [644, 173] width 221 height 55
drag, startPoint x: 689, startPoint y: 152, endPoint x: 685, endPoint y: 174, distance: 22.6
click at [685, 174] on link "Notes" at bounding box center [694, 175] width 101 height 38
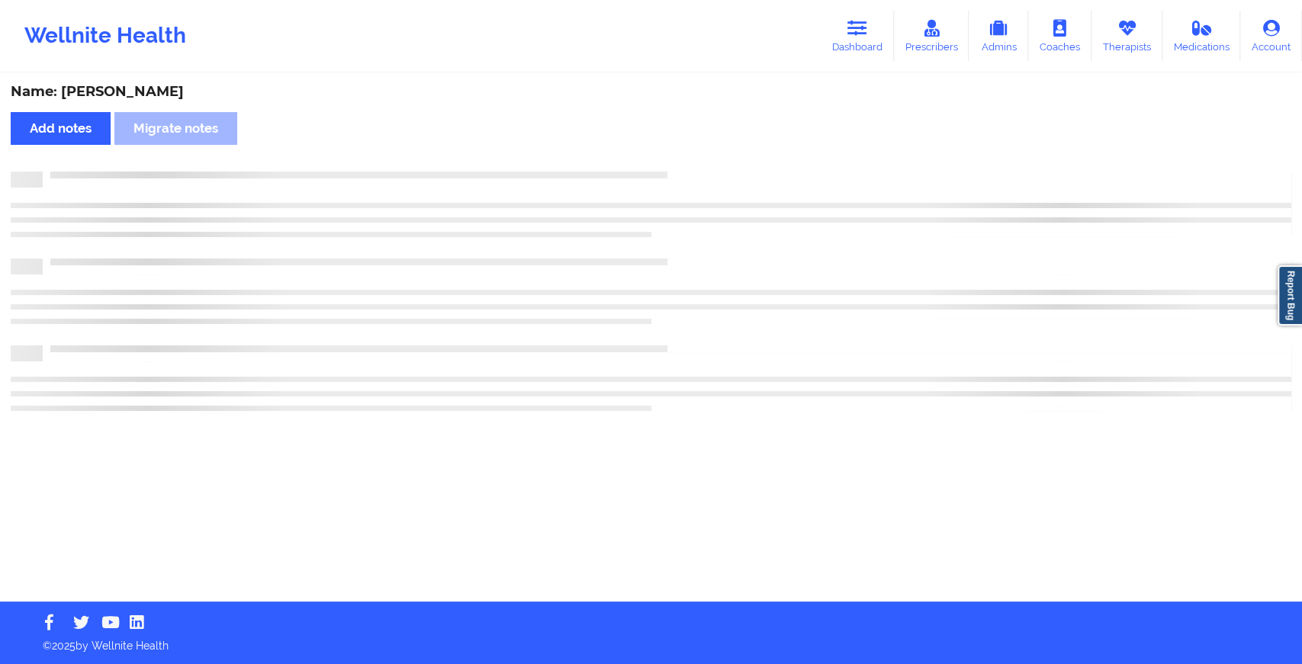
click at [685, 172] on div at bounding box center [667, 172] width 1249 height 0
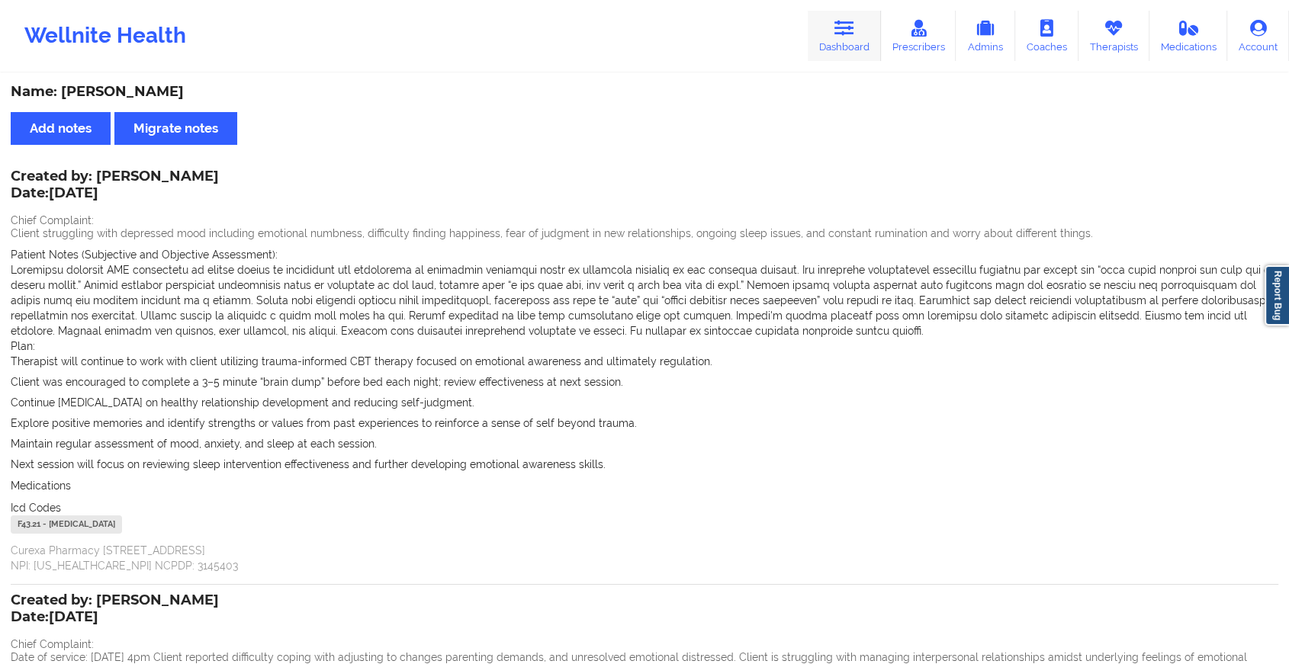
click at [853, 22] on icon at bounding box center [844, 28] width 20 height 17
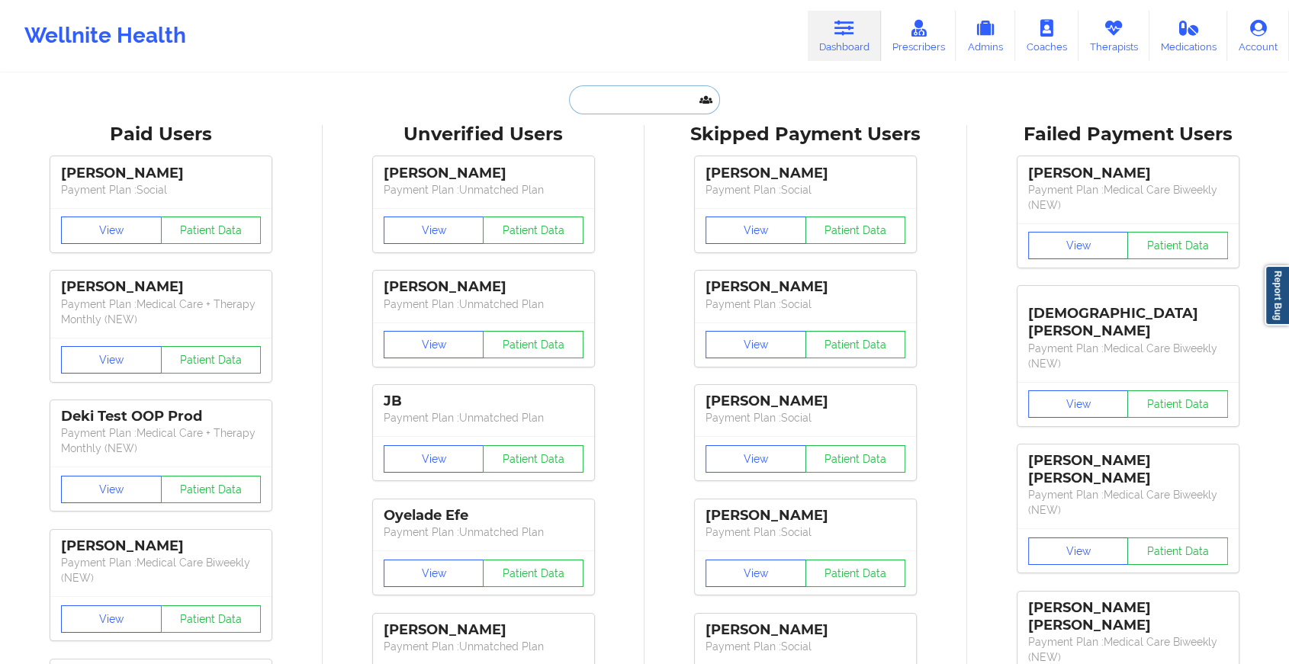
click at [631, 95] on input "text" at bounding box center [644, 99] width 151 height 29
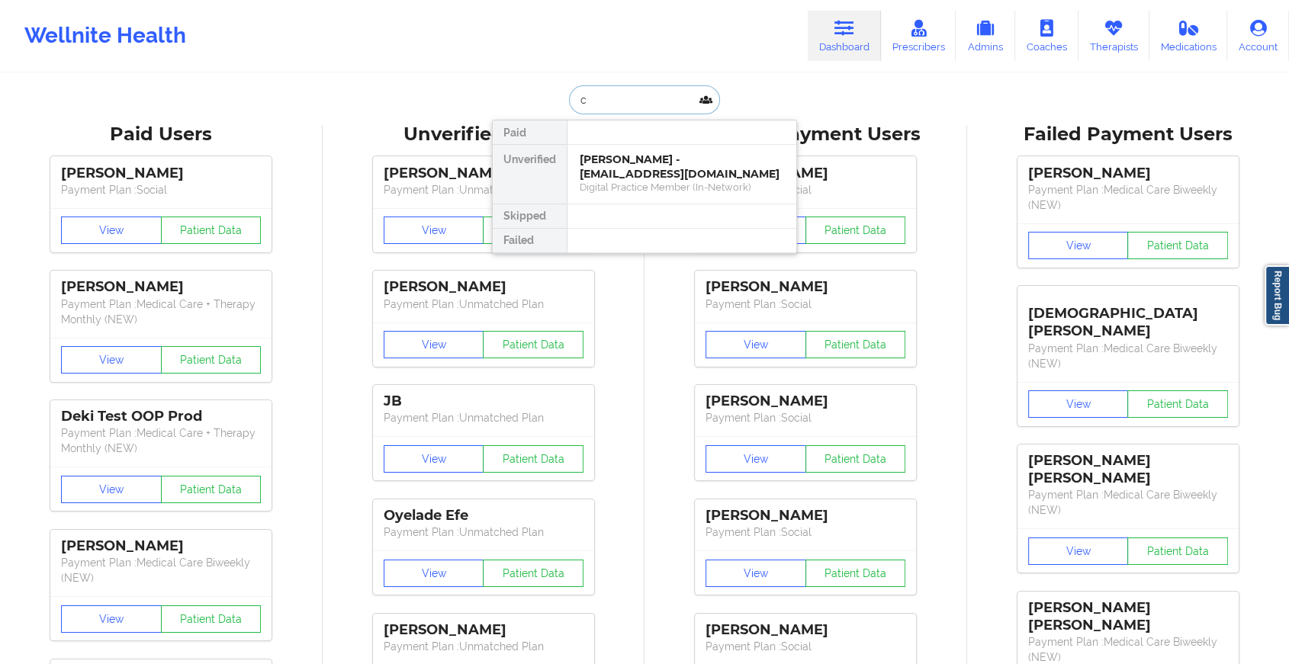
type input "c"
type input "[PERSON_NAME]"
click at [635, 168] on div "[PERSON_NAME] - [EMAIL_ADDRESS][DOMAIN_NAME]" at bounding box center [682, 167] width 204 height 28
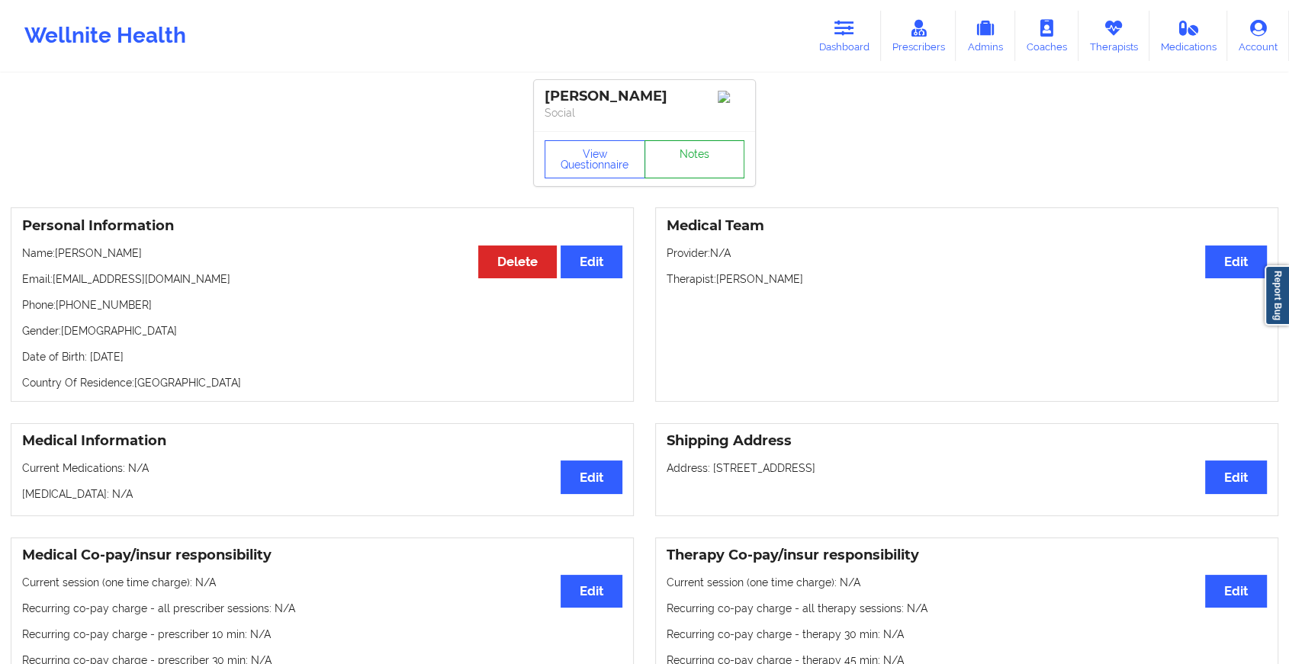
click at [683, 153] on link "Notes" at bounding box center [694, 159] width 101 height 38
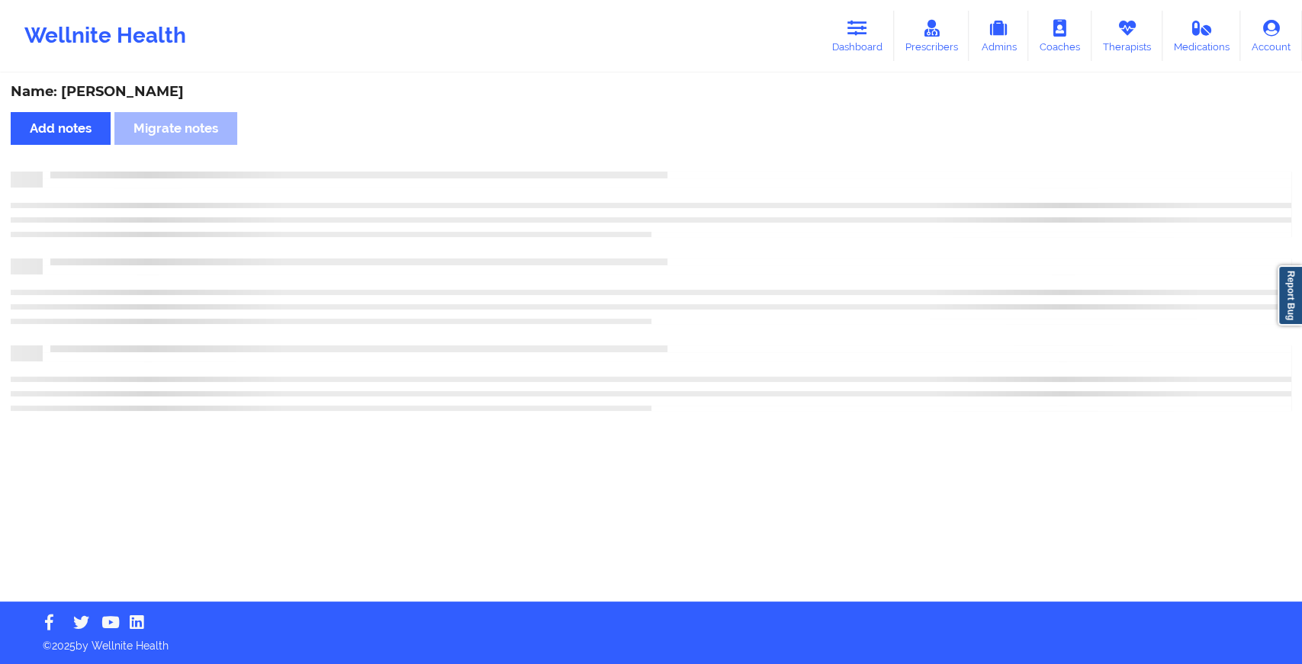
click at [683, 153] on div "Name: [PERSON_NAME] Add notes Migrate notes" at bounding box center [651, 338] width 1302 height 527
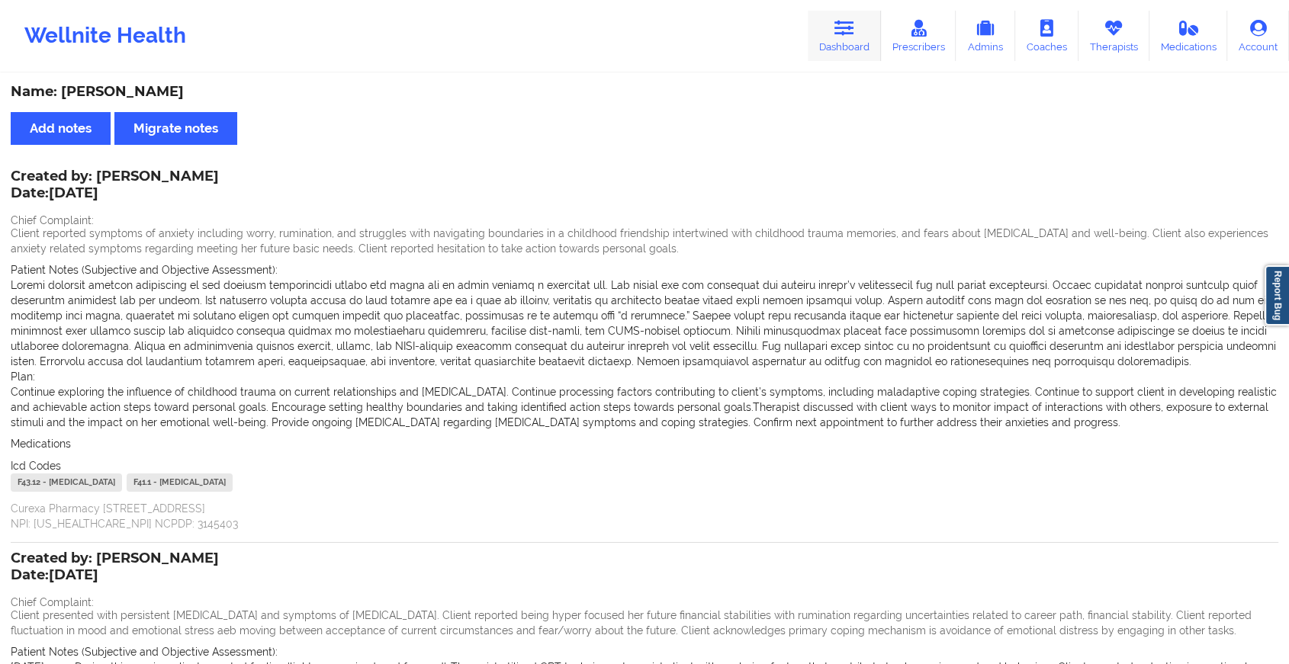
click at [840, 32] on icon at bounding box center [844, 28] width 20 height 17
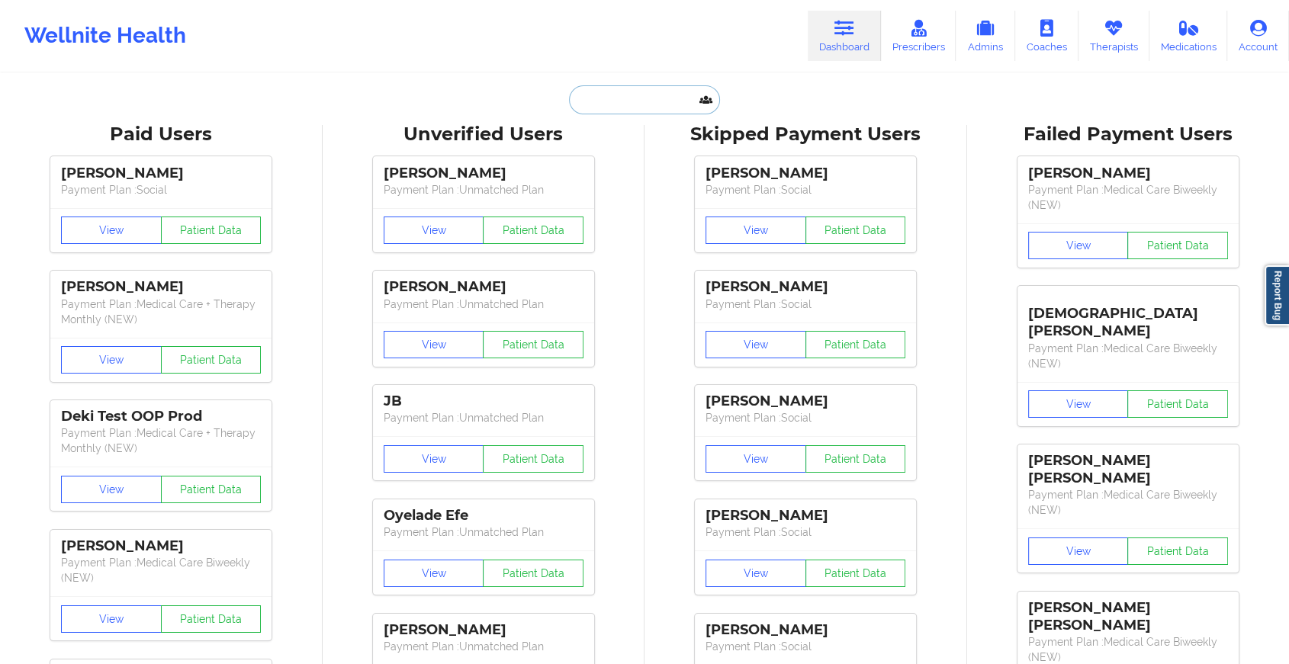
click at [686, 101] on input "text" at bounding box center [644, 99] width 151 height 29
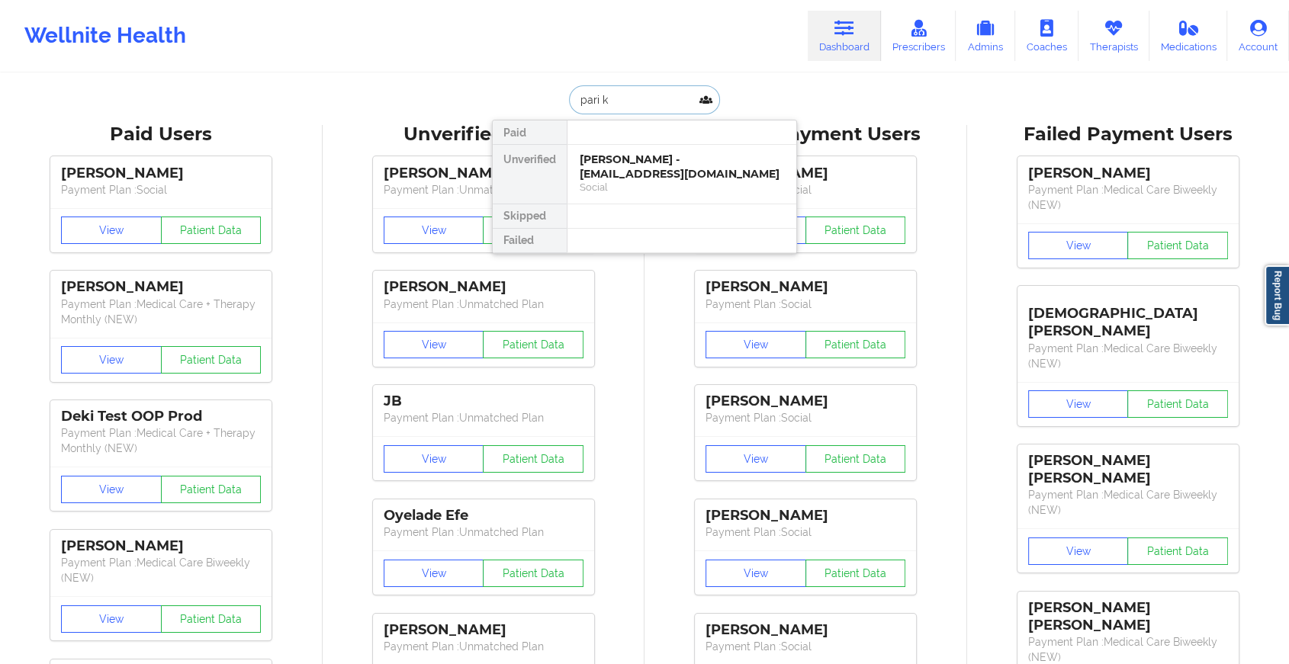
type input "pari ku"
click at [669, 175] on div "[PERSON_NAME] - [EMAIL_ADDRESS][PERSON_NAME][DOMAIN_NAME]" at bounding box center [682, 174] width 204 height 43
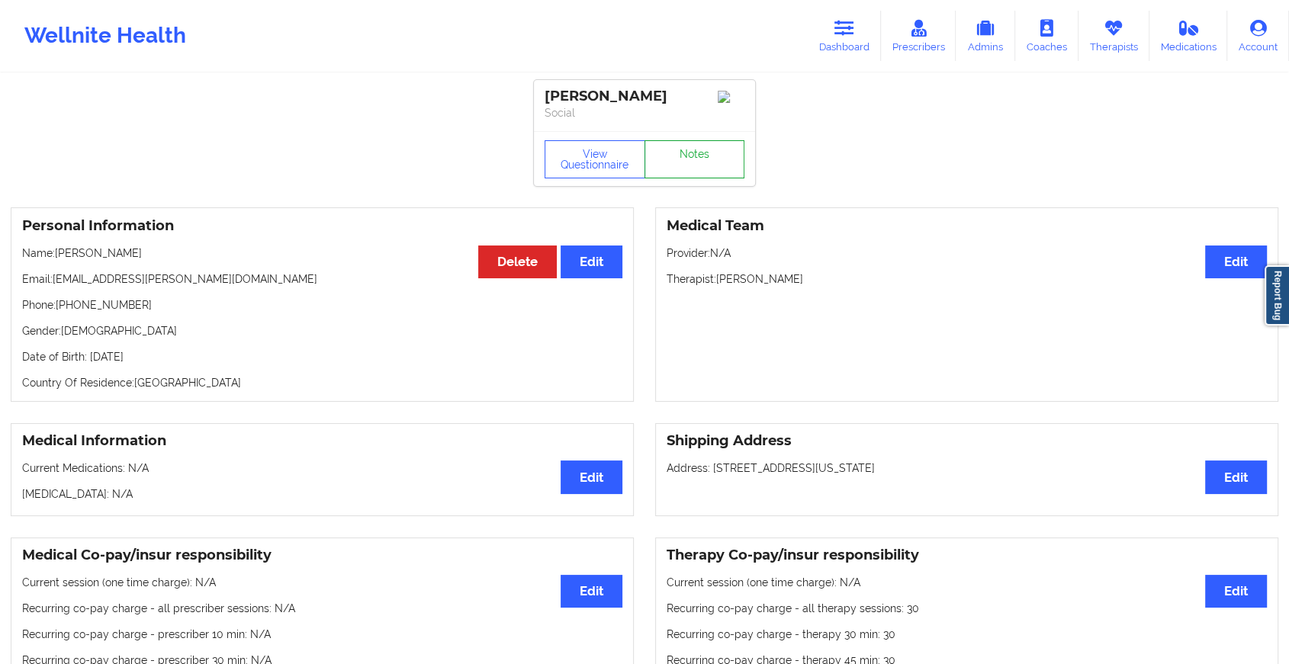
click at [699, 159] on link "Notes" at bounding box center [694, 159] width 101 height 38
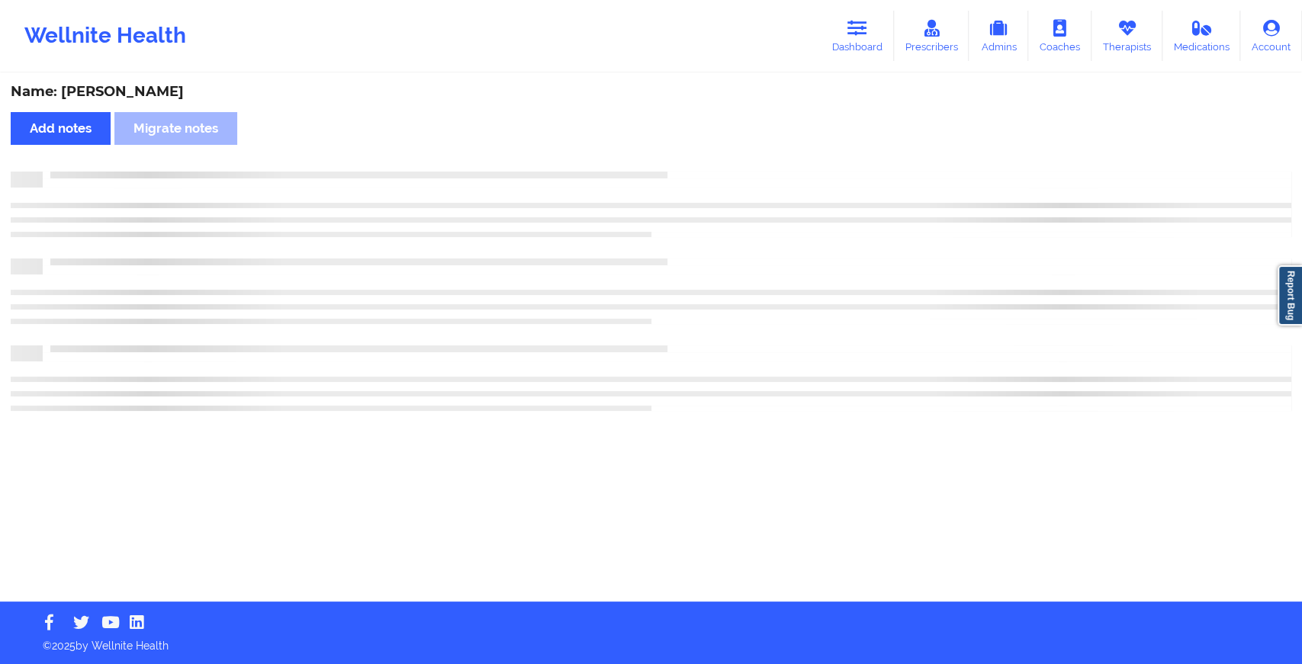
click at [854, 293] on div "Name: [PERSON_NAME] Add notes Migrate notes" at bounding box center [651, 338] width 1302 height 527
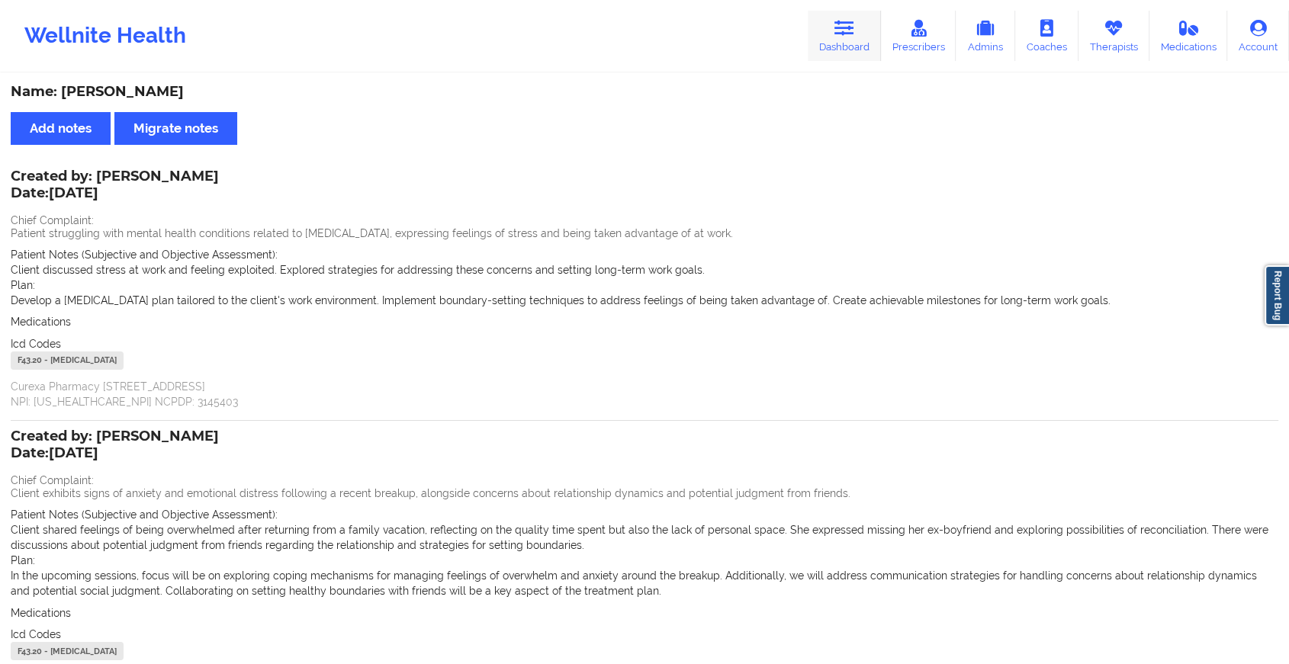
click at [860, 34] on link "Dashboard" at bounding box center [844, 36] width 73 height 50
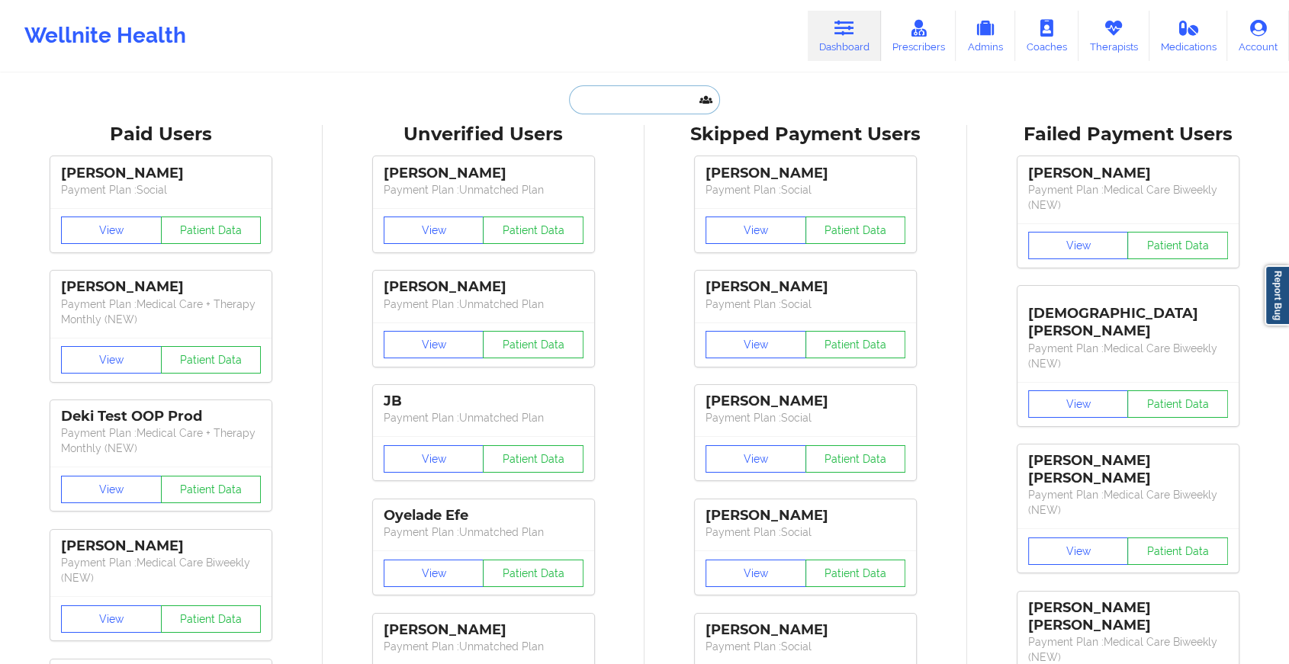
click at [638, 104] on input "text" at bounding box center [644, 99] width 151 height 29
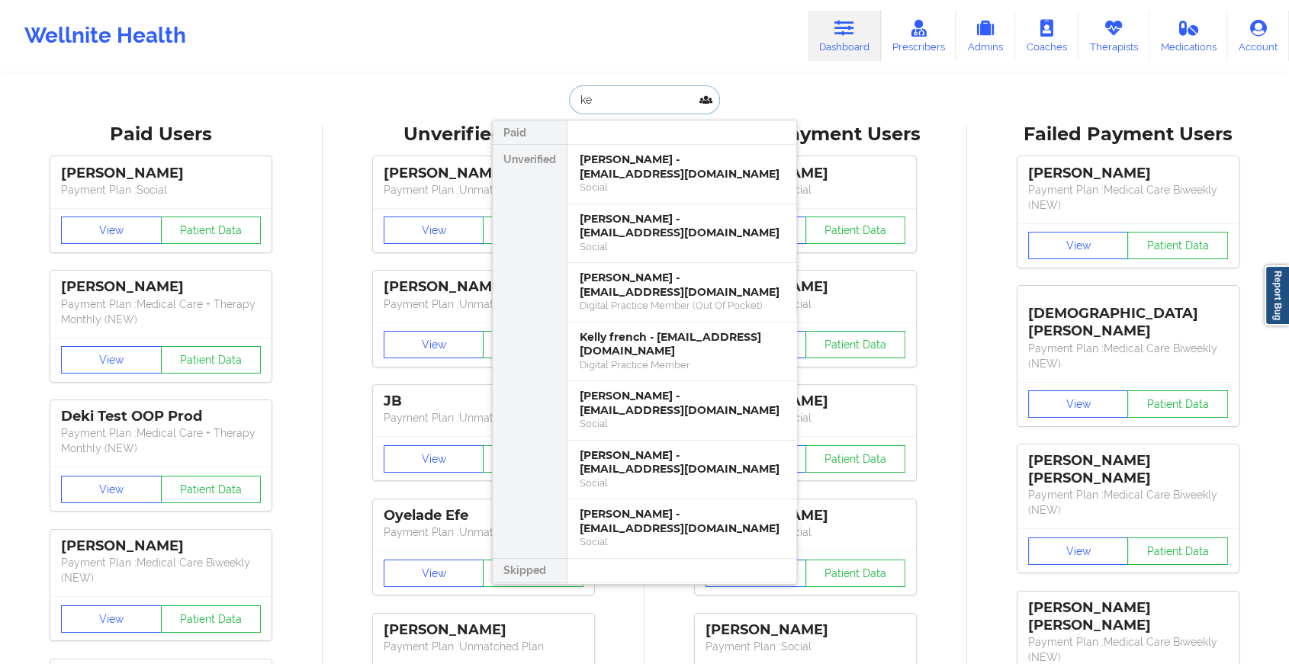
type input "k"
type input "[PERSON_NAME] l b"
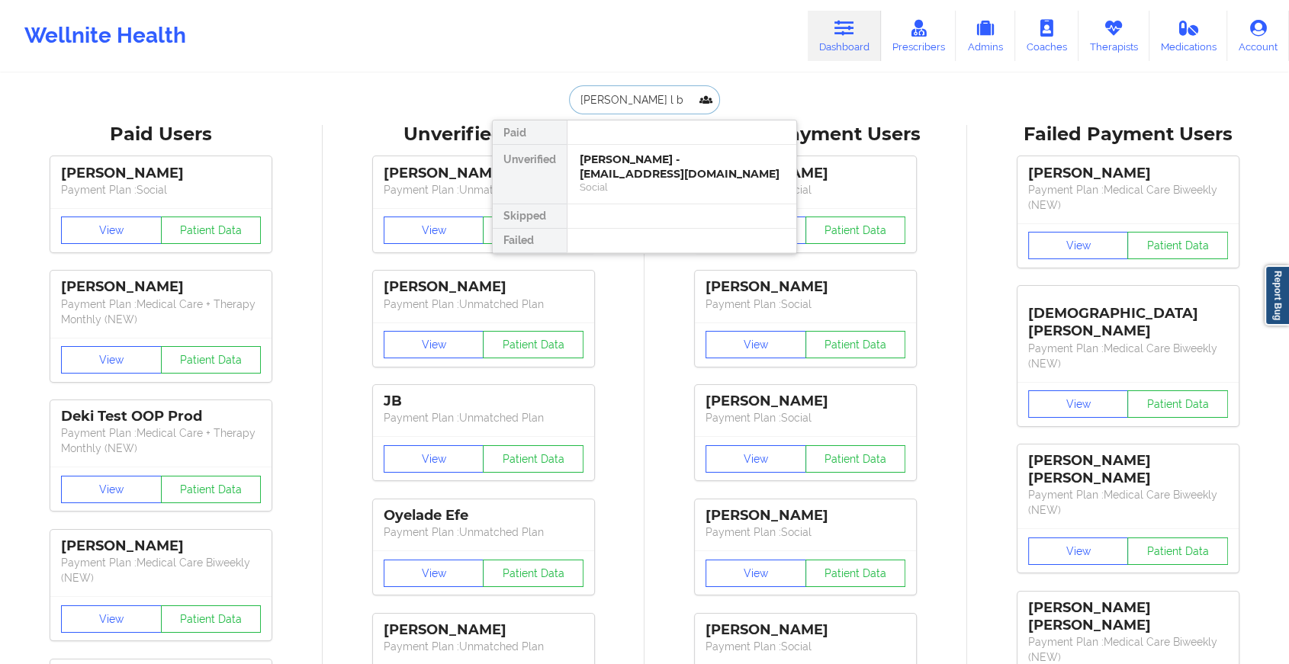
click at [652, 174] on div "[PERSON_NAME] - [EMAIL_ADDRESS][DOMAIN_NAME]" at bounding box center [682, 167] width 204 height 28
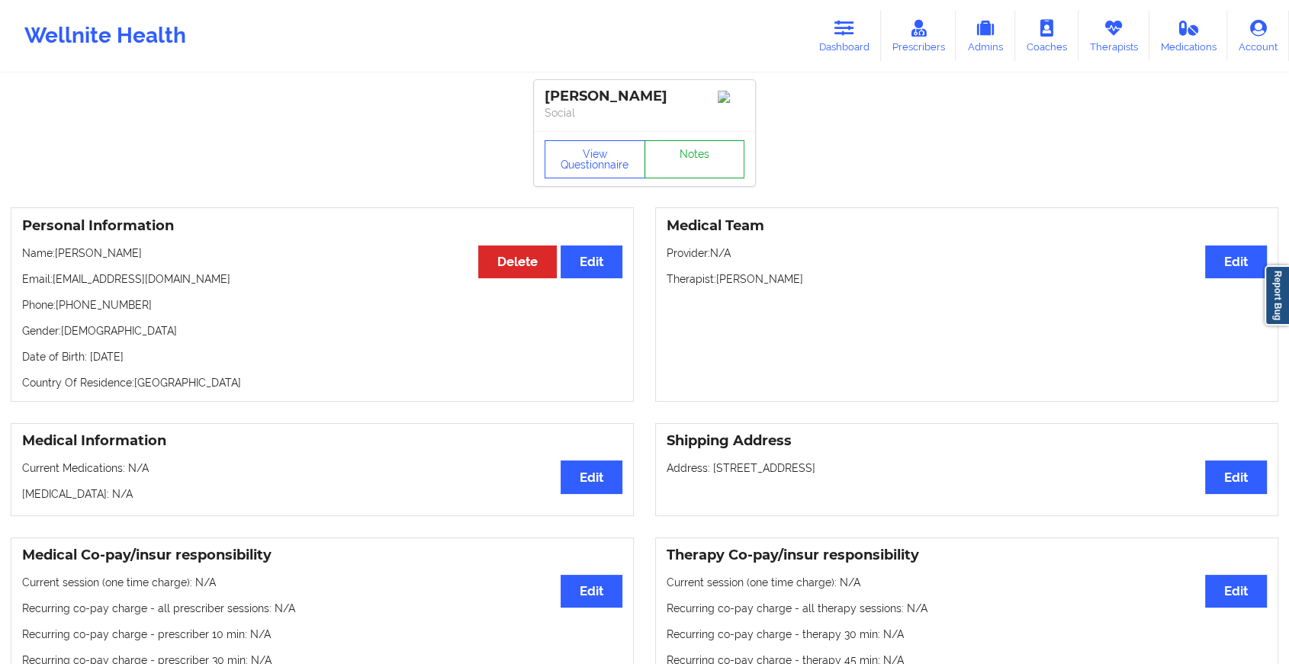
click at [699, 165] on link "Notes" at bounding box center [694, 159] width 101 height 38
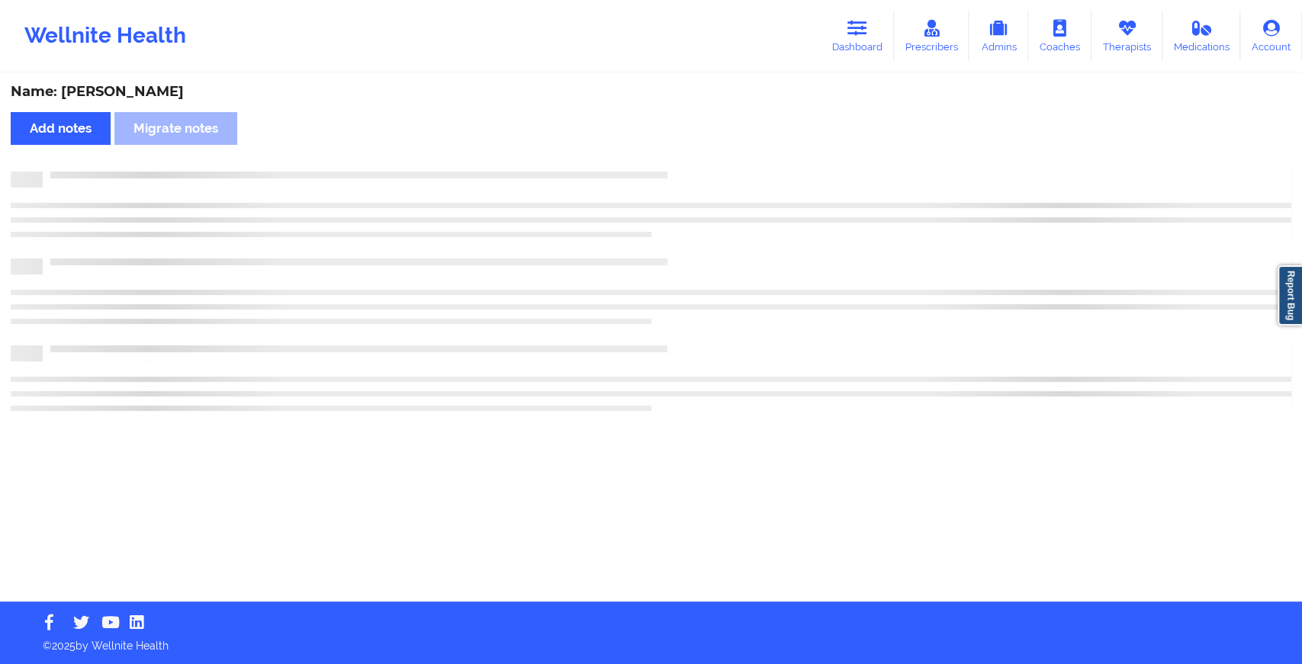
click at [699, 165] on div "Name: [PERSON_NAME] Add notes Migrate notes" at bounding box center [651, 338] width 1302 height 527
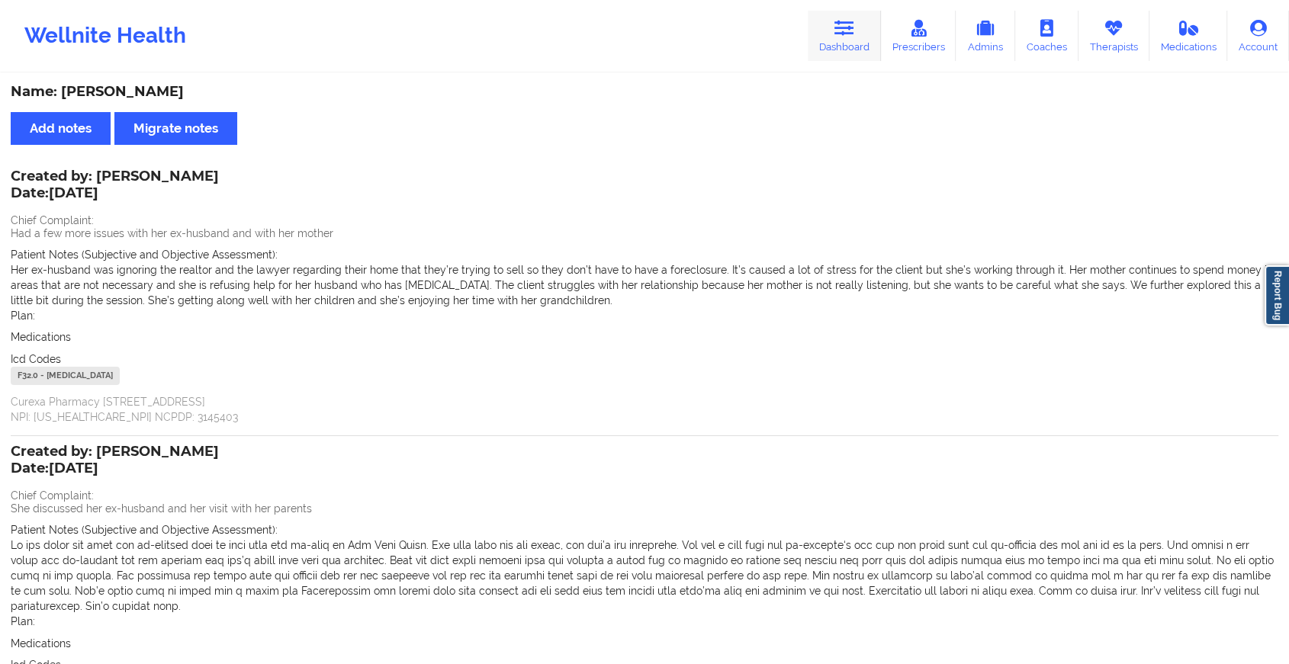
click at [832, 43] on link "Dashboard" at bounding box center [844, 36] width 73 height 50
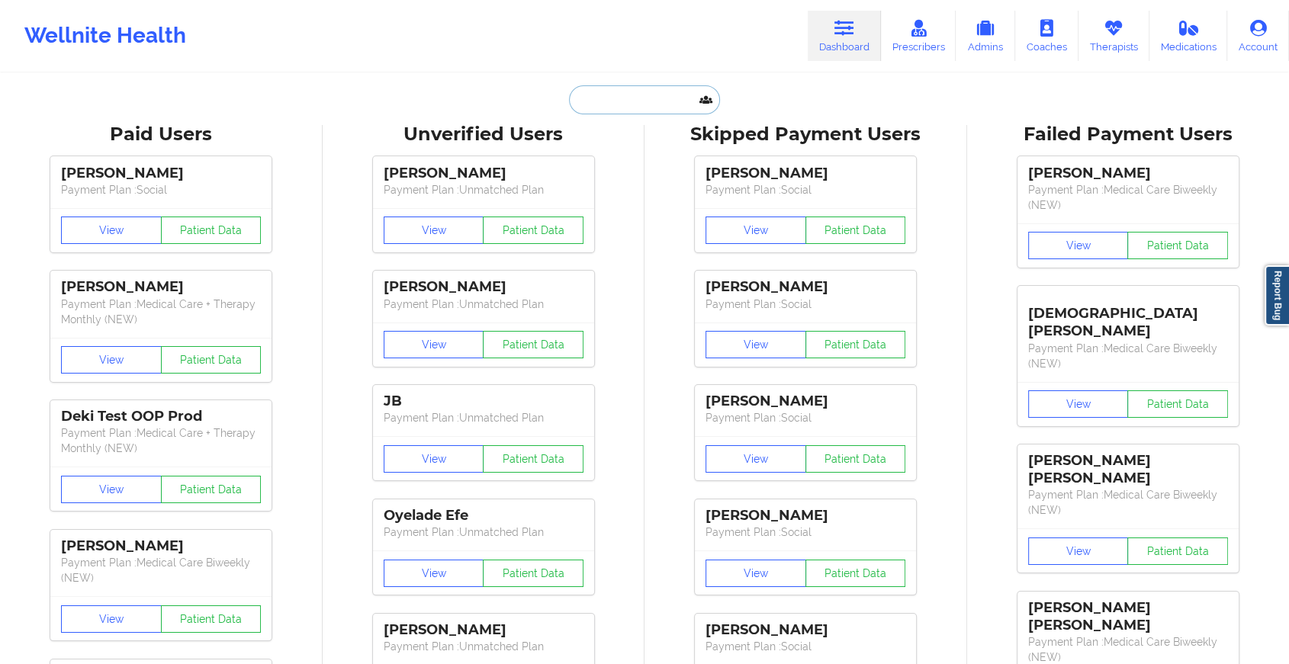
click at [653, 93] on input "text" at bounding box center [644, 99] width 151 height 29
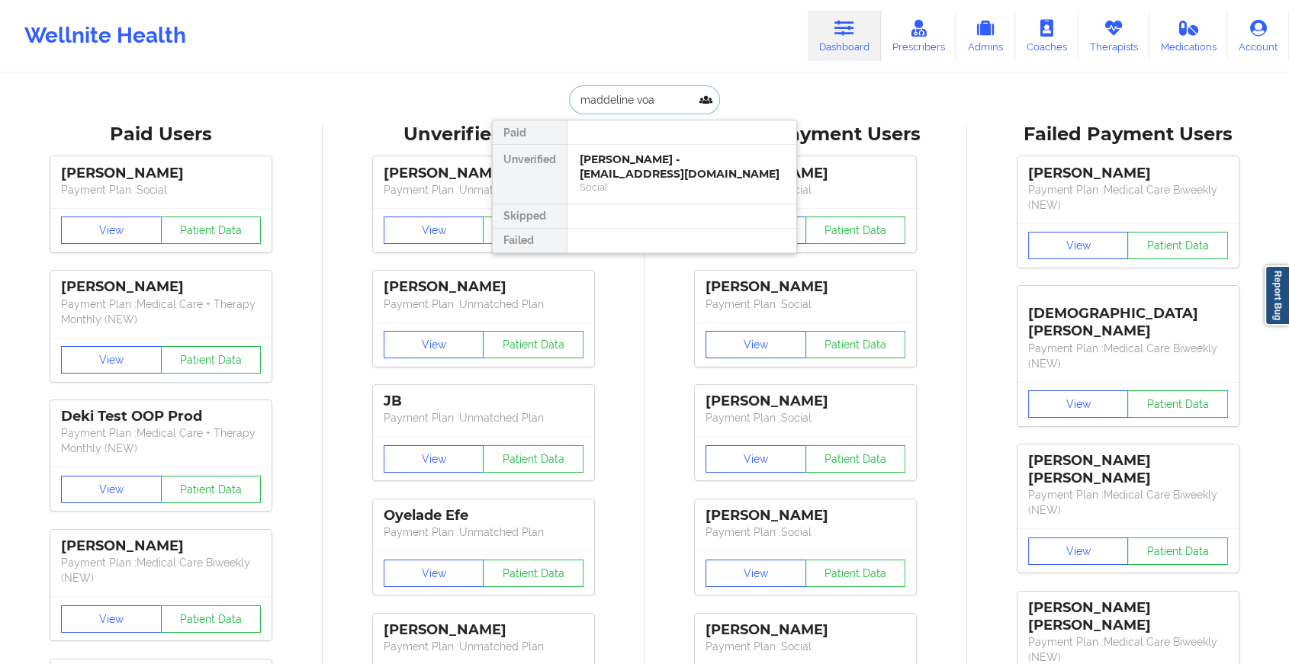
type input "[PERSON_NAME]"
click at [641, 164] on div "[PERSON_NAME] - [EMAIL_ADDRESS][DOMAIN_NAME]" at bounding box center [682, 167] width 204 height 28
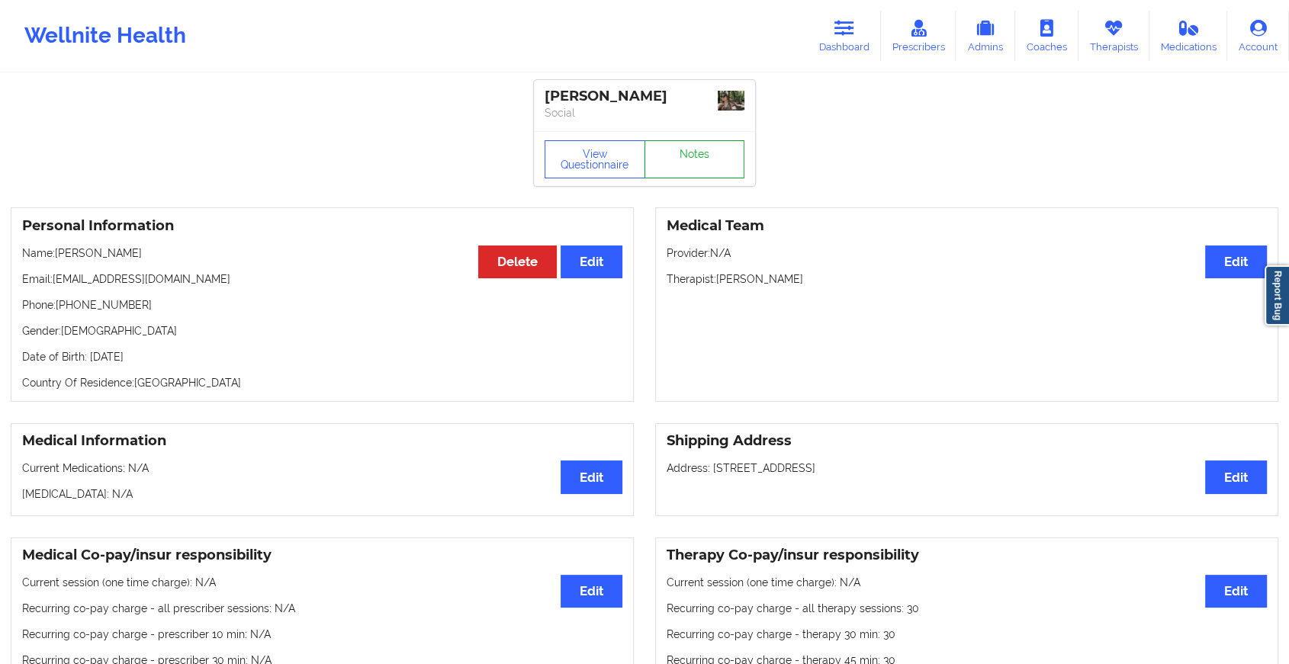
click at [680, 159] on link "Notes" at bounding box center [694, 159] width 101 height 38
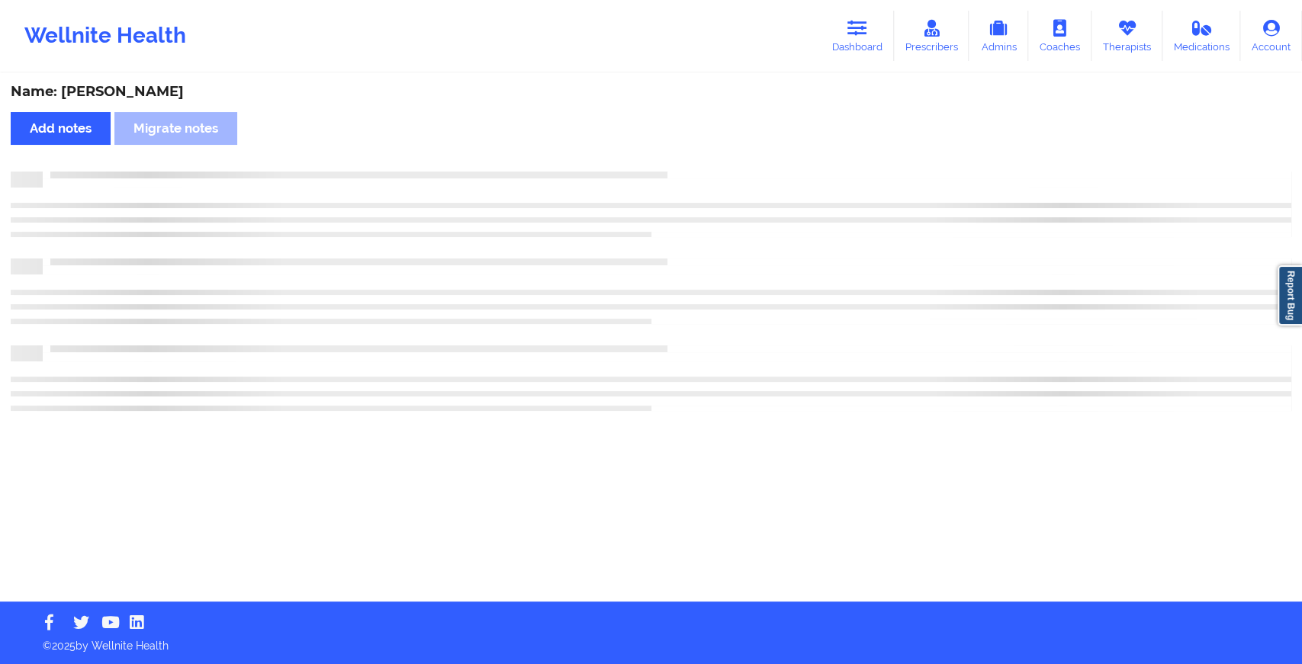
click at [680, 159] on div "Name: [PERSON_NAME] Add notes Migrate notes" at bounding box center [651, 338] width 1302 height 527
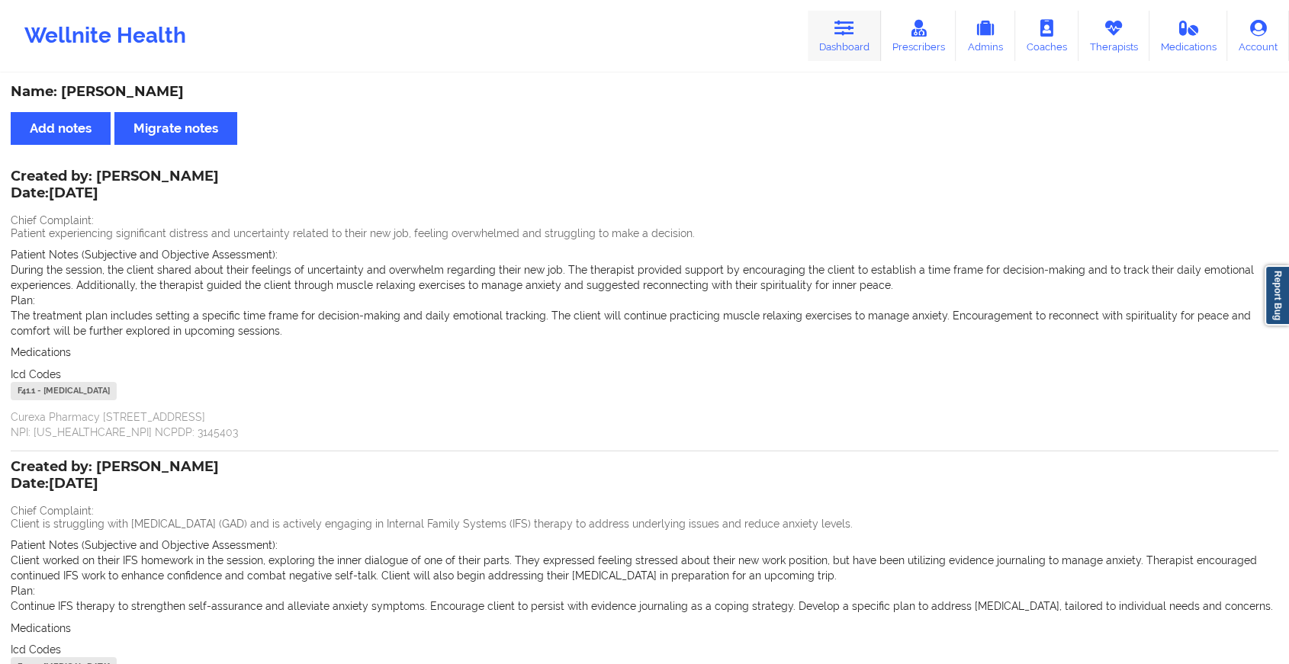
click at [826, 36] on link "Dashboard" at bounding box center [844, 36] width 73 height 50
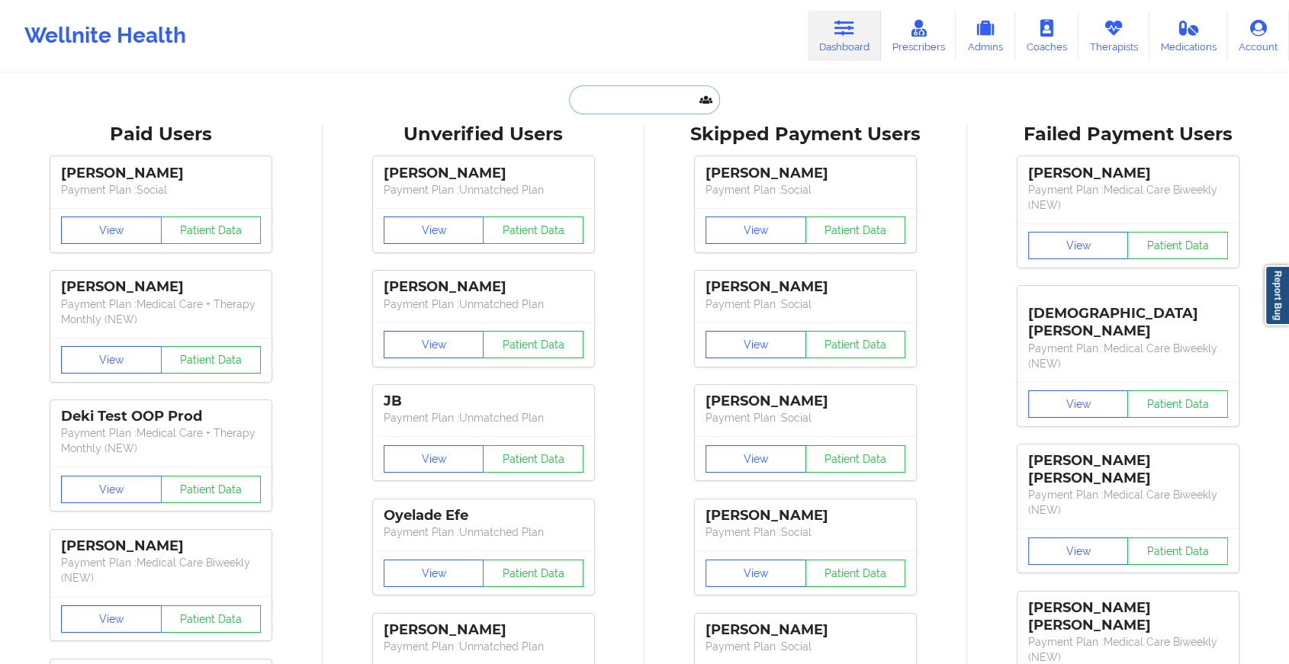
click at [655, 107] on input "text" at bounding box center [644, 99] width 151 height 29
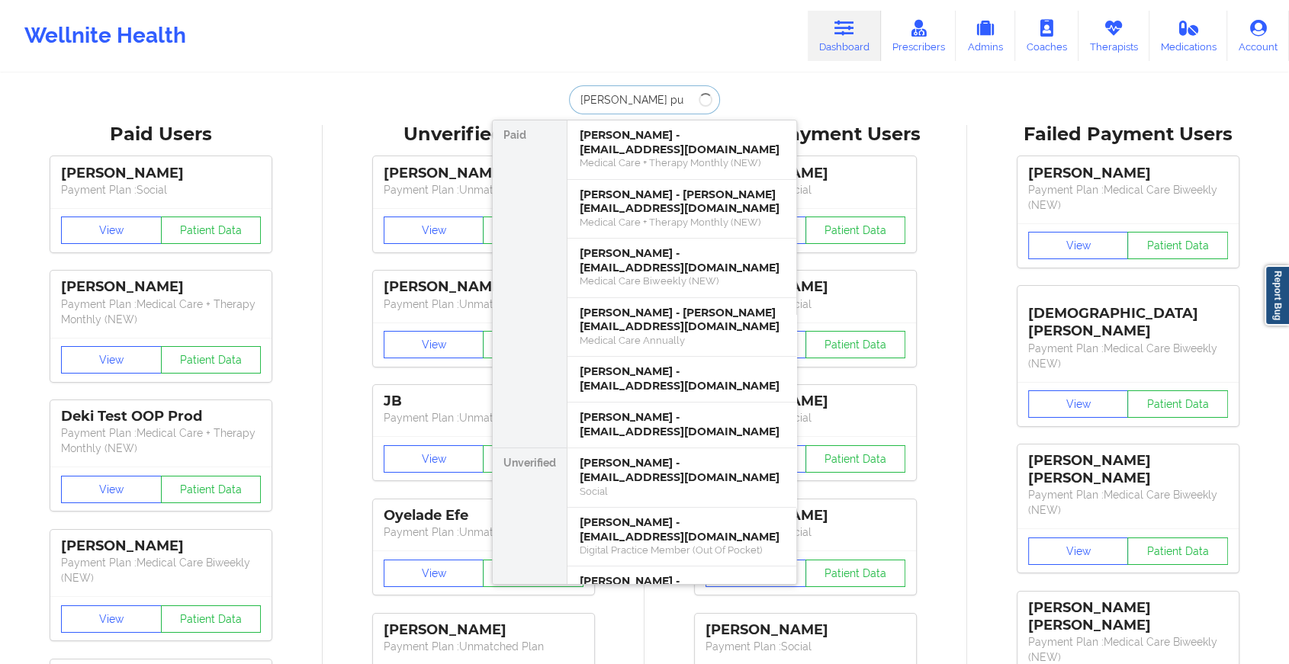
type input "[PERSON_NAME]"
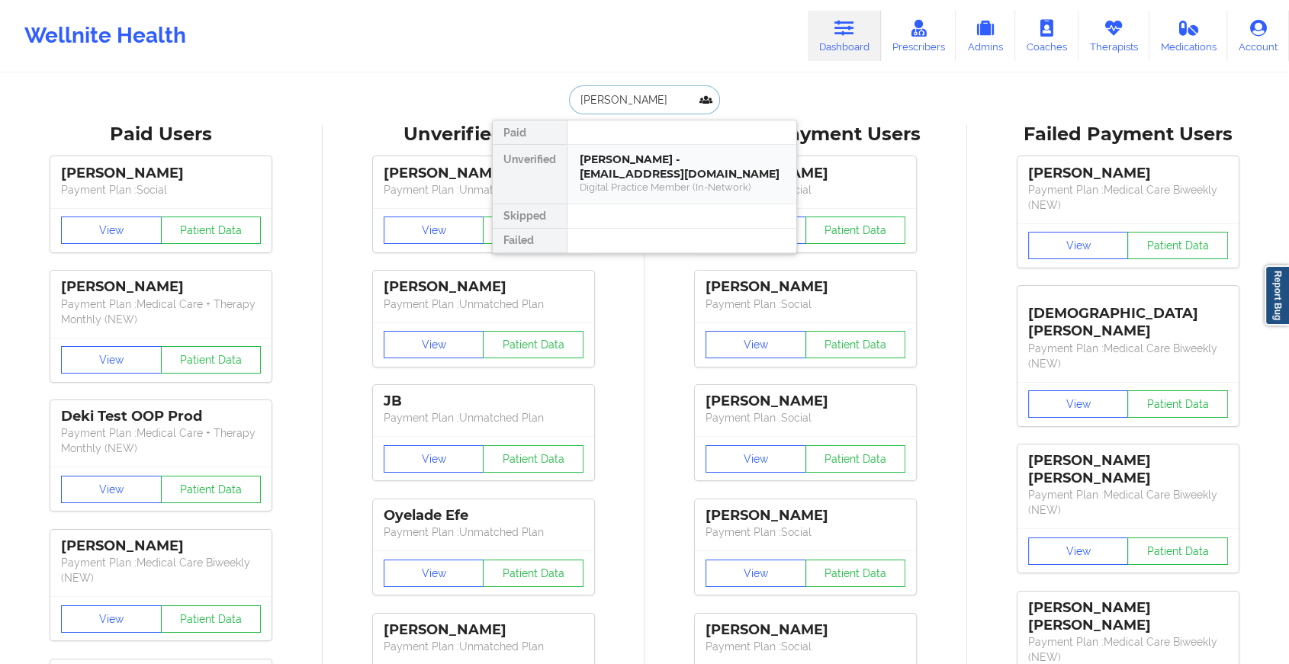
click at [673, 164] on div "[PERSON_NAME] - [EMAIL_ADDRESS][DOMAIN_NAME]" at bounding box center [682, 167] width 204 height 28
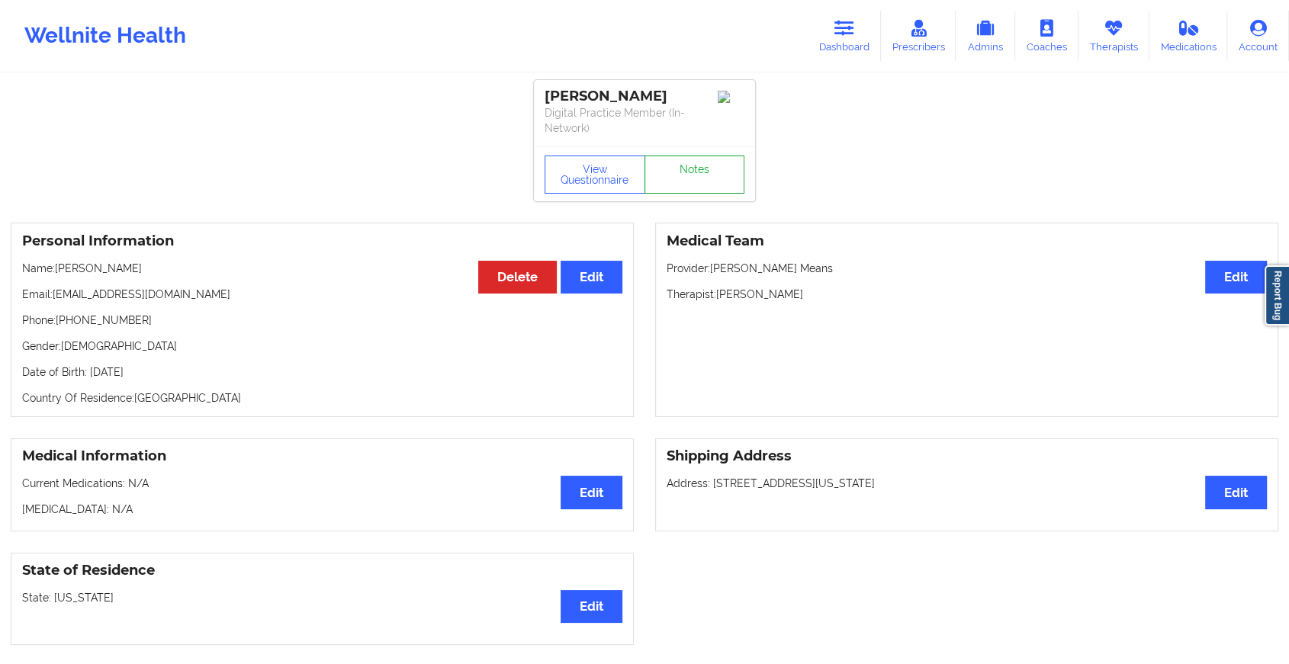
click at [695, 167] on link "Notes" at bounding box center [694, 175] width 101 height 38
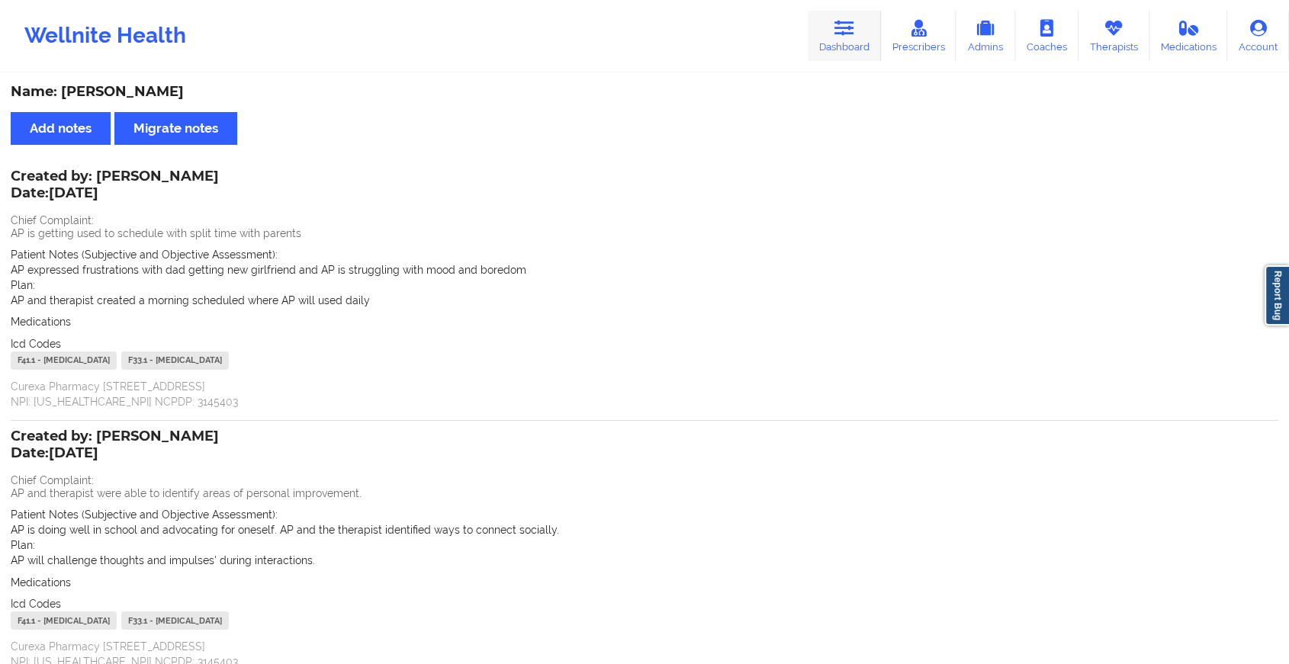
click at [840, 37] on link "Dashboard" at bounding box center [844, 36] width 73 height 50
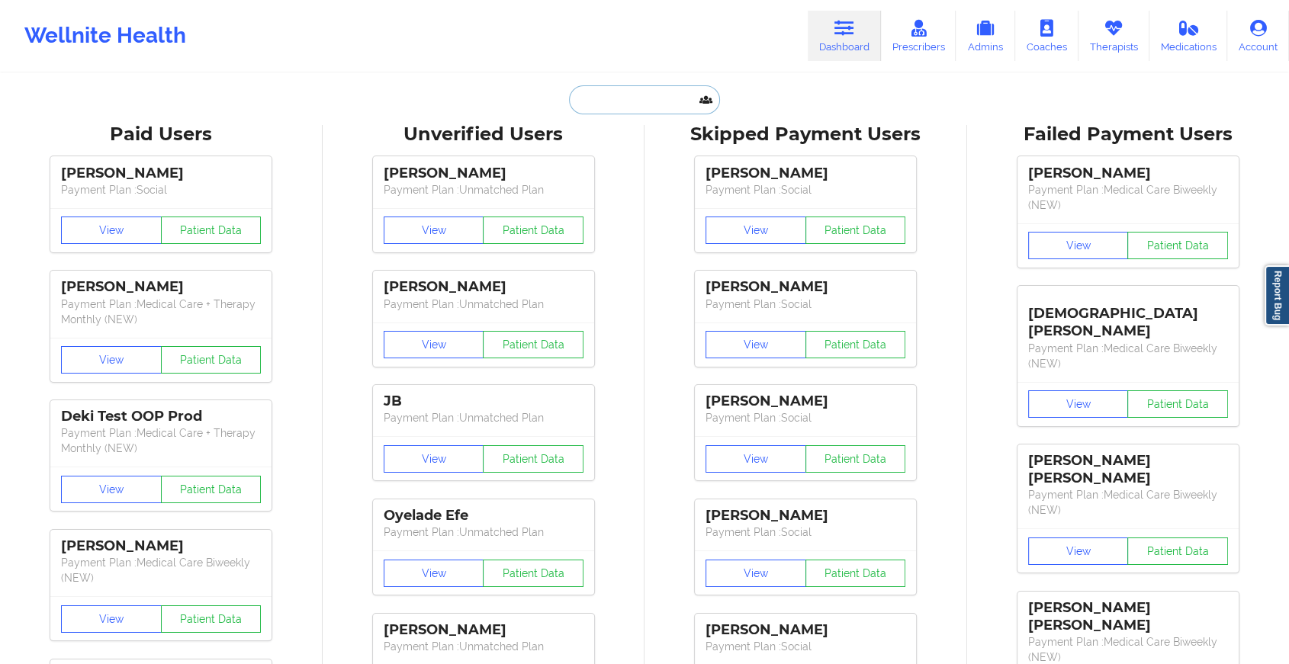
click at [619, 104] on input "text" at bounding box center [644, 99] width 151 height 29
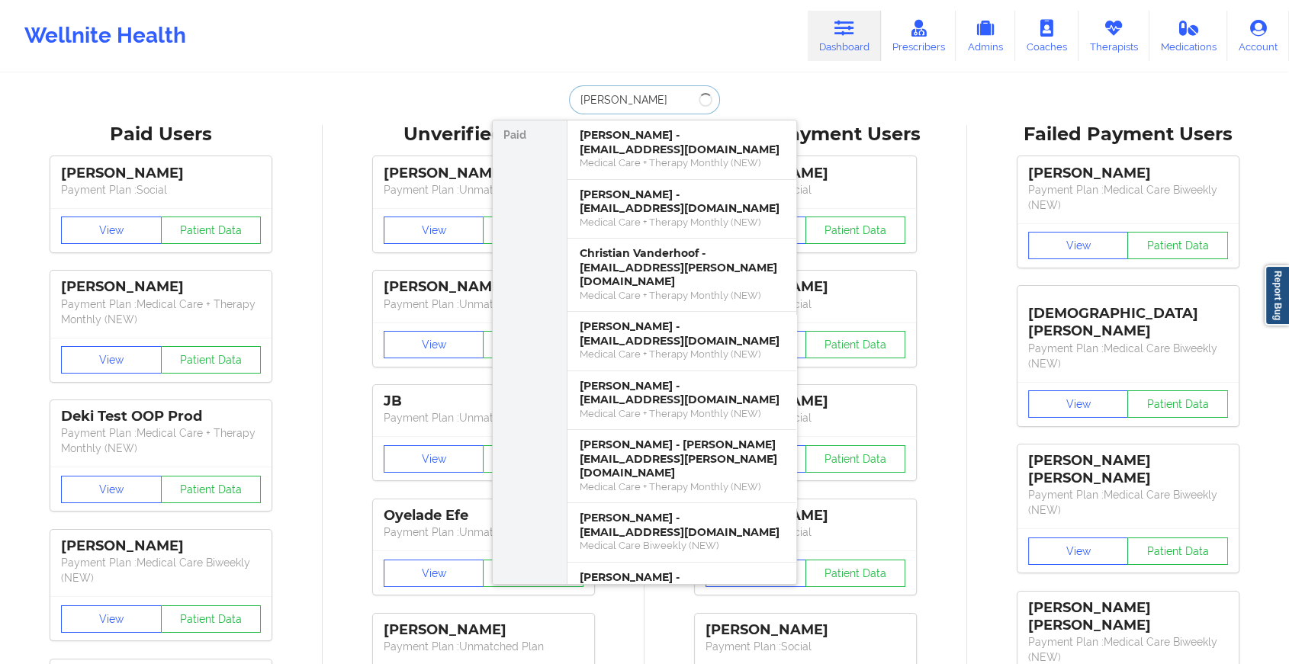
type input "[PERSON_NAME]"
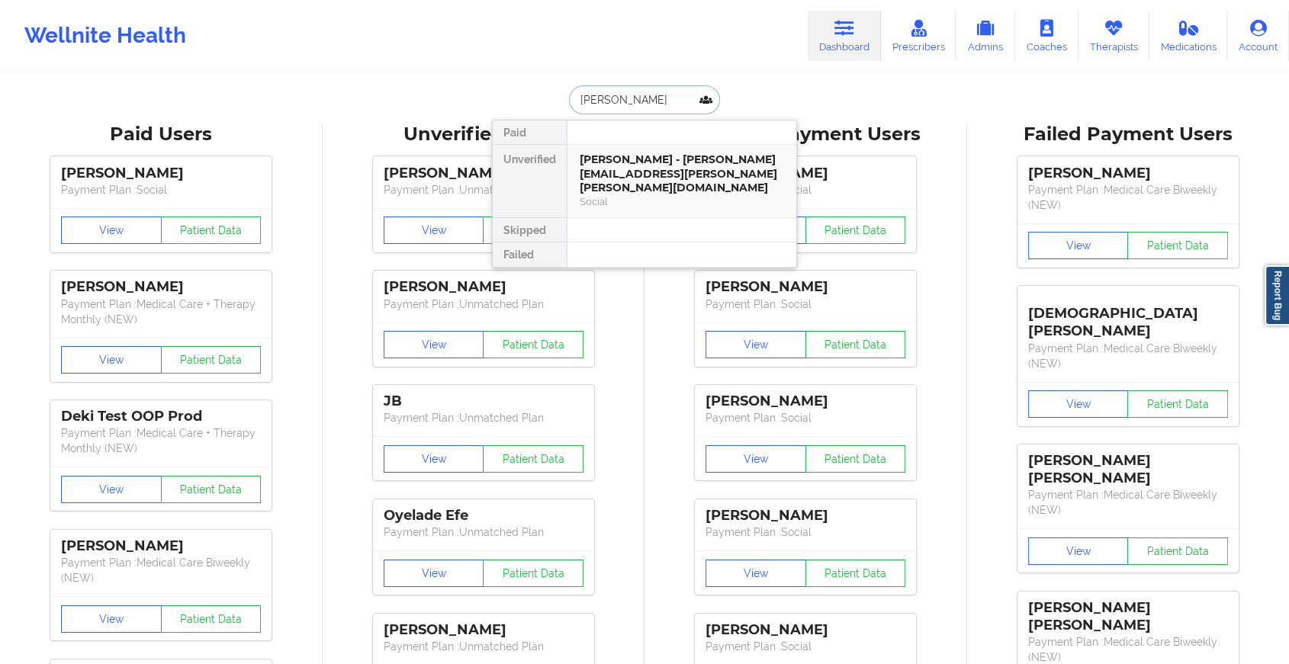
click at [632, 169] on div "[PERSON_NAME] - [PERSON_NAME][EMAIL_ADDRESS][PERSON_NAME][PERSON_NAME][DOMAIN_N…" at bounding box center [682, 174] width 204 height 43
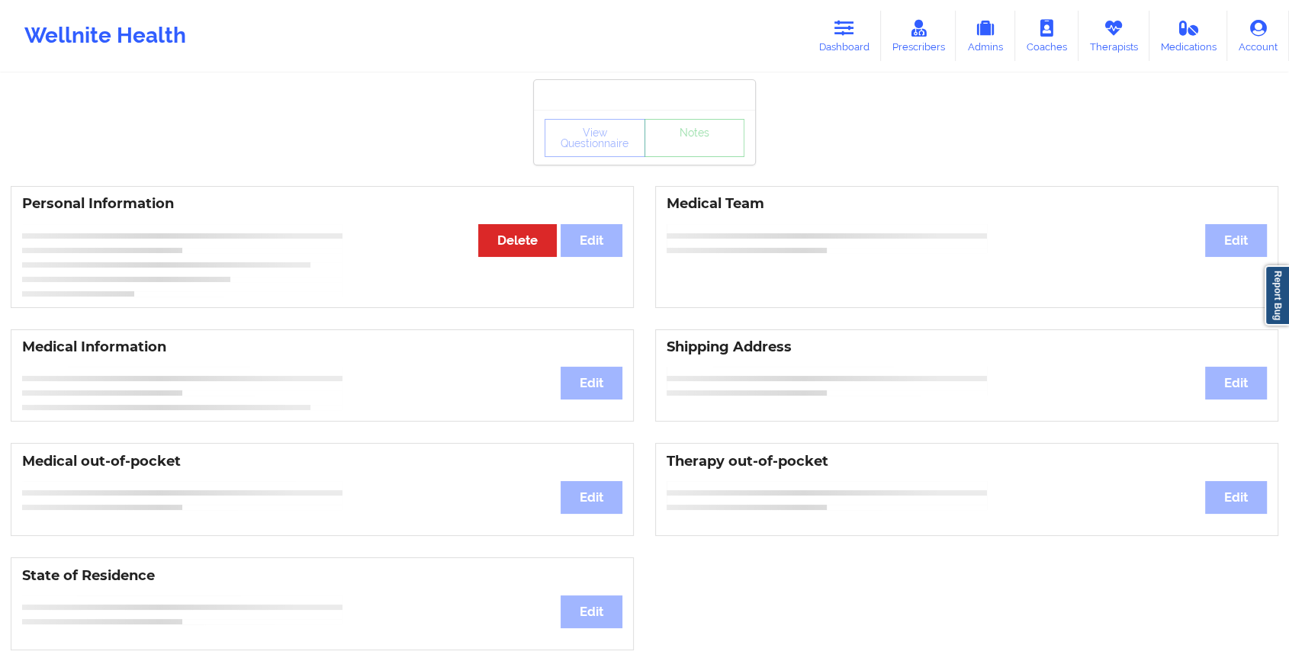
click at [693, 166] on div "View Questionnaire Notes Personal Information Edit Delete Medical Team Edit Med…" at bounding box center [644, 643] width 1289 height 1287
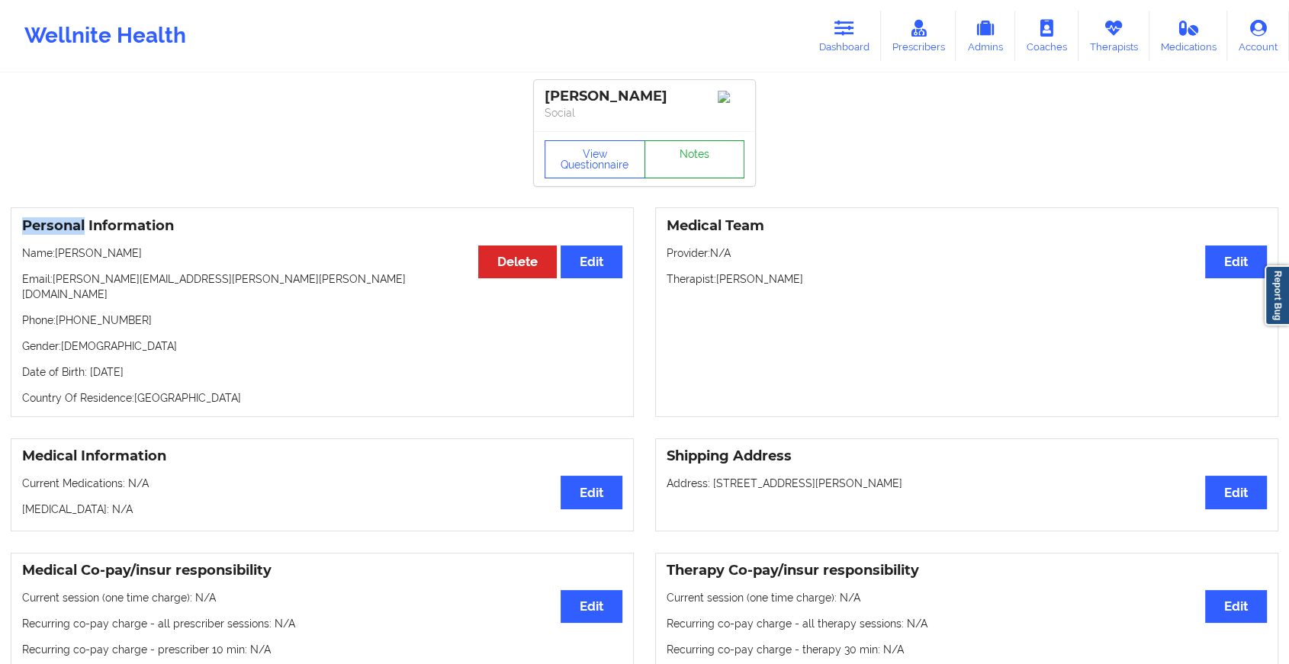
click at [693, 166] on link "Notes" at bounding box center [694, 159] width 101 height 38
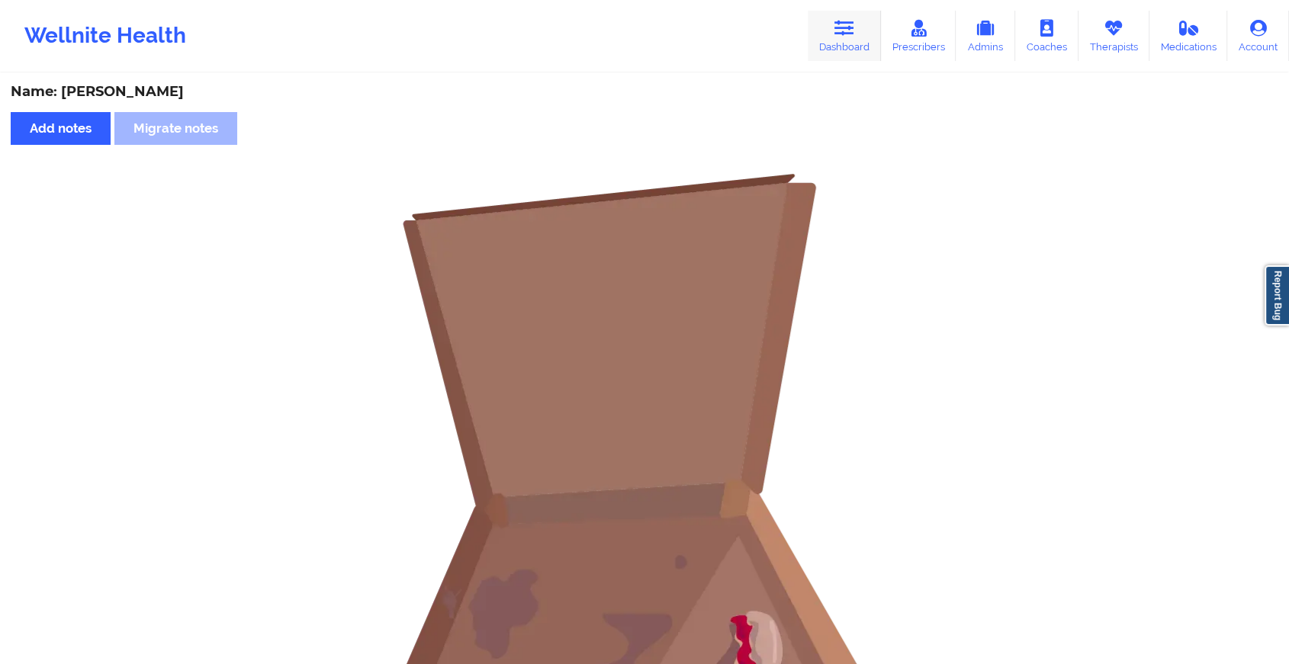
click at [819, 34] on link "Dashboard" at bounding box center [844, 36] width 73 height 50
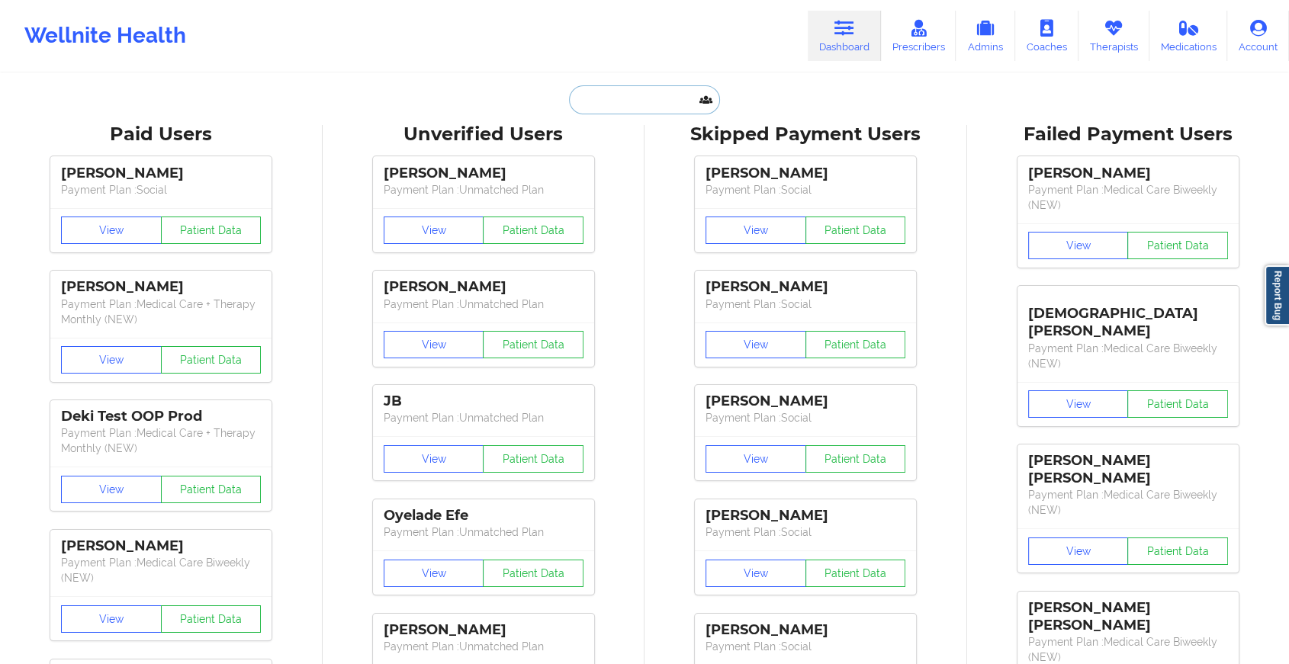
click at [615, 98] on input "text" at bounding box center [644, 99] width 151 height 29
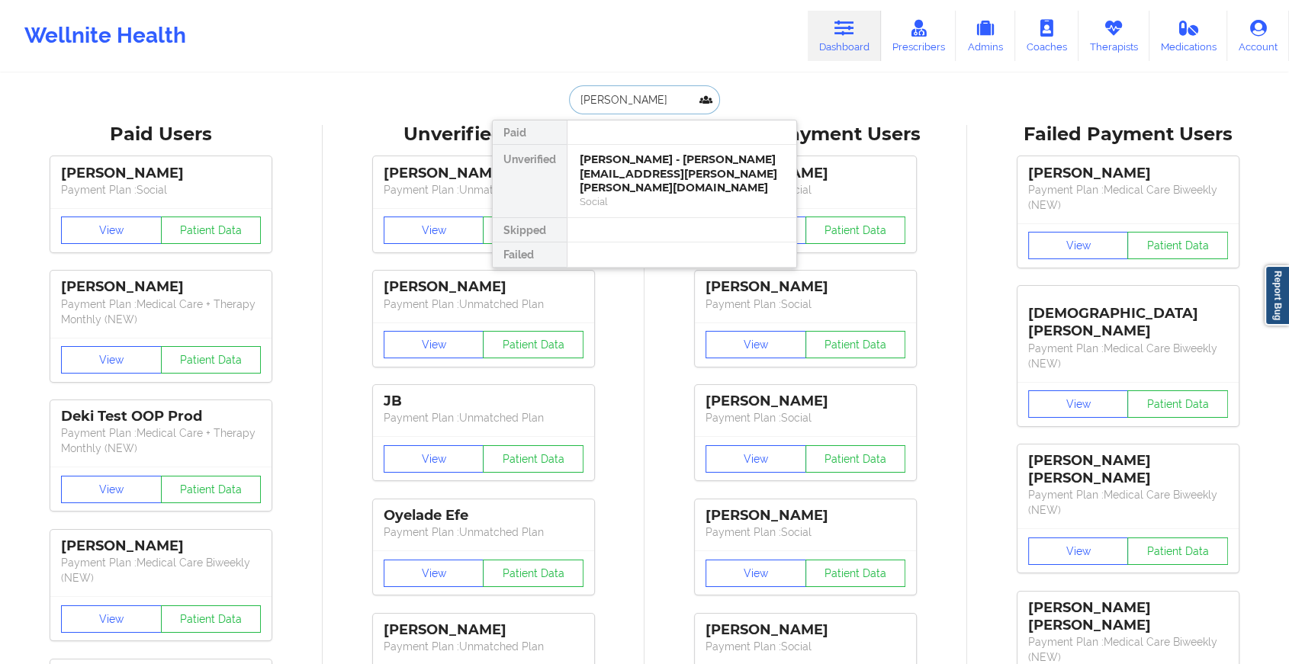
type input "[PERSON_NAME]"
click at [641, 169] on div "[PERSON_NAME] - [EMAIL_ADDRESS][DOMAIN_NAME]" at bounding box center [682, 167] width 204 height 28
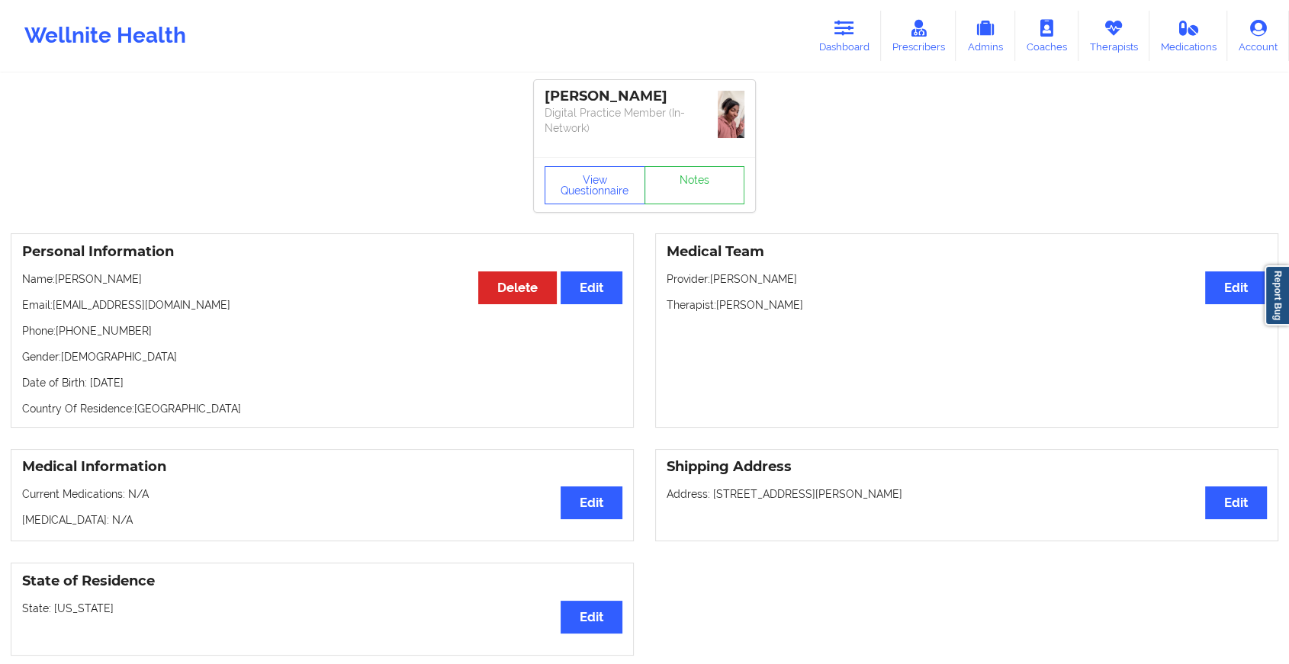
click at [691, 162] on div "View Questionnaire Notes" at bounding box center [644, 184] width 221 height 55
drag, startPoint x: 691, startPoint y: 162, endPoint x: 691, endPoint y: 192, distance: 29.7
click at [691, 192] on div "View Questionnaire Notes" at bounding box center [644, 184] width 221 height 55
click at [691, 192] on link "Notes" at bounding box center [694, 185] width 101 height 38
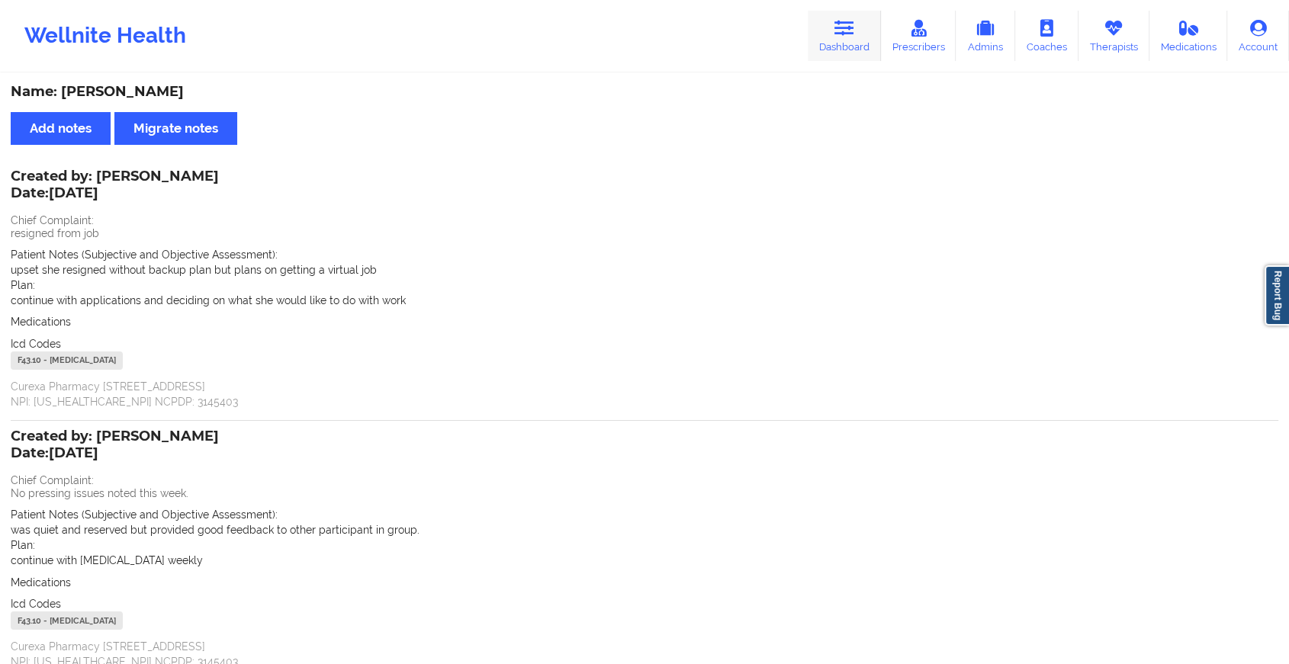
click at [860, 27] on link "Dashboard" at bounding box center [844, 36] width 73 height 50
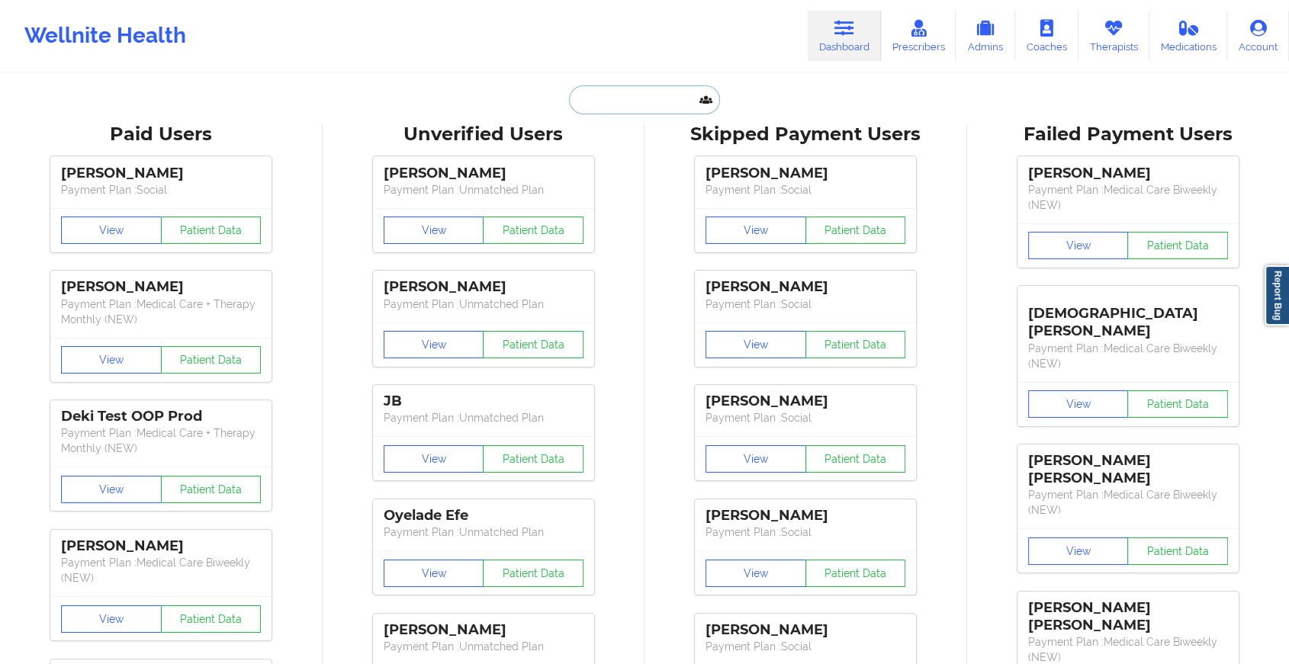
click at [587, 95] on input "text" at bounding box center [644, 99] width 151 height 29
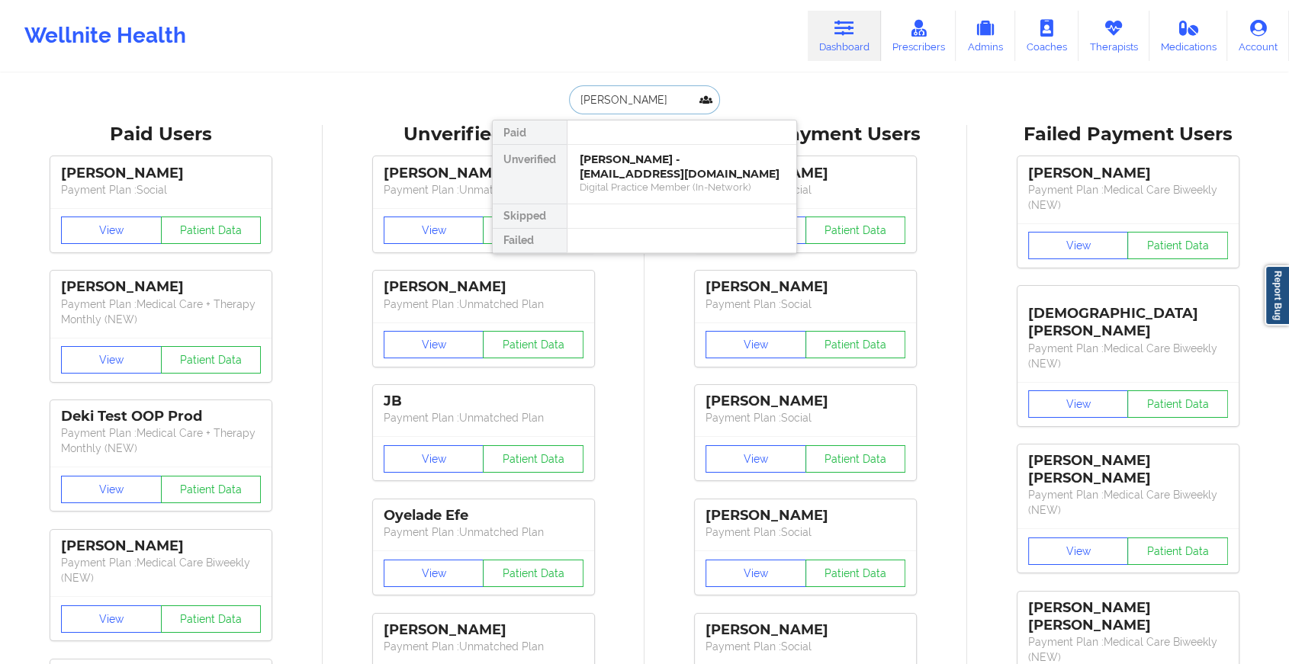
type input "[PERSON_NAME]"
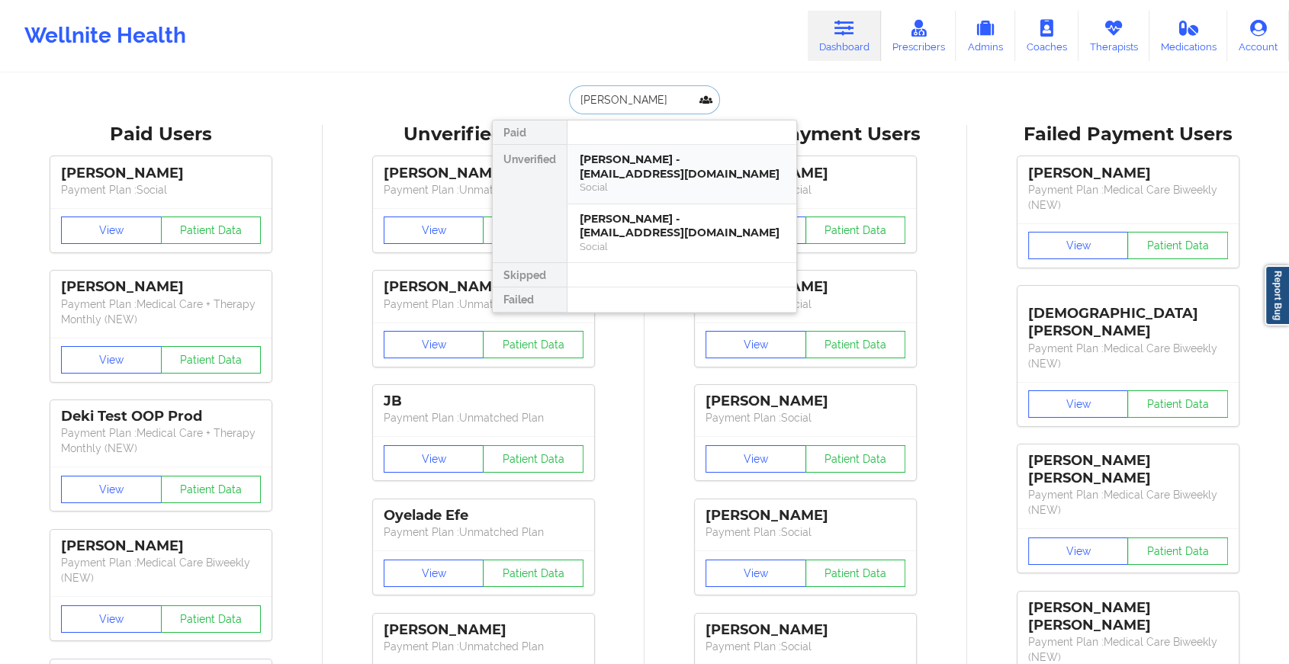
click at [648, 185] on div "Social" at bounding box center [682, 187] width 204 height 13
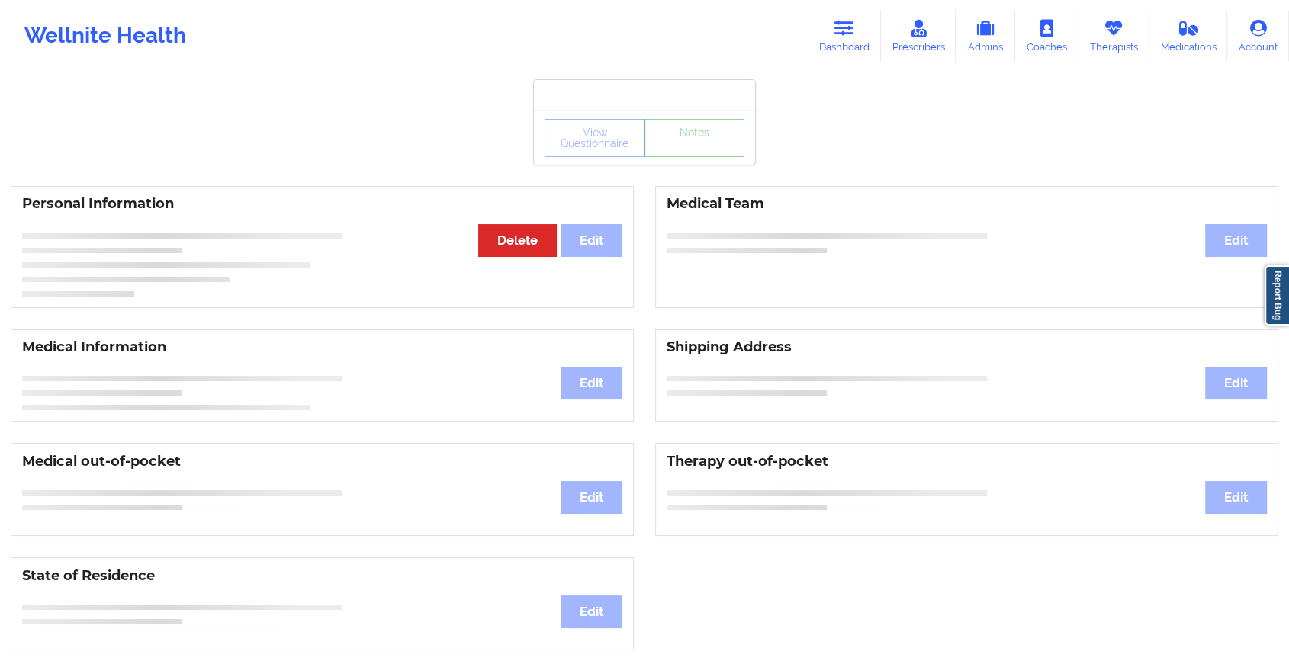
click at [682, 157] on link "Notes" at bounding box center [694, 138] width 101 height 38
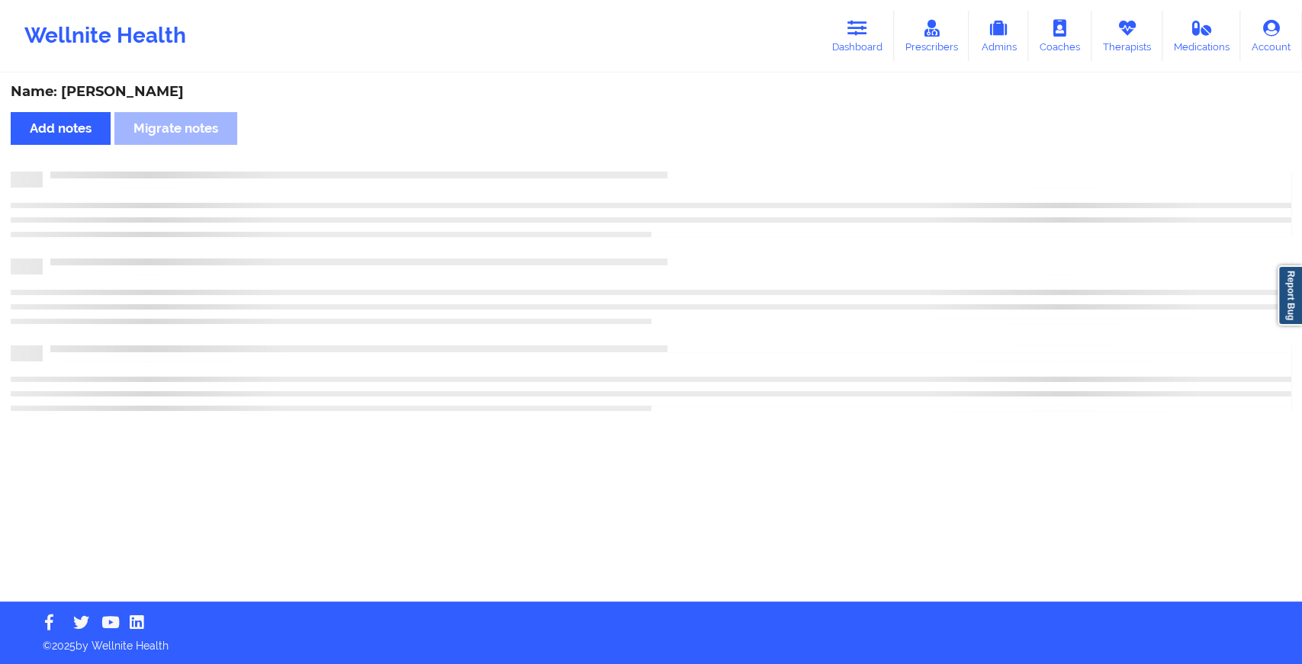
click at [682, 159] on div "Name: [PERSON_NAME] Add notes Migrate notes" at bounding box center [651, 338] width 1302 height 527
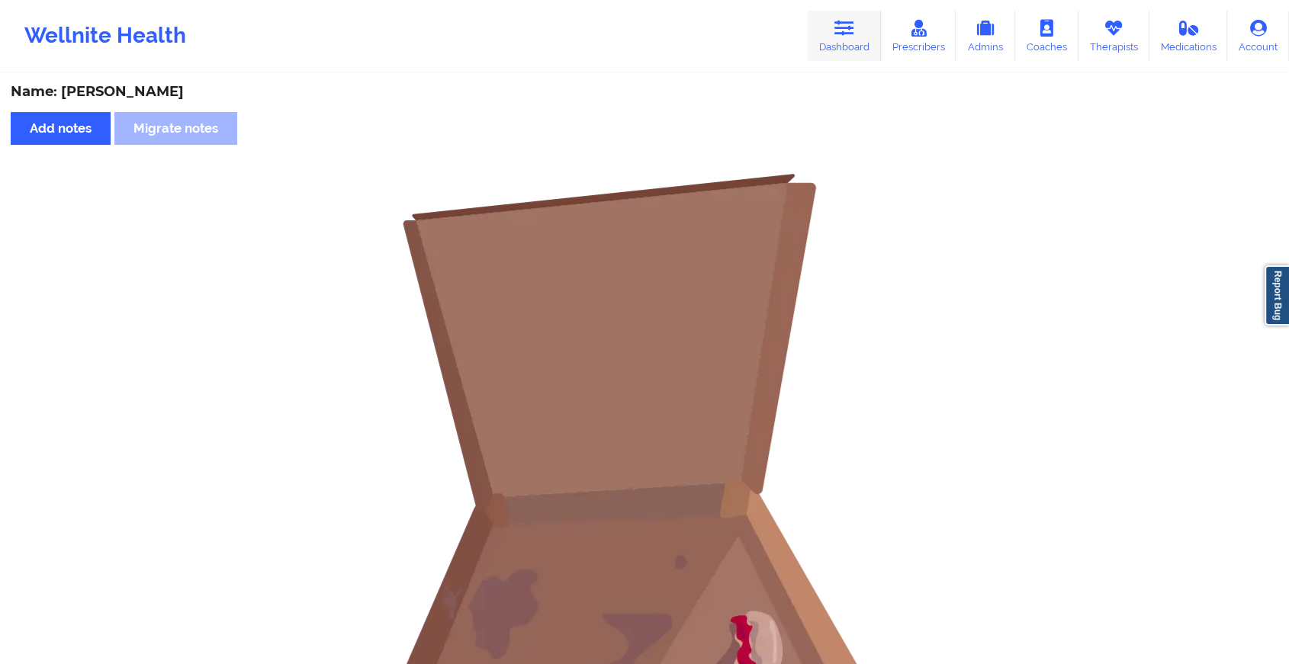
click at [852, 27] on icon at bounding box center [844, 28] width 20 height 17
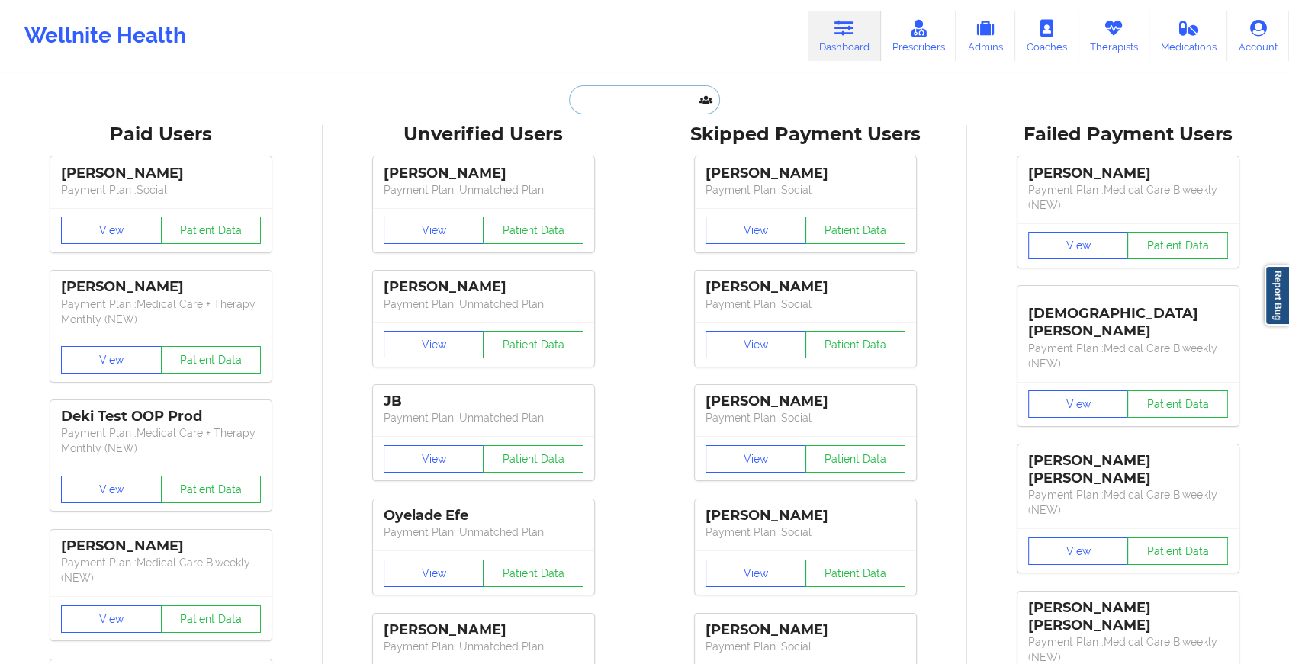
click at [638, 94] on input "text" at bounding box center [644, 99] width 151 height 29
type input "y"
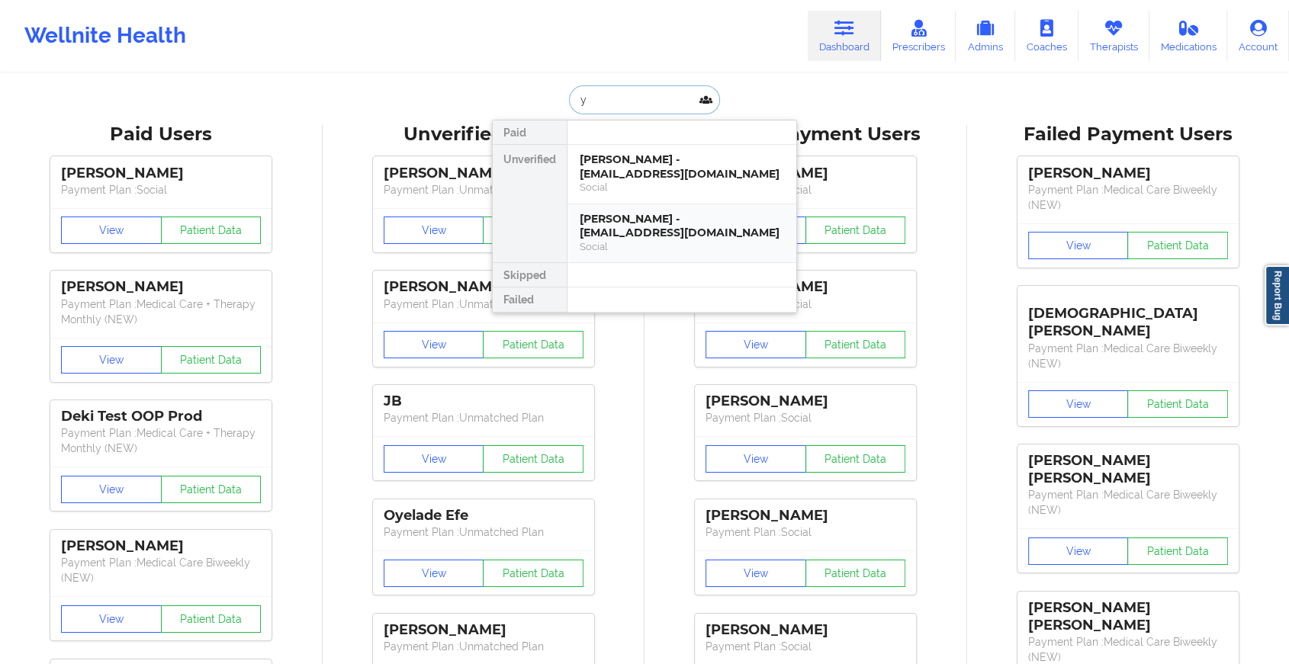
click at [659, 237] on div "[PERSON_NAME] - [EMAIL_ADDRESS][DOMAIN_NAME]" at bounding box center [682, 226] width 204 height 28
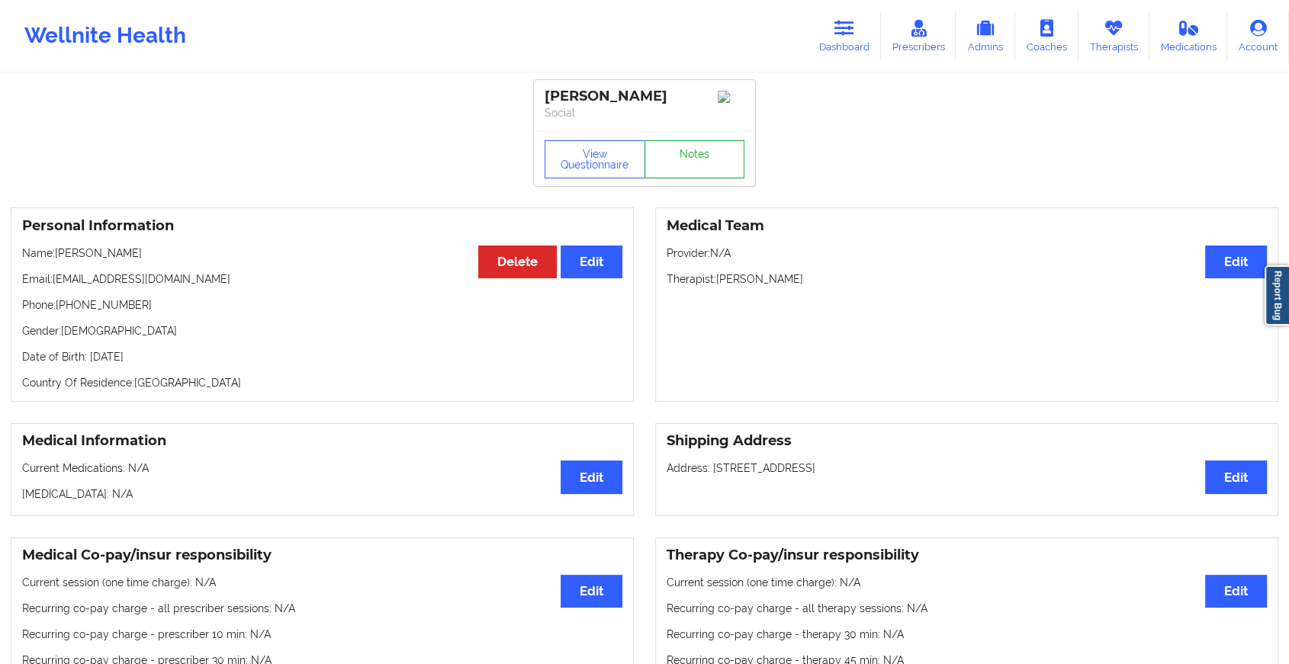
click at [684, 156] on link "Notes" at bounding box center [694, 159] width 101 height 38
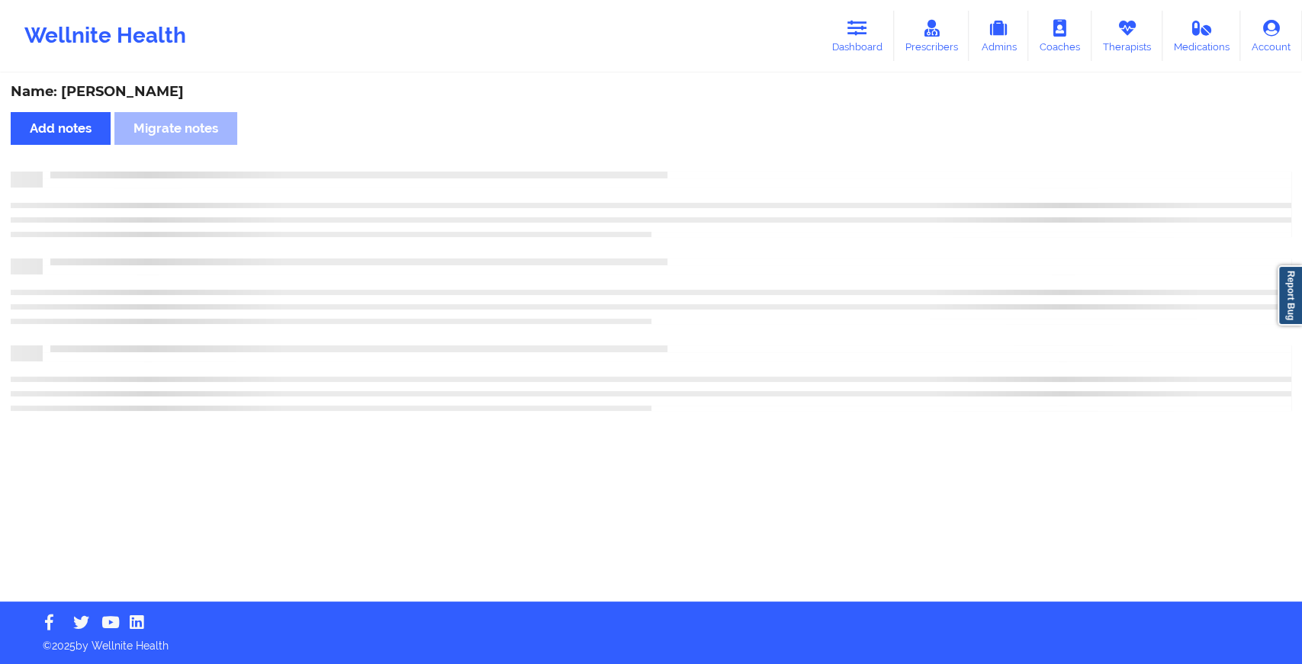
click at [684, 156] on div "Name: [PERSON_NAME] Add notes Migrate notes" at bounding box center [651, 338] width 1302 height 527
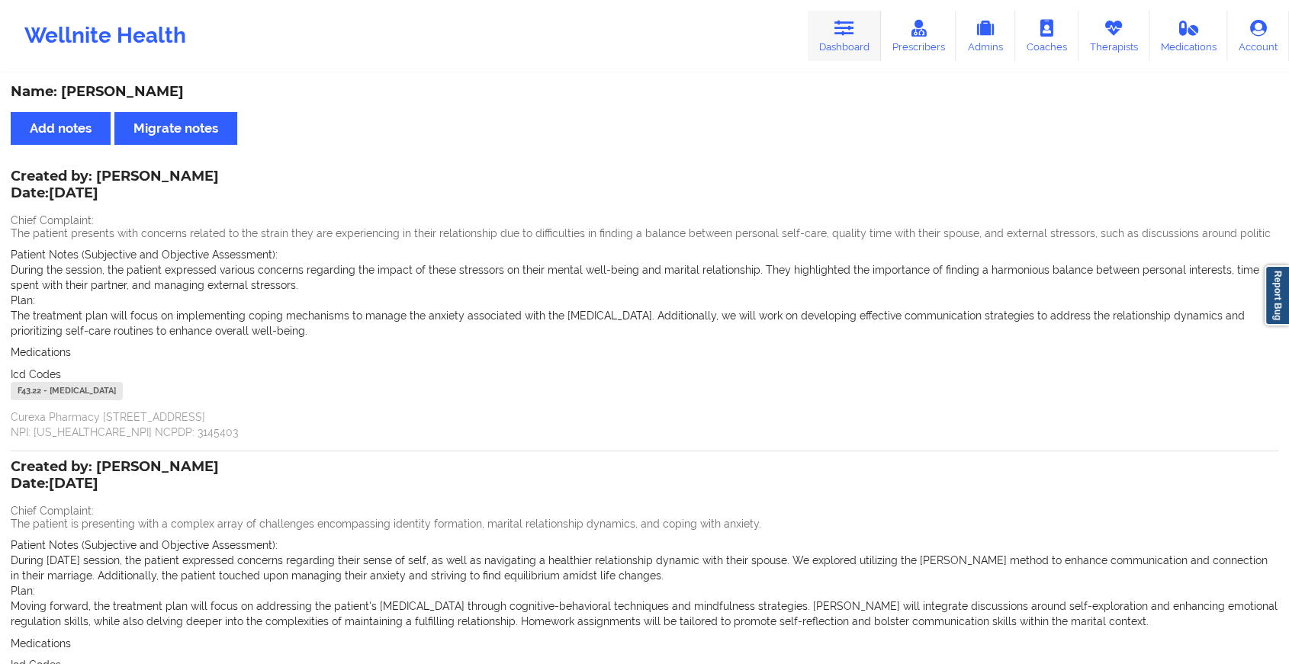
click at [866, 39] on link "Dashboard" at bounding box center [844, 36] width 73 height 50
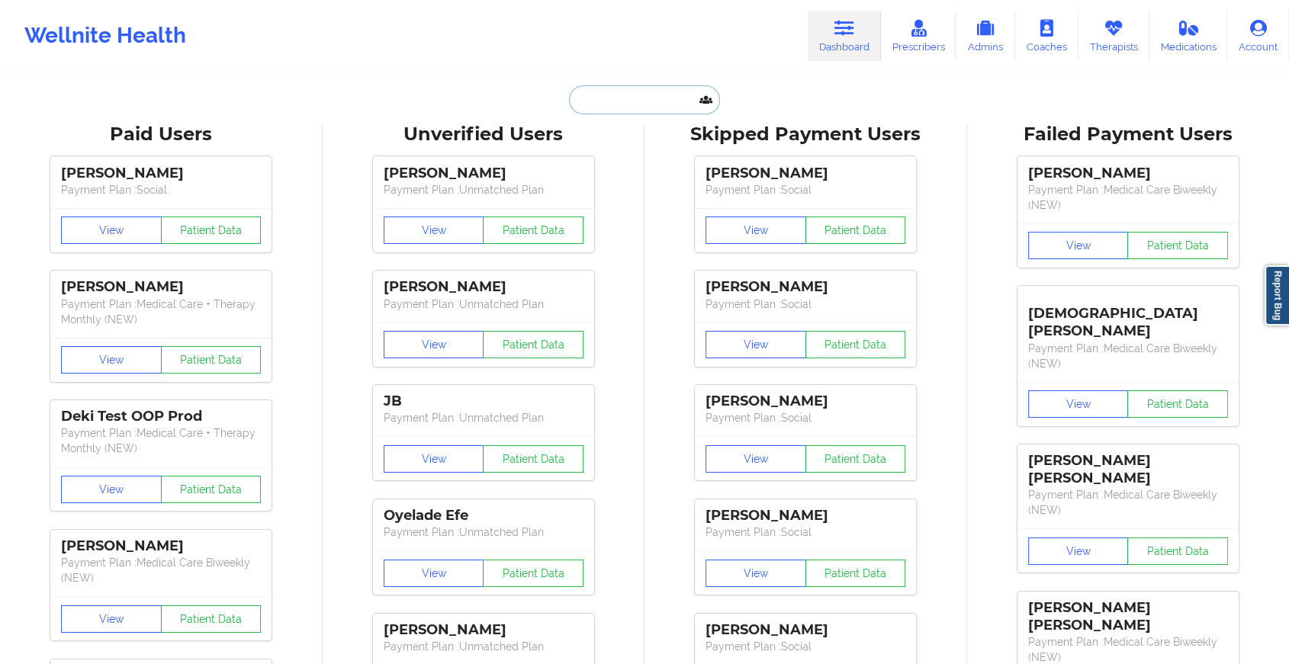
click at [619, 108] on input "text" at bounding box center [644, 99] width 151 height 29
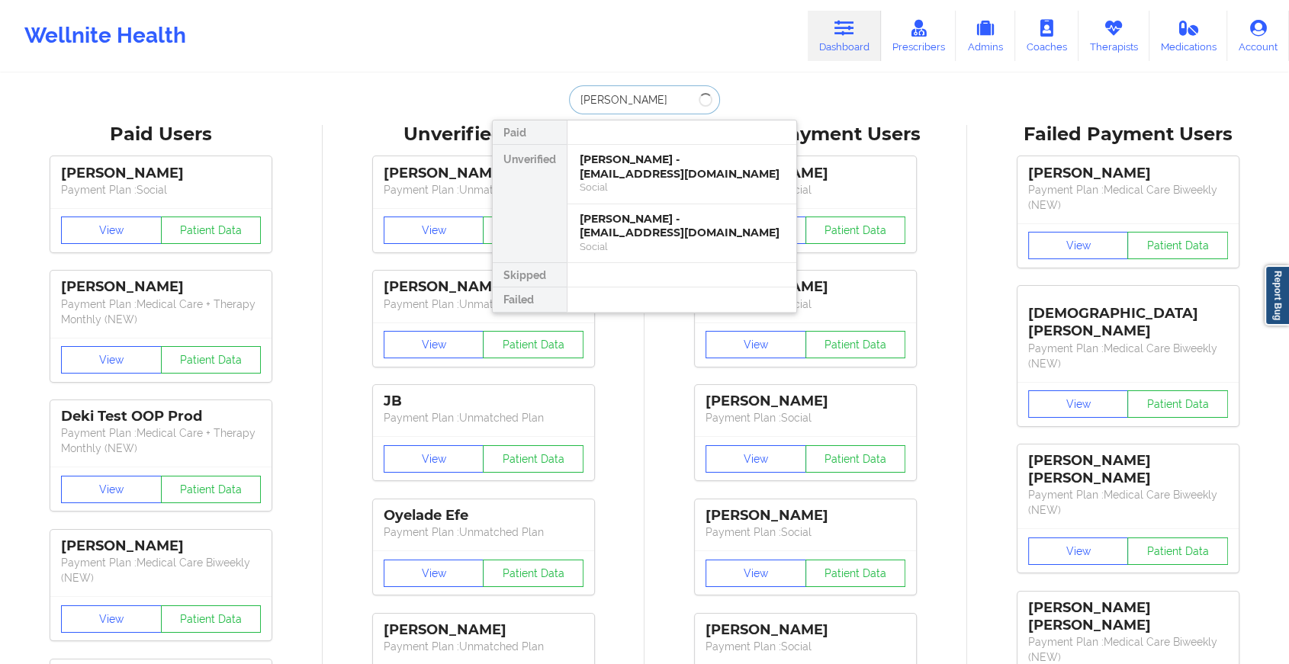
type input "[PERSON_NAME]"
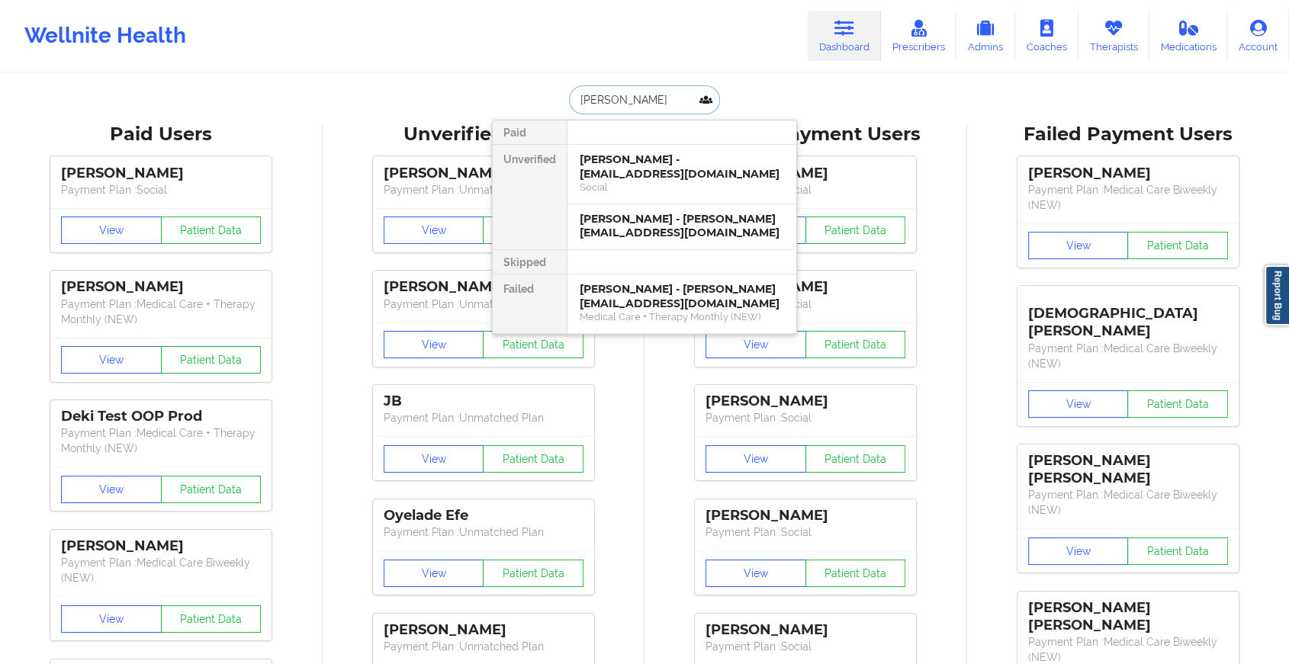
click at [633, 180] on div "[PERSON_NAME] - [EMAIL_ADDRESS][DOMAIN_NAME]" at bounding box center [682, 167] width 204 height 28
